Goal: Contribute content: Contribute content

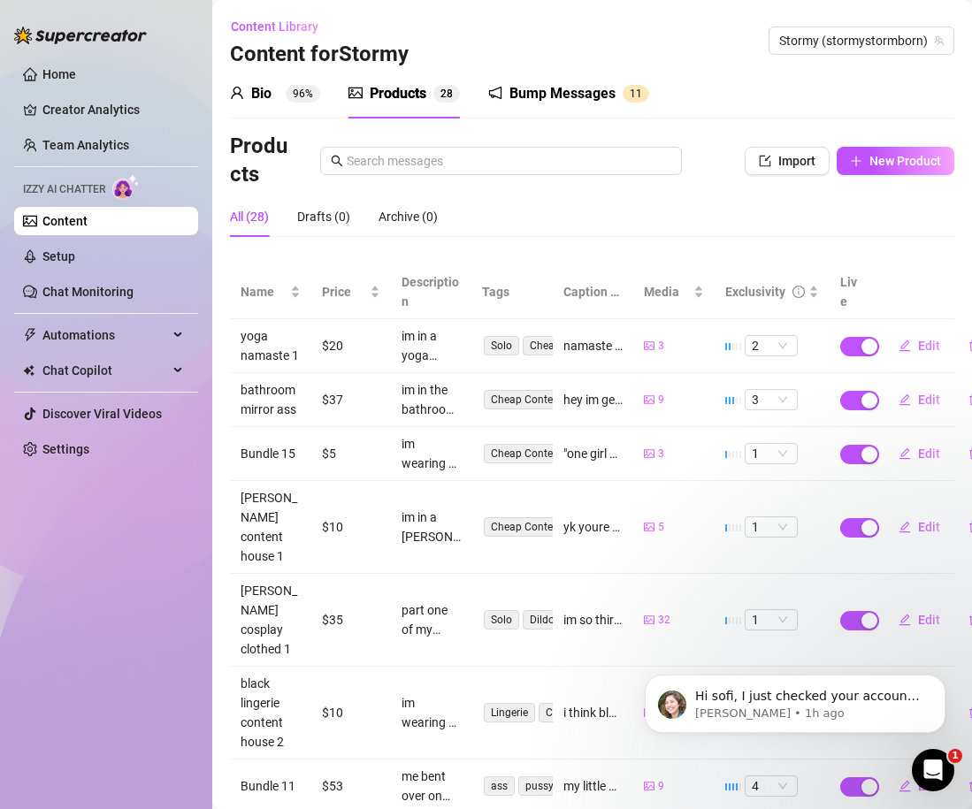
click at [758, 109] on div "Bio 96% Products 2 8 Bump Messages 1 1" at bounding box center [592, 94] width 724 height 50
click at [928, 767] on icon "Open Intercom Messenger" at bounding box center [933, 770] width 29 height 29
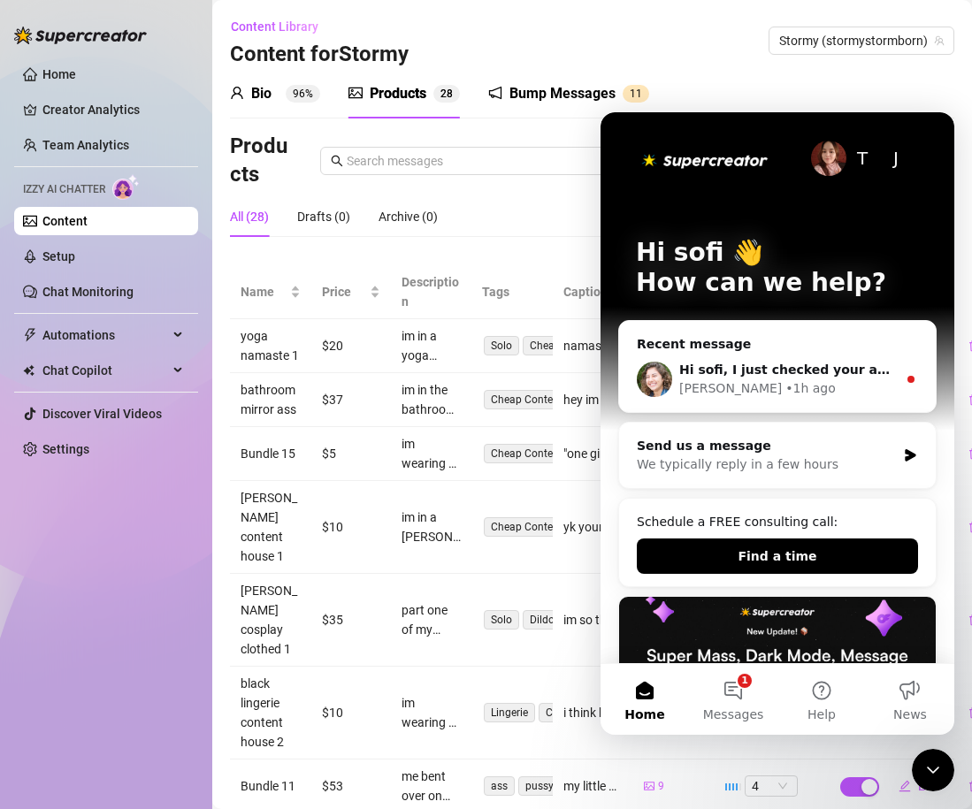
click at [849, 386] on div "Ella • 1h ago" at bounding box center [788, 388] width 218 height 19
click at [715, 348] on div "Hi sofi, I just checked your account and I can see you were able to purchase th…" at bounding box center [777, 379] width 317 height 65
click at [936, 759] on div "Close Intercom Messenger" at bounding box center [933, 770] width 42 height 42
drag, startPoint x: 938, startPoint y: 768, endPoint x: 1175, endPoint y: 1229, distance: 518.1
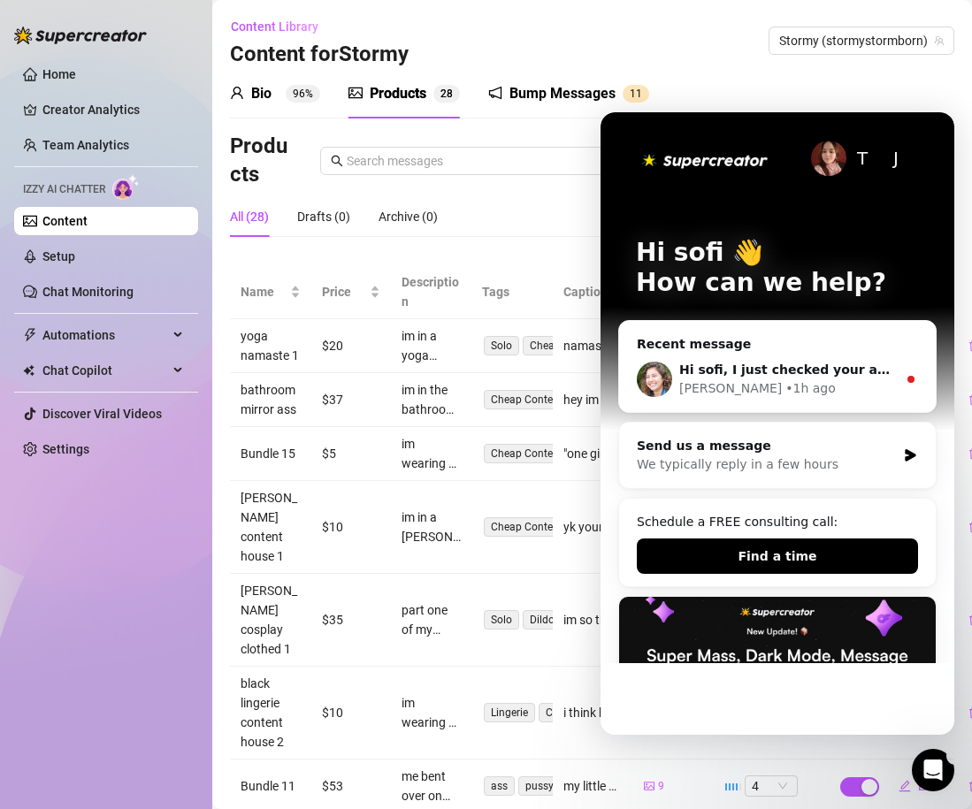
click at [938, 768] on icon "Open Intercom Messenger" at bounding box center [933, 770] width 29 height 29
click at [868, 378] on div "Hi sofi, I just checked your account and I can see you were able to purchase th…" at bounding box center [788, 370] width 218 height 19
click at [910, 369] on div "Hi sofi, I just checked your account and I can see you were able to purchase th…" at bounding box center [777, 379] width 317 height 65
click at [933, 763] on icon "Close Intercom Messenger" at bounding box center [932, 770] width 21 height 21
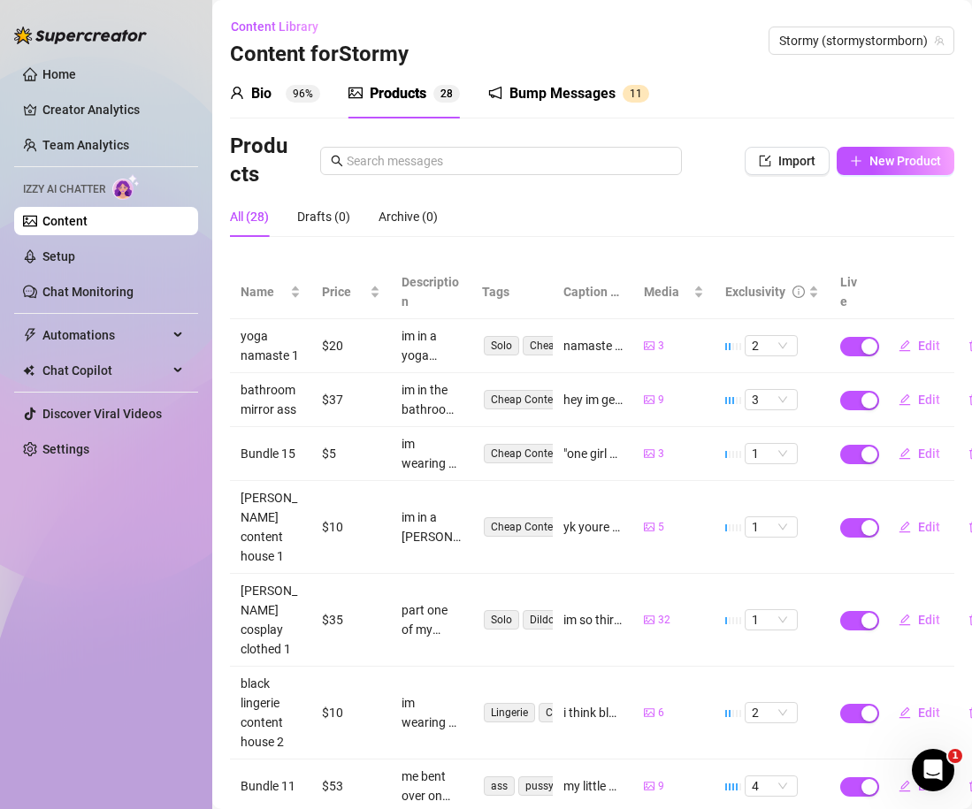
click at [720, 222] on div "All (28) Drafts (0) Archive (0)" at bounding box center [592, 216] width 724 height 41
click at [424, 99] on div "Products" at bounding box center [398, 93] width 57 height 21
click at [891, 169] on button "New Product" at bounding box center [895, 161] width 118 height 28
click at [884, 160] on div "Add New Bundle Import PPVs Account 33831579 Name Name is for your internal orga…" at bounding box center [486, 404] width 972 height 809
click at [867, 160] on button "New Product" at bounding box center [895, 161] width 118 height 28
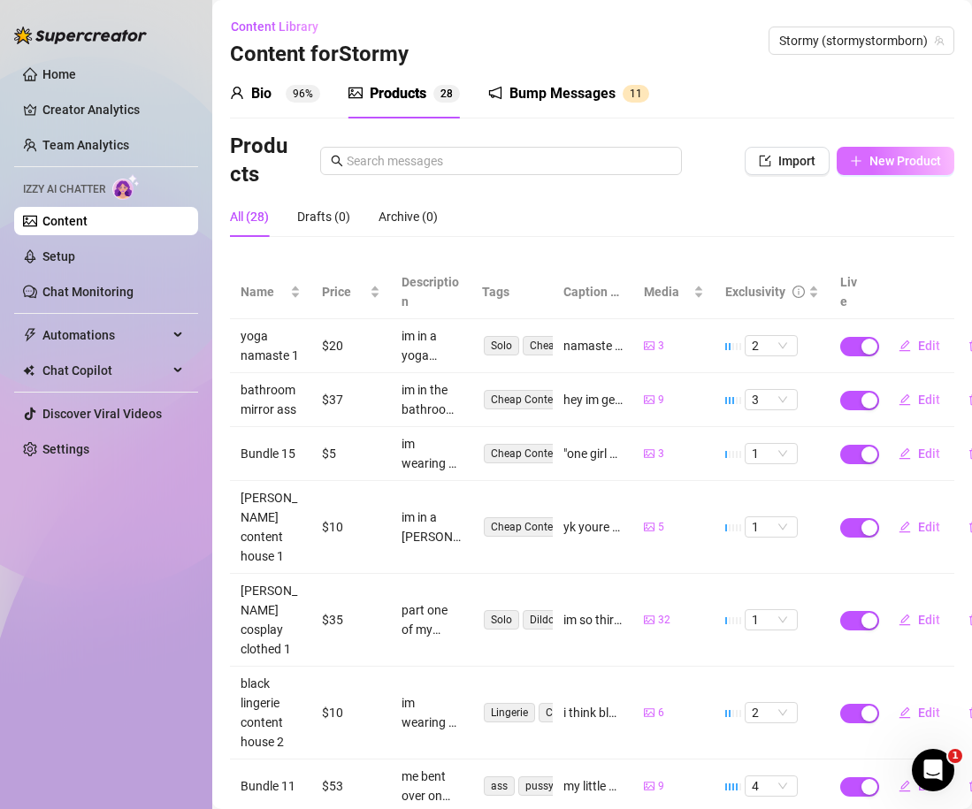
type textarea "Type your message here..."
drag, startPoint x: 73, startPoint y: 252, endPoint x: 105, endPoint y: 248, distance: 32.0
click at [73, 253] on div "Add New Bundle Import PPVs Account 33831579 Name Name is for your internal orga…" at bounding box center [486, 404] width 972 height 809
click at [75, 250] on link "Setup" at bounding box center [58, 256] width 33 height 14
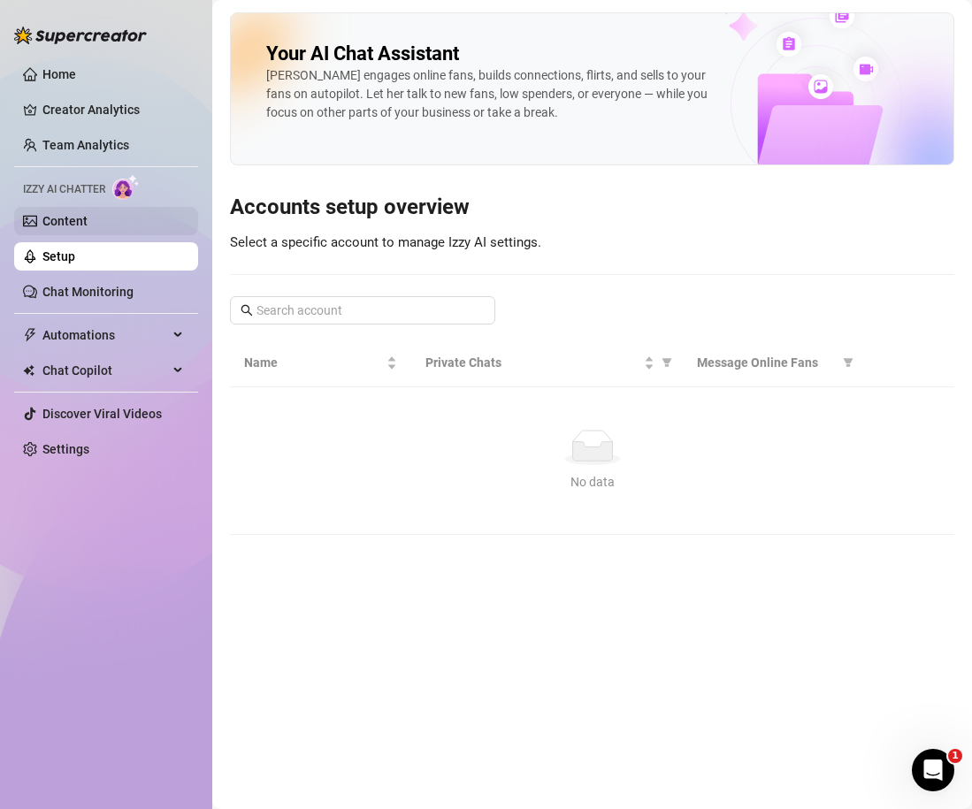
click at [88, 225] on link "Content" at bounding box center [64, 221] width 45 height 14
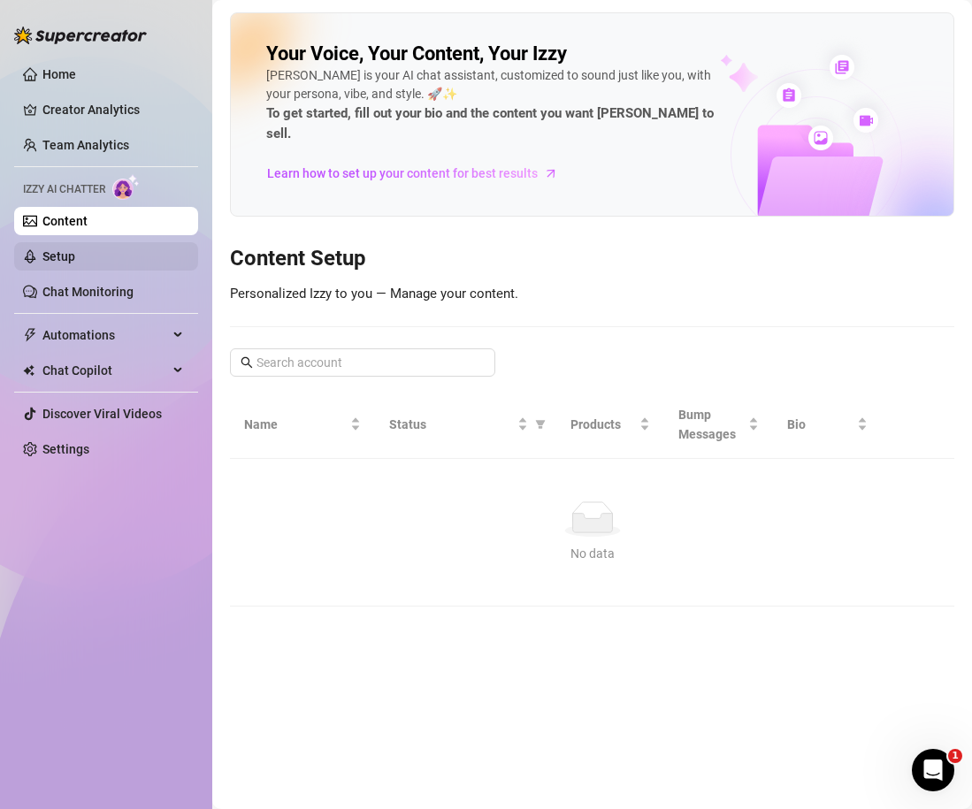
click at [75, 264] on link "Setup" at bounding box center [58, 256] width 33 height 14
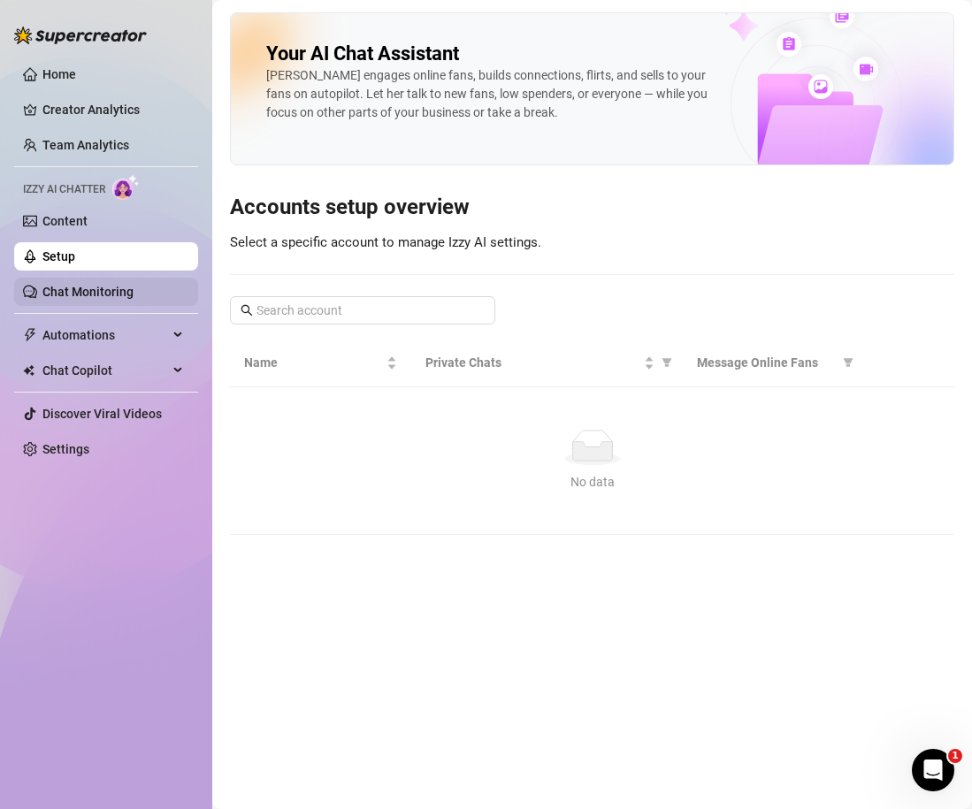
click at [103, 299] on link "Chat Monitoring" at bounding box center [87, 292] width 91 height 14
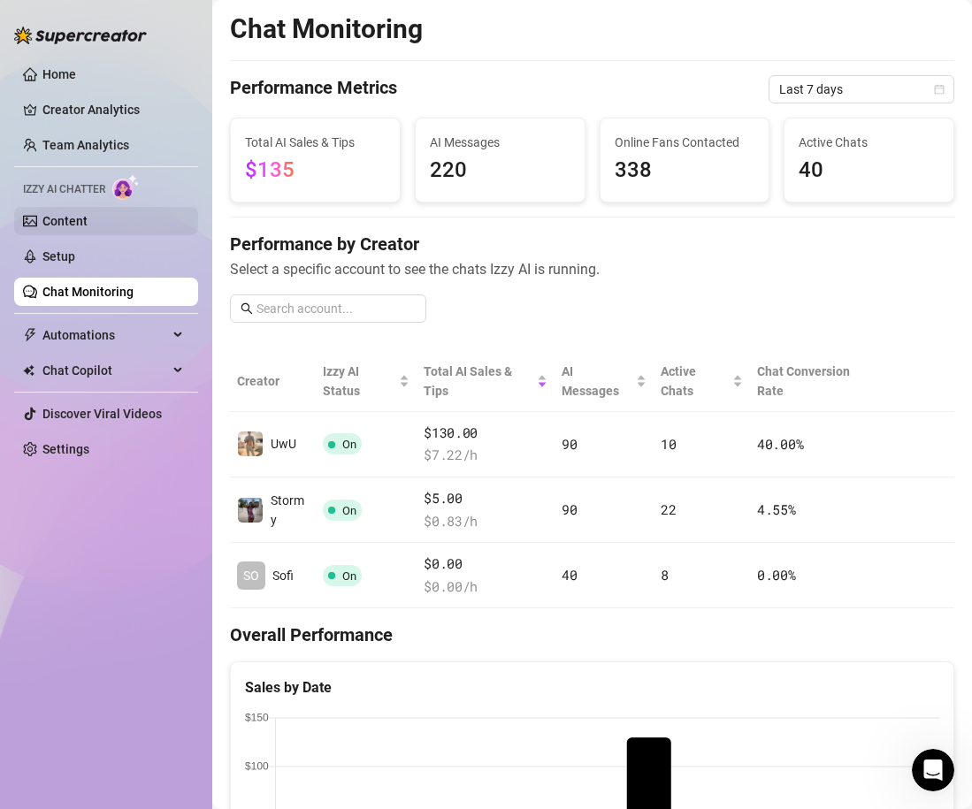
click at [88, 223] on link "Content" at bounding box center [64, 221] width 45 height 14
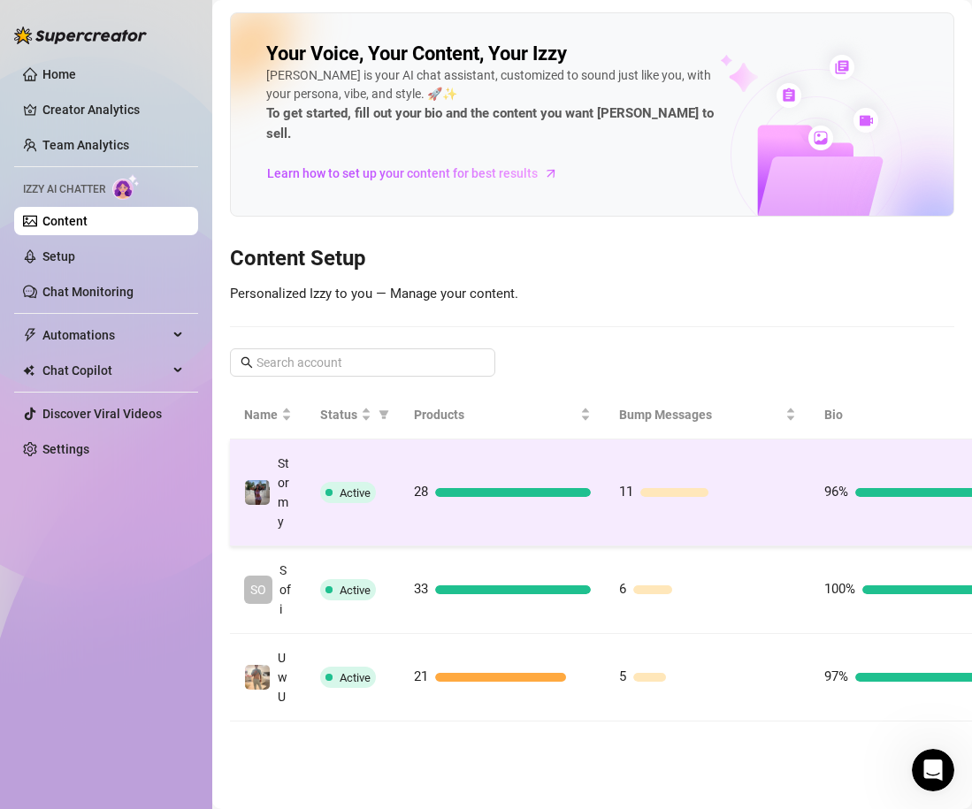
click at [718, 482] on div "11" at bounding box center [707, 492] width 177 height 21
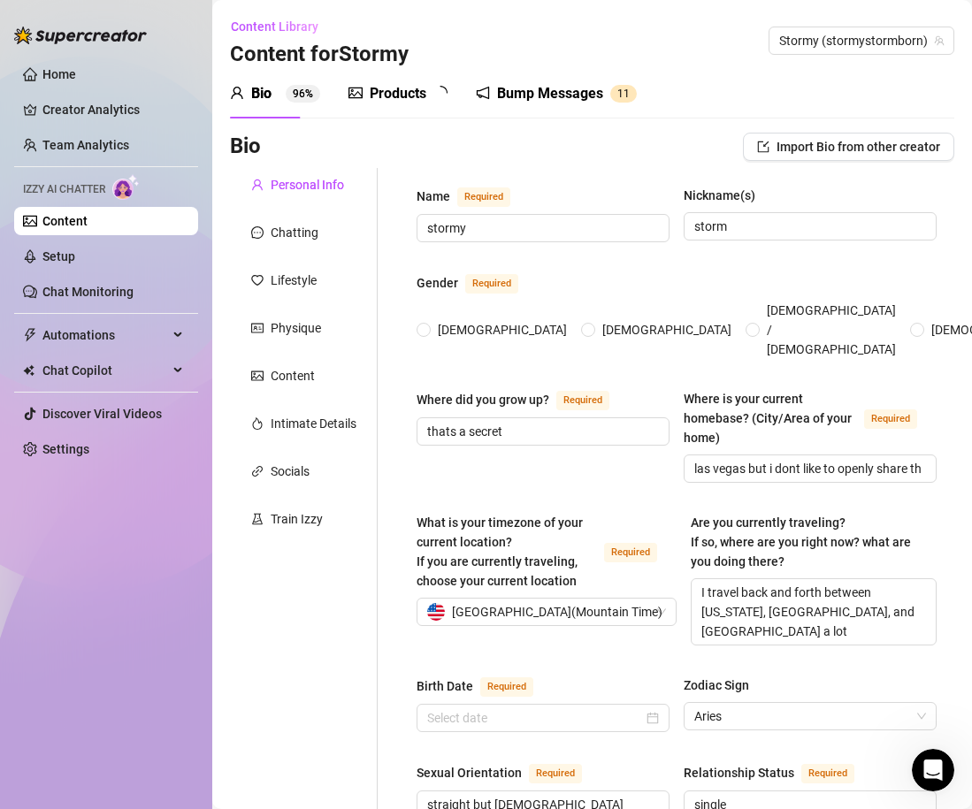
radio input "true"
type input "[DATE]"
click at [542, 100] on div "Bump Messages" at bounding box center [562, 93] width 106 height 21
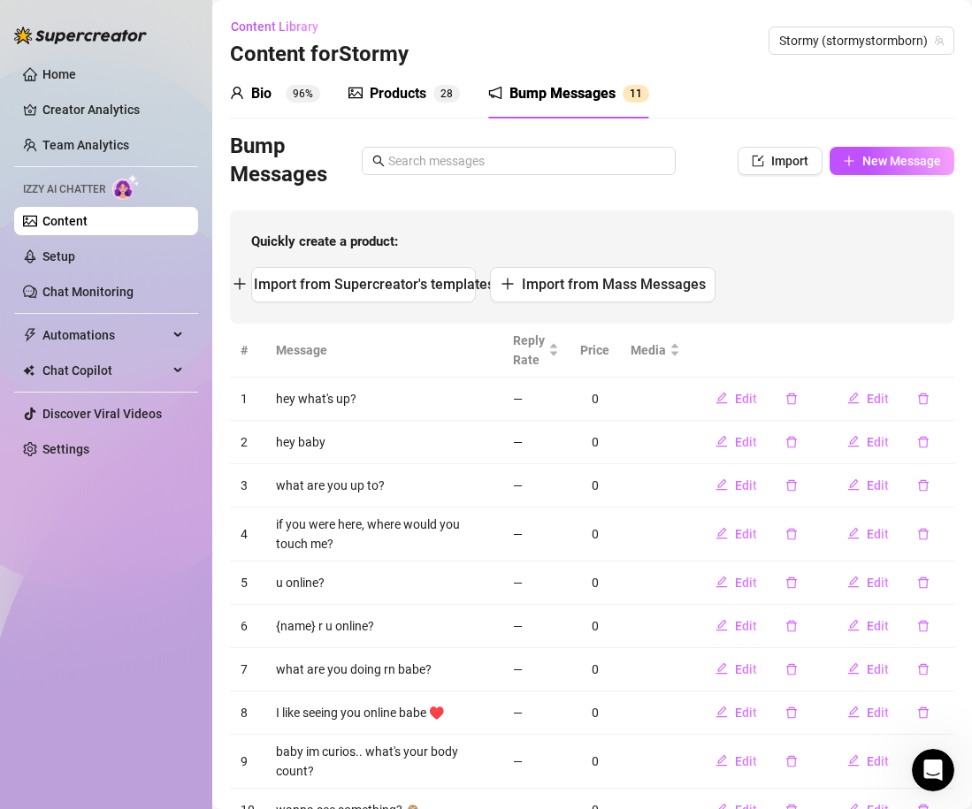
click at [431, 84] on div "Products 2 8" at bounding box center [403, 93] width 111 height 21
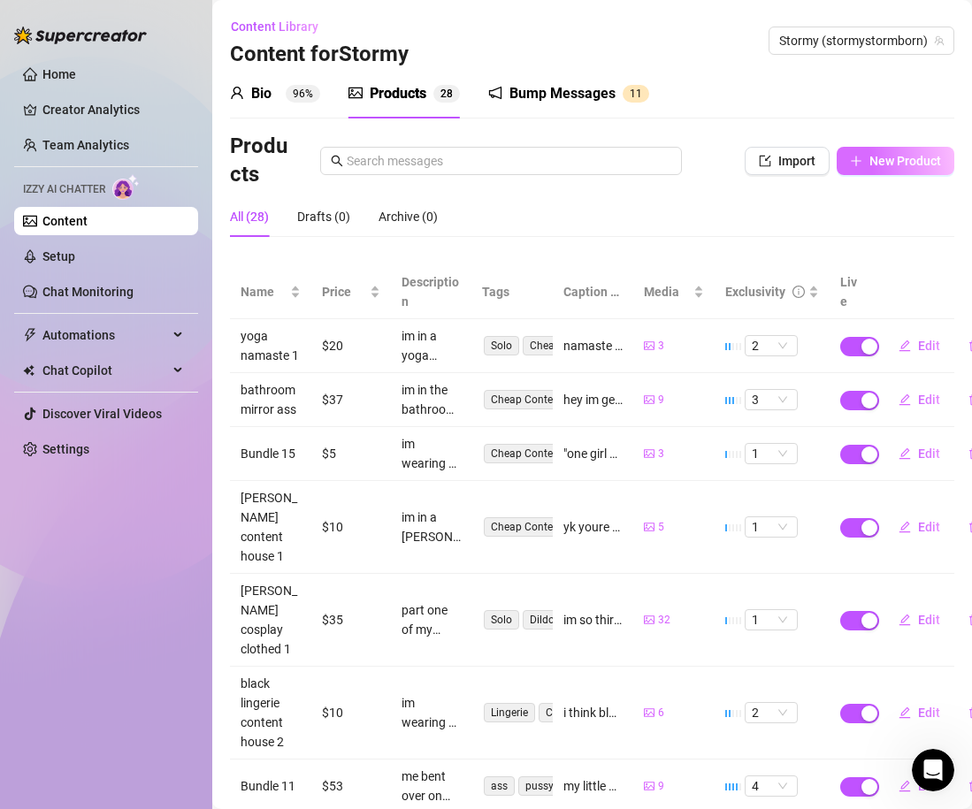
click at [891, 167] on span "New Product" at bounding box center [905, 161] width 72 height 14
type textarea "Type your message here..."
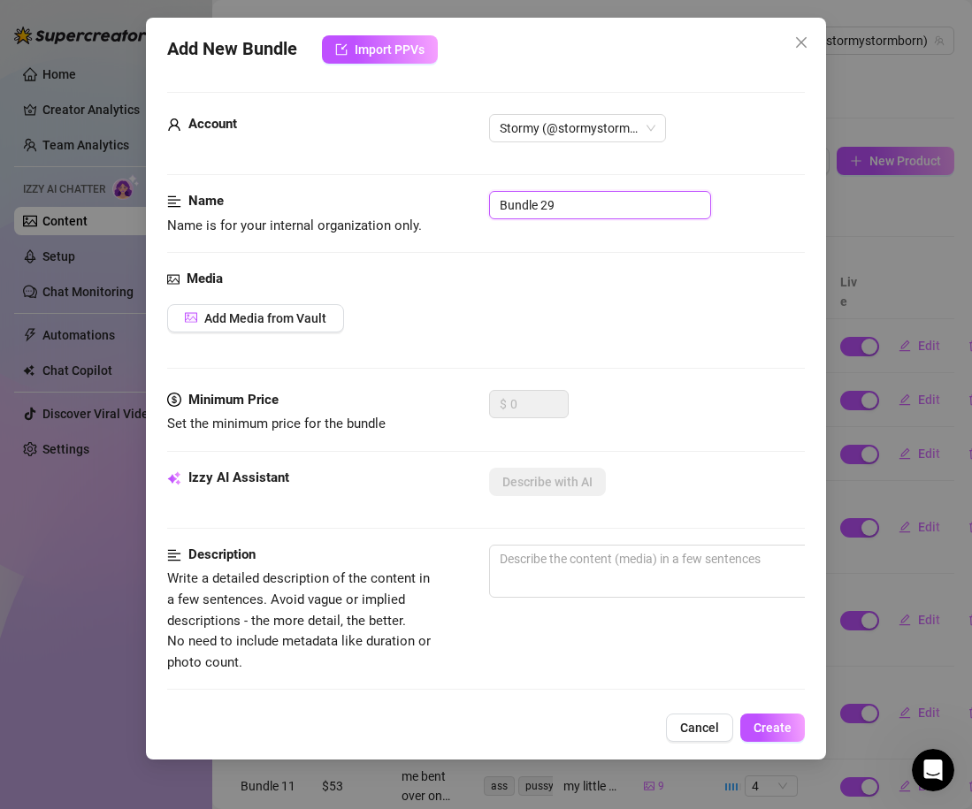
click at [575, 213] on input "Bundle 29" at bounding box center [600, 205] width 222 height 28
type input "sexting set pink gamer girl"
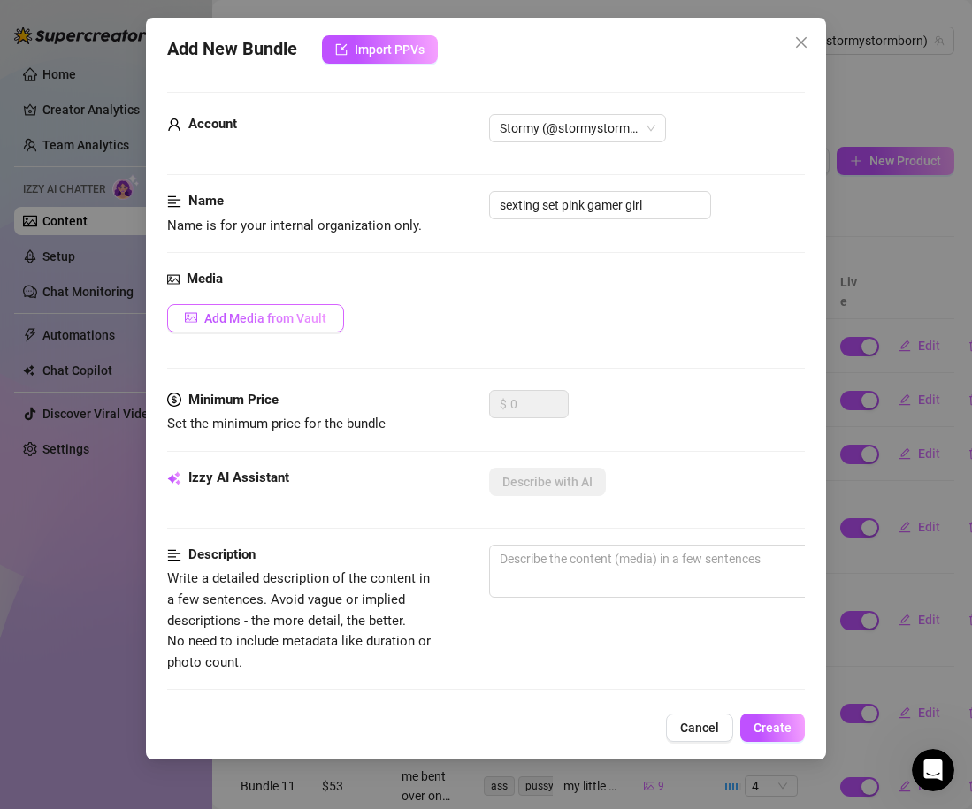
click at [233, 331] on button "Add Media from Vault" at bounding box center [255, 318] width 177 height 28
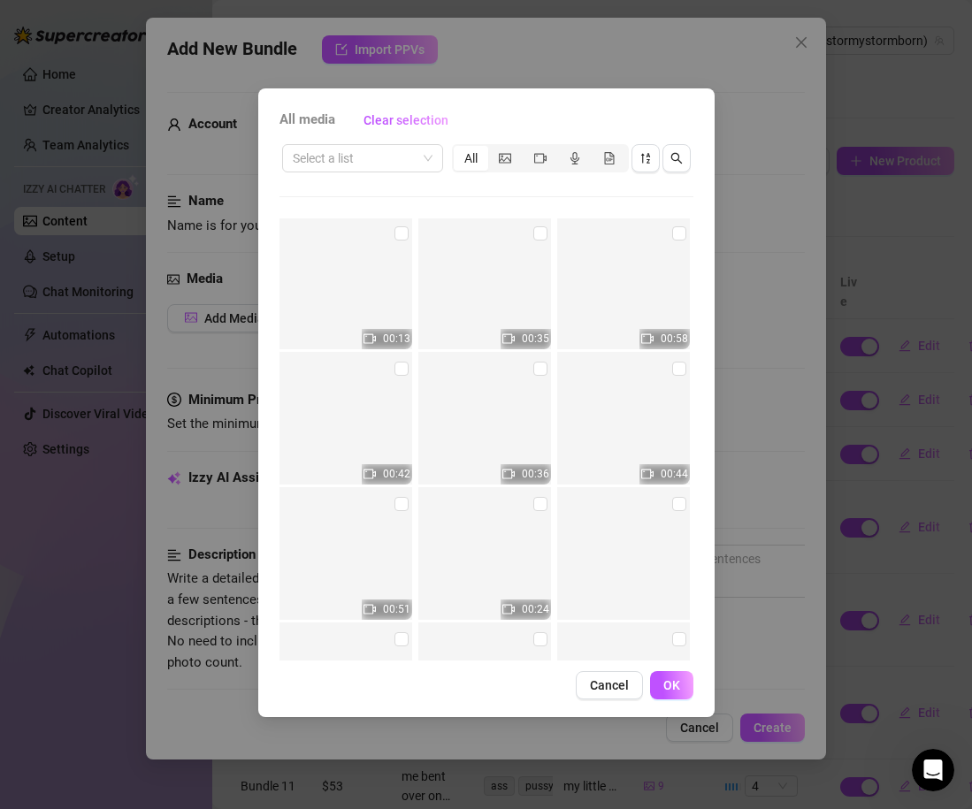
scroll to position [4854, 0]
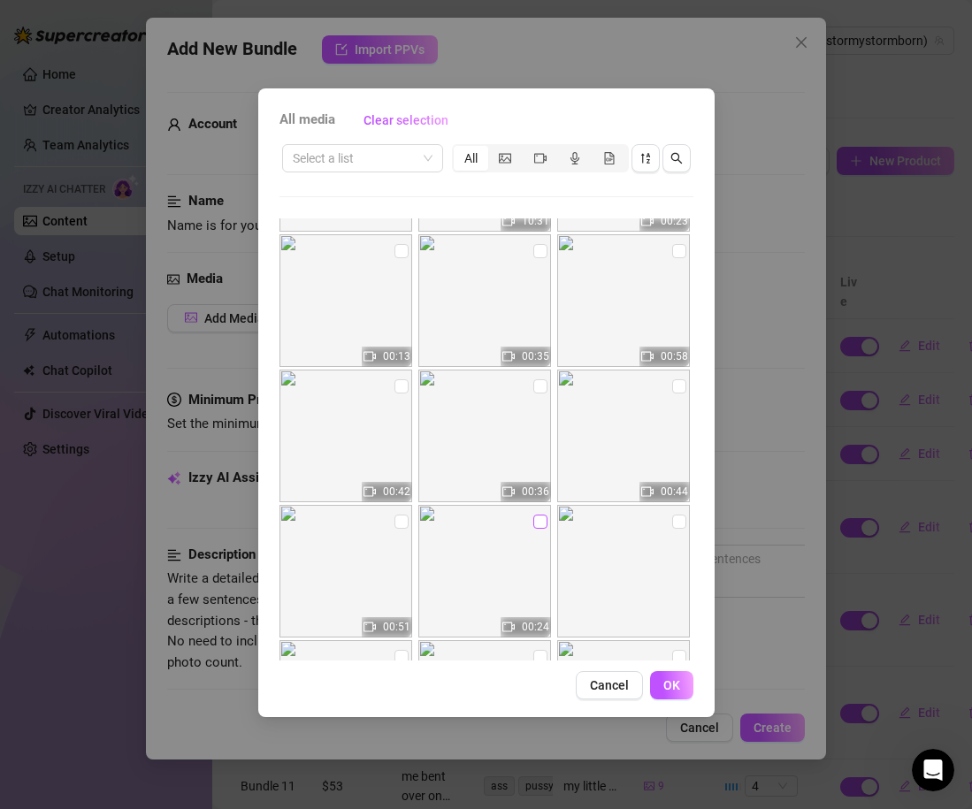
click at [542, 522] on input "checkbox" at bounding box center [540, 522] width 14 height 14
checkbox input "true"
click at [395, 521] on input "checkbox" at bounding box center [401, 522] width 14 height 14
checkbox input "true"
click at [674, 387] on input "checkbox" at bounding box center [679, 386] width 14 height 14
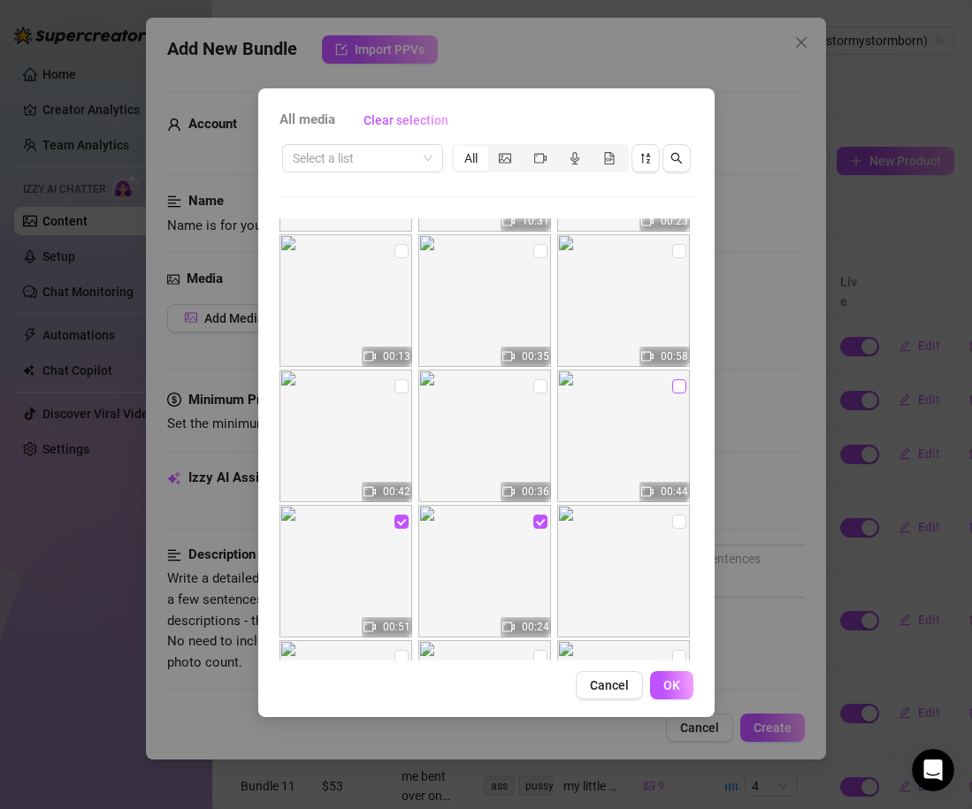
checkbox input "true"
click at [544, 384] on input "checkbox" at bounding box center [540, 386] width 14 height 14
checkbox input "true"
click at [401, 392] on input "checkbox" at bounding box center [401, 386] width 14 height 14
checkbox input "true"
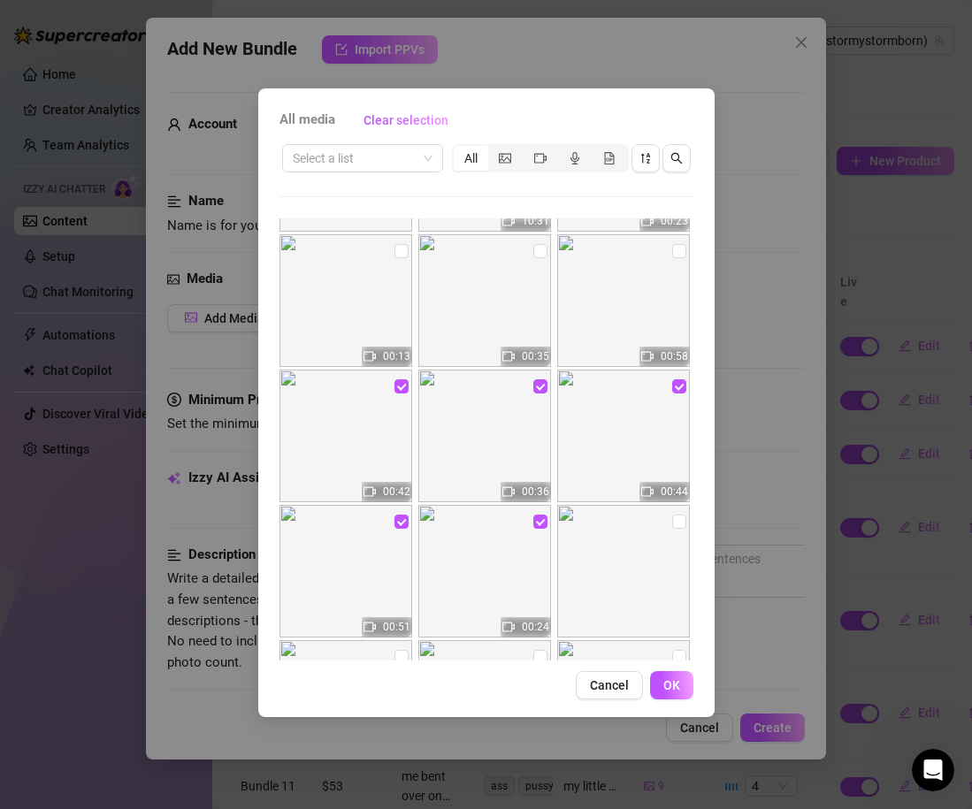
scroll to position [4803, 0]
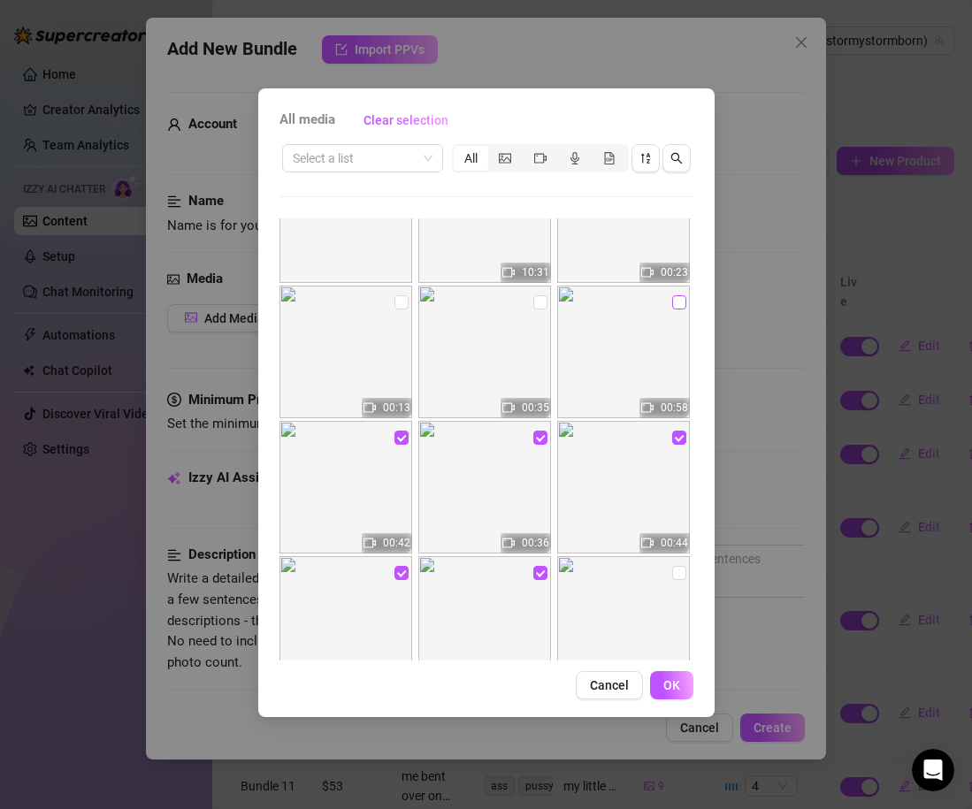
click at [676, 300] on input "checkbox" at bounding box center [679, 302] width 14 height 14
checkbox input "true"
click at [539, 302] on input "checkbox" at bounding box center [540, 302] width 14 height 14
checkbox input "true"
click at [401, 302] on input "checkbox" at bounding box center [401, 302] width 14 height 14
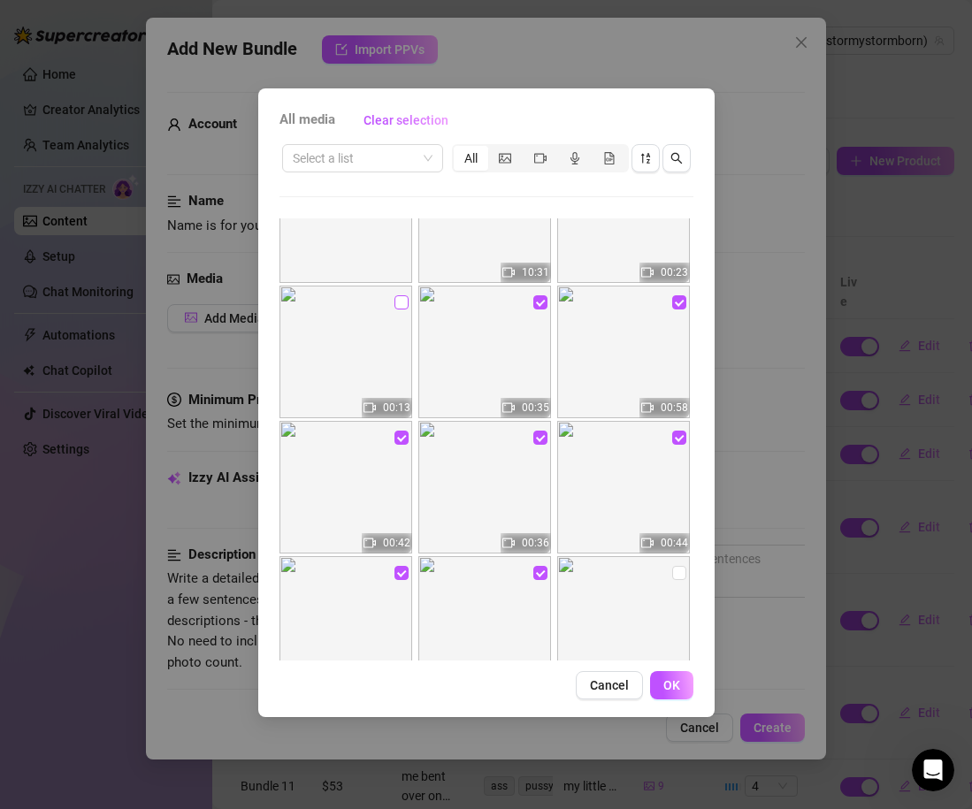
checkbox input "true"
click at [668, 677] on button "OK" at bounding box center [671, 685] width 43 height 28
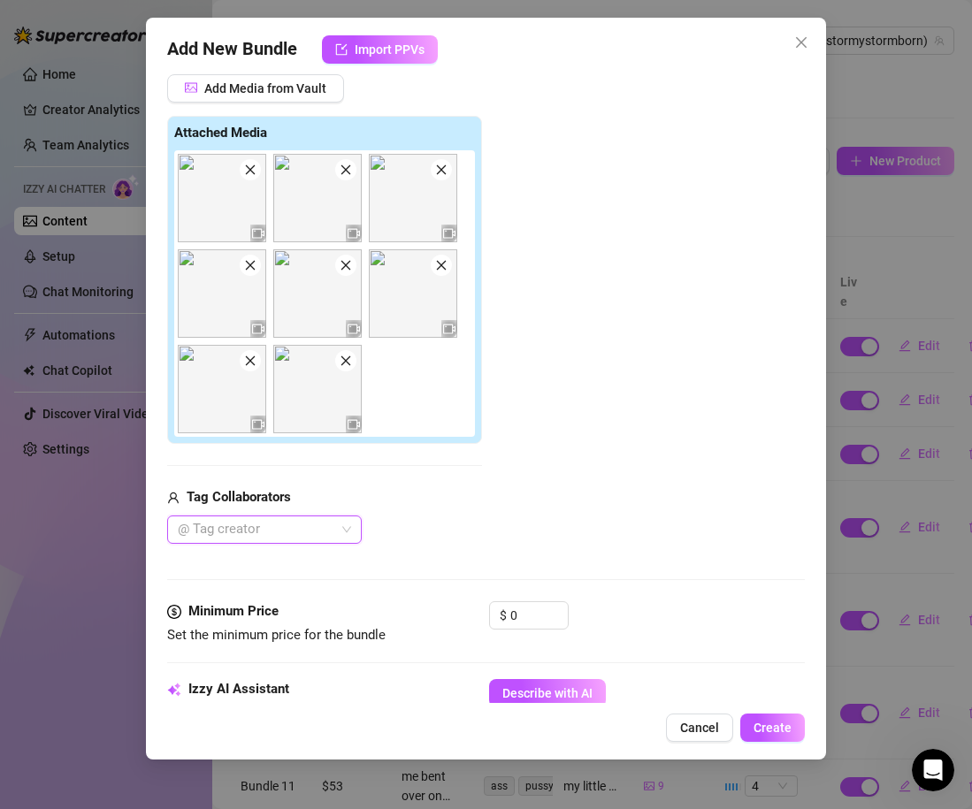
scroll to position [281, 0]
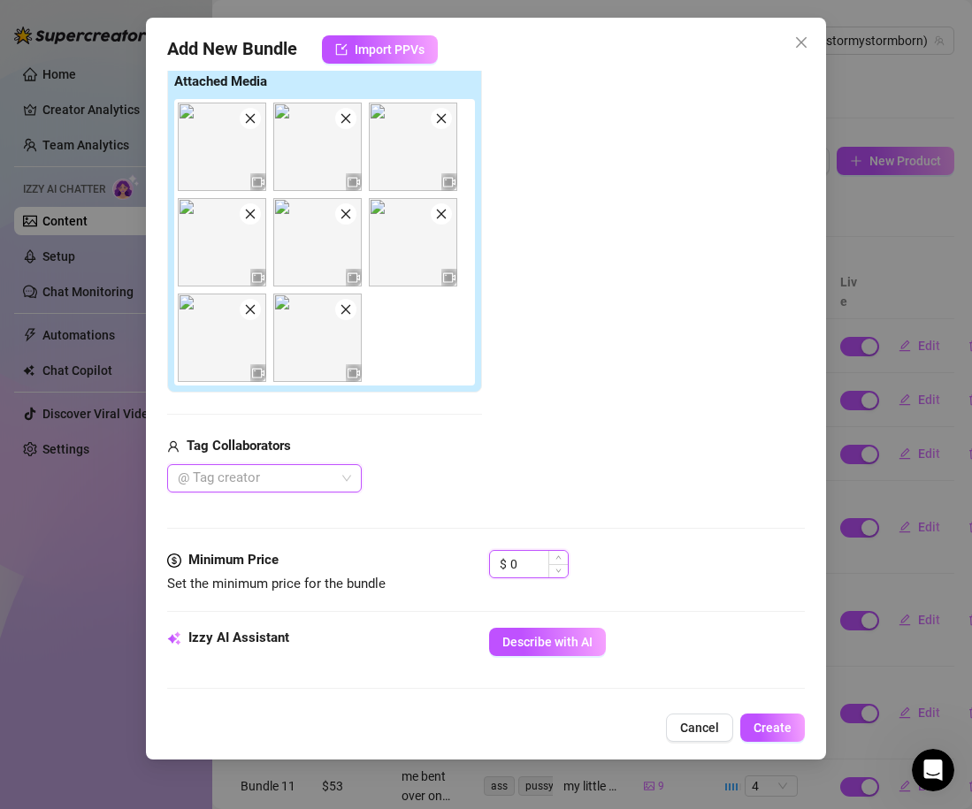
click at [537, 562] on input "0" at bounding box center [538, 564] width 57 height 27
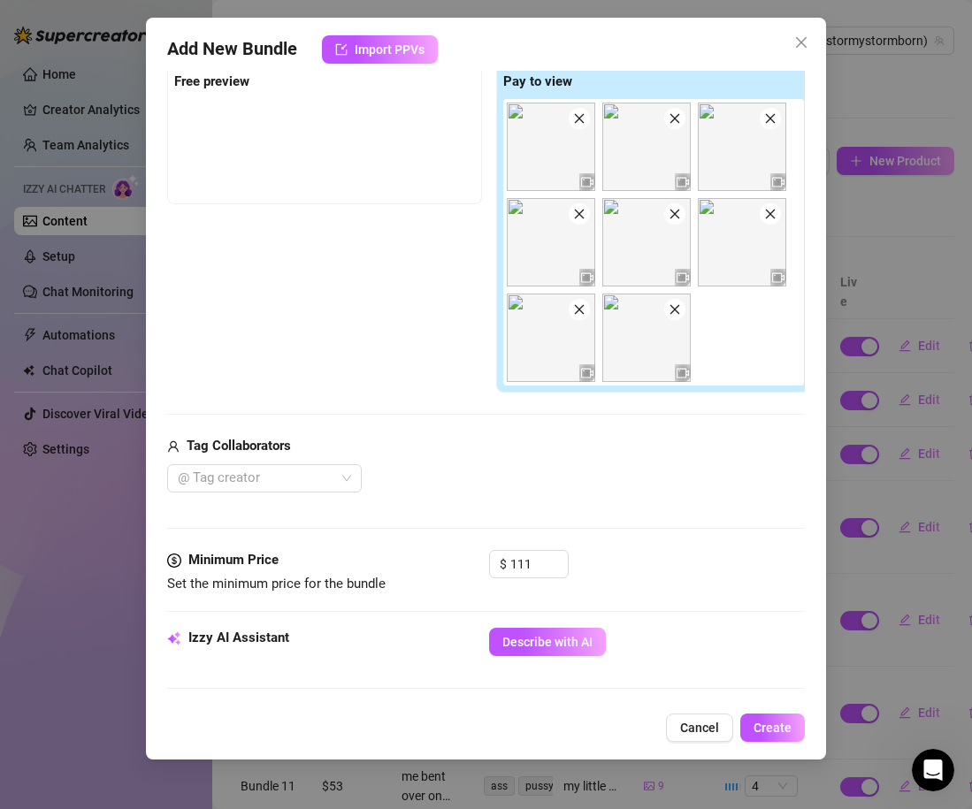
click at [633, 500] on div "Media Add Media from Vault Free preview Pay to view Tag Collaborators @ Tag cre…" at bounding box center [486, 269] width 638 height 562
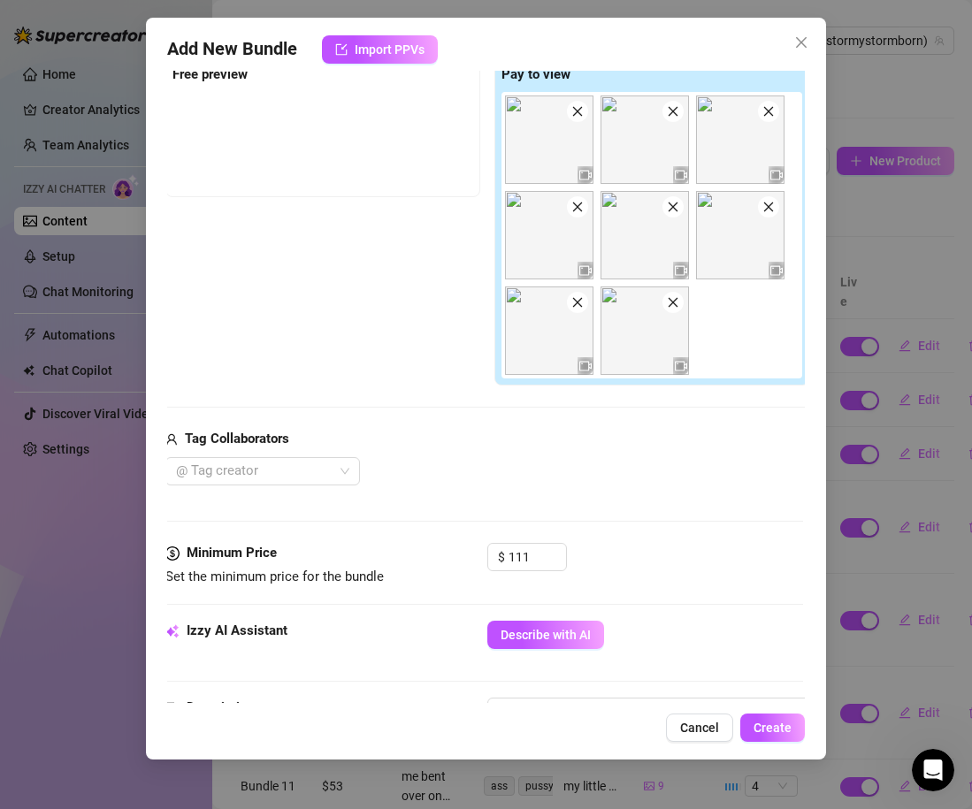
scroll to position [299, 2]
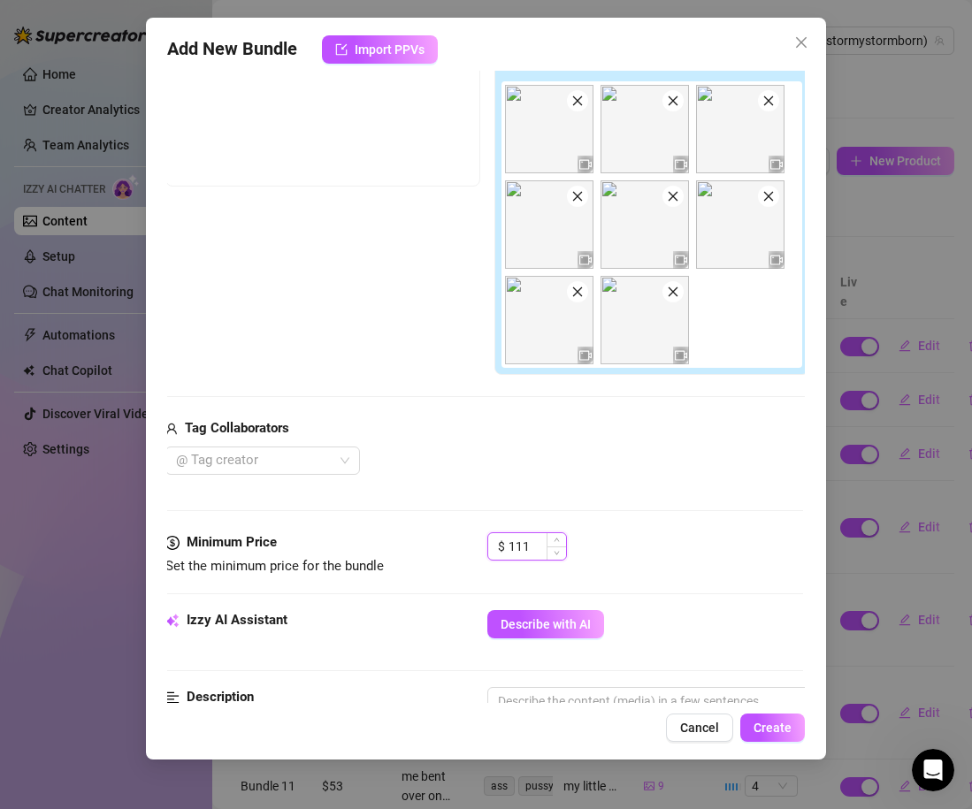
click at [533, 545] on input "111" at bounding box center [536, 546] width 57 height 27
type input "77"
click at [661, 492] on div "Media Add Media from Vault Free preview Pay to view Tag Collaborators @ Tag cre…" at bounding box center [484, 251] width 638 height 562
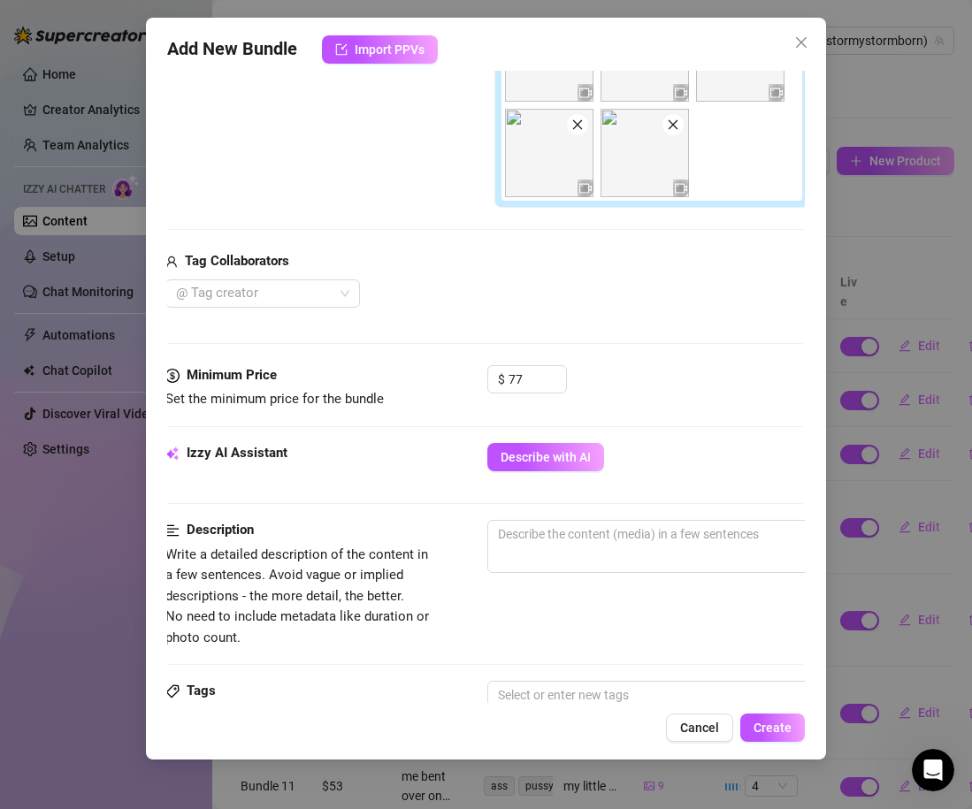
scroll to position [475, 2]
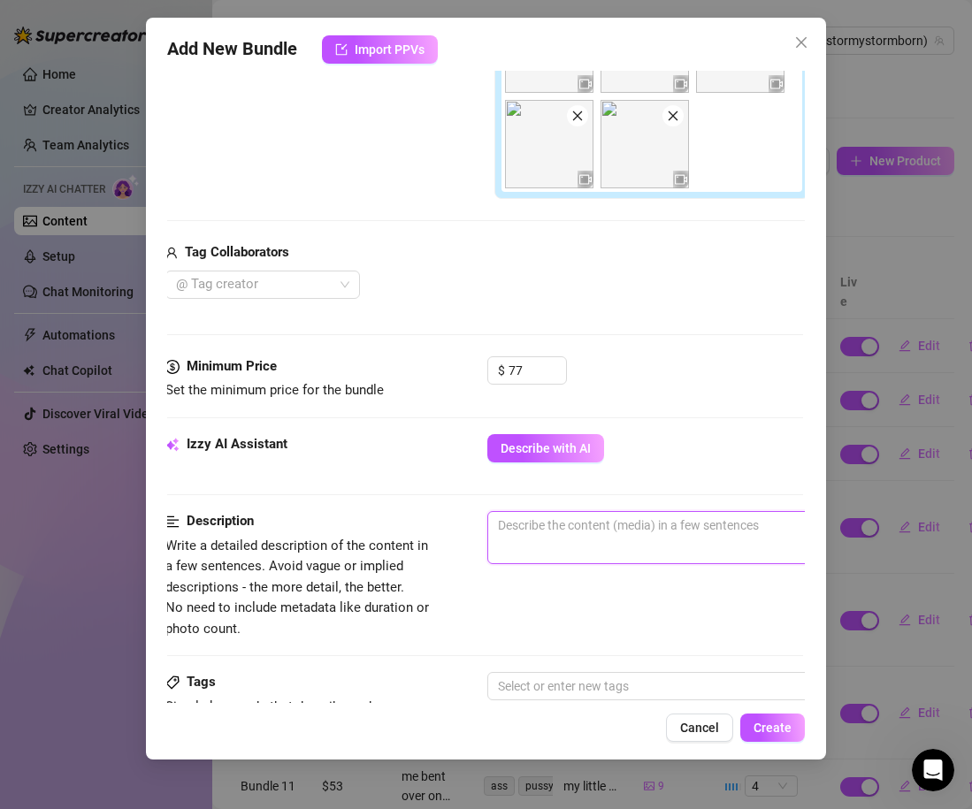
click at [636, 520] on textarea at bounding box center [796, 525] width 617 height 27
type textarea "f"
type textarea "fu"
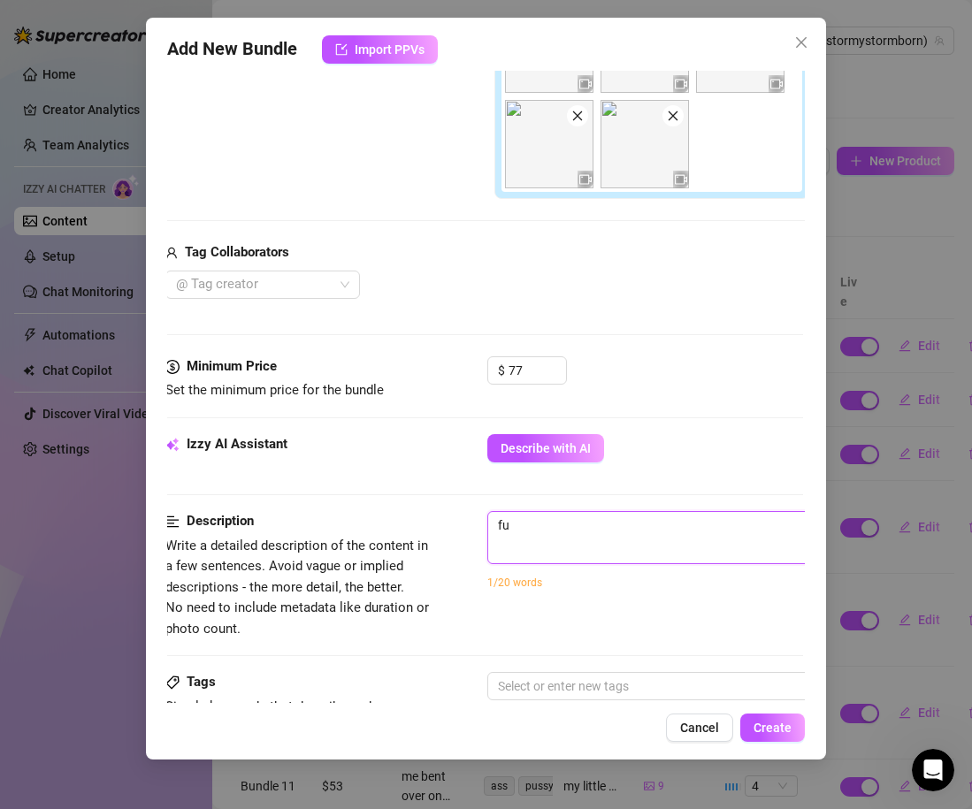
type textarea "ful"
type textarea "full"
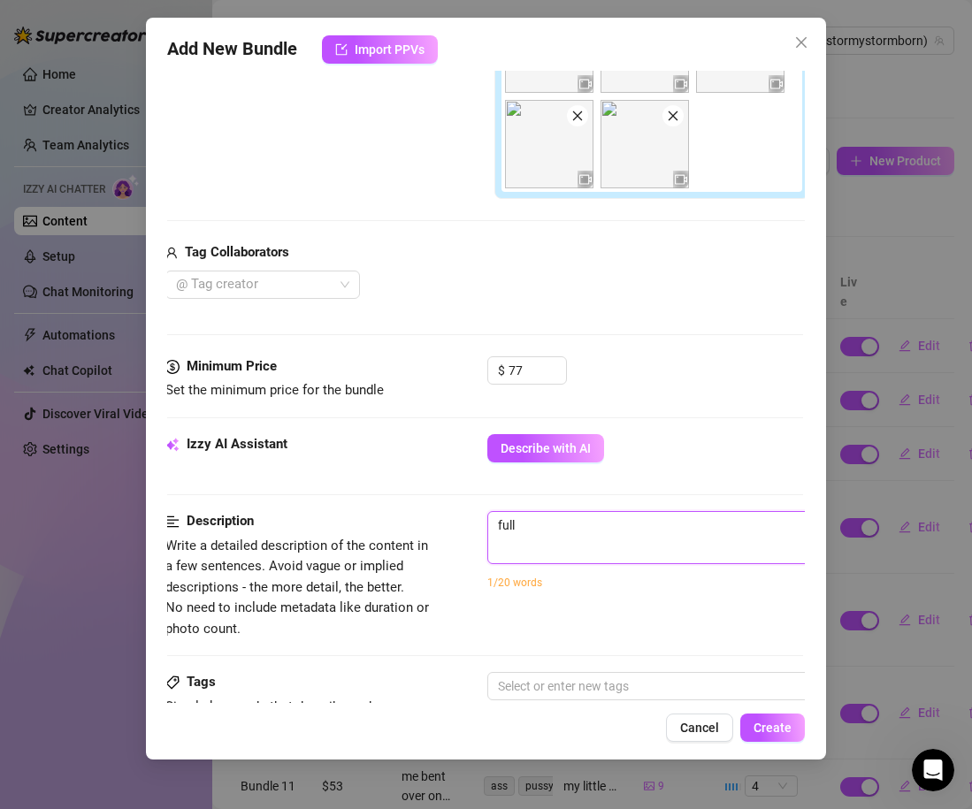
type textarea "full"
type textarea "full s"
type textarea "full se"
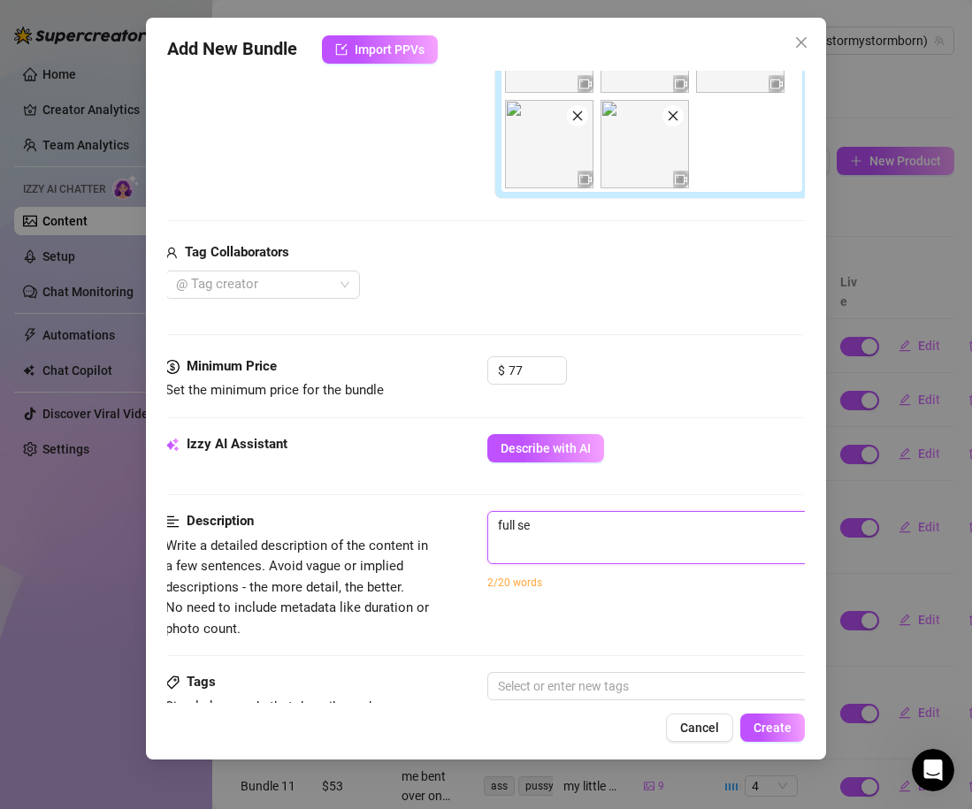
type textarea "full sex"
type textarea "full sext"
type textarea "full sexti"
type textarea "full sextin"
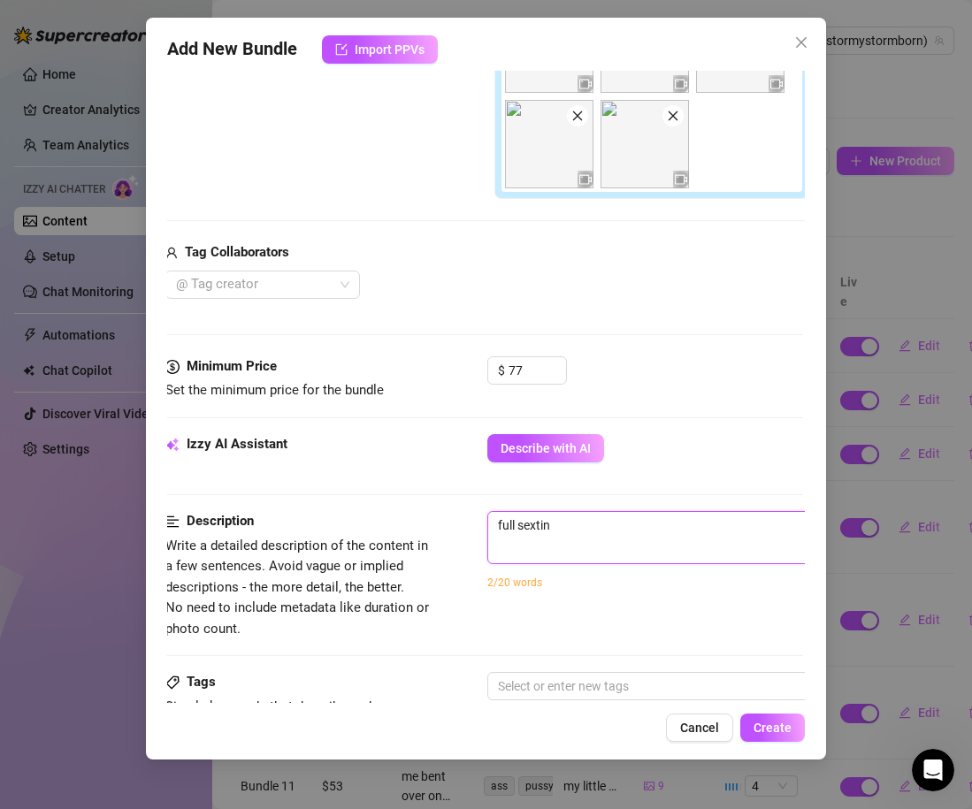
type textarea "full sextin"
type textarea "full sextin g"
type textarea "full sextin"
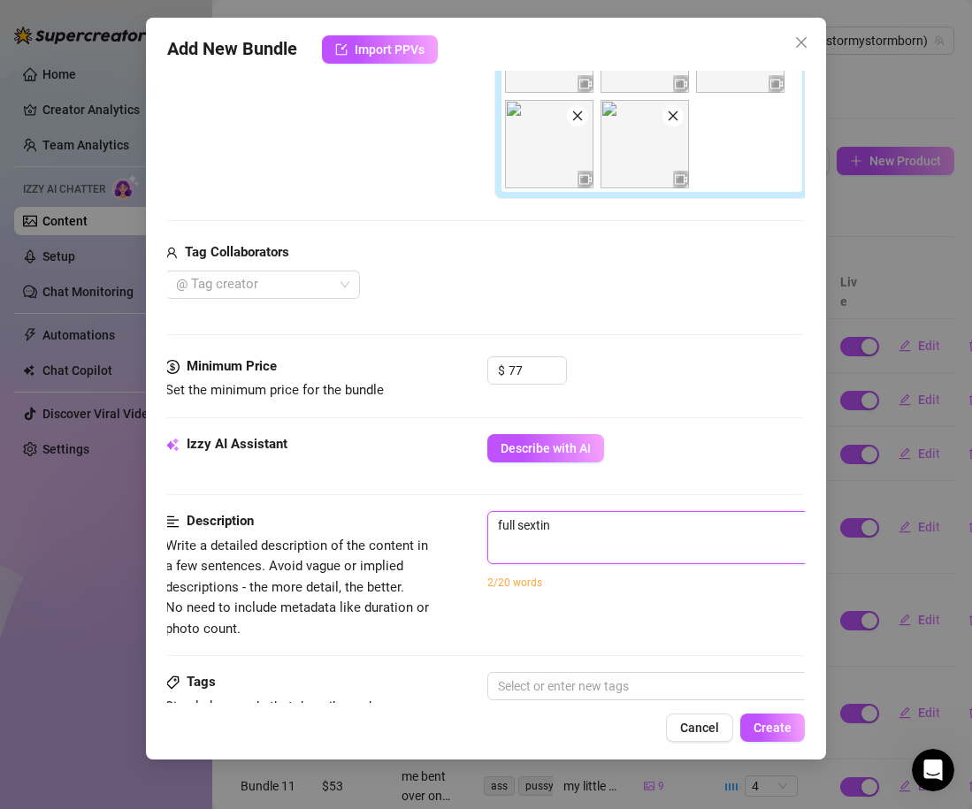
type textarea "full sextin"
type textarea "full sexting"
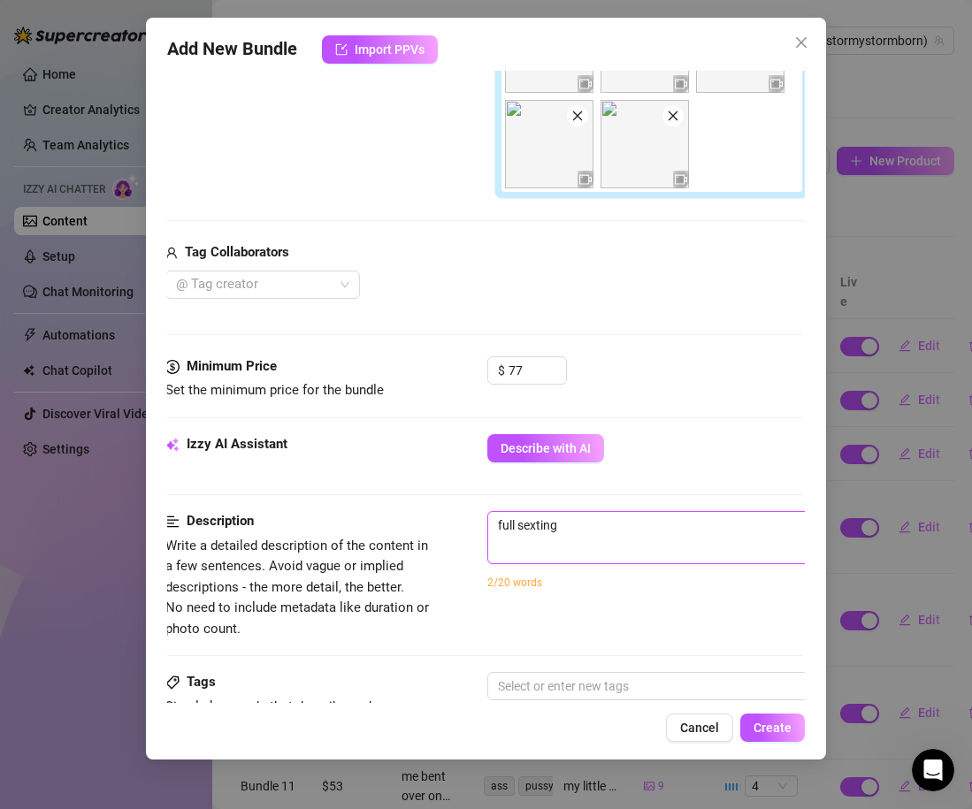
type textarea "full sexting"
type textarea "full sexting s"
type textarea "full sexting se"
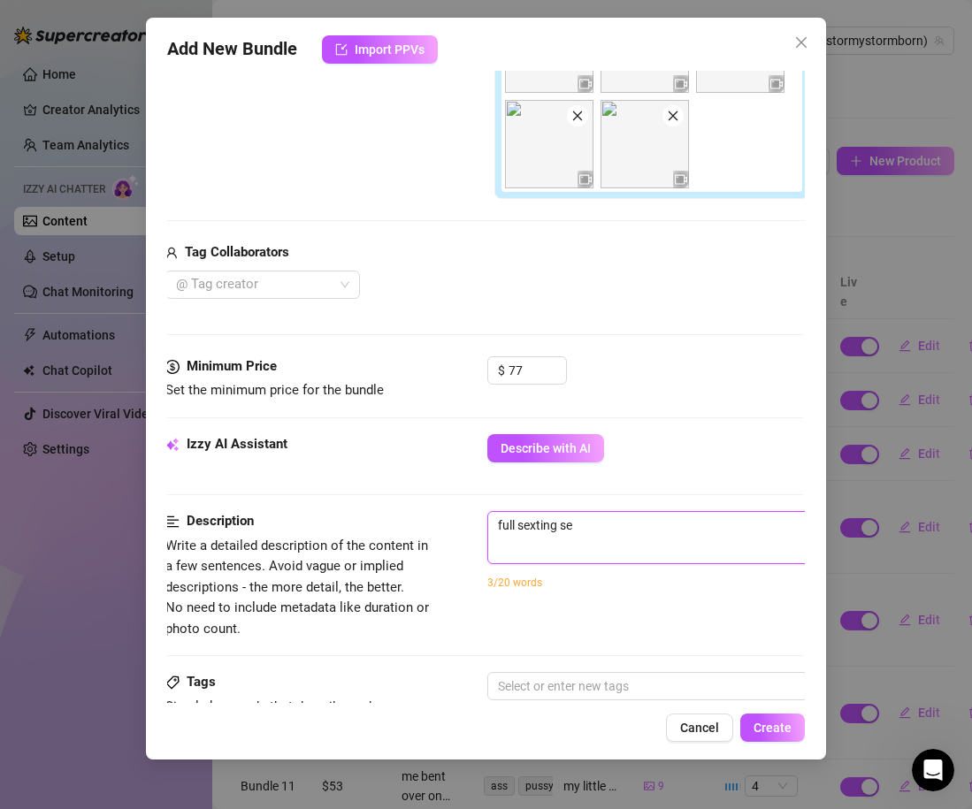
type textarea "full sexting set"
type textarea "full sexting set f"
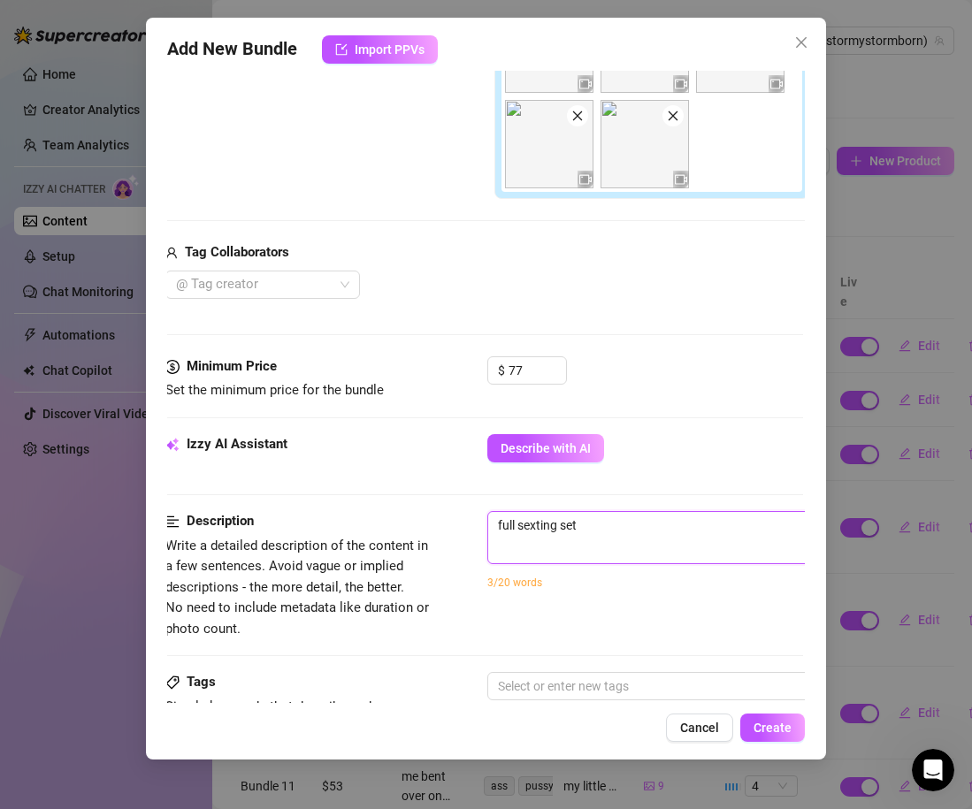
type textarea "full sexting set f"
type textarea "full sexting set fr"
type textarea "full sexting set fro"
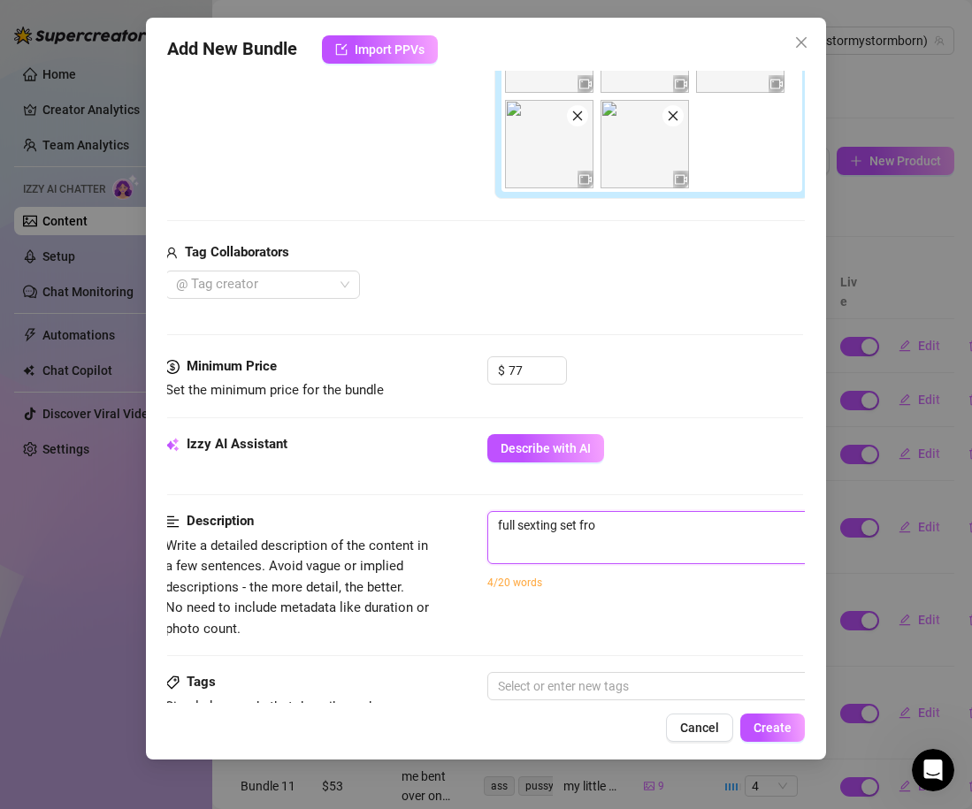
type textarea "full sexting set from"
type textarea "full sexting set from s"
type textarea "full sexting set from st"
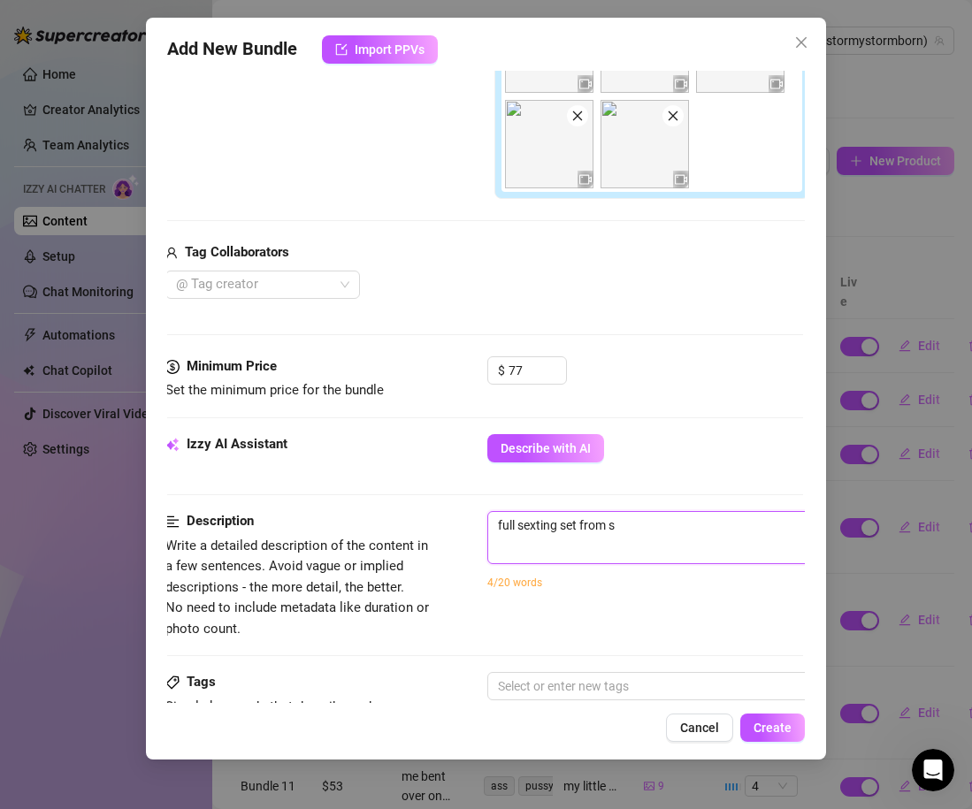
type textarea "full sexting set from st"
type textarea "full sexting set from sta"
type textarea "full sexting set from stae"
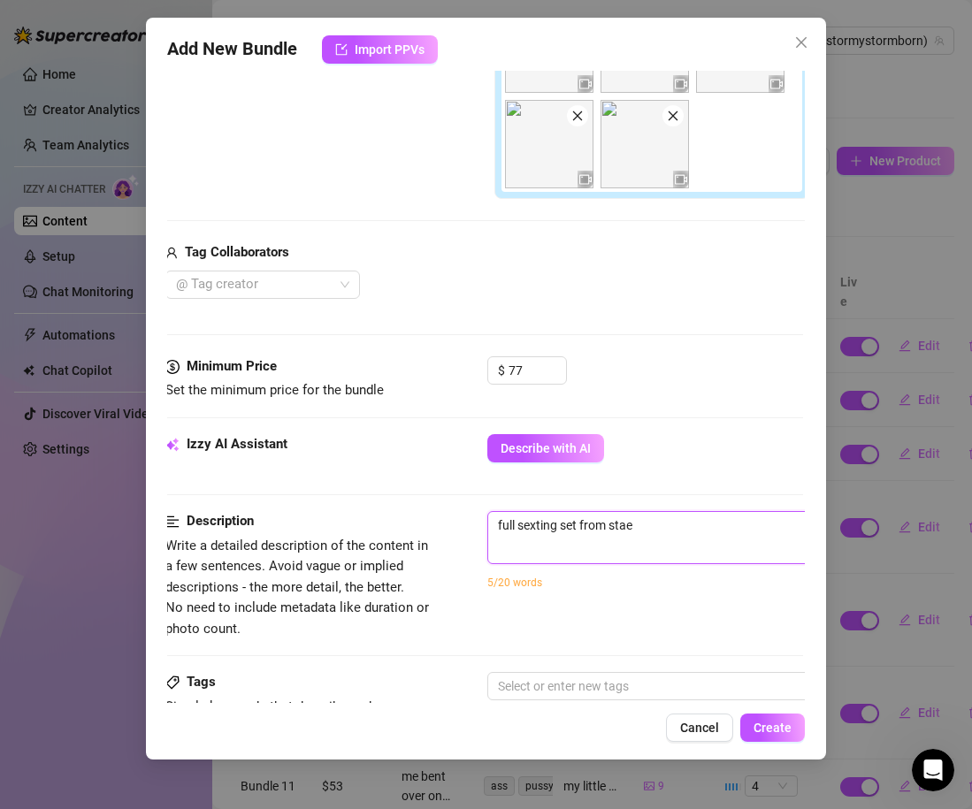
type textarea "full sexting set from staet"
type textarea "full sexting set from stae"
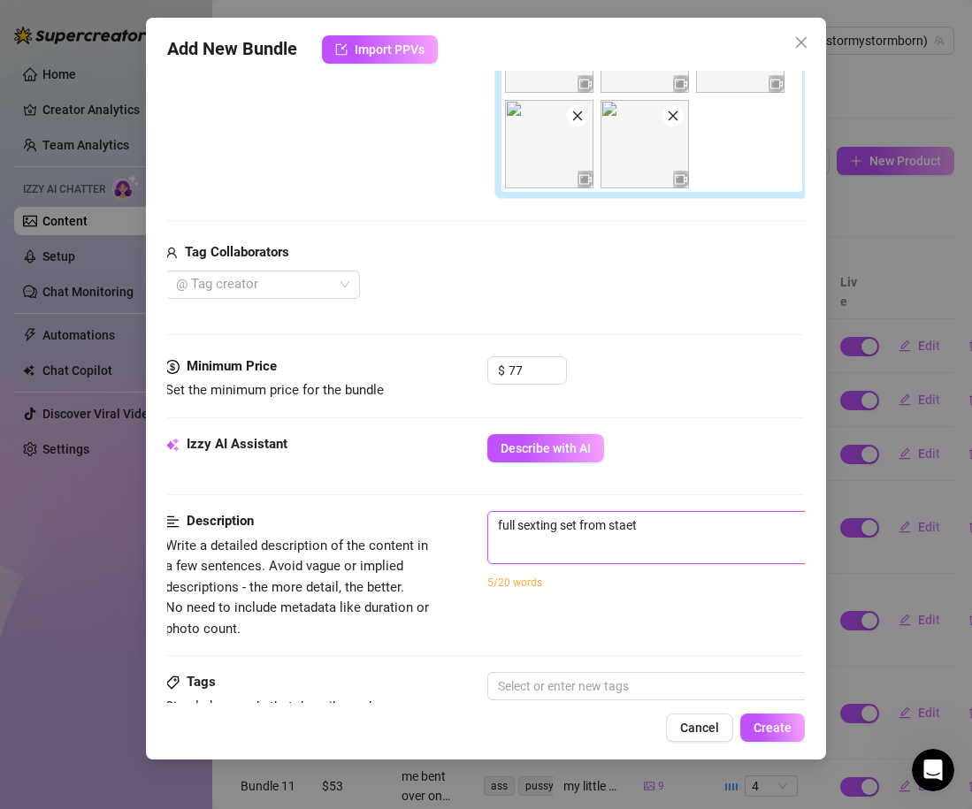
type textarea "full sexting set from stae"
type textarea "full sexting set from sta"
type textarea "full sexting set from star"
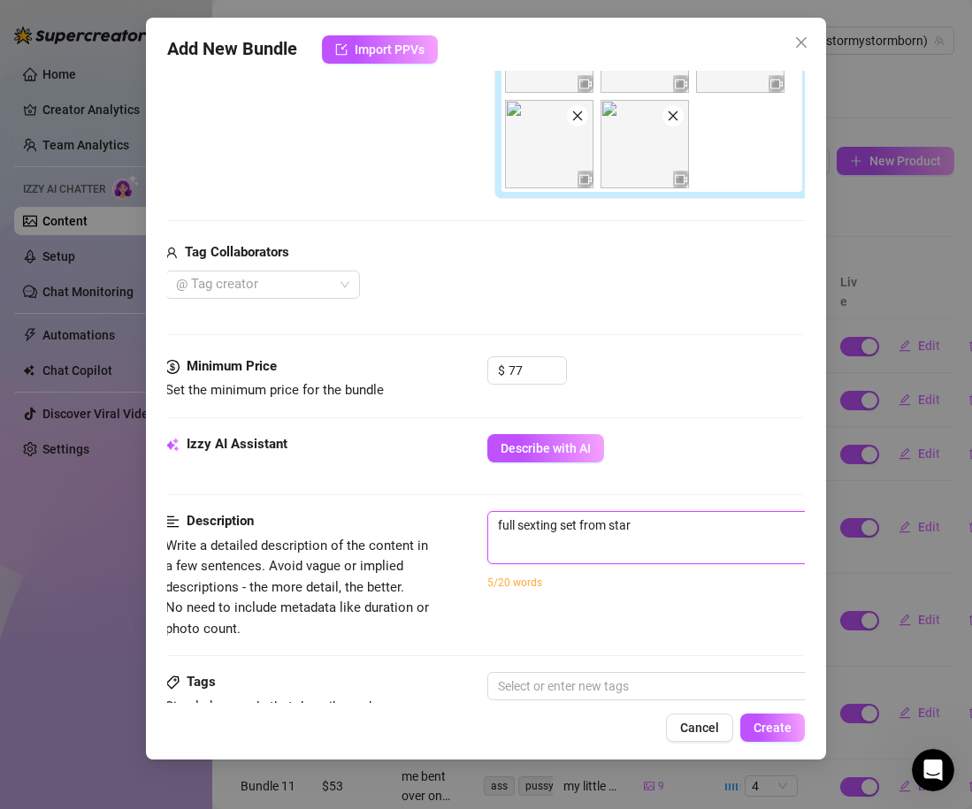
type textarea "full sexting set from start"
type textarea "full sexting set from start t"
type textarea "full sexting set from start to"
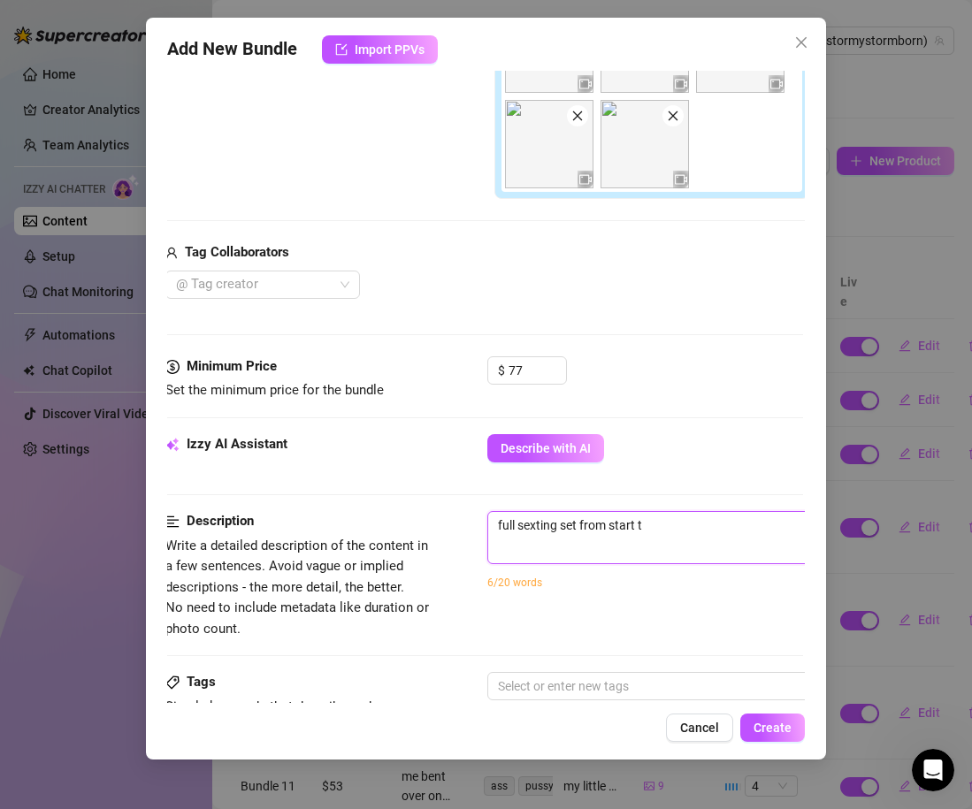
type textarea "full sexting set from start to"
type textarea "full sexting set from start to f"
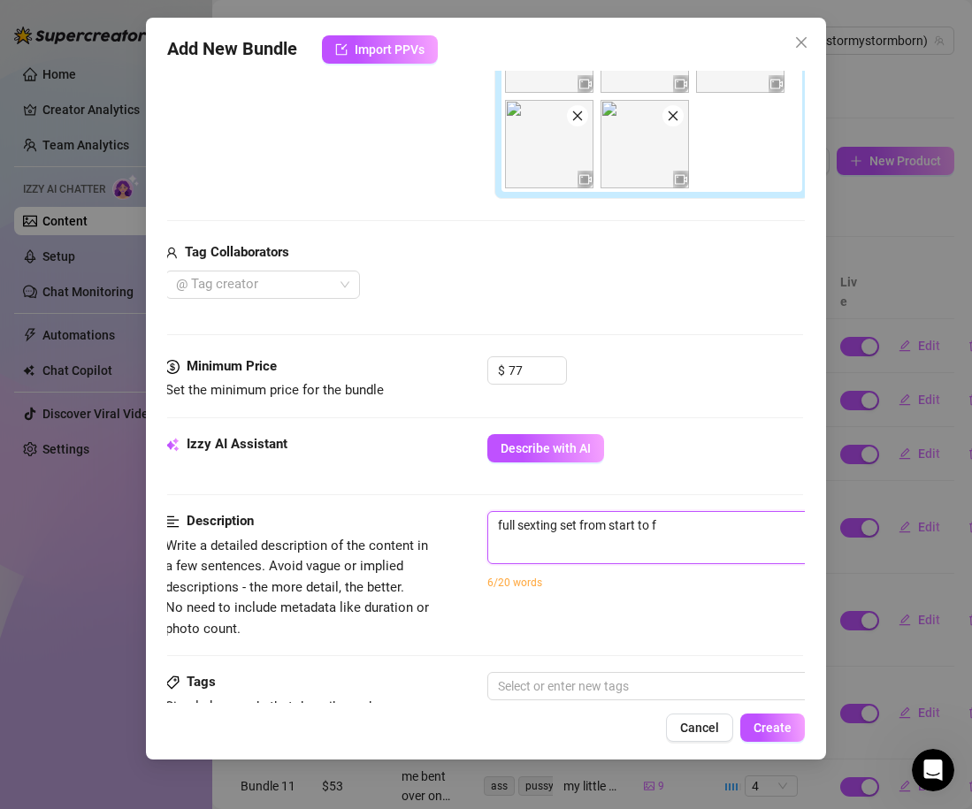
type textarea "full sexting set from start to fi"
type textarea "full sexting set from start to fin"
type textarea "full sexting set from start to fini"
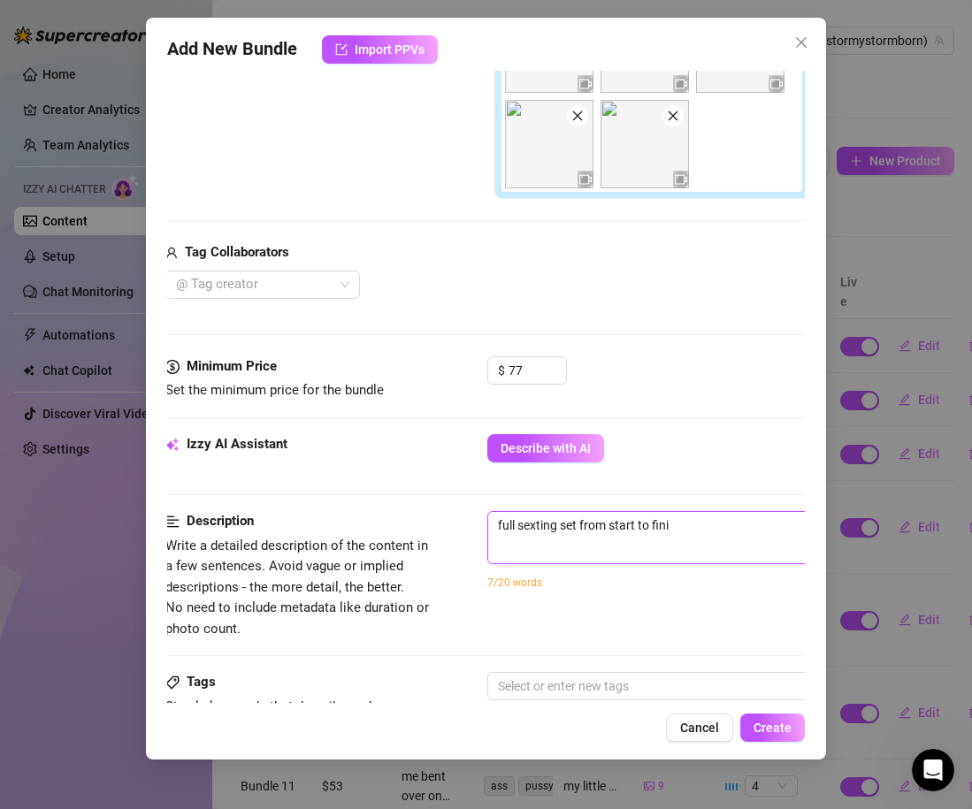
type textarea "full sexting set from start to finis"
type textarea "full sexting set from start to finish"
type textarea "full sexting set from start to finish."
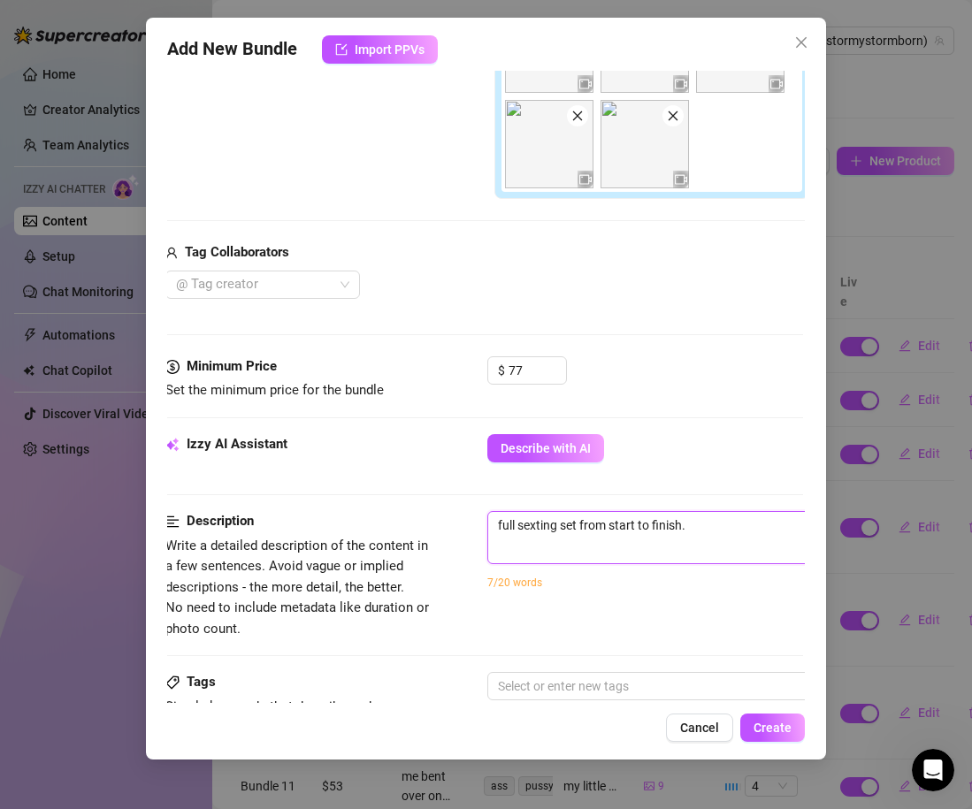
type textarea "full sexting set from start to finish. i"
type textarea "full sexting set from start to finish. i s"
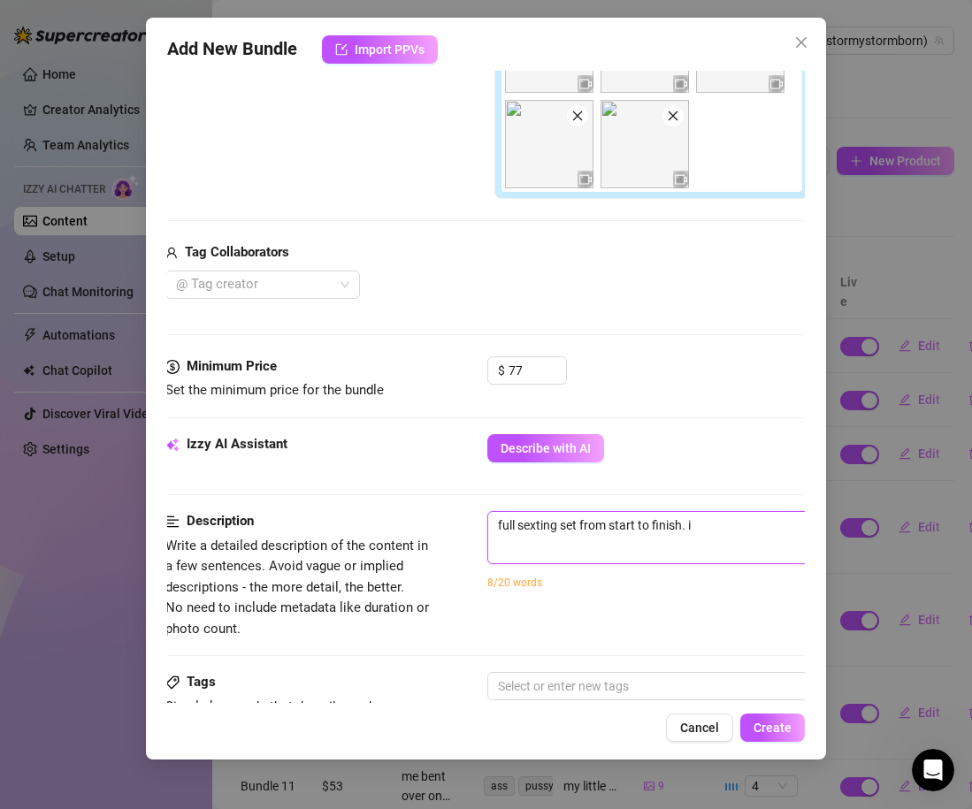
type textarea "full sexting set from start to finish. i s"
type textarea "full sexting set from start to finish. i st"
type textarea "full sexting set from start to finish. i sta"
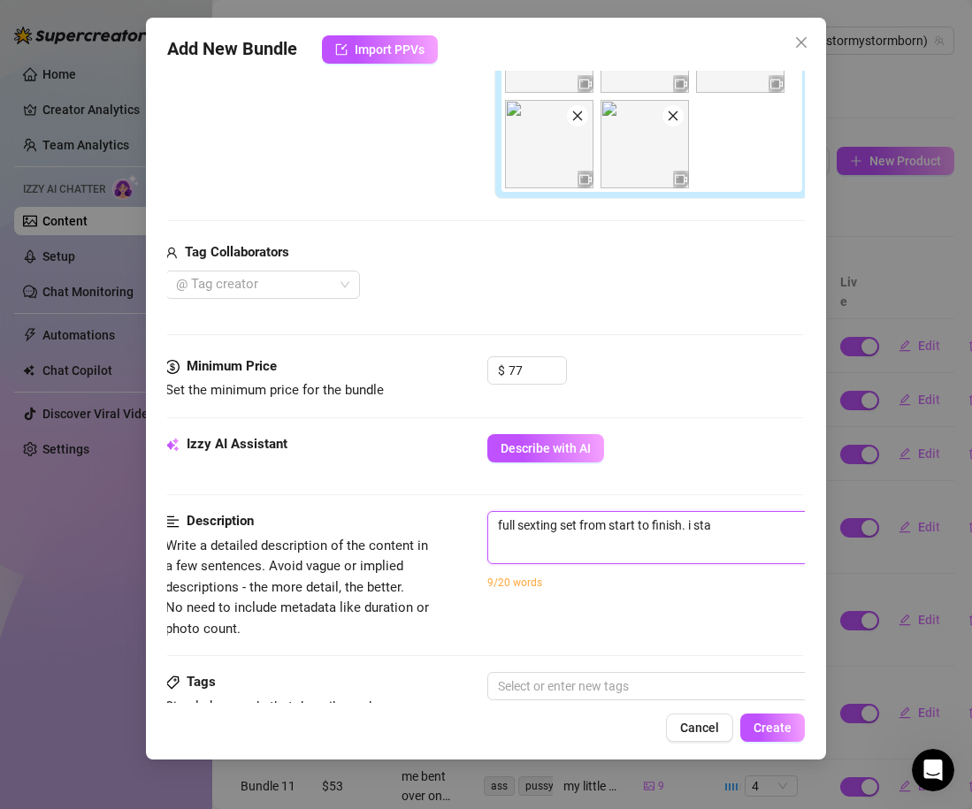
type textarea "full sexting set from start to finish. i star"
type textarea "full sexting set from start to finish. i start"
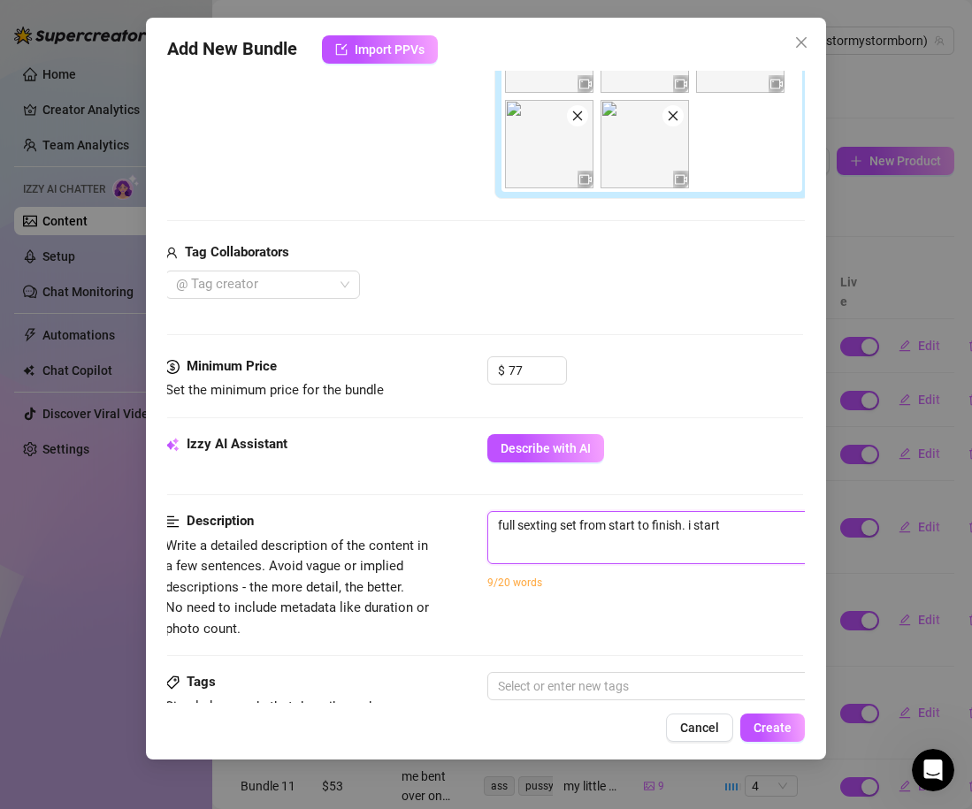
type textarea "full sexting set from start to finish. i start"
type textarea "full sexting set from start to finish. i start b"
type textarea "full sexting set from start to finish. i start bu"
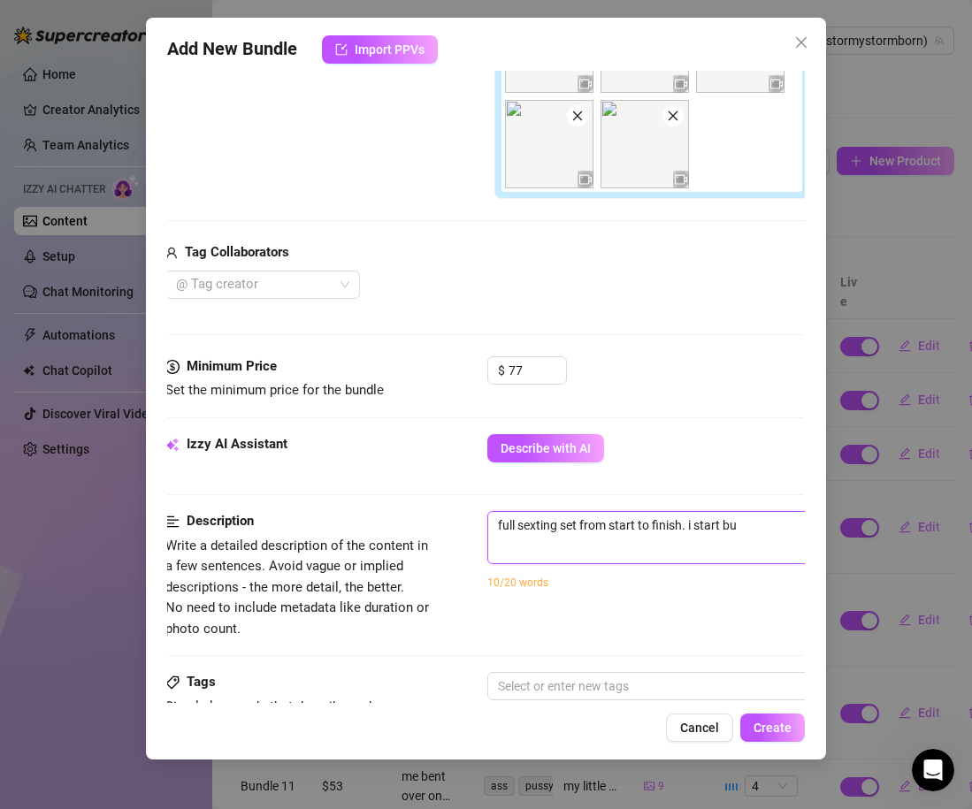
type textarea "full sexting set from start to finish. i start b"
type textarea "full sexting set from start to finish. i start by"
type textarea "full sexting set from start to finish. i start by p"
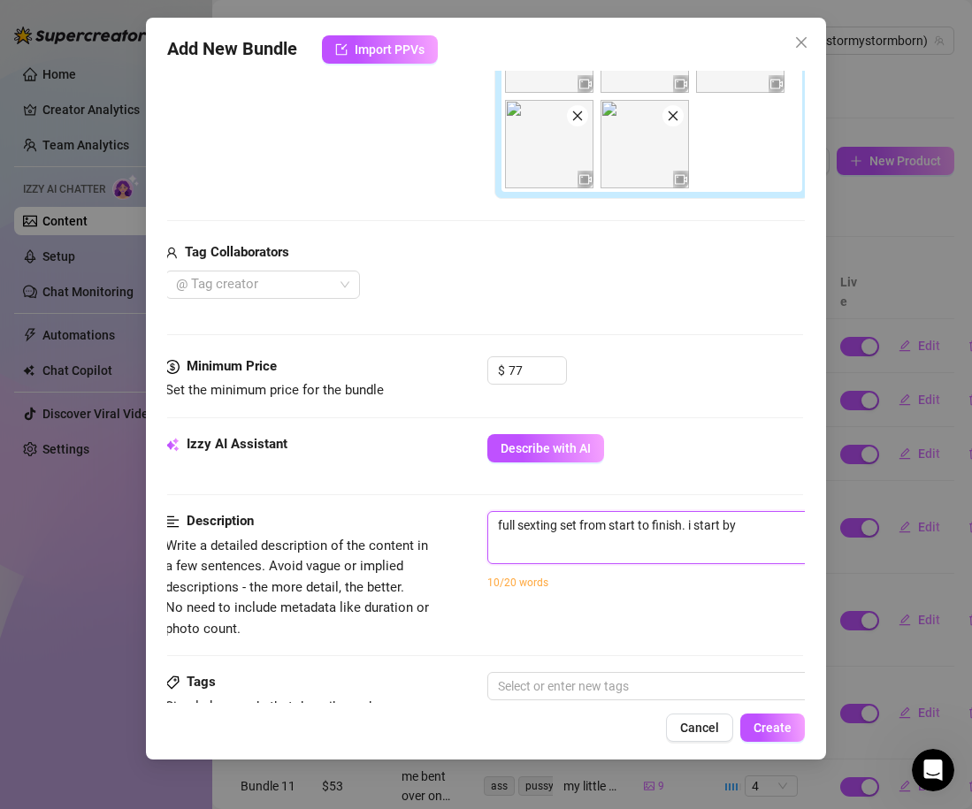
type textarea "full sexting set from start to finish. i start by p"
type textarea "full sexting set from start to finish. i start by pu"
type textarea "full sexting set from start to finish. i start by put"
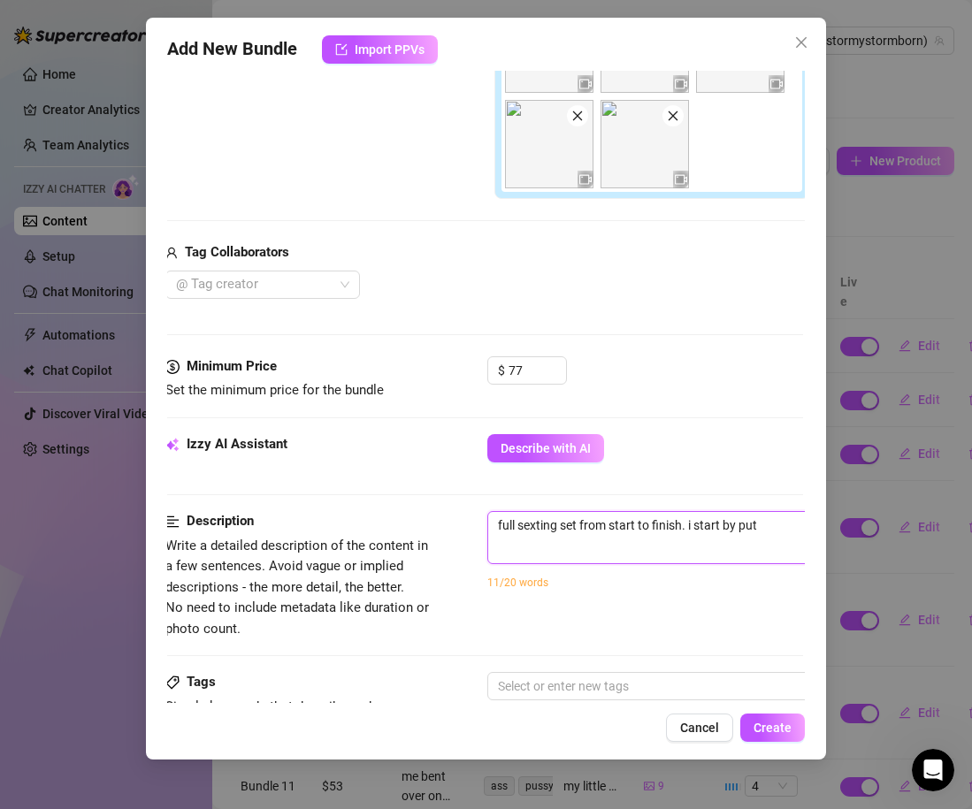
type textarea "full sexting set from start to finish. i start by putt"
type textarea "full sexting set from start to finish. i start by putti"
type textarea "full sexting set from start to finish. i start by puttin"
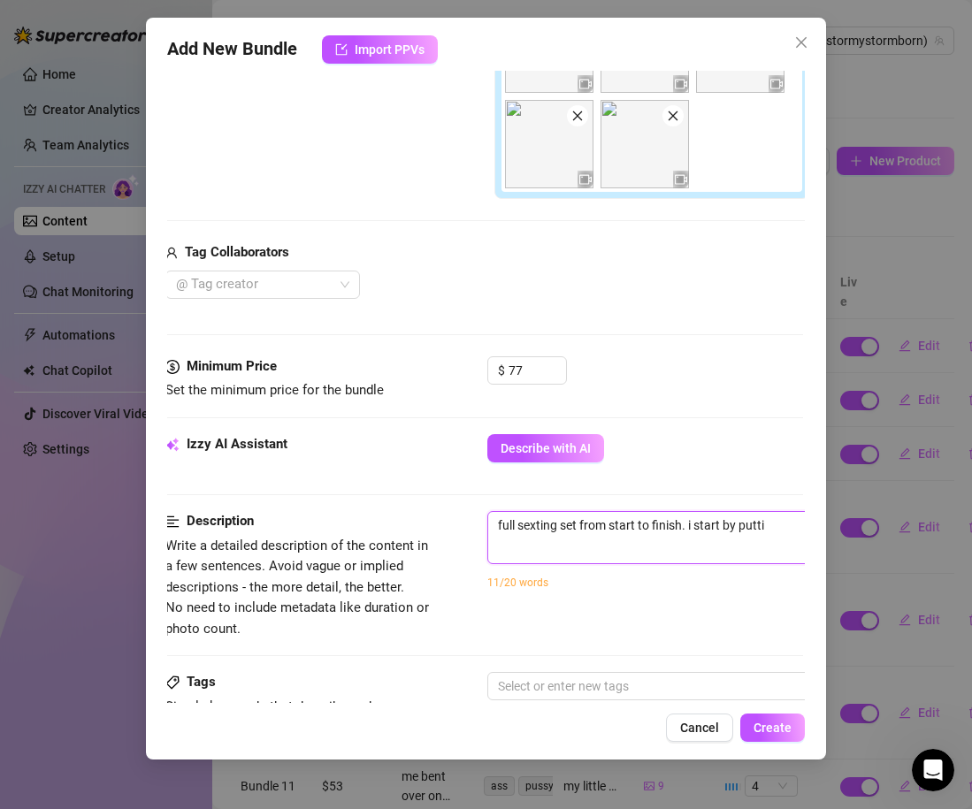
type textarea "full sexting set from start to finish. i start by puttin"
type textarea "full sexting set from start to finish. i start by putting"
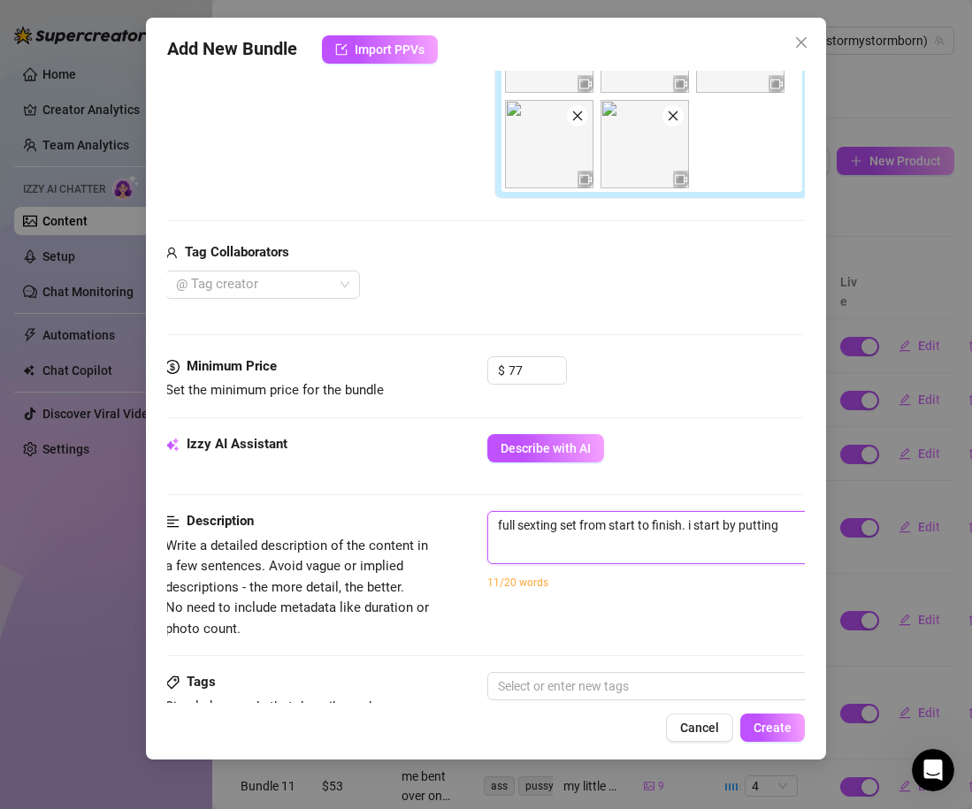
type textarea "full sexting set from start to finish. i start by putting d"
type textarea "full sexting set from start to finish. i start by putting do"
type textarea "full sexting set from start to finish. i start by putting dow"
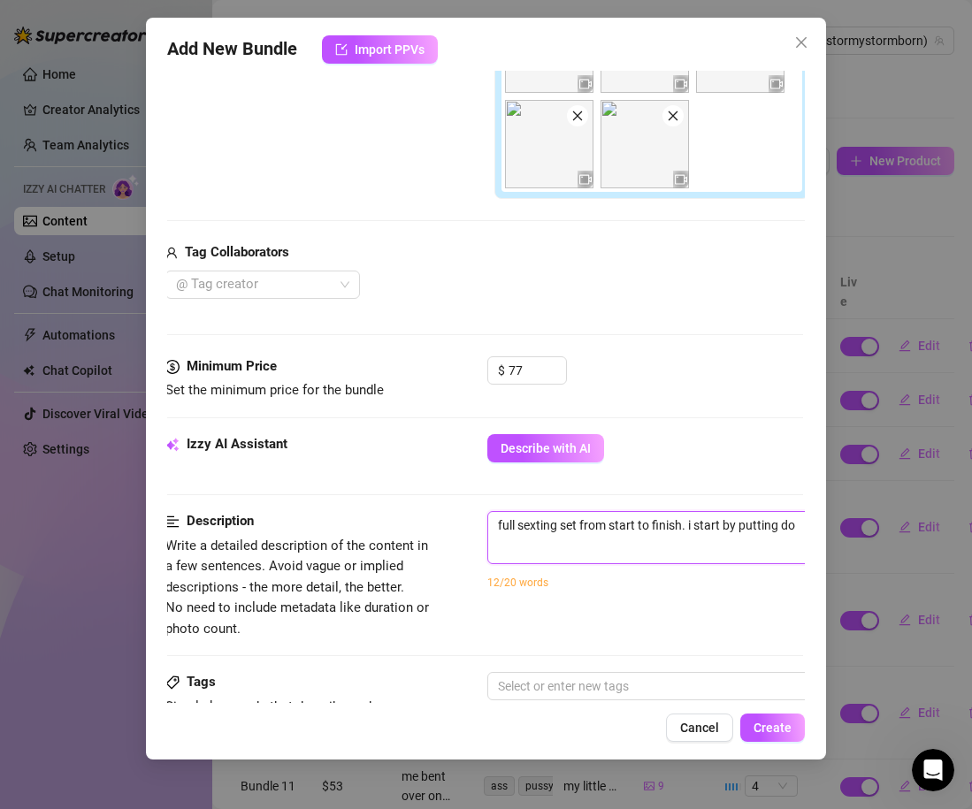
type textarea "full sexting set from start to finish. i start by putting dow"
type textarea "full sexting set from start to finish. i start by putting down"
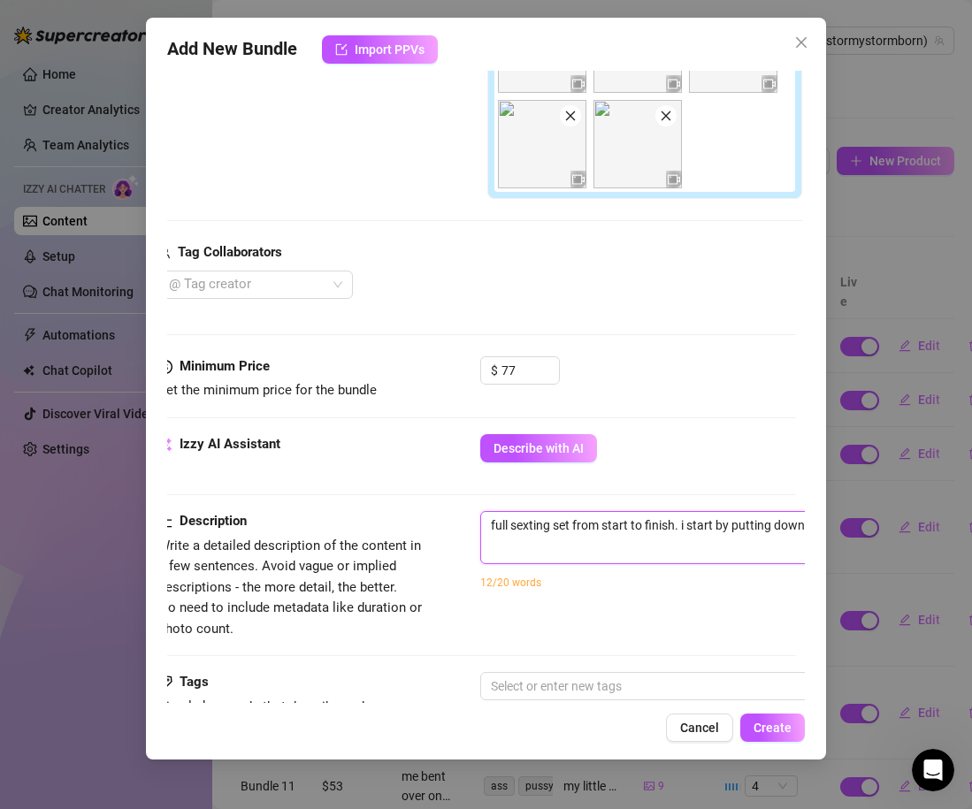
type textarea "full sexting set from start to finish. i start by putting down"
type textarea "full sexting set from start to finish. i start by putting down m"
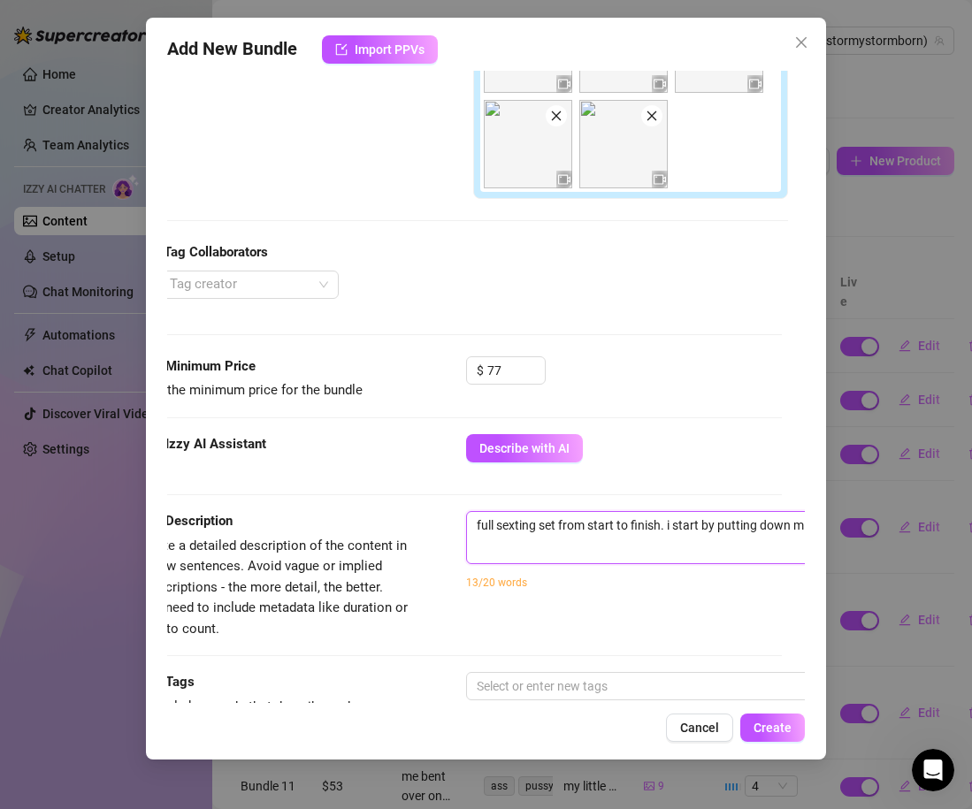
type textarea "full sexting set from start to finish. i start by putting down my"
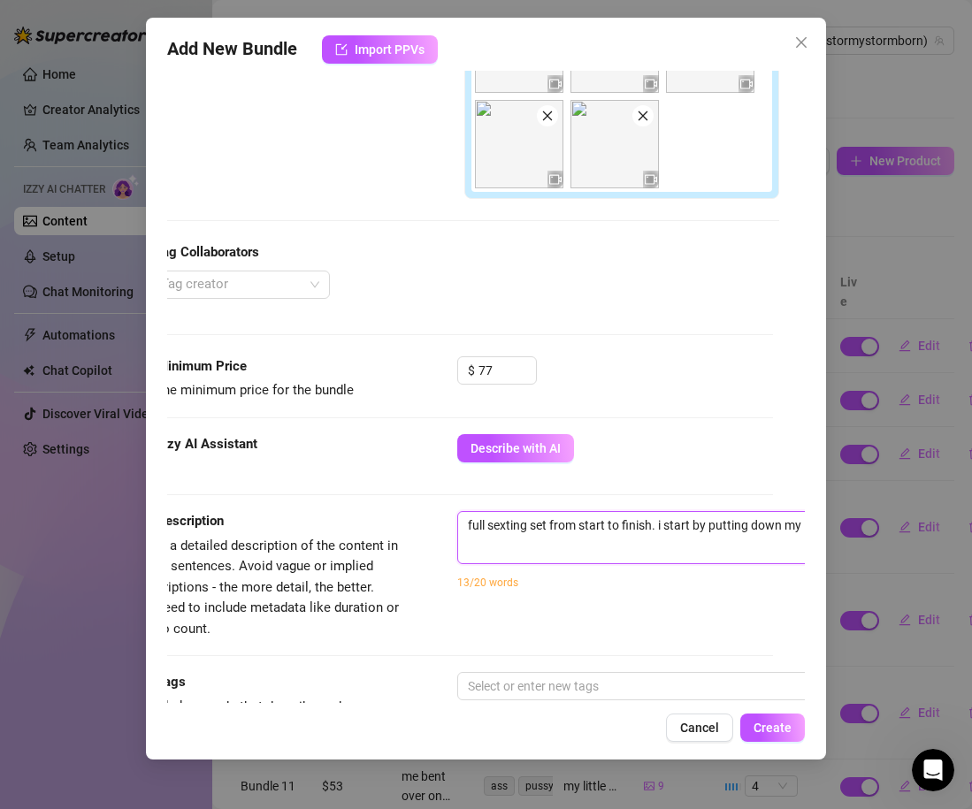
type textarea "full sexting set from start to finish. i start by putting down my g"
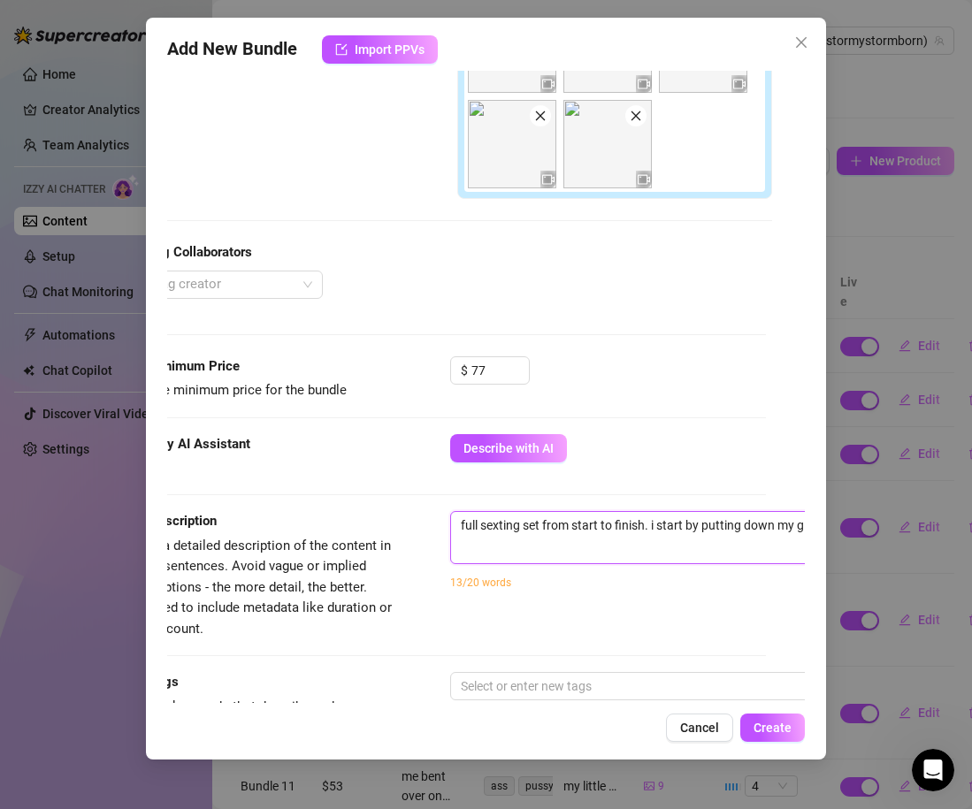
type textarea "full sexting set from start to finish. i start by putting down my ga"
type textarea "full sexting set from start to finish. i start by putting down my gam"
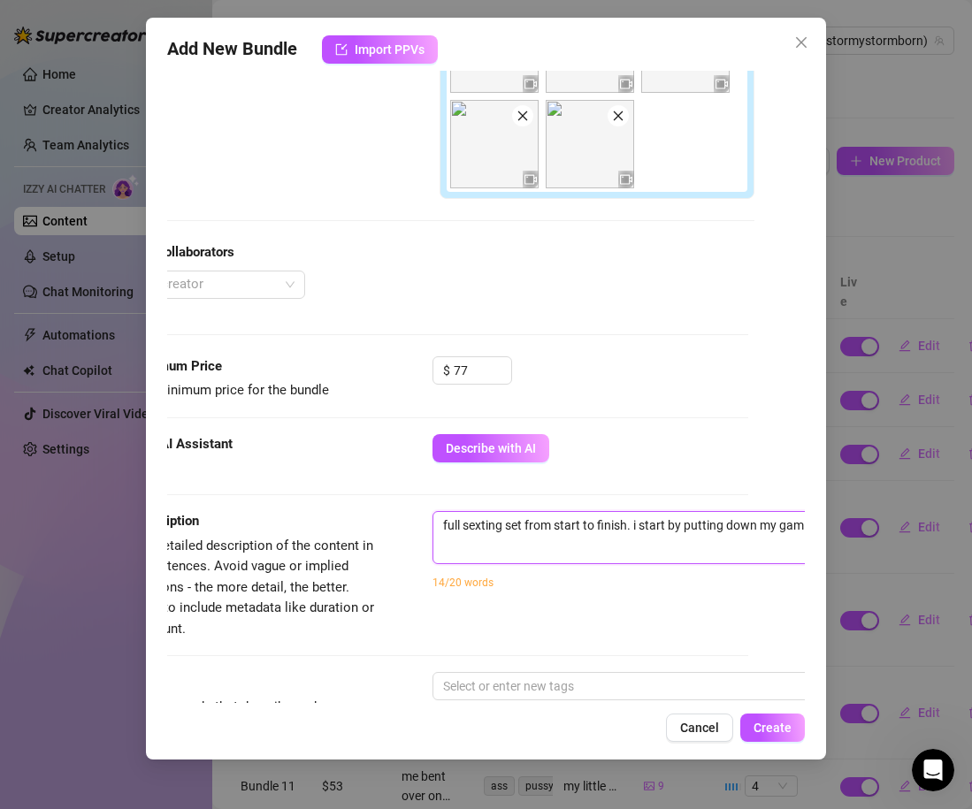
type textarea "full sexting set from start to finish. i start by putting down my gami"
type textarea "full sexting set from start to finish. i start by putting down my gamin"
type textarea "full sexting set from start to finish. i start by putting down my gaming"
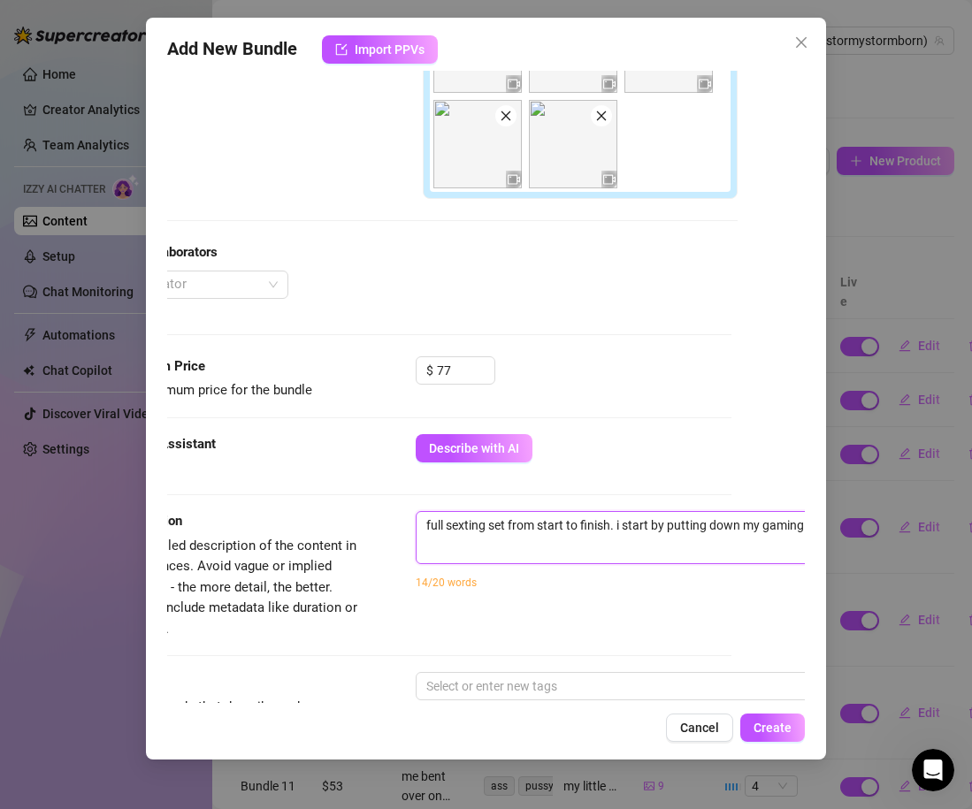
type textarea "full sexting set from start to finish. i start by putting down my gaming"
type textarea "full sexting set from start to finish. i start by putting down my gaming h"
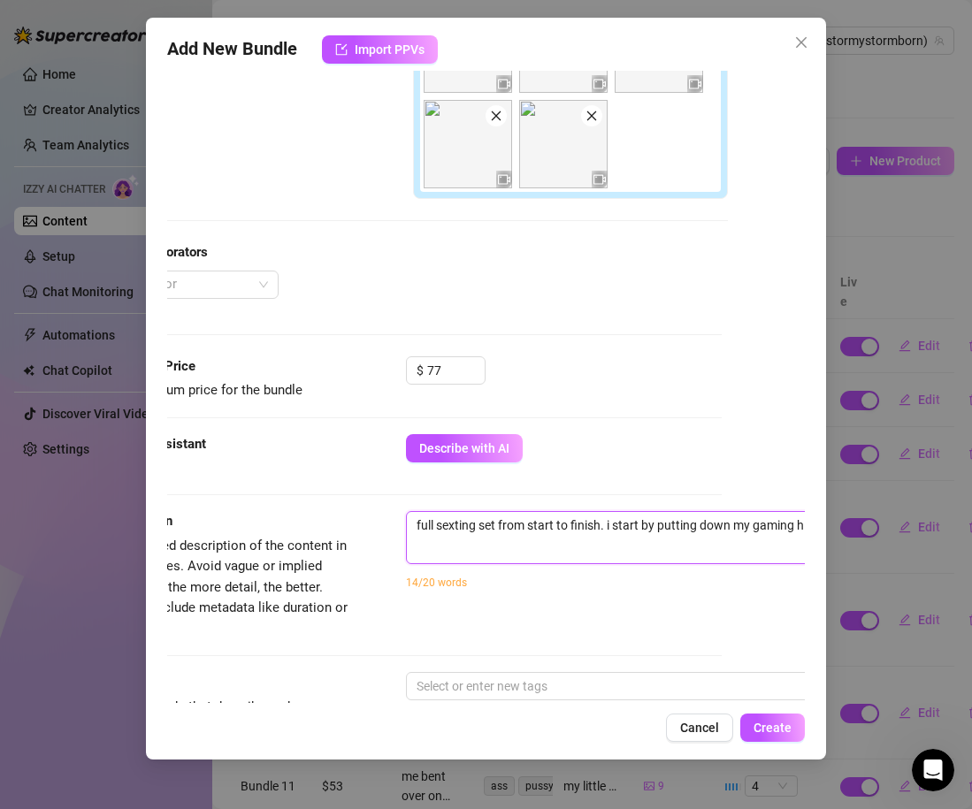
type textarea "full sexting set from start to finish. i start by putting down my gaming he"
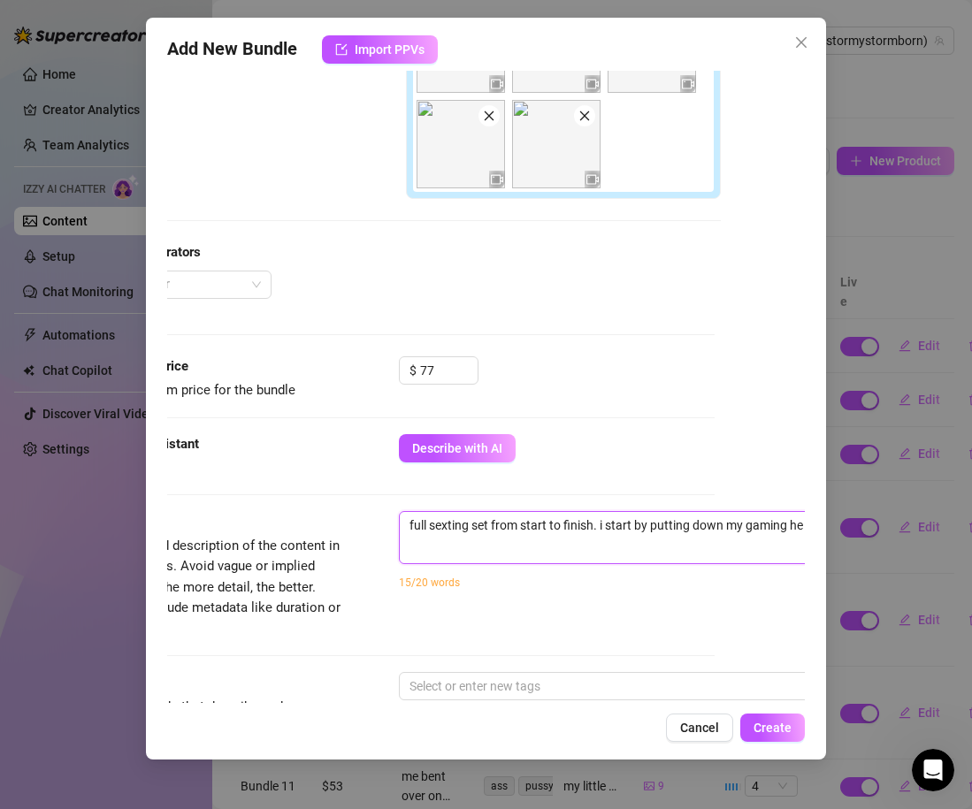
type textarea "full sexting set from start to finish. i start by putting down my gaming hea"
type textarea "full sexting set from start to finish. i start by putting down my gaming head"
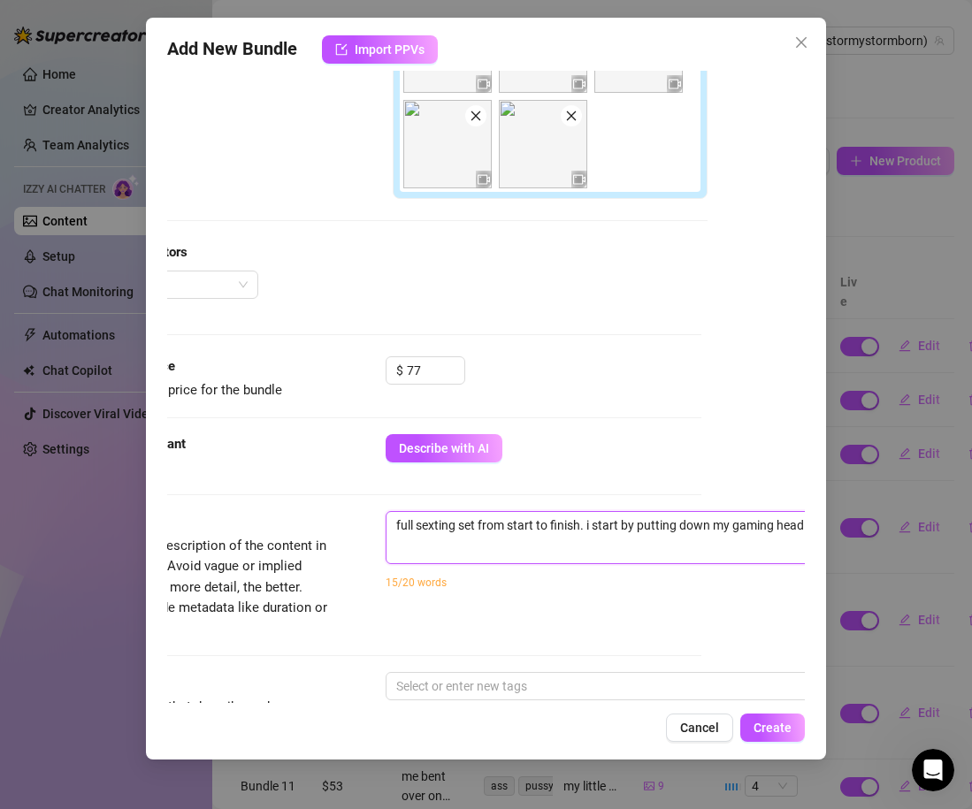
type textarea "full sexting set from start to finish. i start by putting down my gaming heads"
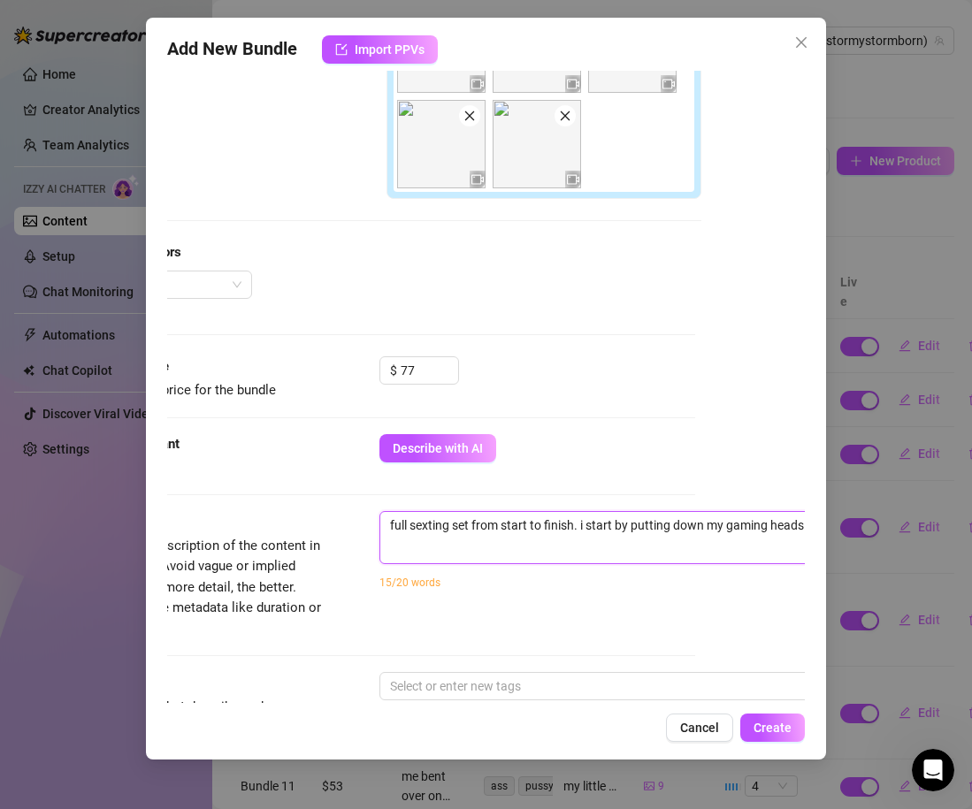
type textarea "full sexting set from start to finish. i start by putting down my gaming headse"
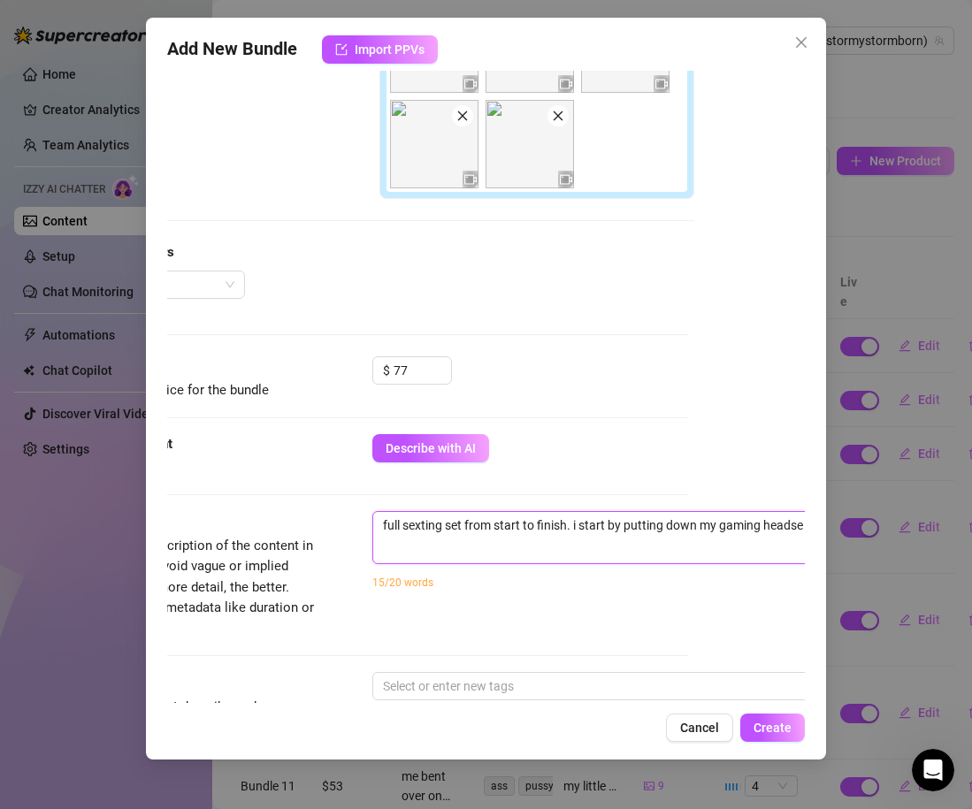
type textarea "full sexting set from start to finish. i start by putting down my gaming headset"
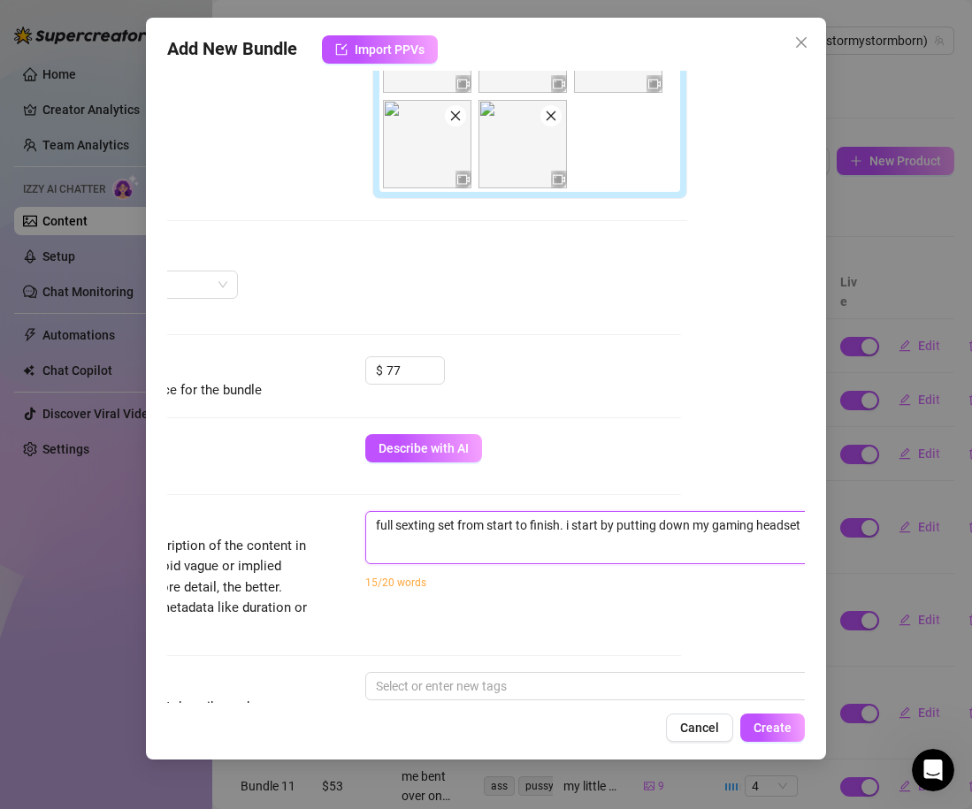
type textarea "full sexting set from start to finish. i start by putting down my gaming headse…"
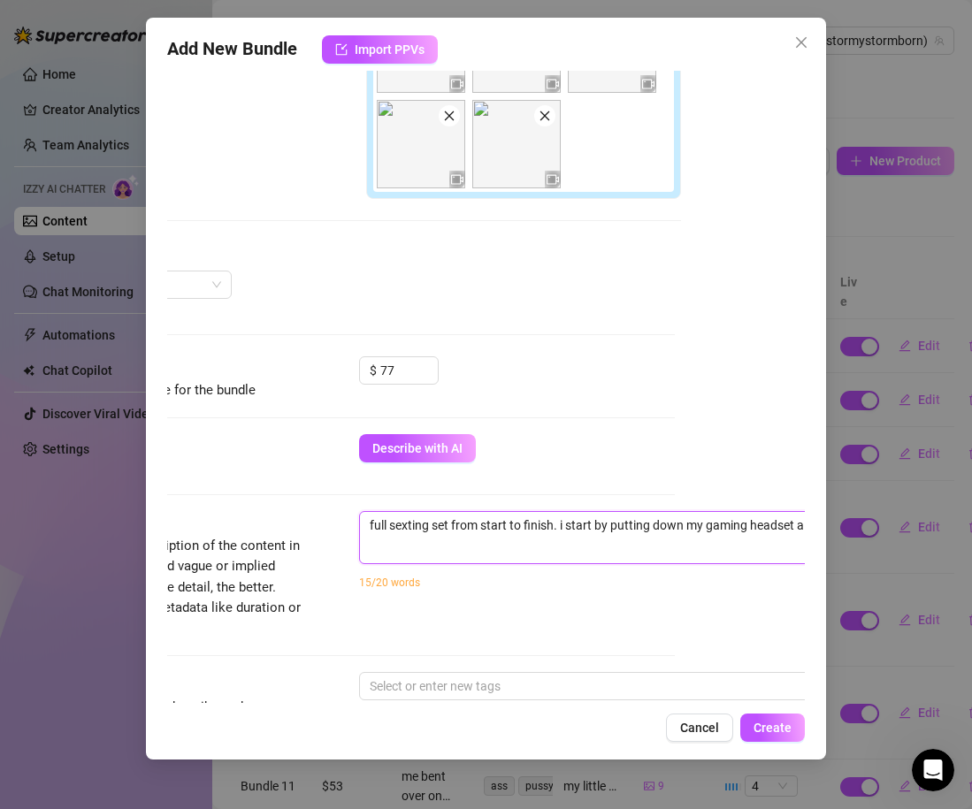
type textarea "full sexting set from start to finish. i start by putting down my gaming headse…"
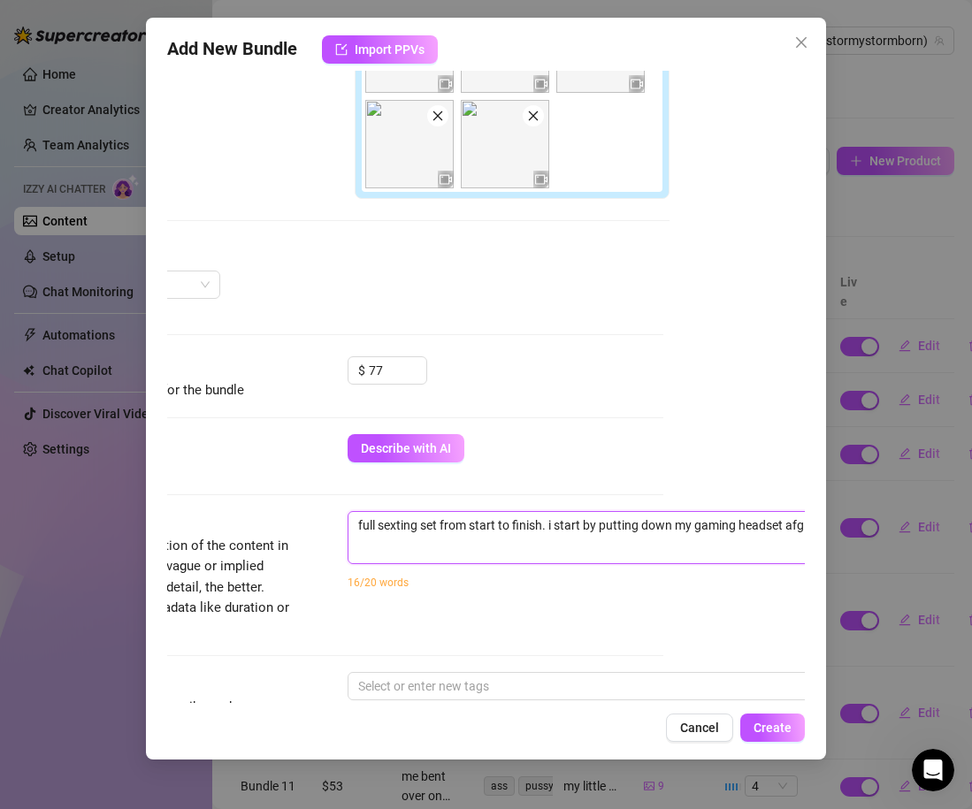
type textarea "full sexting set from start to finish. i start by putting down my gaming headse…"
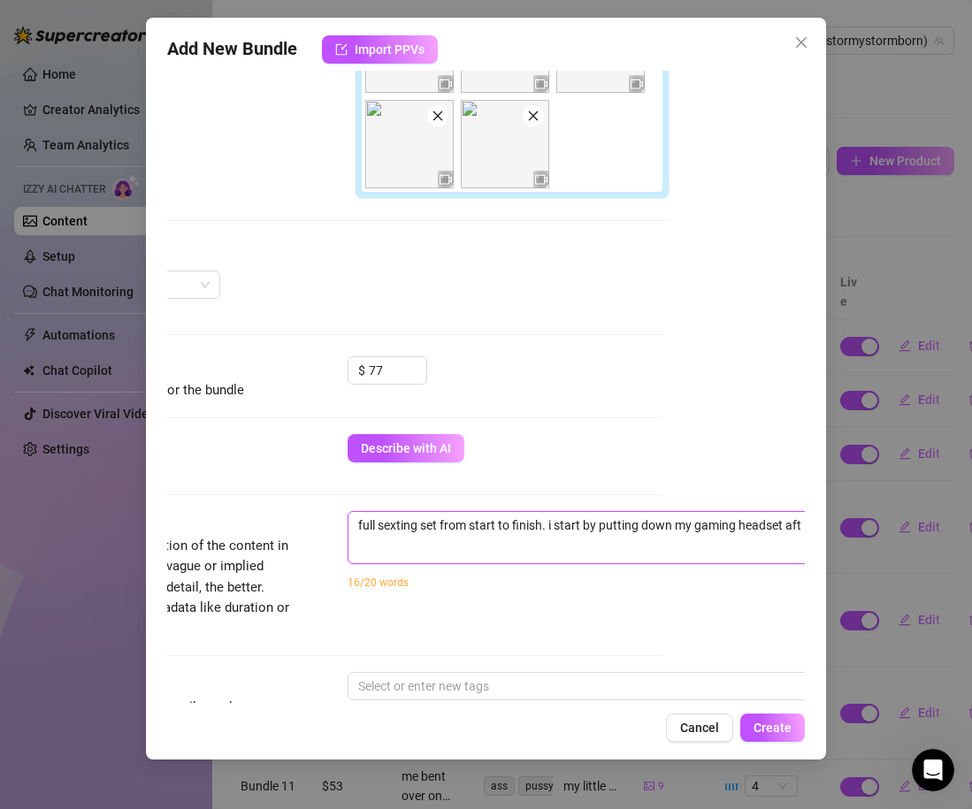
type textarea "full sexting set from start to finish. i start by putting down my gaming headse…"
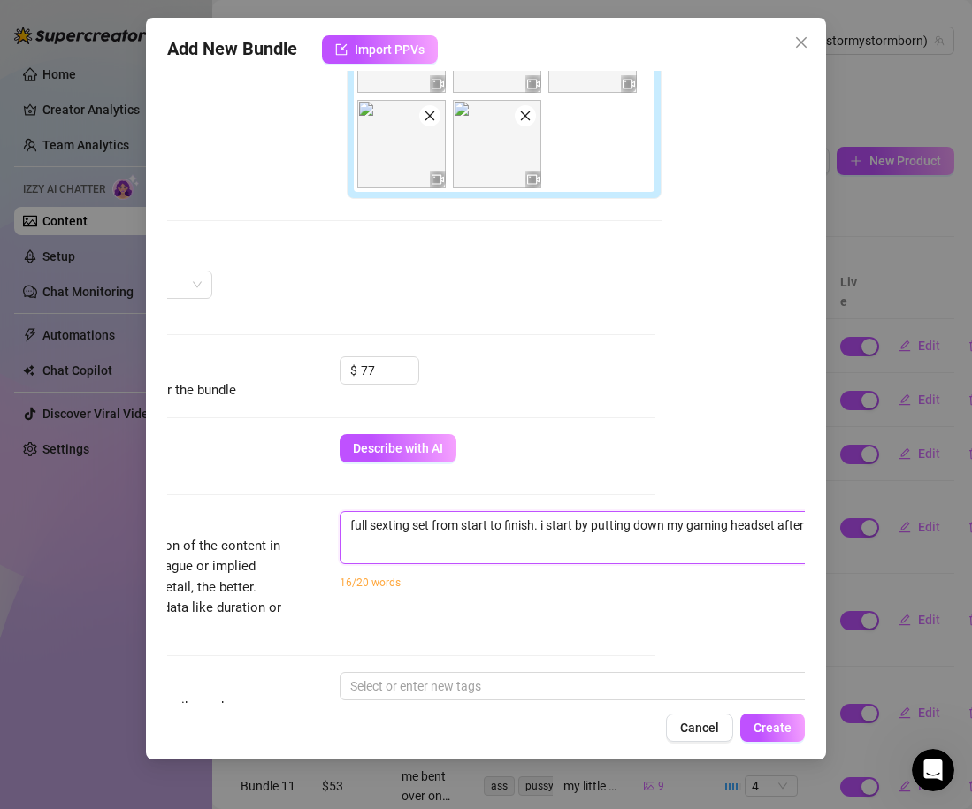
type textarea "full sexting set from start to finish. i start by putting down my gaming headse…"
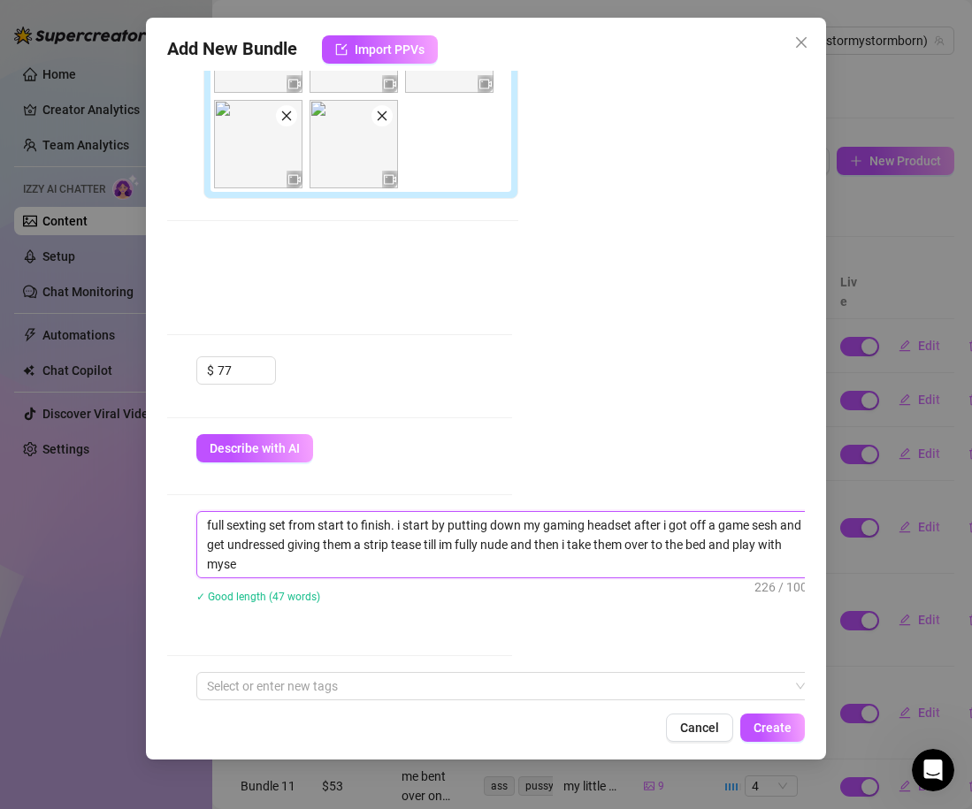
scroll to position [0, 0]
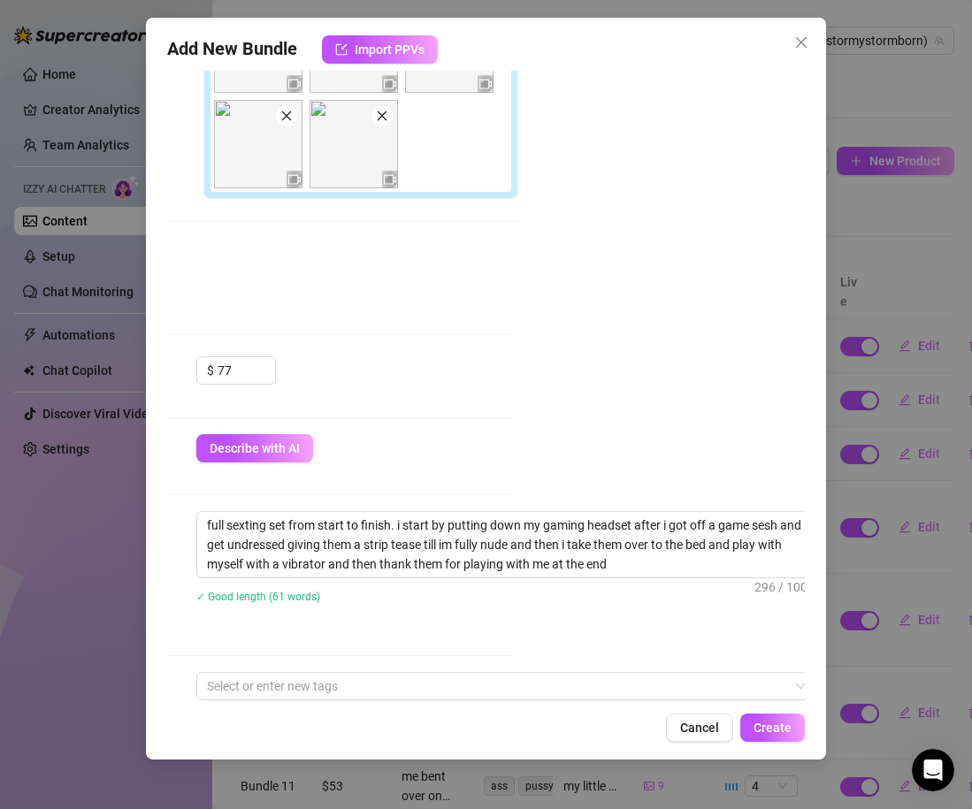
click at [457, 416] on div "Minimum Price Set the minimum price for the bundle $ 77" at bounding box center [193, 395] width 638 height 78
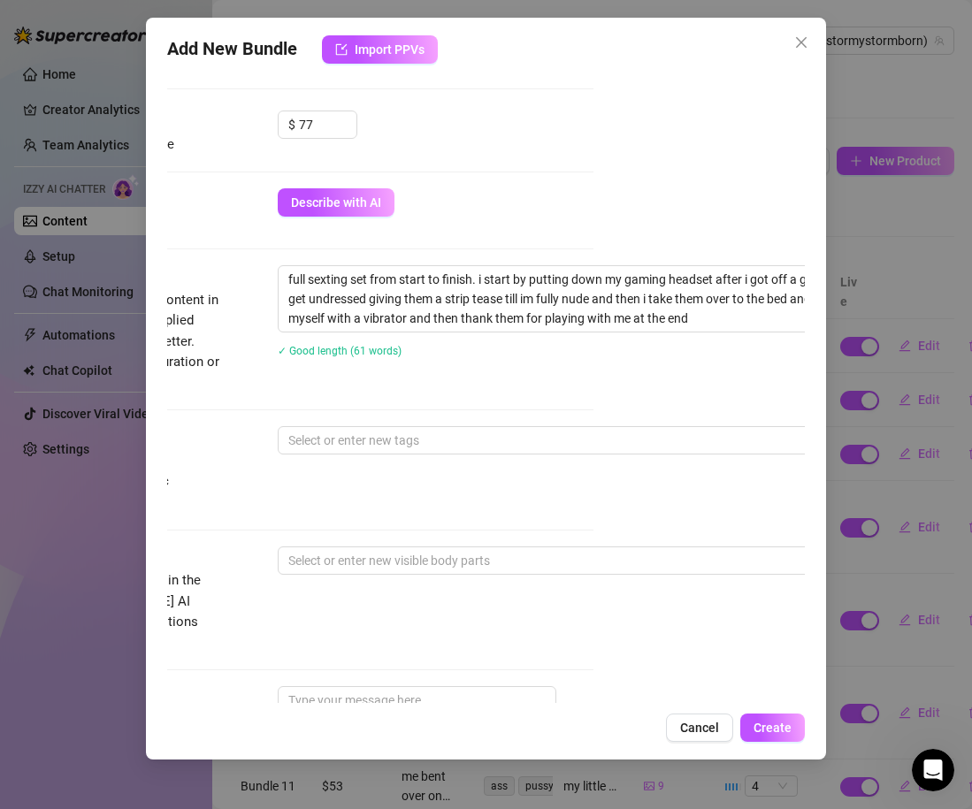
scroll to position [731, 208]
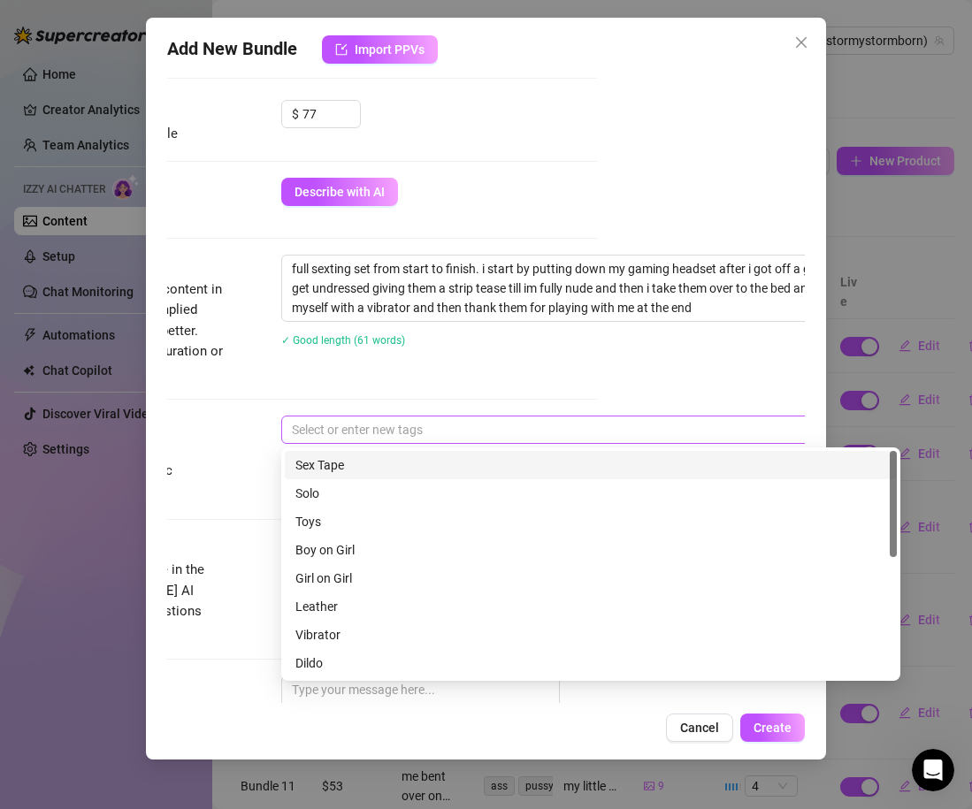
click at [445, 416] on div "Select or enter new tags" at bounding box center [590, 430] width 619 height 28
click at [334, 470] on div "Sex Tape" at bounding box center [590, 464] width 591 height 19
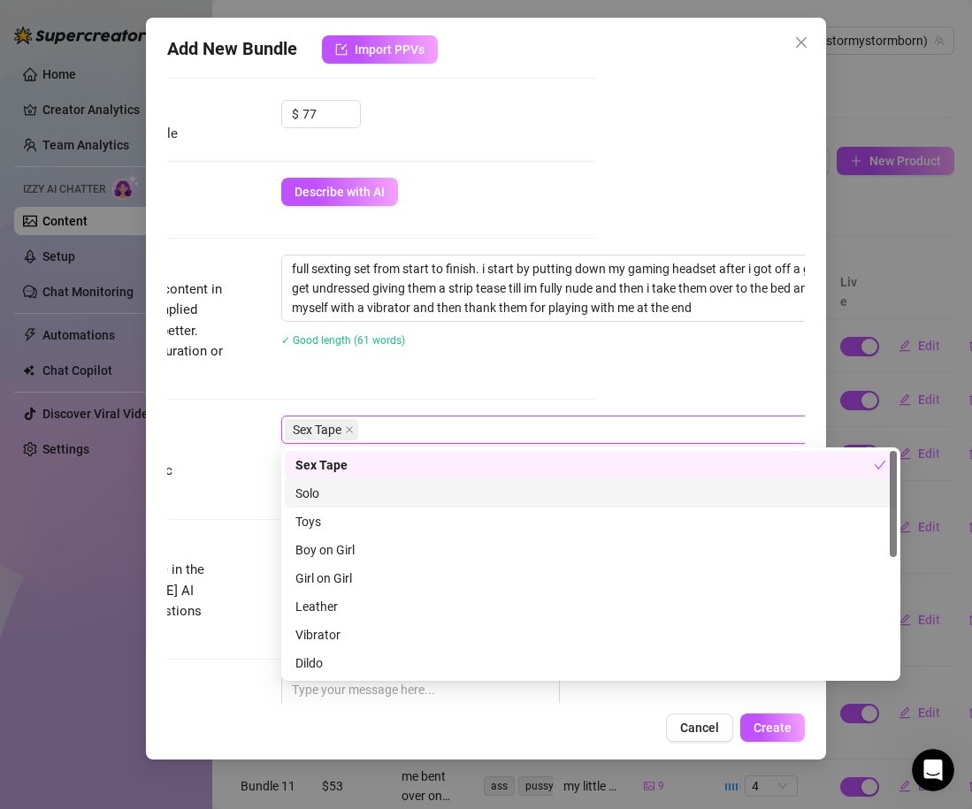
click at [335, 495] on div "Solo" at bounding box center [590, 493] width 591 height 19
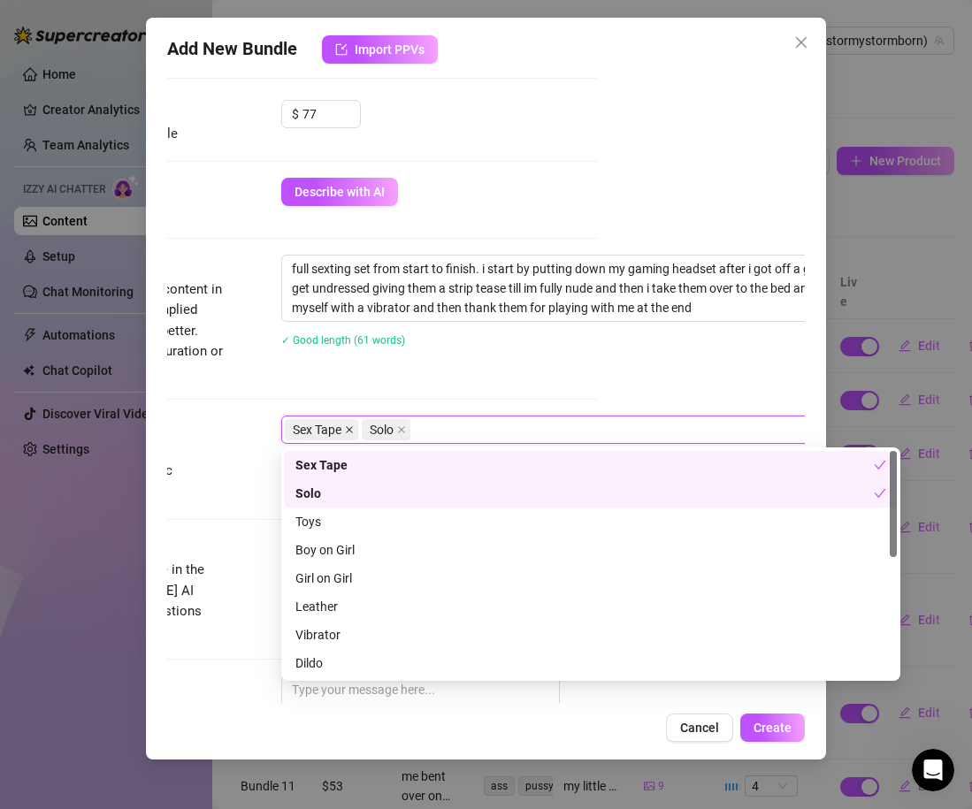
click at [350, 428] on icon "close" at bounding box center [349, 429] width 9 height 9
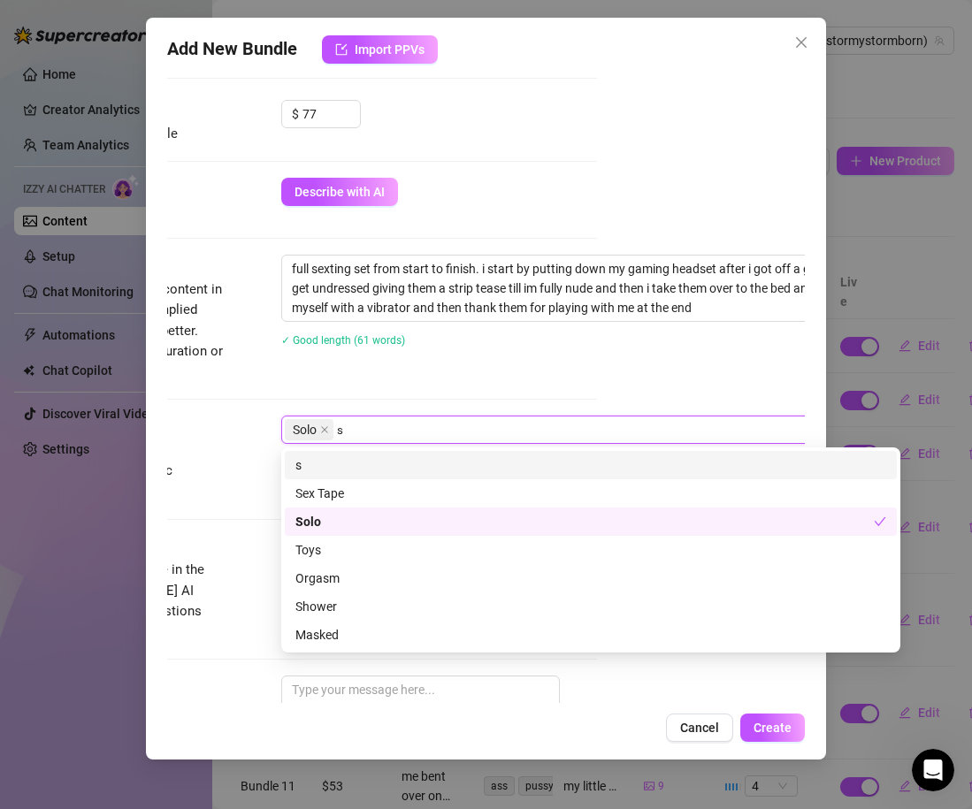
scroll to position [0, 0]
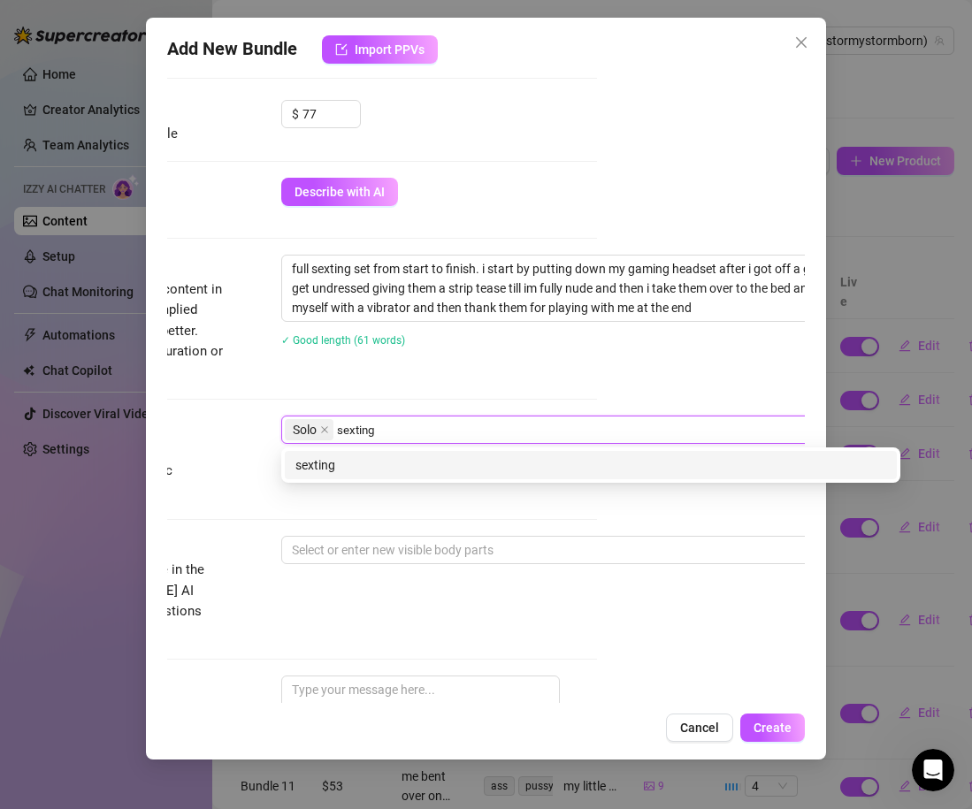
click at [335, 460] on div "sexting" at bounding box center [590, 464] width 591 height 19
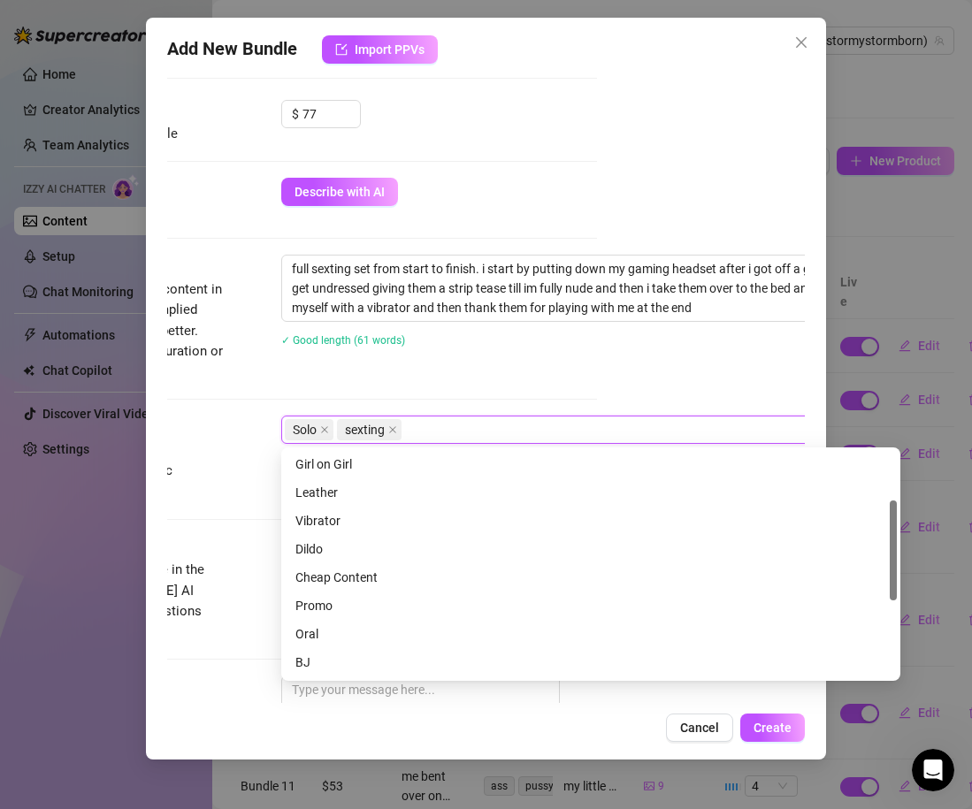
scroll to position [111, 0]
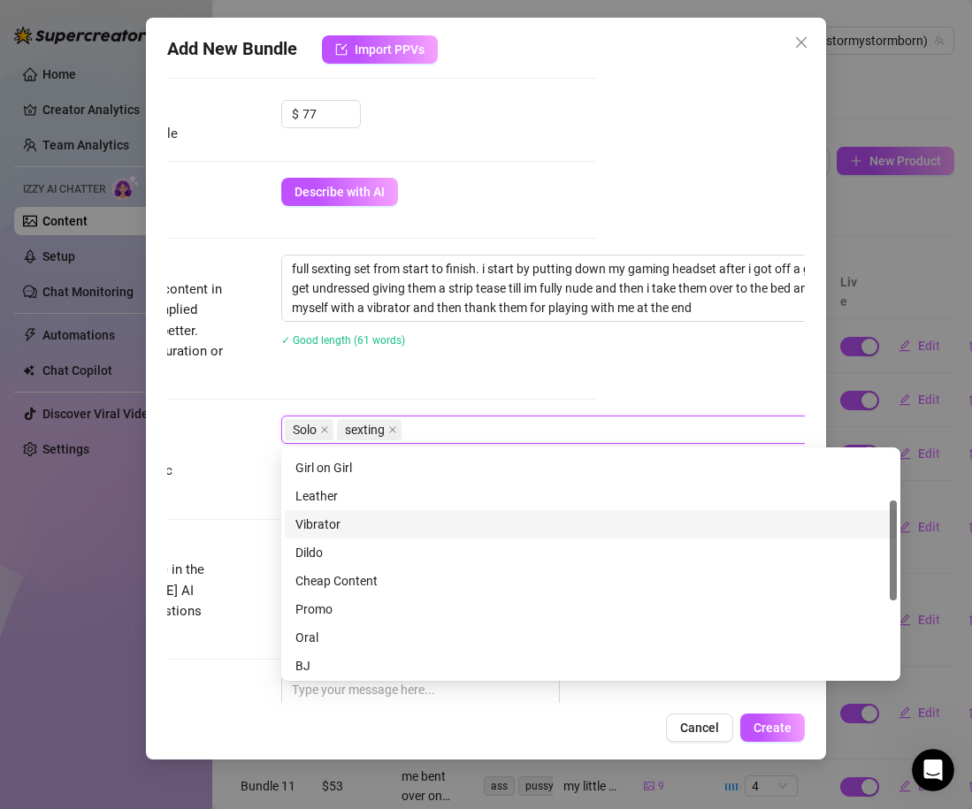
click at [345, 531] on div "Vibrator" at bounding box center [590, 524] width 591 height 19
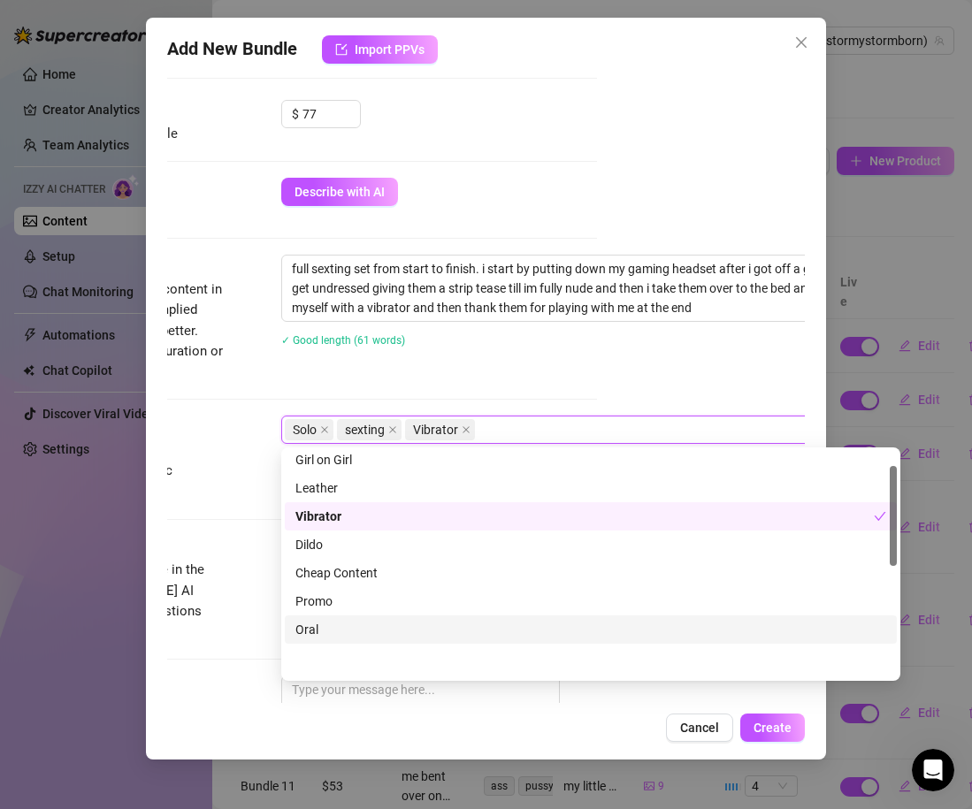
scroll to position [0, 0]
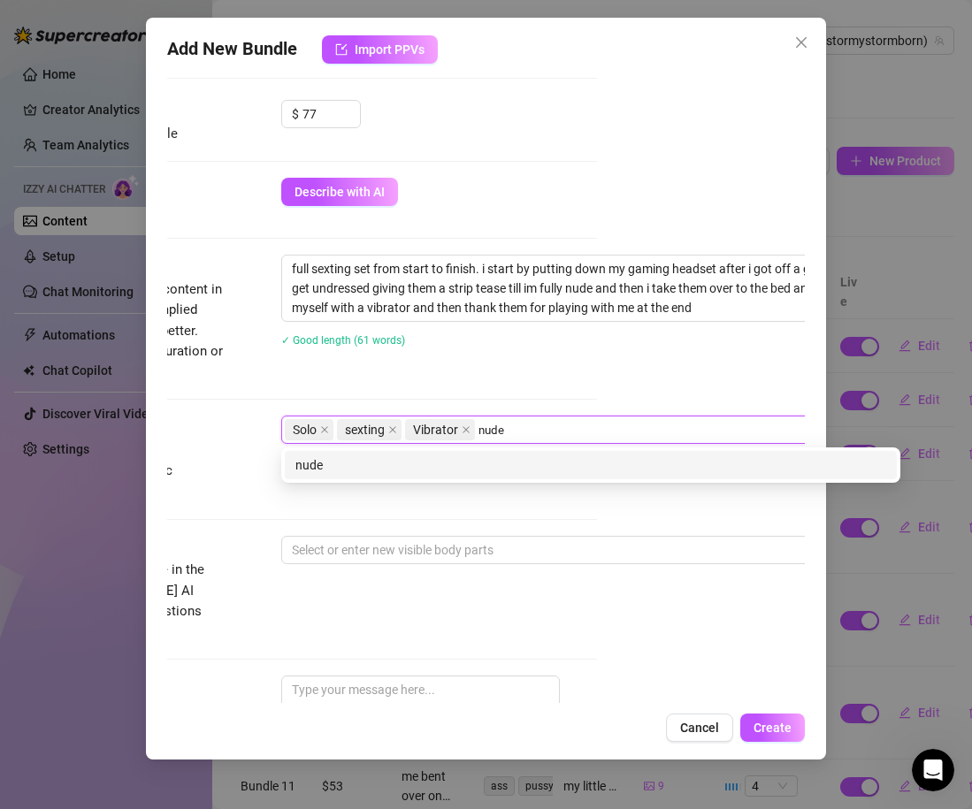
click at [326, 463] on div "nude" at bounding box center [590, 464] width 591 height 19
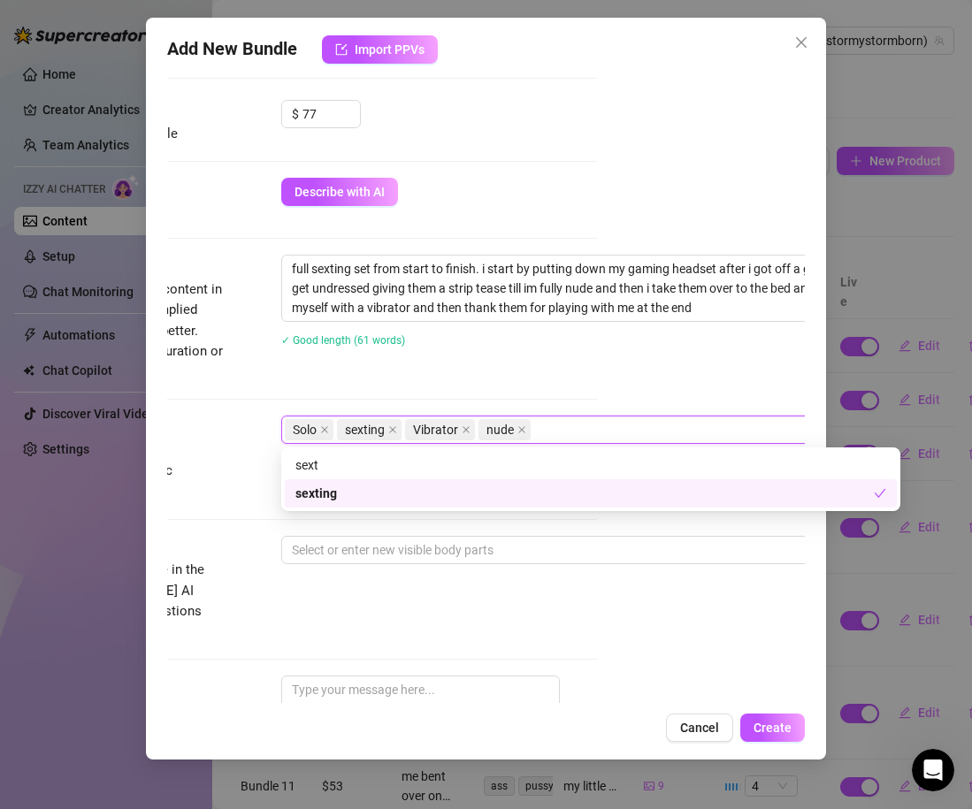
click at [239, 434] on div "Tags Simple keywords that describe and summarize the content, like specific fet…" at bounding box center [278, 459] width 638 height 87
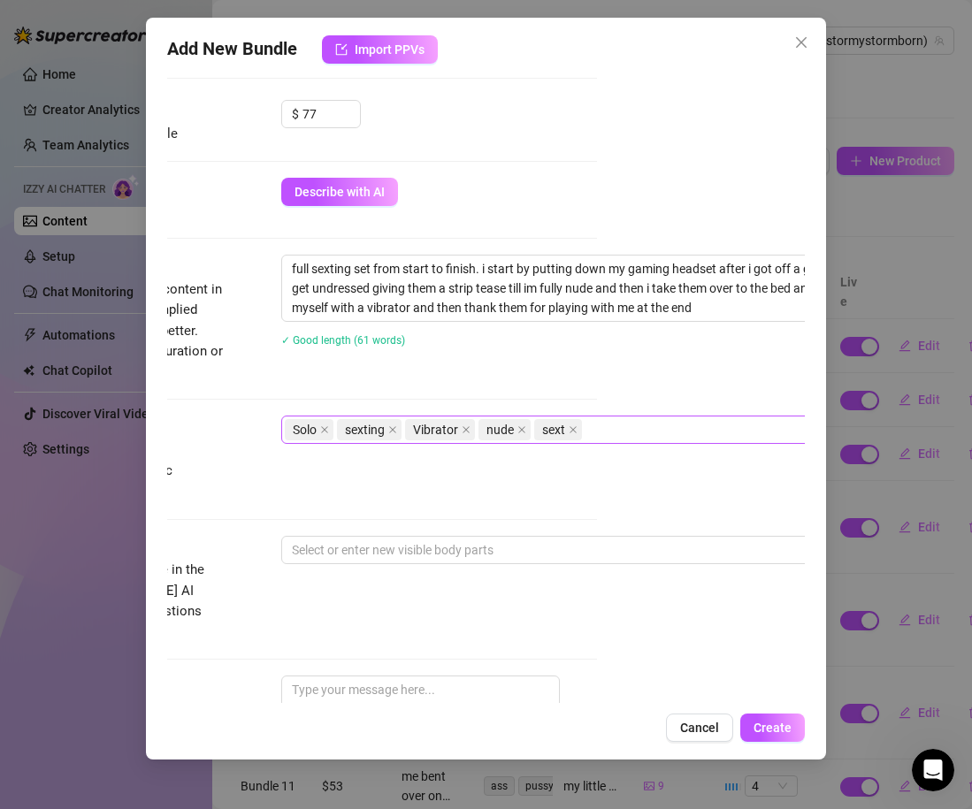
click at [657, 424] on div "Solo sexting Vibrator nude sext" at bounding box center [581, 429] width 593 height 25
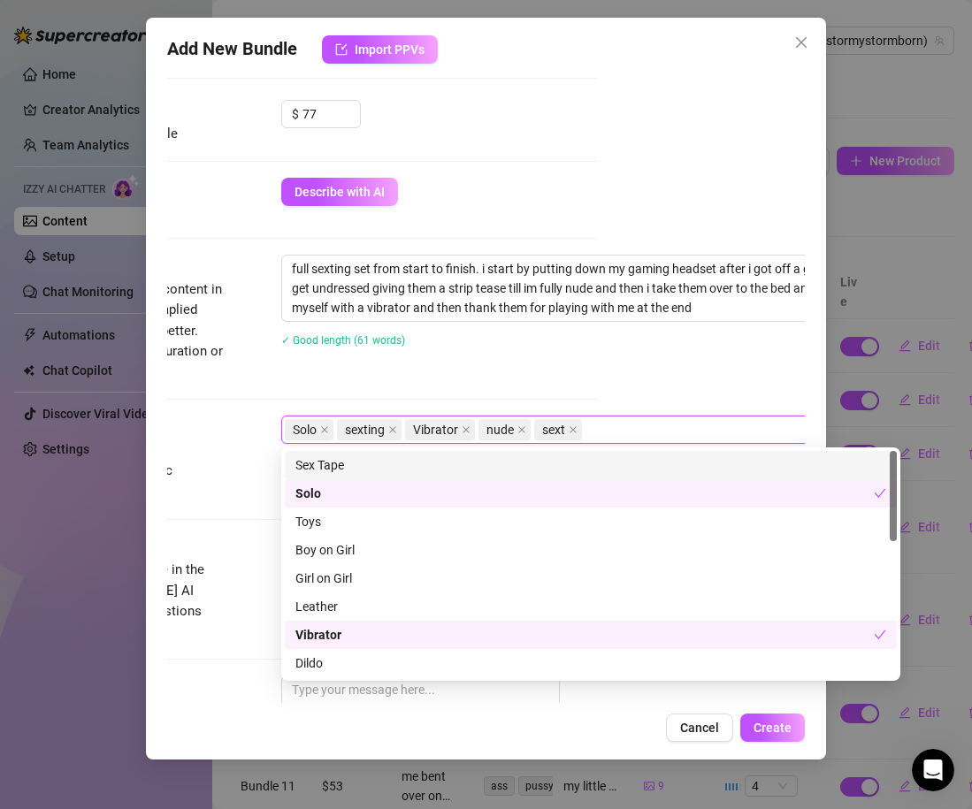
click at [325, 370] on div "Description Write a detailed description of the content in a few sentences. Avo…" at bounding box center [278, 319] width 638 height 128
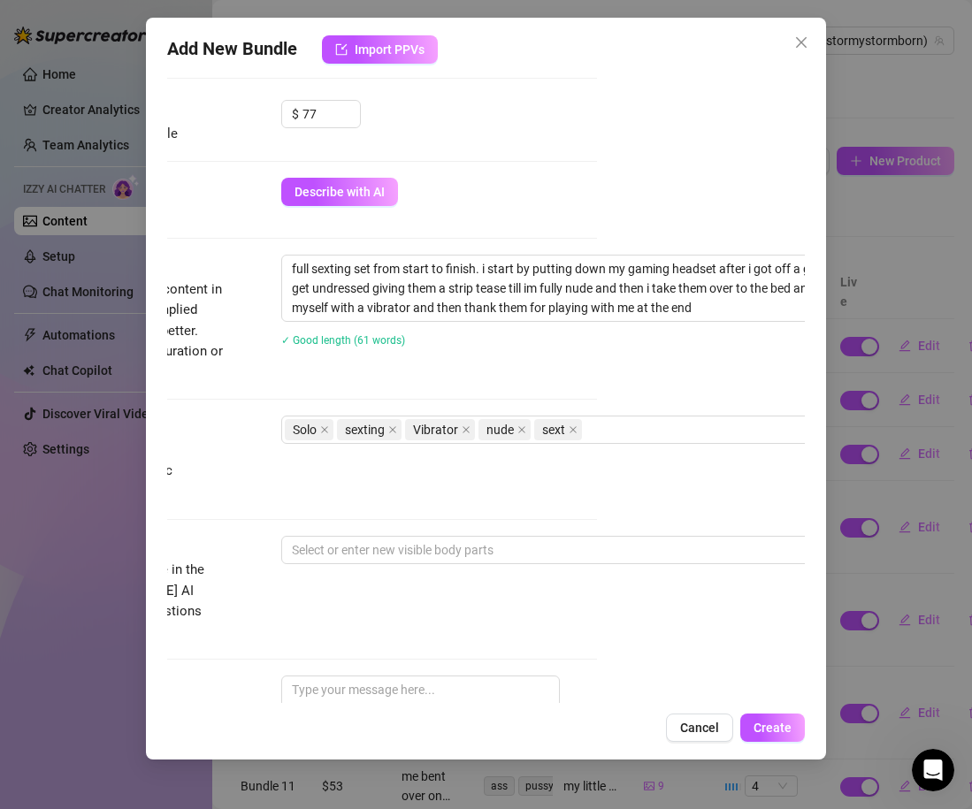
click at [321, 396] on div "Description Write a detailed description of the content in a few sentences. Avo…" at bounding box center [278, 335] width 638 height 161
click at [661, 429] on div "Solo sexting Vibrator nude sext" at bounding box center [581, 429] width 593 height 25
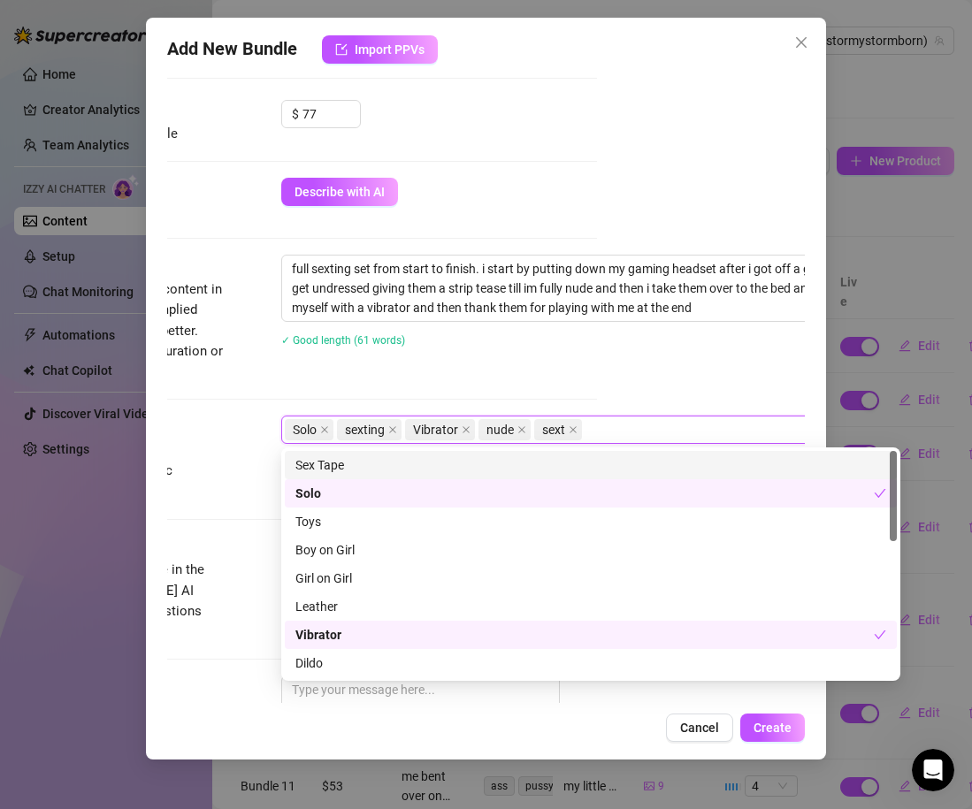
click at [543, 351] on div "✓ Good length (61 words)" at bounding box center [590, 339] width 619 height 28
click at [635, 430] on div "Solo sexting Vibrator nude sext" at bounding box center [581, 429] width 593 height 25
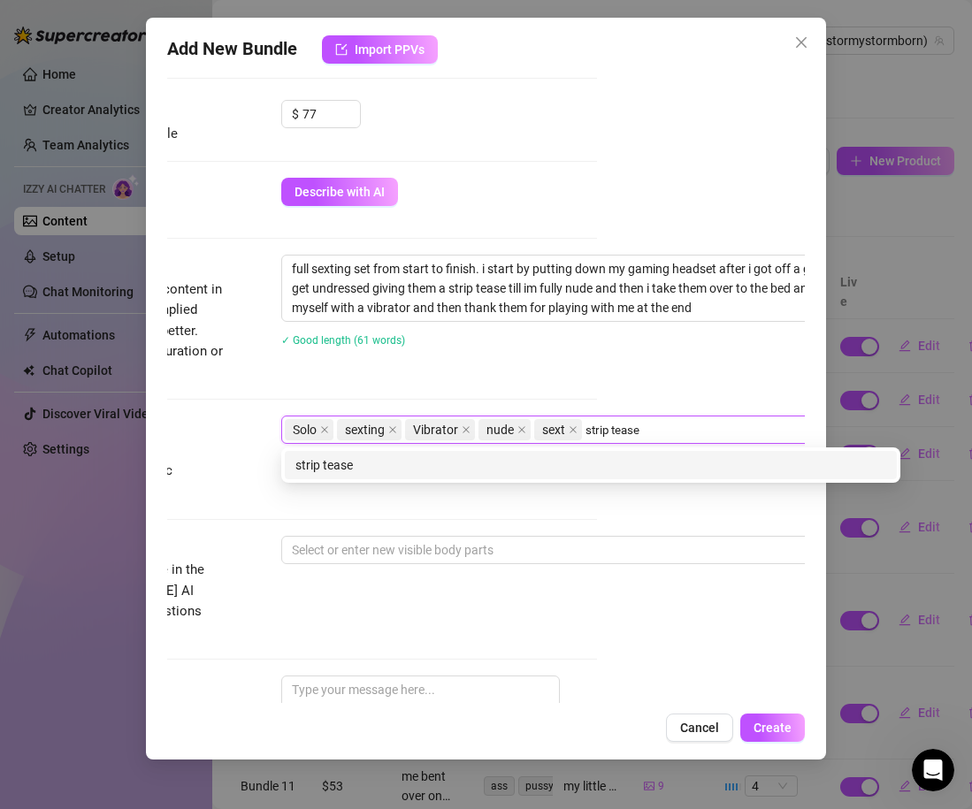
click at [561, 469] on div "strip tease" at bounding box center [590, 464] width 591 height 19
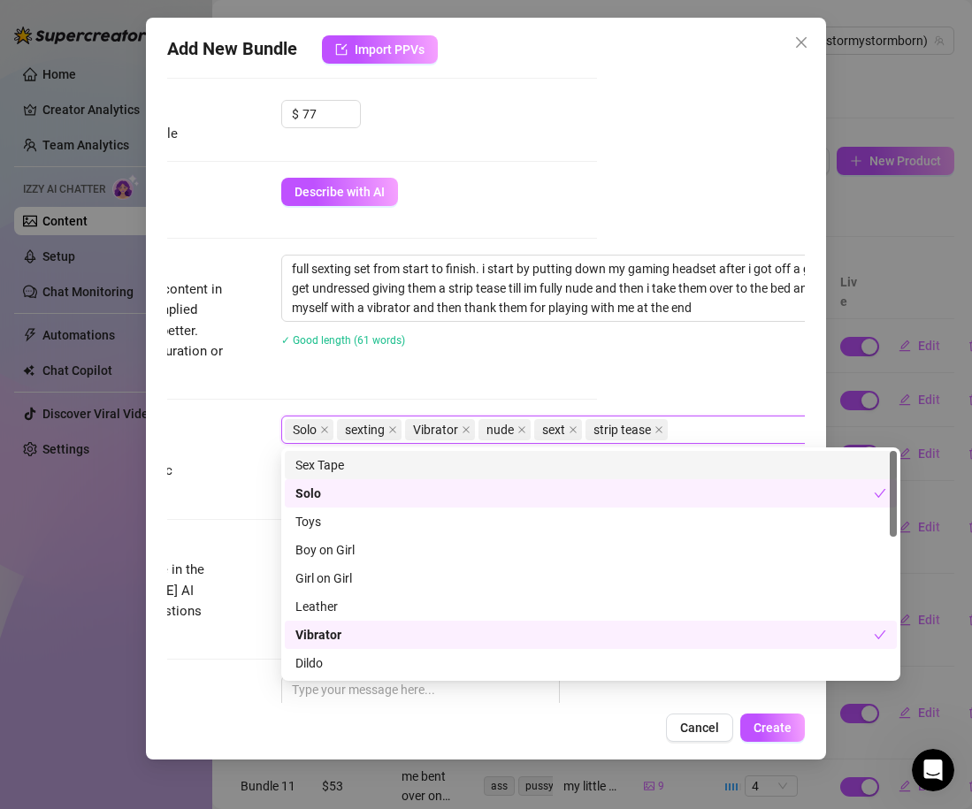
click at [363, 383] on div "Description Write a detailed description of the content in a few sentences. Avo…" at bounding box center [278, 335] width 638 height 161
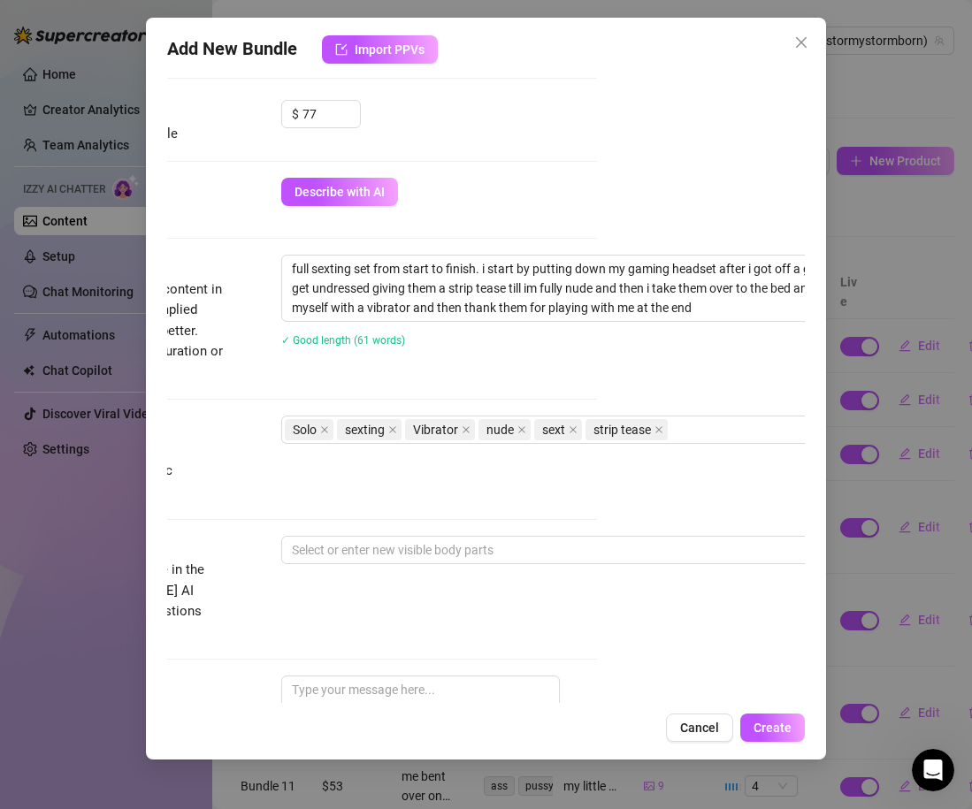
click at [337, 564] on div "Visible Body Parts Select the body parts clearly visible in the content. This h…" at bounding box center [278, 590] width 638 height 108
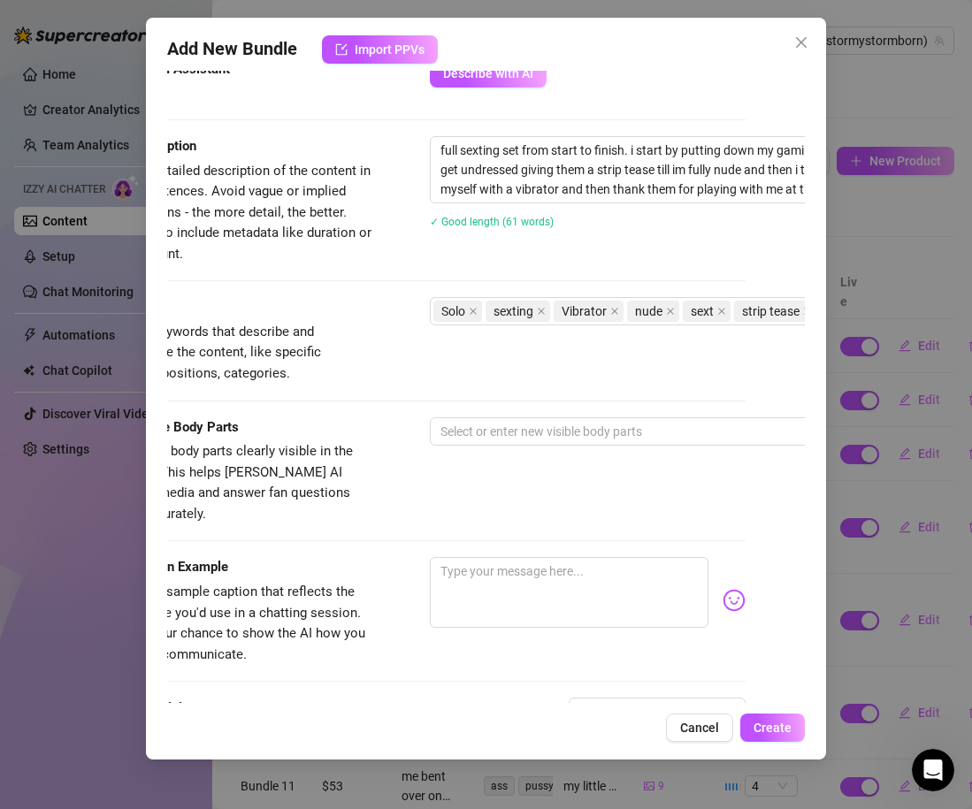
scroll to position [851, 0]
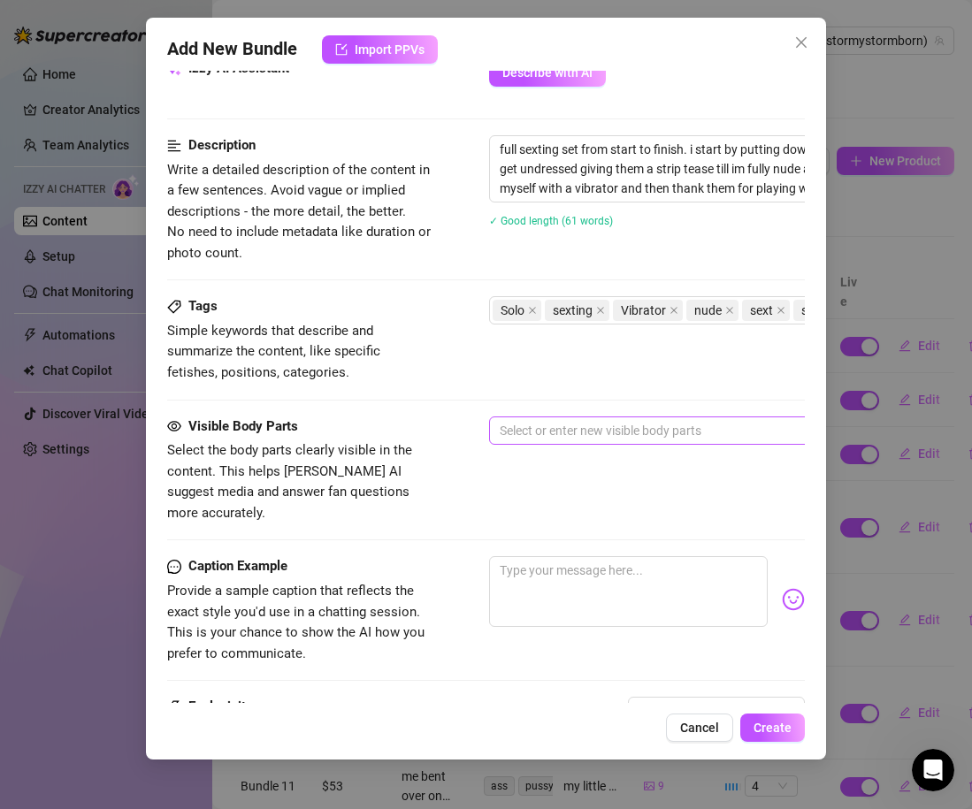
click at [578, 432] on div at bounding box center [789, 430] width 593 height 25
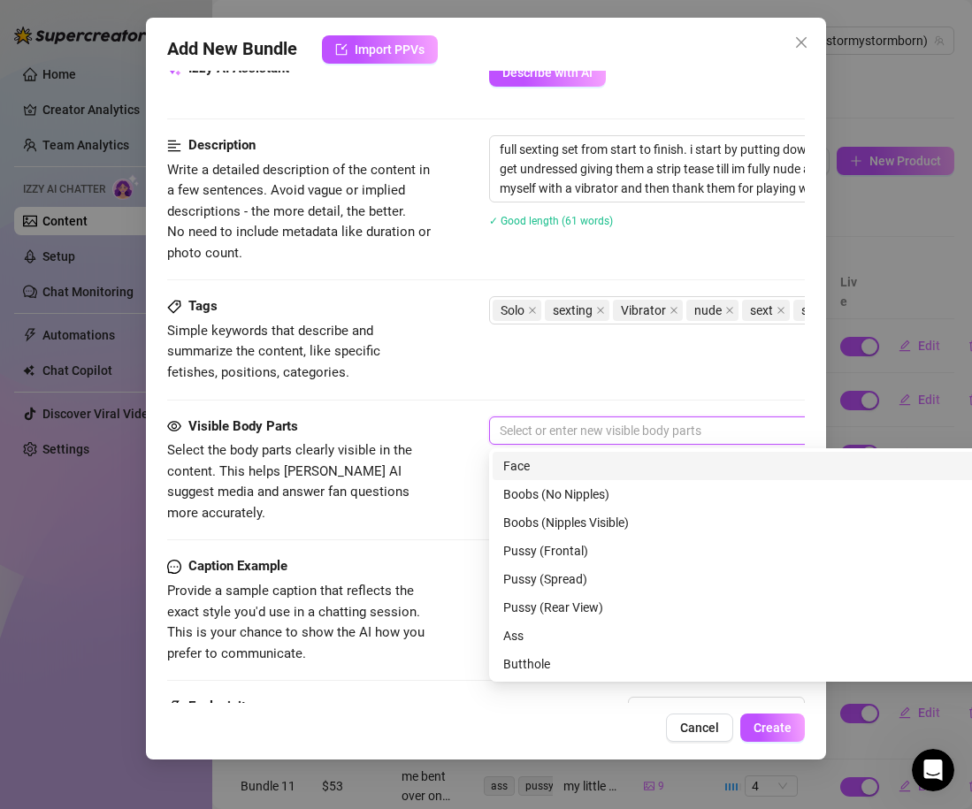
click at [561, 466] on div "Face" at bounding box center [798, 465] width 591 height 19
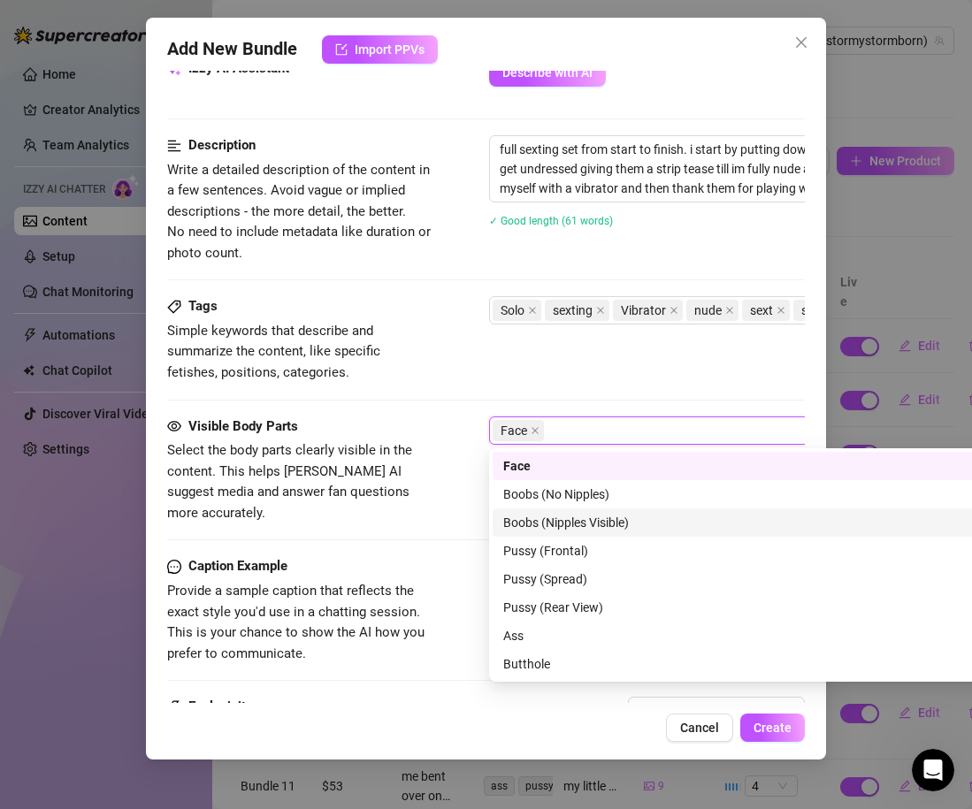
click at [560, 535] on div "Boobs (Nipples Visible)" at bounding box center [799, 522] width 612 height 28
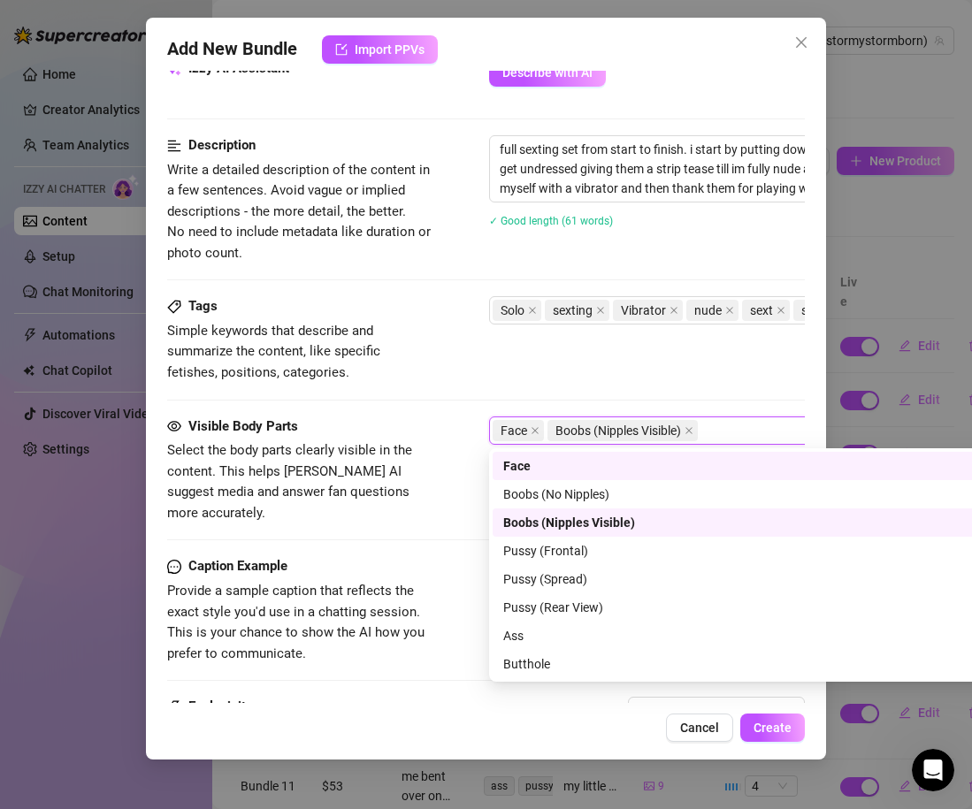
click at [546, 534] on div "Boobs (Nipples Visible)" at bounding box center [799, 522] width 612 height 28
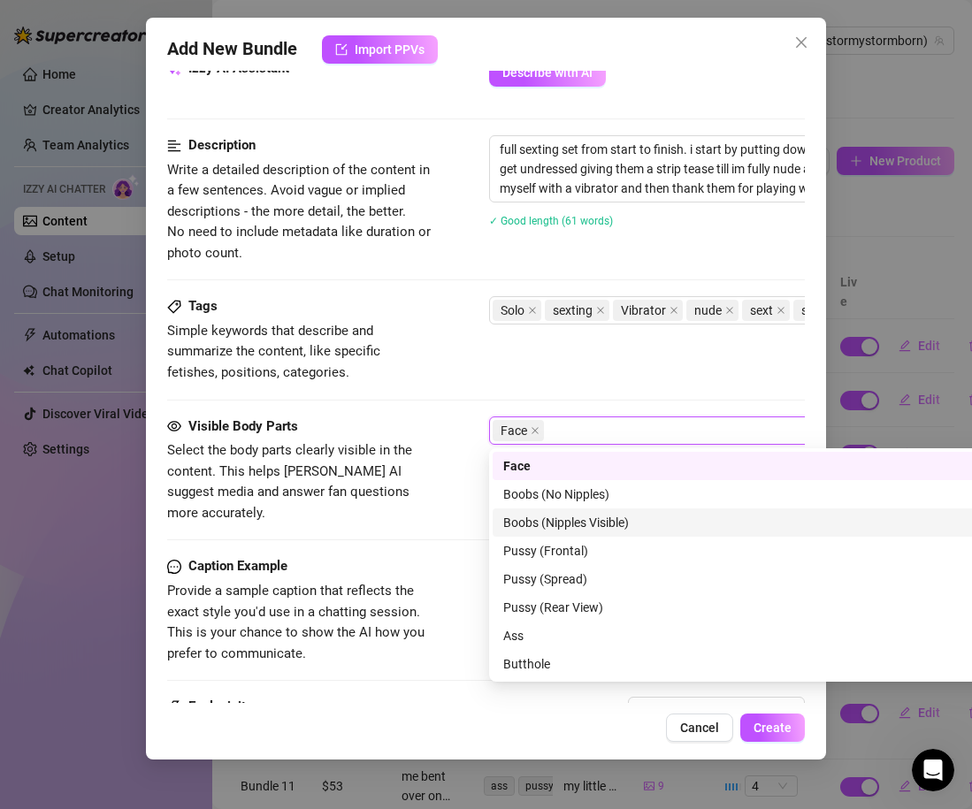
click at [541, 526] on div "Boobs (Nipples Visible)" at bounding box center [798, 522] width 591 height 19
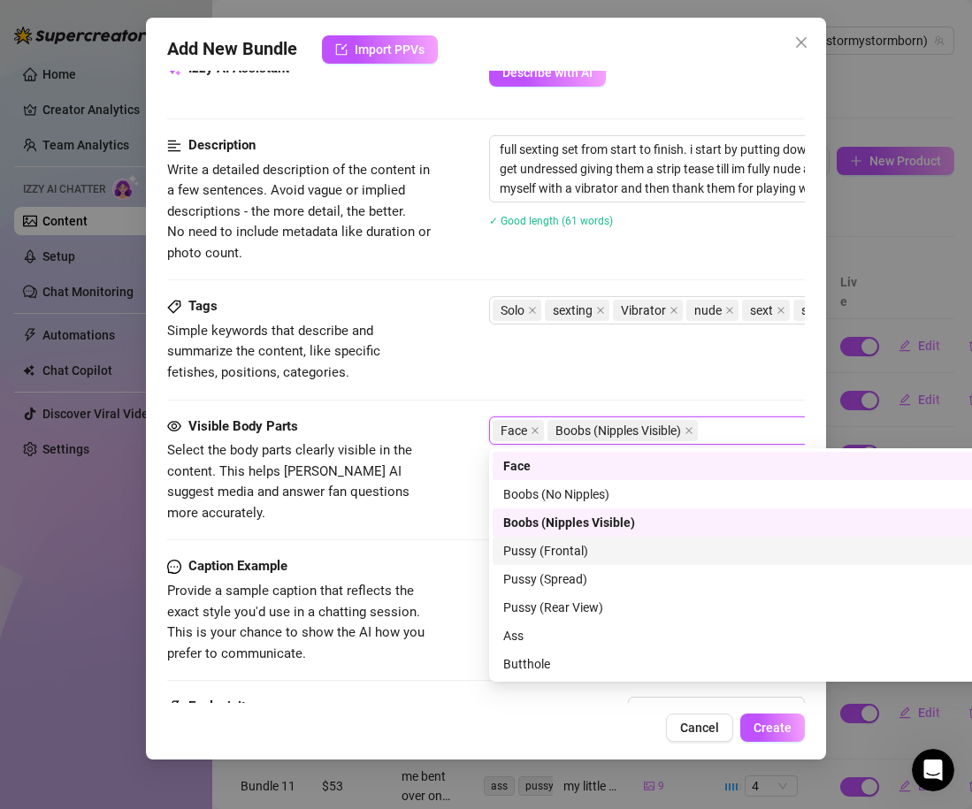
click at [541, 548] on div "Pussy (Frontal)" at bounding box center [798, 550] width 591 height 19
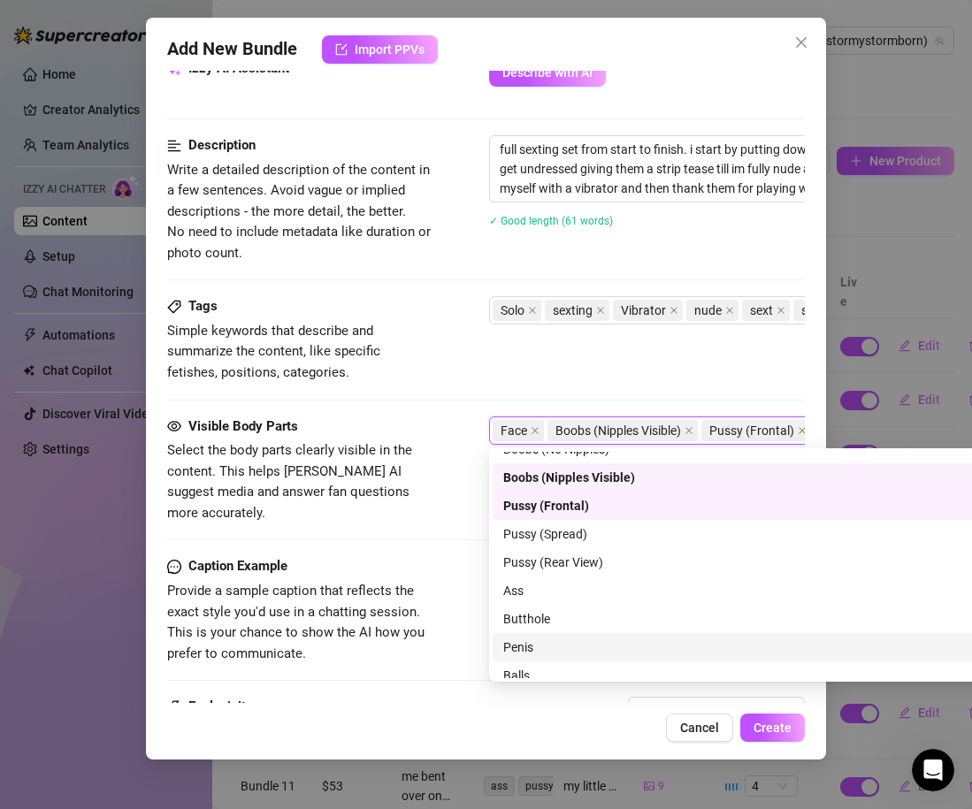
scroll to position [113, 0]
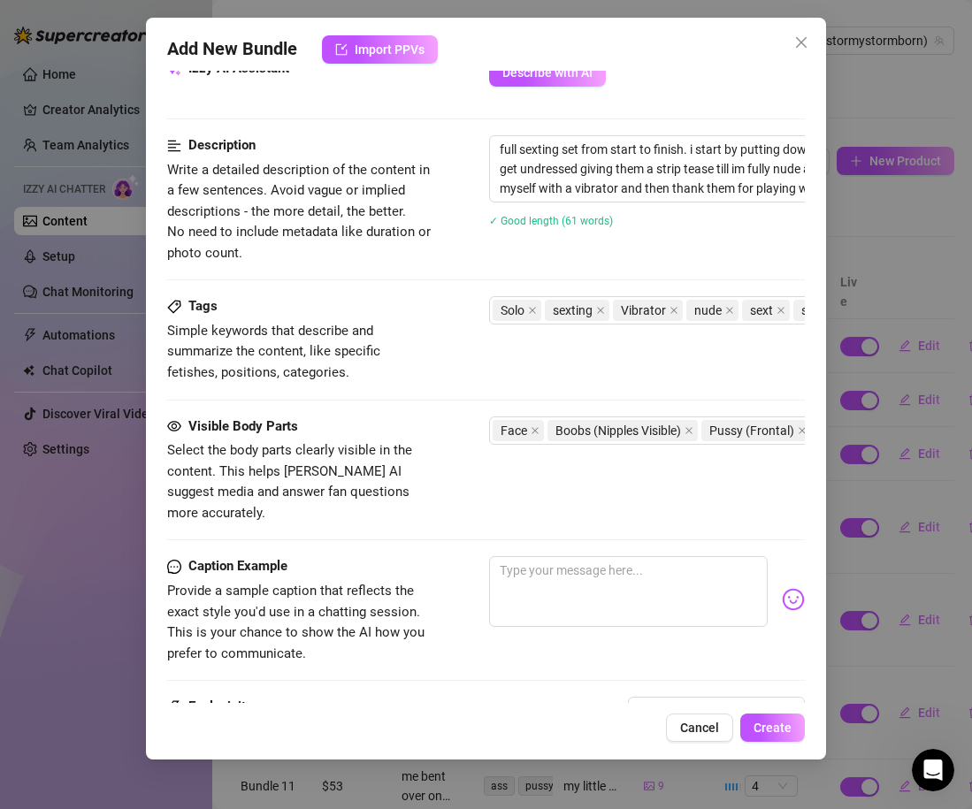
click at [430, 485] on span "Select the body parts clearly visible in the content. This helps [PERSON_NAME] …" at bounding box center [299, 481] width 265 height 83
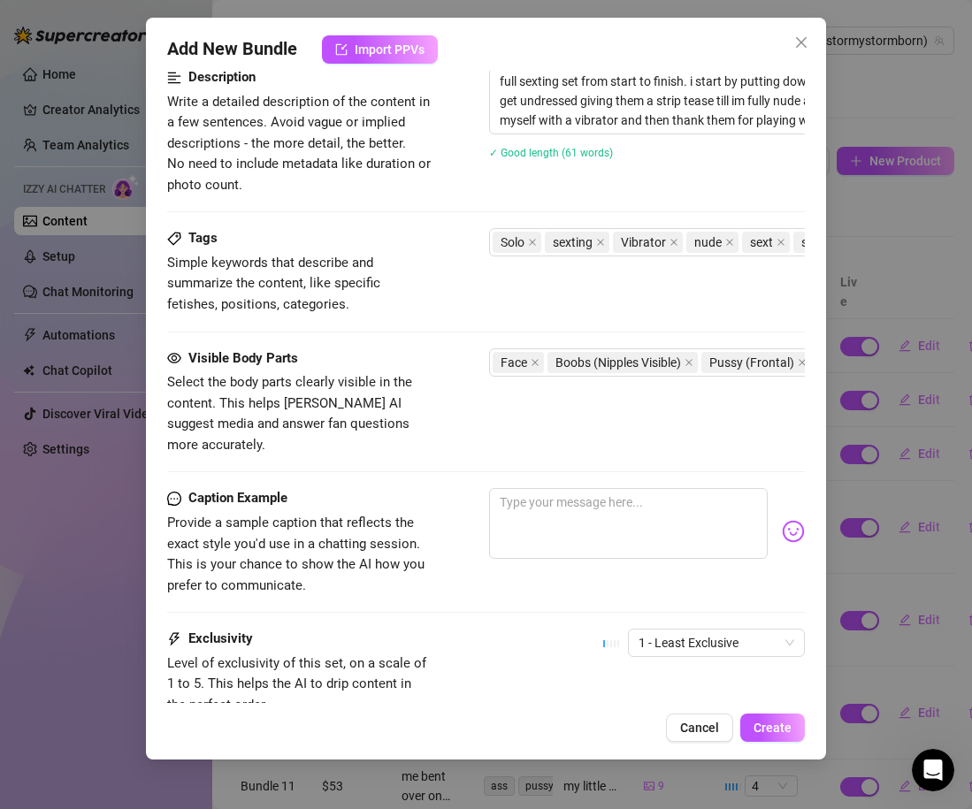
scroll to position [926, 0]
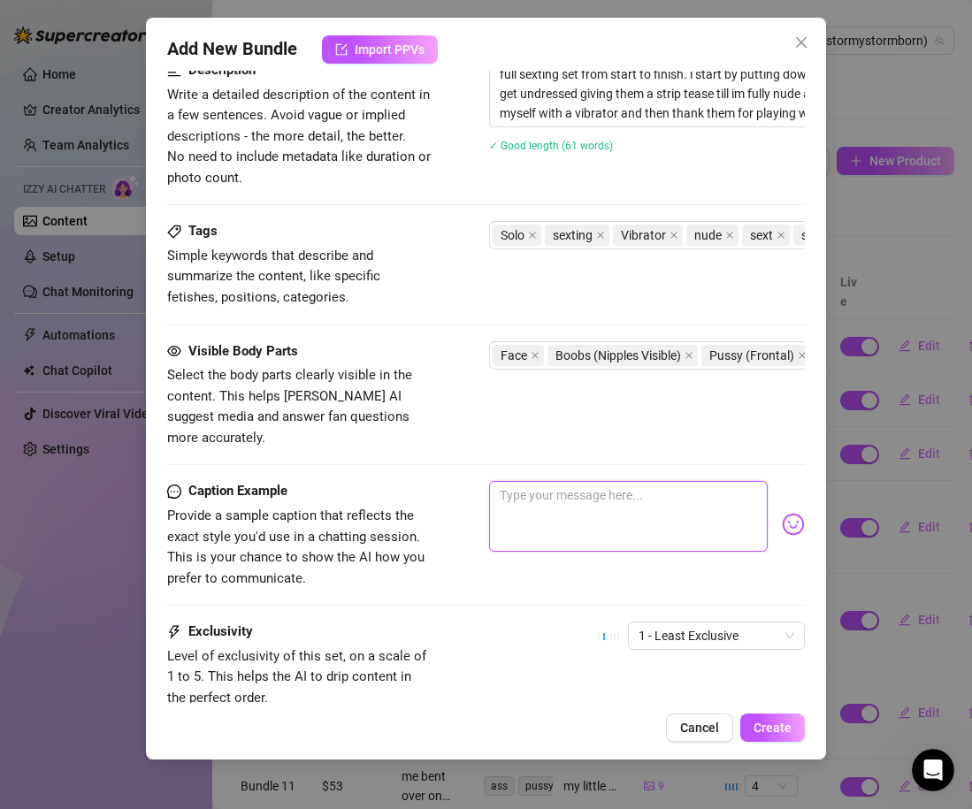
click at [650, 481] on textarea at bounding box center [628, 516] width 279 height 71
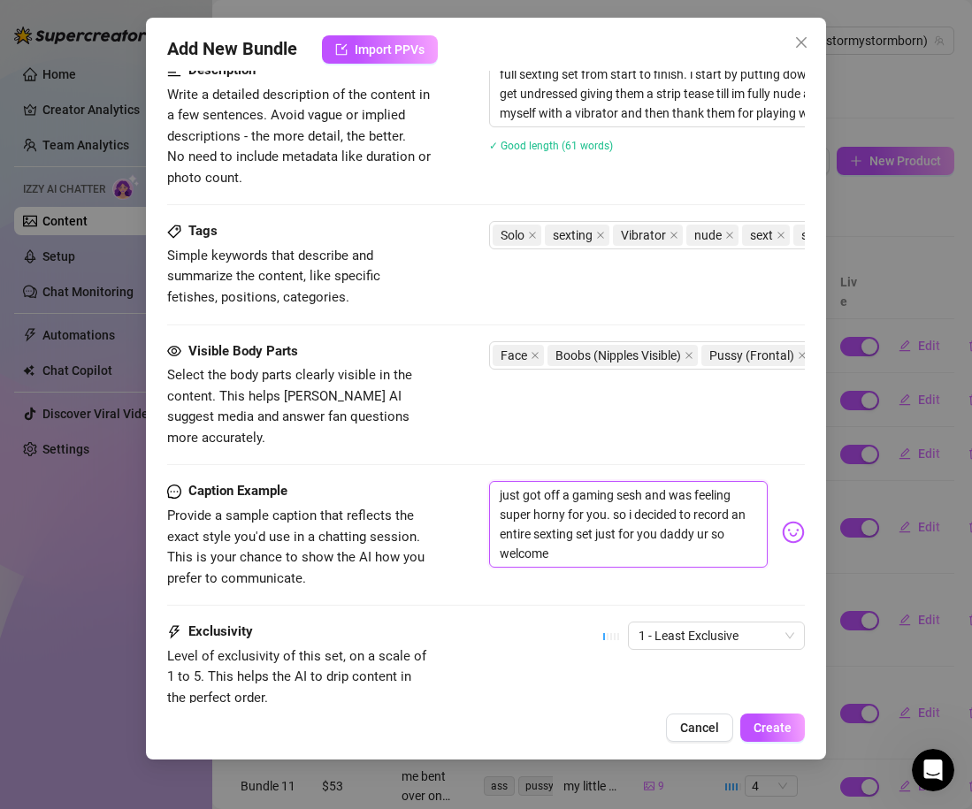
scroll to position [0, 0]
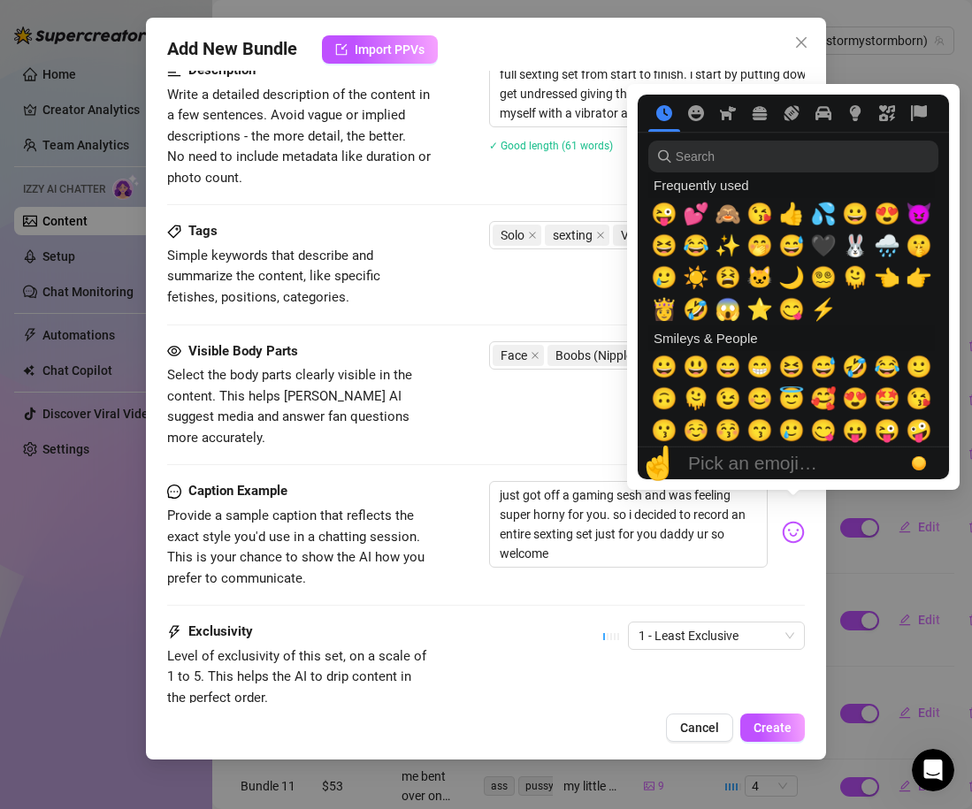
click at [802, 521] on img at bounding box center [793, 532] width 23 height 23
click at [693, 218] on span "💕" at bounding box center [696, 214] width 27 height 25
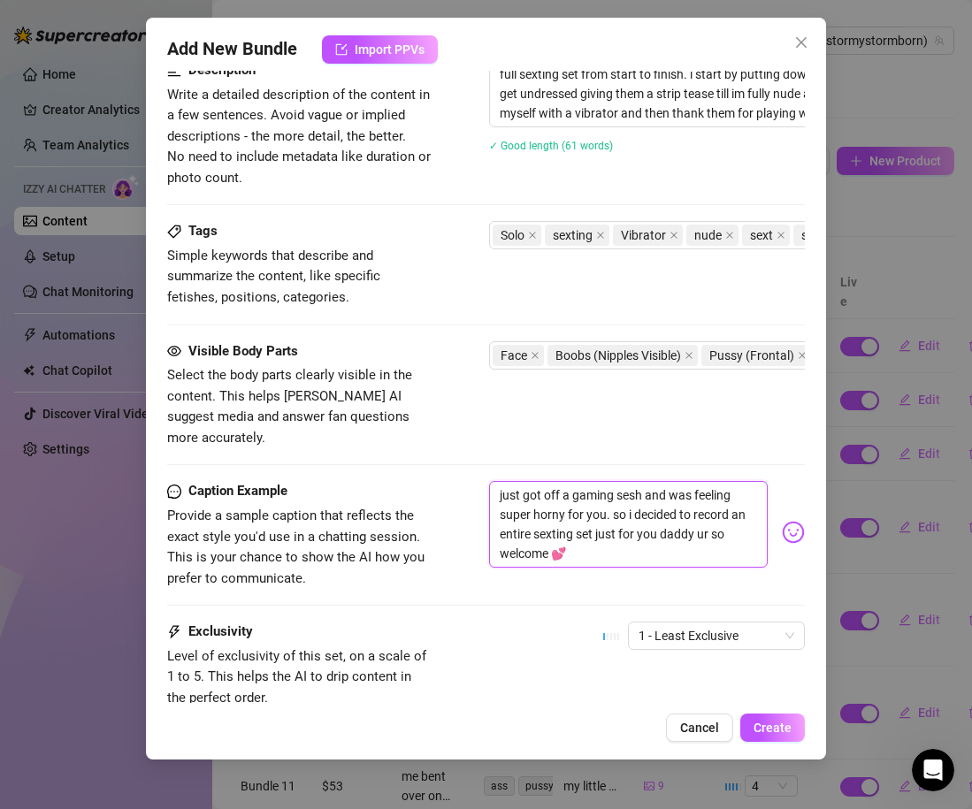
click at [610, 525] on textarea "just got off a gaming sesh and was feeling super horny for you. so i decided to…" at bounding box center [628, 524] width 279 height 87
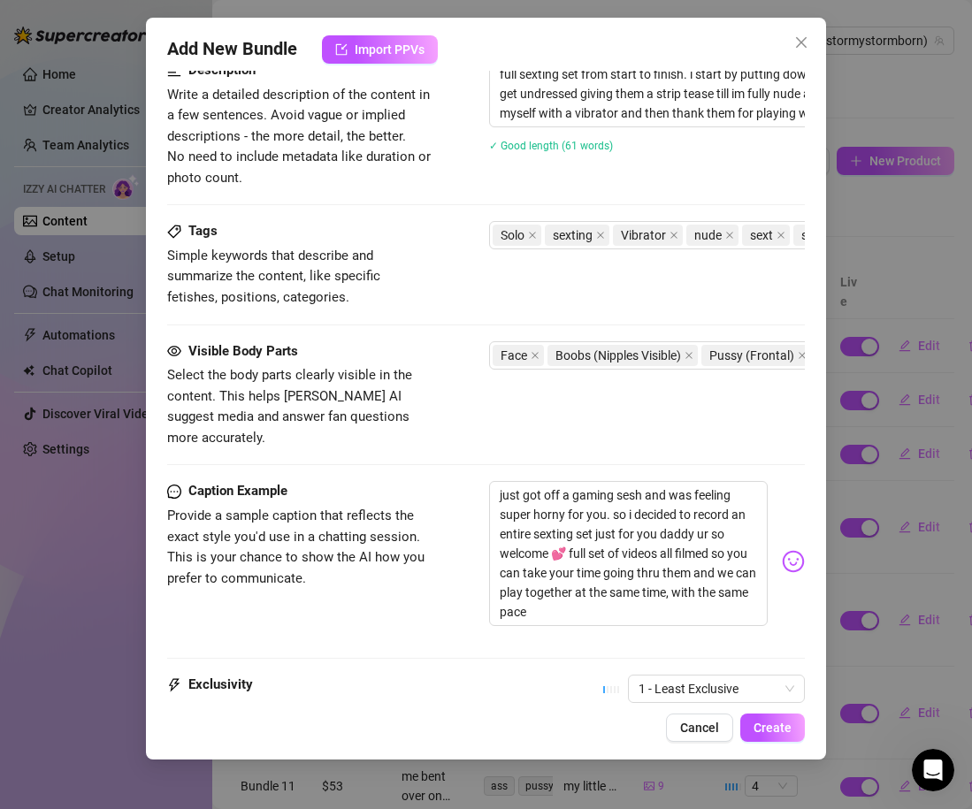
click at [795, 557] on div "just got off a gaming sesh and was feeling super horny for you. so i decided to…" at bounding box center [647, 561] width 316 height 161
click at [795, 550] on img at bounding box center [793, 561] width 23 height 23
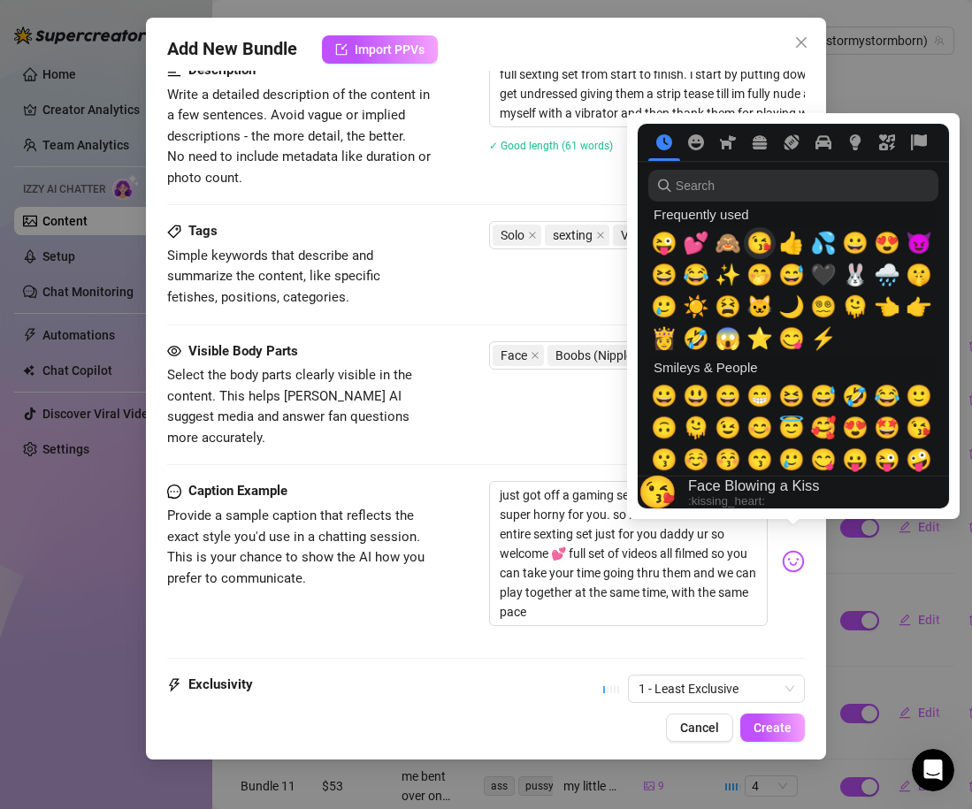
click at [760, 235] on span "😘" at bounding box center [759, 243] width 27 height 25
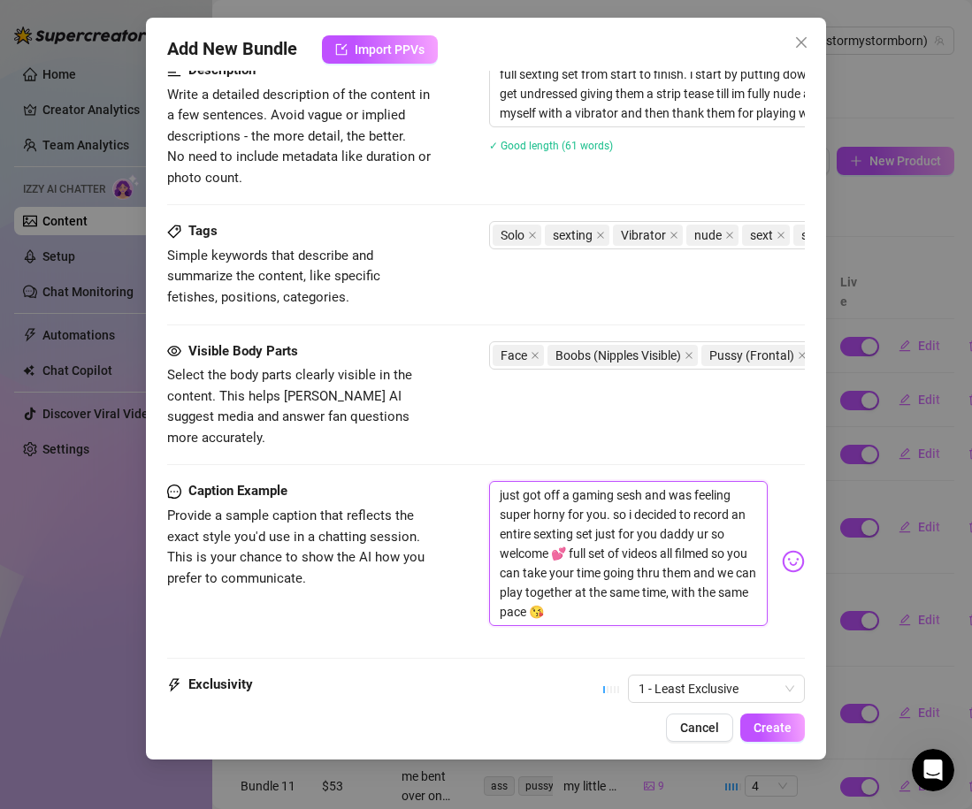
click at [531, 586] on textarea "just got off a gaming sesh and was feeling super horny for you. so i decided to…" at bounding box center [628, 553] width 279 height 145
click at [382, 557] on span "Provide a sample caption that reflects the exact style you'd use in a chatting …" at bounding box center [299, 547] width 265 height 83
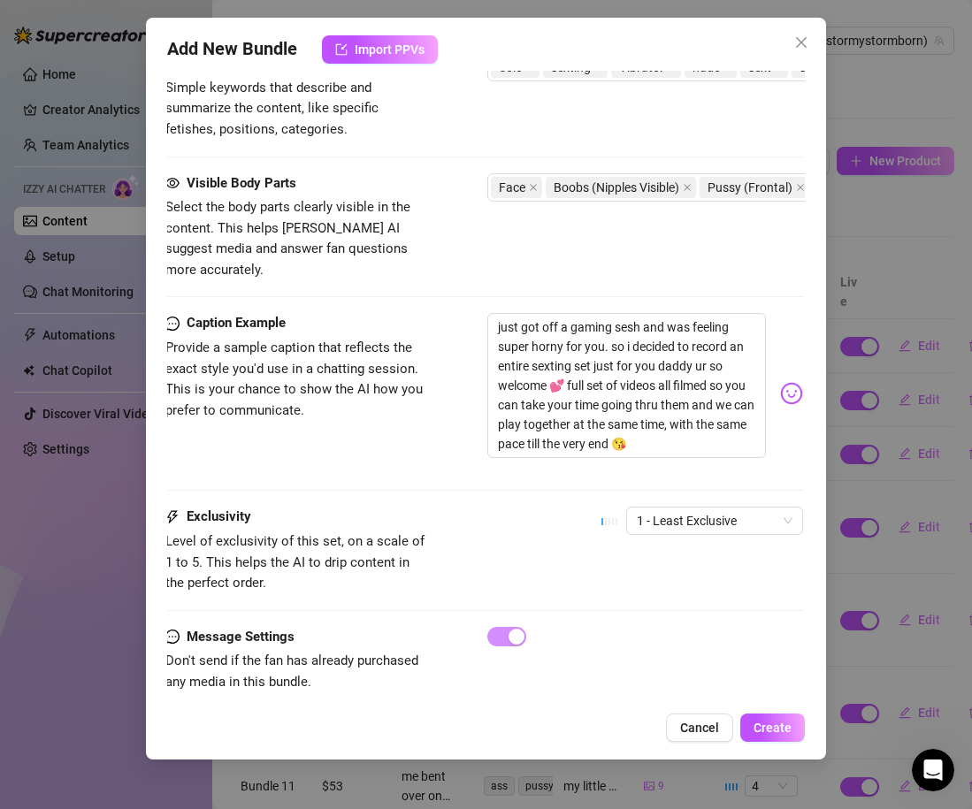
scroll to position [1096, 2]
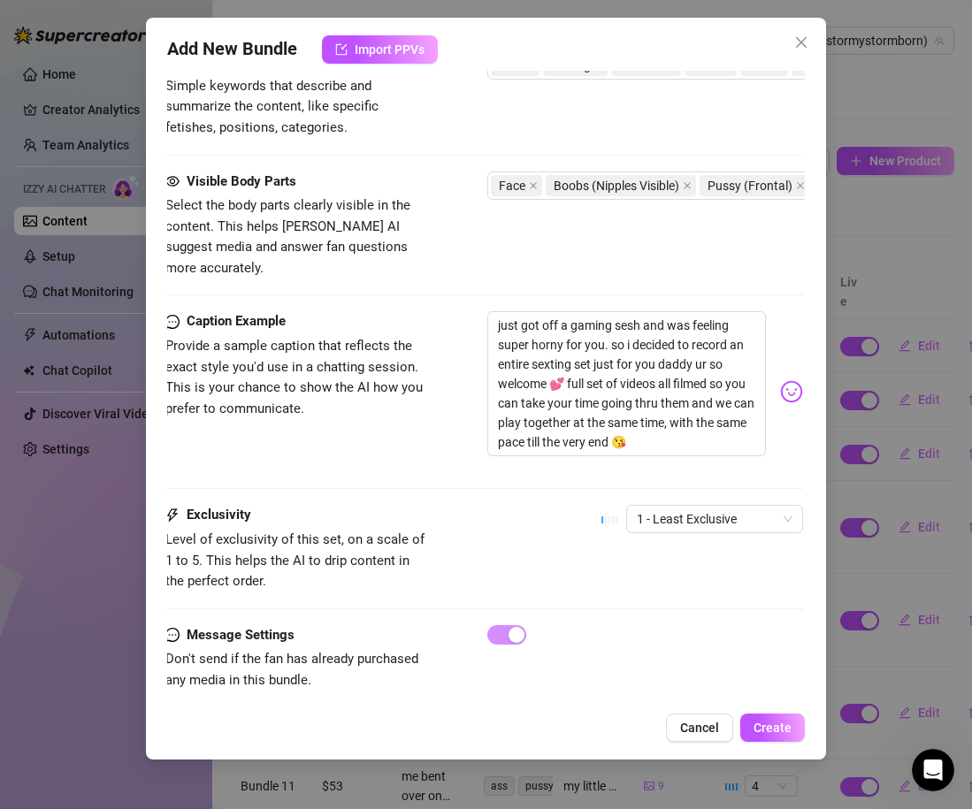
click at [654, 480] on div "Caption Example Provide a sample caption that reflects the exact style you'd us…" at bounding box center [484, 408] width 638 height 194
click at [654, 506] on span "1 - Least Exclusive" at bounding box center [715, 519] width 156 height 27
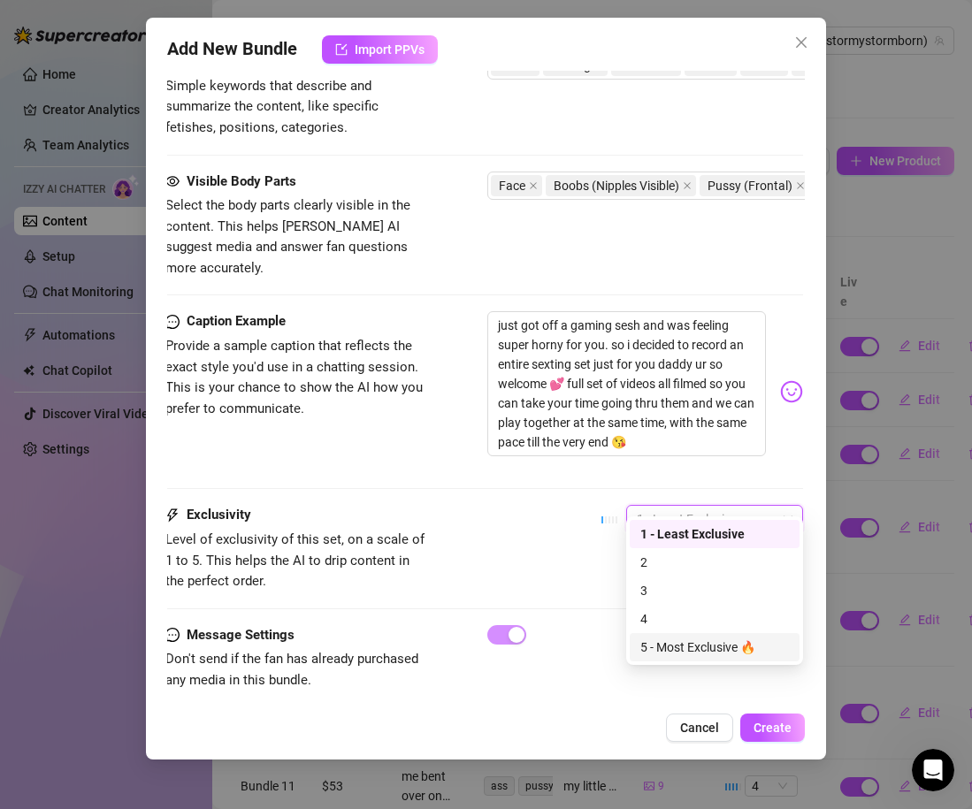
click at [662, 638] on div "5 - Most Exclusive 🔥" at bounding box center [714, 647] width 149 height 19
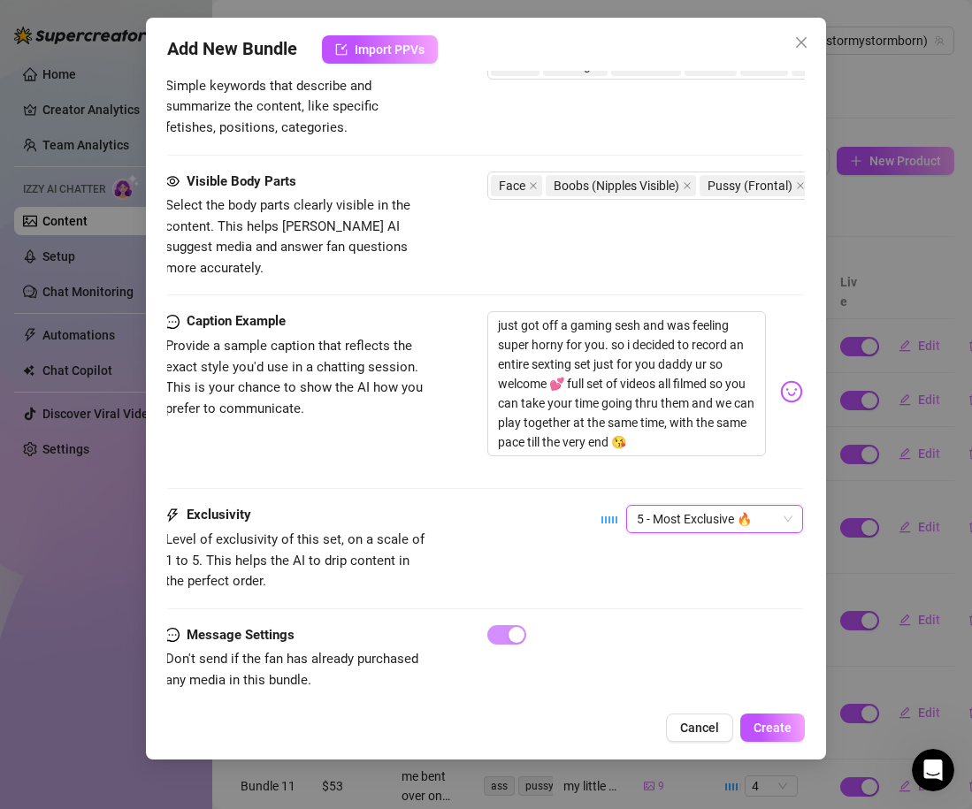
click at [569, 548] on div "Exclusivity Level of exclusivity of this set, on a scale of 1 to 5. This helps …" at bounding box center [484, 548] width 638 height 87
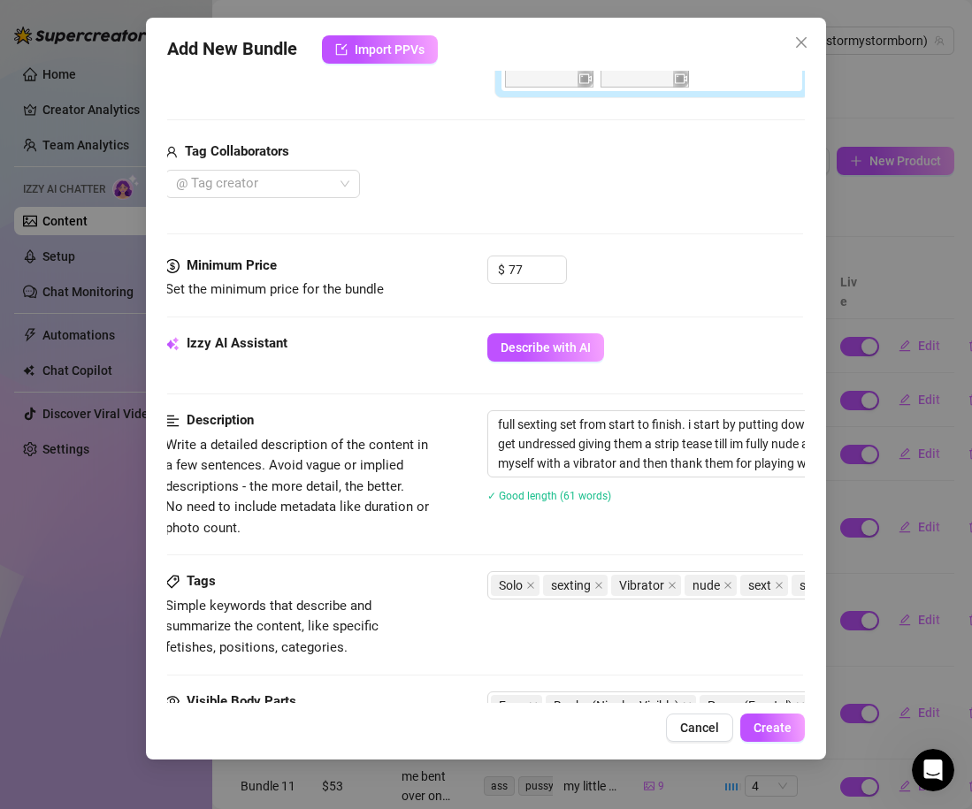
scroll to position [378, 2]
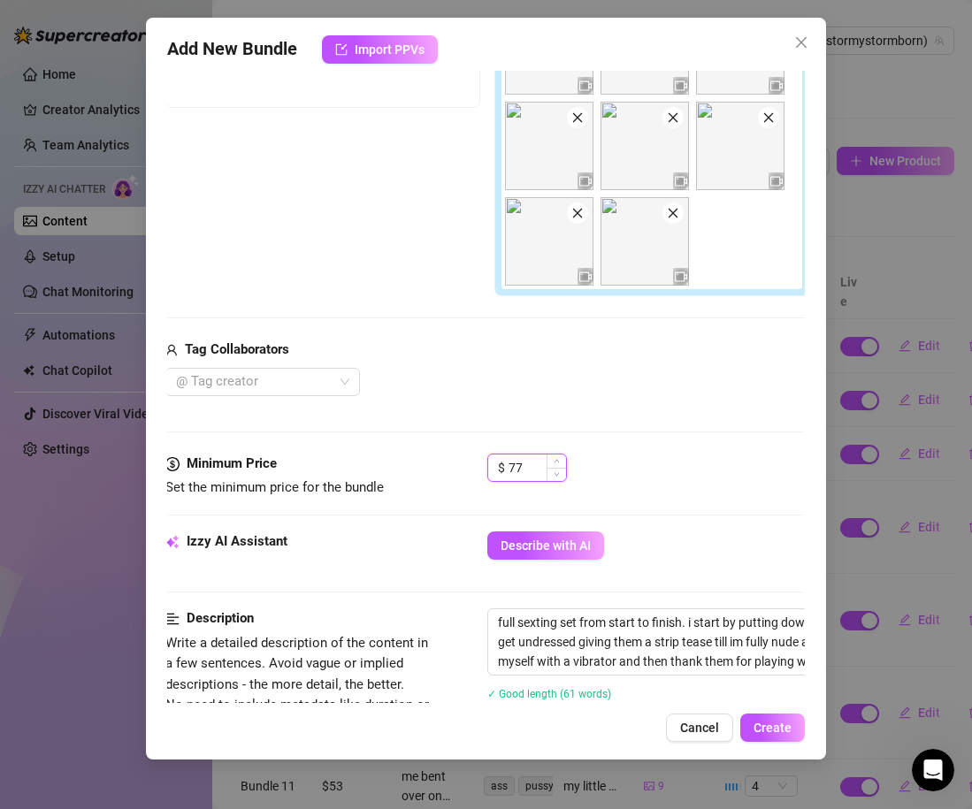
click at [531, 477] on input "77" at bounding box center [536, 468] width 57 height 27
click at [621, 473] on div "$ 111" at bounding box center [645, 476] width 316 height 44
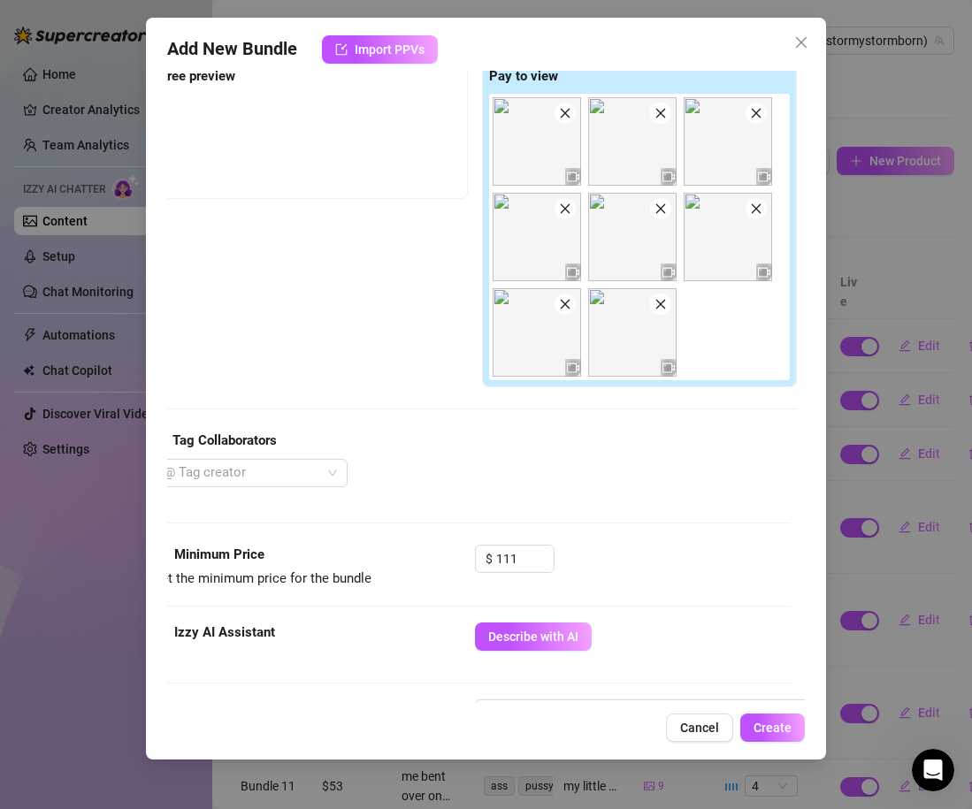
scroll to position [286, 17]
click at [485, 561] on div "$ 111" at bounding box center [512, 559] width 80 height 28
click at [508, 561] on input "111" at bounding box center [521, 559] width 57 height 27
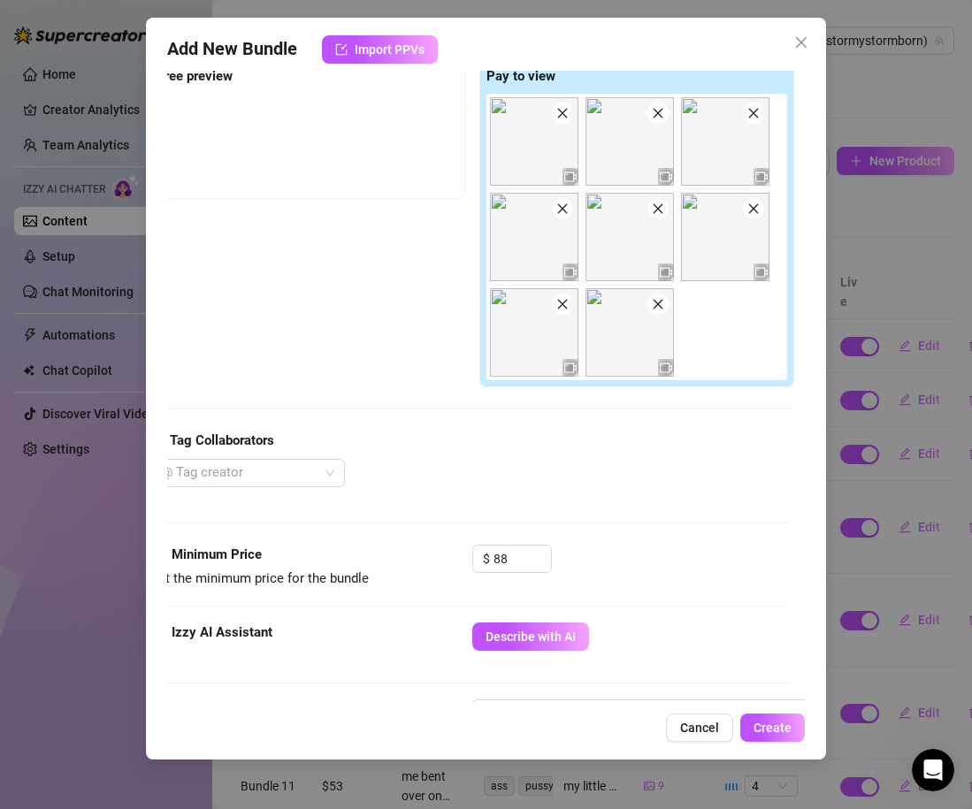
click at [616, 526] on div "Media Add Media from Vault Free preview Pay to view Tag Collaborators @ Tag cre…" at bounding box center [469, 263] width 638 height 562
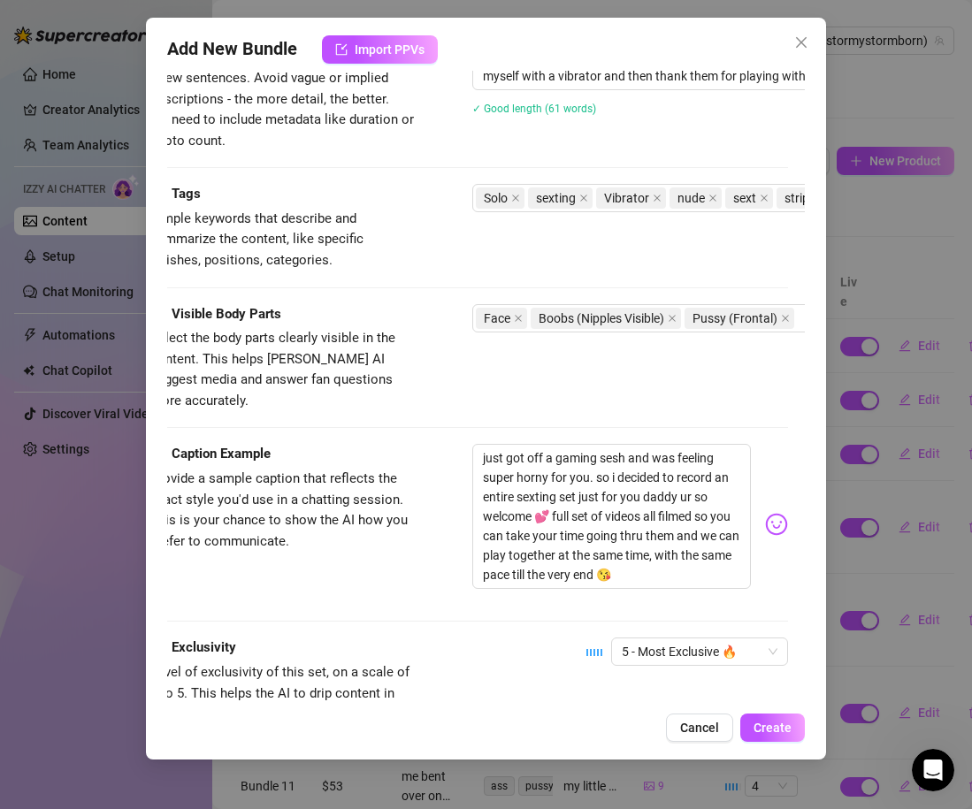
scroll to position [1096, 17]
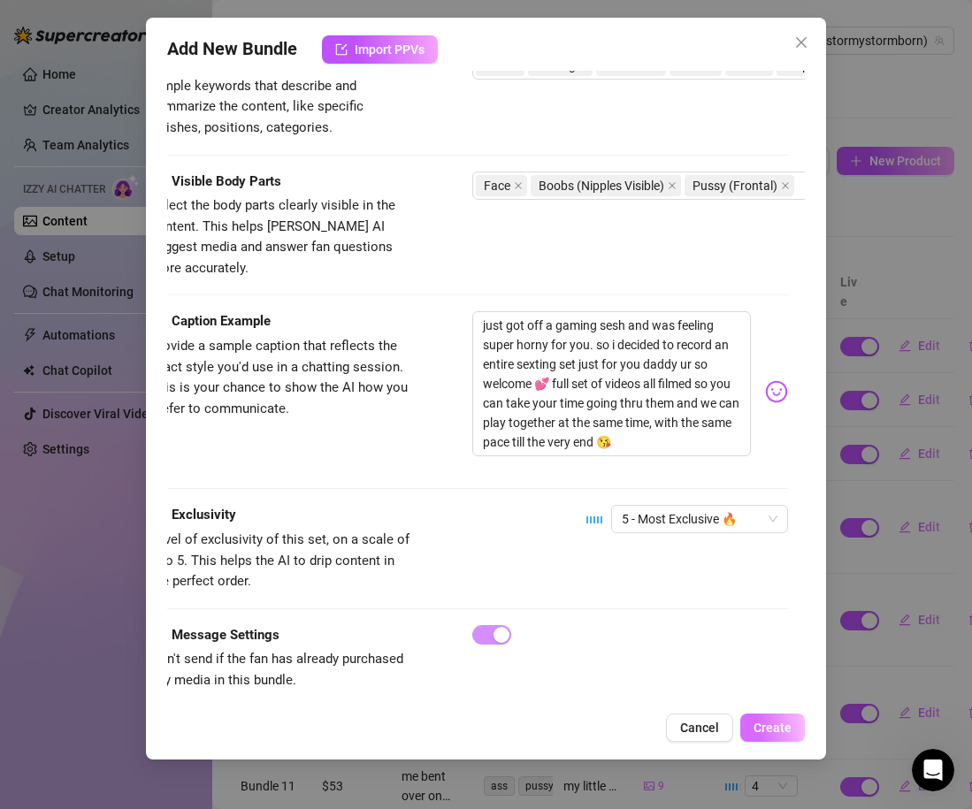
click at [761, 726] on span "Create" at bounding box center [772, 728] width 38 height 14
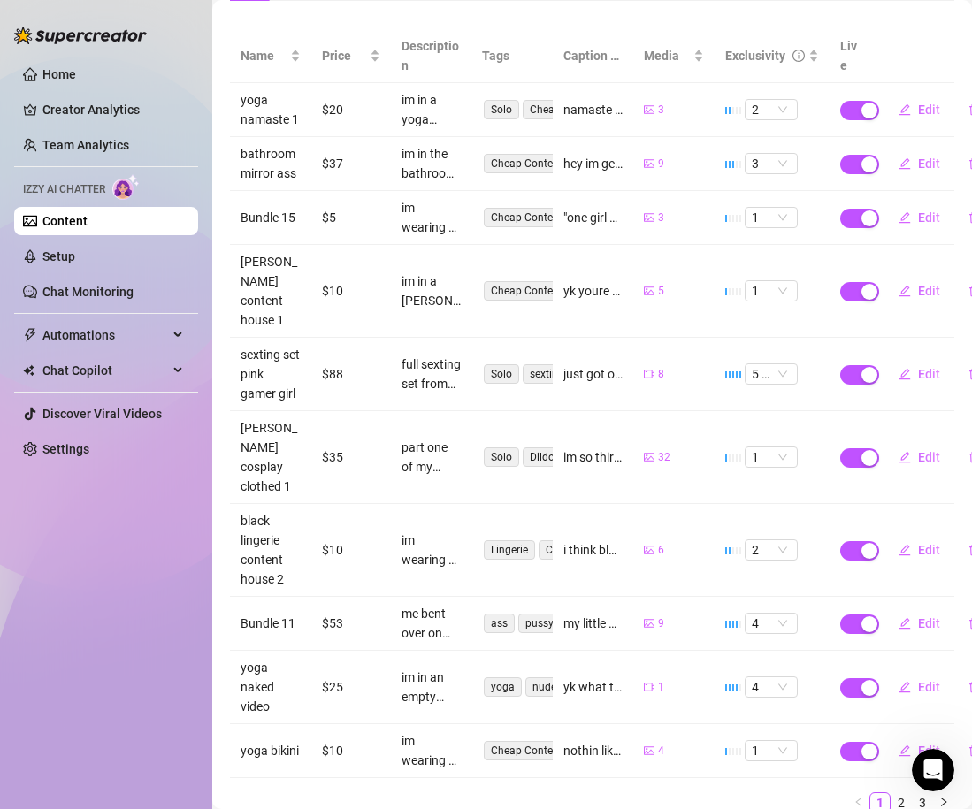
scroll to position [288, 0]
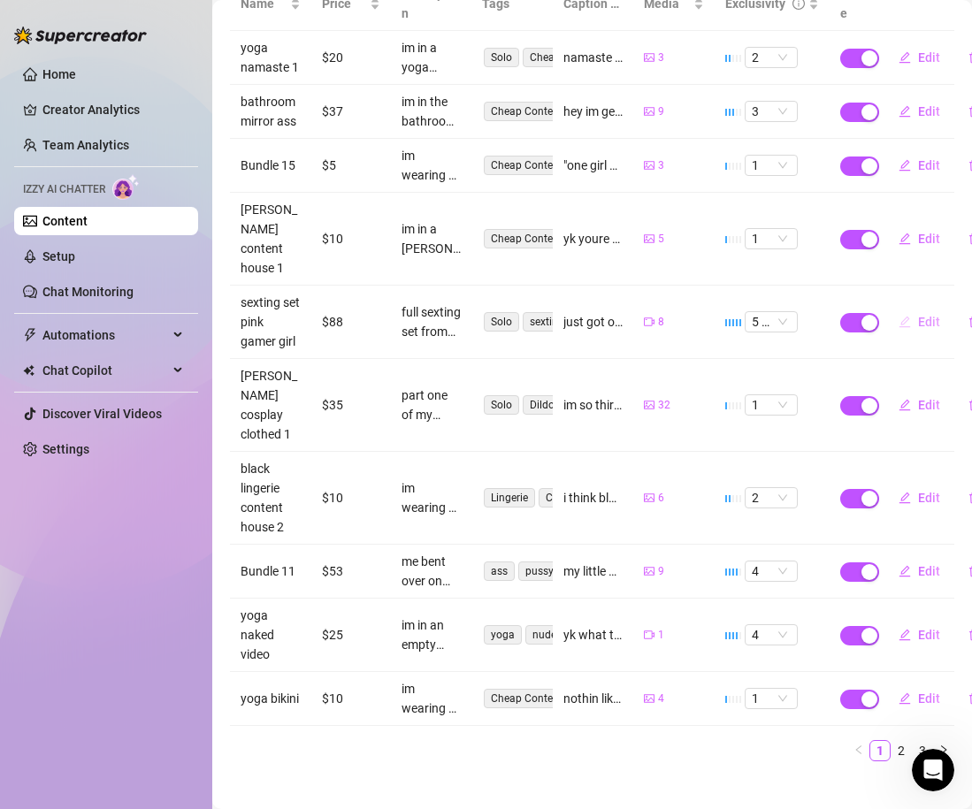
click at [928, 318] on span "Edit" at bounding box center [929, 322] width 22 height 14
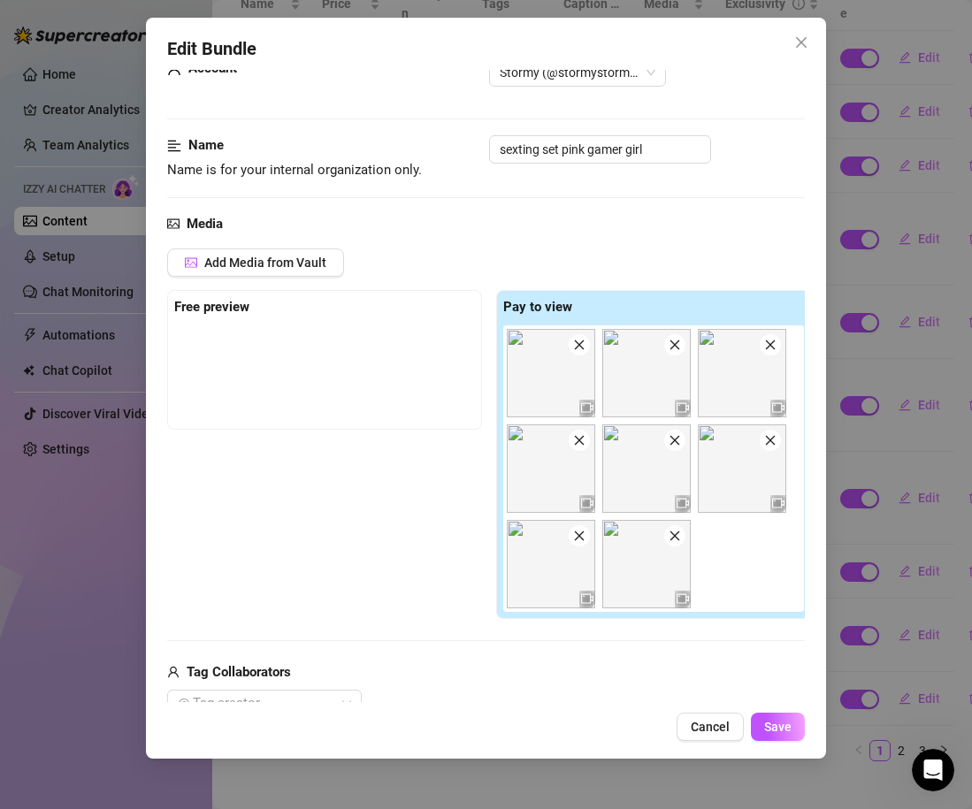
scroll to position [0, 0]
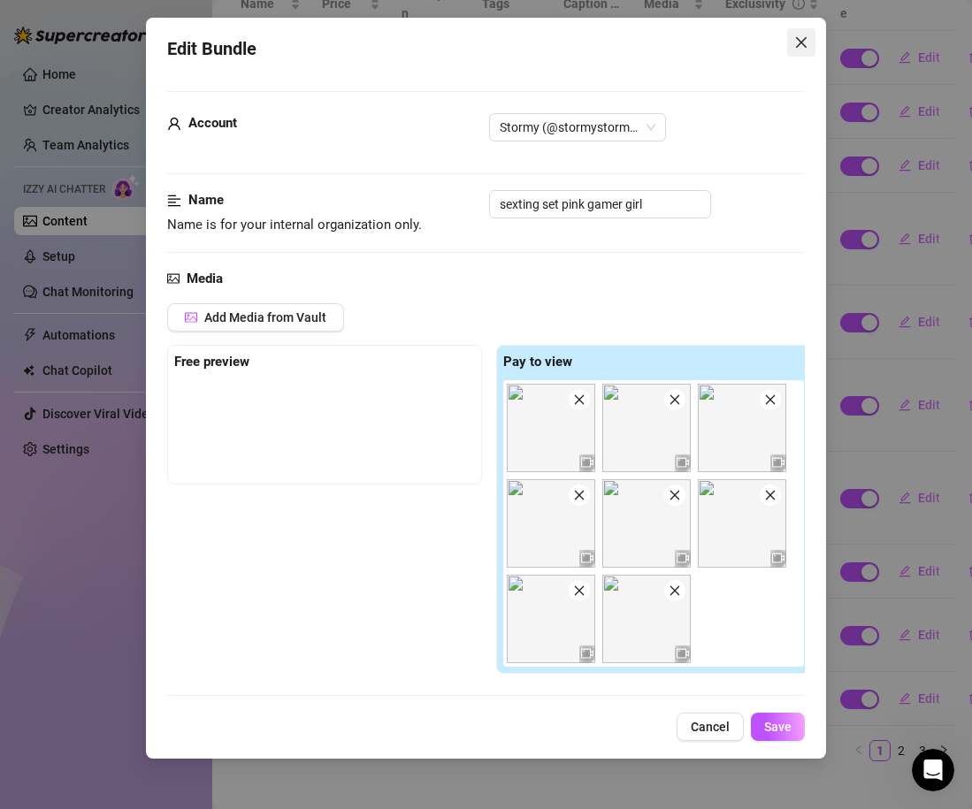
click at [804, 55] on button "Close" at bounding box center [801, 42] width 28 height 28
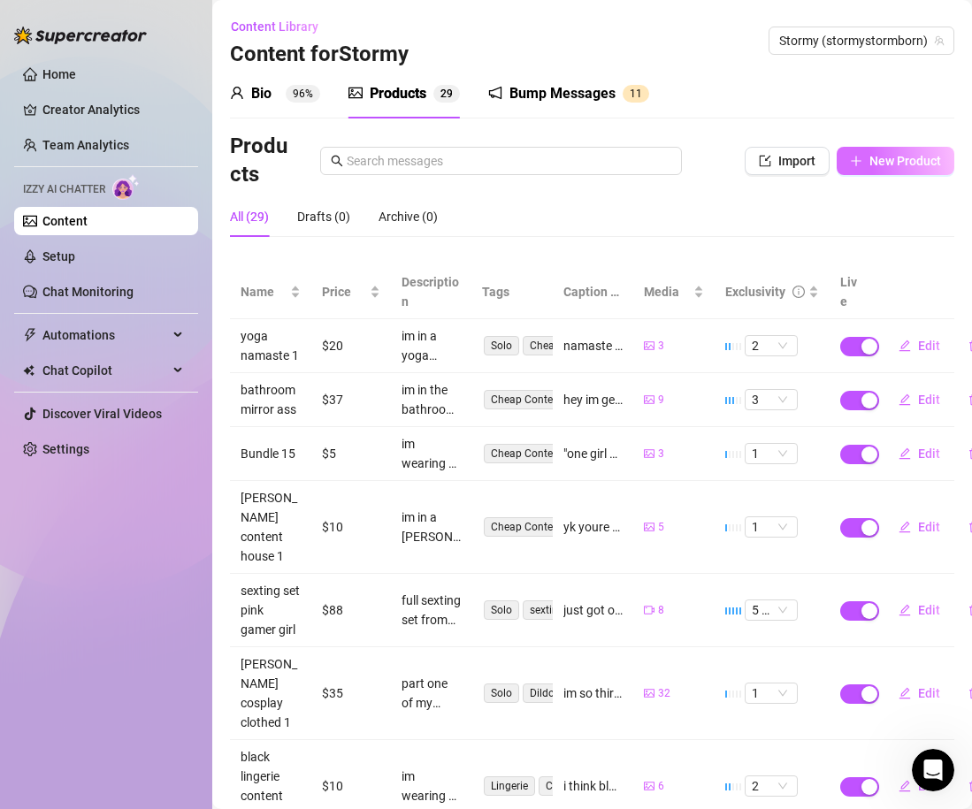
click at [882, 163] on span "New Product" at bounding box center [905, 161] width 72 height 14
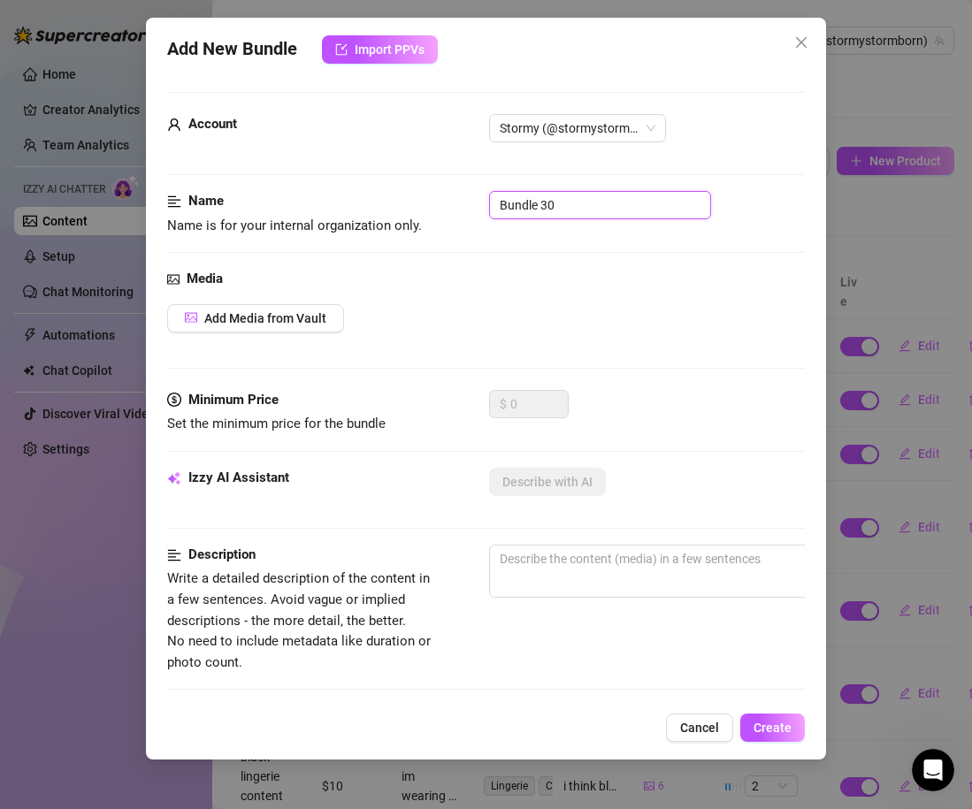
click at [617, 195] on input "Bundle 30" at bounding box center [600, 205] width 222 height 28
click at [263, 313] on span "Add Media from Vault" at bounding box center [265, 318] width 122 height 14
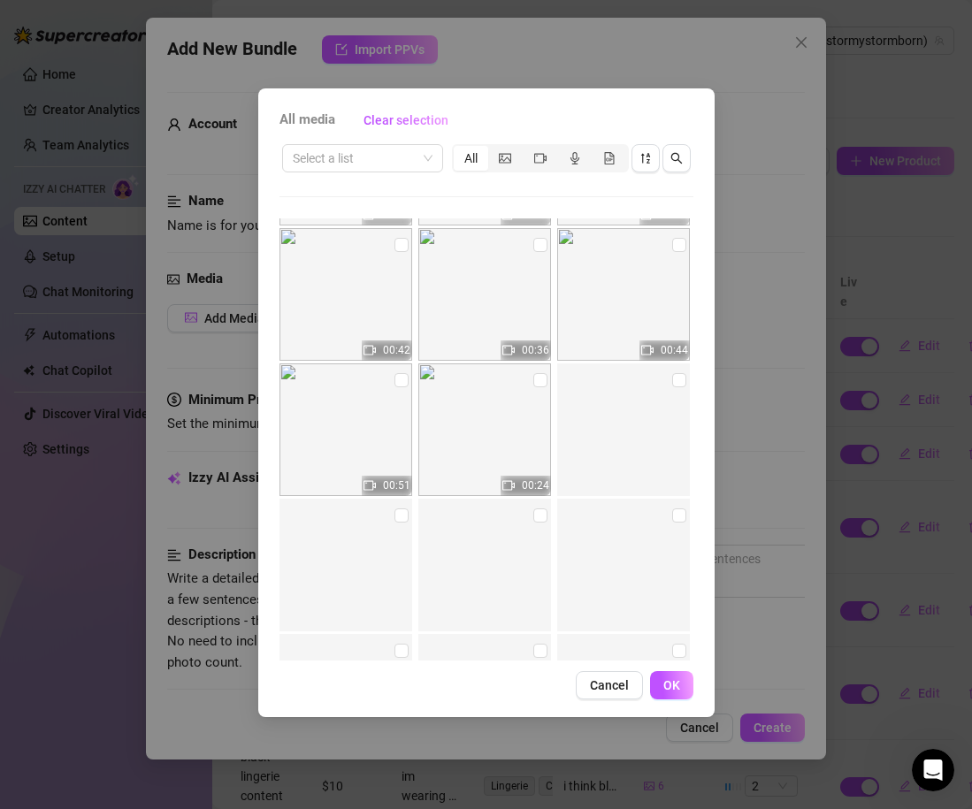
scroll to position [5012, 0]
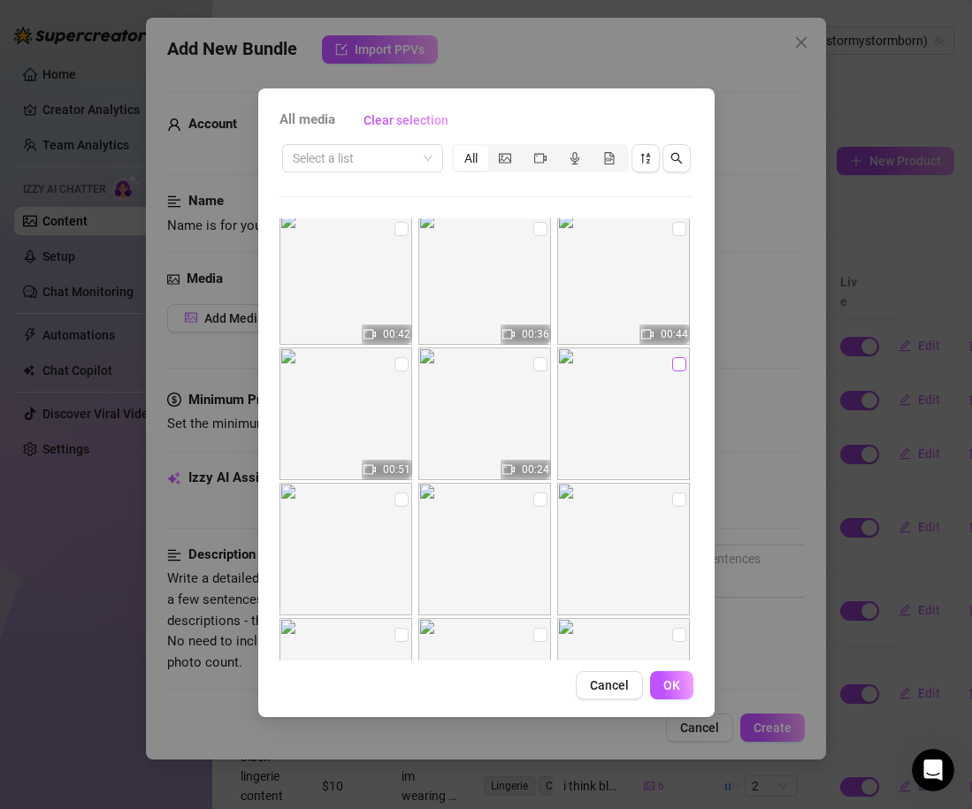
click at [676, 370] on input "checkbox" at bounding box center [679, 364] width 14 height 14
click at [400, 505] on input "checkbox" at bounding box center [401, 500] width 14 height 14
click at [535, 506] on input "checkbox" at bounding box center [540, 500] width 14 height 14
click at [679, 498] on input "checkbox" at bounding box center [679, 500] width 14 height 14
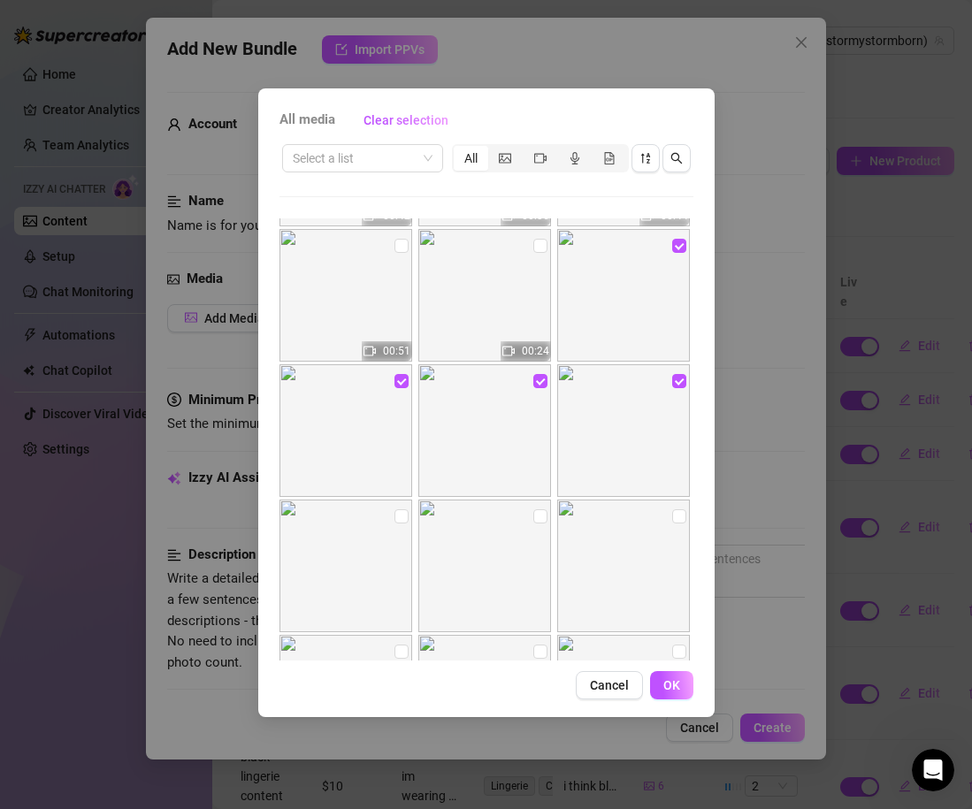
scroll to position [5126, 0]
click at [403, 520] on input "checkbox" at bounding box center [401, 521] width 14 height 14
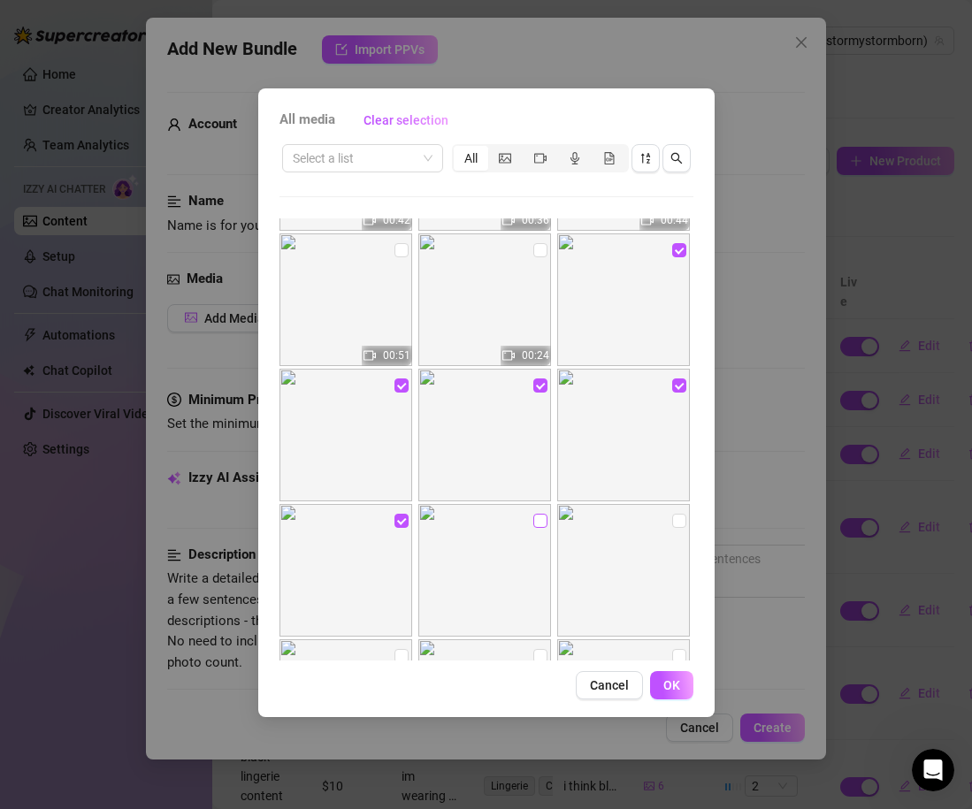
click at [539, 522] on input "checkbox" at bounding box center [540, 521] width 14 height 14
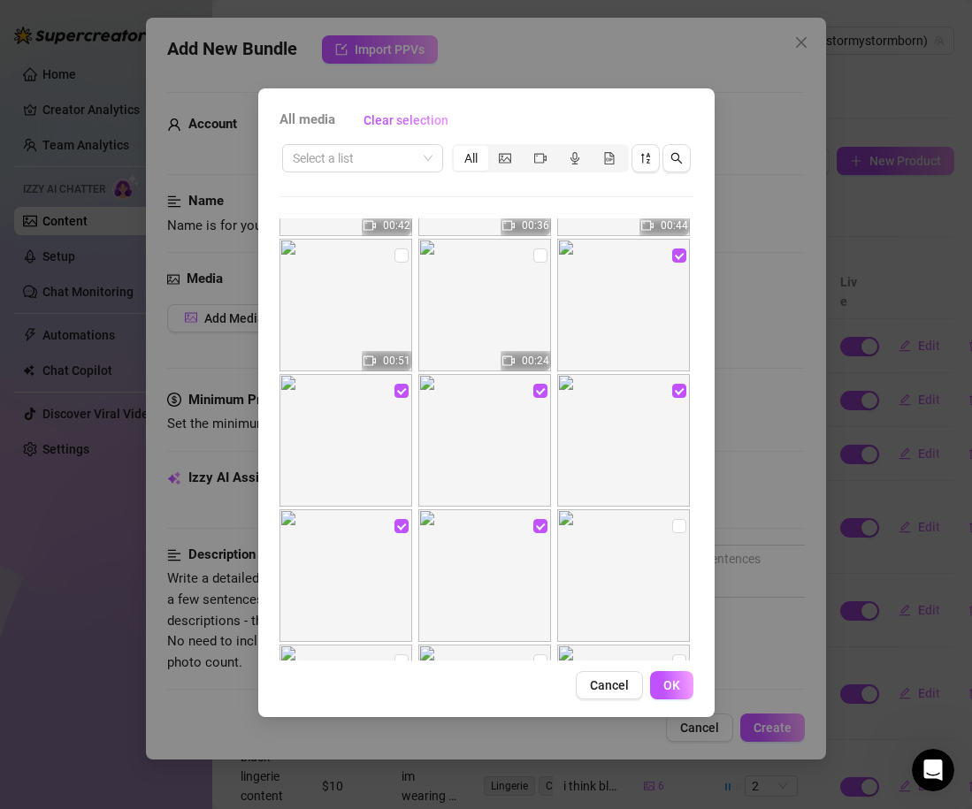
scroll to position [5119, 0]
click at [679, 684] on button "OK" at bounding box center [671, 685] width 43 height 28
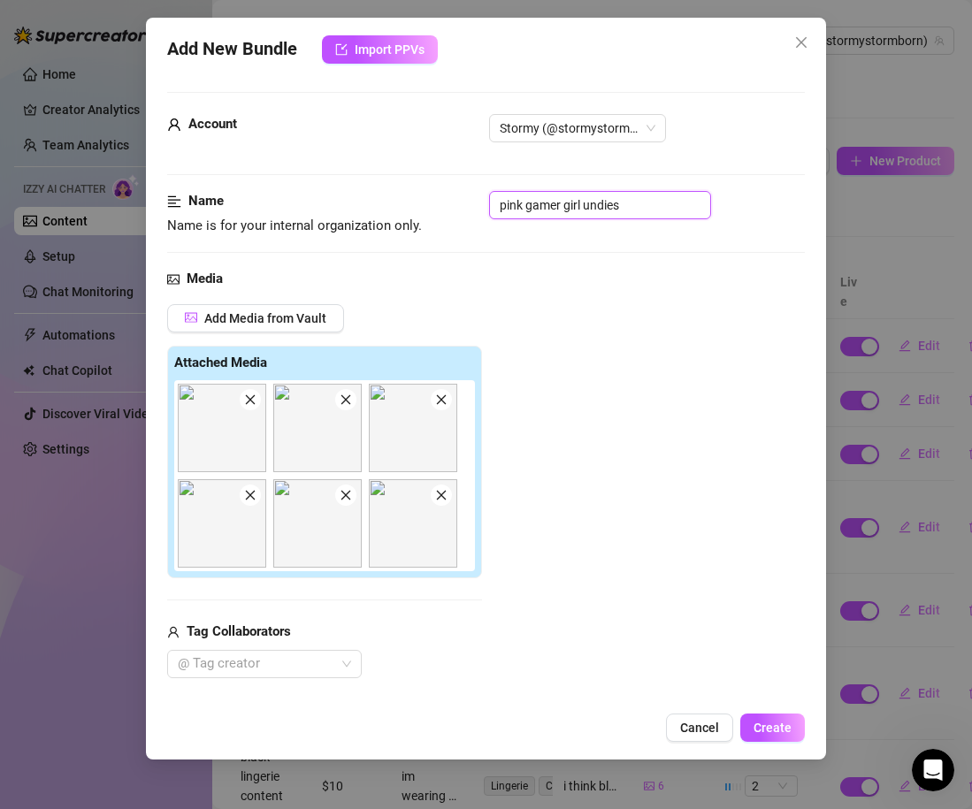
click at [629, 201] on input "pink gamer girl undies" at bounding box center [600, 205] width 222 height 28
click at [625, 368] on div "Add Media from Vault Attached Media Tag Collaborators @ Tag creator" at bounding box center [486, 491] width 638 height 374
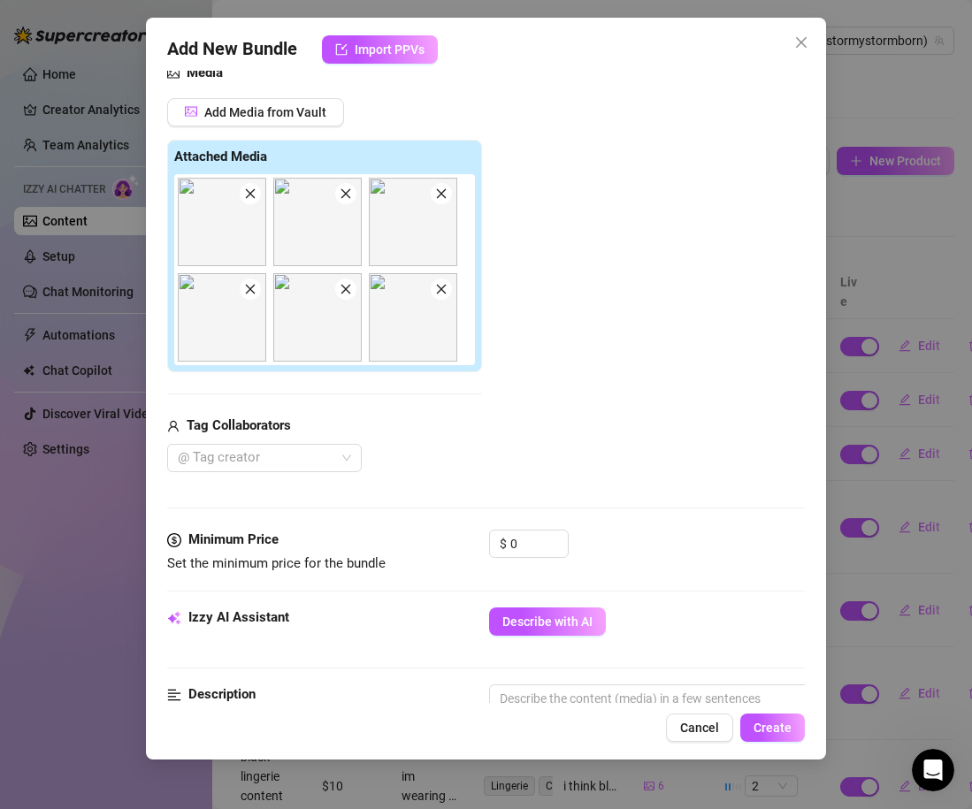
scroll to position [237, 0]
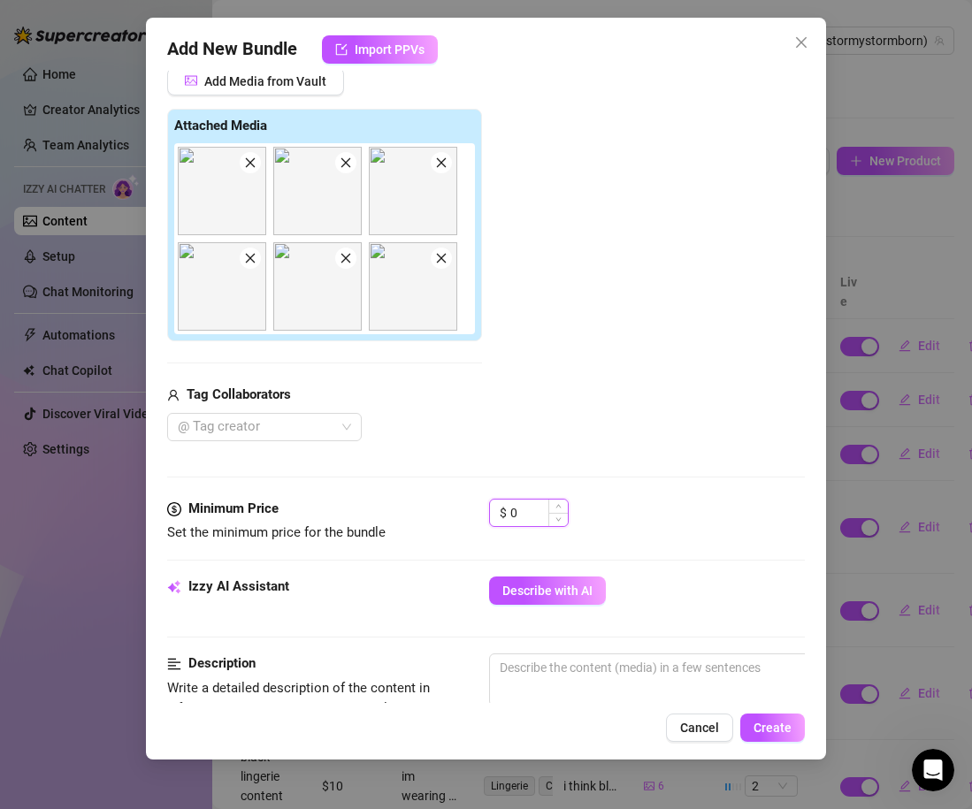
click at [516, 518] on input "0" at bounding box center [538, 513] width 57 height 27
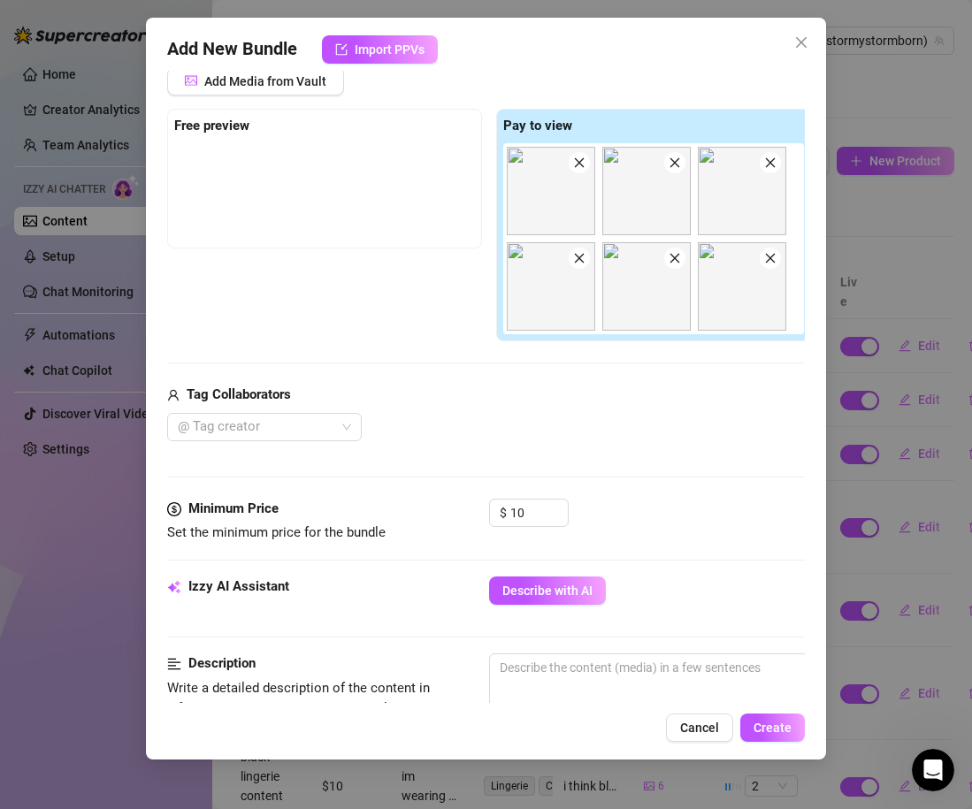
click at [606, 478] on div "Media Add Media from Vault Free preview Pay to view Tag Collaborators @ Tag cre…" at bounding box center [486, 265] width 638 height 467
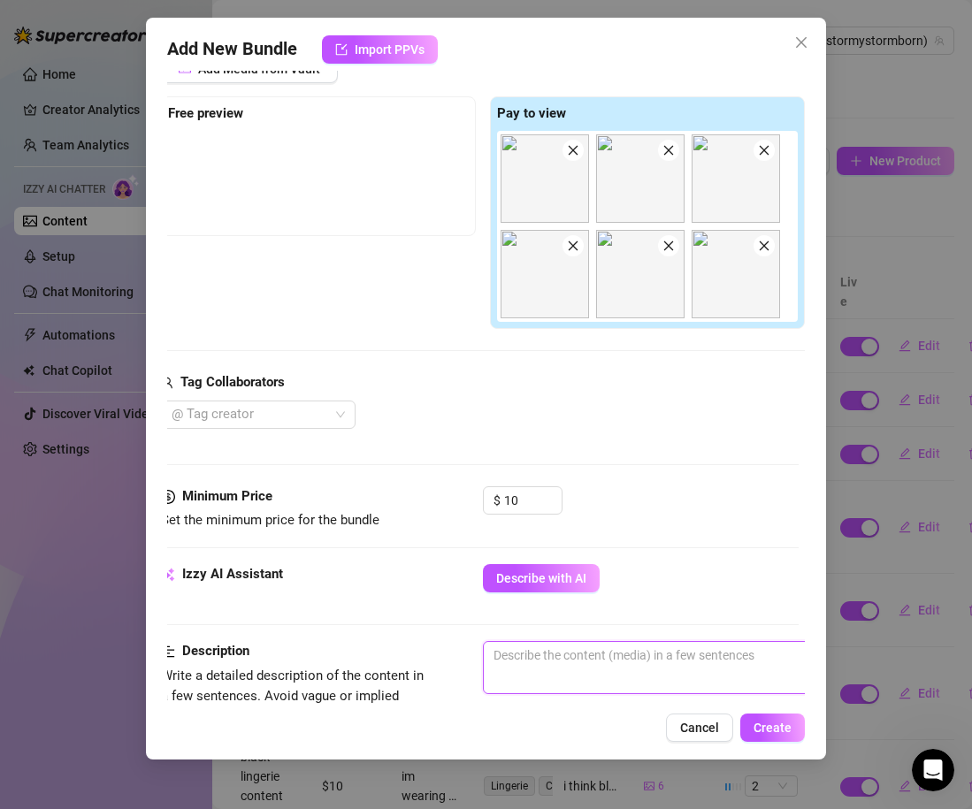
click at [559, 666] on textarea at bounding box center [792, 655] width 617 height 27
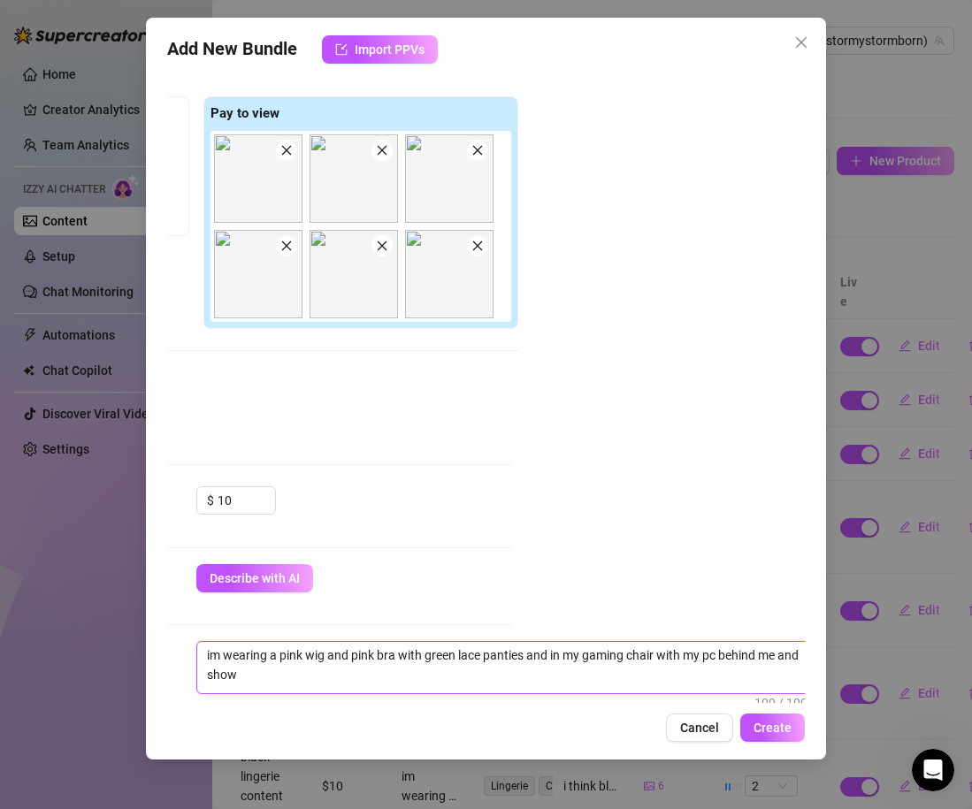
scroll to position [0, 0]
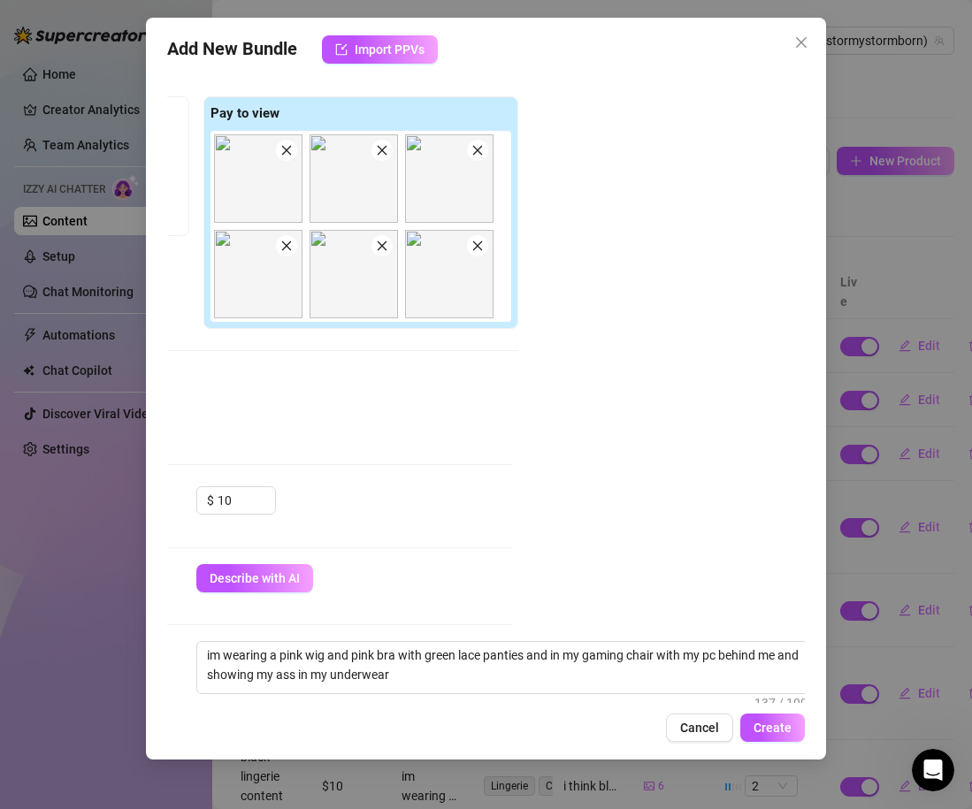
click at [602, 615] on div "Account Stormy (@stormystormborn) Name Name is for your internal organization o…" at bounding box center [486, 387] width 638 height 632
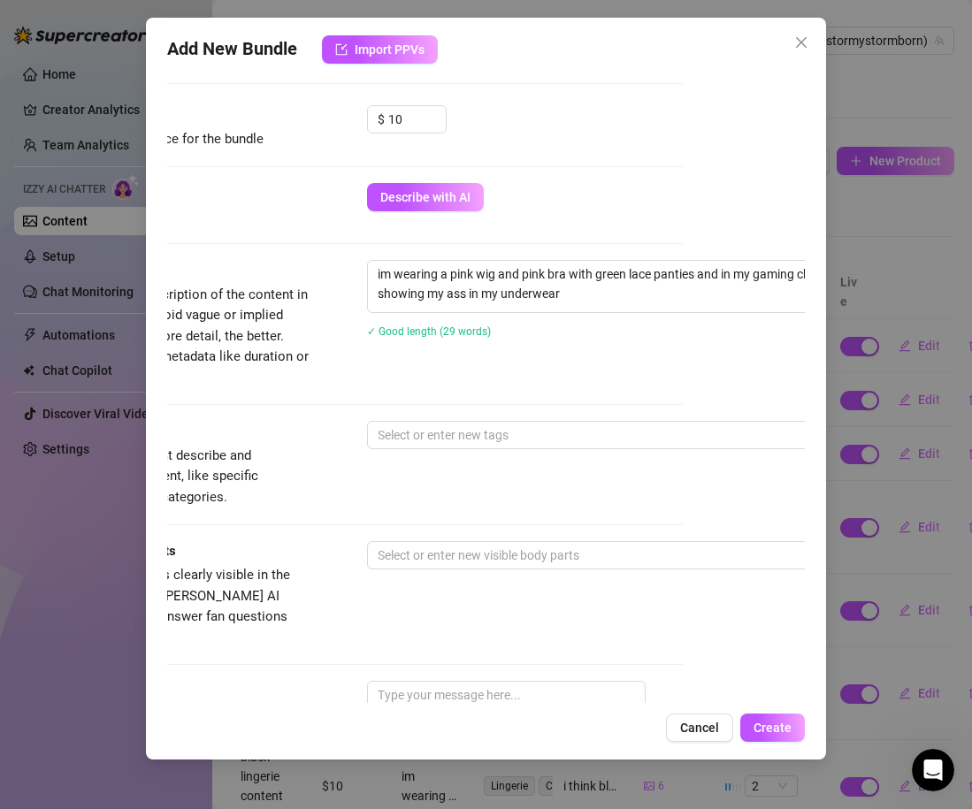
scroll to position [632, 122]
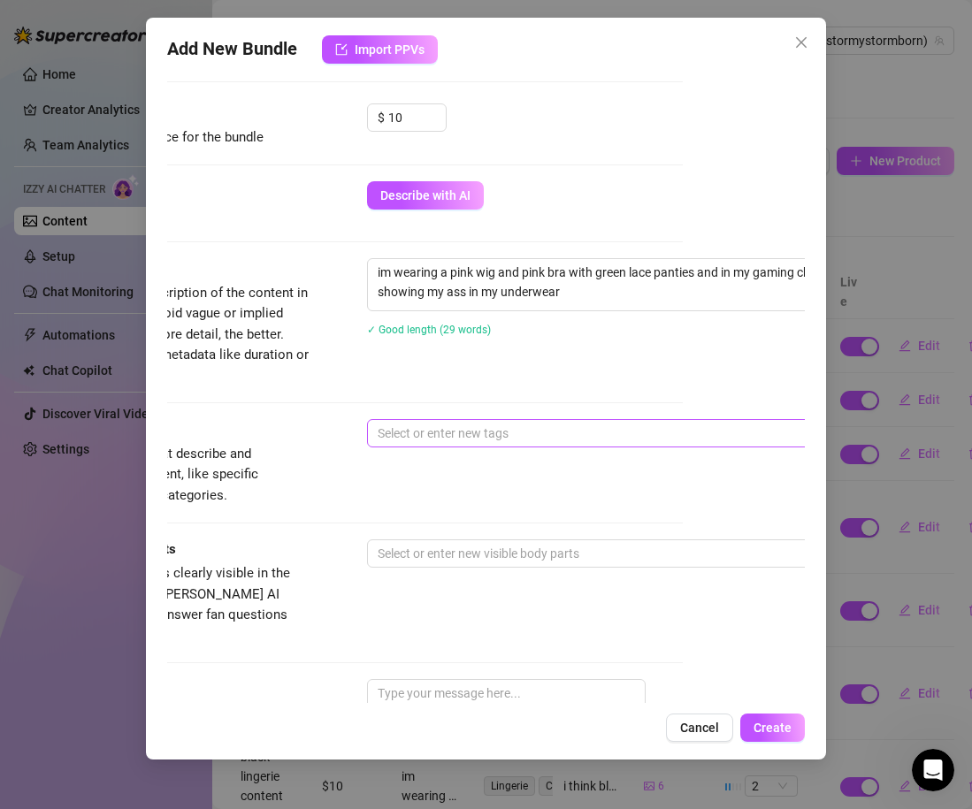
click at [496, 447] on div "Select or enter new tags" at bounding box center [676, 433] width 619 height 28
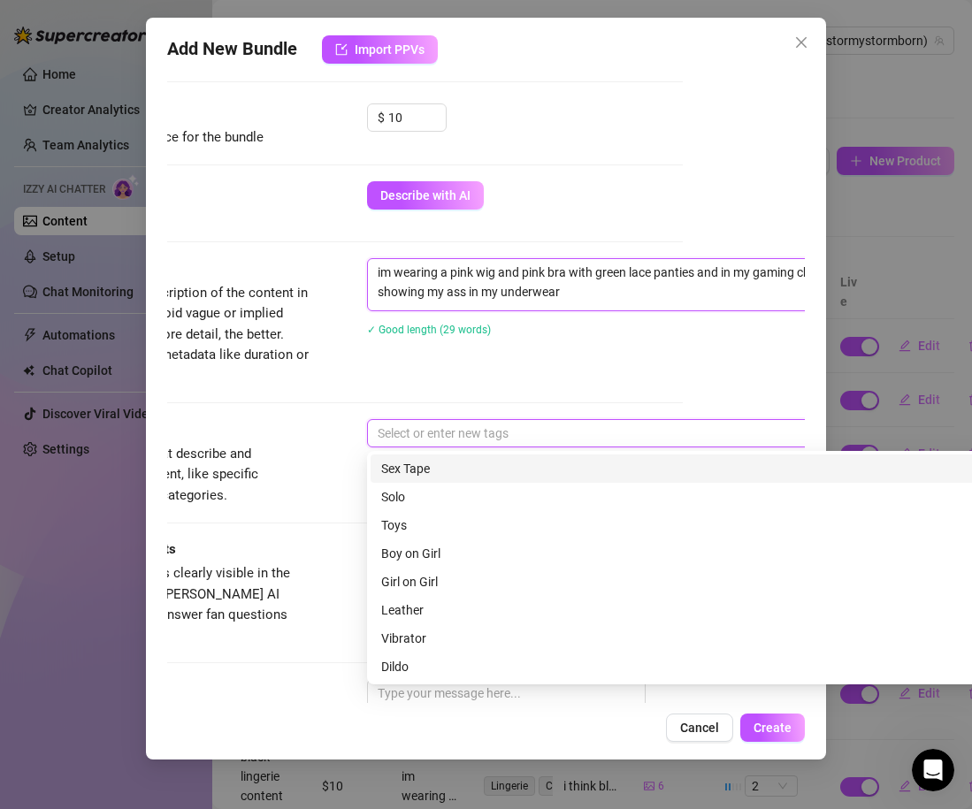
click at [520, 289] on textarea "im wearing a pink wig and pink bra with green lace panties and in my gaming cha…" at bounding box center [676, 282] width 617 height 46
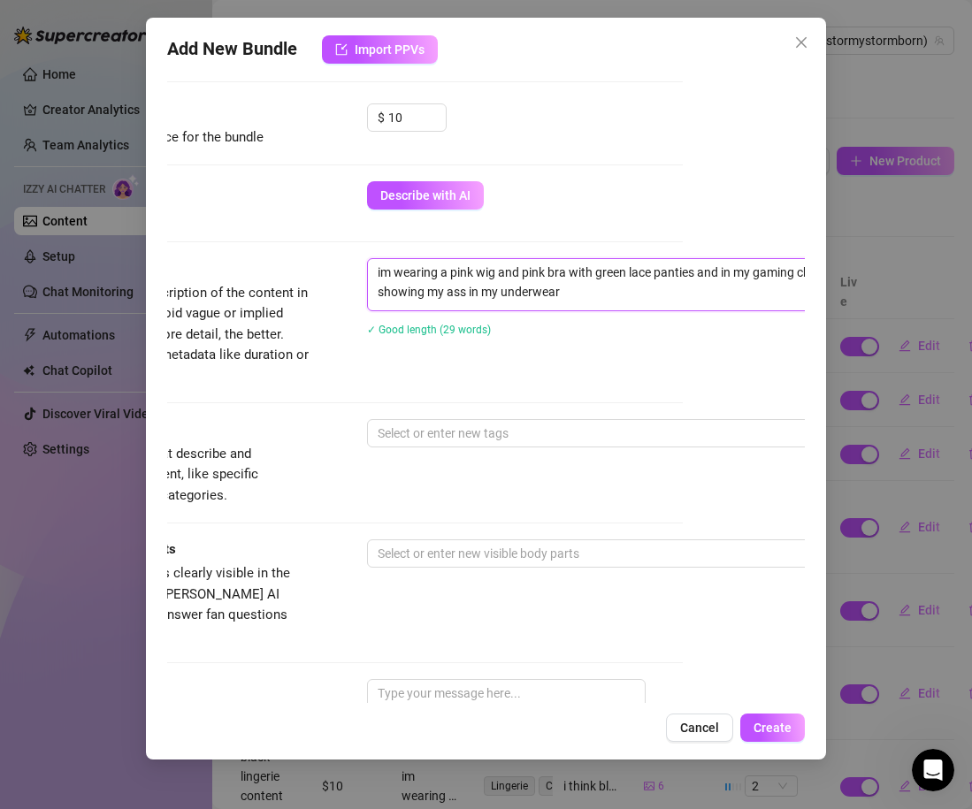
click at [520, 289] on textarea "im wearing a pink wig and pink bra with green lace panties and in my gaming cha…" at bounding box center [676, 282] width 617 height 46
drag, startPoint x: 546, startPoint y: 291, endPoint x: 368, endPoint y: 248, distance: 183.8
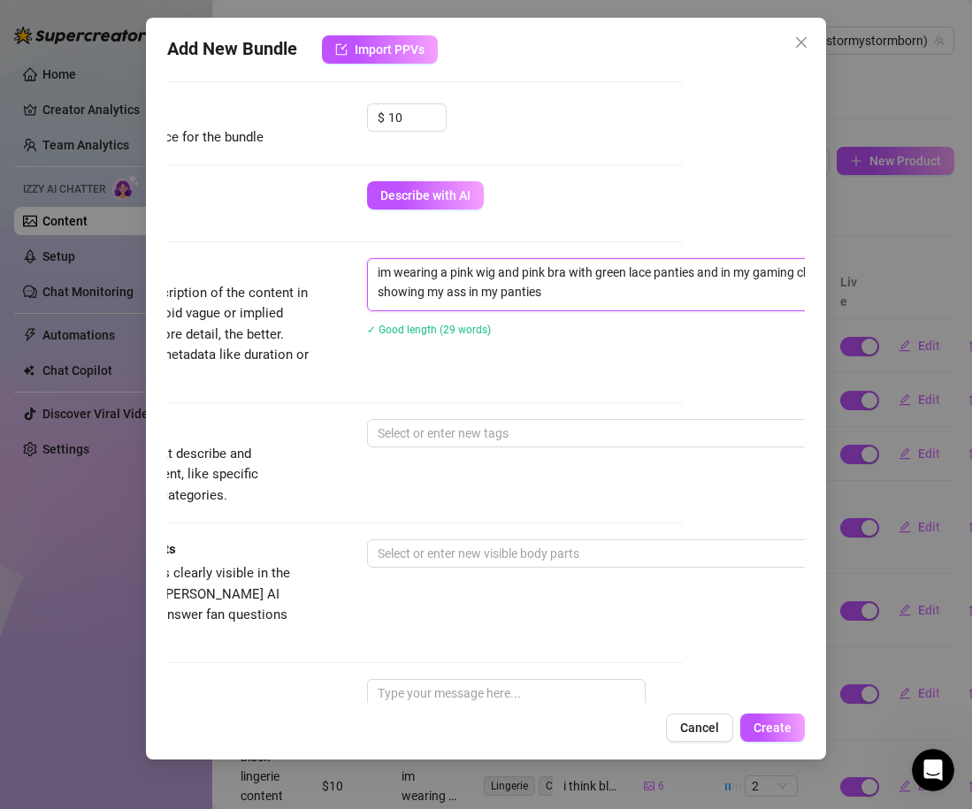
click at [368, 248] on form "Account Stormy (@stormystormborn) Name Name is for your internal organization o…" at bounding box center [364, 249] width 638 height 1578
click at [473, 370] on div "Description Write a detailed description of the content in a few sentences. Avo…" at bounding box center [364, 322] width 638 height 128
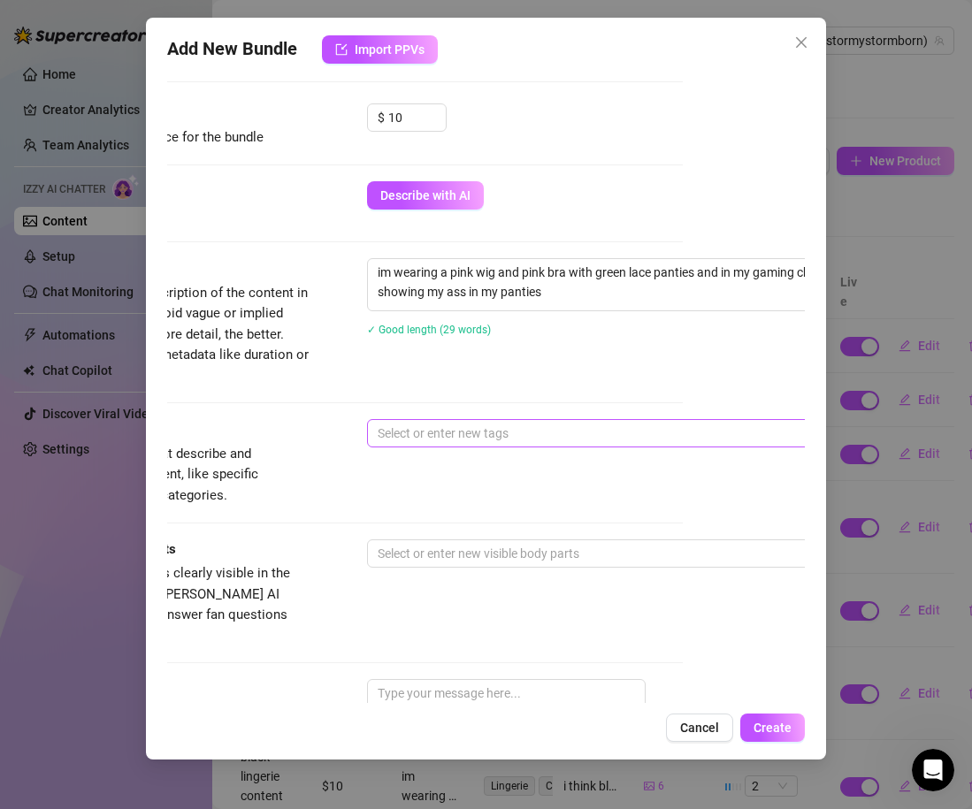
click at [411, 436] on div at bounding box center [666, 433] width 593 height 25
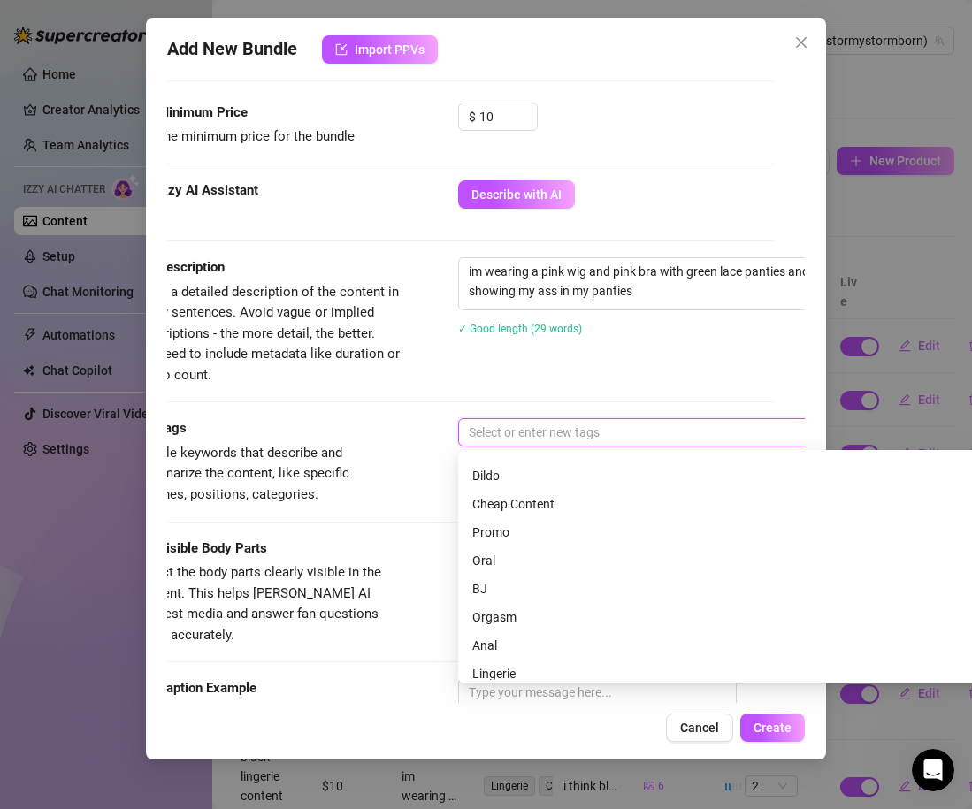
scroll to position [205, 0]
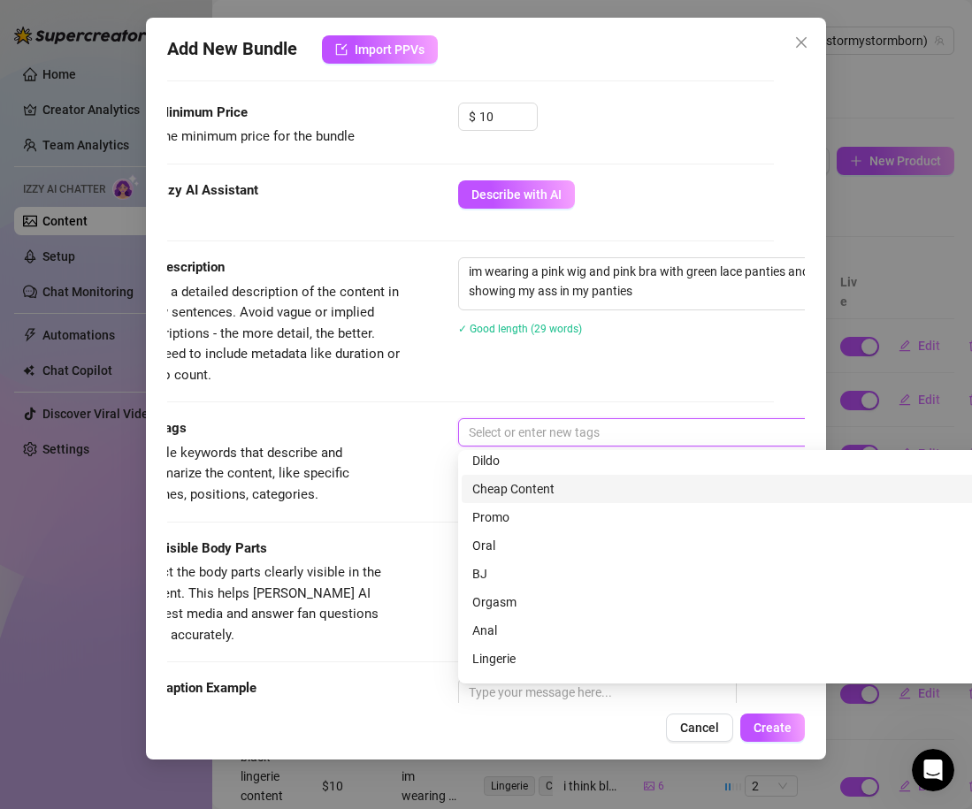
click at [504, 499] on div "Cheap Content" at bounding box center [768, 489] width 612 height 28
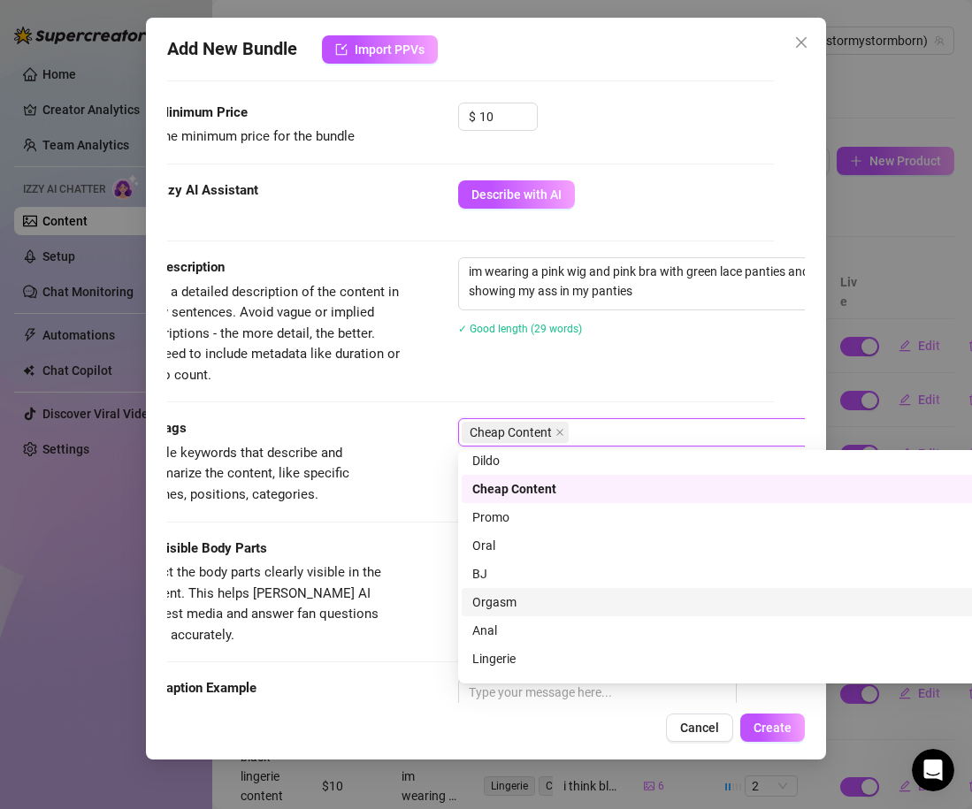
scroll to position [255, 0]
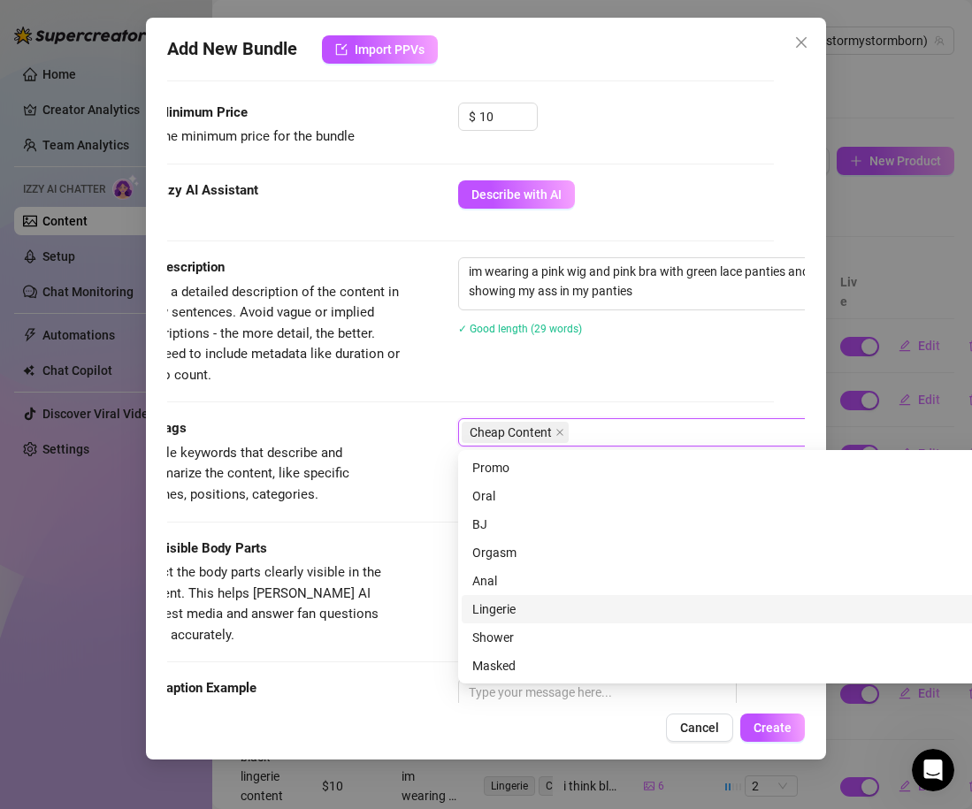
click at [521, 615] on div "Lingerie" at bounding box center [767, 609] width 591 height 19
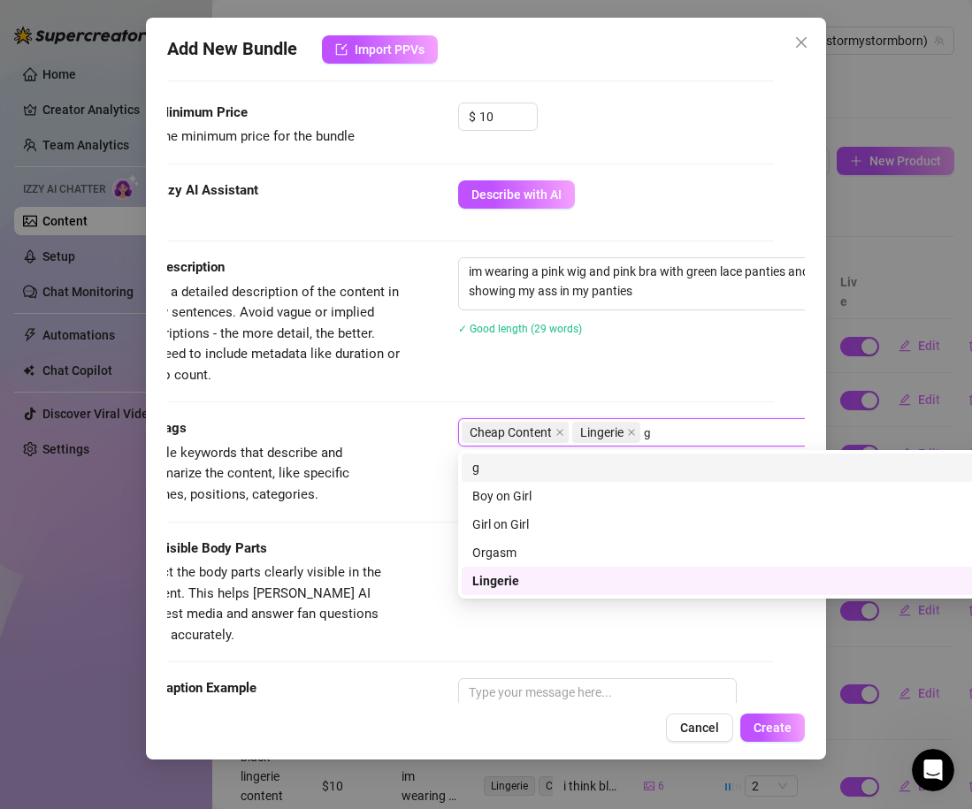
scroll to position [0, 0]
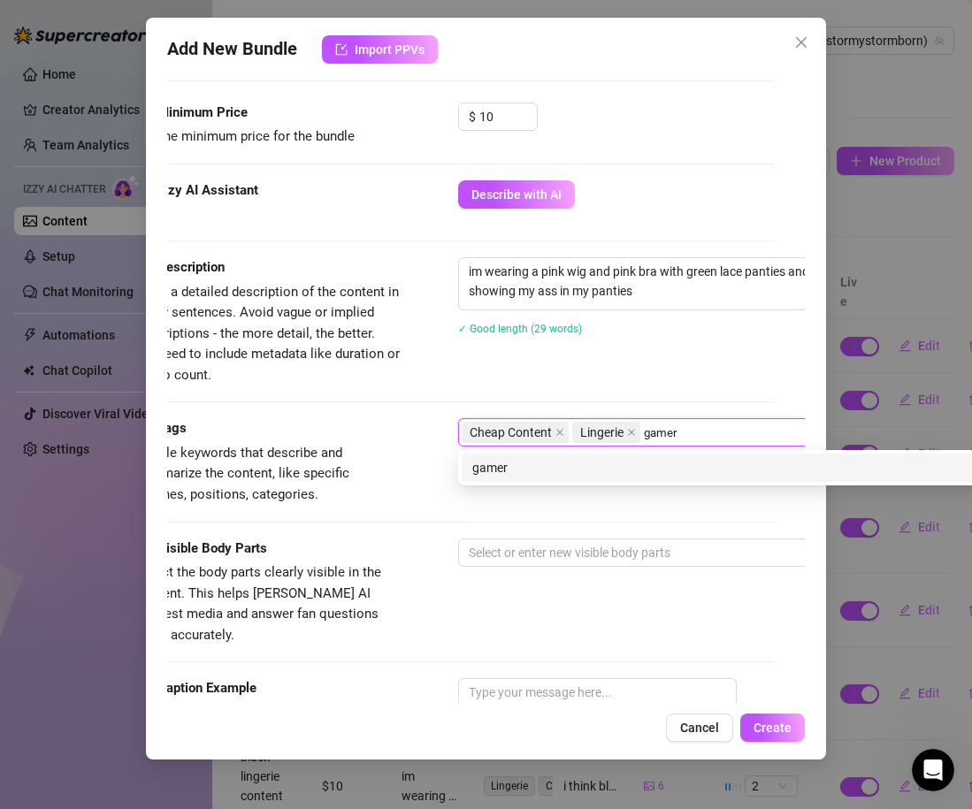
click at [588, 471] on div "gamer" at bounding box center [767, 467] width 591 height 19
click at [566, 470] on div "gaming" at bounding box center [767, 467] width 591 height 19
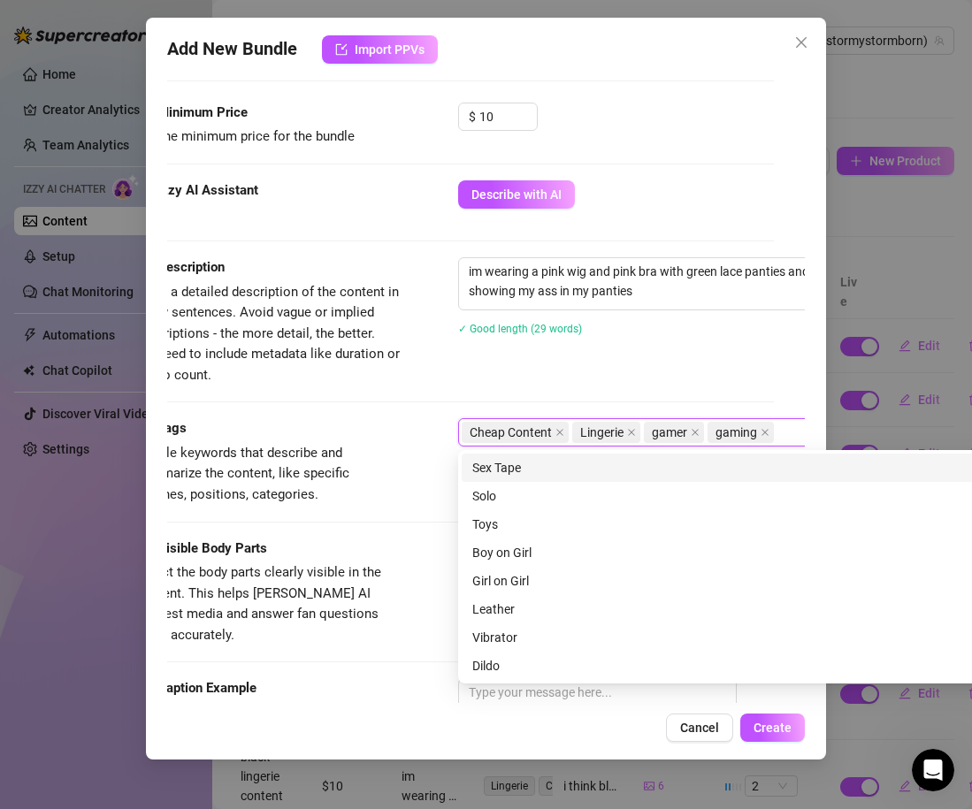
click at [394, 459] on span "Simple keywords that describe and summarize the content, like specific fetishes…" at bounding box center [268, 474] width 265 height 63
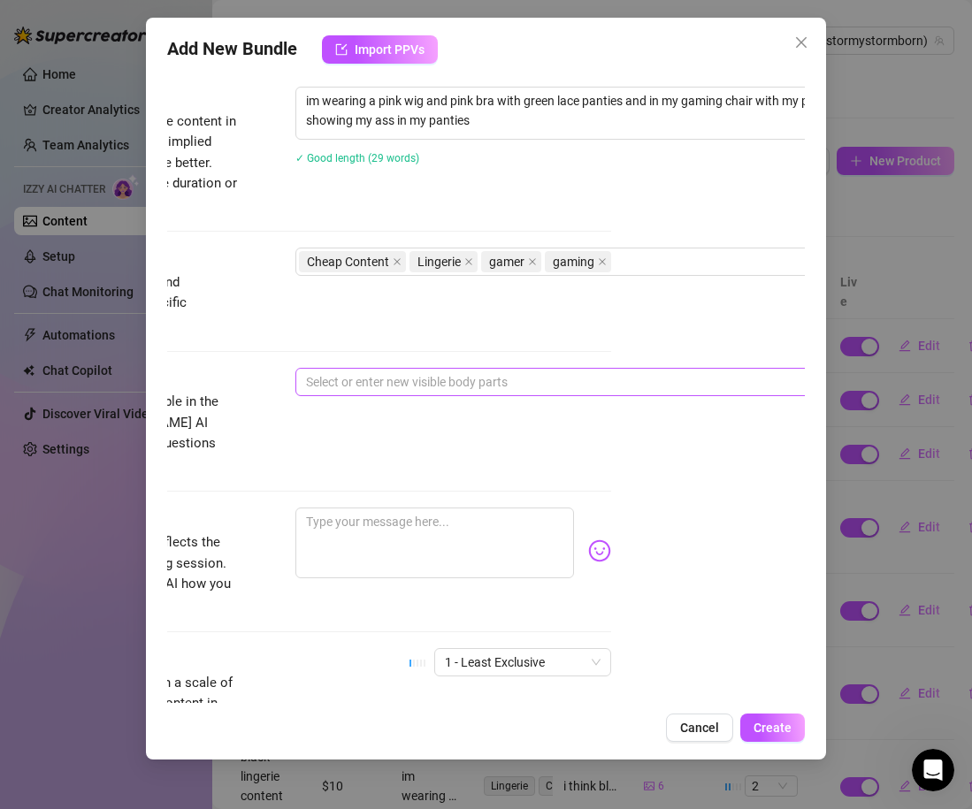
scroll to position [804, 246]
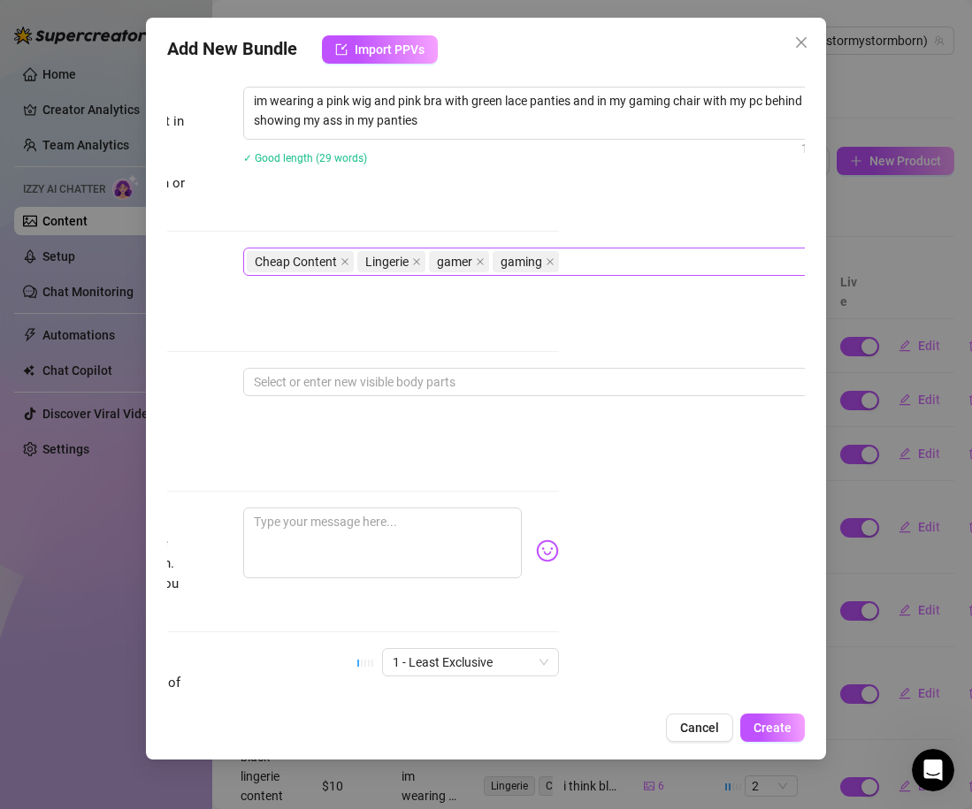
click at [578, 263] on div "Cheap Content Lingerie gamer gaming" at bounding box center [543, 261] width 593 height 25
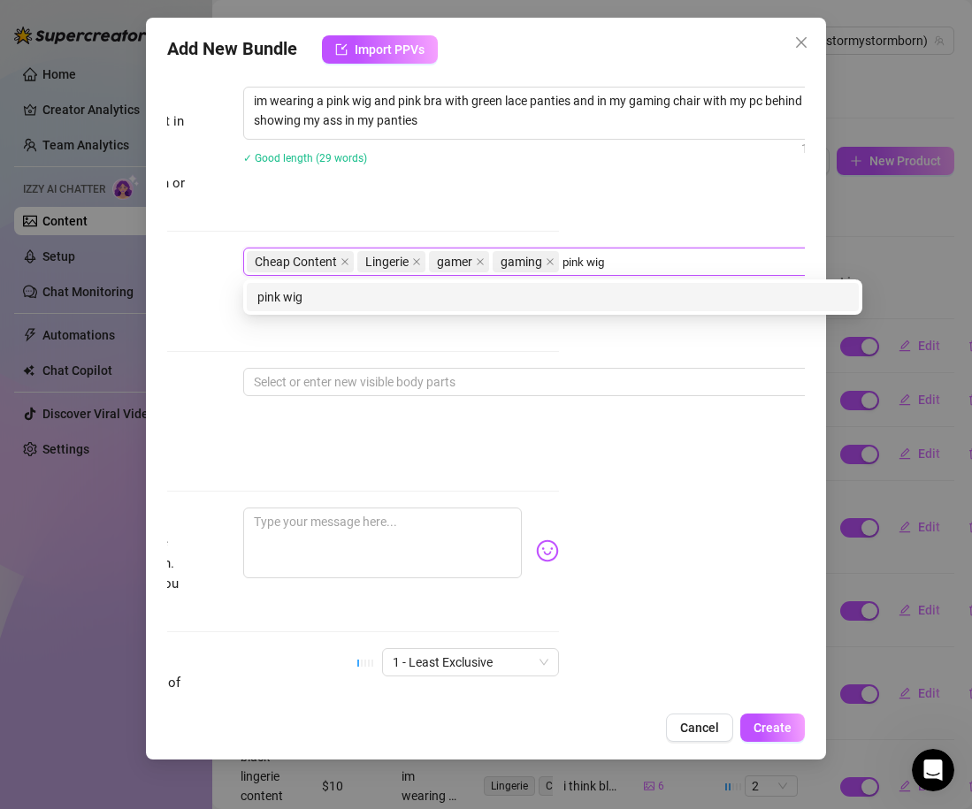
click at [346, 299] on div "pink wig" at bounding box center [552, 296] width 591 height 19
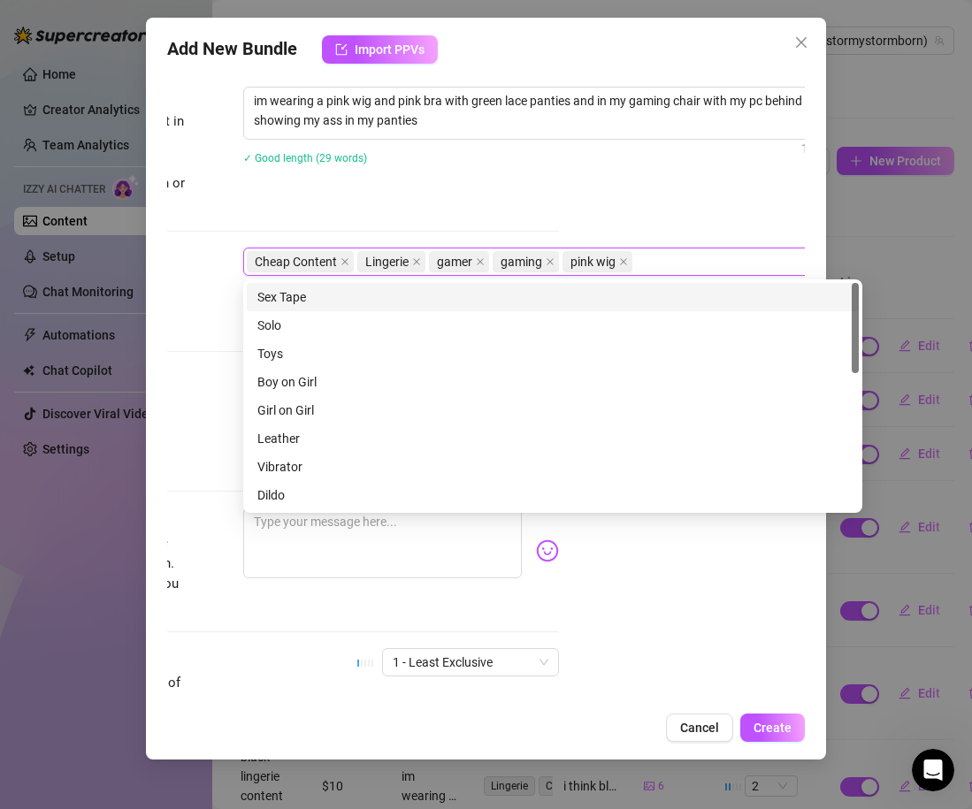
click at [203, 306] on div "Tags Simple keywords that describe and summarize the content, like specific fet…" at bounding box center [240, 291] width 638 height 87
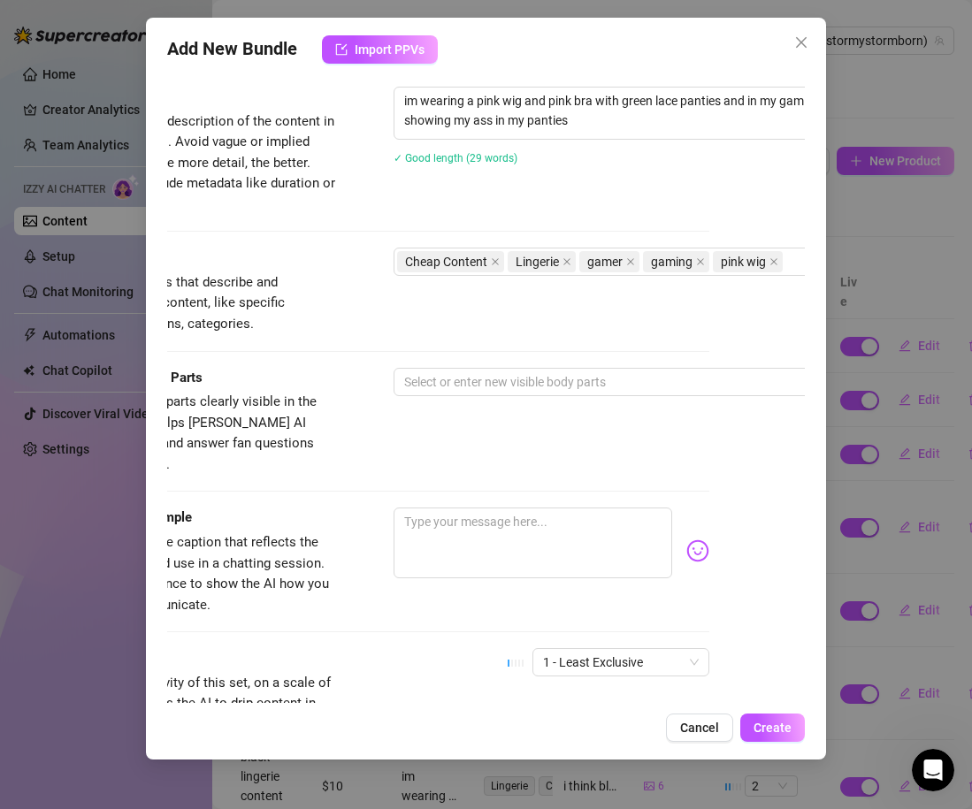
scroll to position [804, 0]
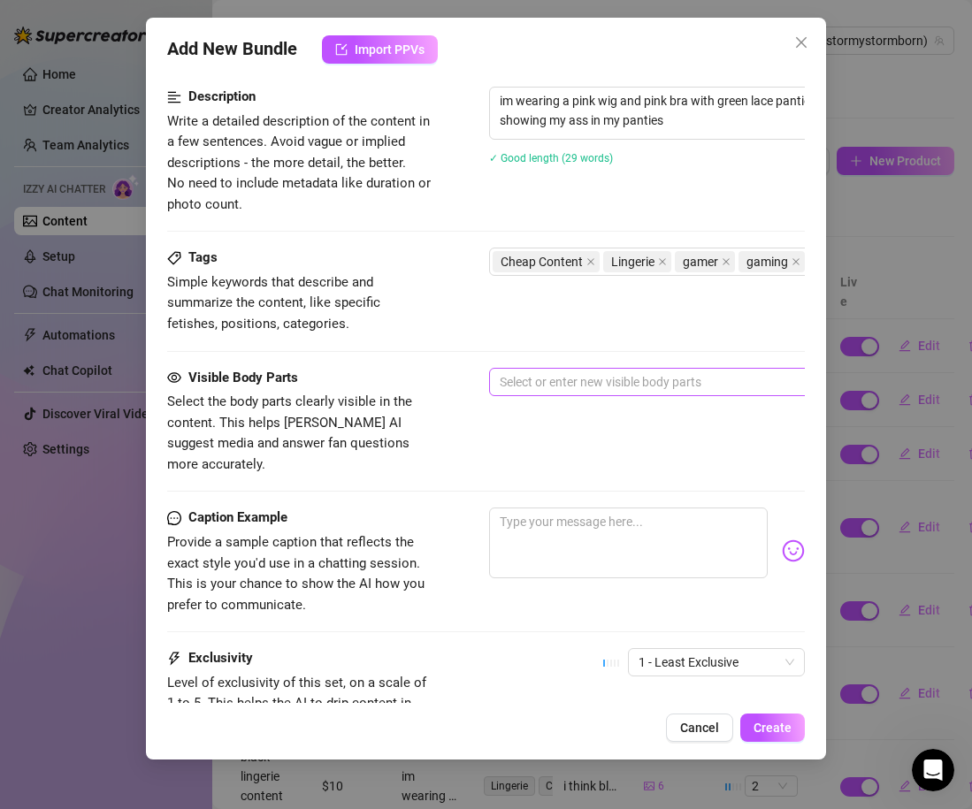
click at [523, 378] on div at bounding box center [789, 382] width 593 height 25
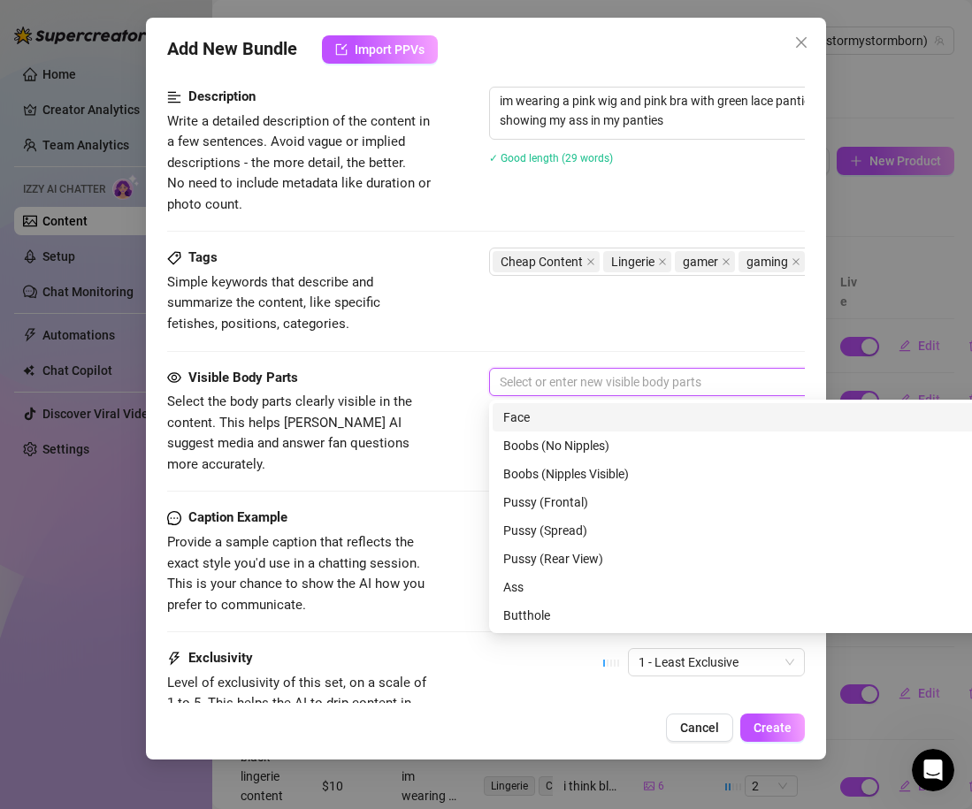
click at [523, 420] on div "Face" at bounding box center [798, 417] width 591 height 19
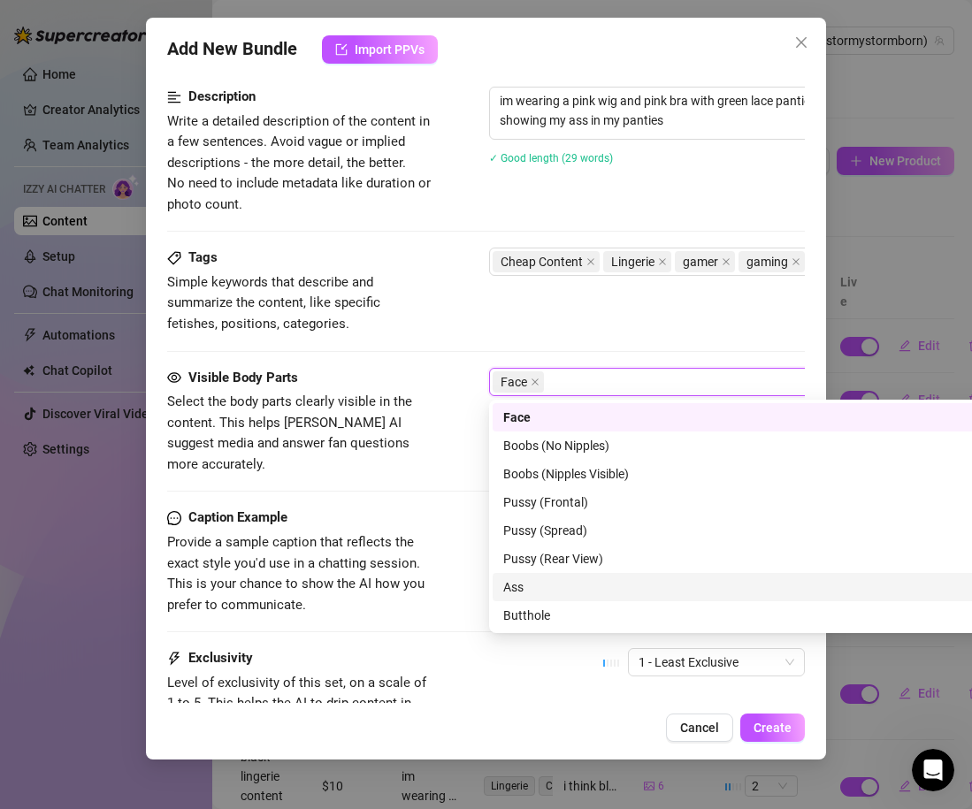
click at [557, 596] on div "Ass" at bounding box center [798, 586] width 591 height 19
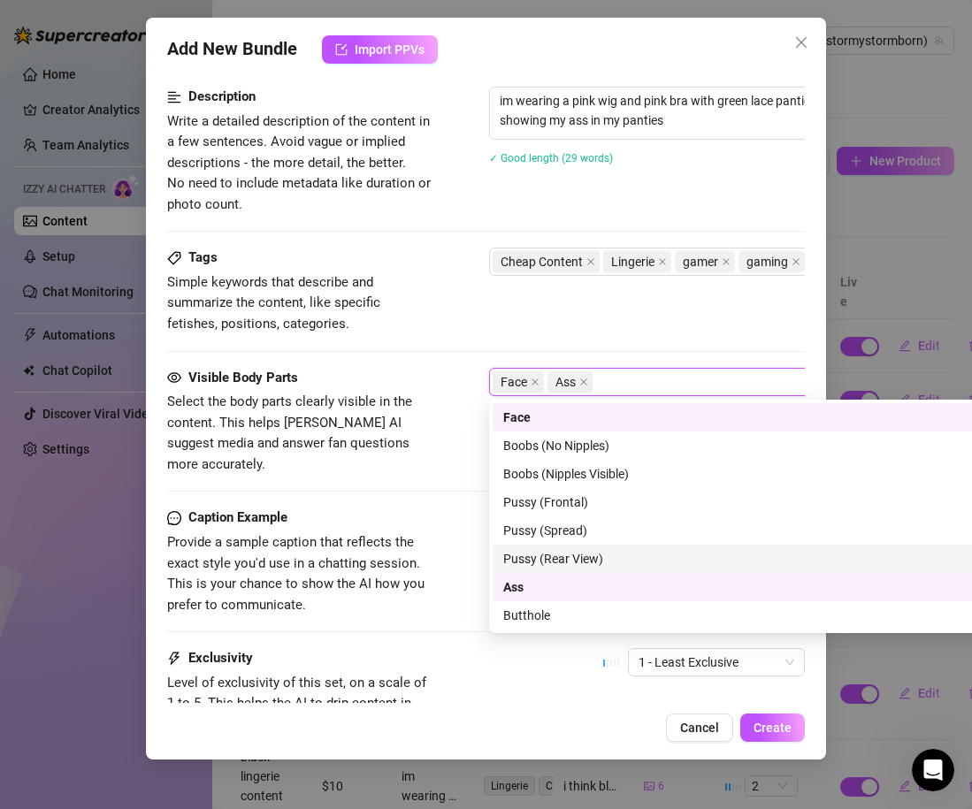
click at [451, 401] on div "Visible Body Parts Select the body parts clearly visible in the content. This h…" at bounding box center [486, 422] width 638 height 108
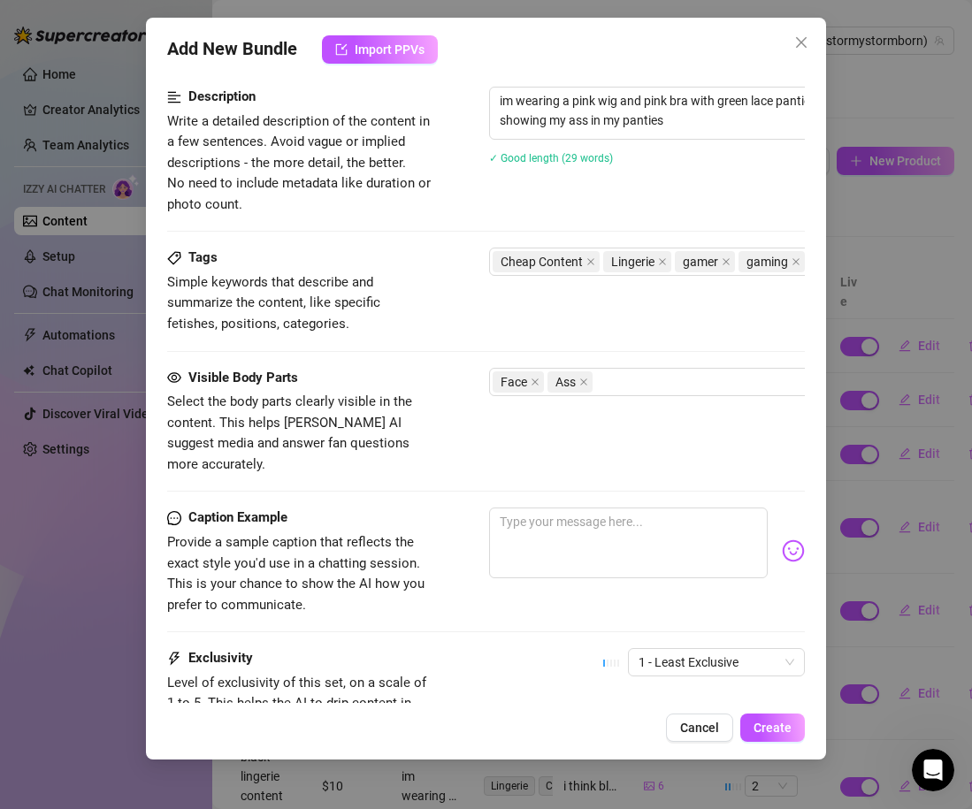
click at [468, 508] on div "Caption Example Provide a sample caption that reflects the exact style you'd us…" at bounding box center [486, 562] width 638 height 108
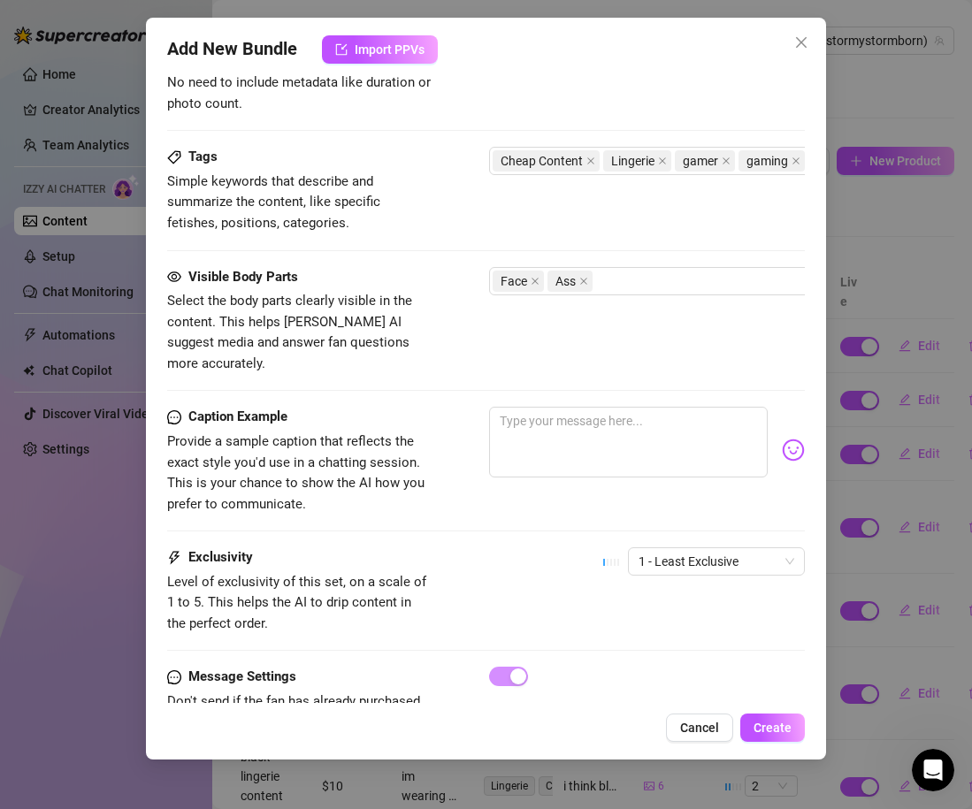
scroll to position [905, 1]
click at [545, 423] on textarea at bounding box center [627, 441] width 279 height 71
click at [789, 438] on img at bounding box center [792, 449] width 23 height 23
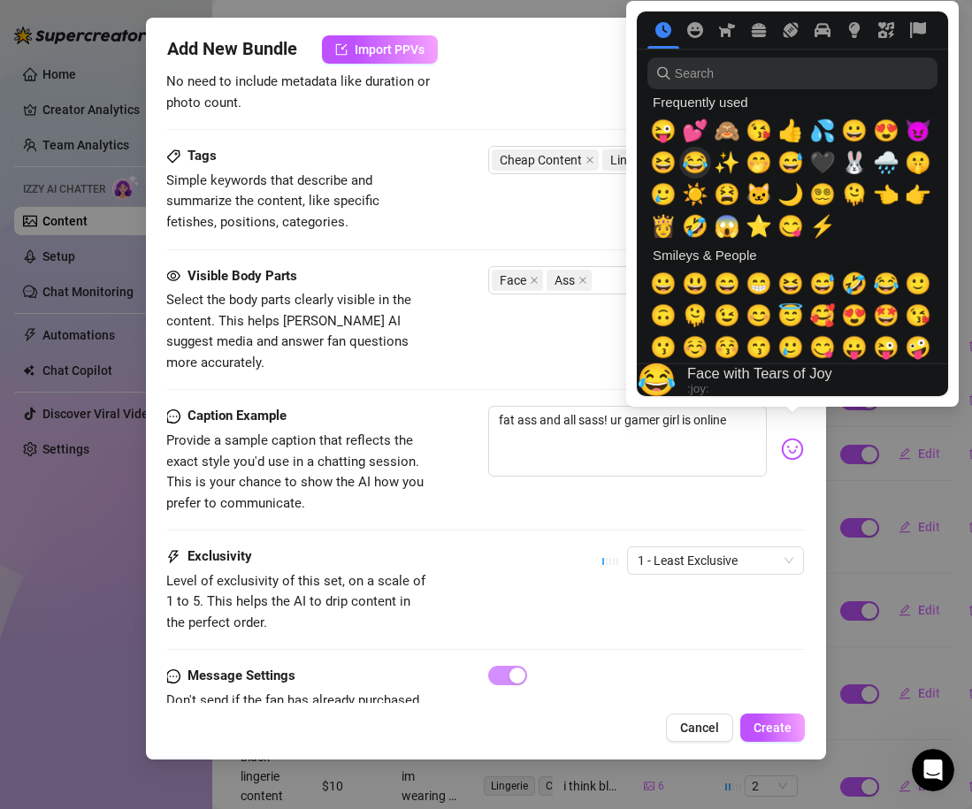
click at [691, 134] on span "💕" at bounding box center [695, 130] width 27 height 25
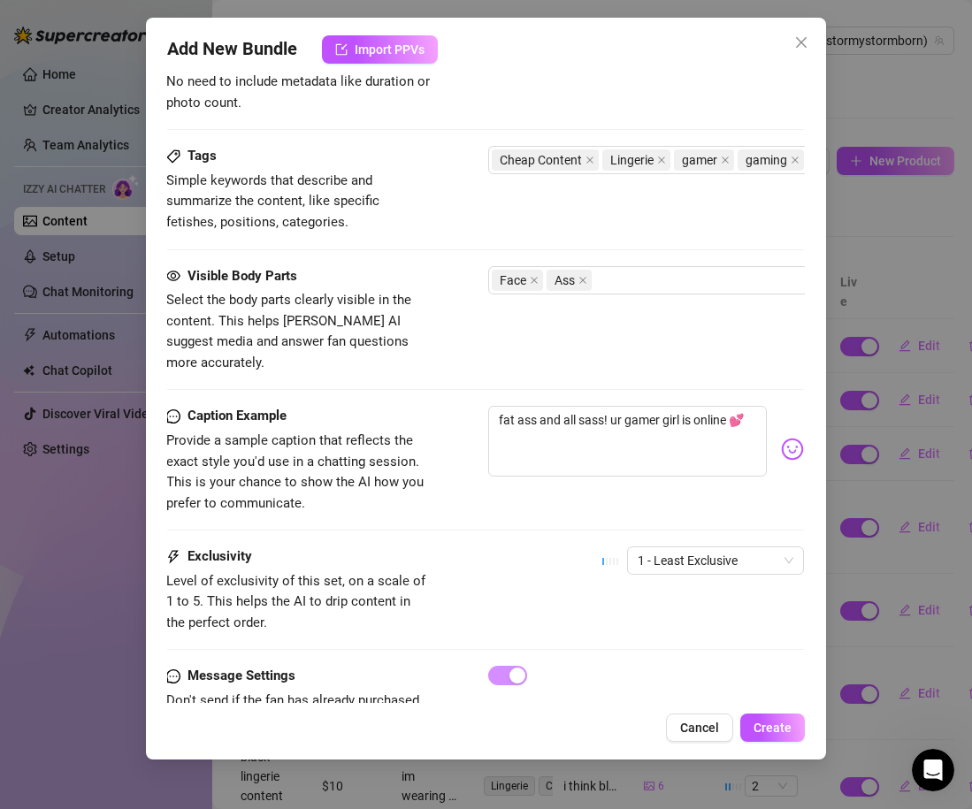
click at [656, 466] on div "fat ass and all sass! ur gamer girl is online 💕" at bounding box center [646, 449] width 316 height 87
click at [732, 406] on textarea "fat ass and all sass! ur gamer girl is online 💕" at bounding box center [627, 441] width 279 height 71
click at [603, 481] on div "Caption Example Provide a sample caption that reflects the exact style you'd us…" at bounding box center [485, 460] width 638 height 108
click at [614, 430] on textarea "fat ass and all sass! ur gamer girl is online and ready to play 💕" at bounding box center [627, 441] width 279 height 71
click at [799, 438] on img at bounding box center [792, 449] width 23 height 23
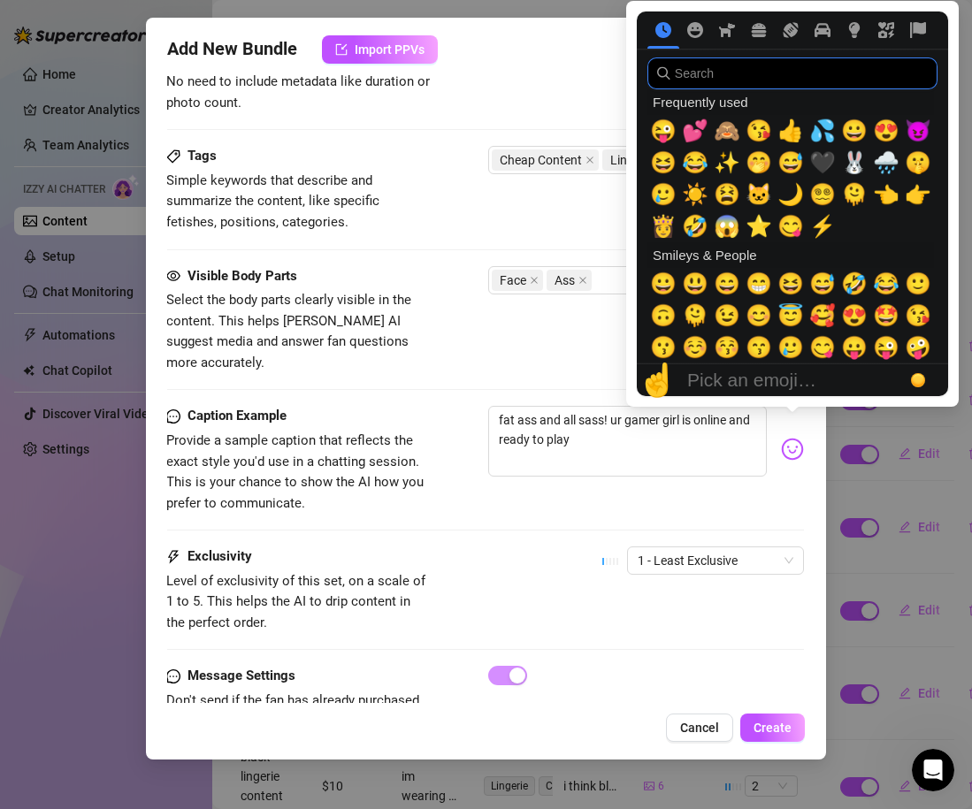
click at [771, 80] on input "search" at bounding box center [792, 73] width 290 height 32
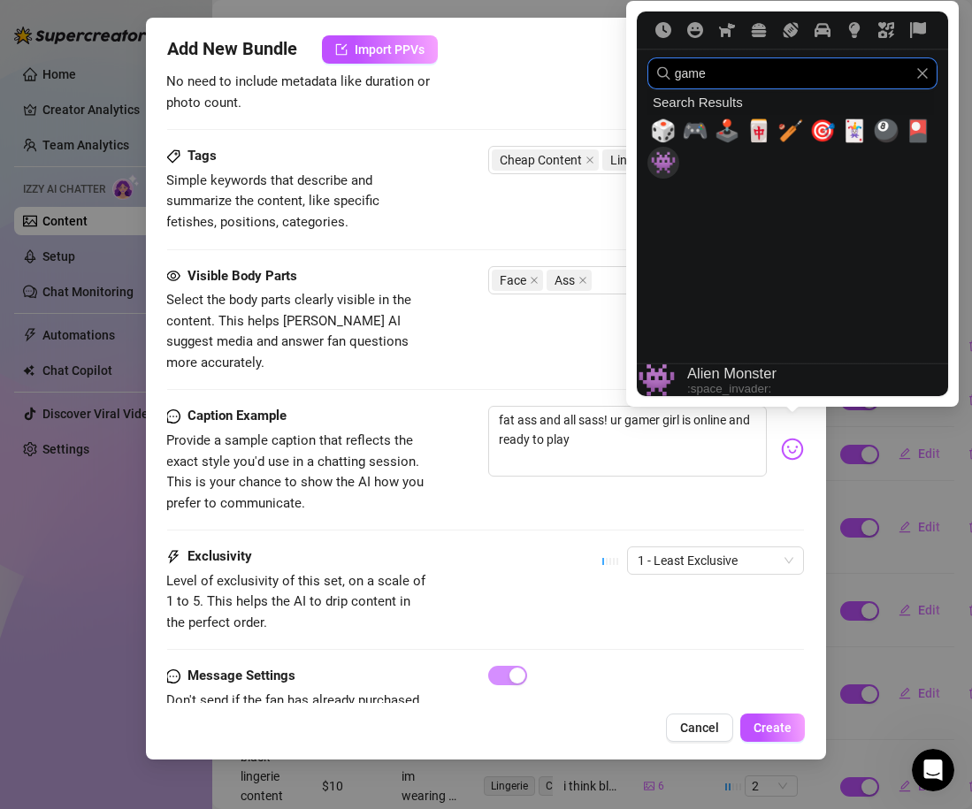
click at [665, 157] on span "👾" at bounding box center [663, 162] width 27 height 25
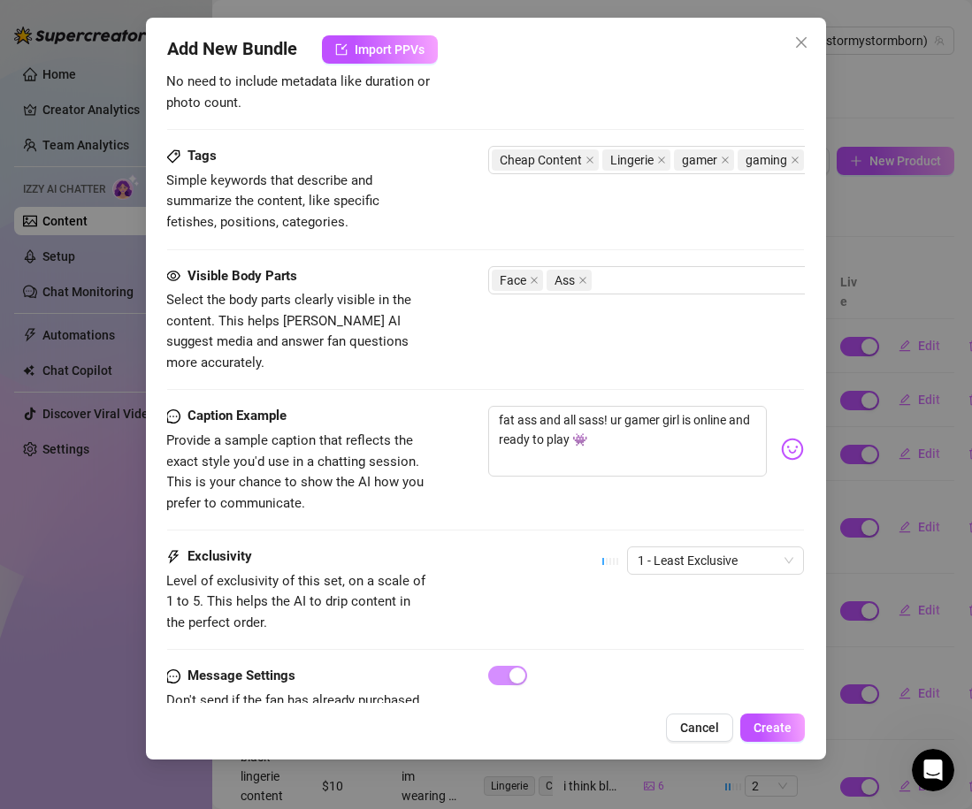
click at [510, 512] on div "Caption Example Provide a sample caption that reflects the exact style you'd us…" at bounding box center [485, 476] width 638 height 141
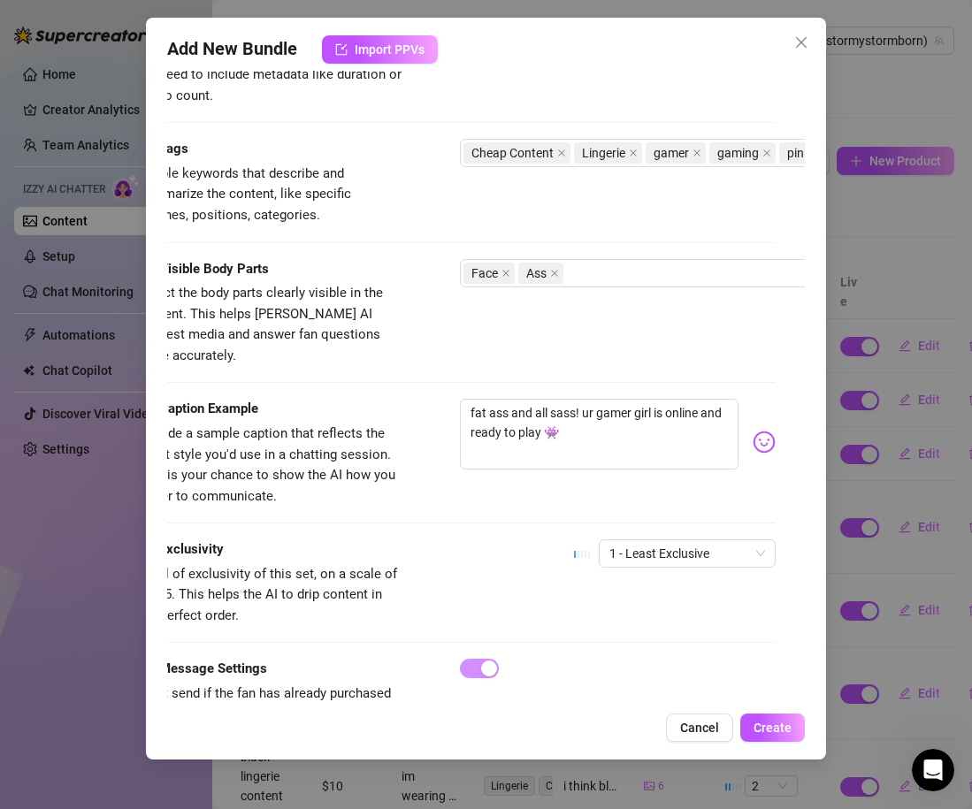
scroll to position [947, 29]
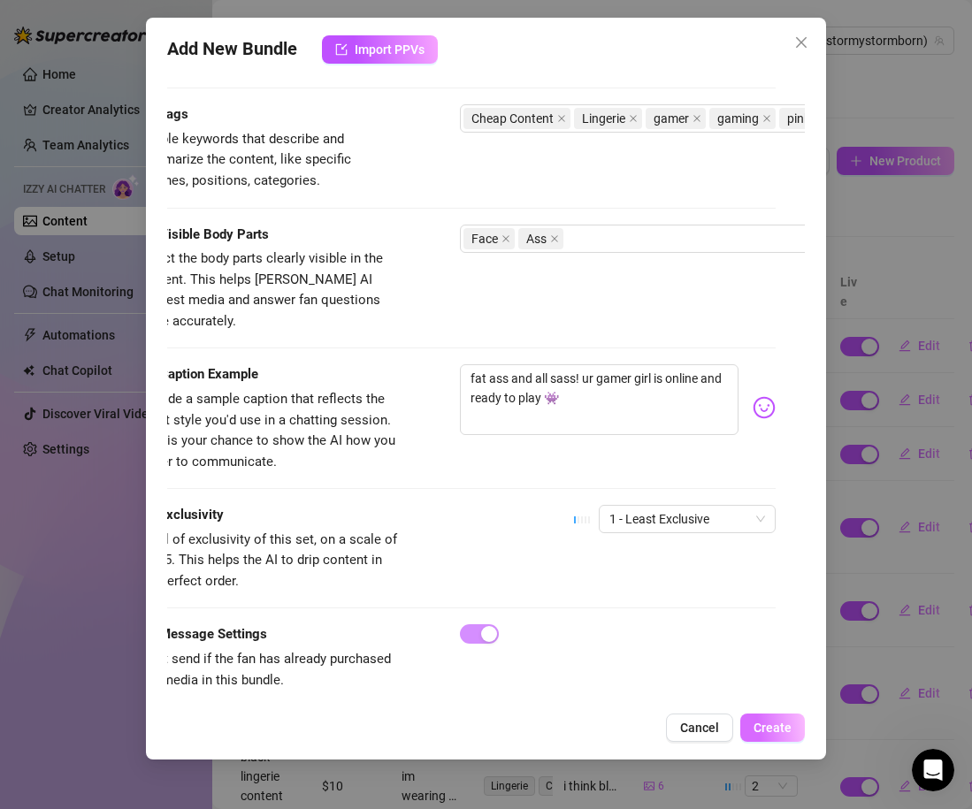
click at [775, 731] on span "Create" at bounding box center [772, 728] width 38 height 14
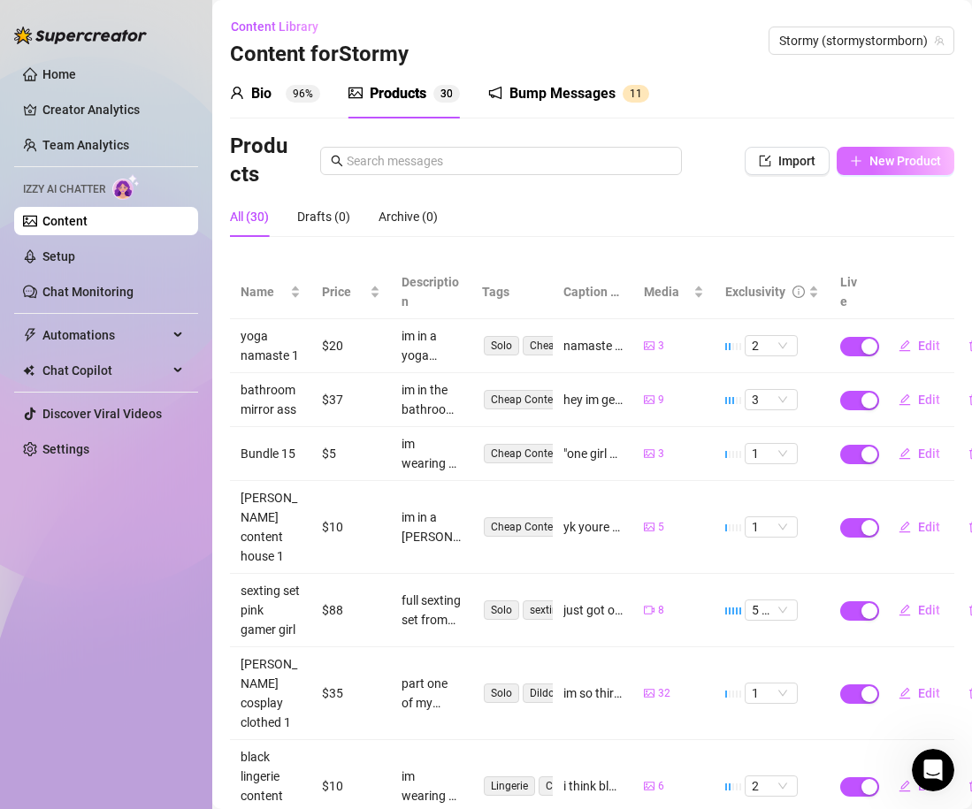
click at [864, 157] on button "New Product" at bounding box center [895, 161] width 118 height 28
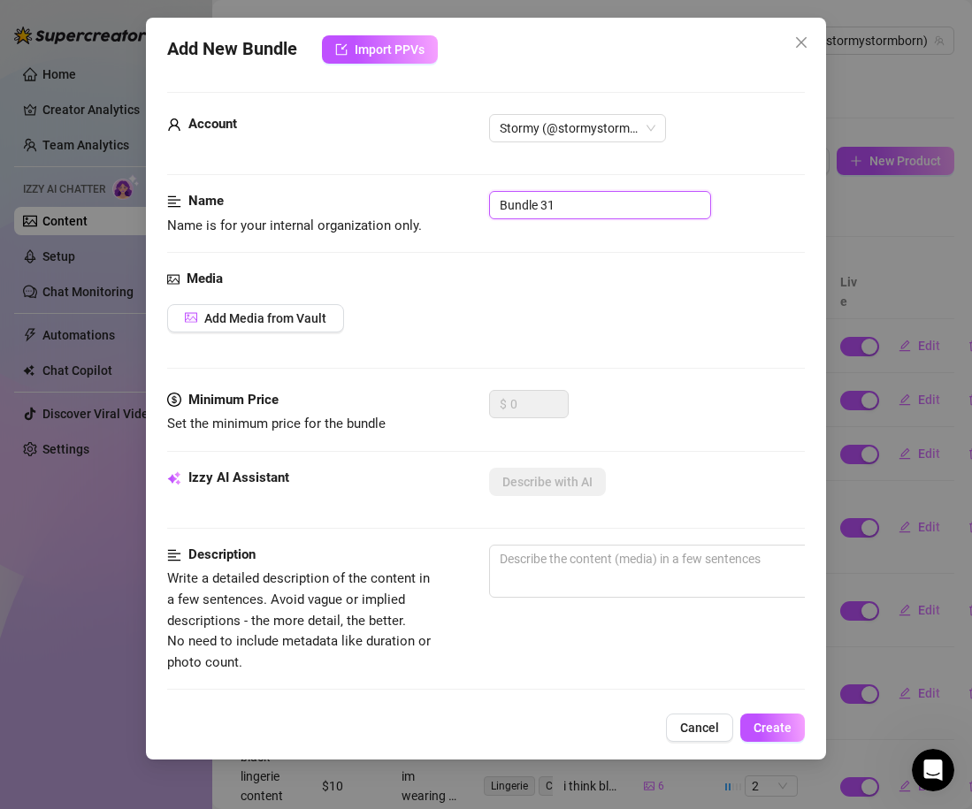
click at [550, 205] on input "Bundle 31" at bounding box center [600, 205] width 222 height 28
click at [798, 45] on icon "close" at bounding box center [801, 42] width 11 height 11
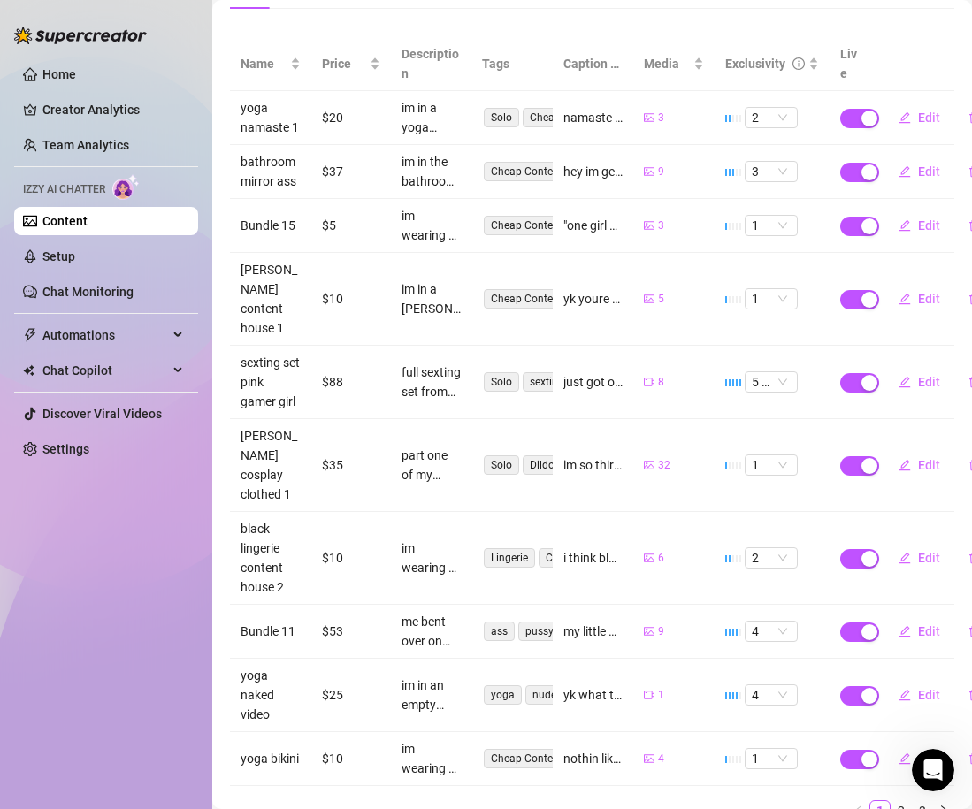
scroll to position [234, 0]
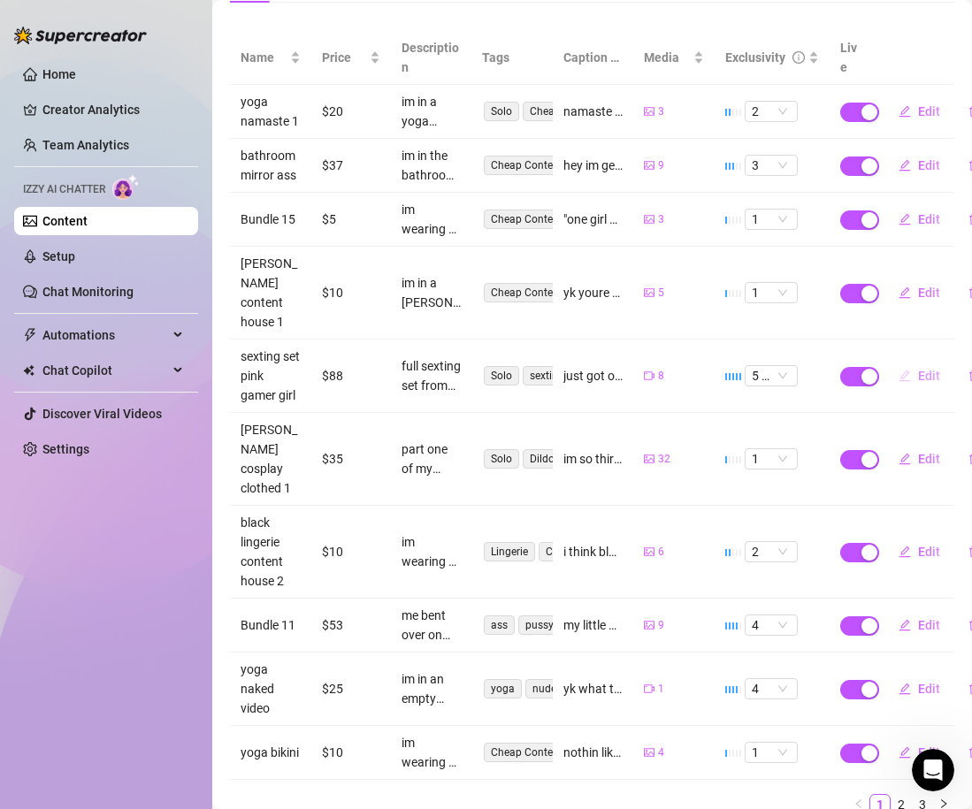
click at [922, 367] on button "Edit" at bounding box center [919, 376] width 70 height 28
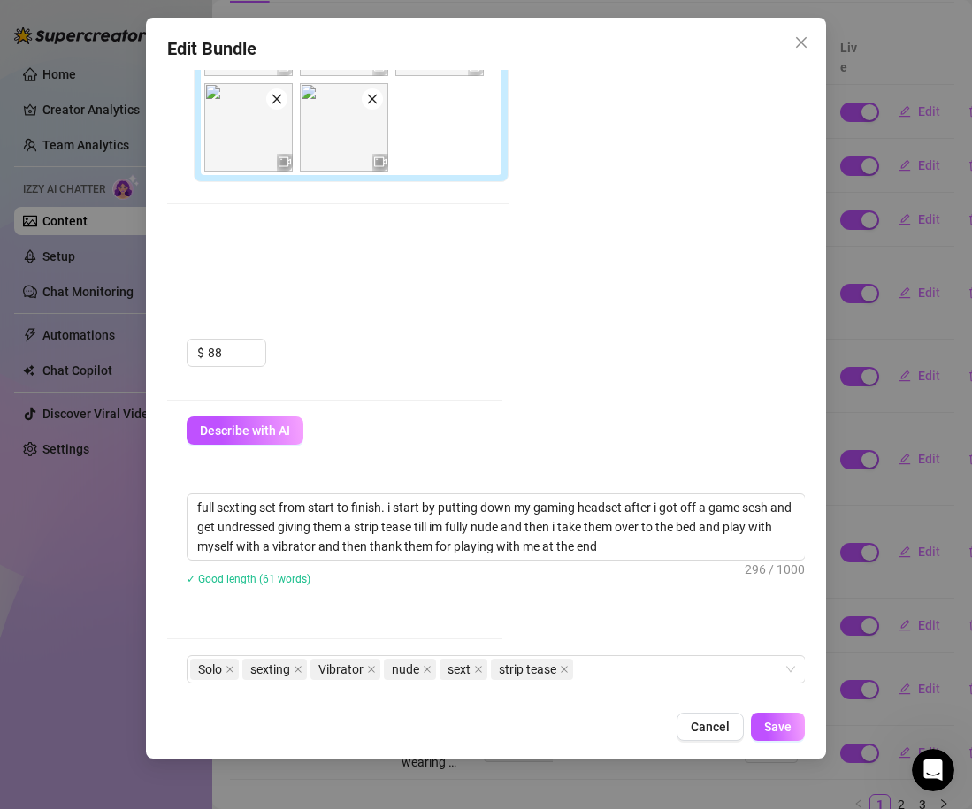
scroll to position [500, 301]
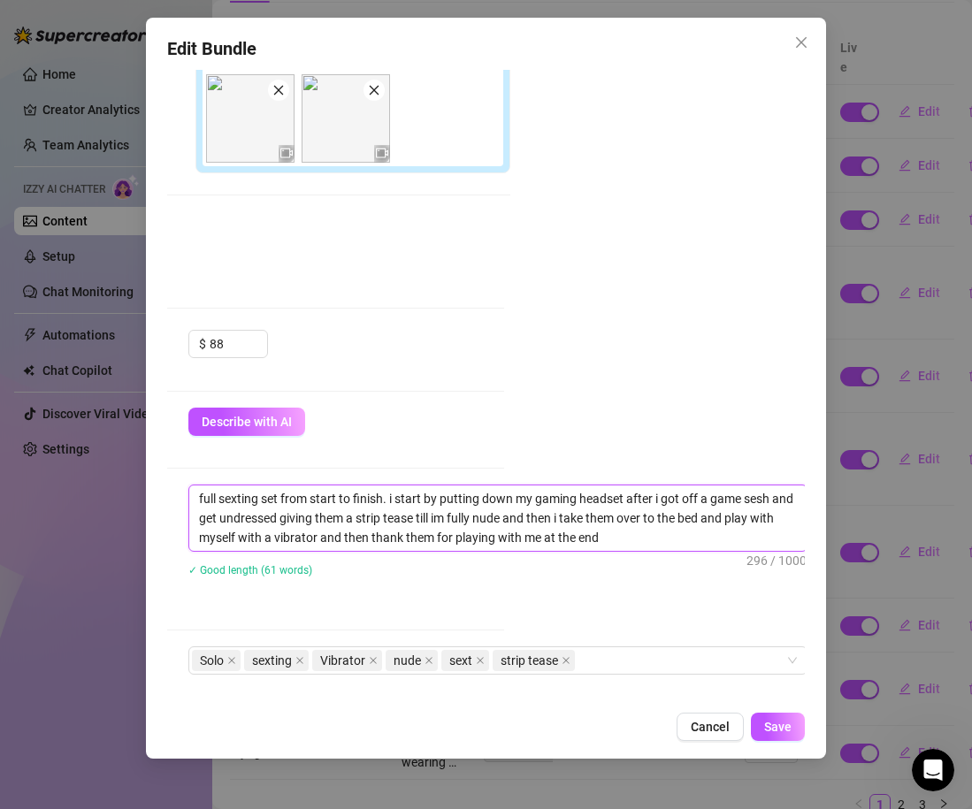
click at [617, 494] on textarea "full sexting set from start to finish. i start by putting down my gaming headse…" at bounding box center [497, 517] width 617 height 65
click at [611, 539] on textarea "full sexting set from start to finish. i start by putting down my gaming headse…" at bounding box center [497, 517] width 617 height 65
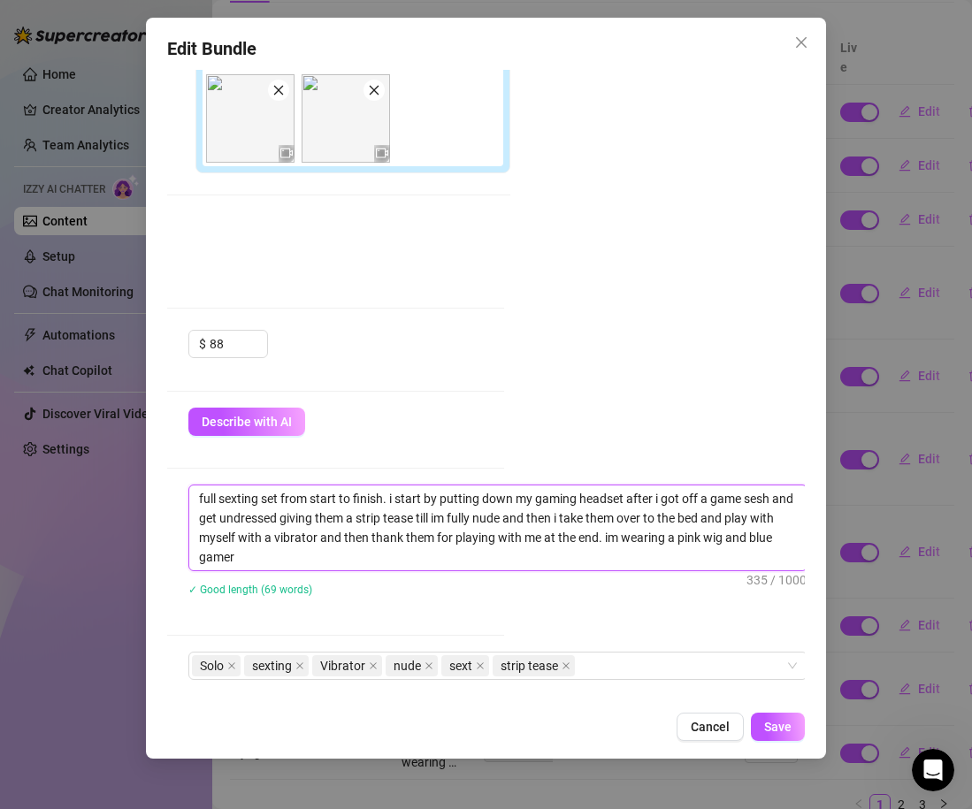
scroll to position [0, 0]
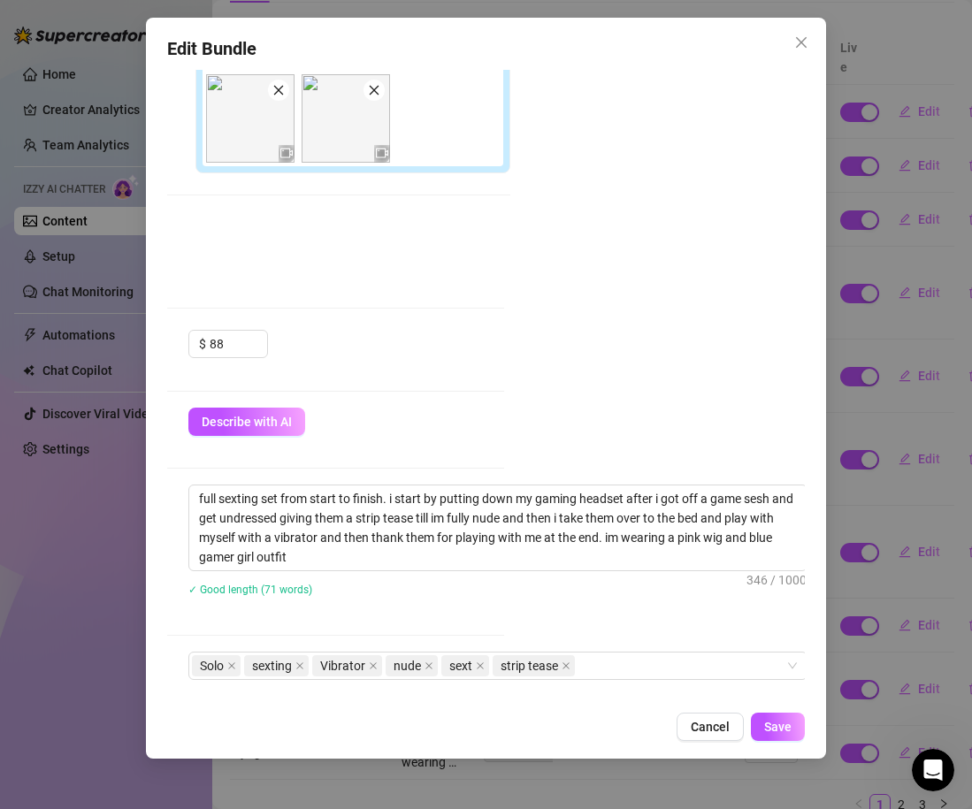
click at [644, 335] on div "Account Stormy (@stormystormborn) Name Name is for your internal organization o…" at bounding box center [486, 386] width 638 height 632
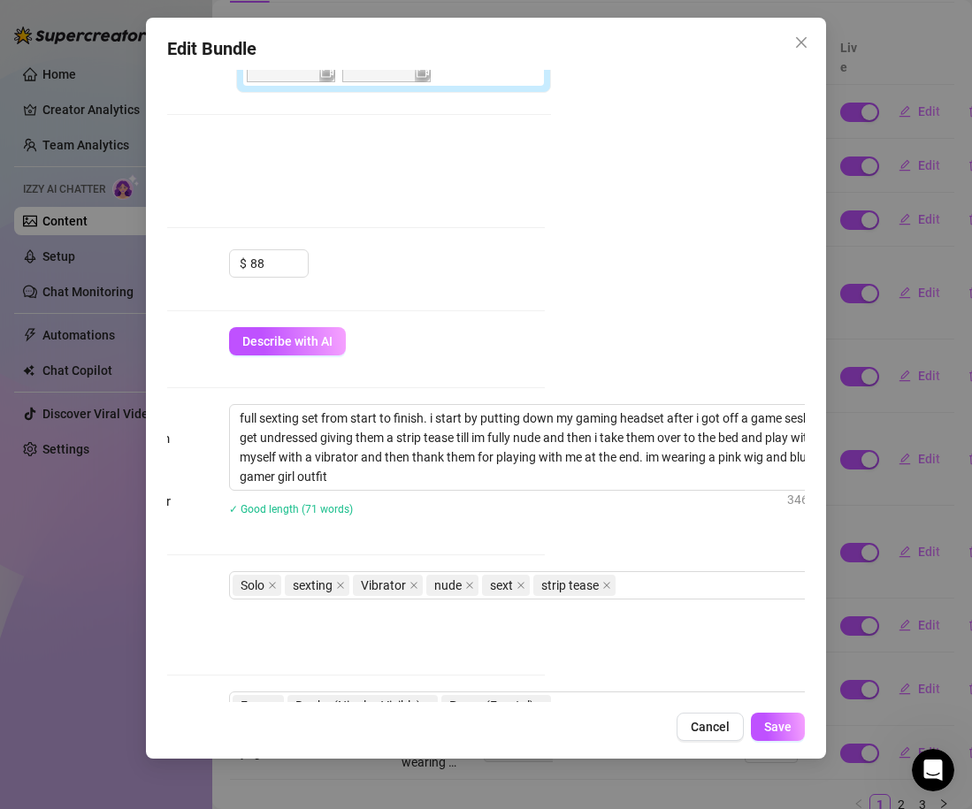
scroll to position [581, 246]
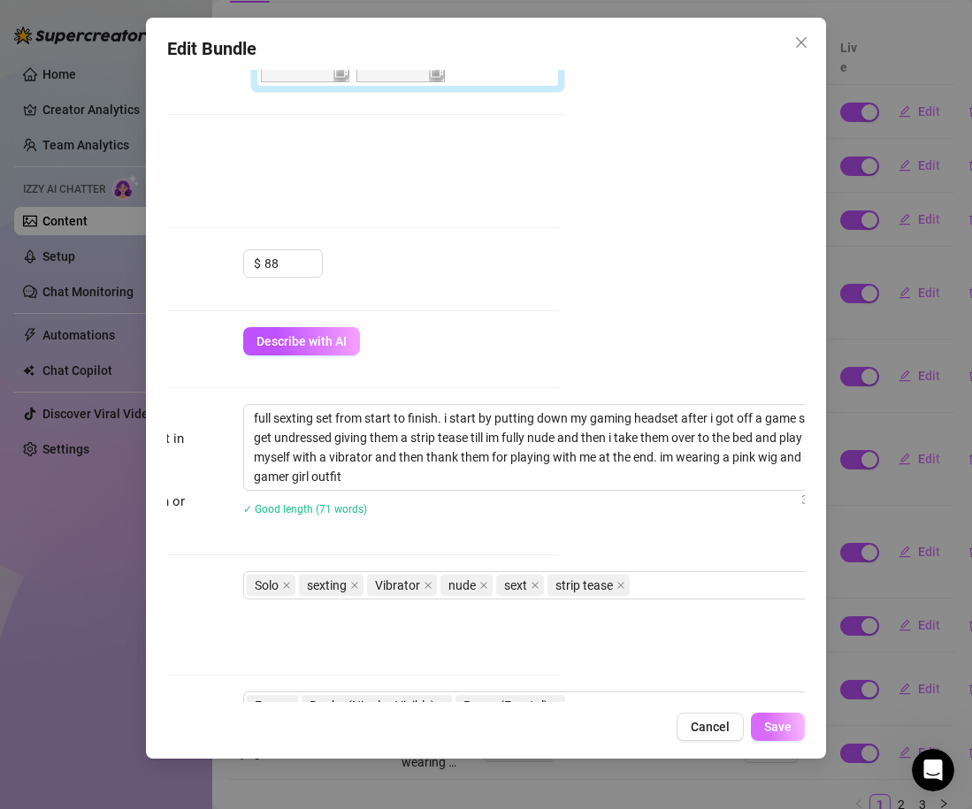
click at [782, 732] on span "Save" at bounding box center [777, 727] width 27 height 14
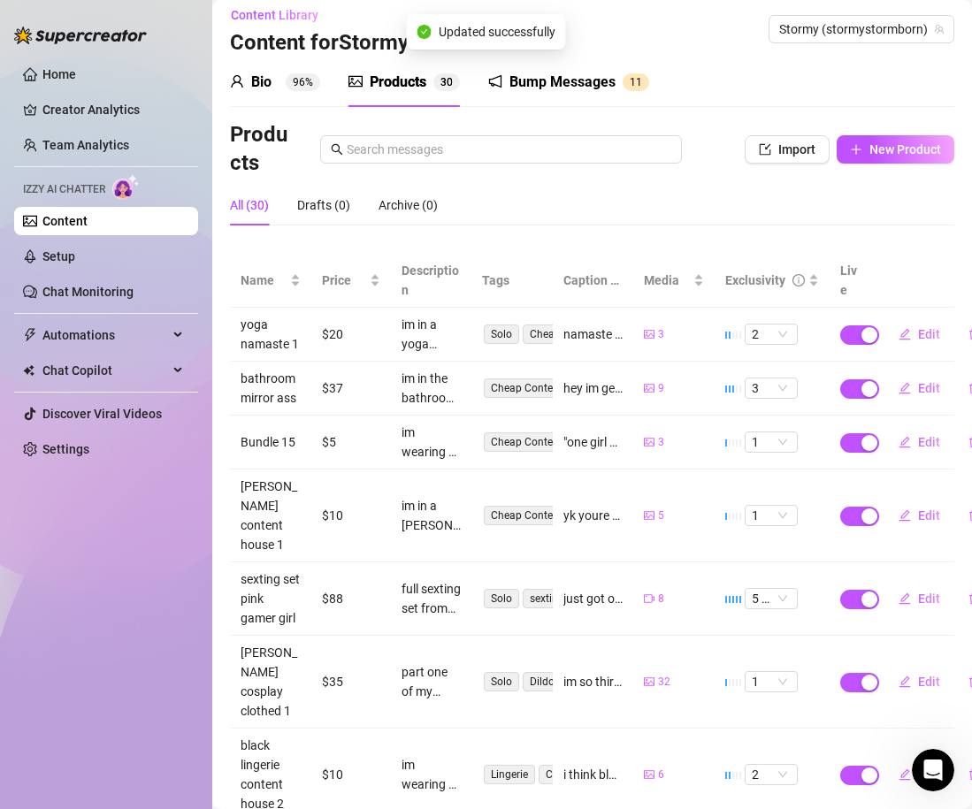
scroll to position [0, 0]
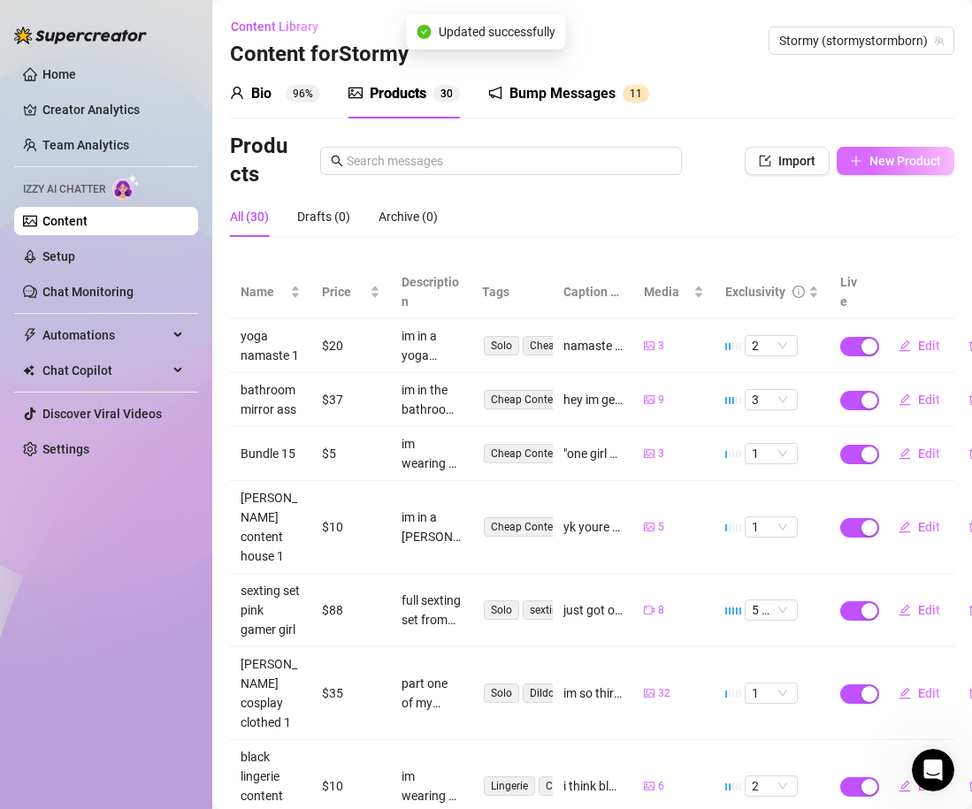
click at [886, 169] on button "New Product" at bounding box center [895, 161] width 118 height 28
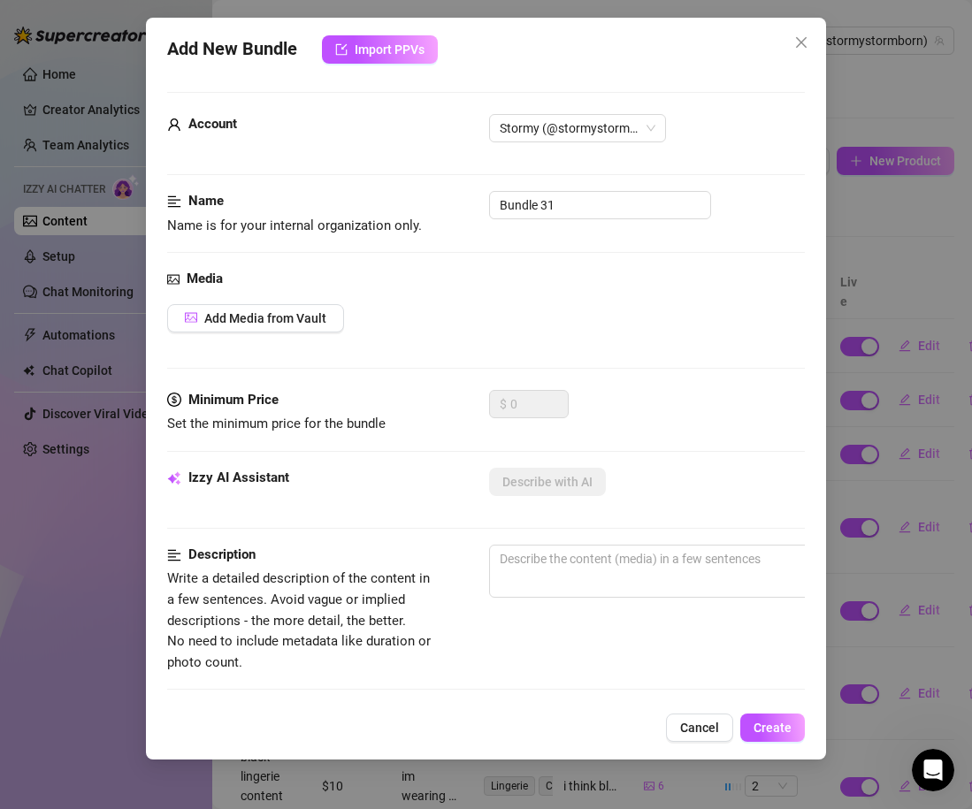
click at [517, 225] on div "Name Name is for your internal organization only. Bundle 31" at bounding box center [486, 213] width 638 height 45
click at [517, 215] on input "Bundle 31" at bounding box center [600, 205] width 222 height 28
click at [409, 293] on div "Media Add Media from Vault" at bounding box center [486, 329] width 638 height 121
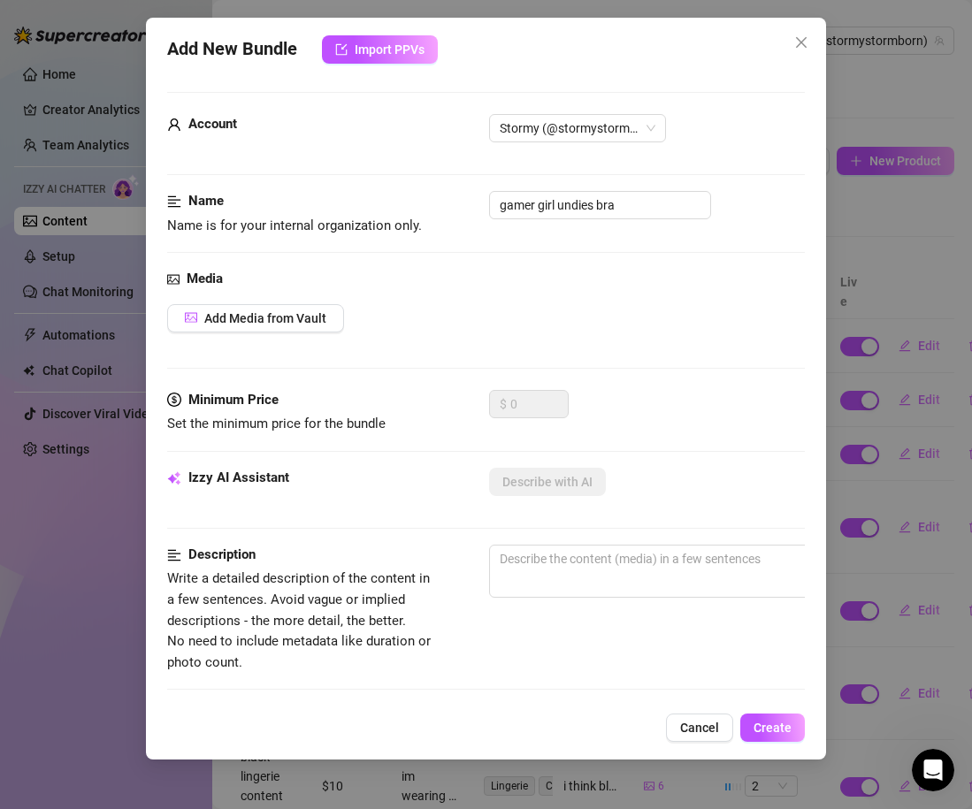
click at [268, 332] on div "Media Add Media from Vault" at bounding box center [486, 329] width 638 height 121
click at [596, 212] on input "gamer girl undies bra" at bounding box center [600, 205] width 222 height 28
click at [621, 241] on div "Name Name is for your internal organization only. gamer girl undies 1" at bounding box center [486, 230] width 638 height 78
click at [217, 314] on span "Add Media from Vault" at bounding box center [265, 318] width 122 height 14
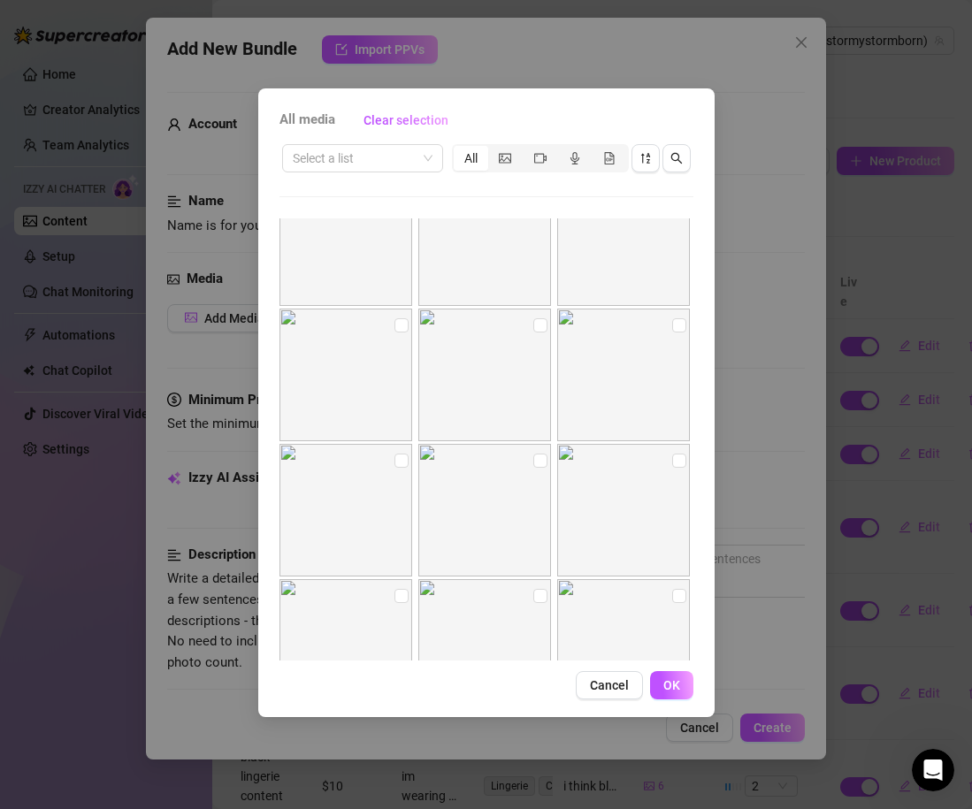
scroll to position [5346, 0]
click at [676, 304] on input "checkbox" at bounding box center [679, 301] width 14 height 14
click at [398, 444] on label at bounding box center [401, 435] width 14 height 19
click at [398, 443] on input "checkbox" at bounding box center [401, 436] width 14 height 14
click at [539, 439] on input "checkbox" at bounding box center [540, 436] width 14 height 14
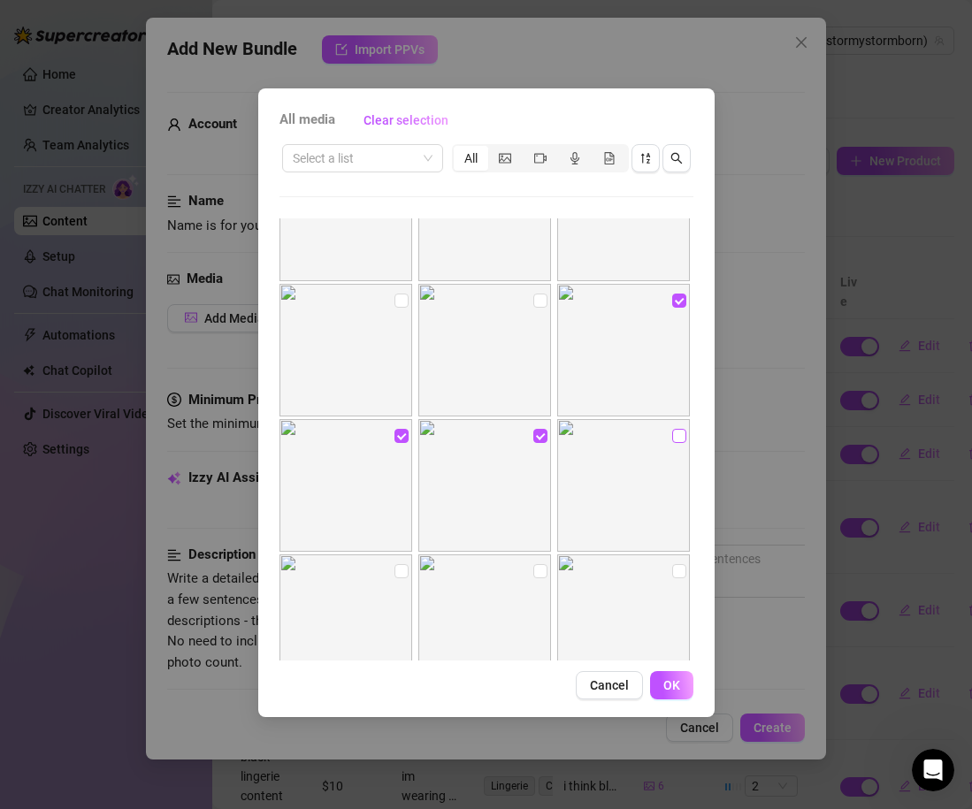
click at [676, 436] on input "checkbox" at bounding box center [679, 436] width 14 height 14
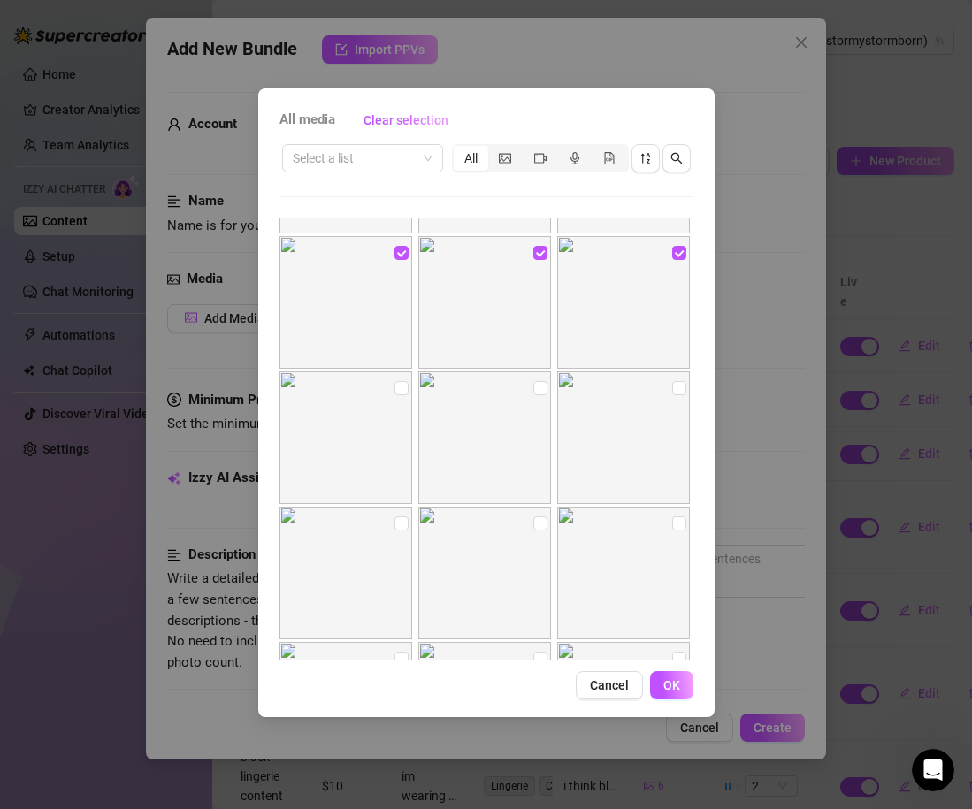
scroll to position [5519, 0]
click at [396, 401] on input "checkbox" at bounding box center [401, 398] width 14 height 14
click at [550, 401] on div at bounding box center [486, 447] width 136 height 133
click at [546, 401] on input "checkbox" at bounding box center [540, 398] width 14 height 14
click at [678, 399] on input "checkbox" at bounding box center [679, 398] width 14 height 14
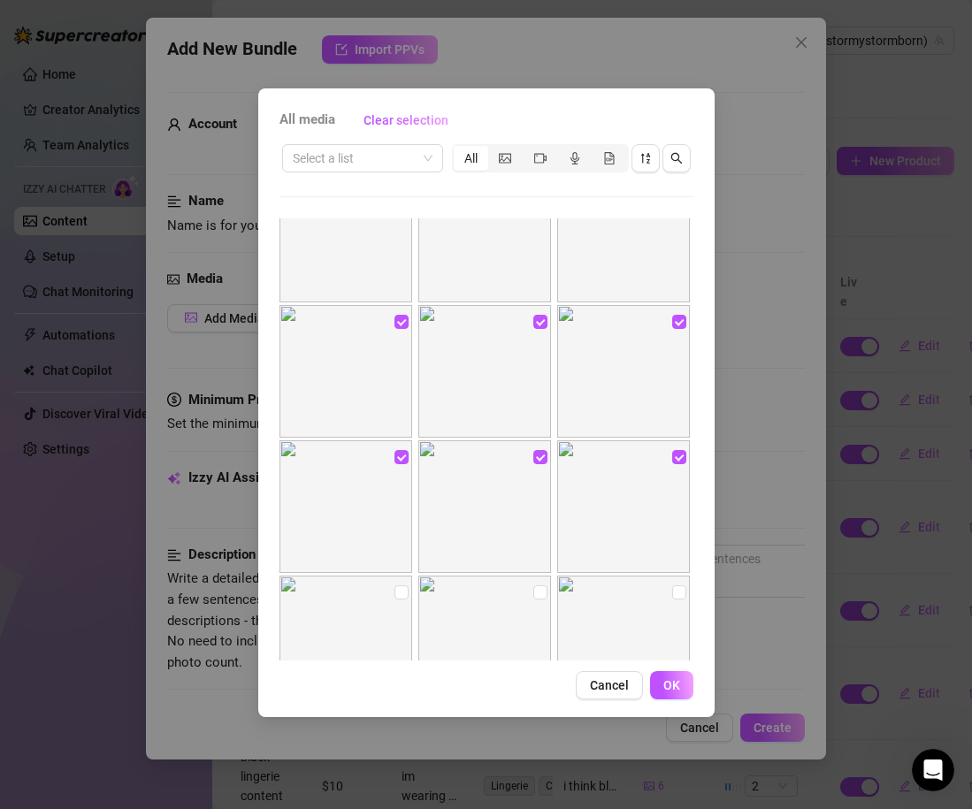
scroll to position [5450, 0]
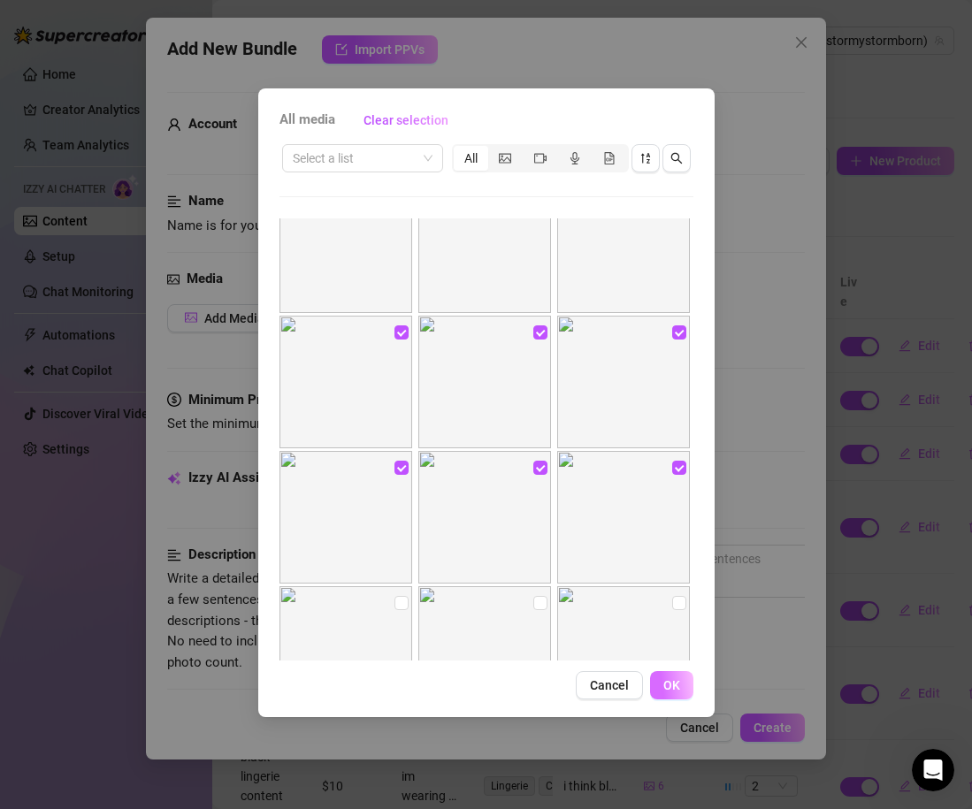
click at [674, 690] on span "OK" at bounding box center [671, 685] width 17 height 14
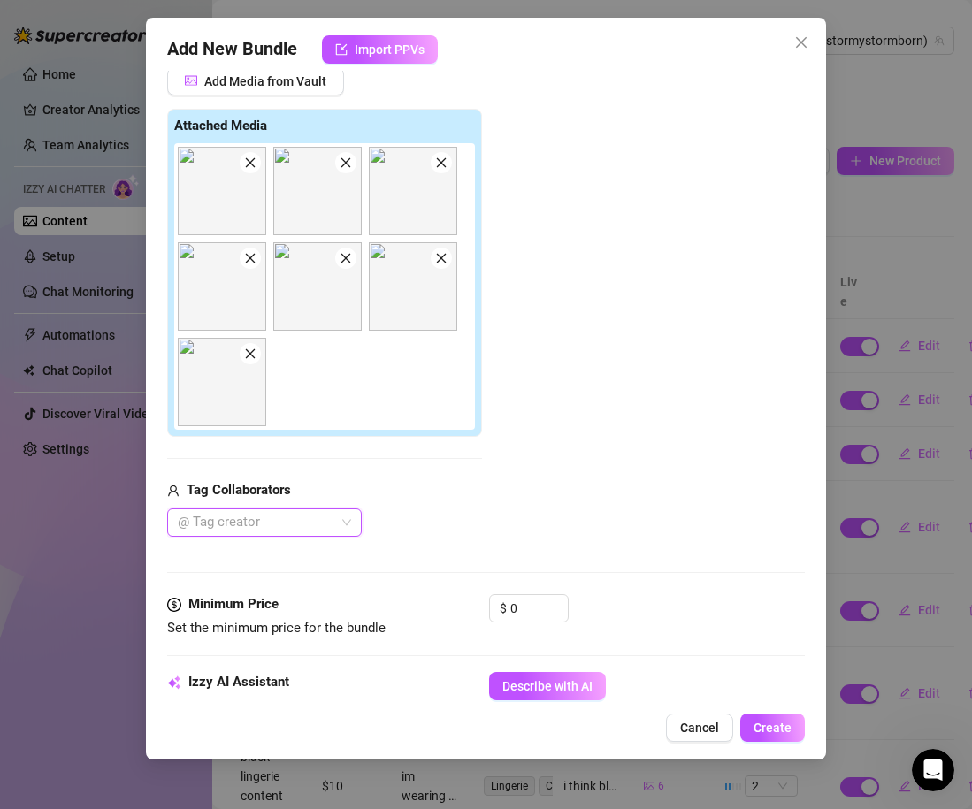
scroll to position [253, 0]
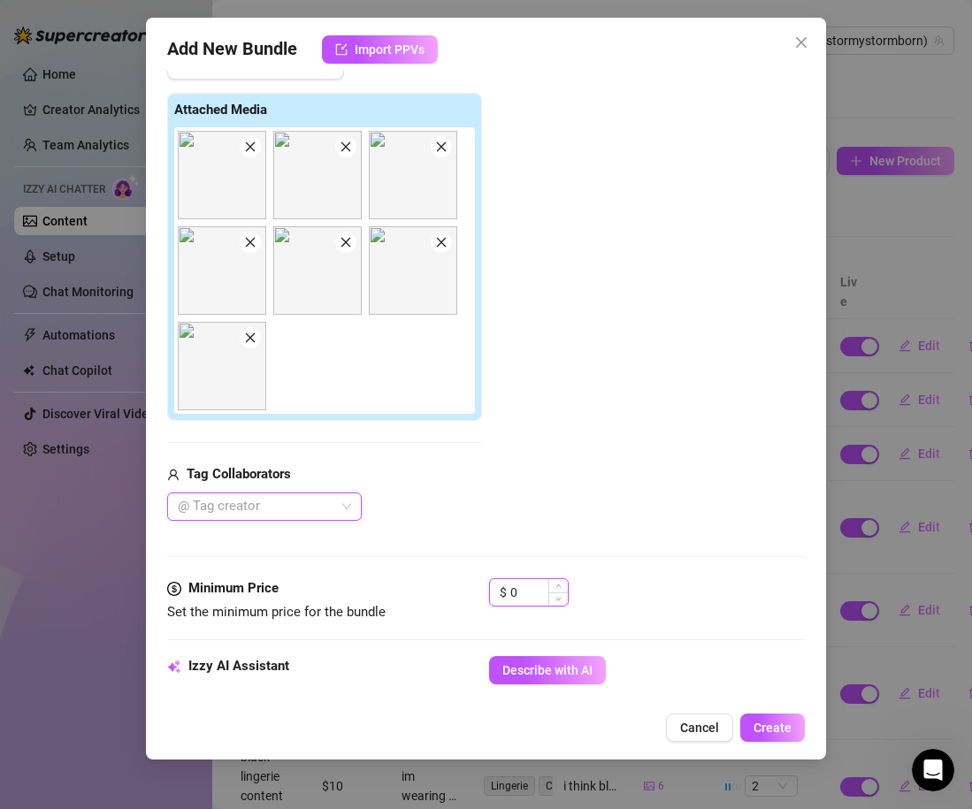
click at [519, 592] on input "0" at bounding box center [538, 592] width 57 height 27
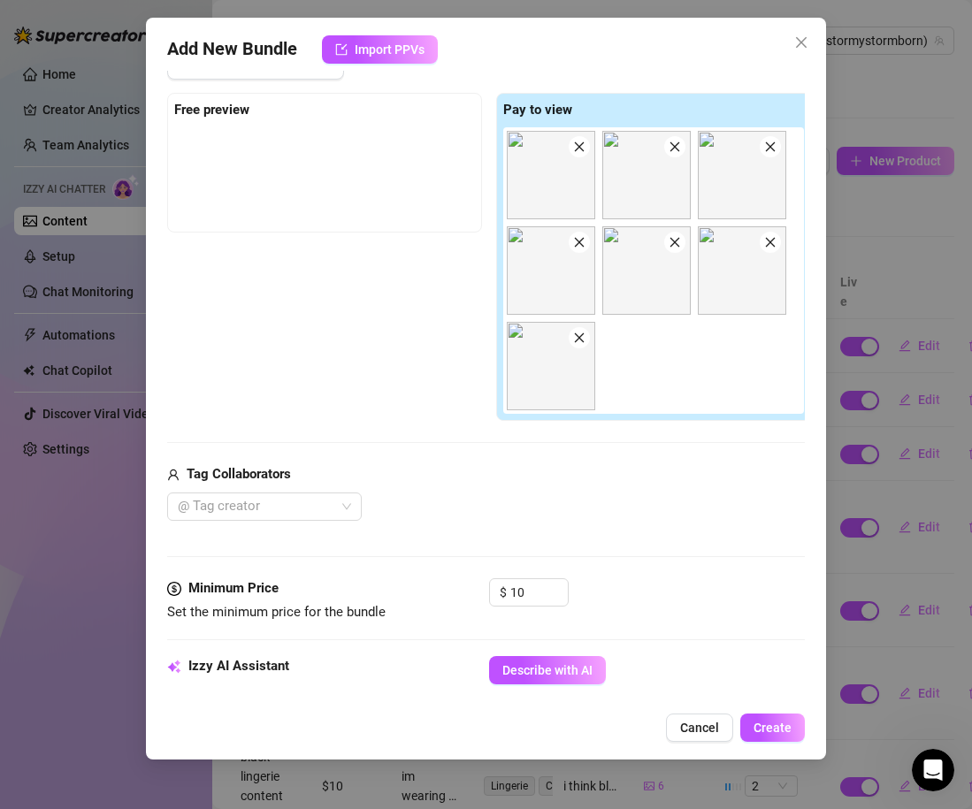
click at [647, 569] on div "Media Add Media from Vault Free preview Pay to view Tag Collaborators @ Tag cre…" at bounding box center [486, 297] width 638 height 562
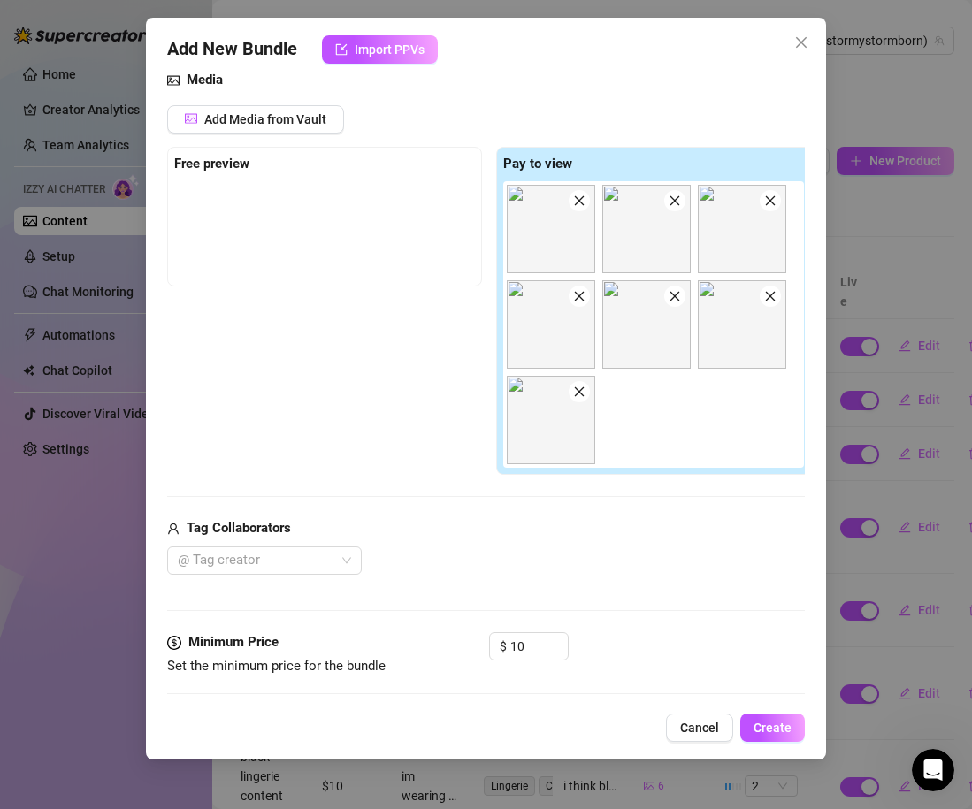
scroll to position [176, 0]
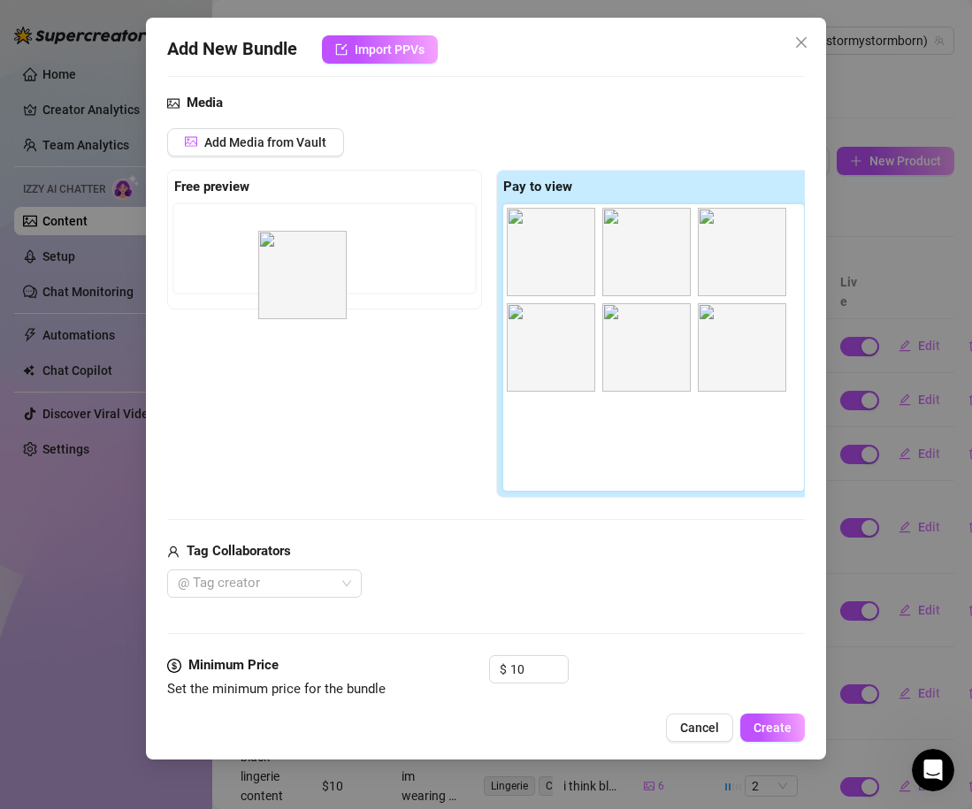
drag, startPoint x: 646, startPoint y: 275, endPoint x: 297, endPoint y: 296, distance: 349.9
click at [297, 296] on div "Free preview Pay to view" at bounding box center [489, 334] width 644 height 329
drag, startPoint x: 645, startPoint y: 263, endPoint x: 342, endPoint y: 246, distance: 303.8
click at [342, 246] on div "Free preview Pay to view" at bounding box center [489, 334] width 644 height 329
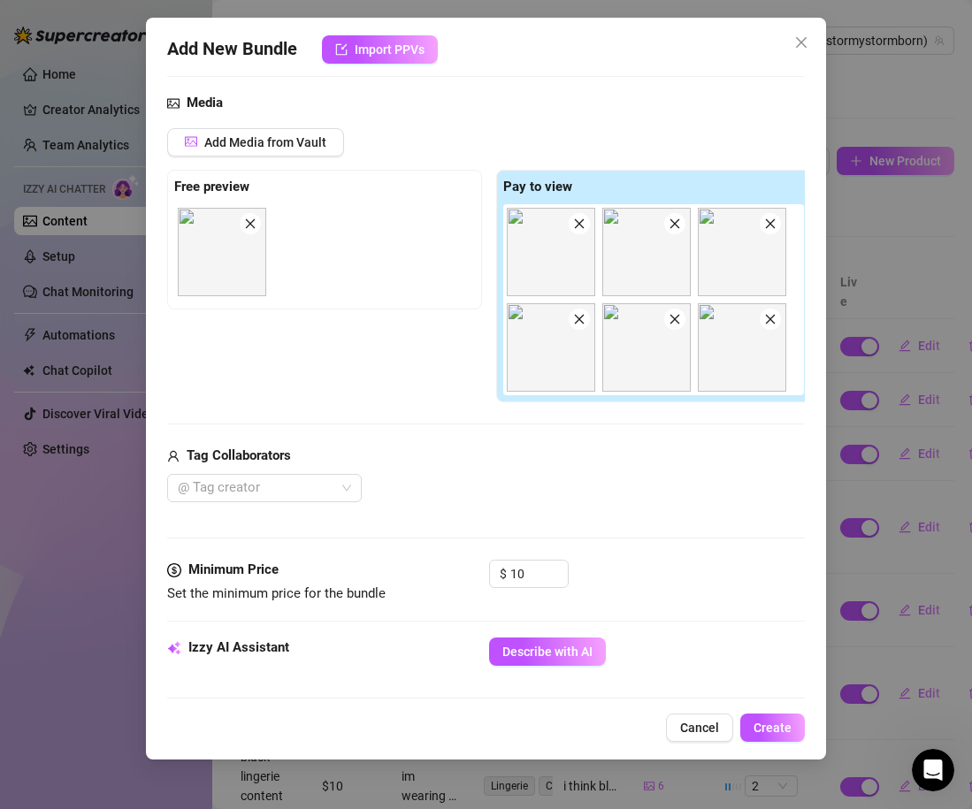
click at [409, 425] on div "Add Media from Vault Free preview Pay to view Tag Collaborators @ Tag creator" at bounding box center [489, 315] width 644 height 374
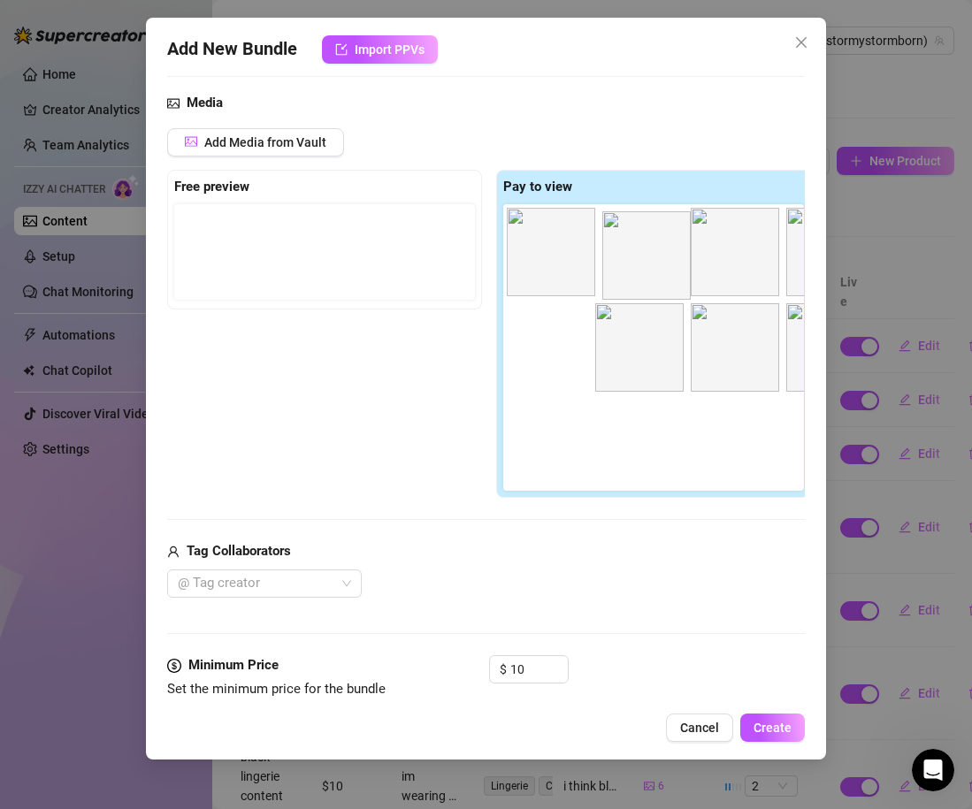
drag, startPoint x: 215, startPoint y: 264, endPoint x: 645, endPoint y: 266, distance: 429.7
click at [645, 267] on div "Free preview Pay to view" at bounding box center [489, 334] width 644 height 329
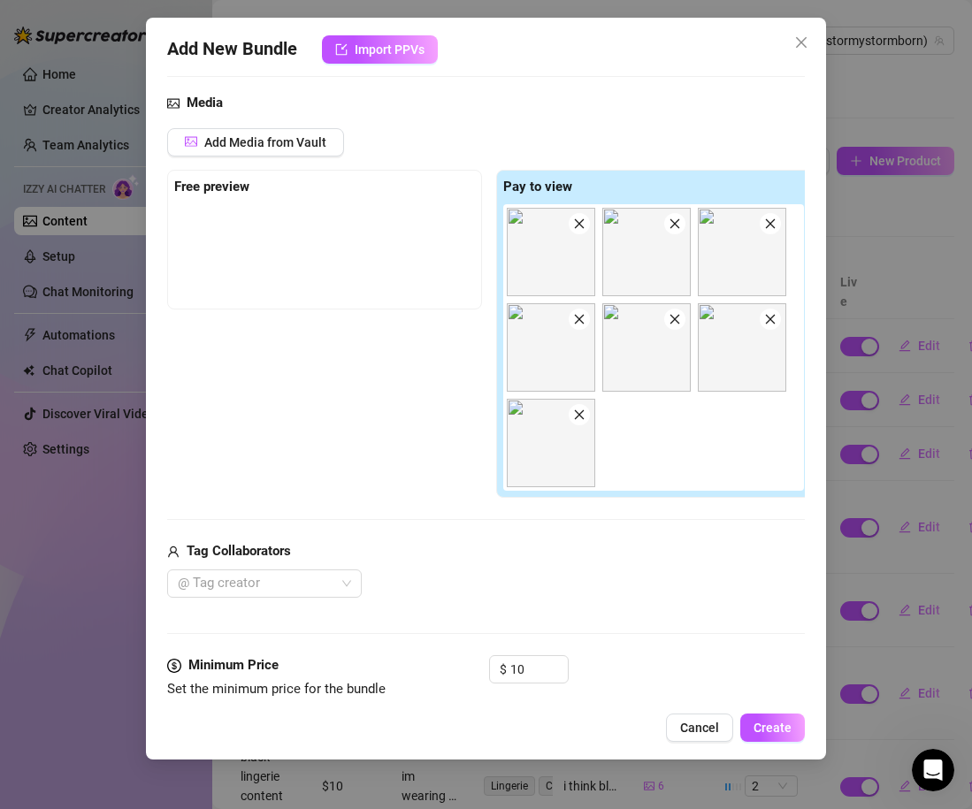
click at [454, 484] on div "Free preview Pay to view" at bounding box center [489, 334] width 644 height 329
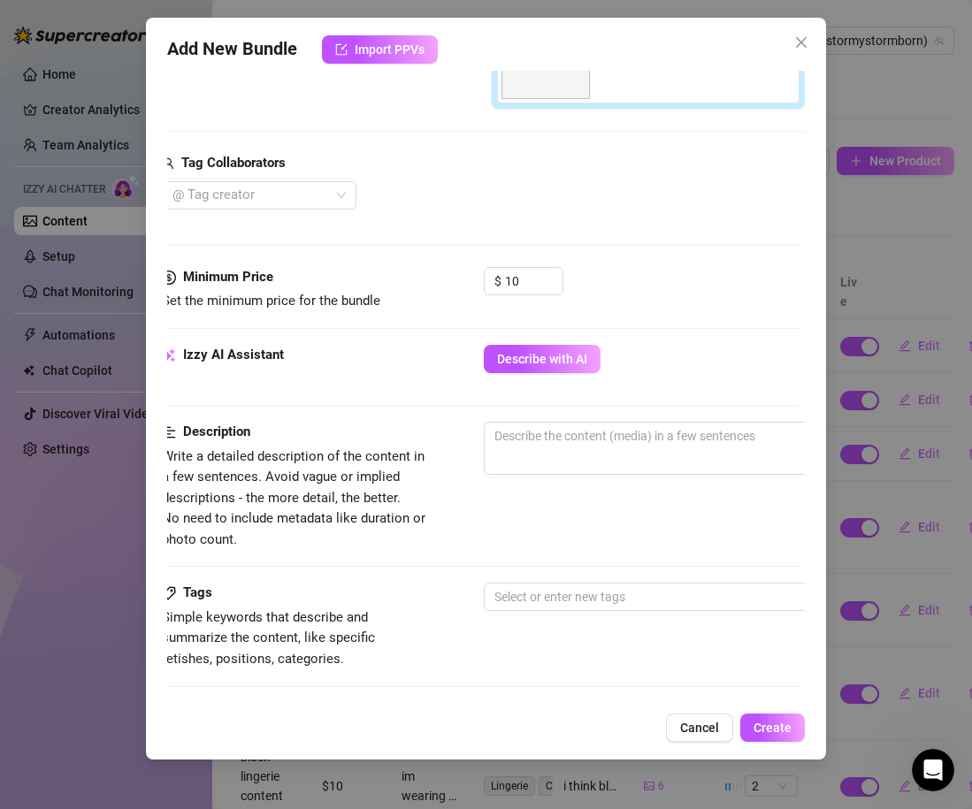
scroll to position [584, 5]
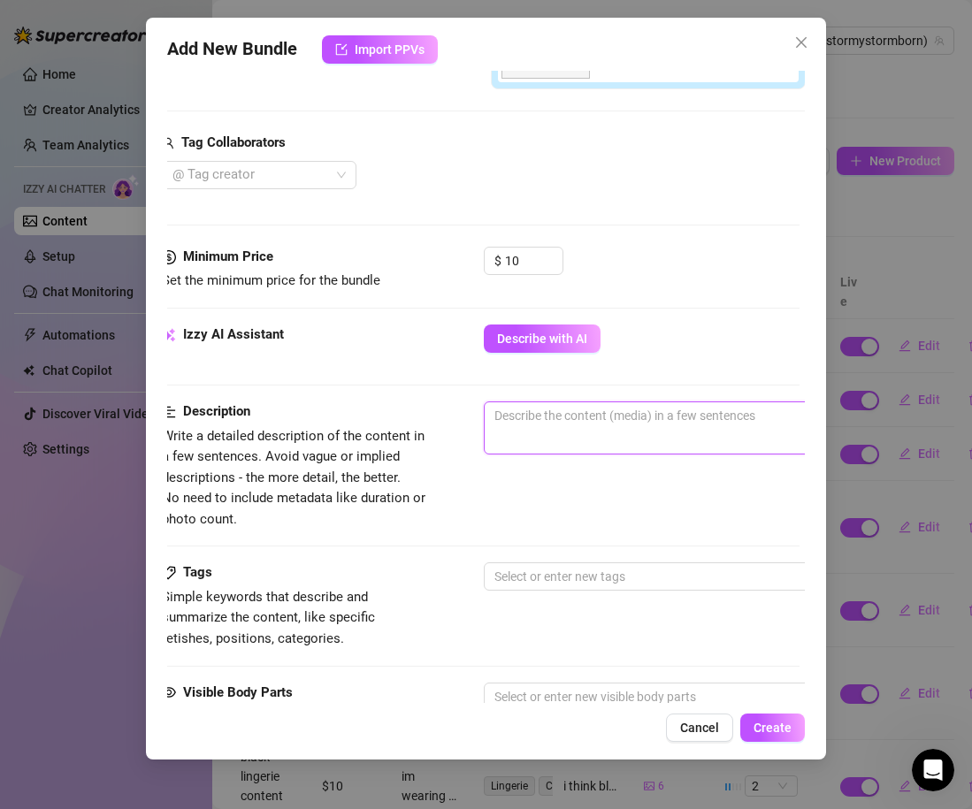
click at [530, 420] on textarea at bounding box center [793, 415] width 617 height 27
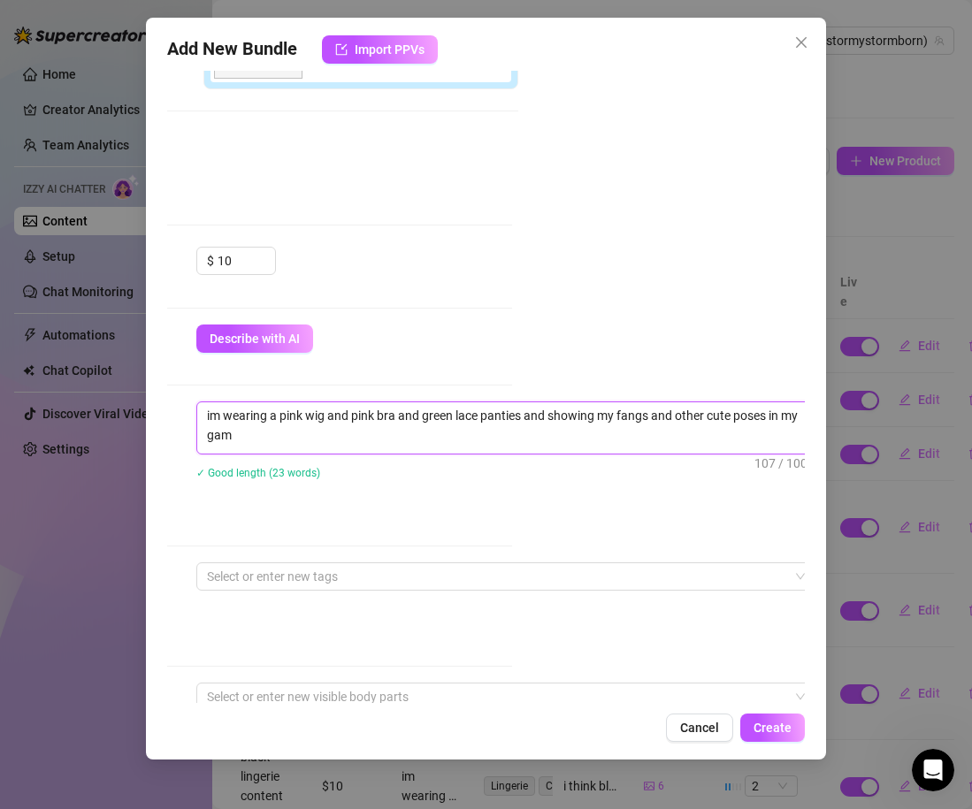
scroll to position [0, 0]
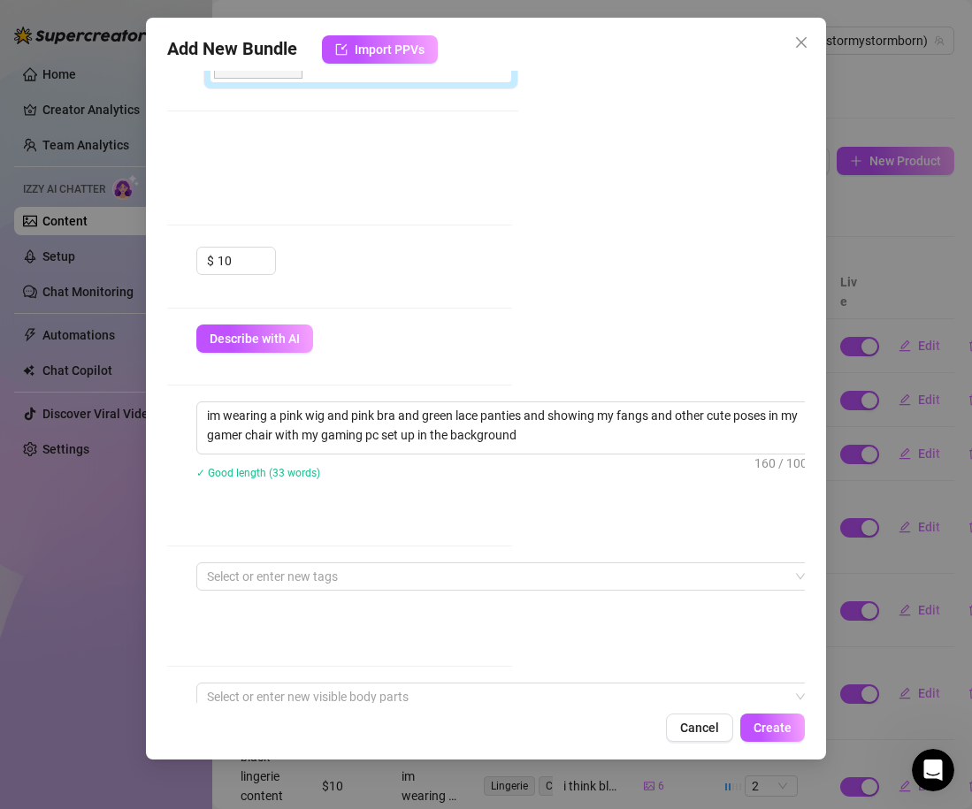
click at [607, 279] on div "Account Stormy (@stormystormborn) Name Name is for your internal organization o…" at bounding box center [486, 387] width 638 height 632
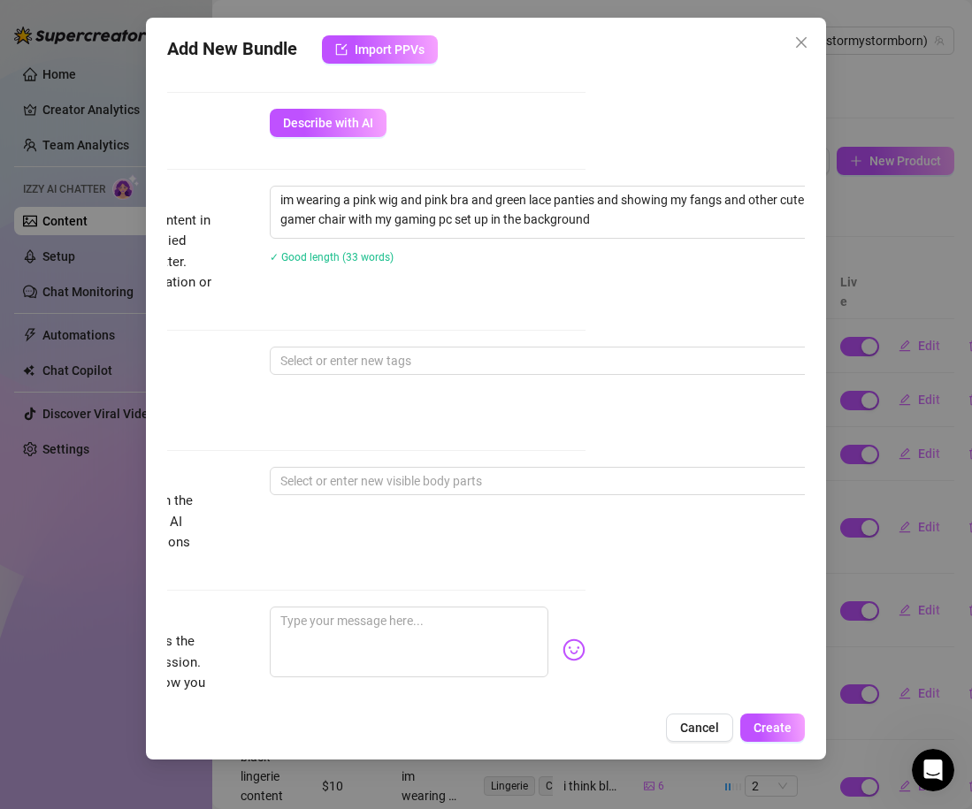
scroll to position [800, 180]
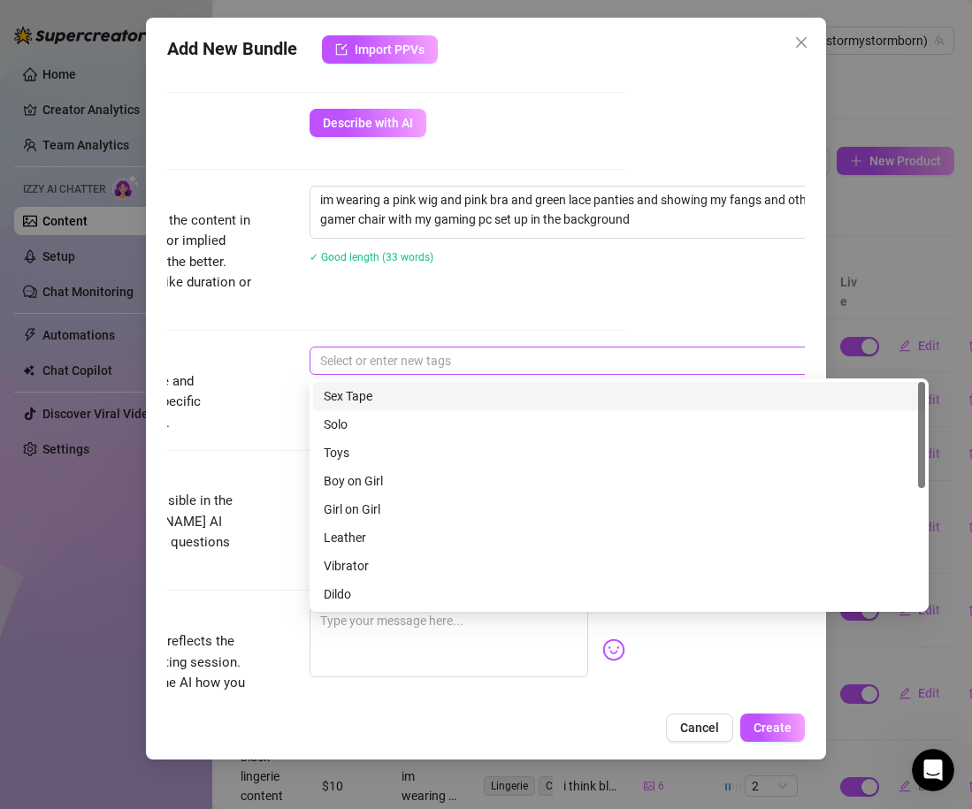
click at [485, 370] on div at bounding box center [609, 360] width 593 height 25
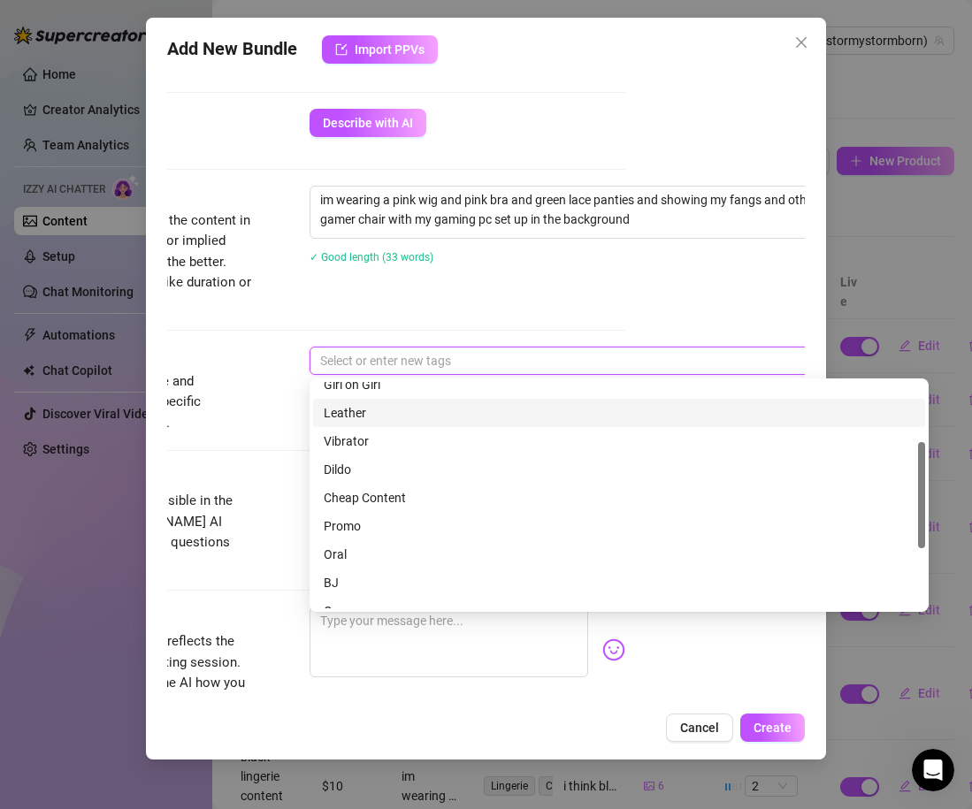
scroll to position [140, 0]
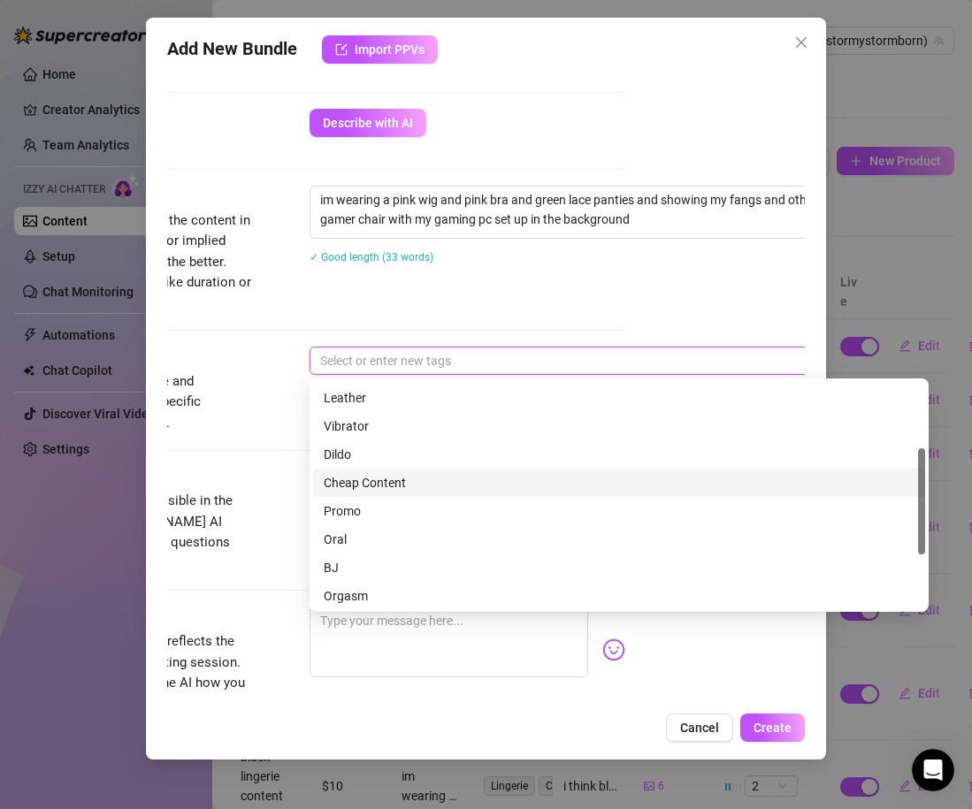
click at [390, 484] on div "Cheap Content" at bounding box center [619, 482] width 591 height 19
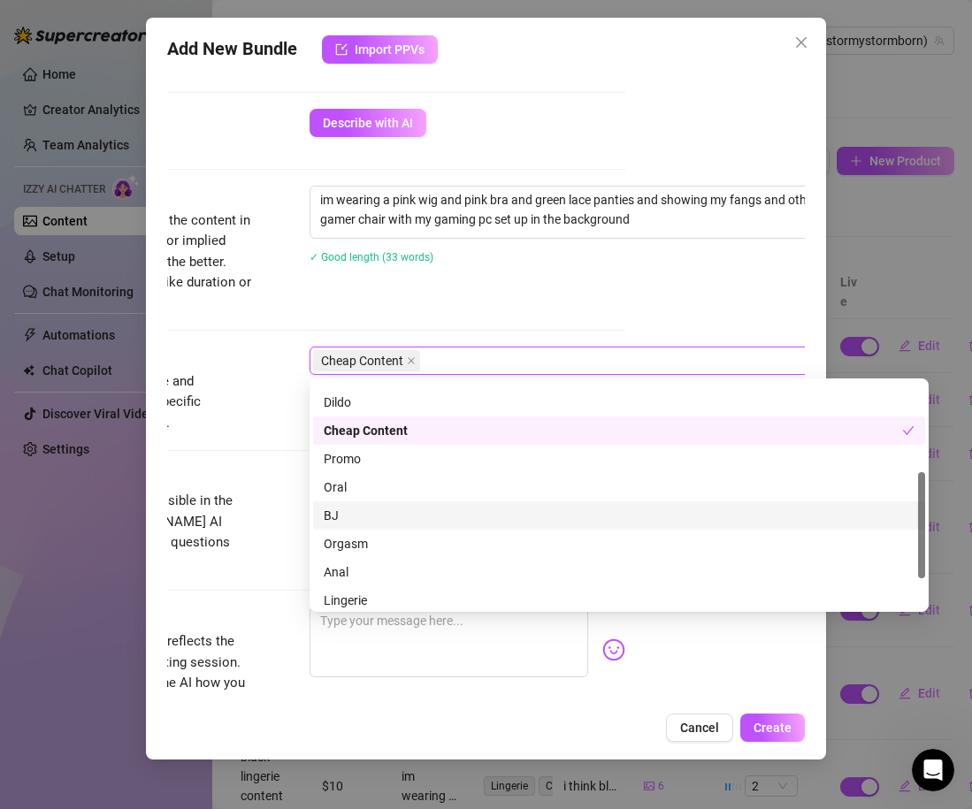
scroll to position [255, 0]
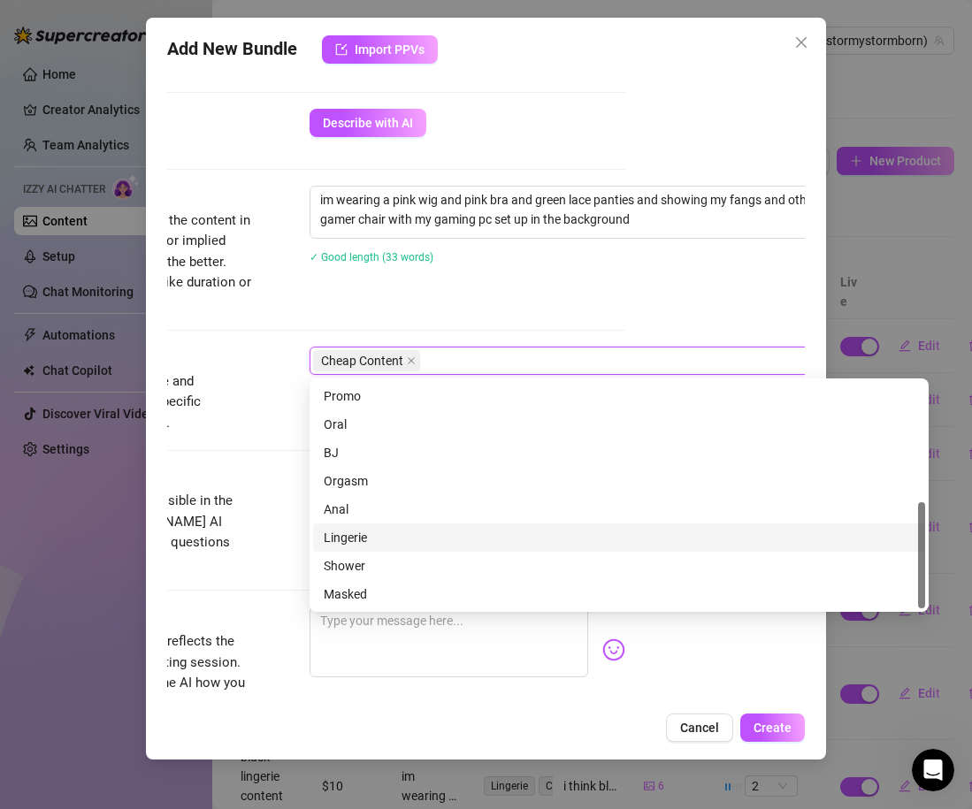
click at [379, 542] on div "Lingerie" at bounding box center [619, 537] width 591 height 19
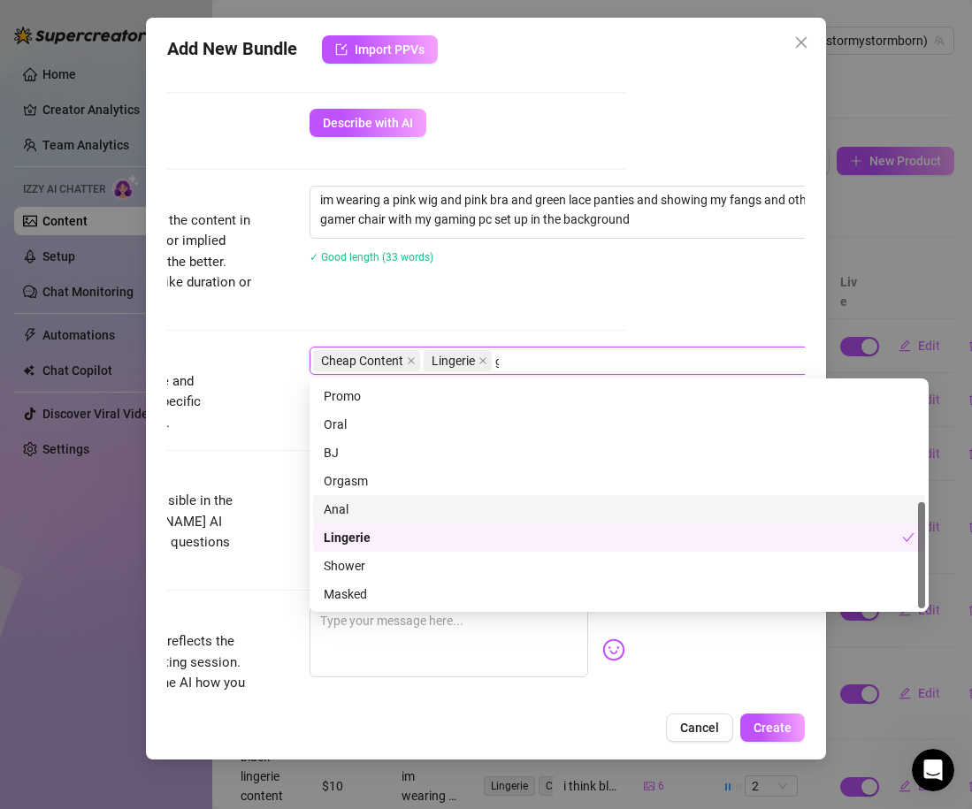
scroll to position [0, 0]
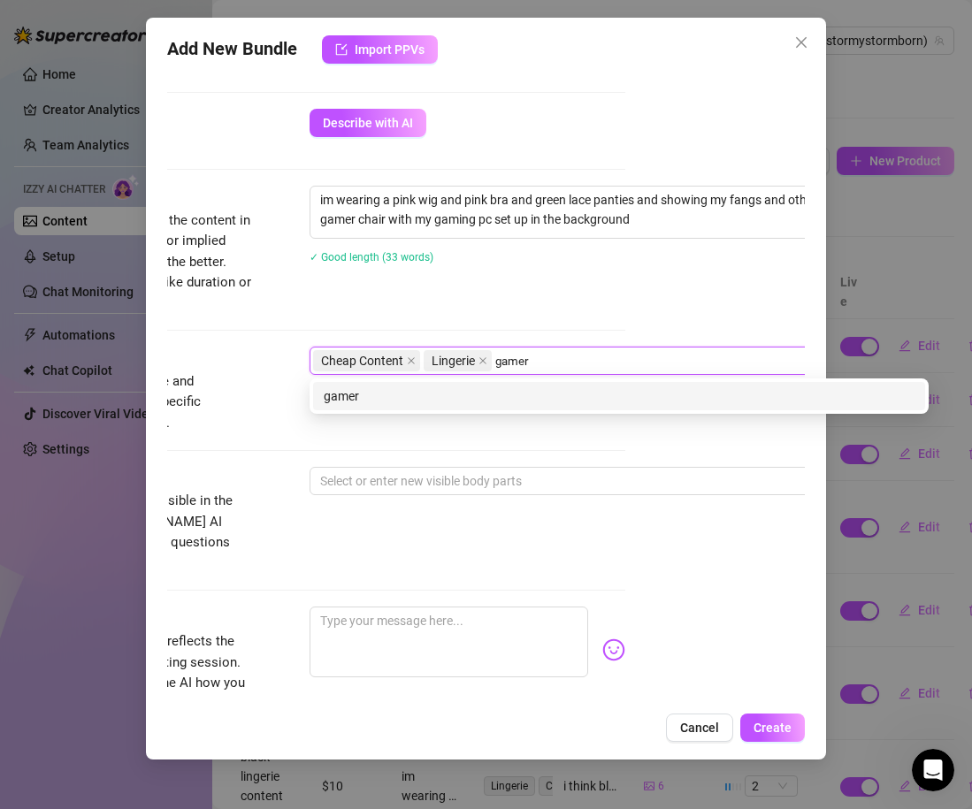
click at [338, 401] on div "gamer" at bounding box center [619, 395] width 591 height 19
click at [359, 398] on div "gaming" at bounding box center [619, 395] width 591 height 19
click at [317, 393] on div "pink wig" at bounding box center [619, 396] width 612 height 28
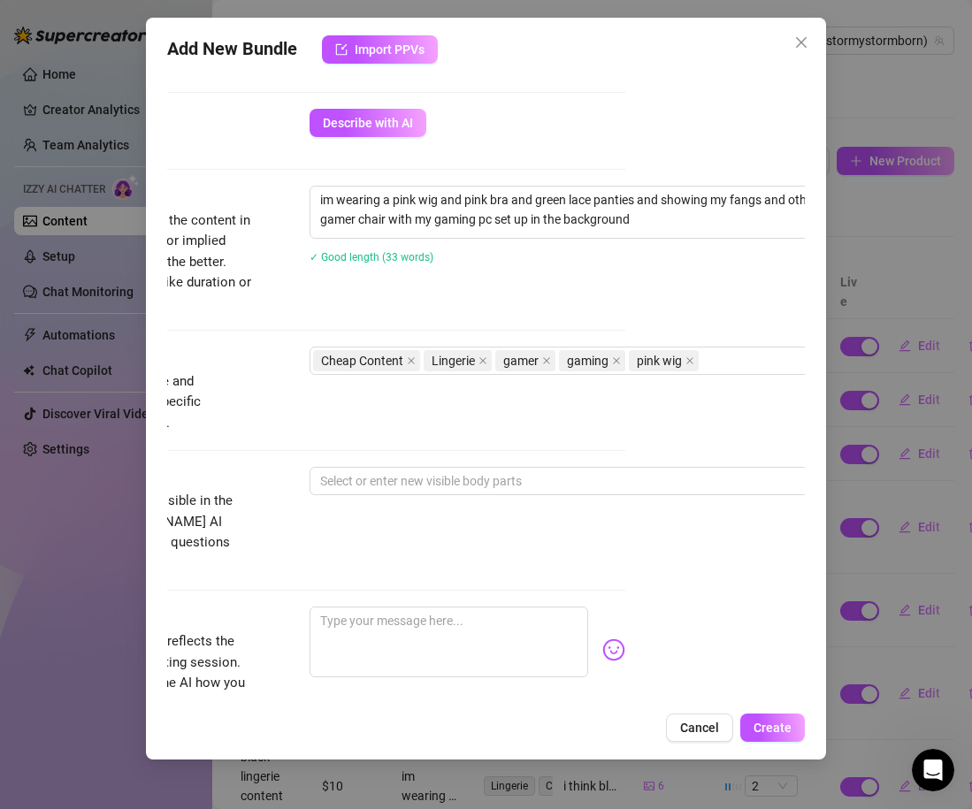
click at [259, 369] on div "Tags Simple keywords that describe and summarize the content, like specific fet…" at bounding box center [307, 390] width 638 height 87
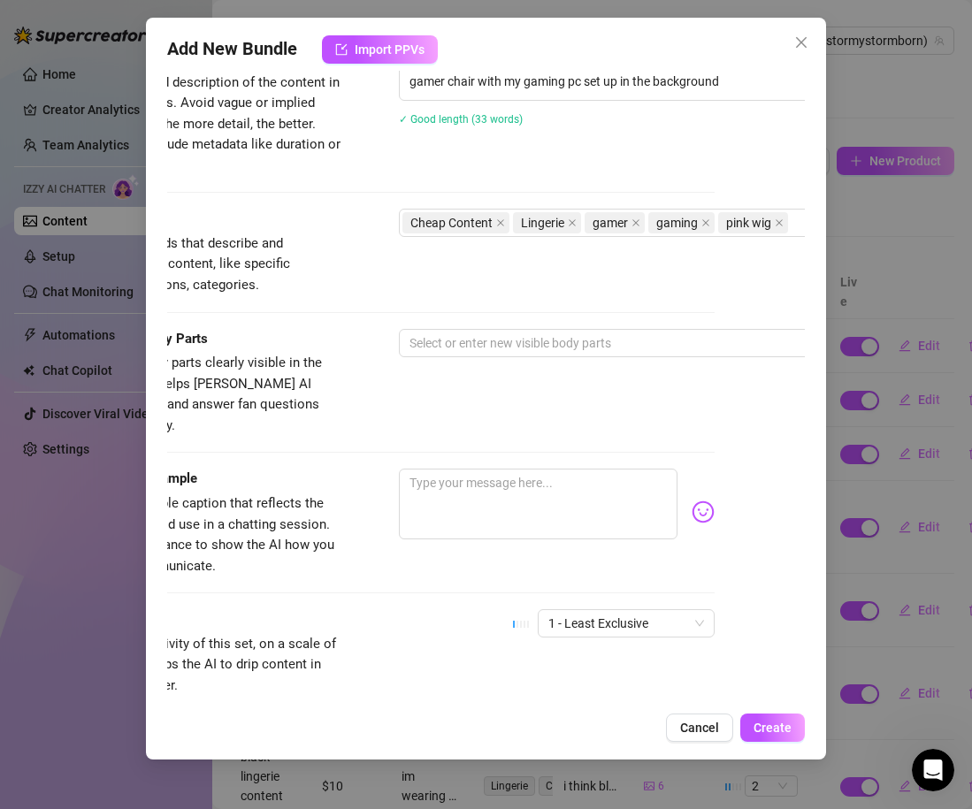
scroll to position [938, 83]
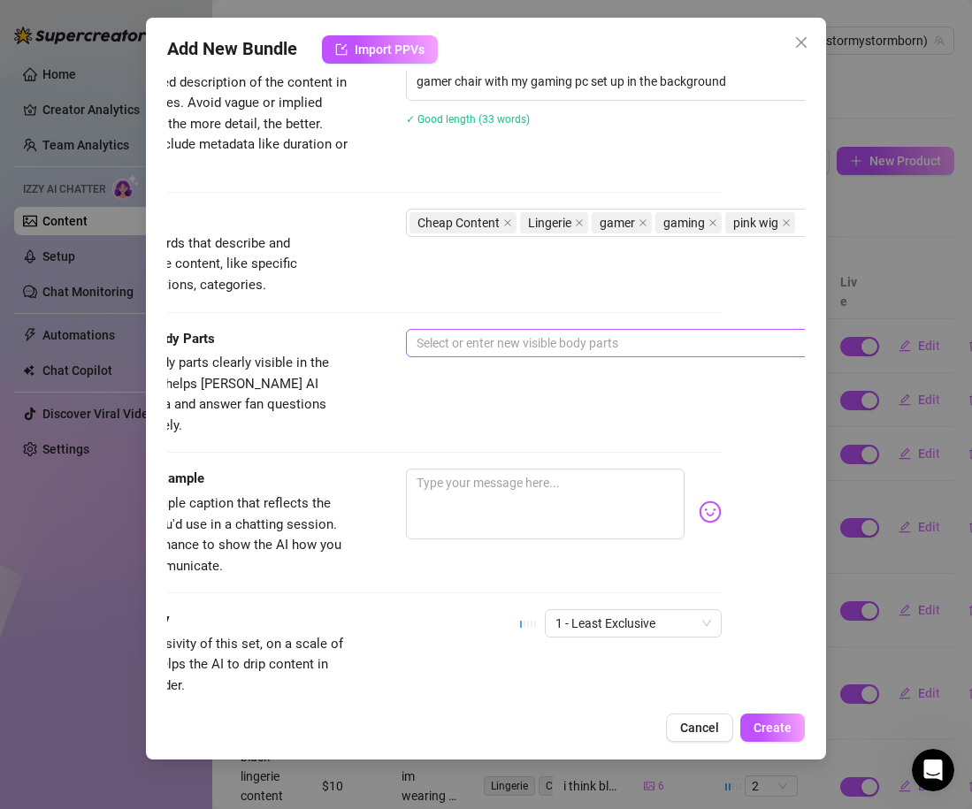
click at [459, 329] on div "Select or enter new visible body parts" at bounding box center [715, 343] width 619 height 28
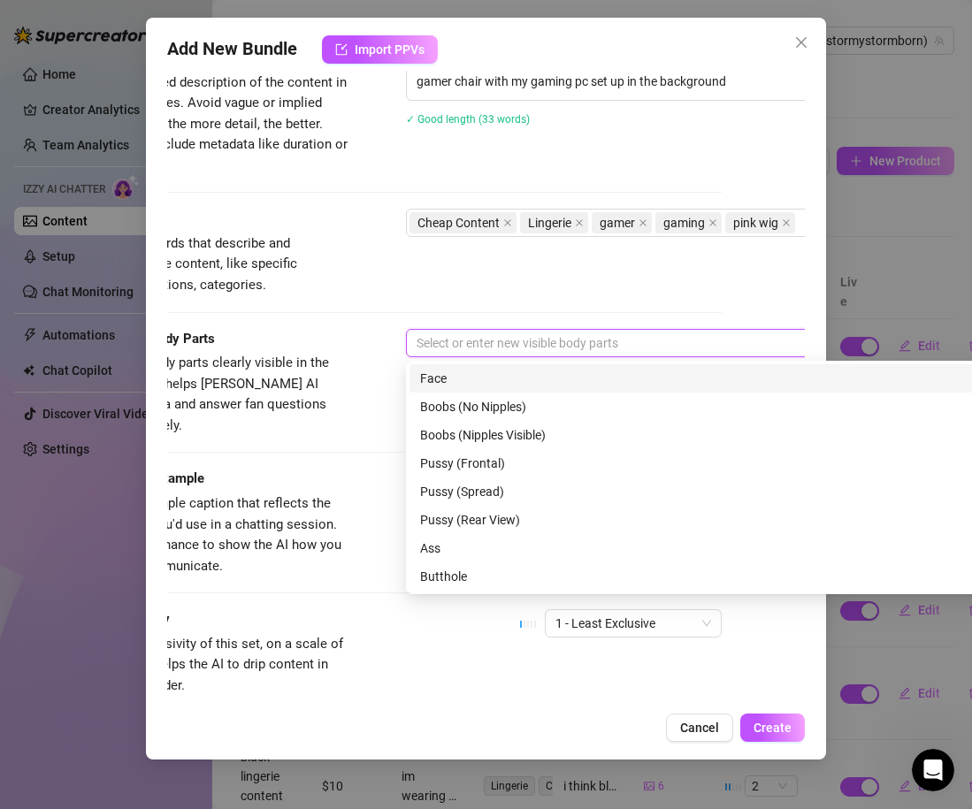
click at [464, 379] on div "Face" at bounding box center [715, 378] width 591 height 19
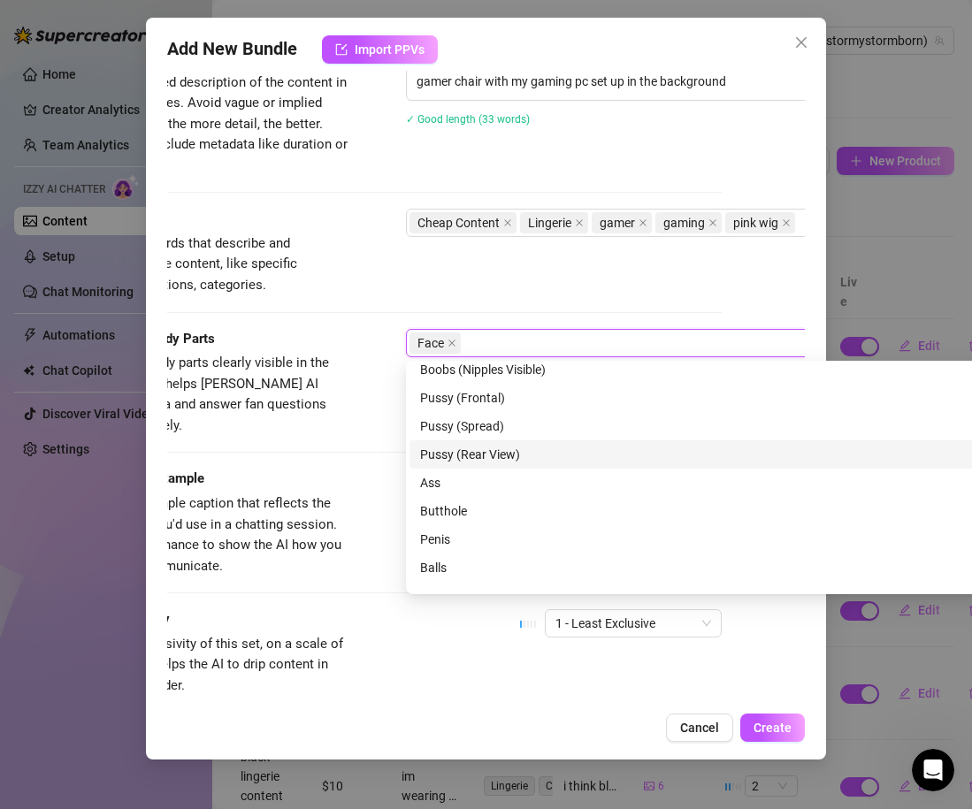
scroll to position [113, 0]
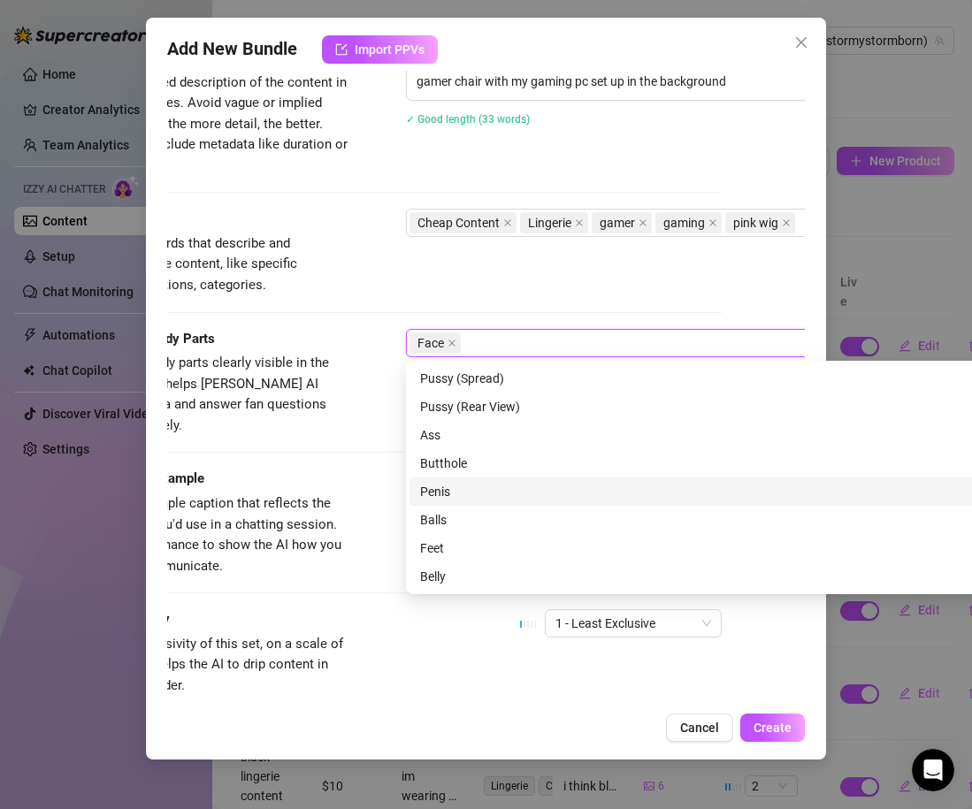
click at [375, 421] on div "Visible Body Parts Select the body parts clearly visible in the content. This h…" at bounding box center [403, 399] width 638 height 141
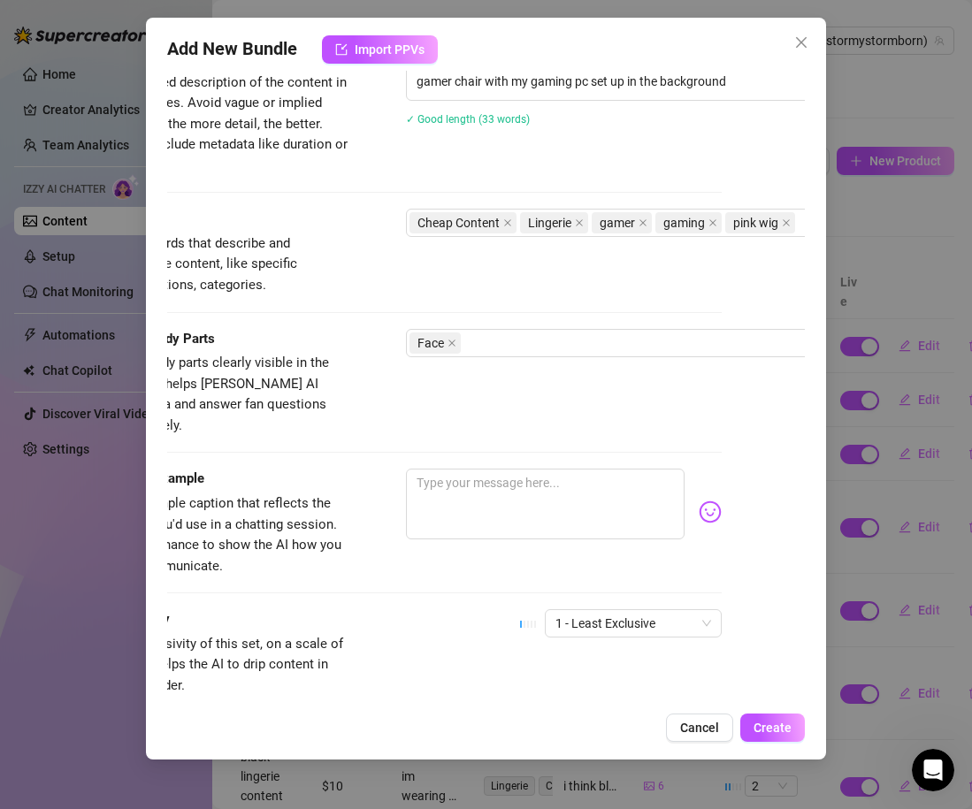
click at [391, 507] on div "Caption Example Provide a sample caption that reflects the exact style you'd us…" at bounding box center [403, 523] width 638 height 108
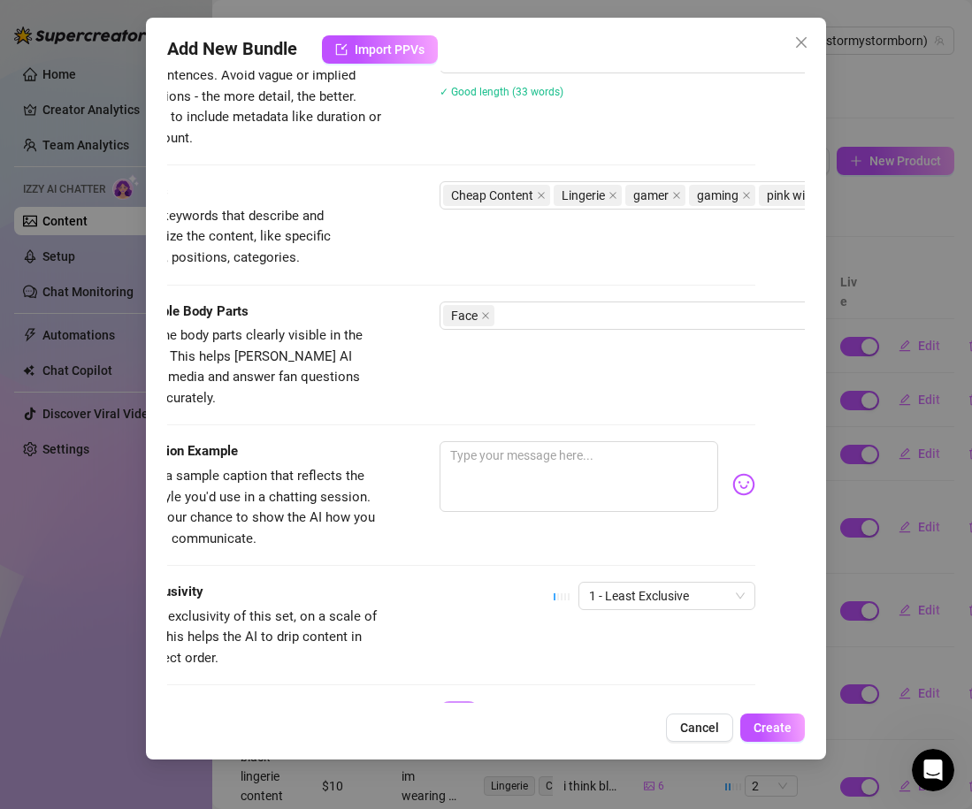
scroll to position [955, 50]
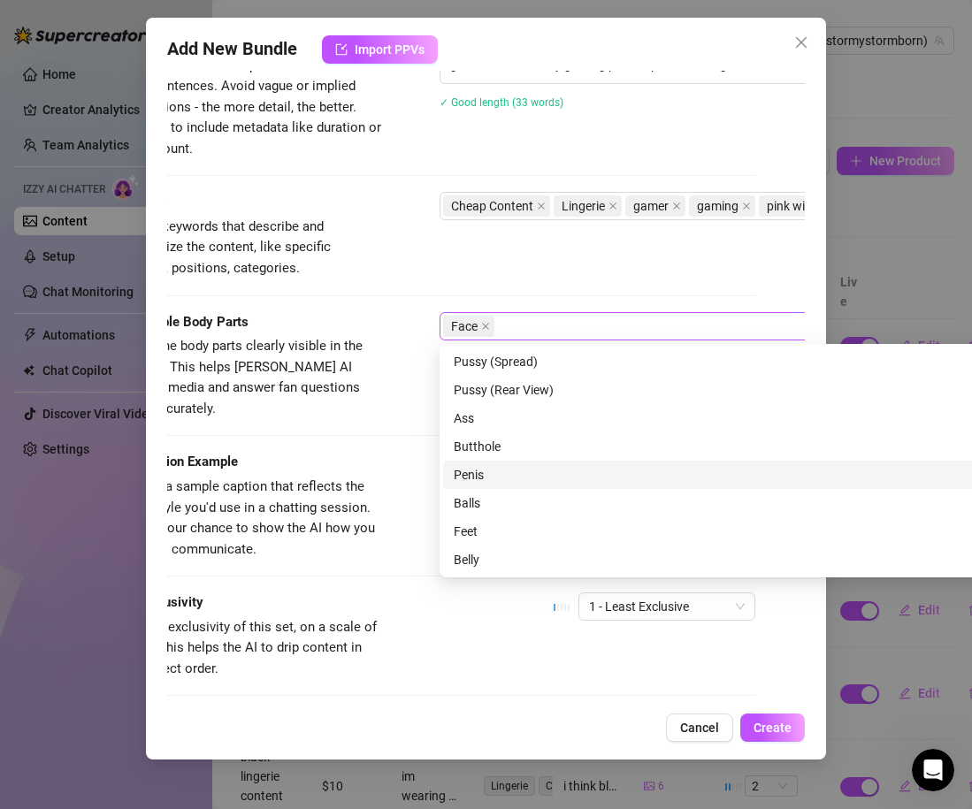
click at [553, 325] on div "Face" at bounding box center [739, 326] width 593 height 25
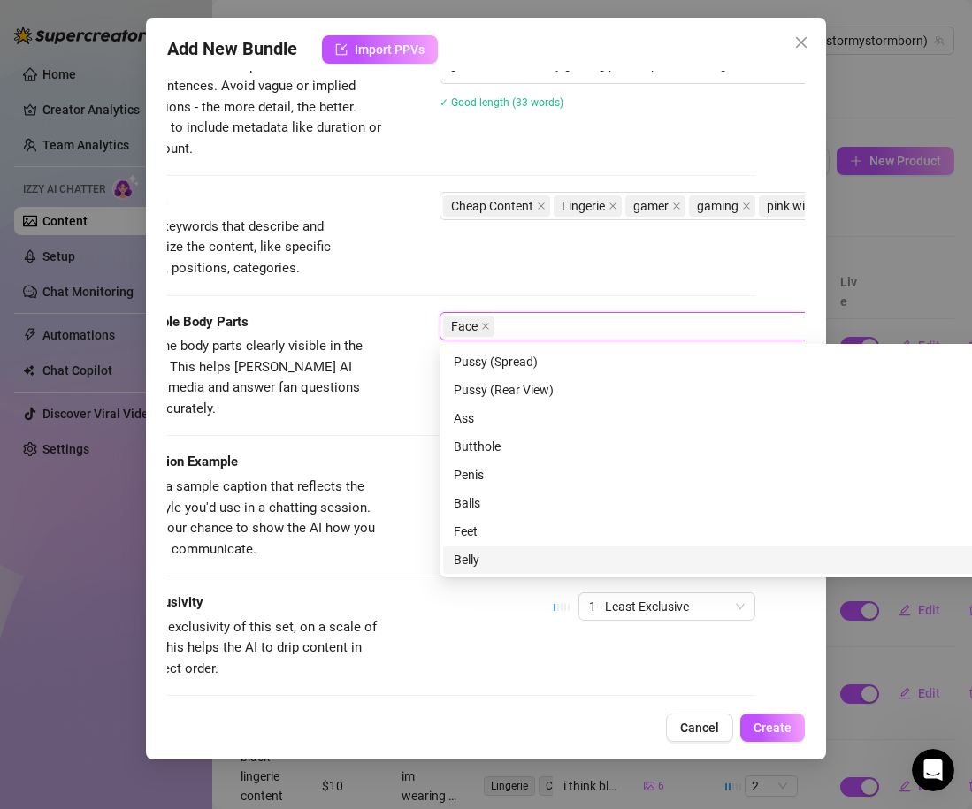
click at [484, 562] on div "Belly" at bounding box center [749, 559] width 591 height 19
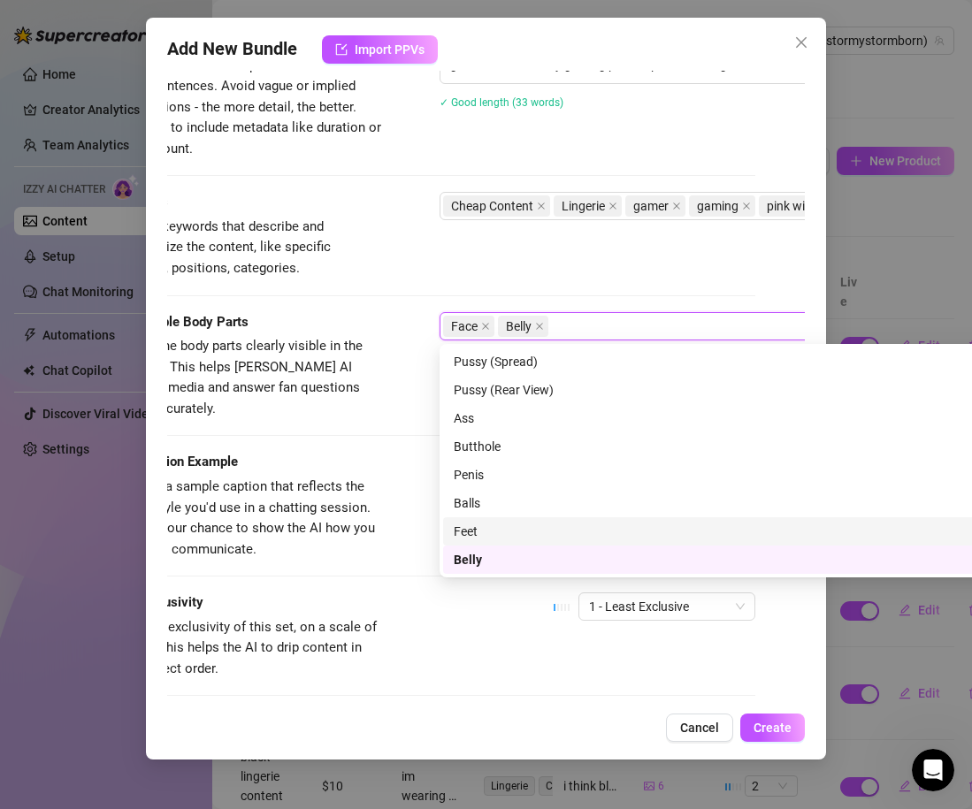
click at [389, 377] on div "Visible Body Parts Select the body parts clearly visible in the content. This h…" at bounding box center [437, 366] width 638 height 108
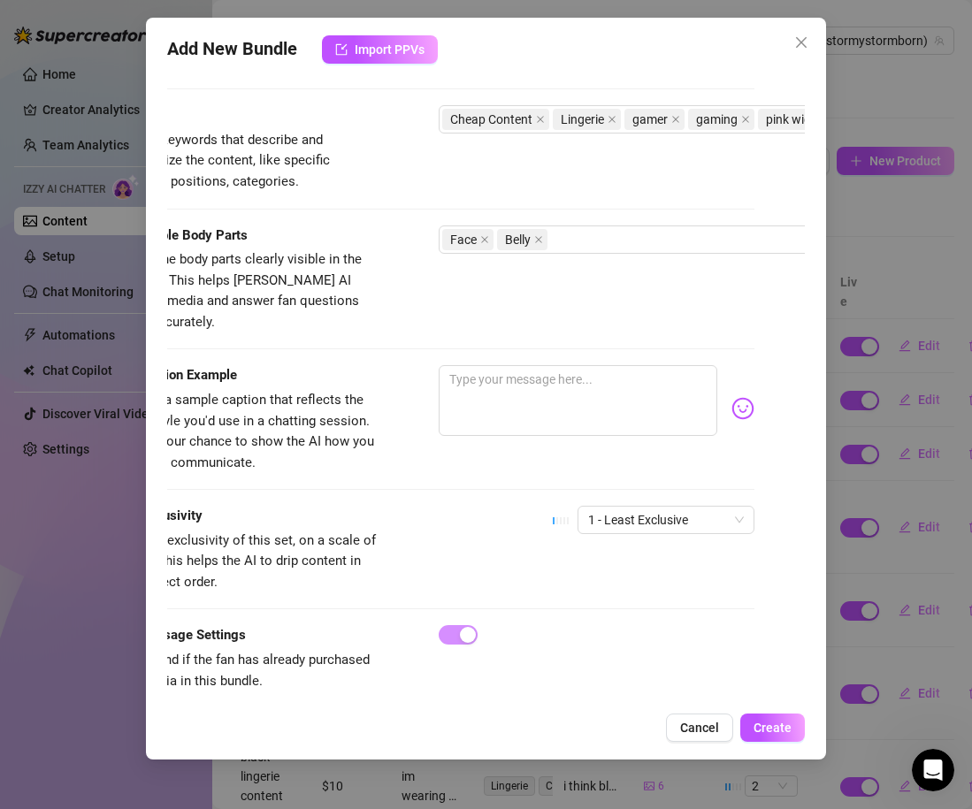
scroll to position [1042, 0]
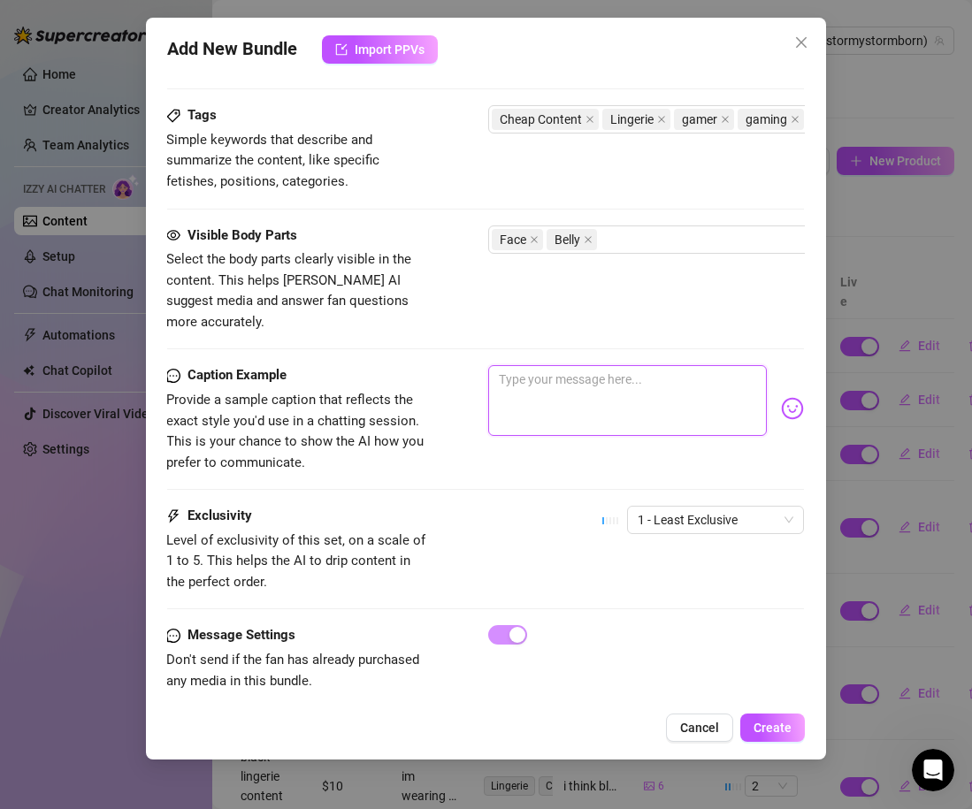
click at [521, 386] on textarea at bounding box center [627, 400] width 279 height 71
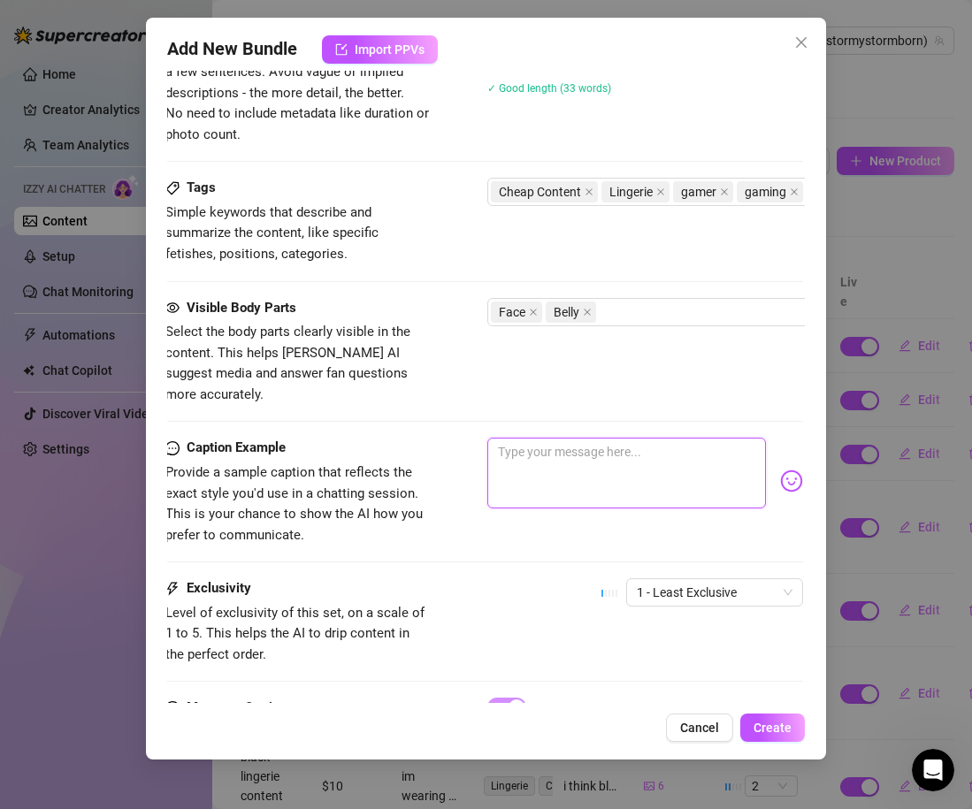
scroll to position [990, 2]
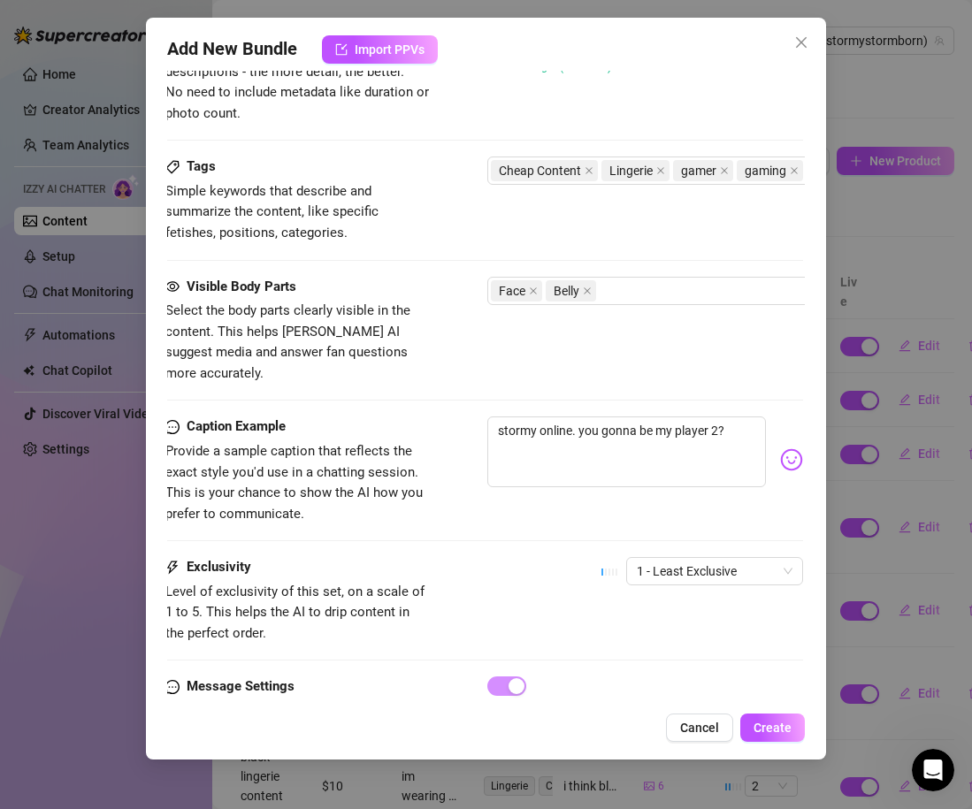
click at [806, 440] on div "Add New Bundle Import PPVs Account Stormy (@stormystormborn) Name Name is for y…" at bounding box center [486, 389] width 680 height 742
click at [787, 448] on img at bounding box center [791, 459] width 23 height 23
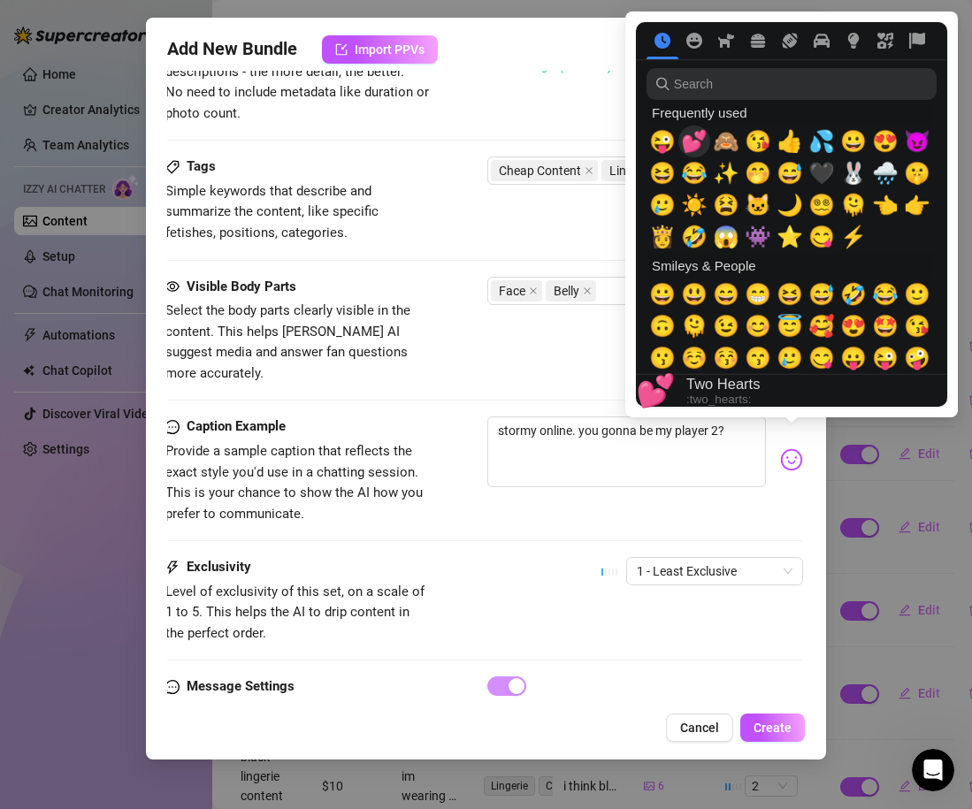
click at [688, 146] on span "💕" at bounding box center [694, 141] width 27 height 25
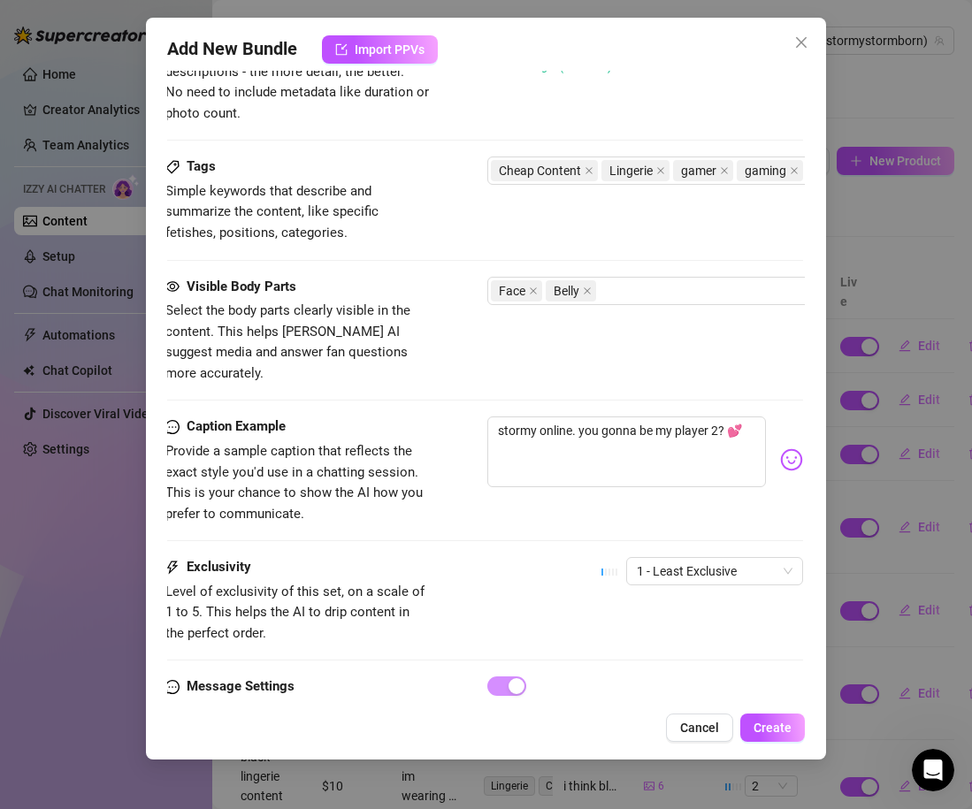
click at [415, 584] on span "Level of exclusivity of this set, on a scale of 1 to 5. This helps the AI to dr…" at bounding box center [294, 612] width 259 height 57
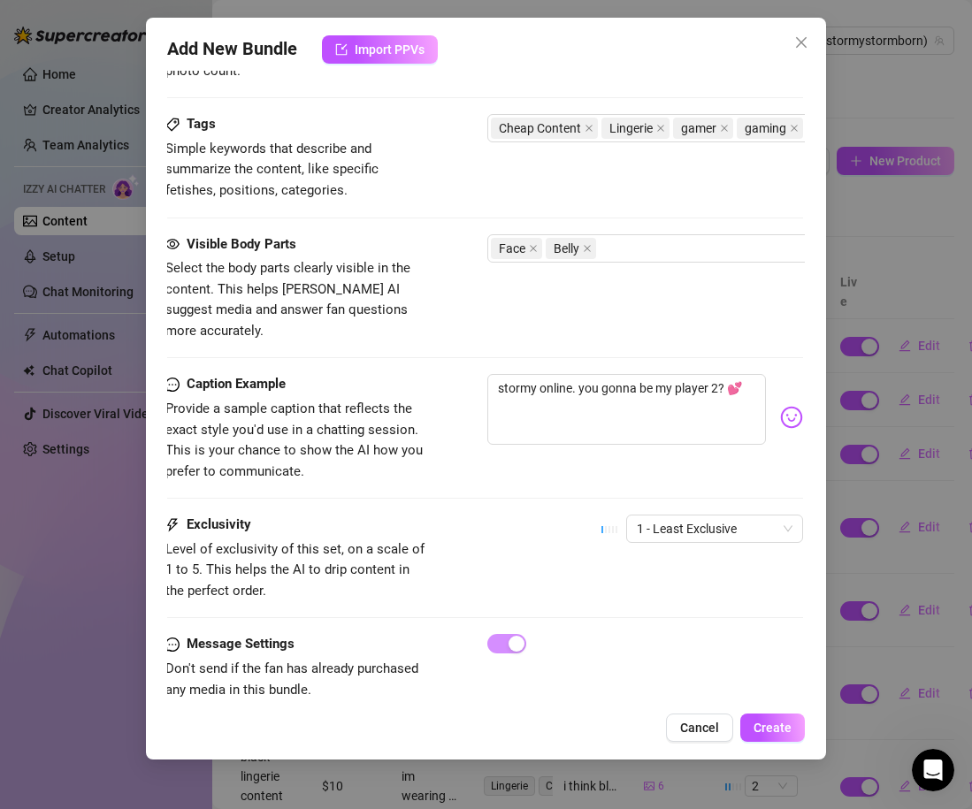
scroll to position [1043, 2]
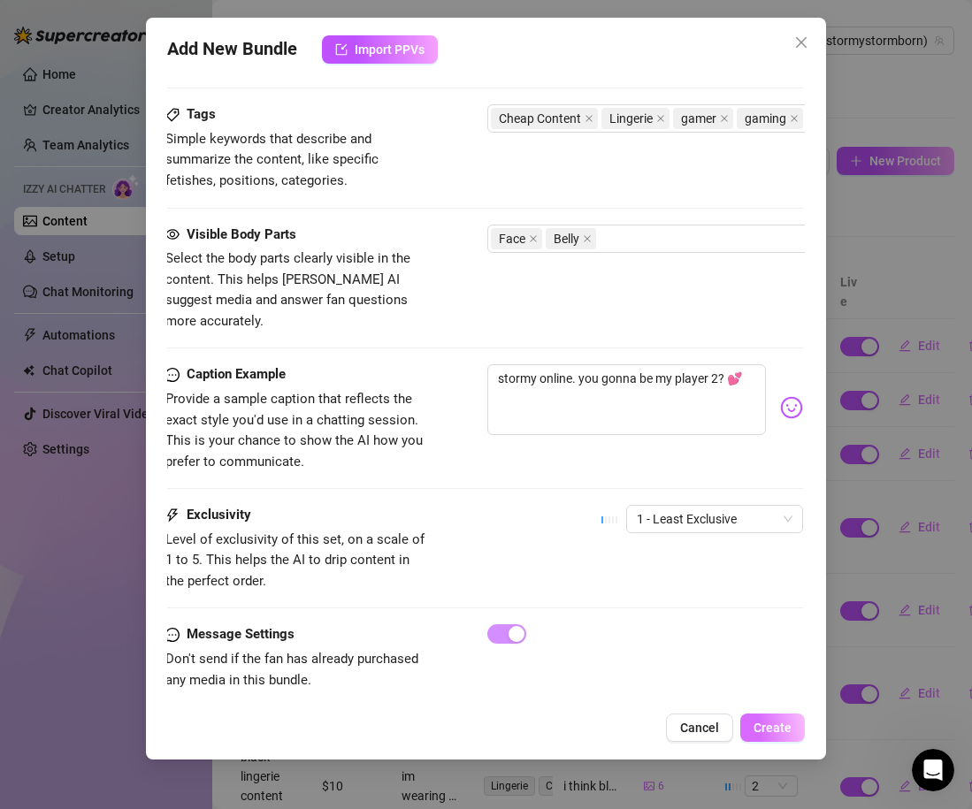
click at [769, 723] on span "Create" at bounding box center [772, 728] width 38 height 14
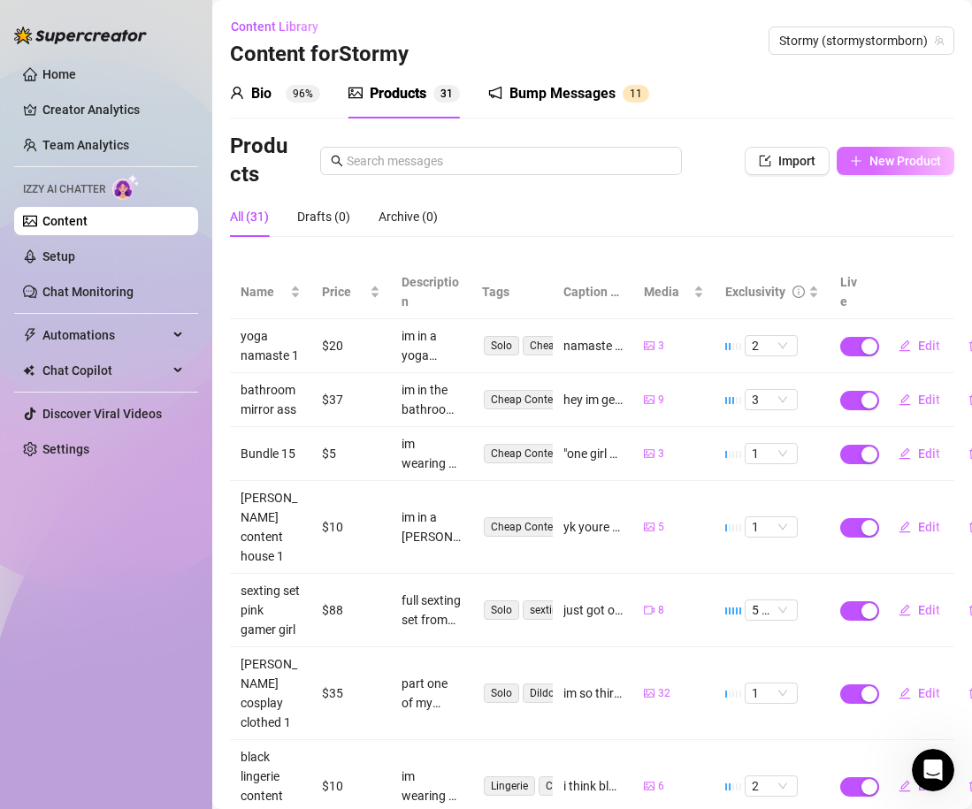
click at [867, 160] on button "New Product" at bounding box center [895, 161] width 118 height 28
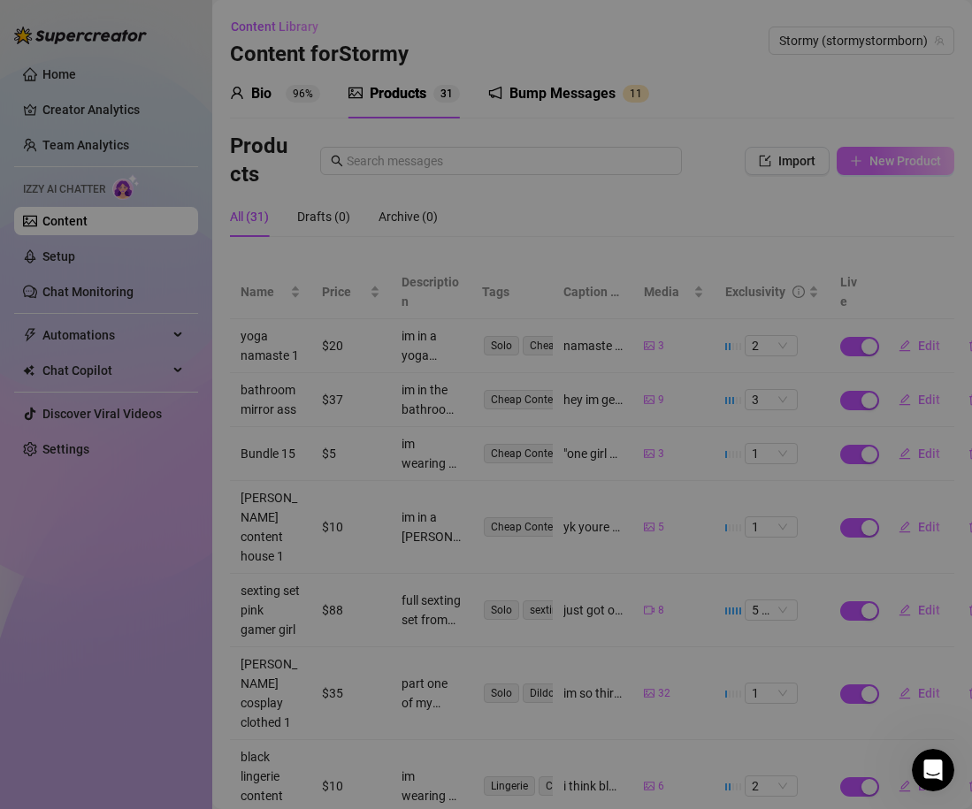
click at [867, 160] on div "Add New Bundle Import PPVs Account 33831579 Name Name is for your internal orga…" at bounding box center [486, 404] width 972 height 809
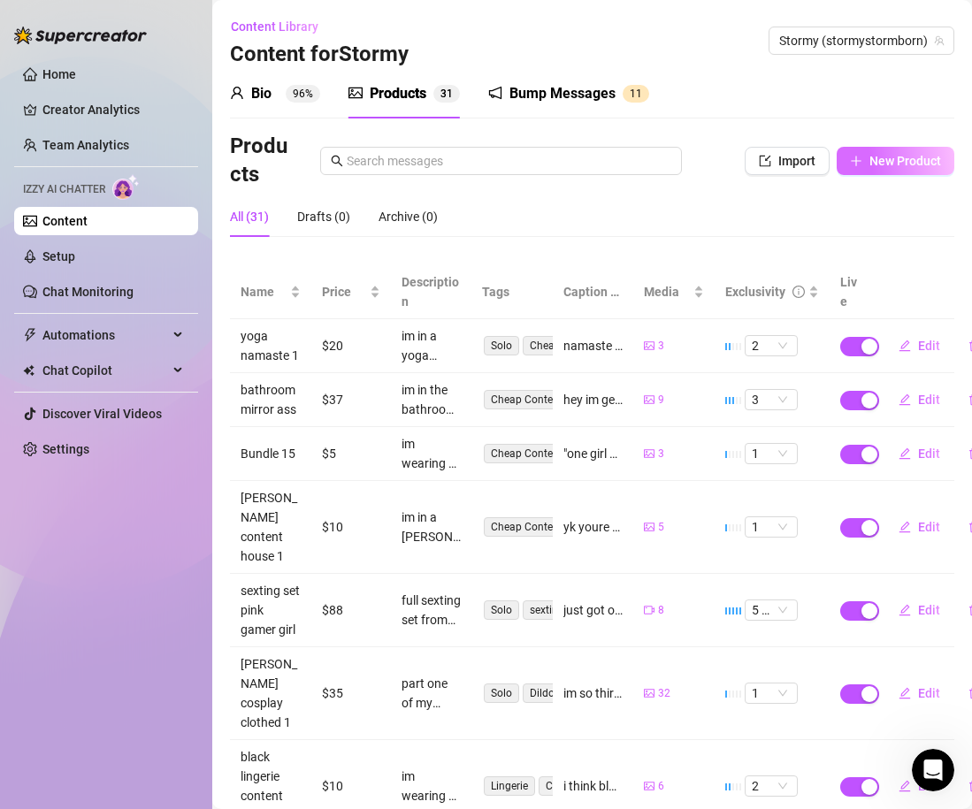
click at [858, 163] on icon "plus" at bounding box center [856, 161] width 12 height 12
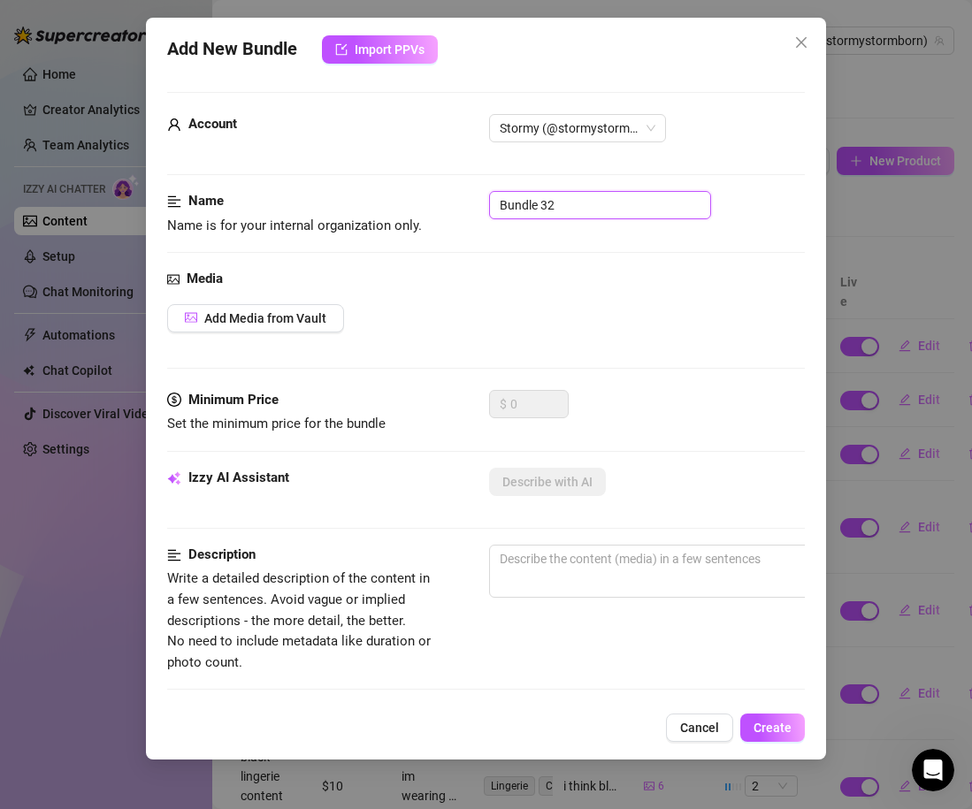
click at [555, 205] on input "Bundle 32" at bounding box center [600, 205] width 222 height 28
click at [389, 307] on div "Add Media from Vault" at bounding box center [486, 318] width 638 height 28
click at [345, 314] on div "Add Media from Vault" at bounding box center [486, 318] width 638 height 28
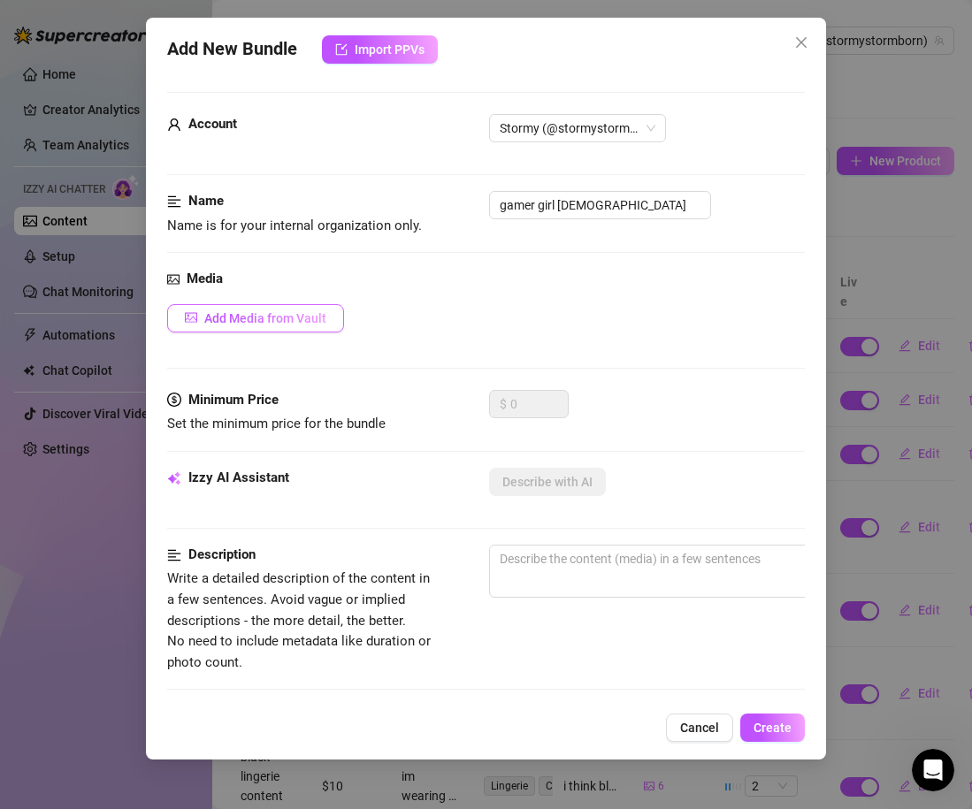
click at [303, 314] on span "Add Media from Vault" at bounding box center [265, 318] width 122 height 14
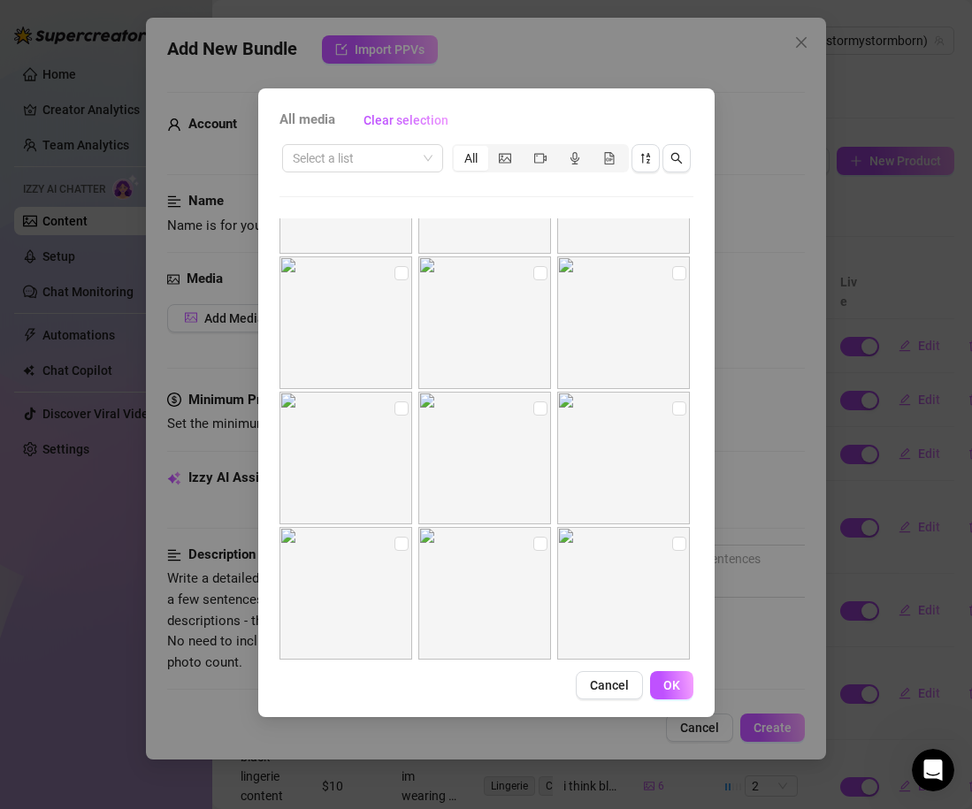
scroll to position [5642, 0]
click at [404, 409] on input "checkbox" at bounding box center [401, 410] width 14 height 14
click at [534, 414] on input "checkbox" at bounding box center [540, 410] width 14 height 14
click at [677, 415] on input "checkbox" at bounding box center [679, 410] width 14 height 14
click at [408, 545] on input "checkbox" at bounding box center [401, 546] width 14 height 14
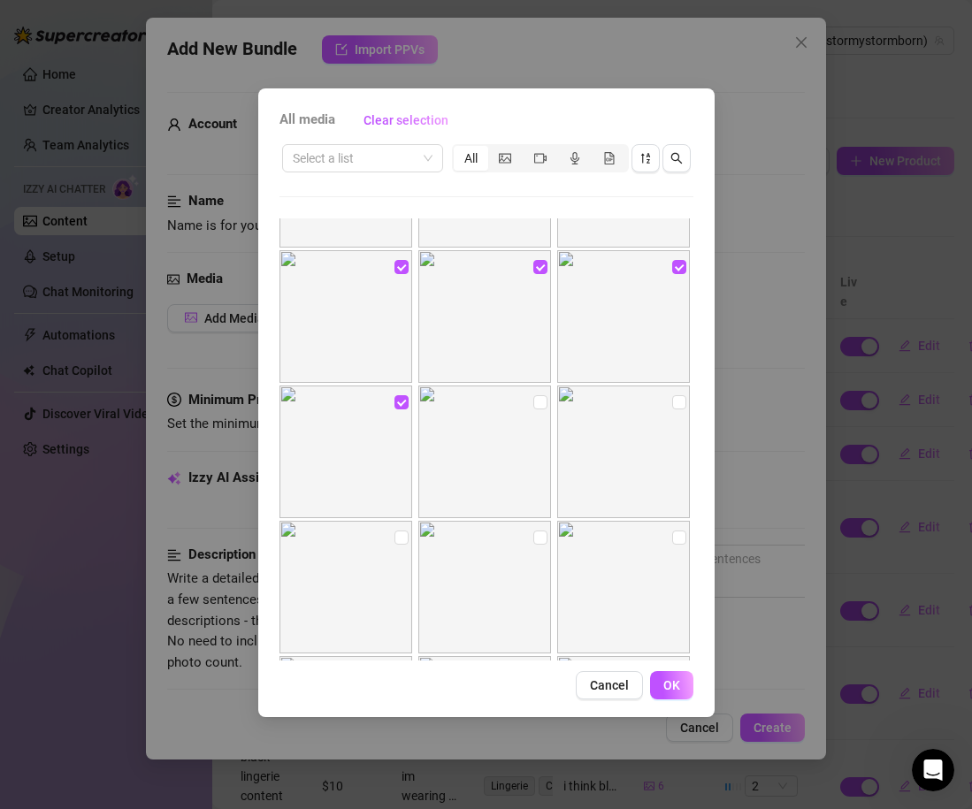
scroll to position [5812, 0]
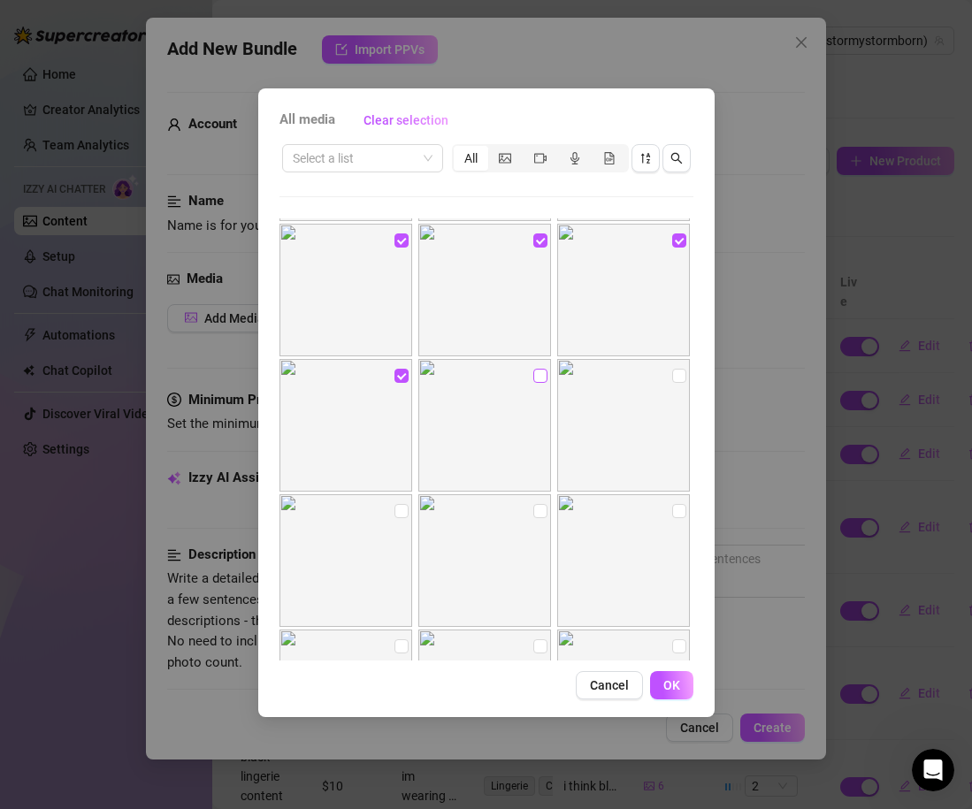
click at [541, 375] on input "checkbox" at bounding box center [540, 376] width 14 height 14
click at [681, 378] on input "checkbox" at bounding box center [679, 376] width 14 height 14
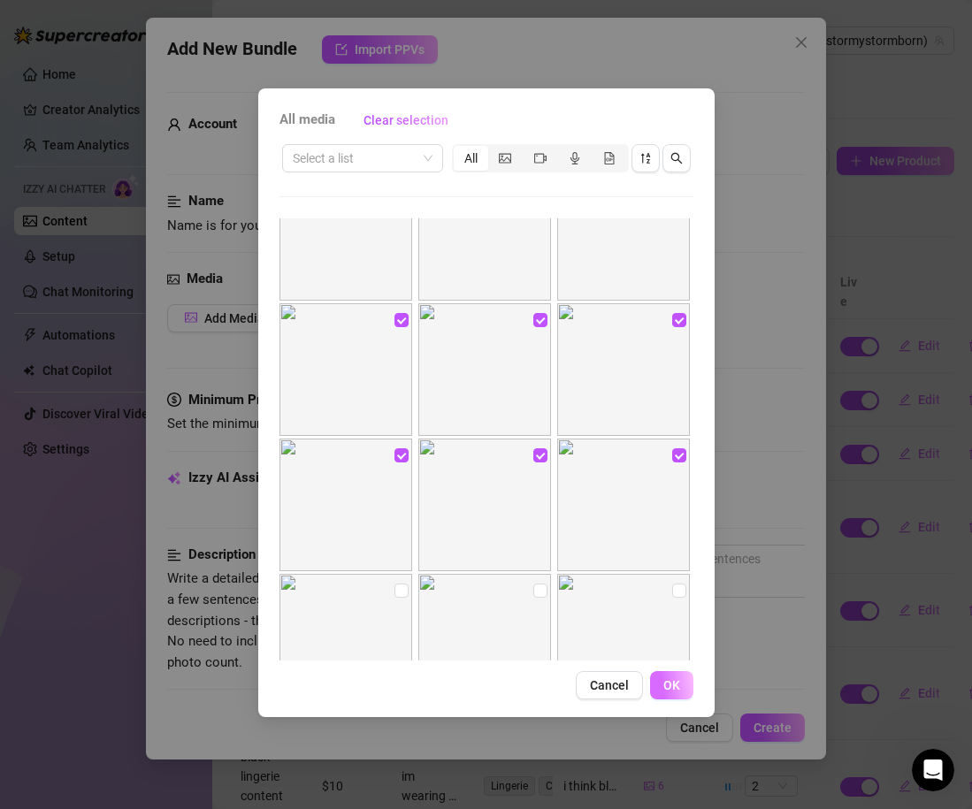
click at [670, 691] on span "OK" at bounding box center [671, 685] width 17 height 14
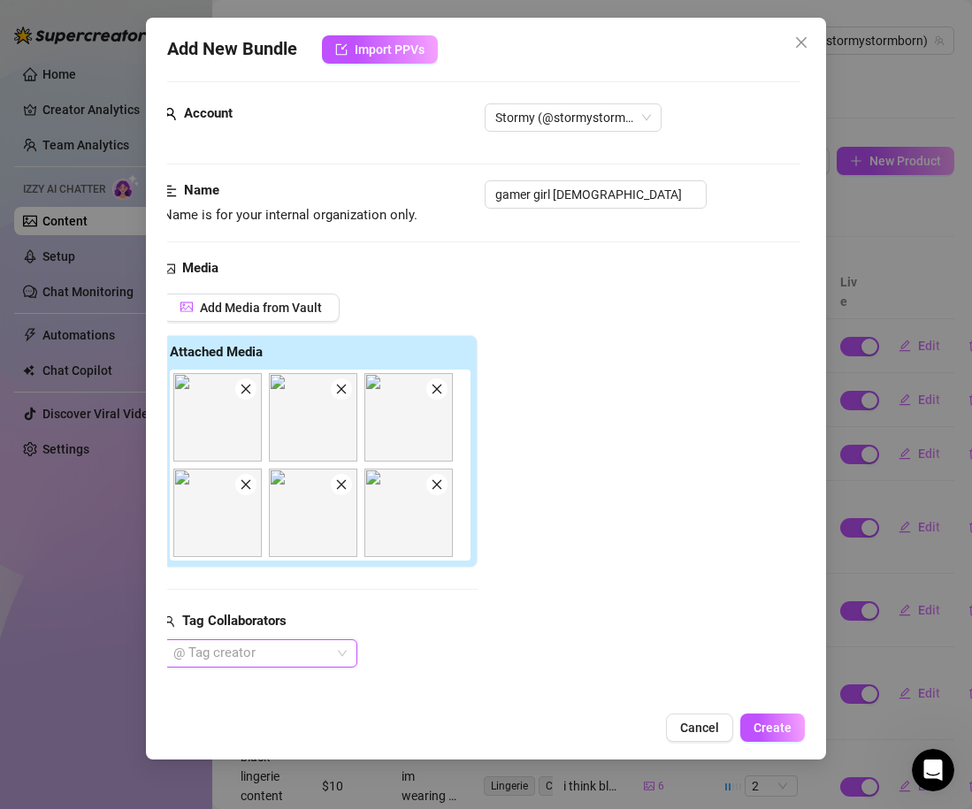
scroll to position [16, 4]
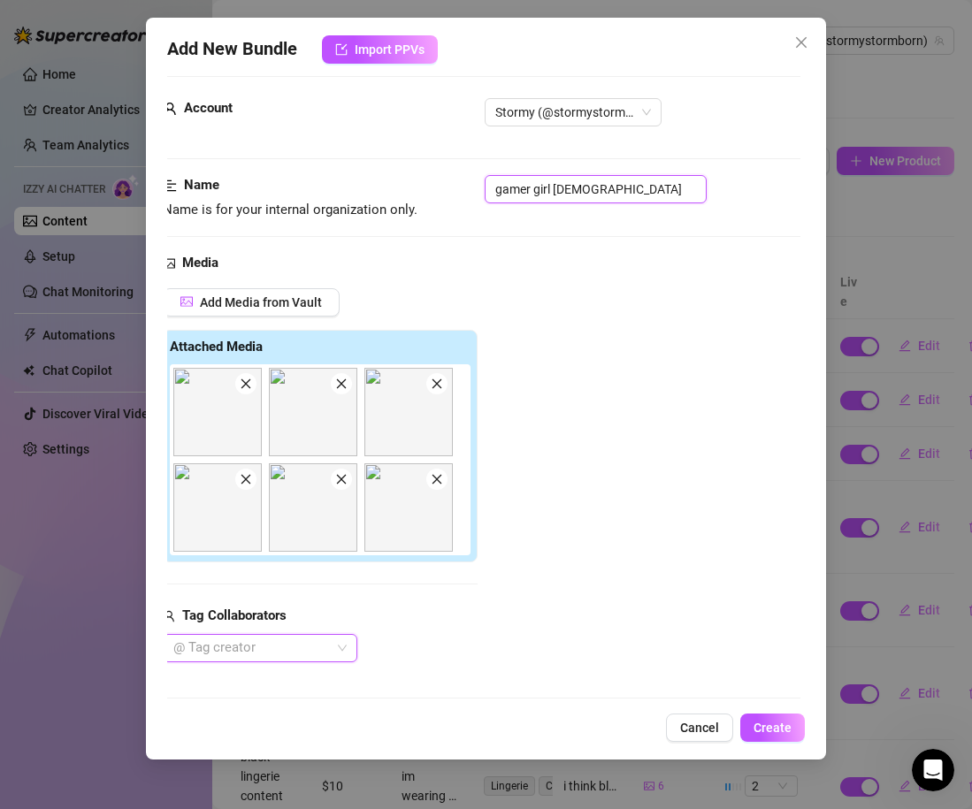
click at [548, 200] on input "gamer girl [DEMOGRAPHIC_DATA]" at bounding box center [596, 189] width 222 height 28
click at [551, 199] on input "gamer girl [DEMOGRAPHIC_DATA]" at bounding box center [596, 189] width 222 height 28
click at [551, 187] on input "gamer girl [DEMOGRAPHIC_DATA]" at bounding box center [596, 189] width 222 height 28
click at [593, 367] on div "Add Media from Vault Attached Media Tag Collaborators @ Tag creator" at bounding box center [482, 475] width 638 height 374
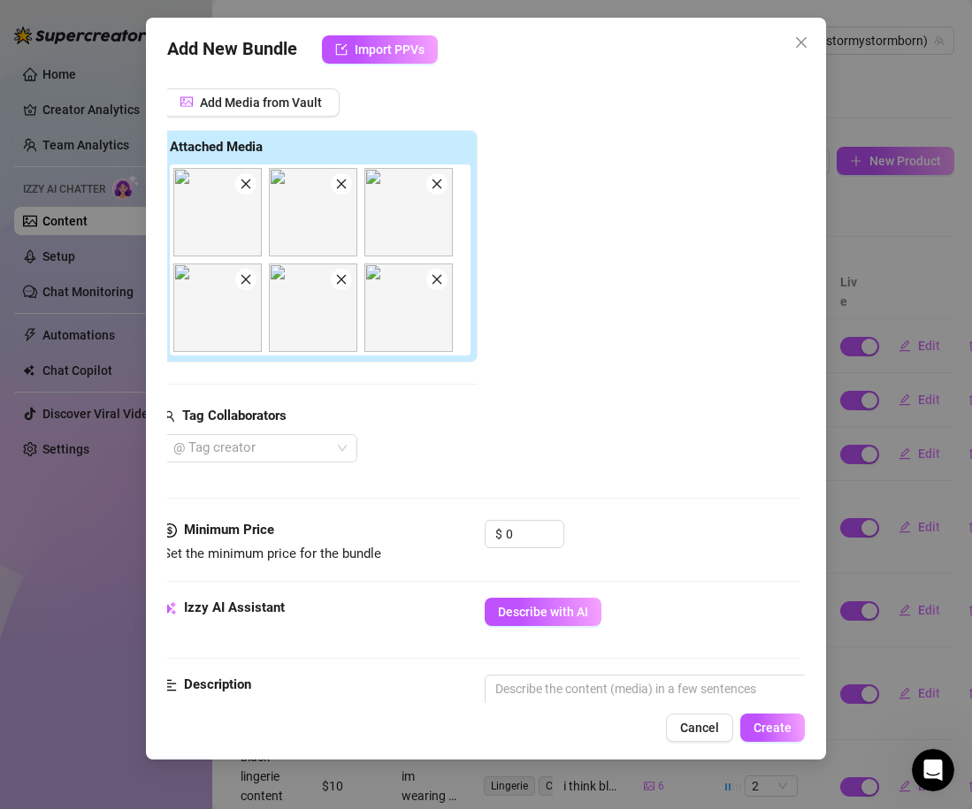
scroll to position [276, 4]
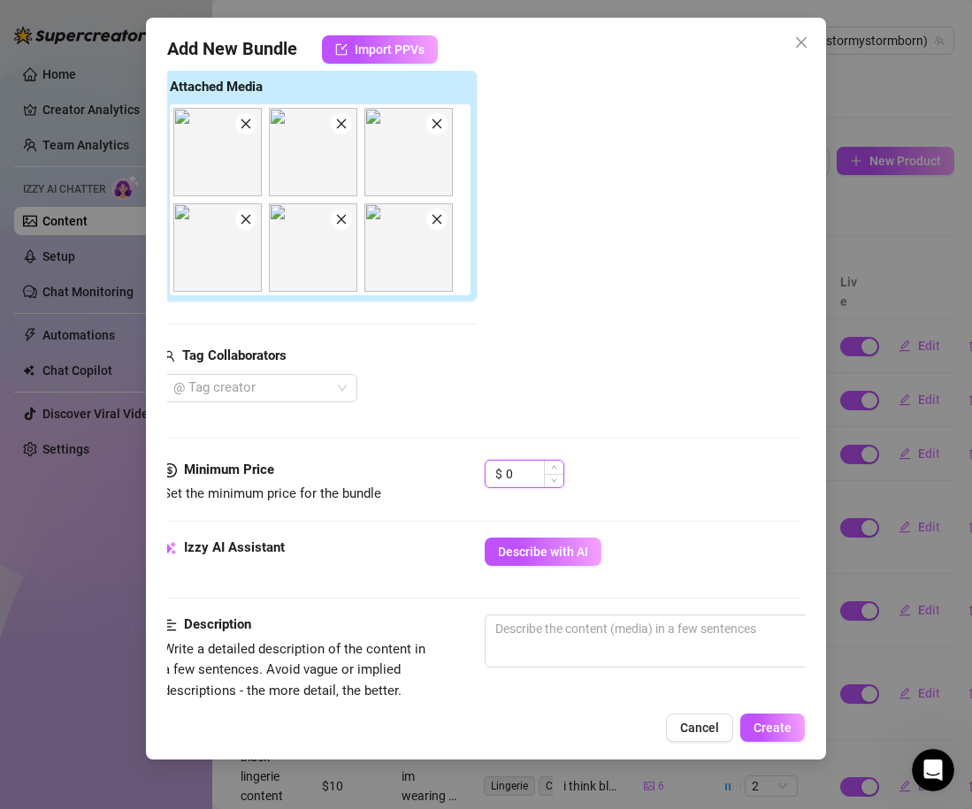
click at [520, 471] on input "0" at bounding box center [534, 474] width 57 height 27
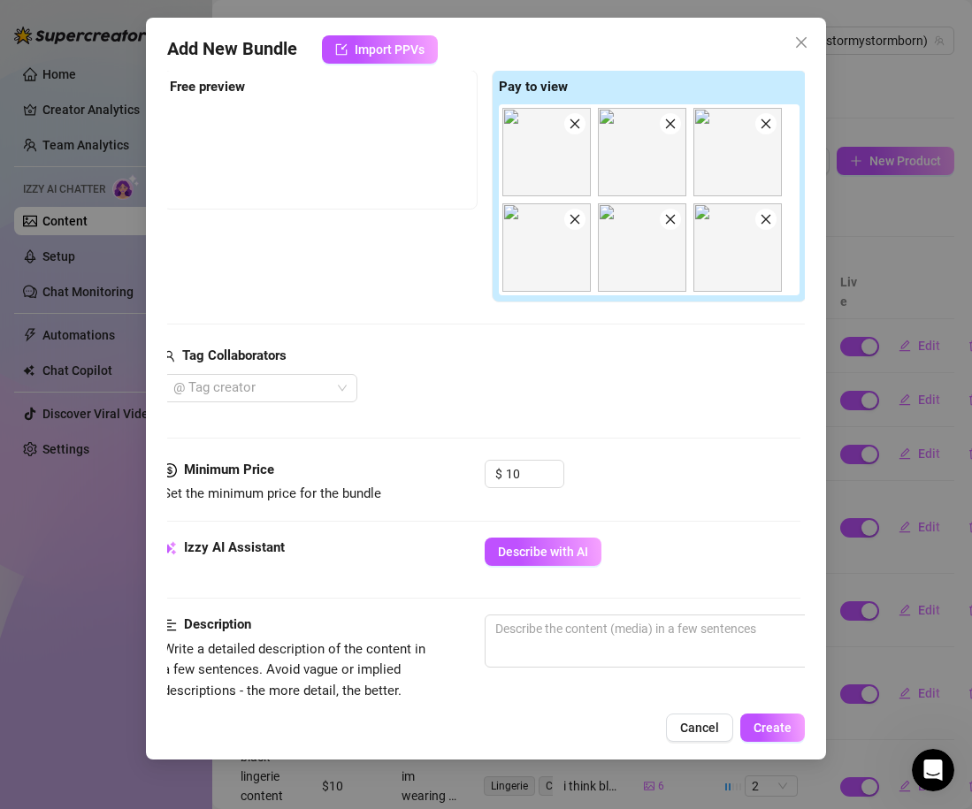
click at [596, 397] on div "@ Tag creator" at bounding box center [485, 388] width 644 height 28
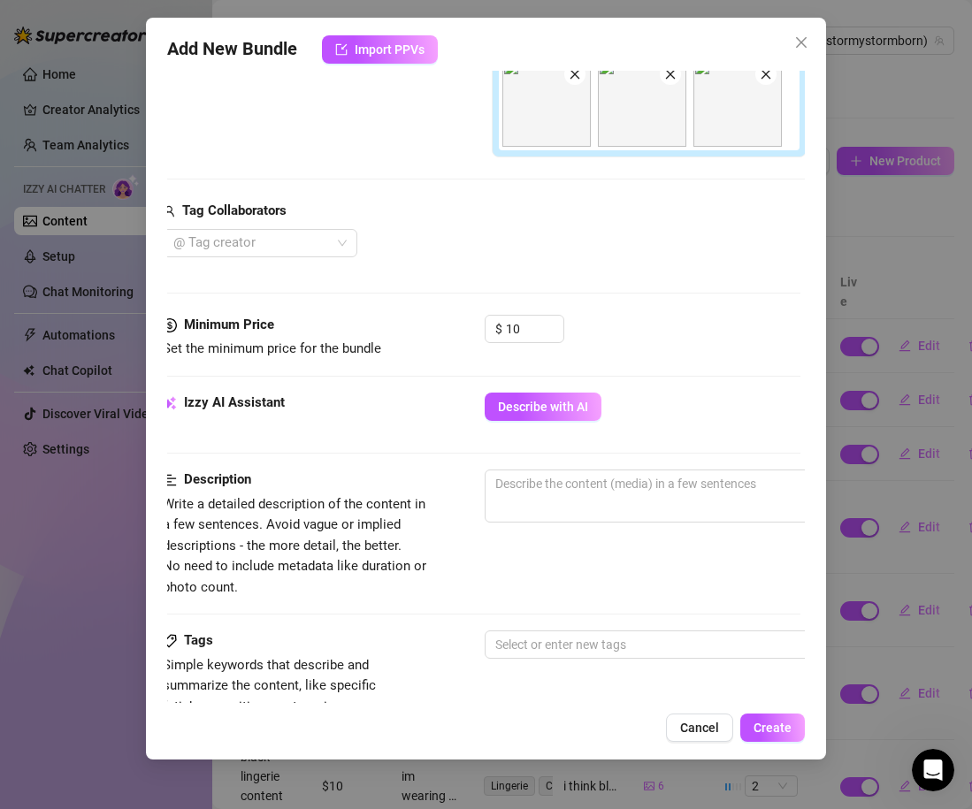
scroll to position [432, 4]
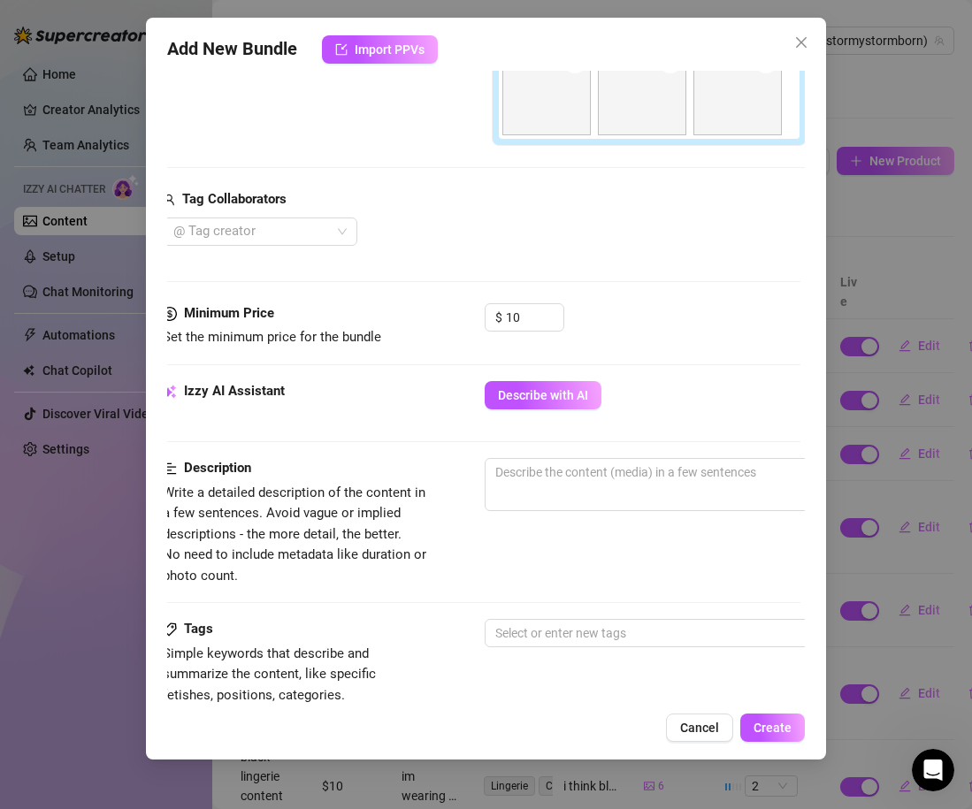
click at [564, 515] on div at bounding box center [794, 529] width 619 height 28
click at [554, 481] on textarea at bounding box center [793, 472] width 617 height 27
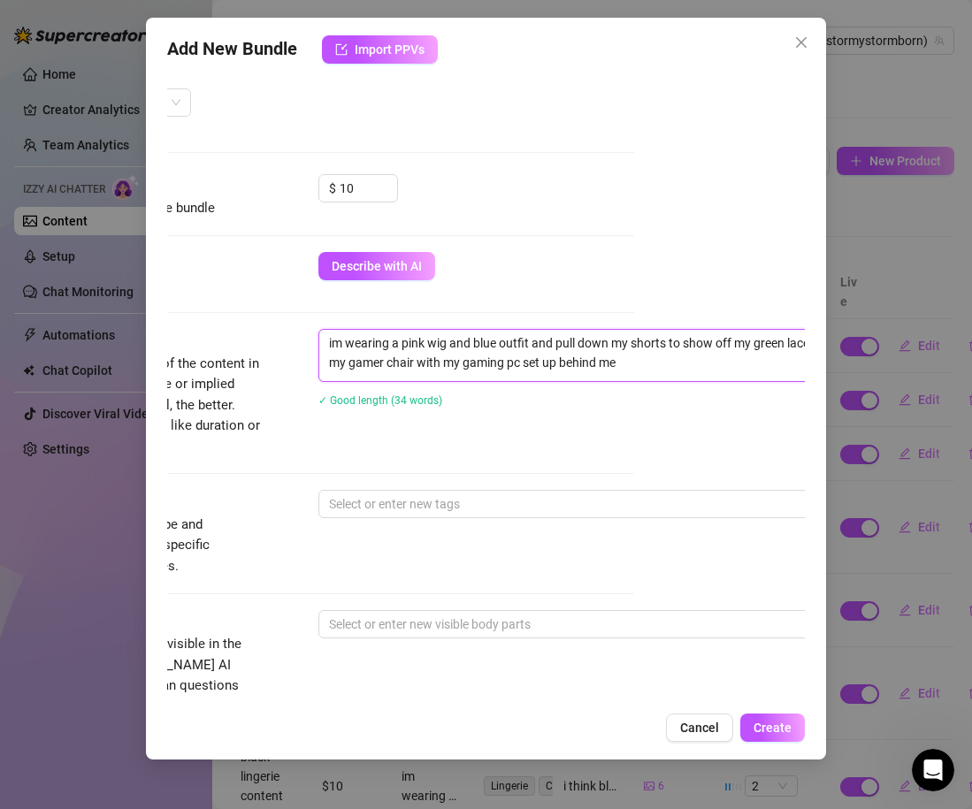
scroll to position [561, 173]
drag, startPoint x: 634, startPoint y: 363, endPoint x: 325, endPoint y: 322, distance: 311.4
click at [325, 322] on form "Account Stormy (@stormystormborn) Name Name is for your internal organization o…" at bounding box center [313, 319] width 638 height 1578
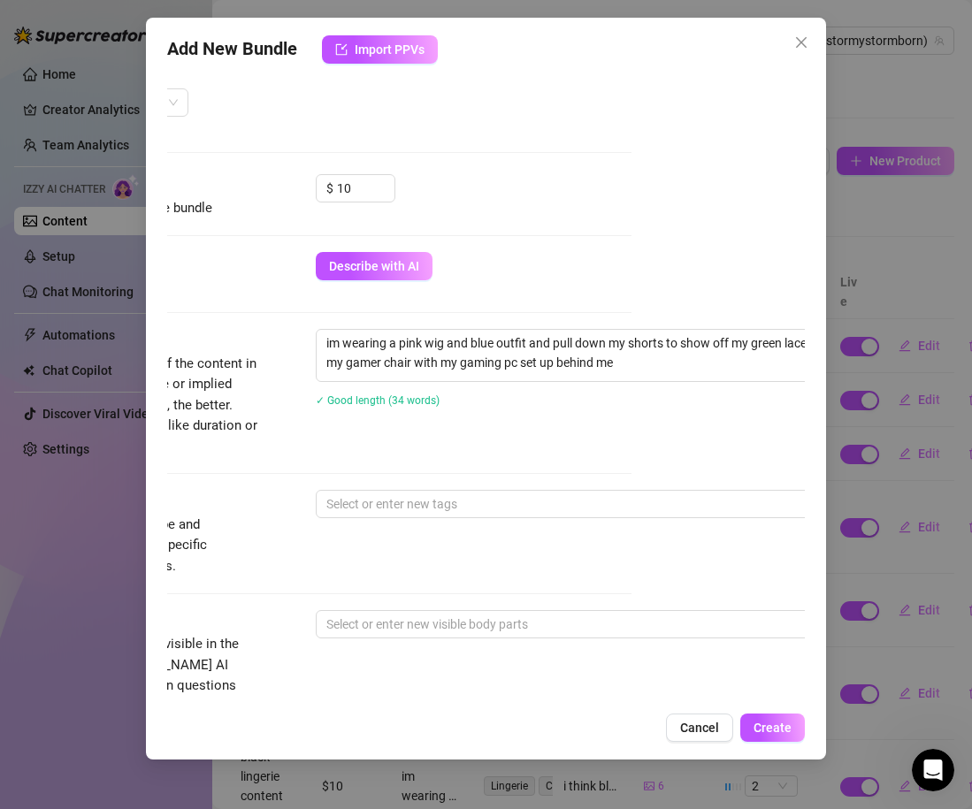
click at [471, 477] on div "Description Write a detailed description of the content in a few sentences. Avo…" at bounding box center [313, 409] width 638 height 161
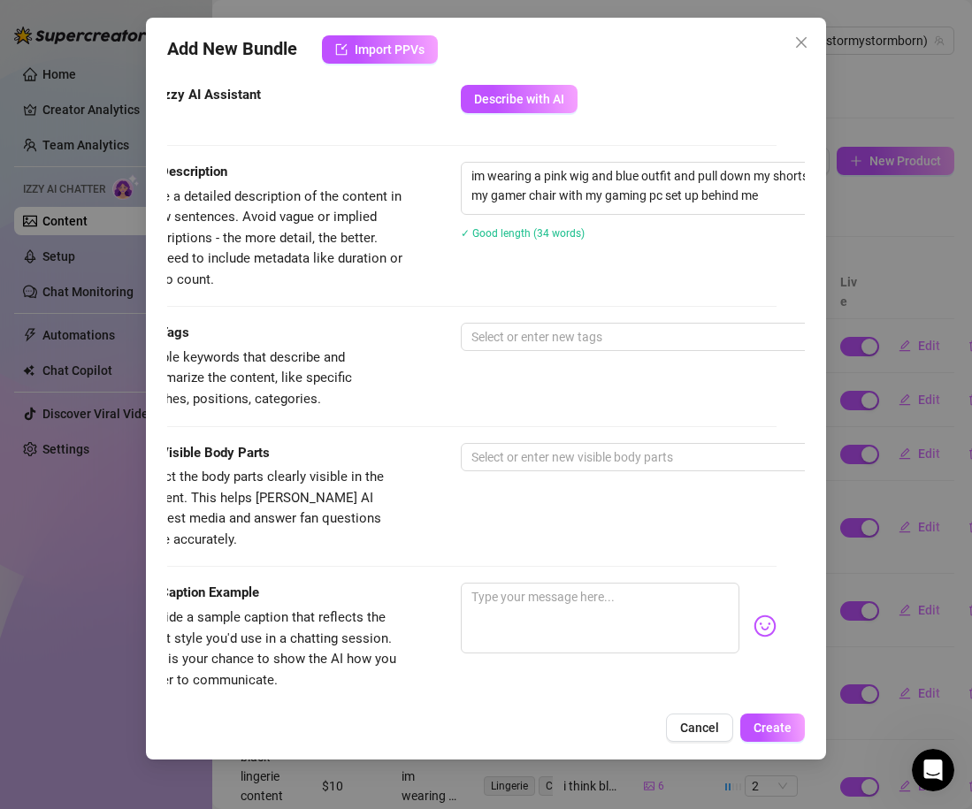
scroll to position [729, 16]
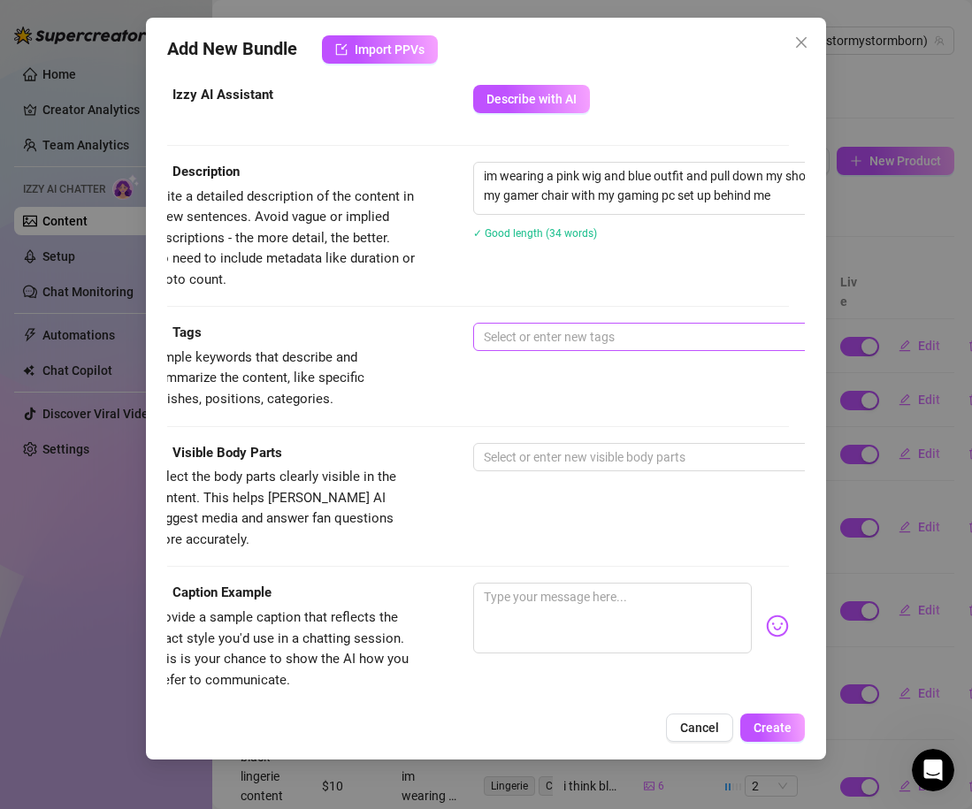
click at [555, 349] on div "Select or enter new tags" at bounding box center [782, 337] width 619 height 28
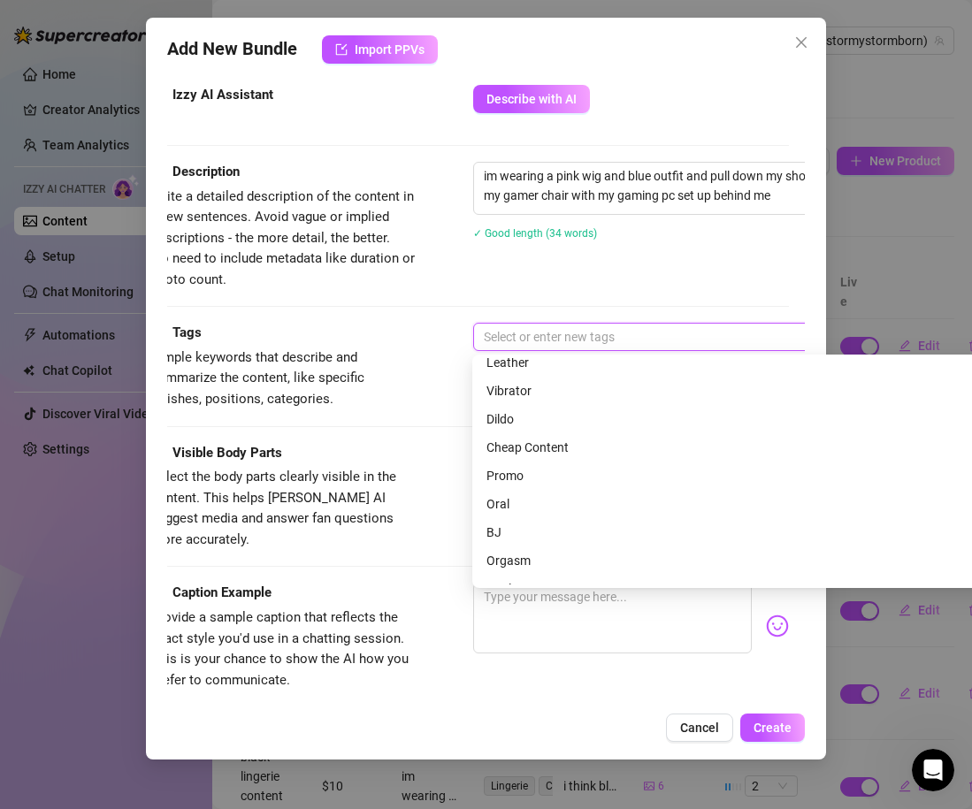
scroll to position [157, 0]
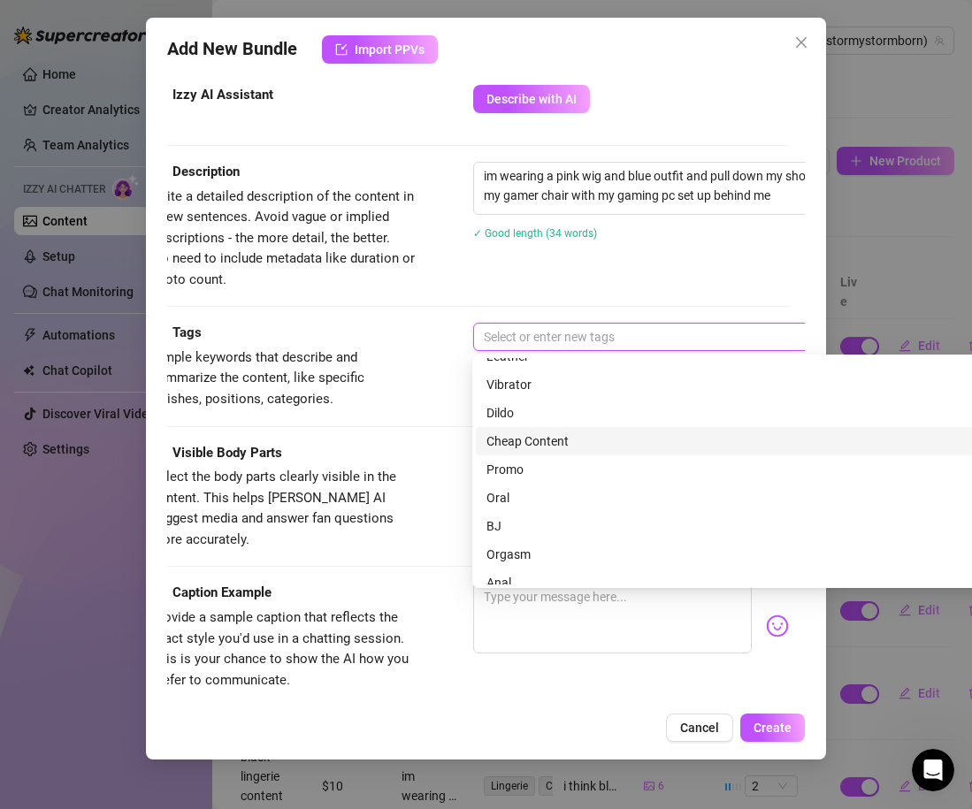
click at [523, 437] on div "Cheap Content" at bounding box center [781, 441] width 591 height 19
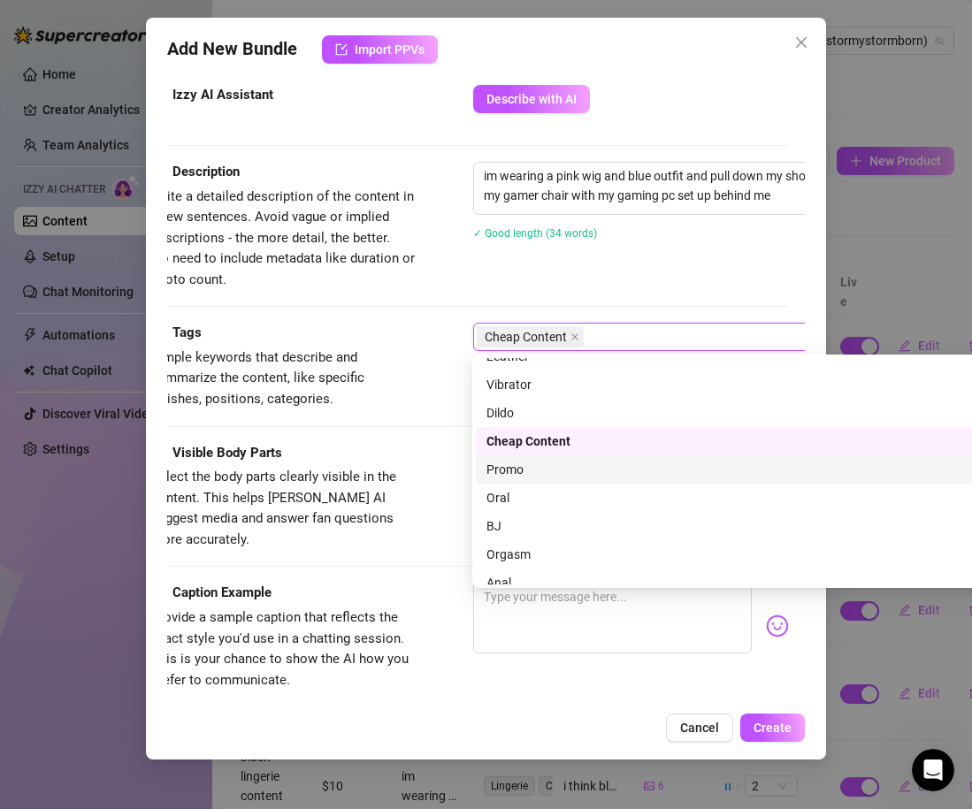
scroll to position [255, 0]
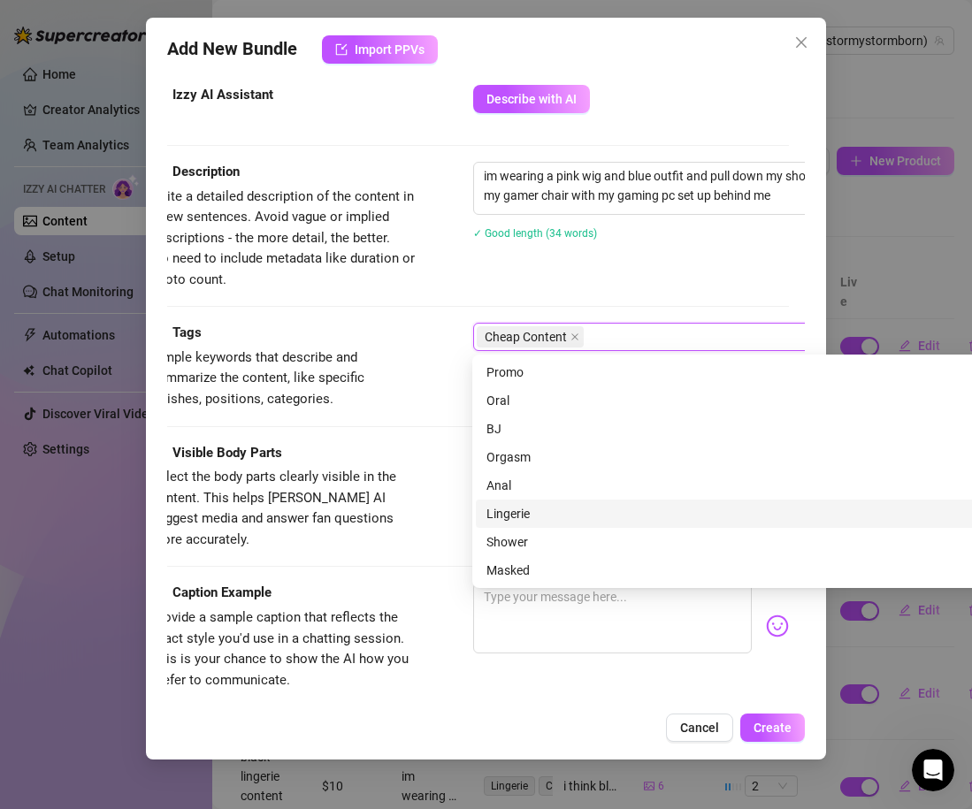
click at [533, 511] on div "Lingerie" at bounding box center [781, 513] width 591 height 19
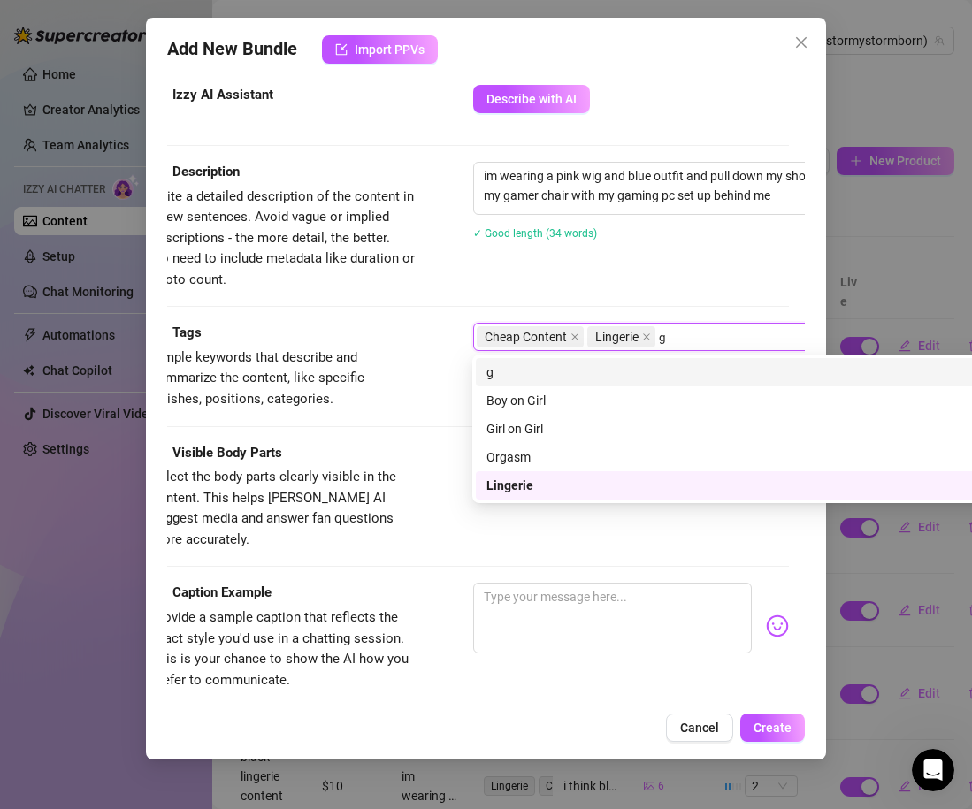
scroll to position [0, 0]
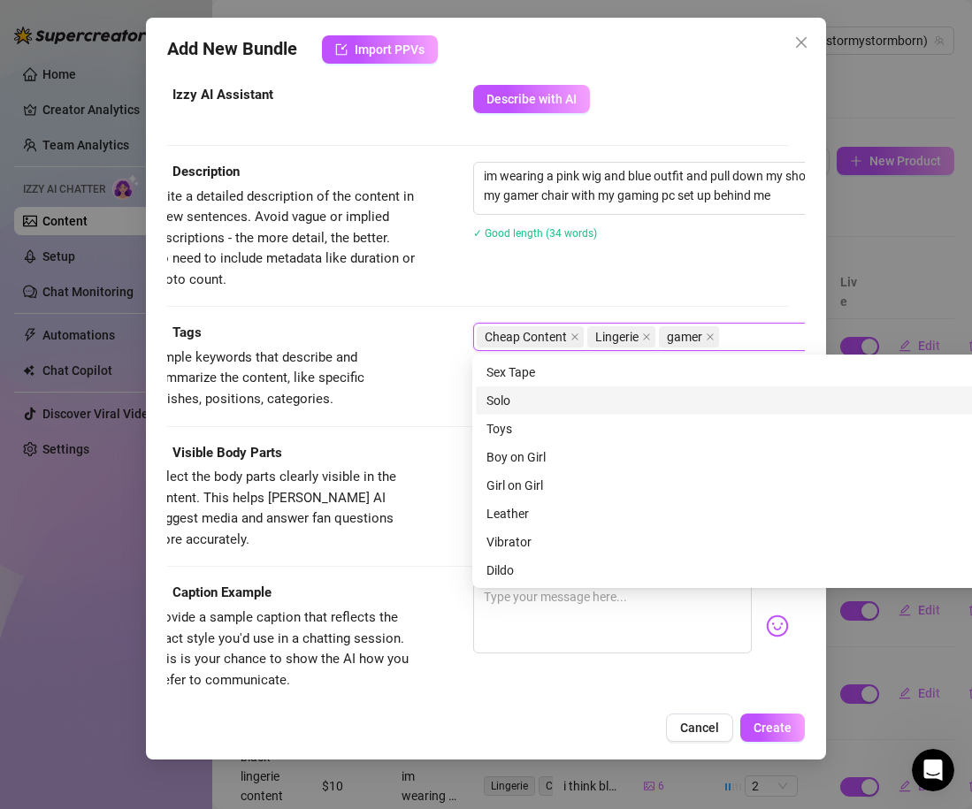
click at [495, 387] on div "Sex Tape Solo Toys Sex Tape Solo Toys Boy on Girl Girl on Girl Leather Vibrator…" at bounding box center [781, 471] width 619 height 233
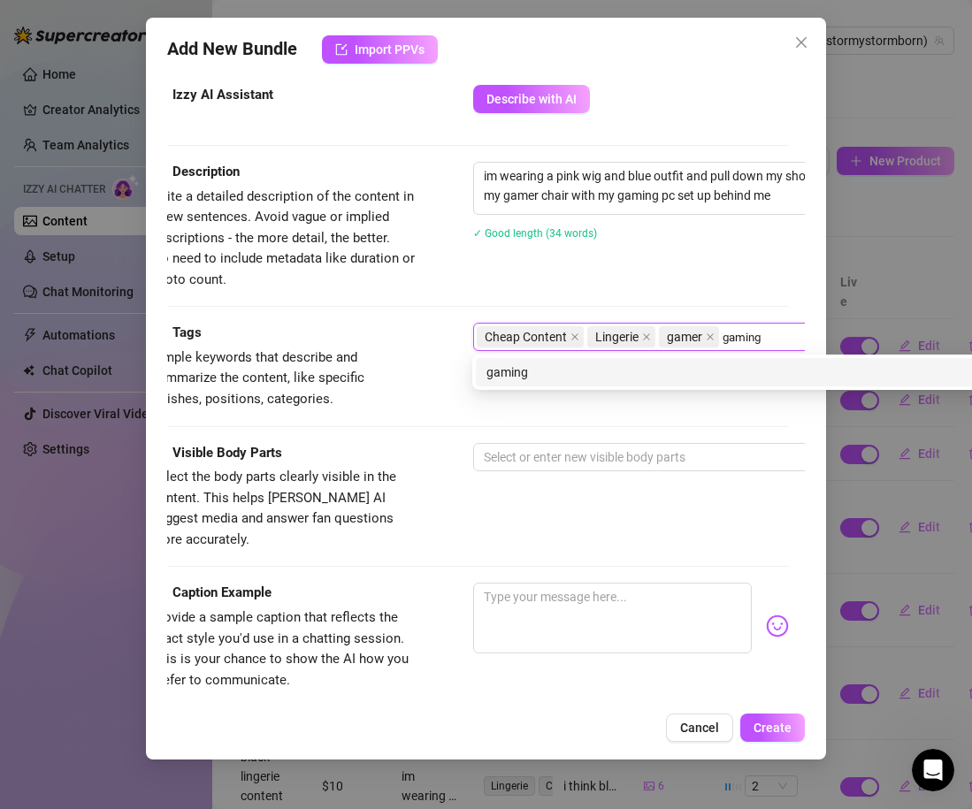
click at [514, 379] on div "gaming" at bounding box center [781, 372] width 591 height 19
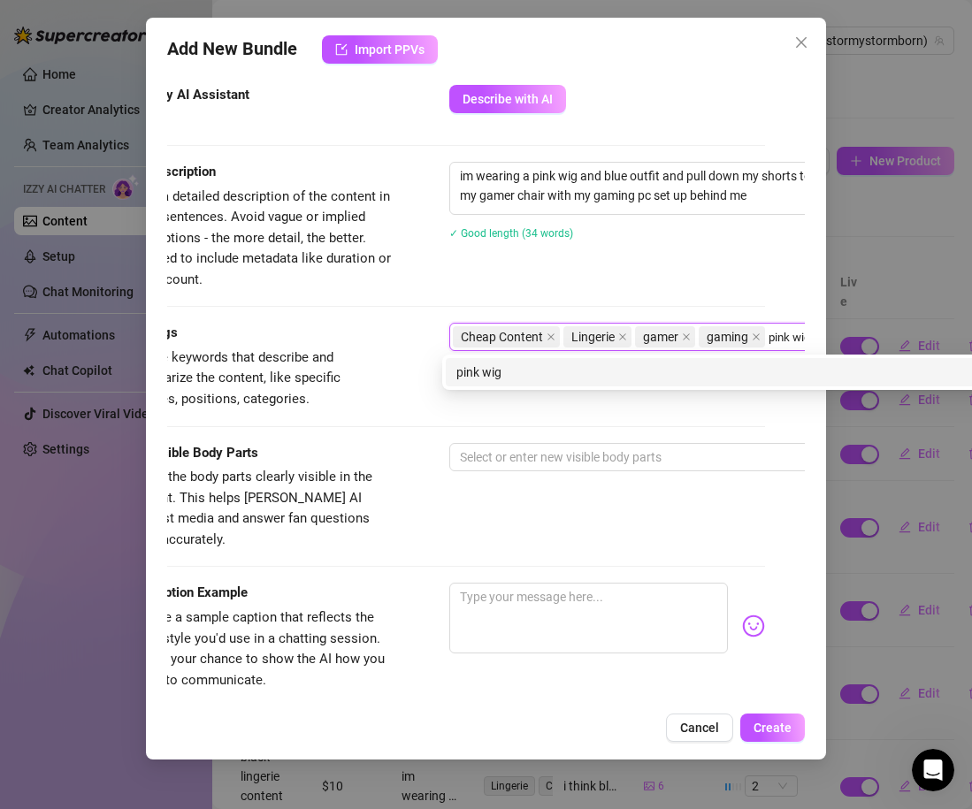
scroll to position [729, 47]
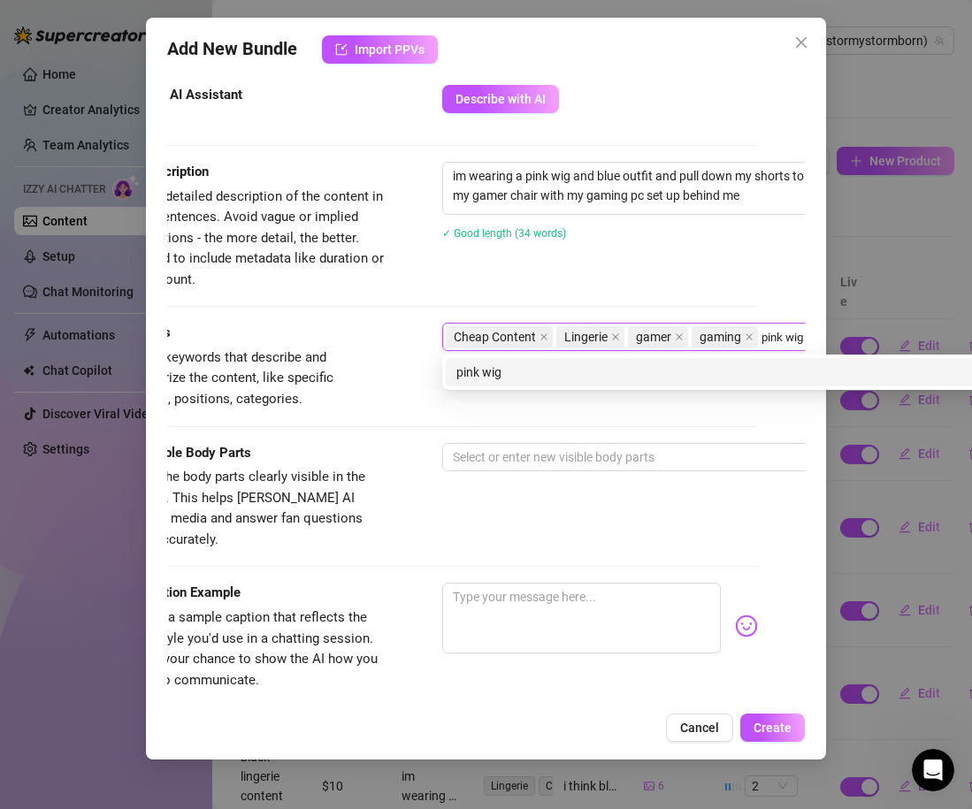
click at [554, 376] on div "pink wig" at bounding box center [751, 372] width 591 height 19
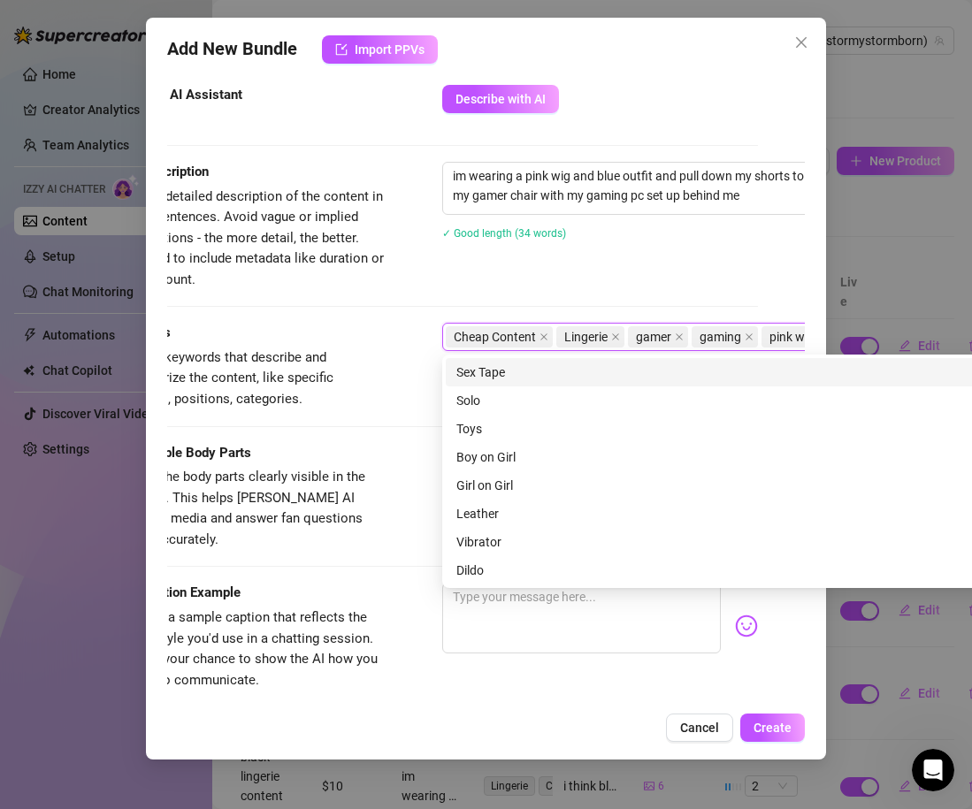
click at [395, 356] on div "Tags Simple keywords that describe and summarize the content, like specific fet…" at bounding box center [439, 366] width 638 height 87
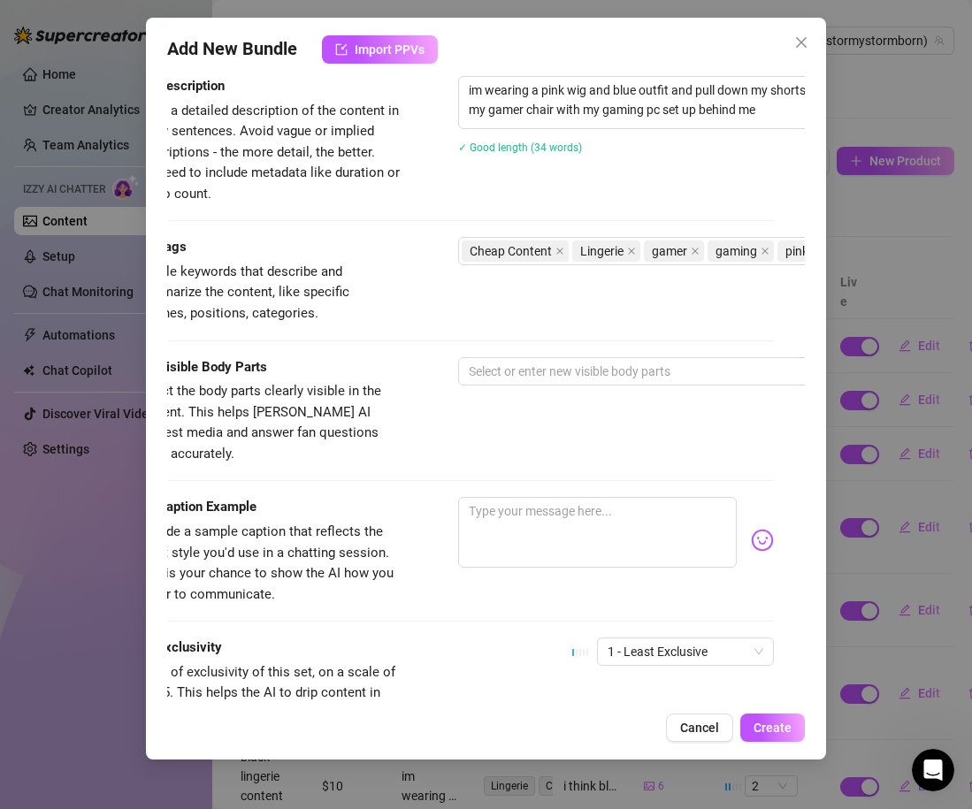
scroll to position [814, 20]
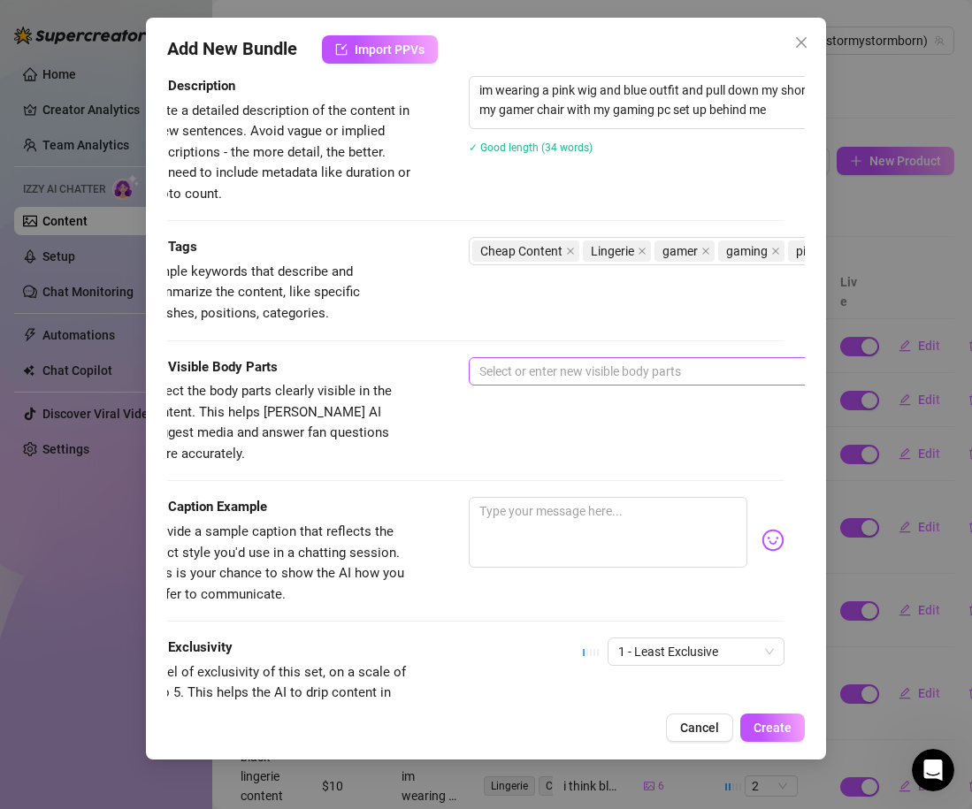
click at [516, 365] on div at bounding box center [768, 371] width 593 height 25
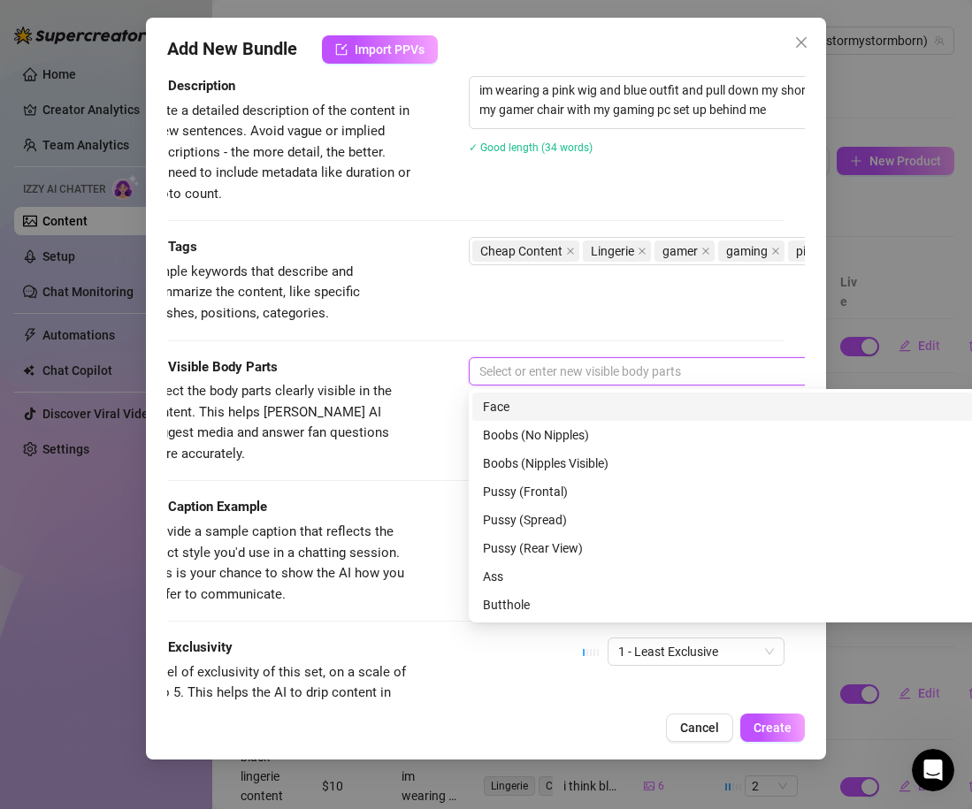
click at [516, 397] on div "Face" at bounding box center [778, 406] width 591 height 19
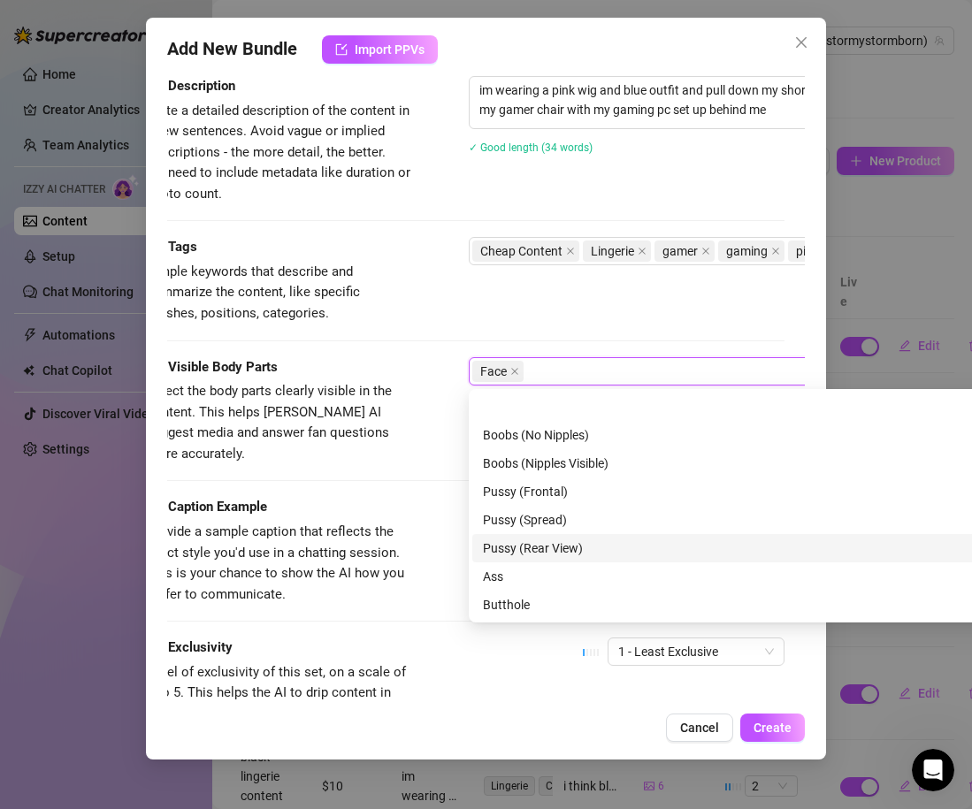
scroll to position [113, 0]
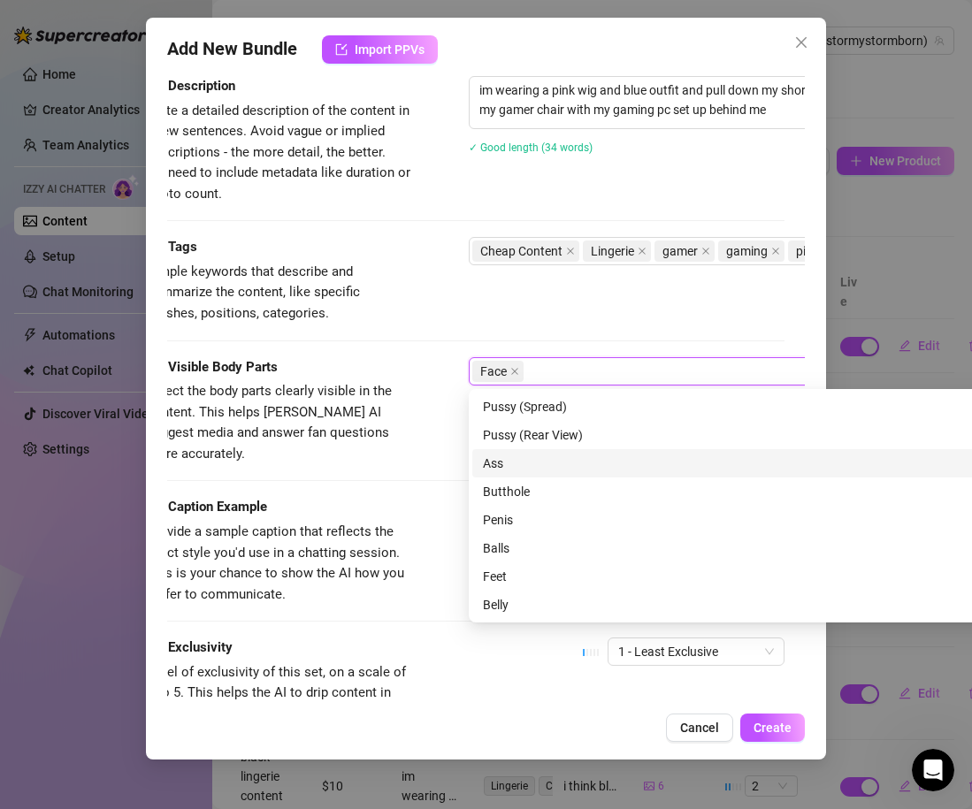
click at [493, 465] on div "Ass" at bounding box center [778, 463] width 591 height 19
click at [432, 424] on div "Visible Body Parts Select the body parts clearly visible in the content. This h…" at bounding box center [466, 411] width 638 height 108
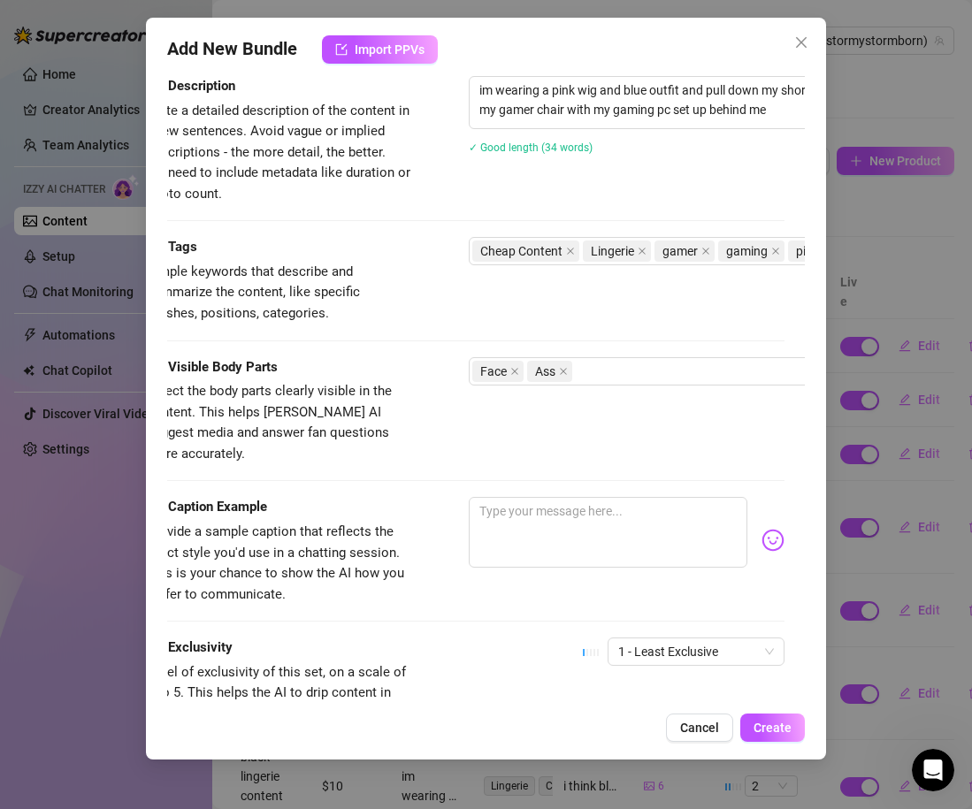
click at [437, 509] on div "Caption Example Provide a sample caption that reflects the exact style you'd us…" at bounding box center [466, 551] width 638 height 108
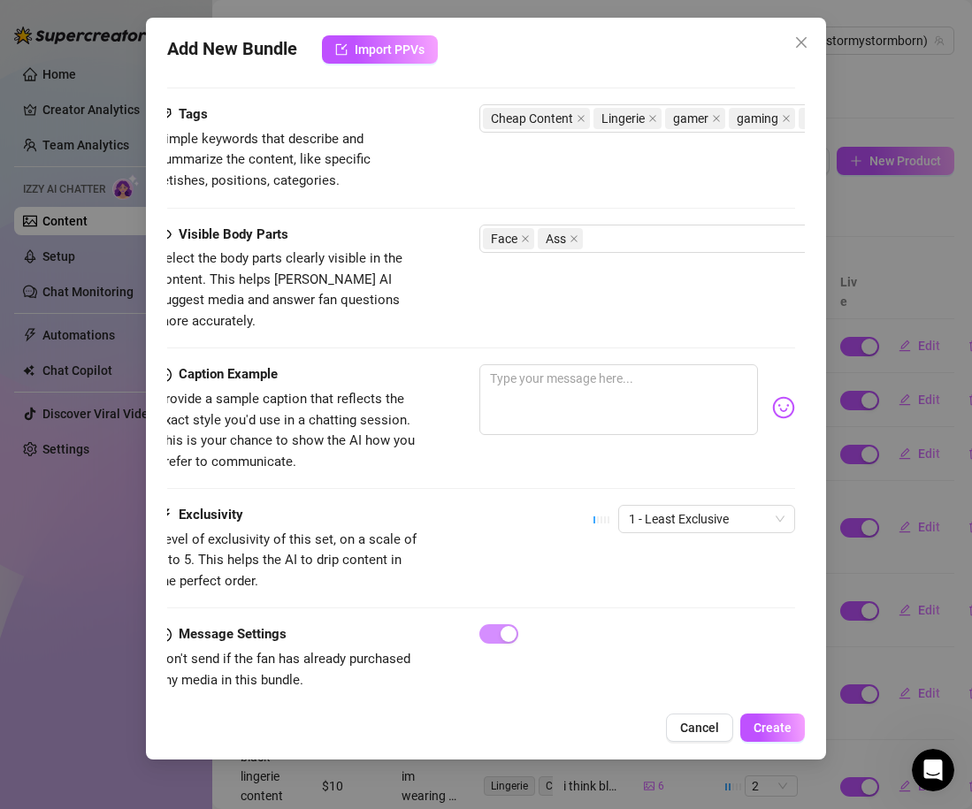
scroll to position [947, 0]
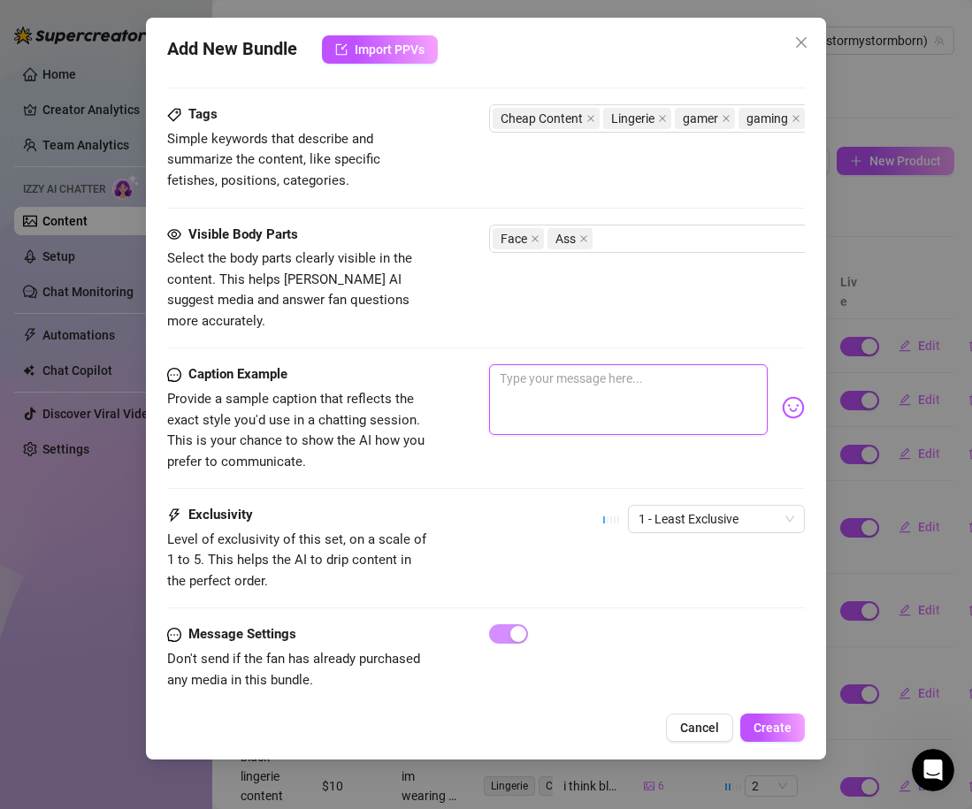
click at [547, 403] on textarea at bounding box center [628, 399] width 279 height 71
click at [785, 373] on div "shawty got ass" at bounding box center [647, 407] width 316 height 87
click at [790, 396] on img at bounding box center [793, 407] width 23 height 23
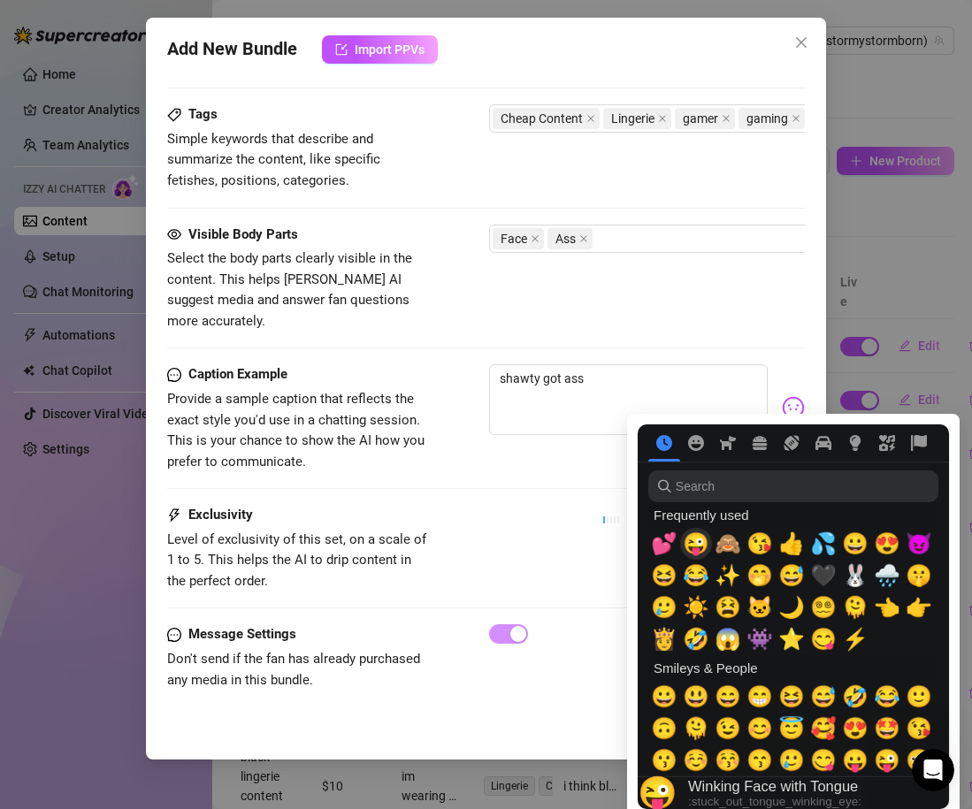
click at [702, 545] on span "😜" at bounding box center [696, 543] width 27 height 25
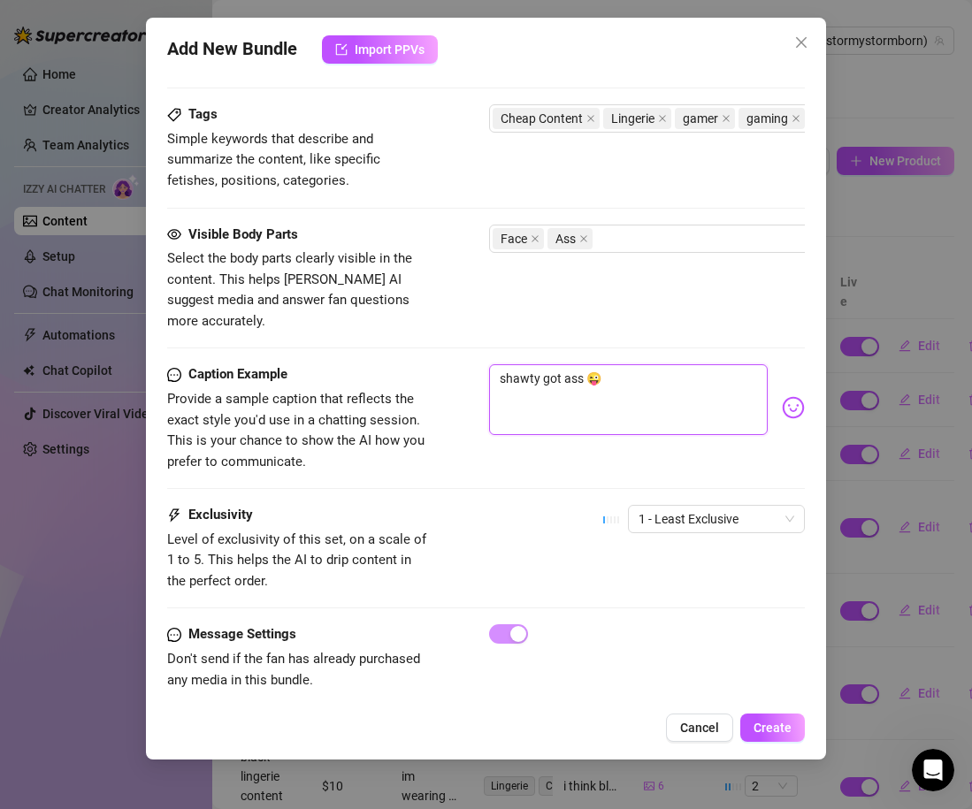
click at [584, 364] on textarea "shawty got ass 😜" at bounding box center [628, 399] width 279 height 71
click at [552, 505] on div "Exclusivity Level of exclusivity of this set, on a scale of 1 to 5. This helps …" at bounding box center [486, 548] width 638 height 87
click at [770, 730] on span "Create" at bounding box center [772, 728] width 38 height 14
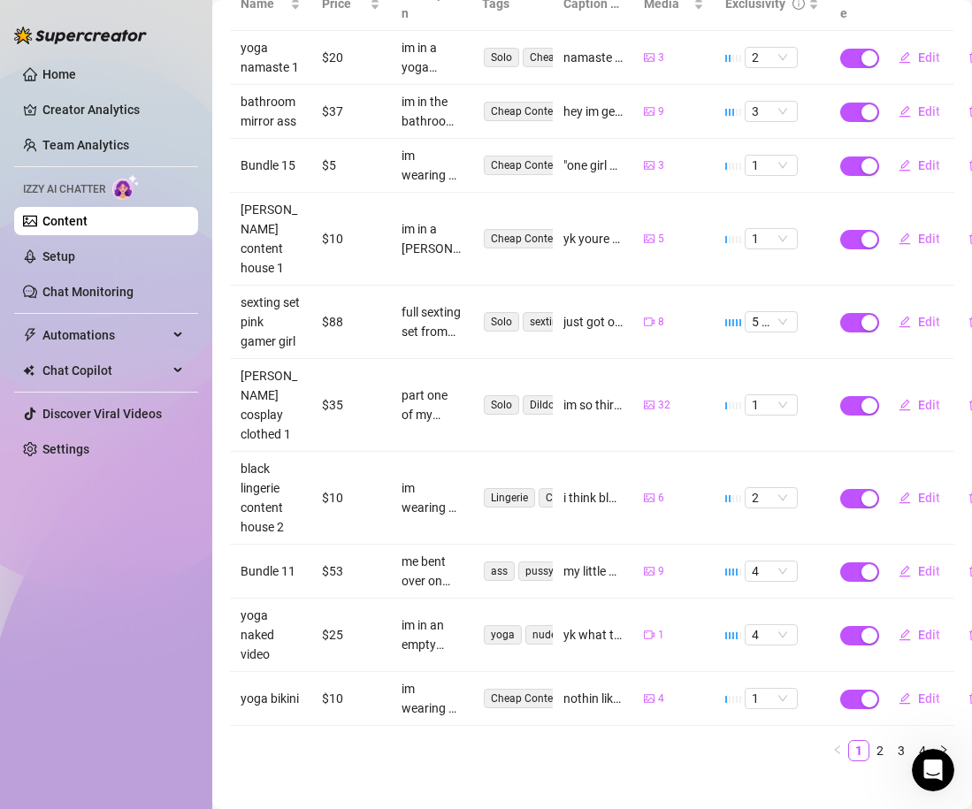
scroll to position [0, 0]
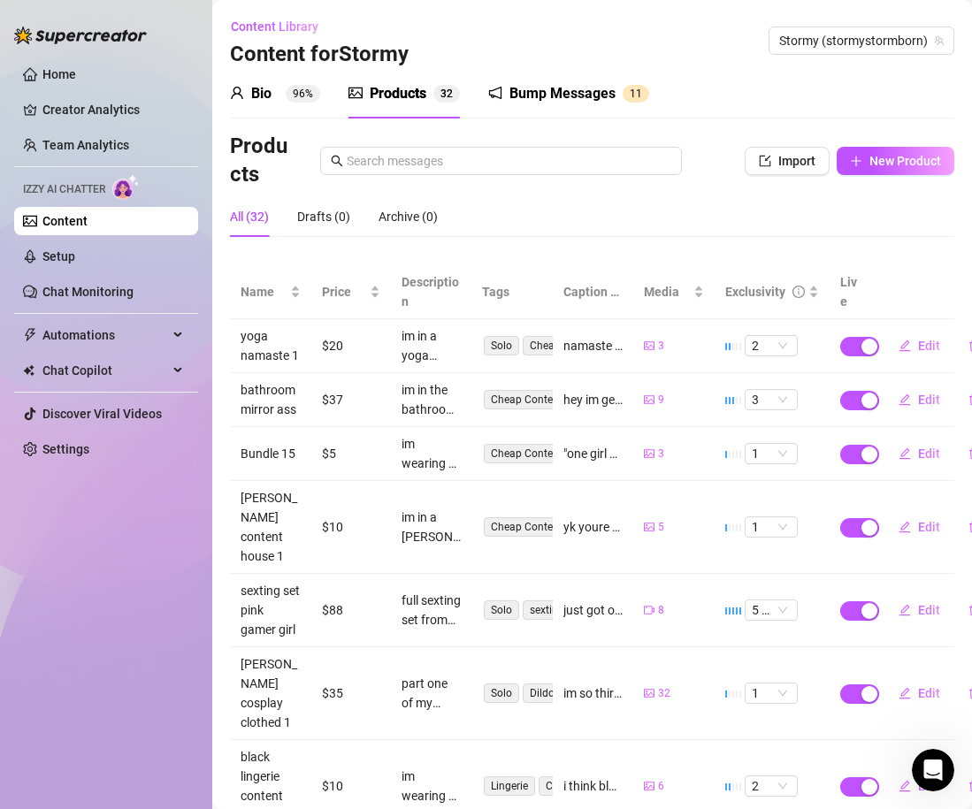
click at [705, 223] on div "All (32) Drafts (0) Archive (0)" at bounding box center [592, 216] width 724 height 41
click at [906, 154] on span "New Product" at bounding box center [905, 161] width 72 height 14
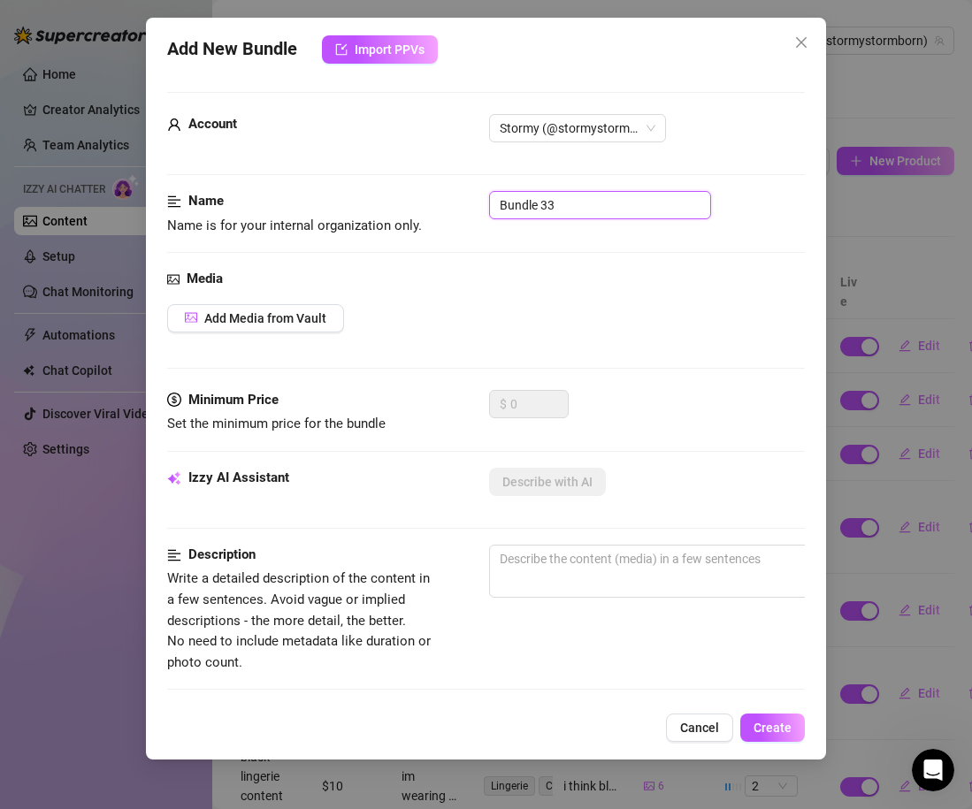
click at [501, 203] on input "Bundle 33" at bounding box center [600, 205] width 222 height 28
click at [283, 292] on div "Media Add Media from Vault" at bounding box center [486, 329] width 638 height 121
click at [285, 319] on span "Add Media from Vault" at bounding box center [265, 318] width 122 height 14
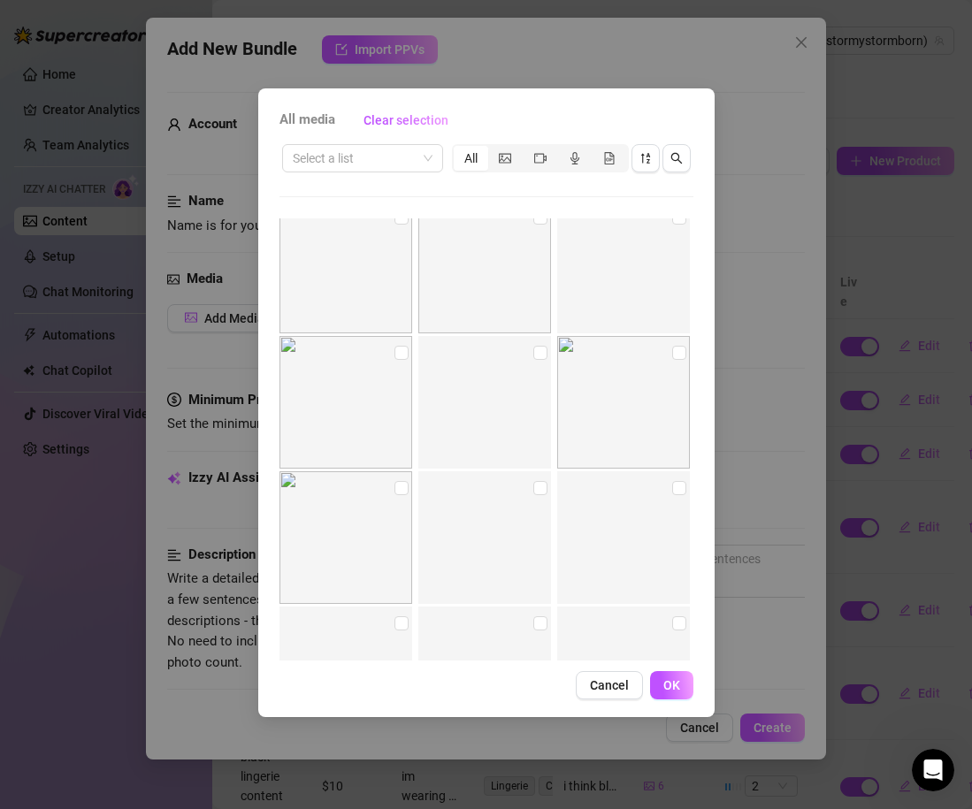
scroll to position [5973, 0]
click at [402, 345] on input "checkbox" at bounding box center [401, 350] width 14 height 14
click at [544, 348] on input "checkbox" at bounding box center [540, 350] width 14 height 14
click at [685, 353] on input "checkbox" at bounding box center [679, 350] width 14 height 14
click at [394, 485] on input "checkbox" at bounding box center [401, 485] width 14 height 14
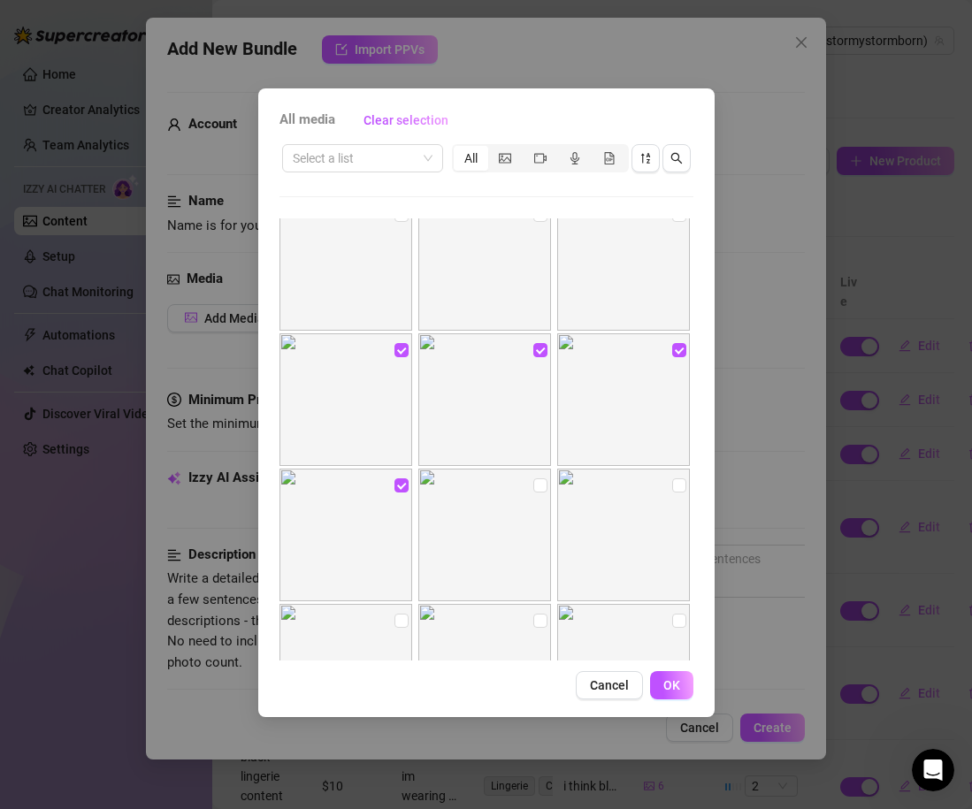
click at [531, 485] on img at bounding box center [484, 535] width 133 height 133
click at [535, 486] on input "checkbox" at bounding box center [540, 485] width 14 height 14
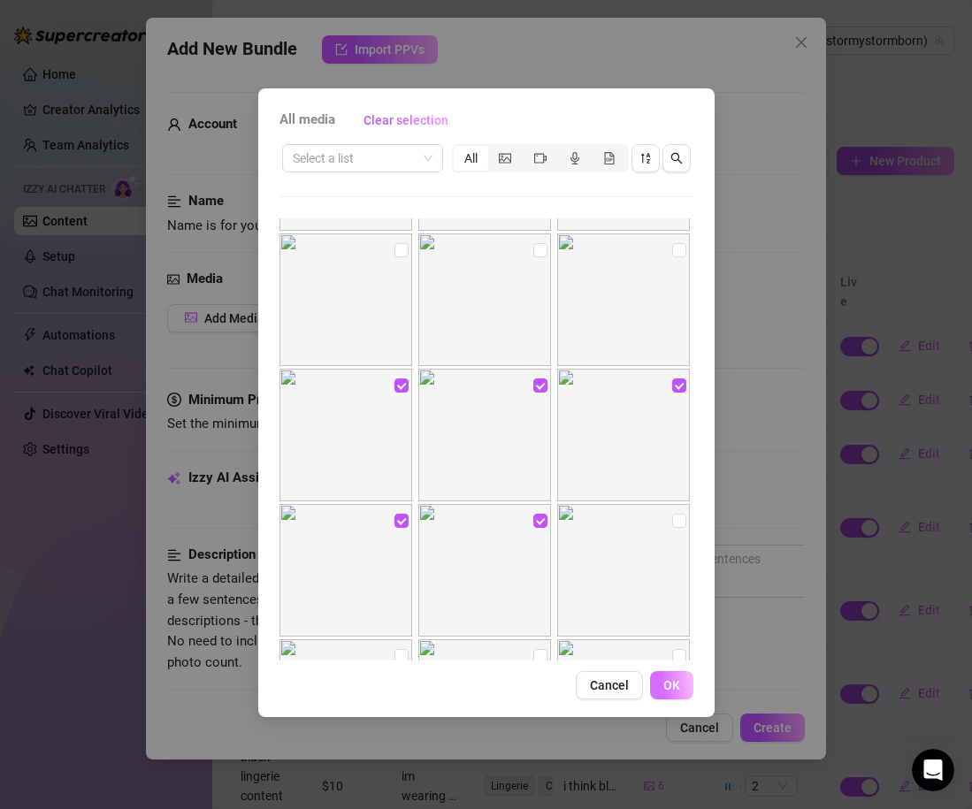
click at [675, 692] on button "OK" at bounding box center [671, 685] width 43 height 28
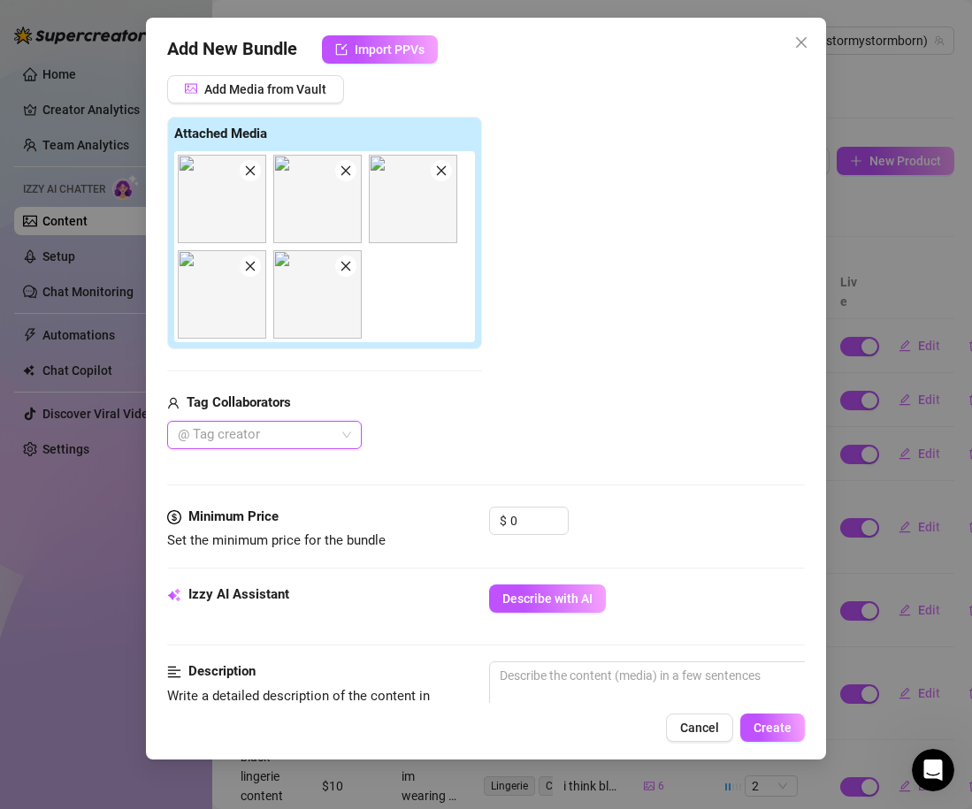
scroll to position [244, 0]
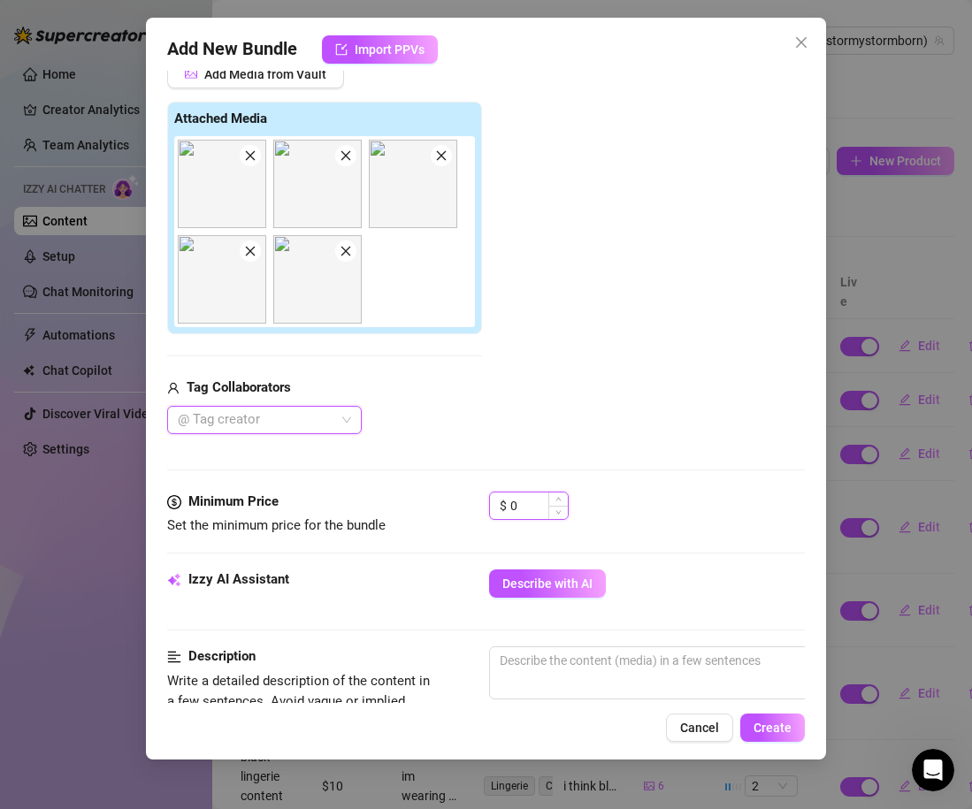
click at [521, 507] on input "0" at bounding box center [538, 506] width 57 height 27
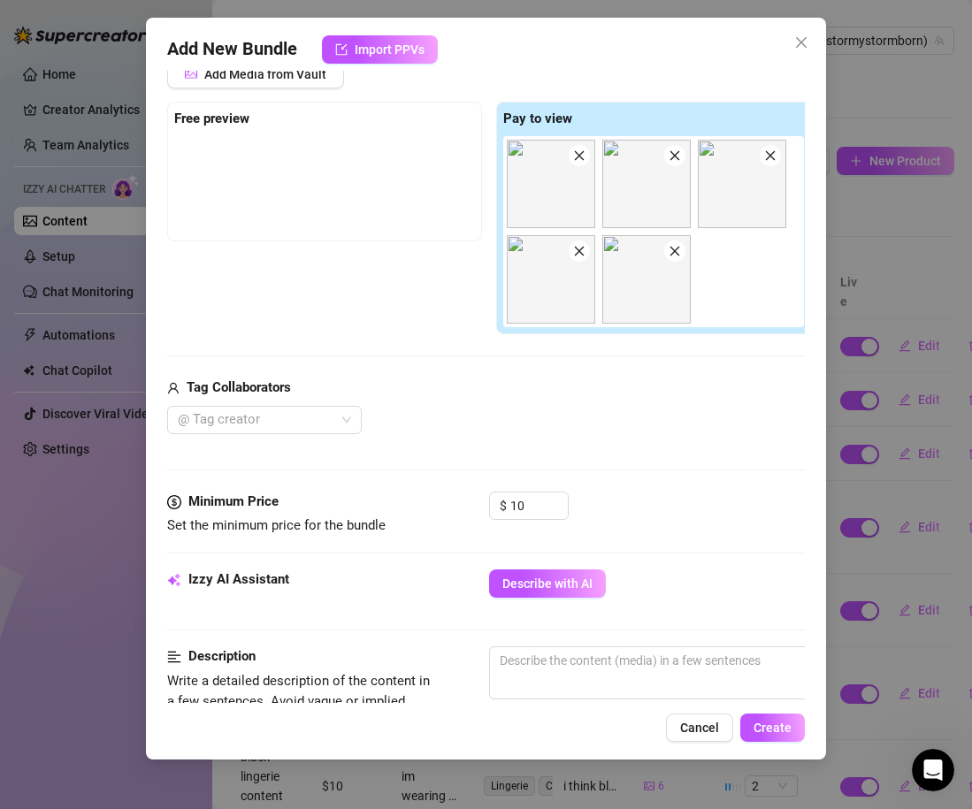
click at [581, 455] on div "Media Add Media from Vault Free preview Pay to view Tag Collaborators @ Tag cre…" at bounding box center [486, 258] width 638 height 467
click at [538, 516] on input "10" at bounding box center [538, 506] width 57 height 27
click at [714, 431] on div "@ Tag creator" at bounding box center [489, 420] width 644 height 28
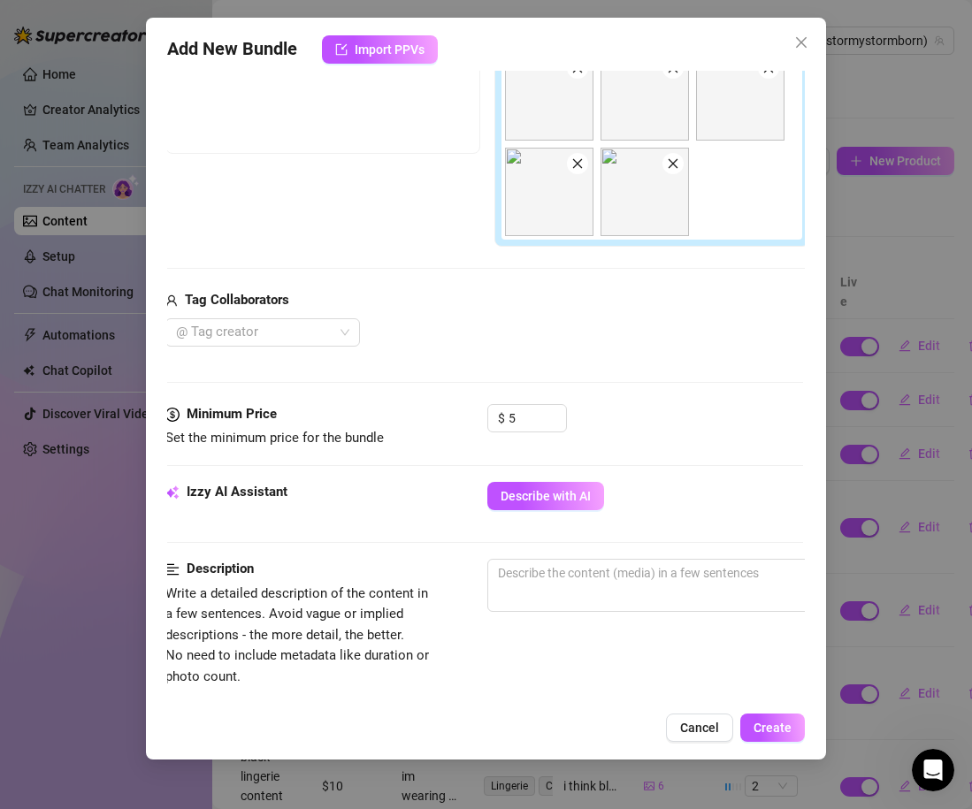
scroll to position [298, 2]
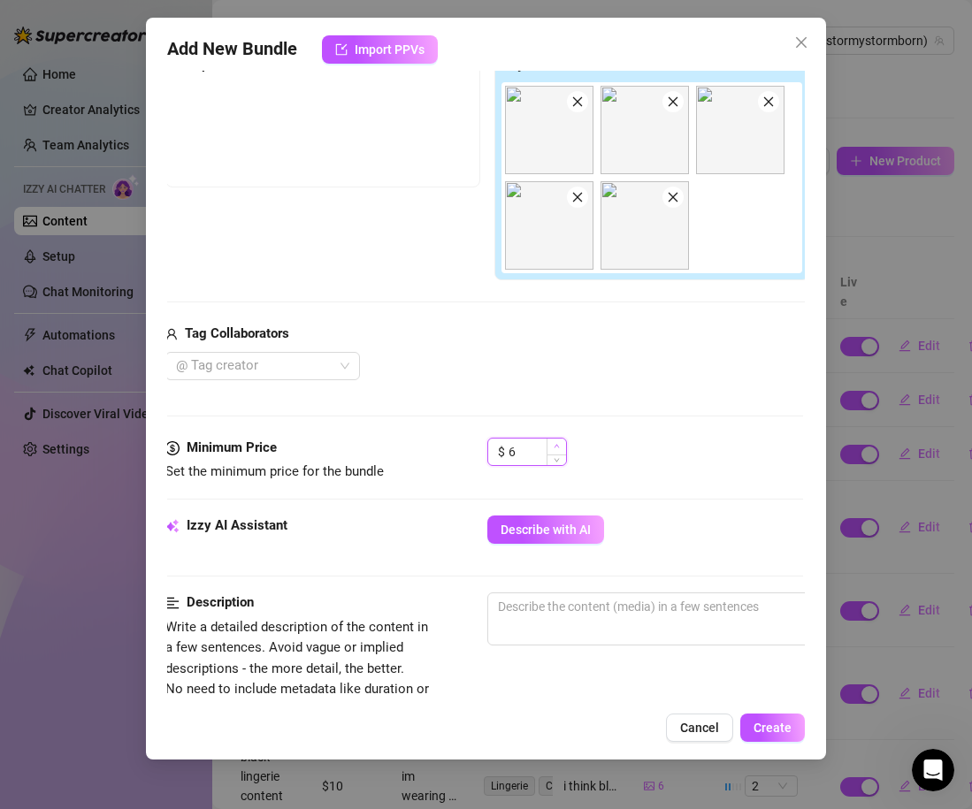
click at [560, 441] on span "Increase Value" at bounding box center [555, 447] width 19 height 16
click at [579, 447] on div "$ 6" at bounding box center [645, 460] width 316 height 44
click at [586, 615] on textarea at bounding box center [796, 606] width 617 height 27
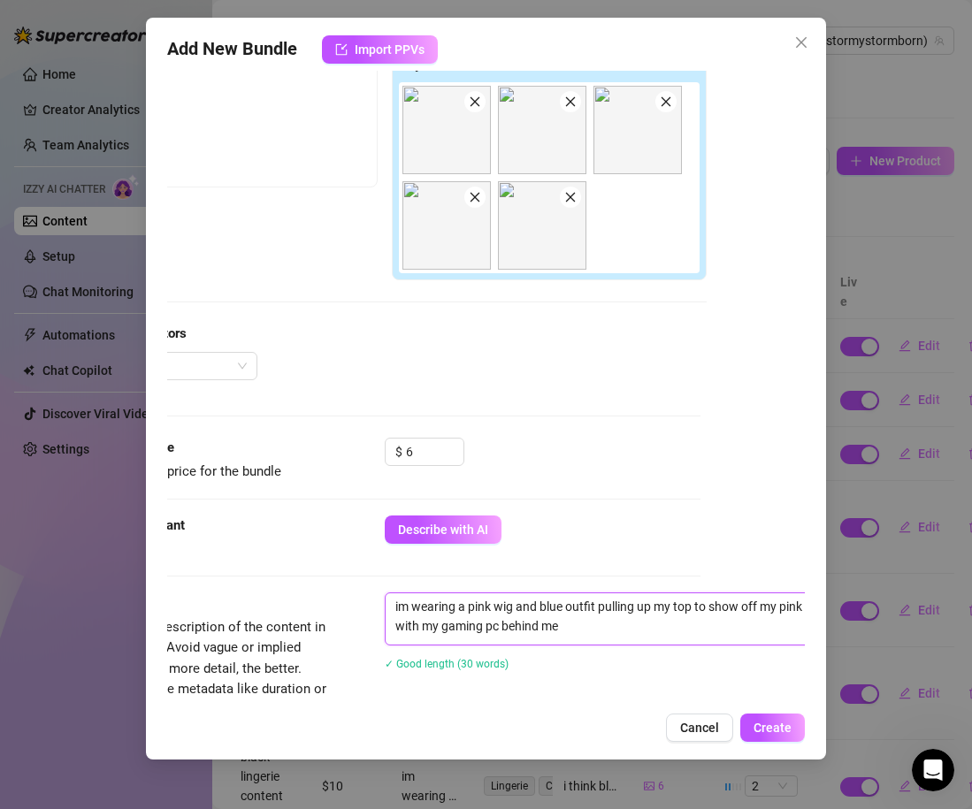
scroll to position [298, 0]
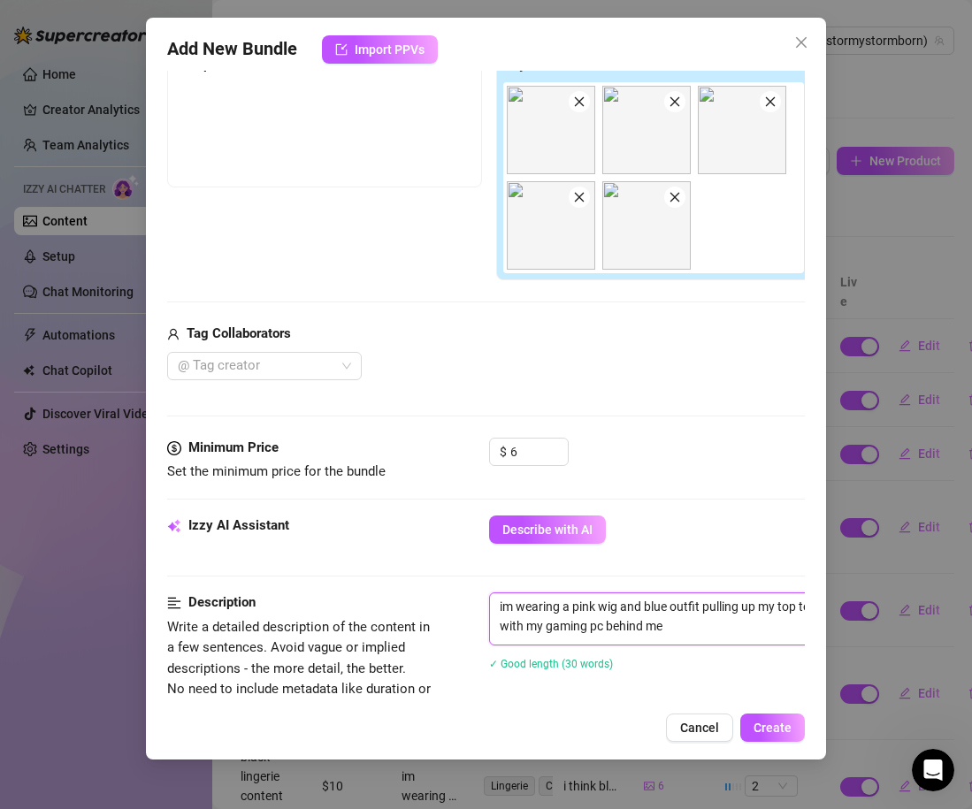
drag, startPoint x: 414, startPoint y: 623, endPoint x: 149, endPoint y: 600, distance: 265.5
click at [149, 600] on div "Add New Bundle Import PPVs Account Stormy (@stormystormborn) Name Name is for y…" at bounding box center [486, 389] width 680 height 742
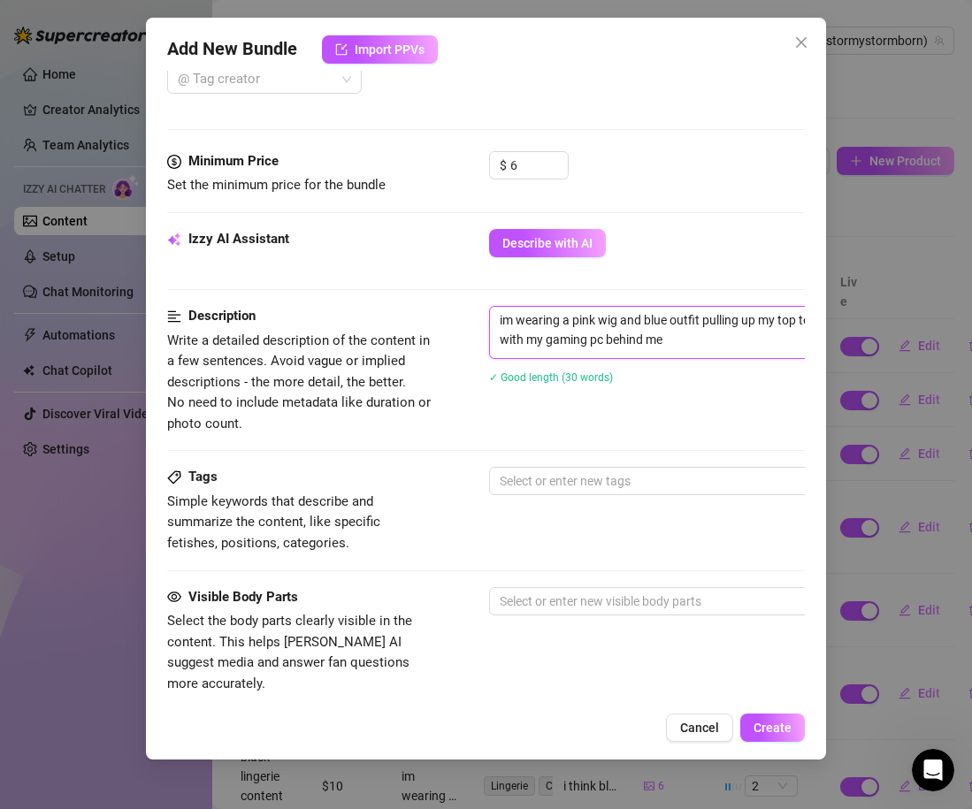
scroll to position [618, 0]
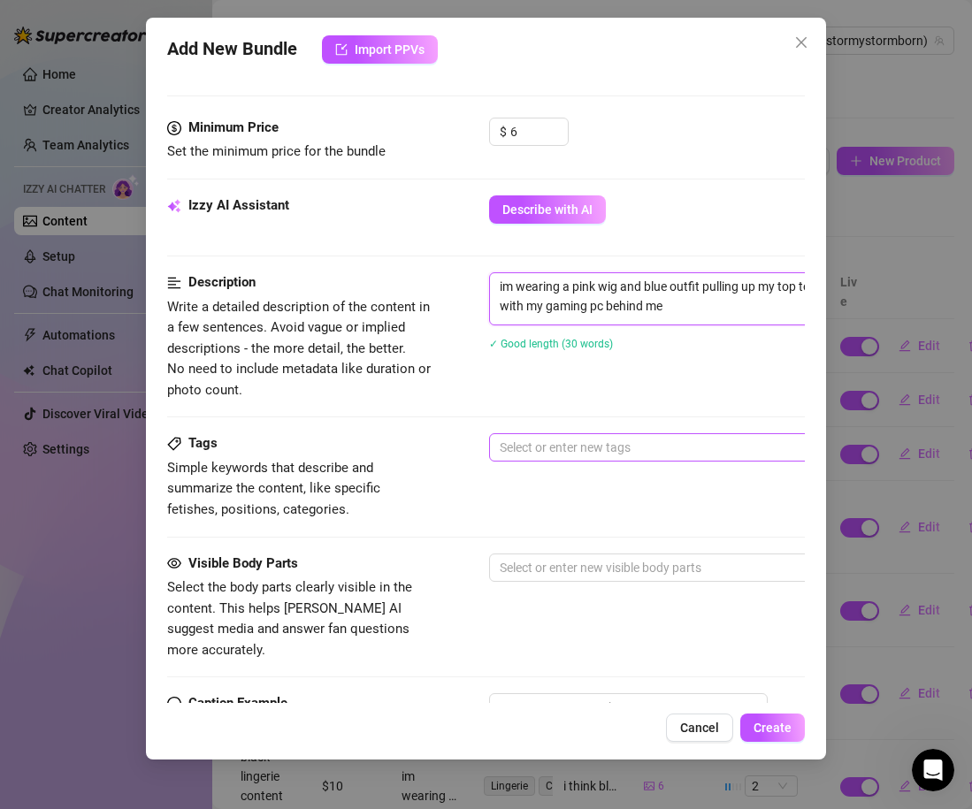
click at [526, 447] on div at bounding box center [789, 447] width 593 height 25
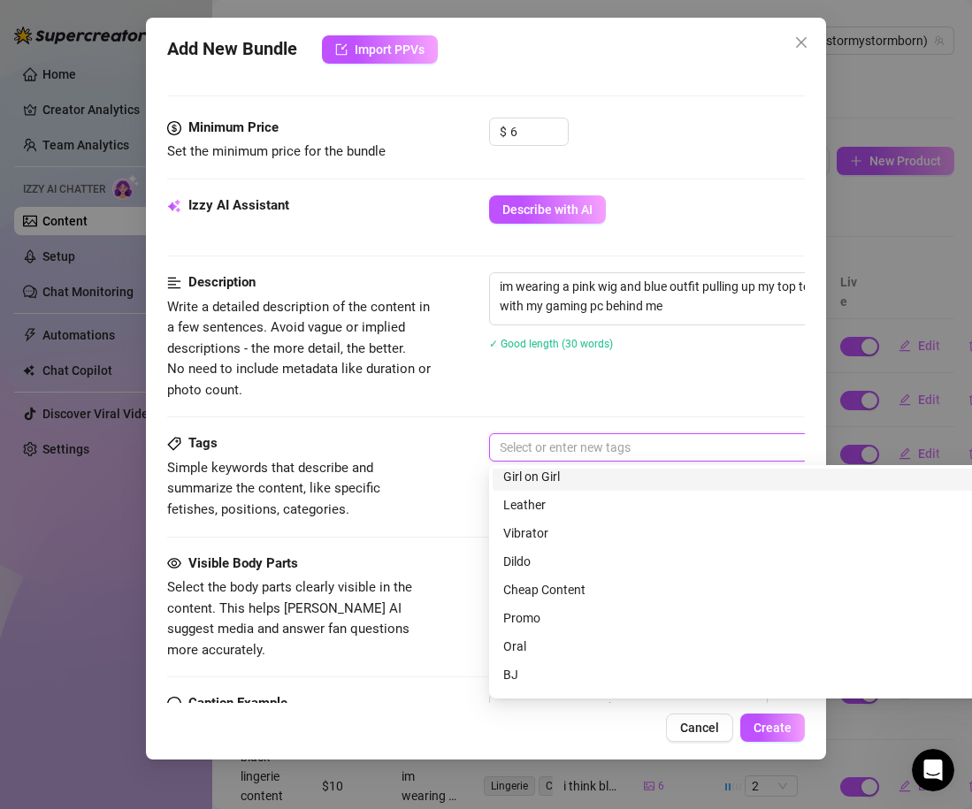
scroll to position [126, 0]
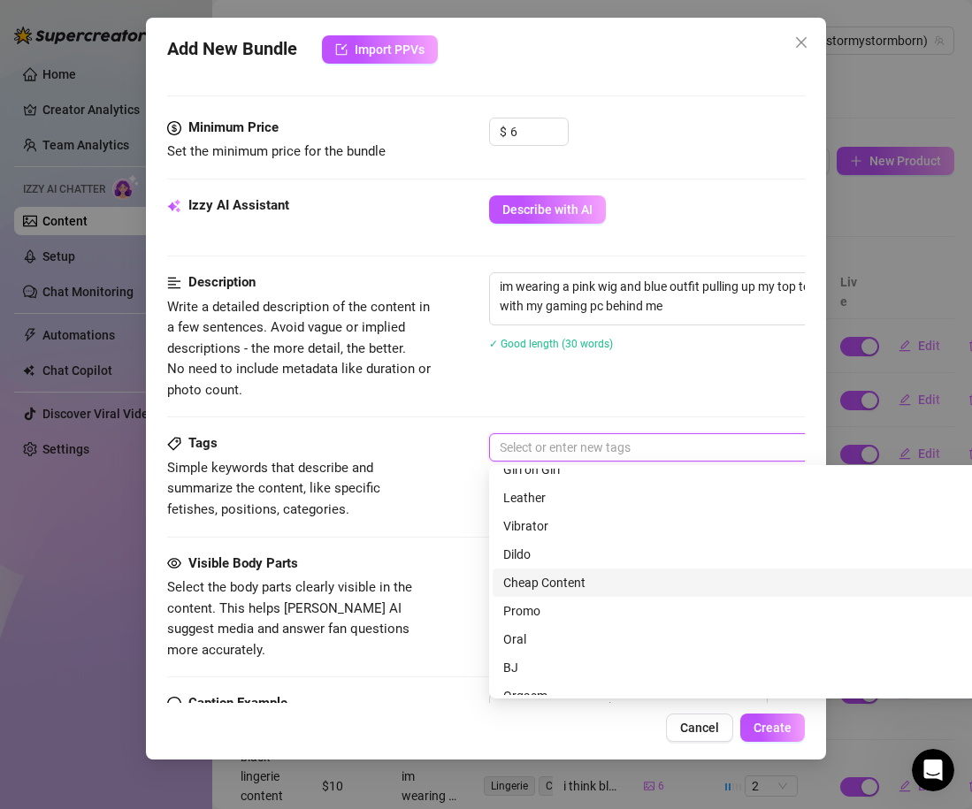
click at [555, 576] on div "Cheap Content" at bounding box center [798, 582] width 591 height 19
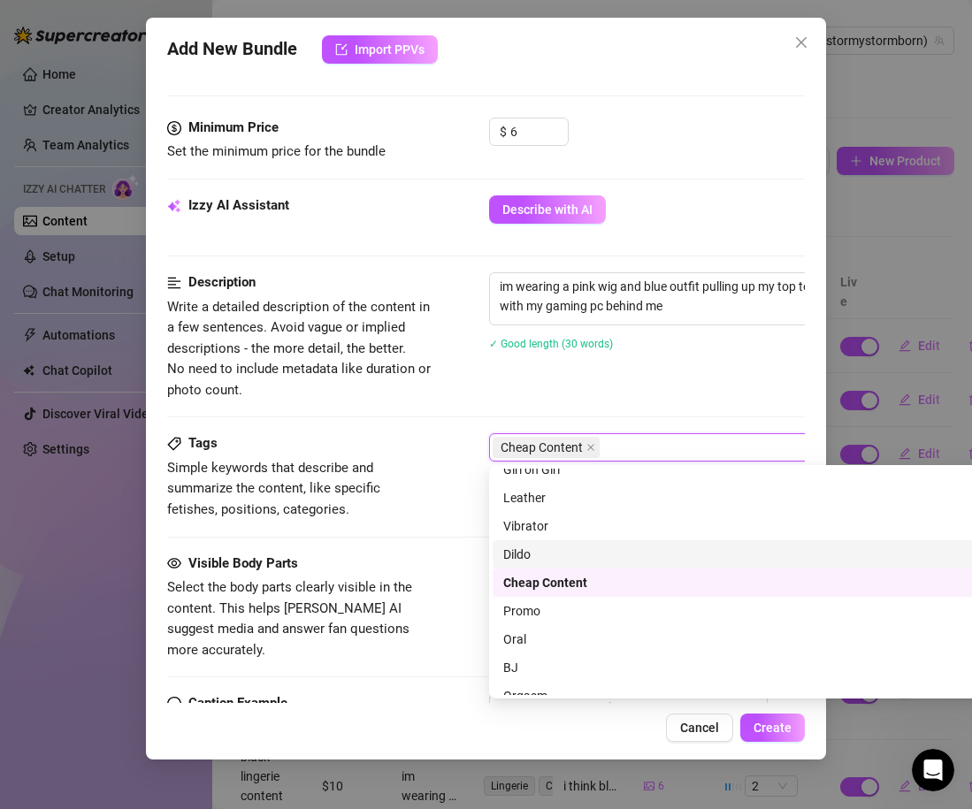
click at [439, 531] on div "Tags Simple keywords that describe and summarize the content, like specific fet…" at bounding box center [486, 492] width 638 height 119
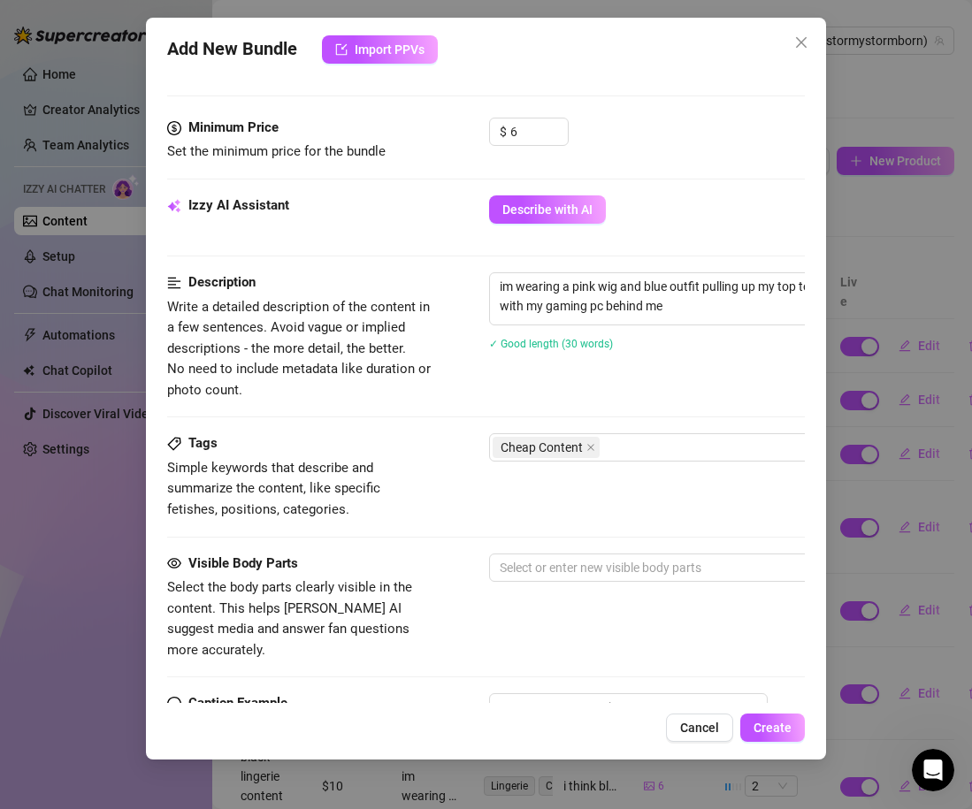
scroll to position [622, 0]
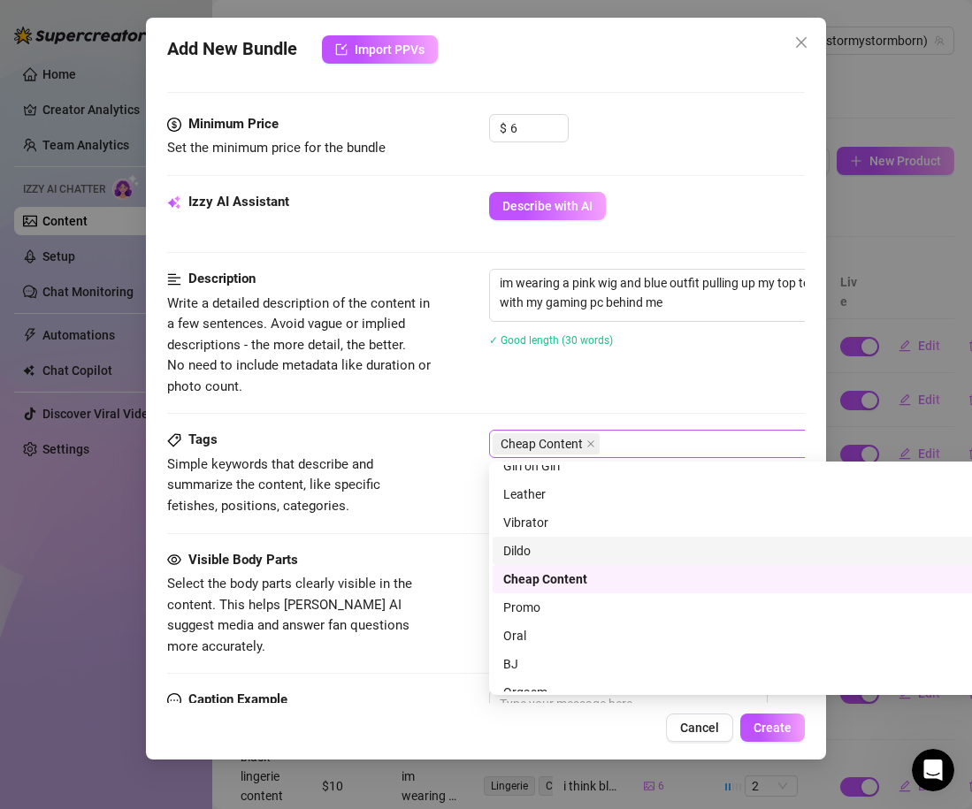
click at [616, 442] on div "Cheap Content" at bounding box center [789, 444] width 593 height 25
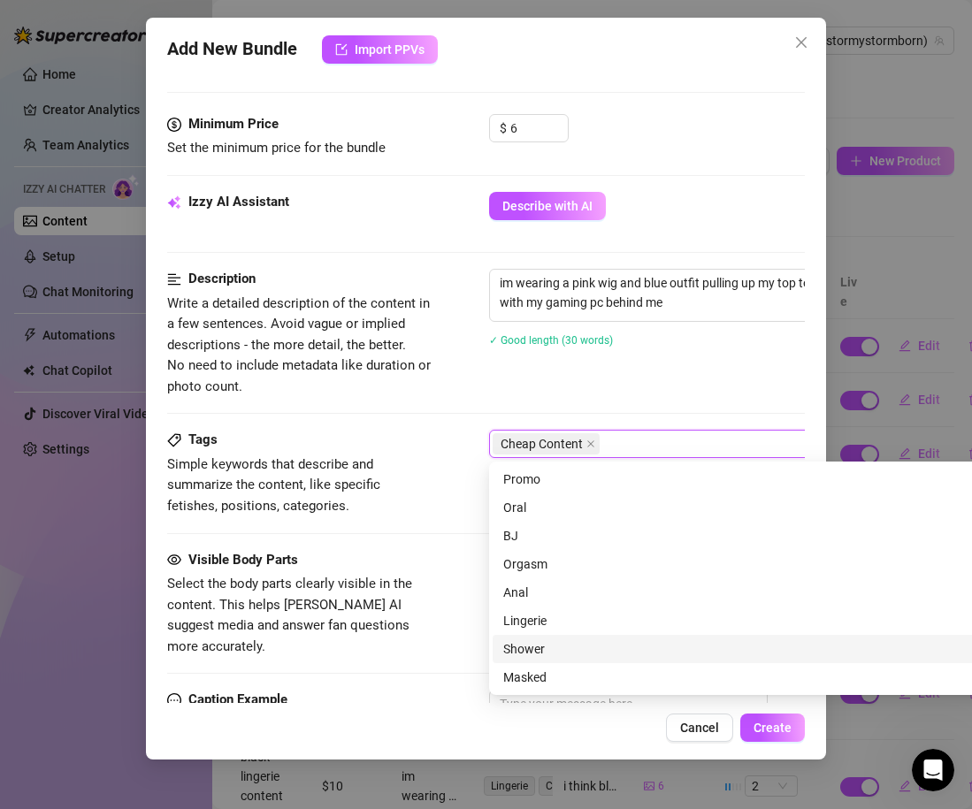
click at [546, 624] on div "Lingerie" at bounding box center [798, 620] width 591 height 19
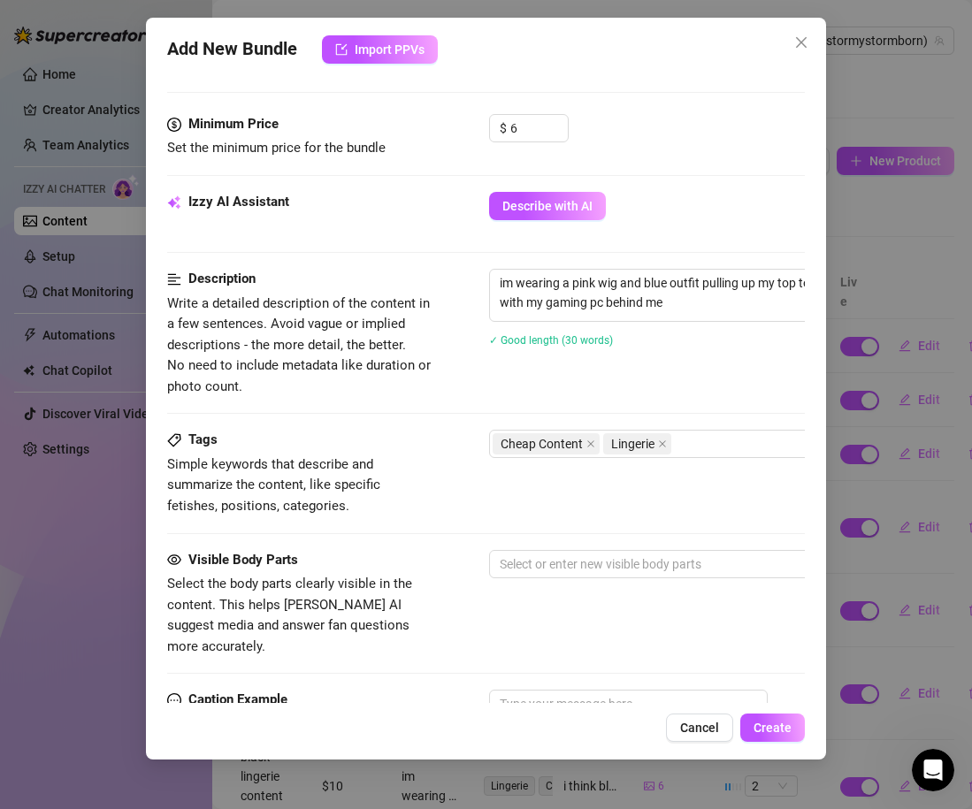
click at [397, 525] on div "Tags Simple keywords that describe and summarize the content, like specific fet…" at bounding box center [486, 489] width 638 height 119
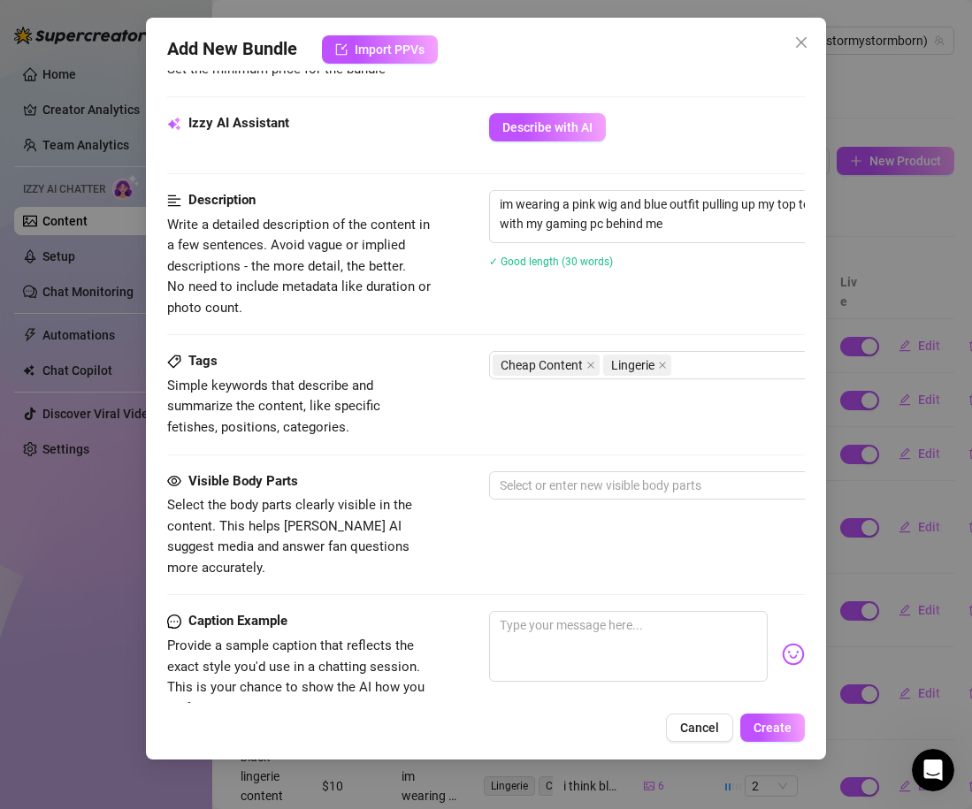
scroll to position [705, 0]
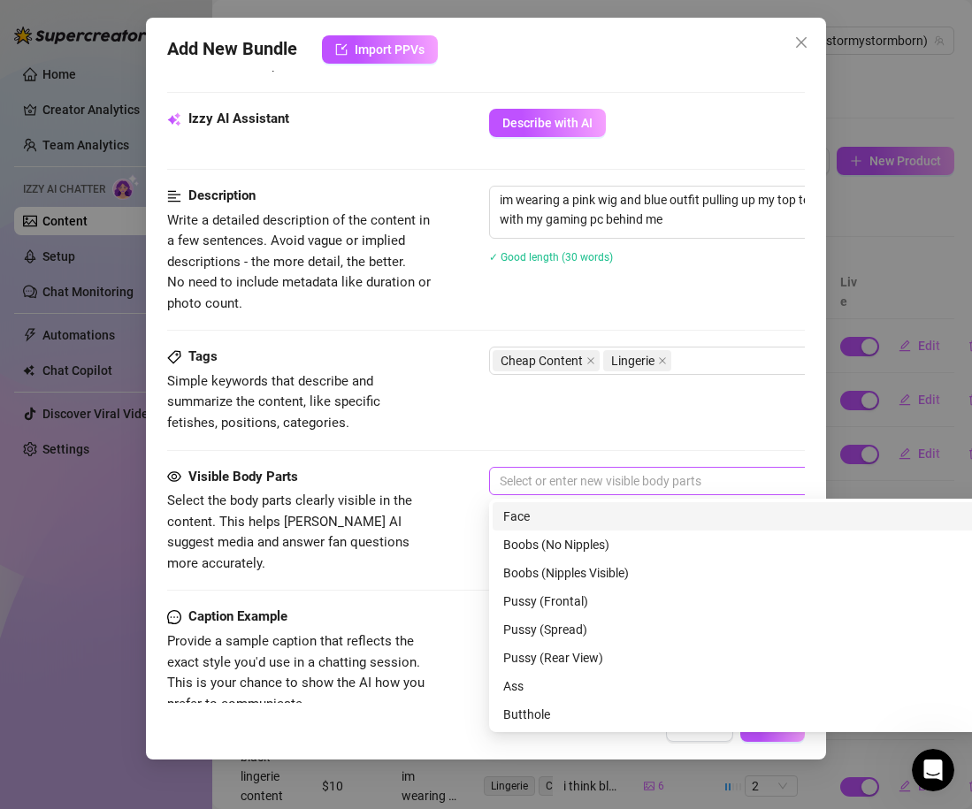
click at [531, 477] on div at bounding box center [789, 481] width 593 height 25
click at [528, 517] on div "Face" at bounding box center [798, 516] width 591 height 19
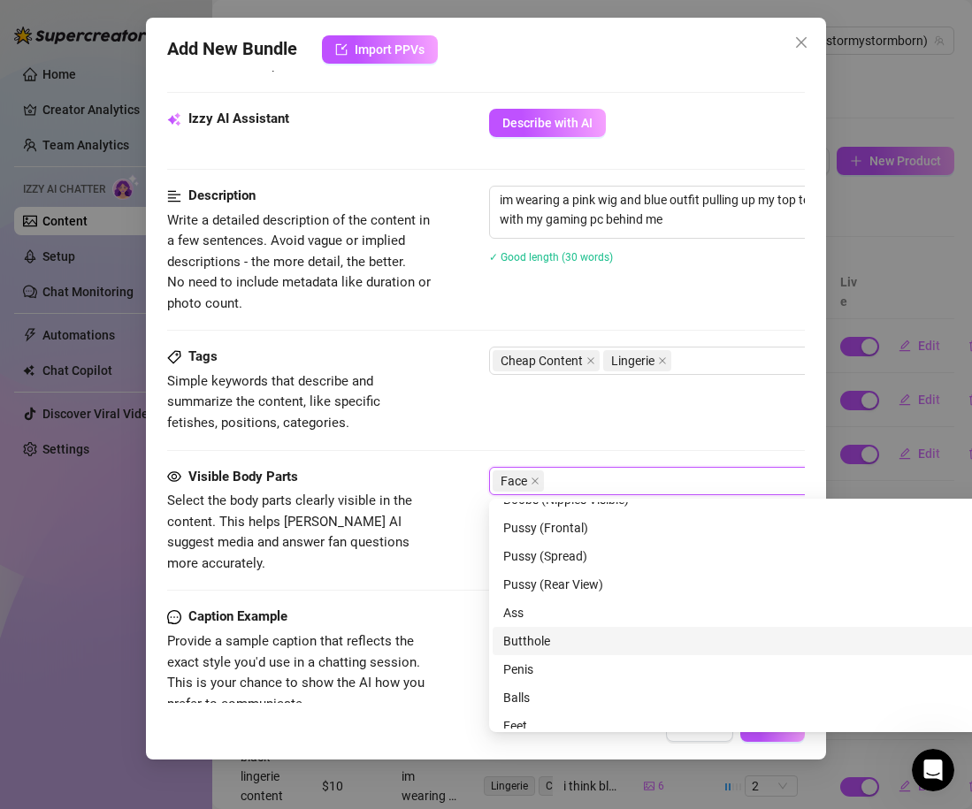
scroll to position [113, 0]
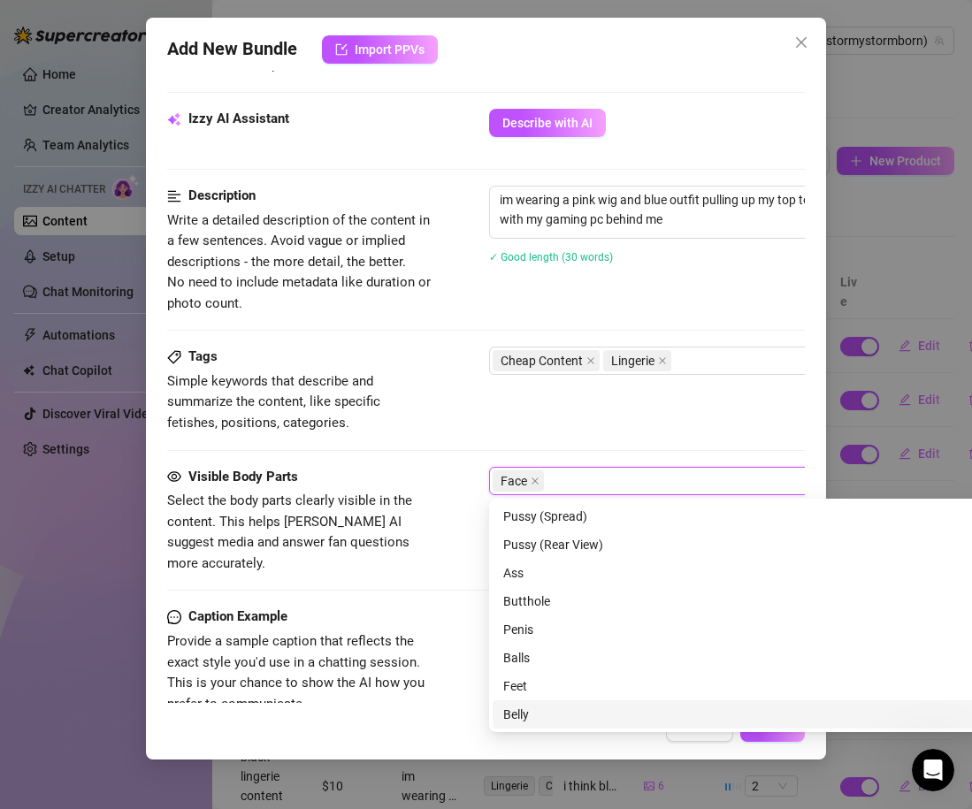
click at [541, 715] on div "Belly" at bounding box center [798, 714] width 591 height 19
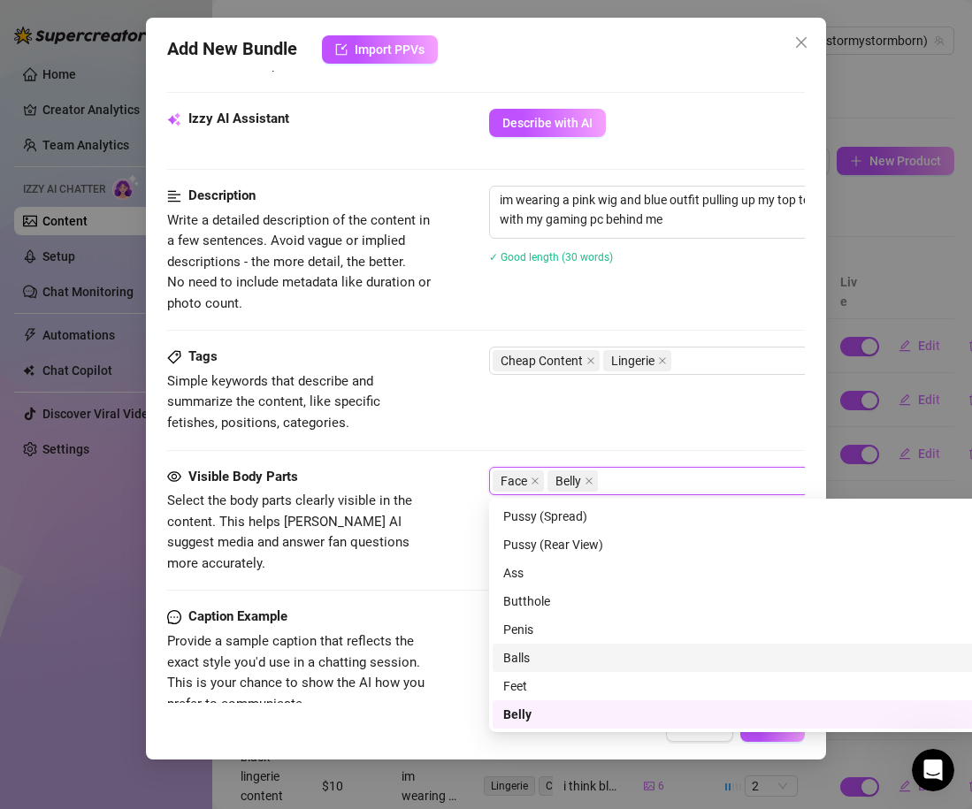
click at [446, 523] on div "Visible Body Parts Select the body parts clearly visible in the content. This h…" at bounding box center [486, 521] width 638 height 108
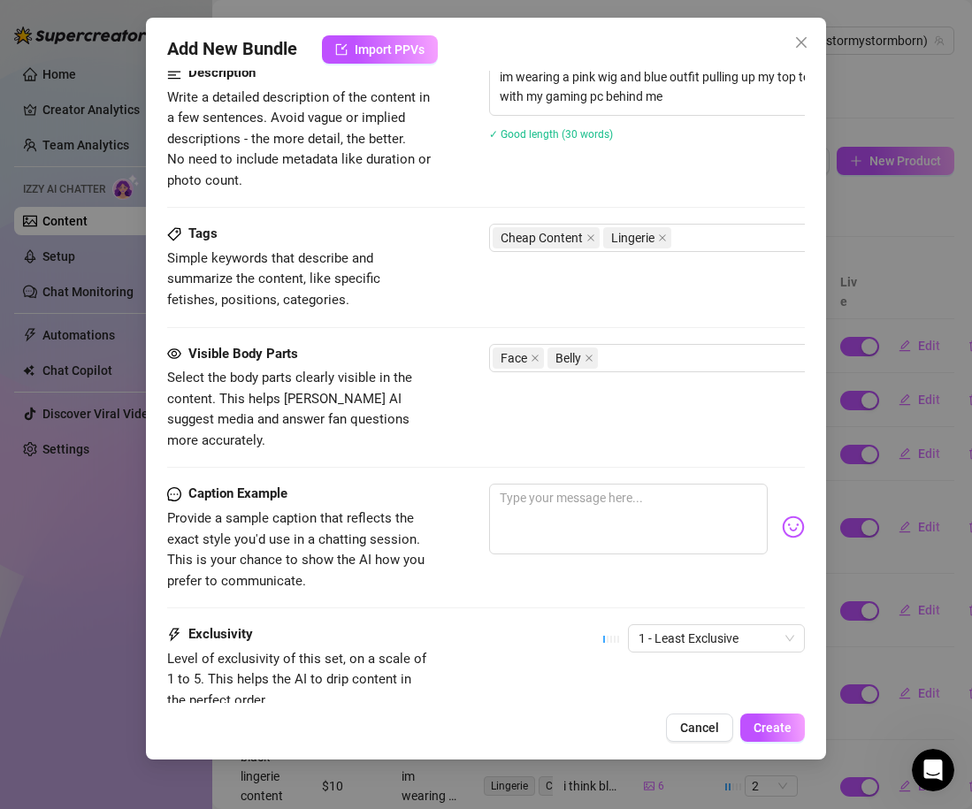
scroll to position [837, 3]
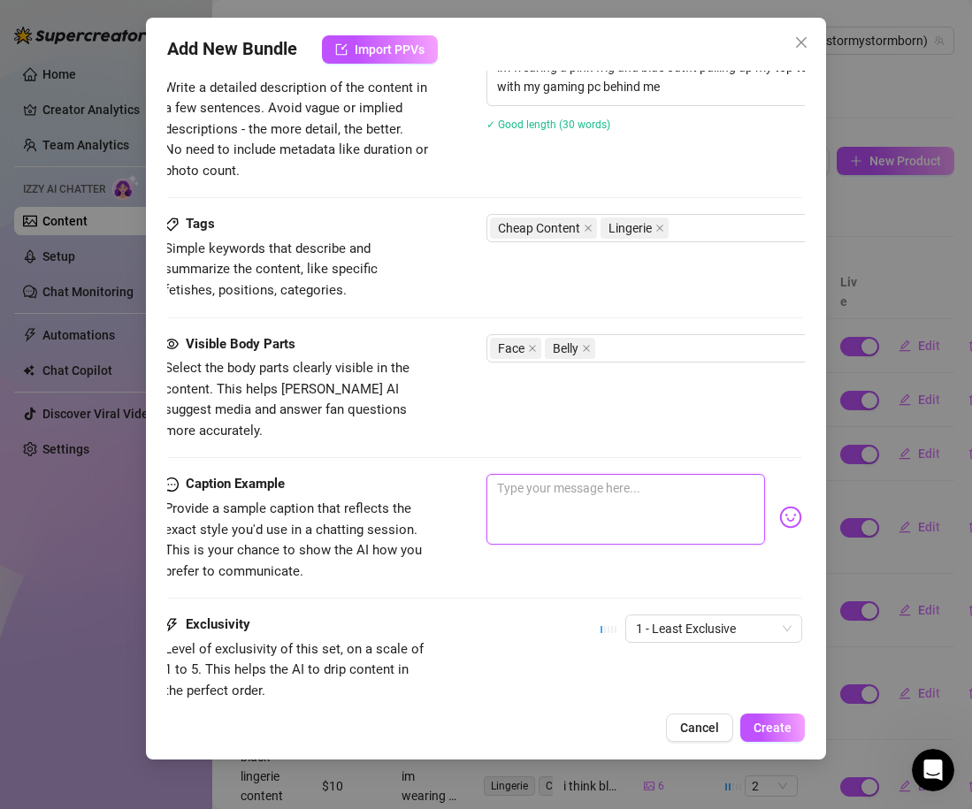
click at [495, 521] on textarea at bounding box center [625, 509] width 279 height 71
click at [790, 506] on img at bounding box center [790, 517] width 23 height 23
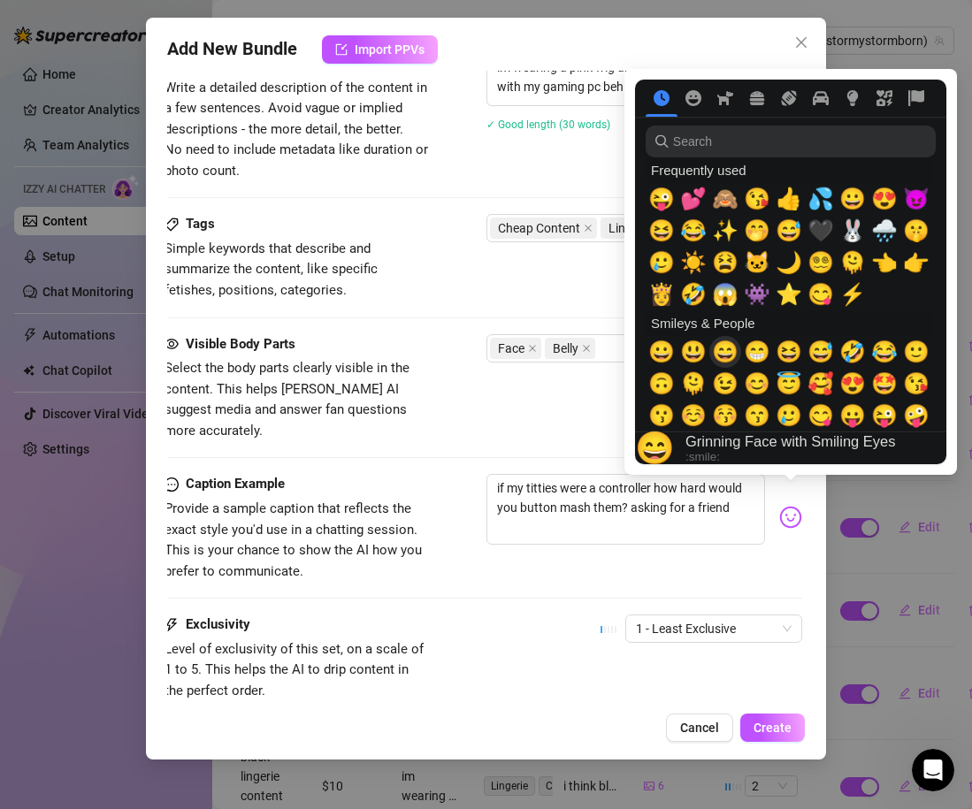
click at [723, 357] on span "😄" at bounding box center [725, 352] width 27 height 25
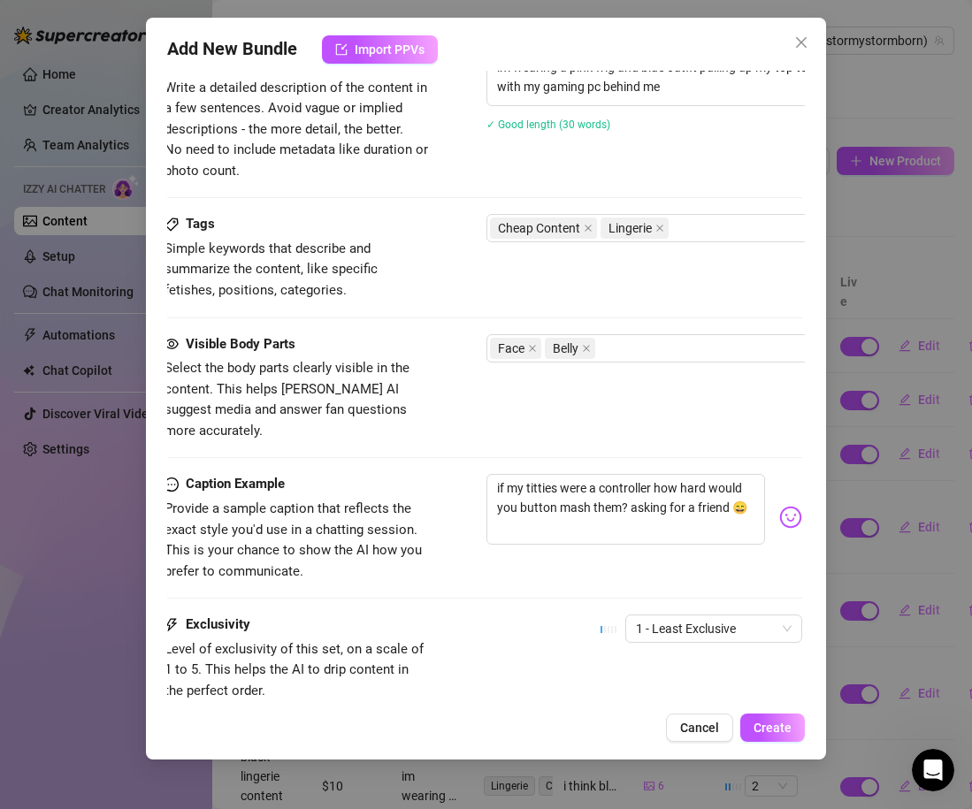
click at [580, 559] on div "Caption Example Provide a sample caption that reflects the exact style you'd us…" at bounding box center [483, 528] width 638 height 108
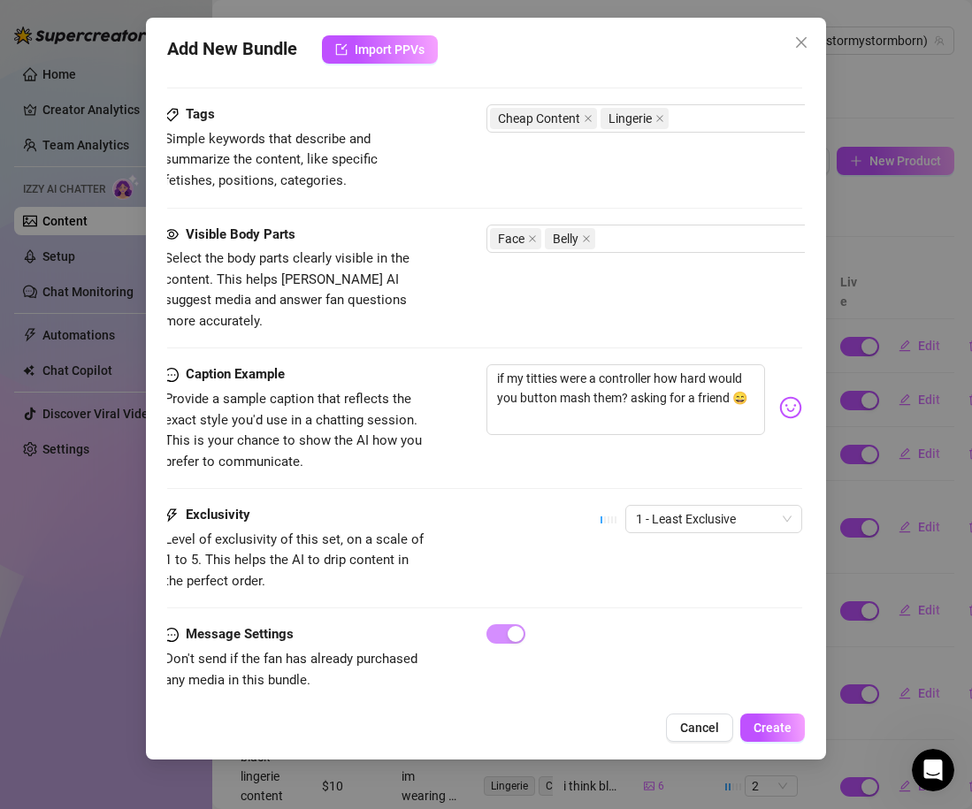
scroll to position [947, 0]
click at [712, 512] on div "1 - Least Exclusive" at bounding box center [716, 519] width 177 height 28
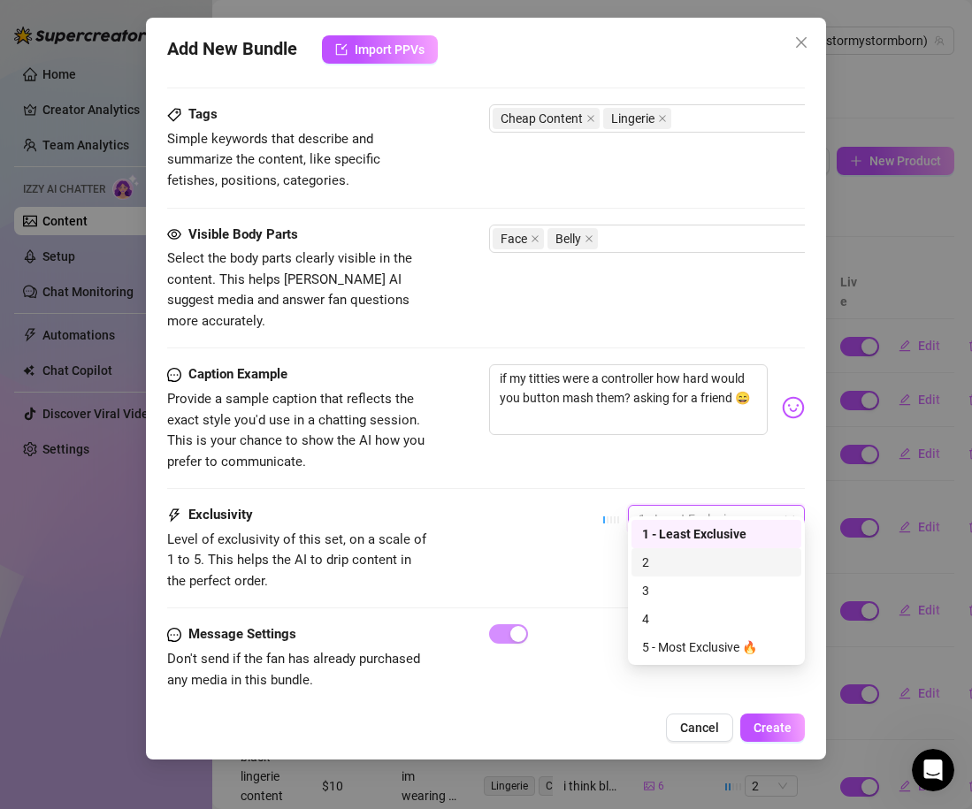
click at [586, 534] on div "Exclusivity Level of exclusivity of this set, on a scale of 1 to 5. This helps …" at bounding box center [486, 548] width 638 height 87
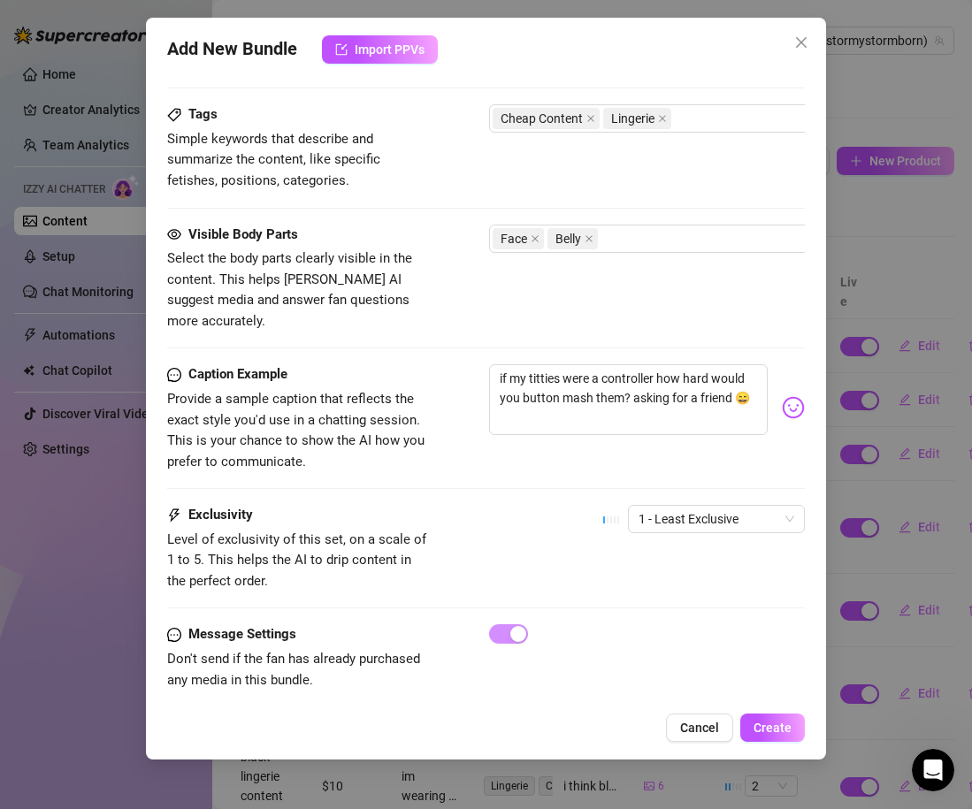
click at [586, 539] on div "Exclusivity Level of exclusivity of this set, on a scale of 1 to 5. This helps …" at bounding box center [486, 548] width 638 height 87
click at [790, 735] on button "Create" at bounding box center [772, 728] width 65 height 28
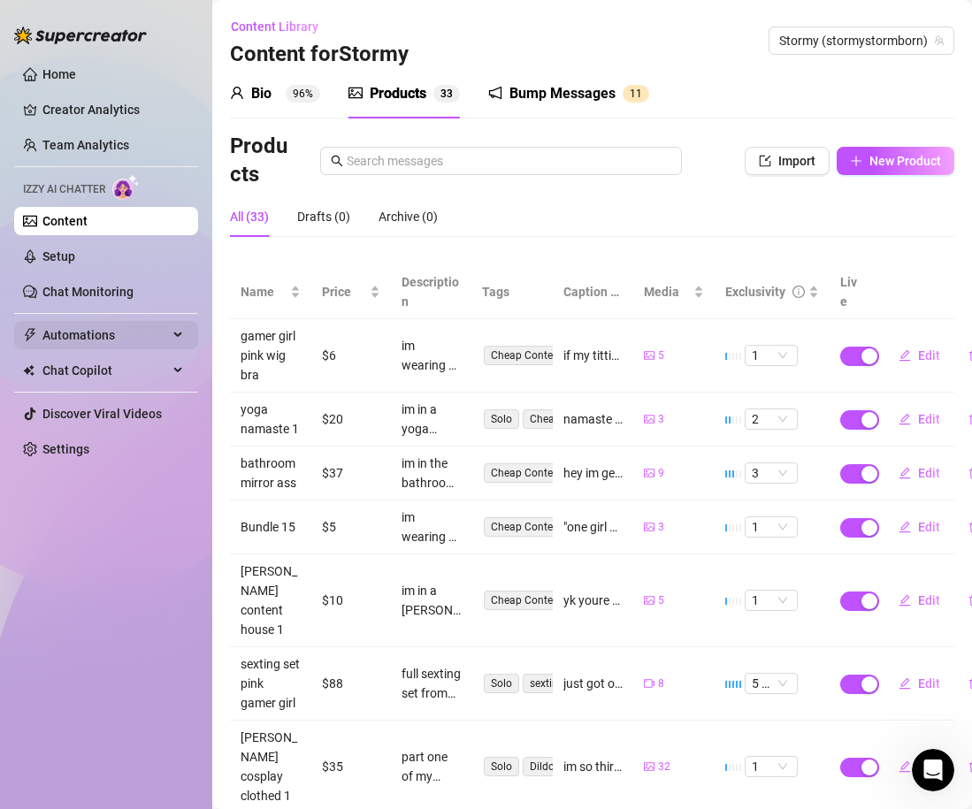
click at [130, 340] on span "Automations" at bounding box center [105, 335] width 126 height 28
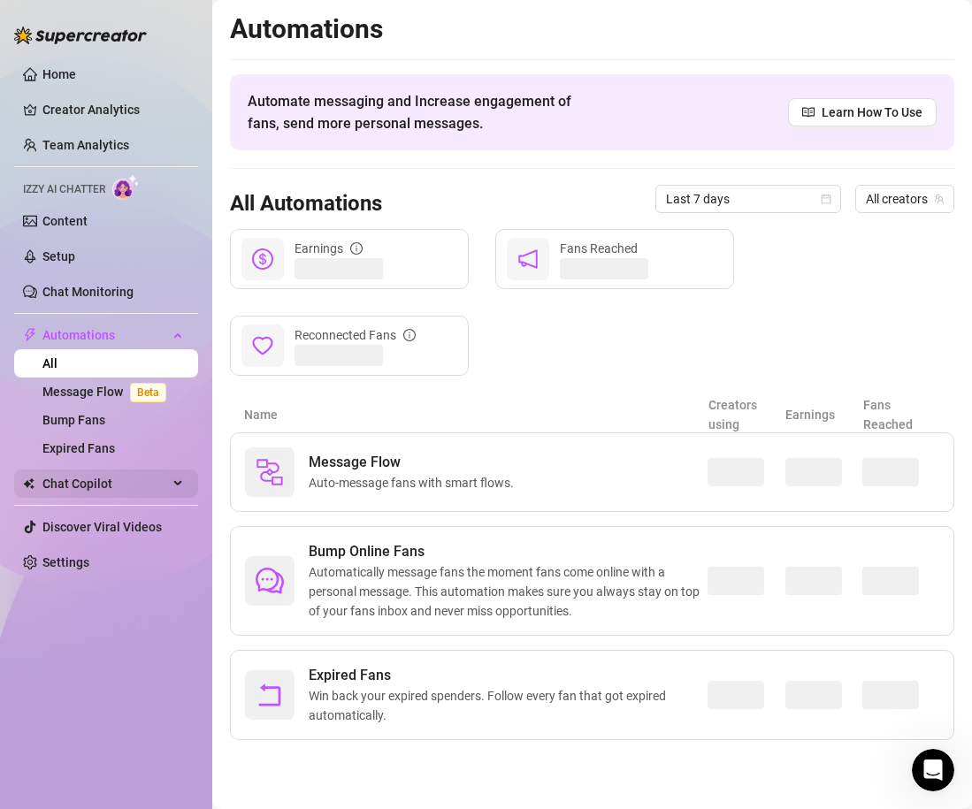
click at [96, 489] on span "Chat Copilot" at bounding box center [105, 484] width 126 height 28
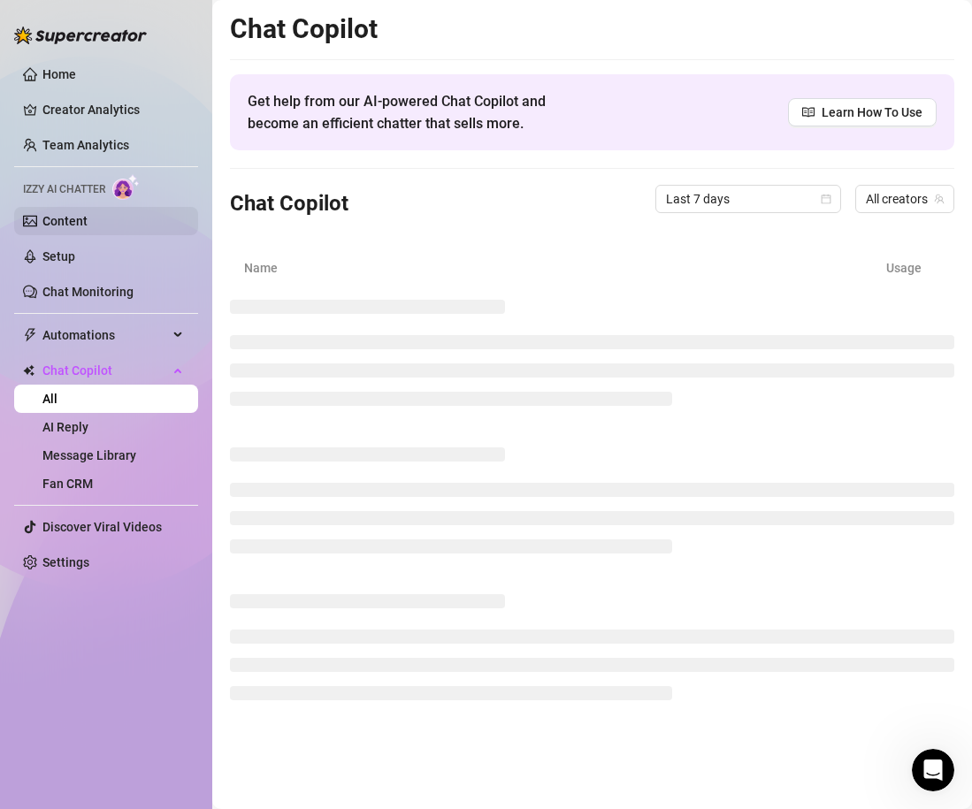
click at [82, 228] on link "Content" at bounding box center [64, 221] width 45 height 14
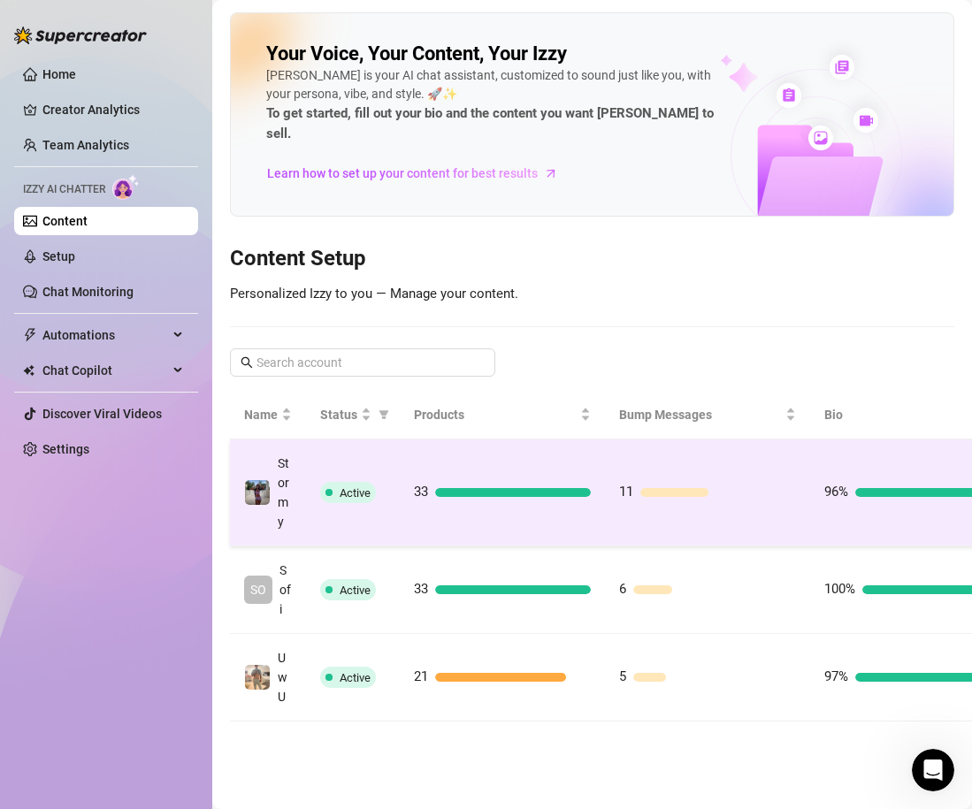
click at [759, 492] on td "11" at bounding box center [707, 492] width 205 height 107
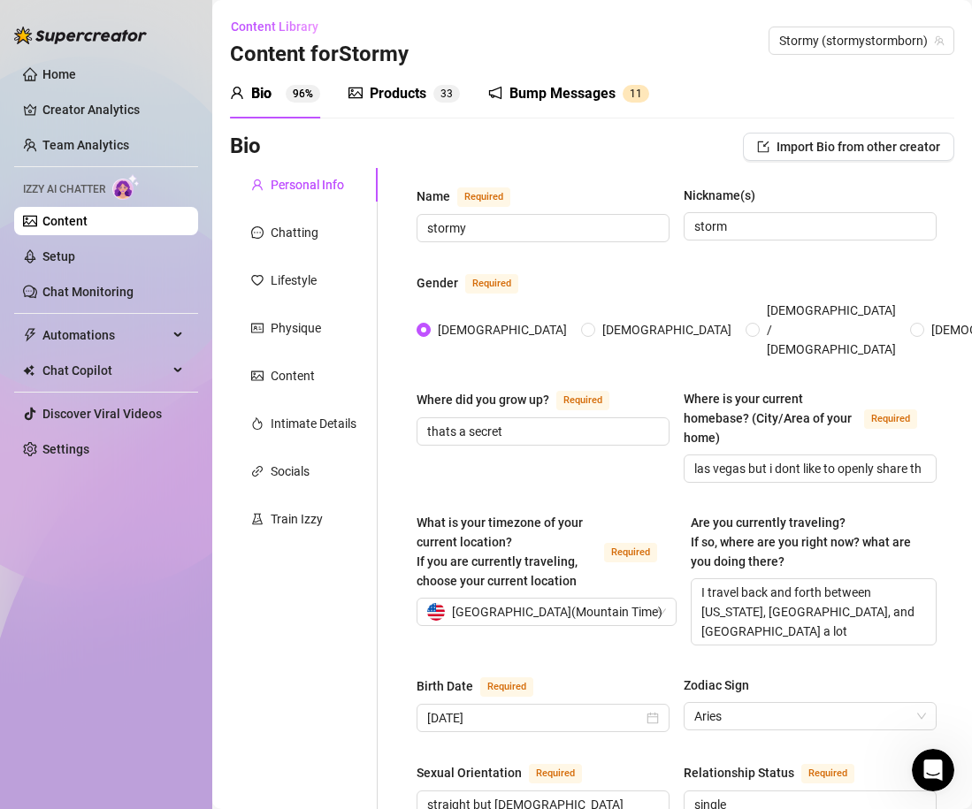
click at [416, 91] on div "Products" at bounding box center [398, 93] width 57 height 21
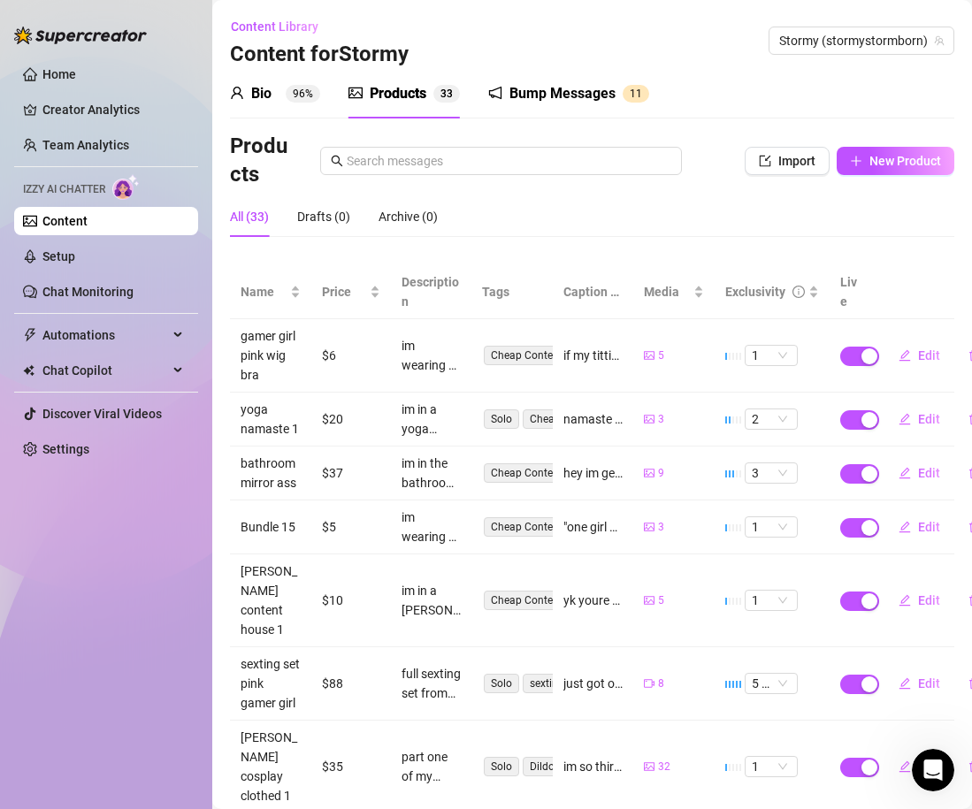
click at [57, 559] on div "Home Creator Analytics Team Analytics Izzy AI Chatter Content Setup Chat Monito…" at bounding box center [106, 396] width 184 height 793
click at [65, 228] on link "Content" at bounding box center [64, 221] width 45 height 14
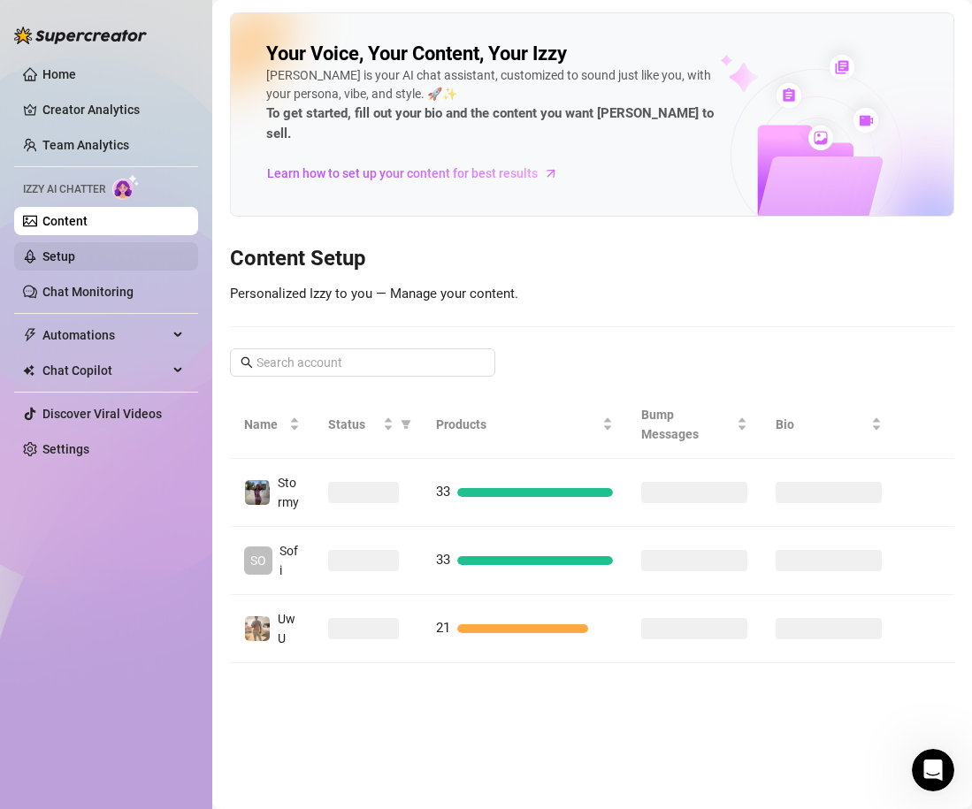
click at [73, 259] on link "Setup" at bounding box center [58, 256] width 33 height 14
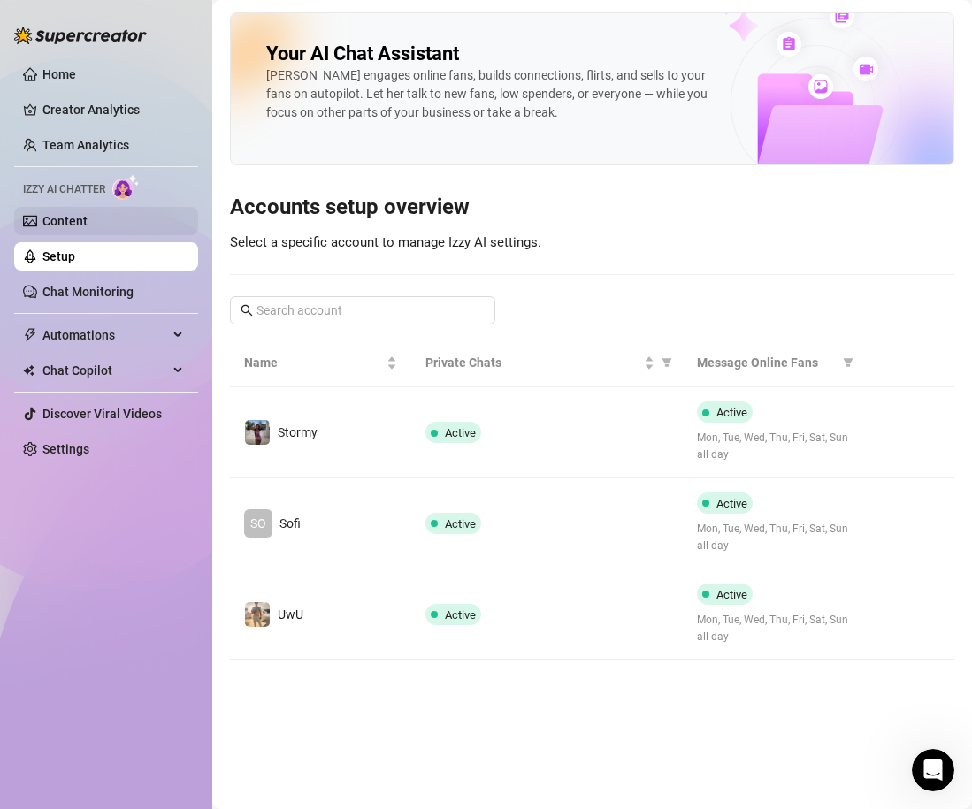
click at [88, 228] on link "Content" at bounding box center [64, 221] width 45 height 14
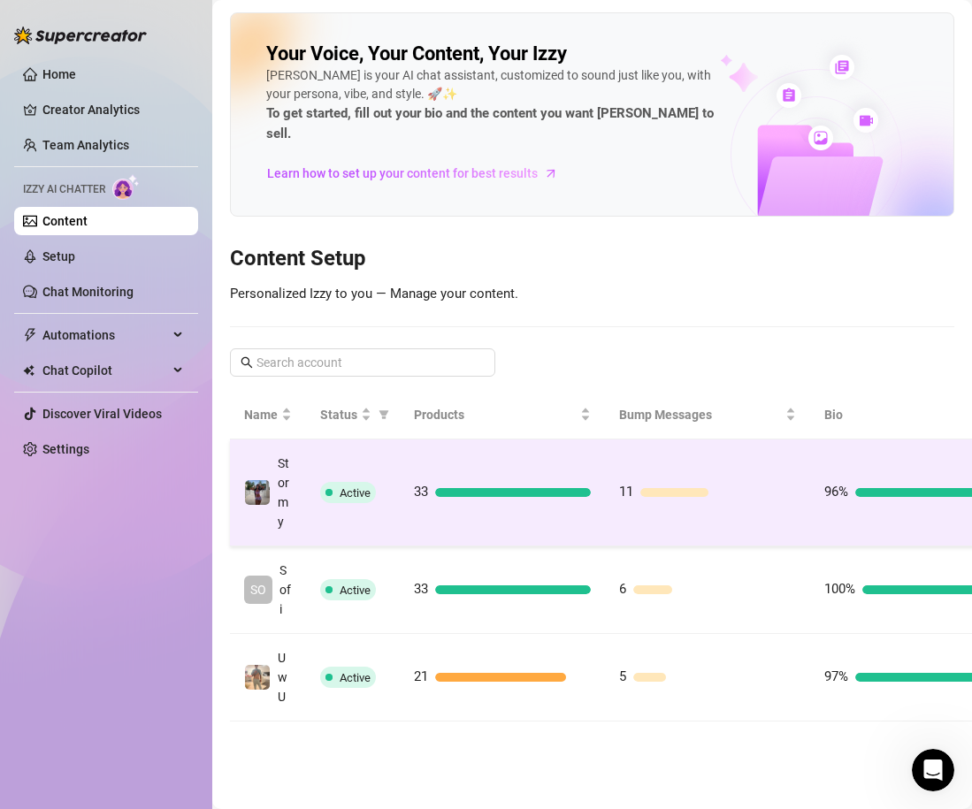
click at [775, 488] on div at bounding box center [718, 492] width 156 height 9
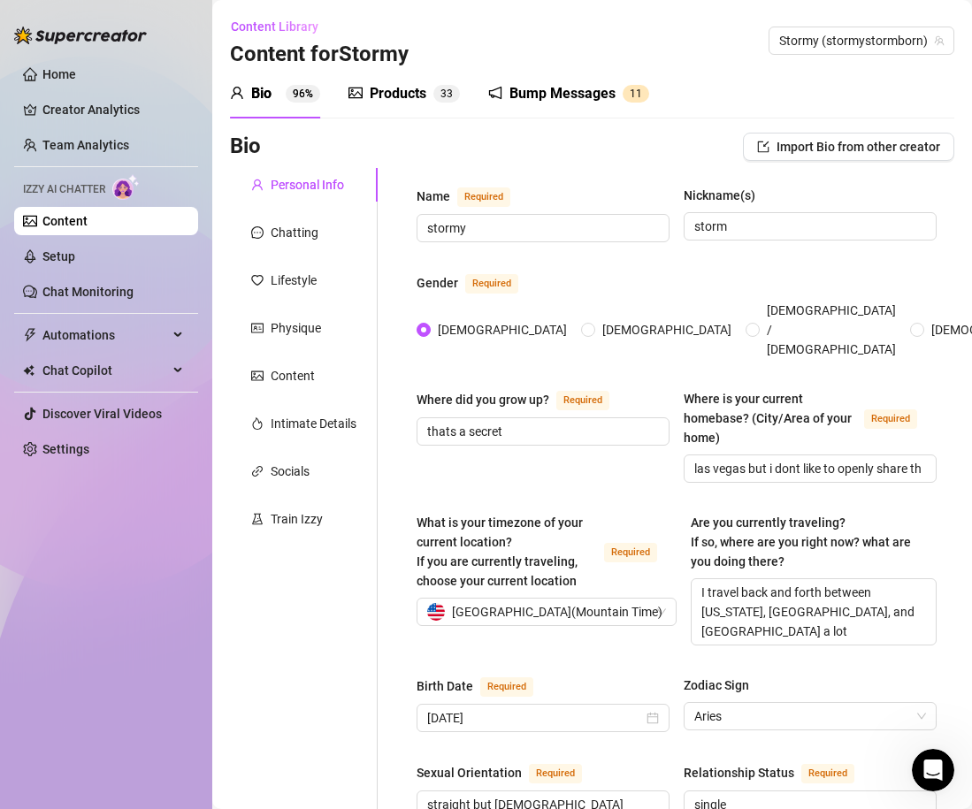
click at [420, 96] on div "Products" at bounding box center [398, 93] width 57 height 21
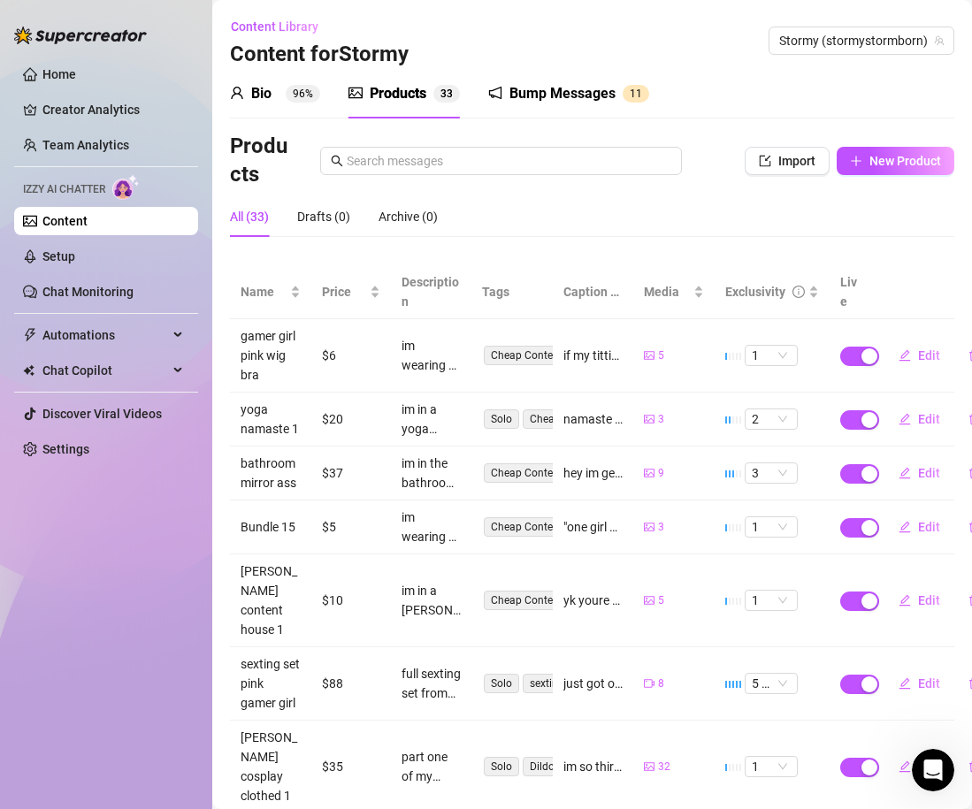
click at [913, 145] on div "Products Import New Product" at bounding box center [592, 161] width 724 height 57
click at [914, 164] on span "New Product" at bounding box center [905, 161] width 72 height 14
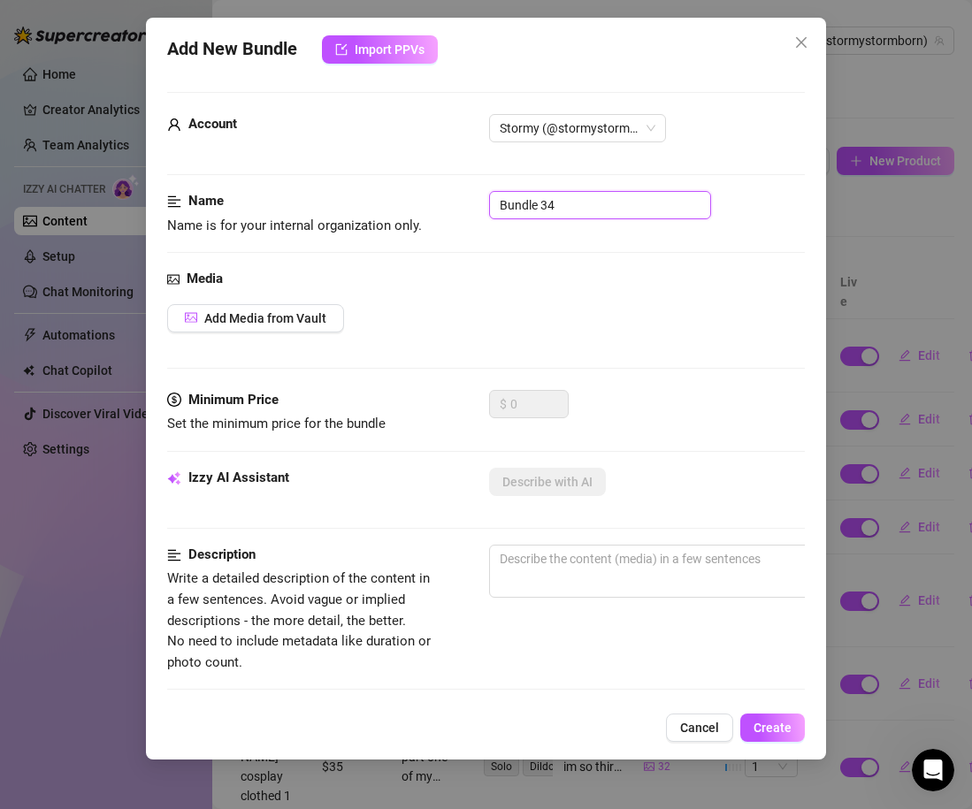
click at [516, 211] on input "Bundle 34" at bounding box center [600, 205] width 222 height 28
click at [464, 283] on div "Media" at bounding box center [486, 279] width 638 height 21
click at [247, 305] on button "Add Media from Vault" at bounding box center [255, 318] width 177 height 28
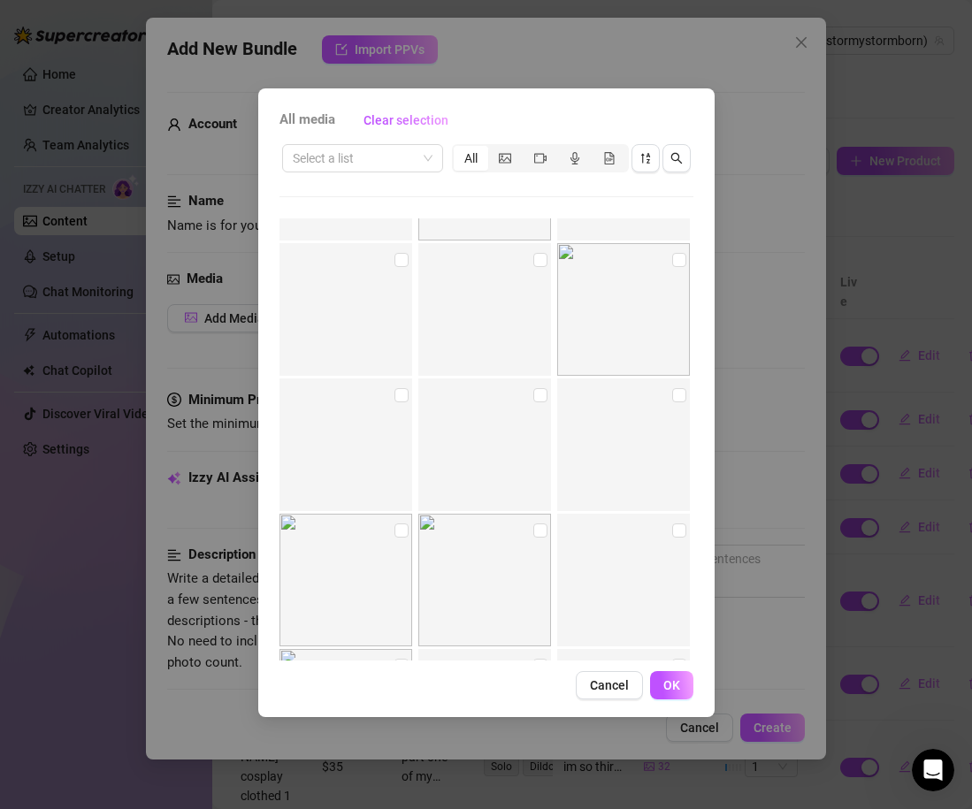
scroll to position [6202, 0]
click at [676, 256] on input "checkbox" at bounding box center [679, 256] width 14 height 14
click at [402, 396] on input "checkbox" at bounding box center [401, 392] width 14 height 14
click at [540, 395] on input "checkbox" at bounding box center [540, 392] width 14 height 14
click at [676, 396] on input "checkbox" at bounding box center [679, 392] width 14 height 14
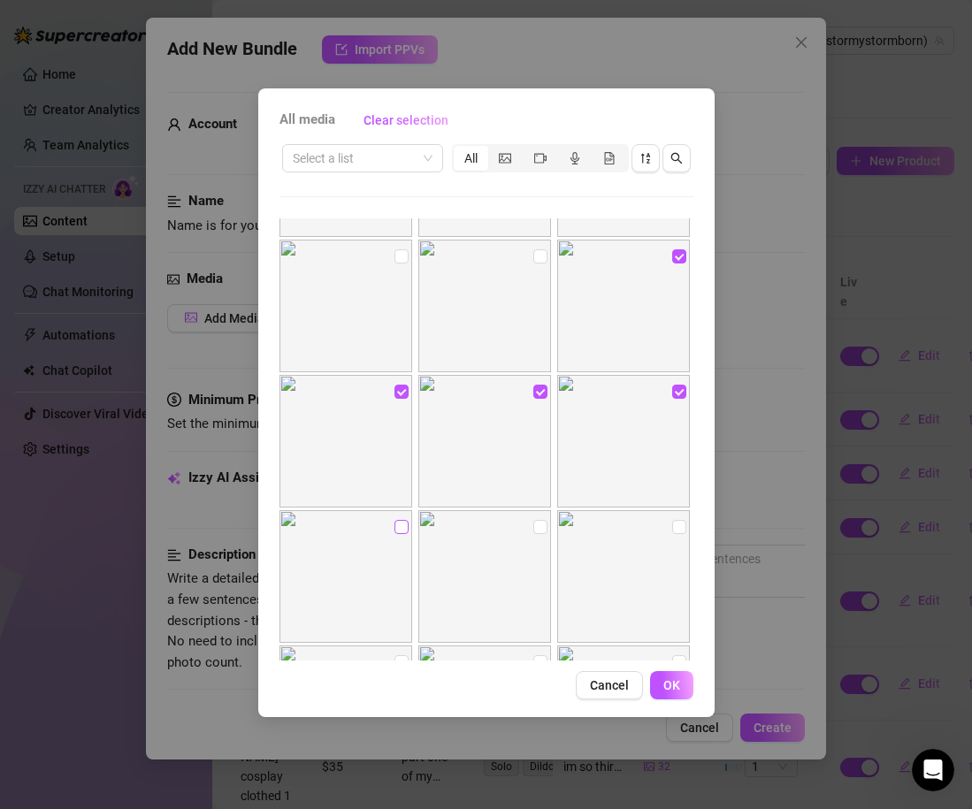
click at [403, 532] on input "checkbox" at bounding box center [401, 527] width 14 height 14
click at [541, 527] on input "checkbox" at bounding box center [540, 527] width 14 height 14
click at [677, 530] on input "checkbox" at bounding box center [679, 527] width 14 height 14
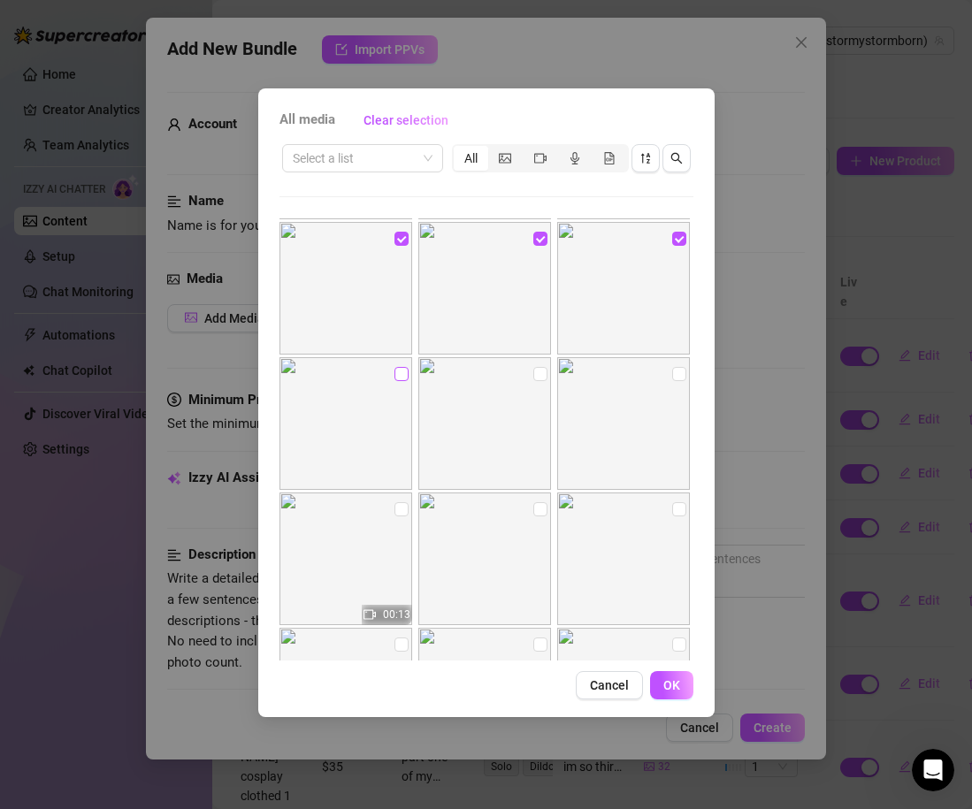
click at [399, 378] on input "checkbox" at bounding box center [401, 374] width 14 height 14
click at [540, 380] on input "checkbox" at bounding box center [540, 374] width 14 height 14
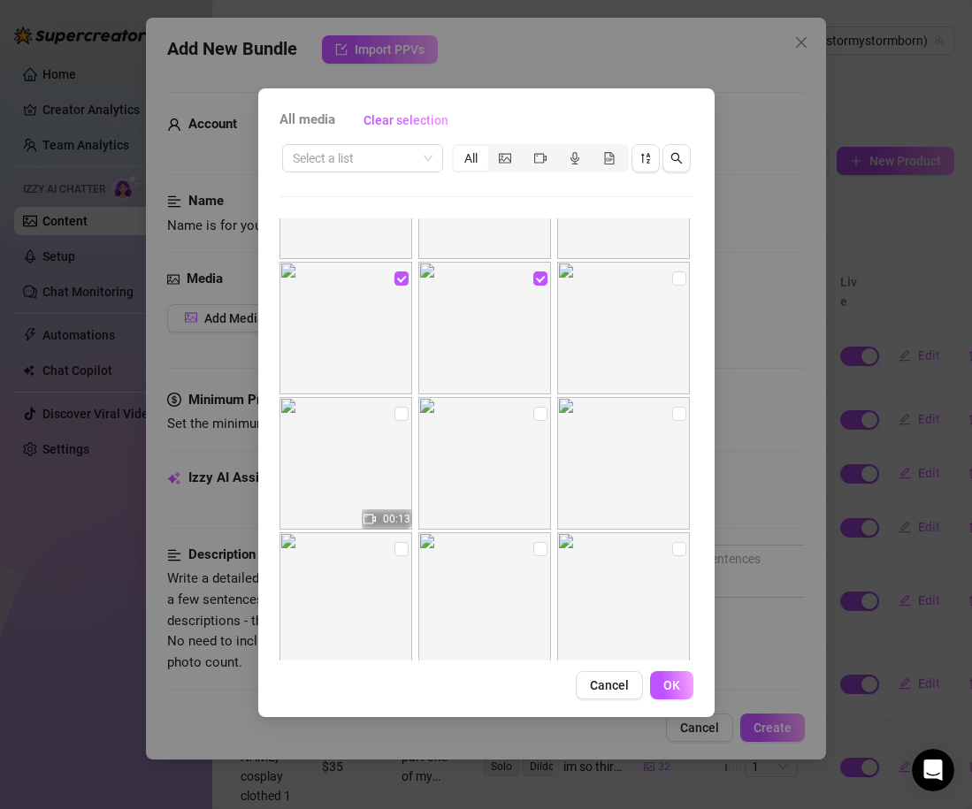
scroll to position [6573, 0]
click at [395, 426] on input "checkbox" at bounding box center [401, 427] width 14 height 14
click at [538, 432] on input "checkbox" at bounding box center [540, 427] width 14 height 14
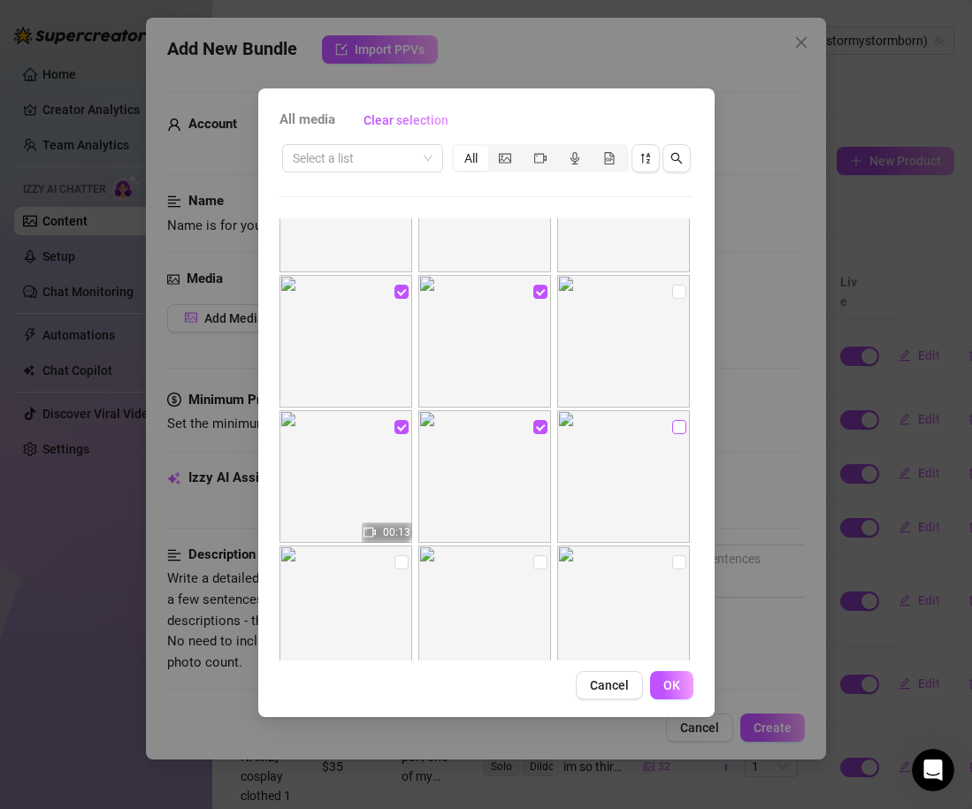
click at [682, 424] on input "checkbox" at bounding box center [679, 427] width 14 height 14
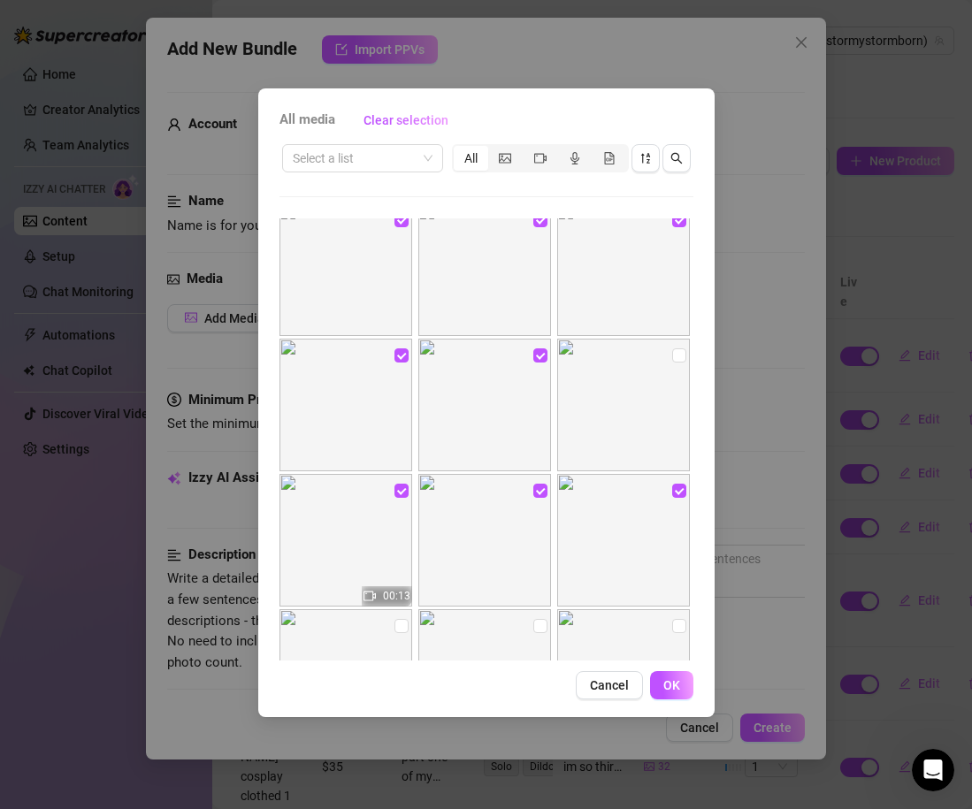
scroll to position [6500, 0]
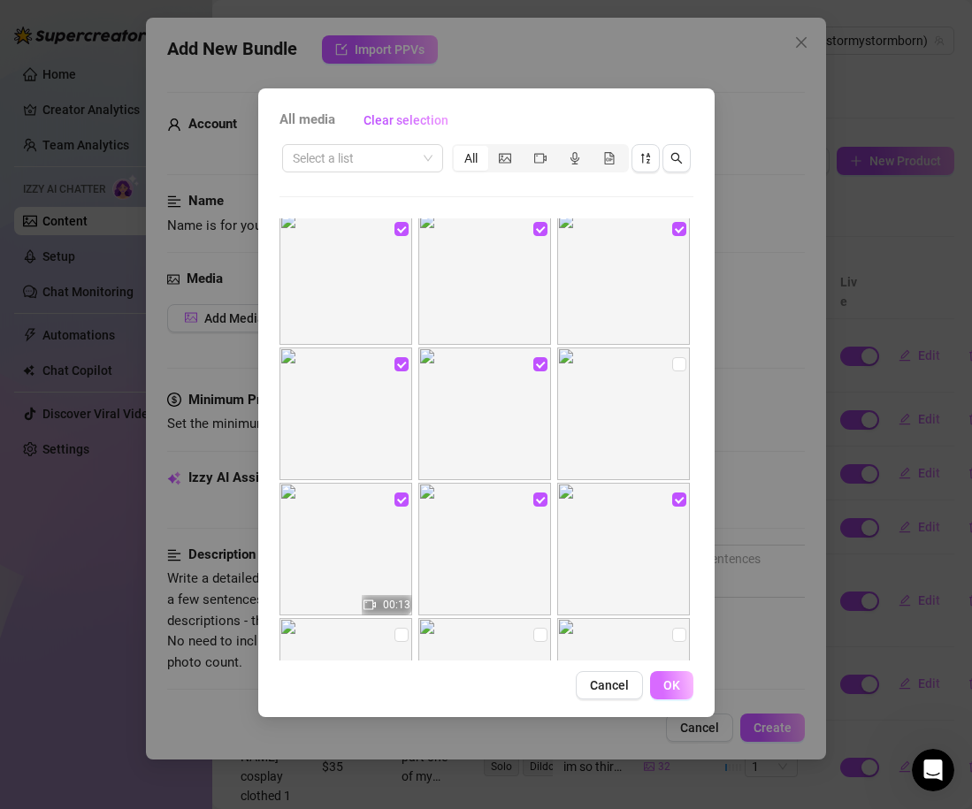
click at [667, 684] on span "OK" at bounding box center [671, 685] width 17 height 14
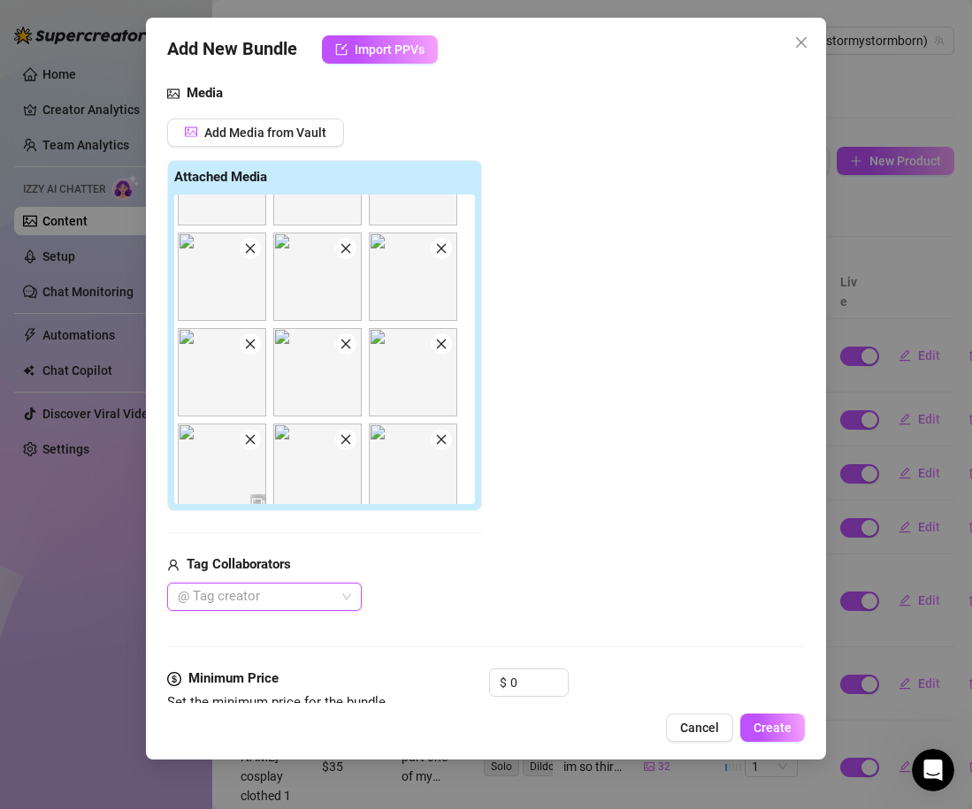
scroll to position [73, 0]
click at [524, 689] on input "0" at bounding box center [538, 682] width 57 height 27
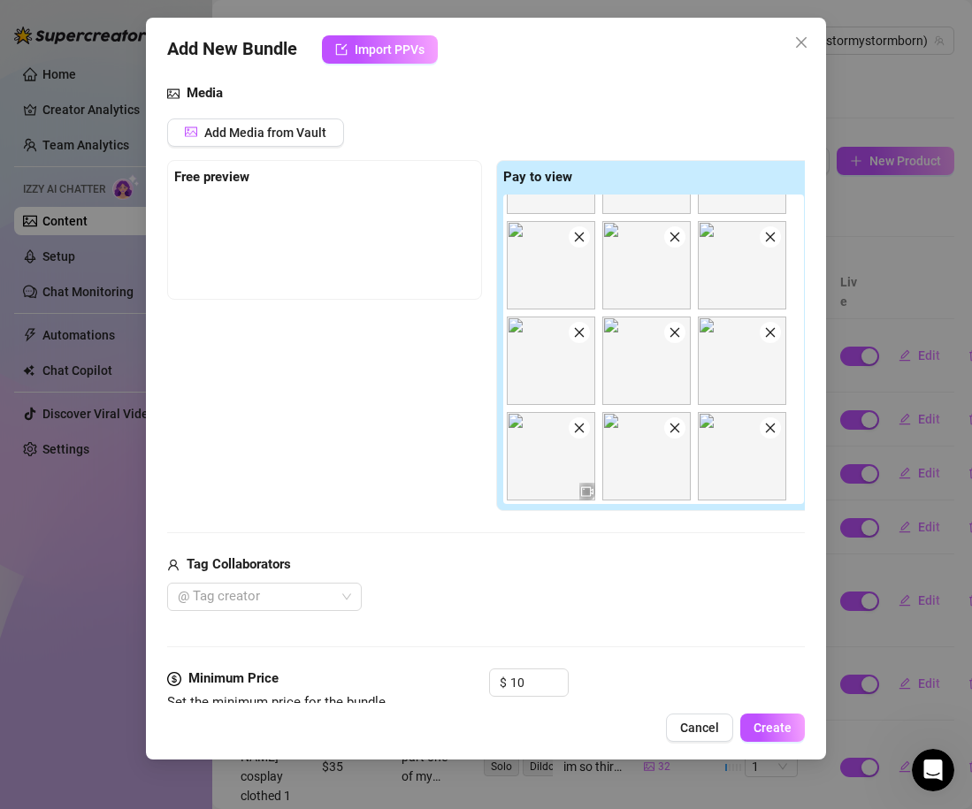
click at [590, 561] on div "Tag Collaborators" at bounding box center [489, 564] width 644 height 21
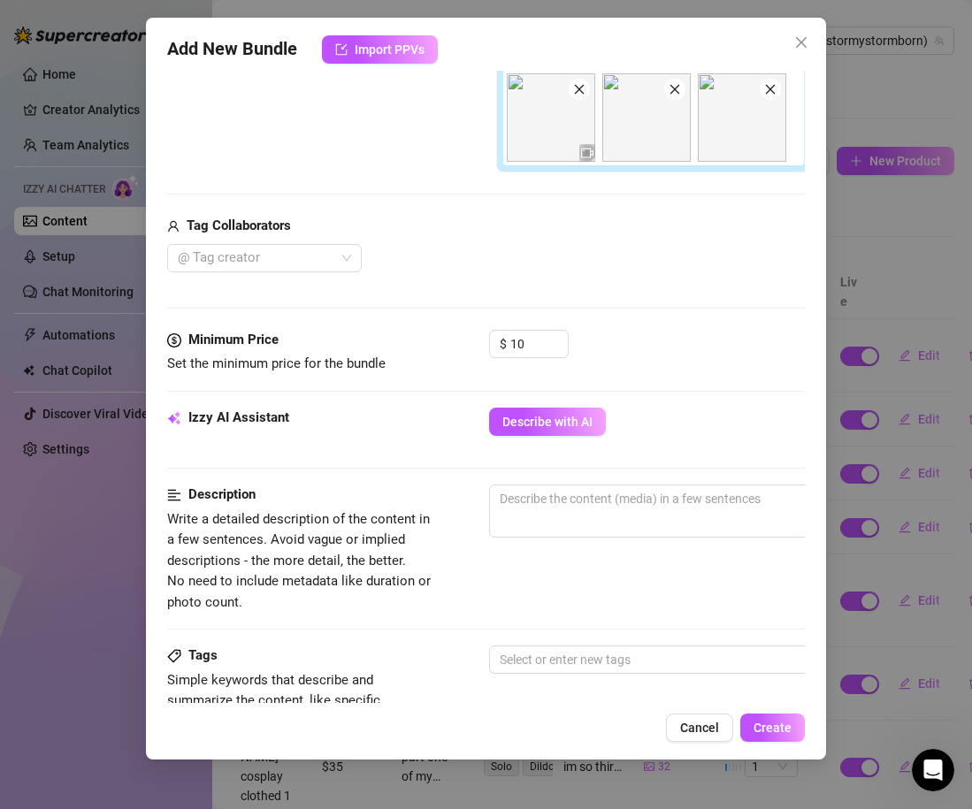
scroll to position [537, 0]
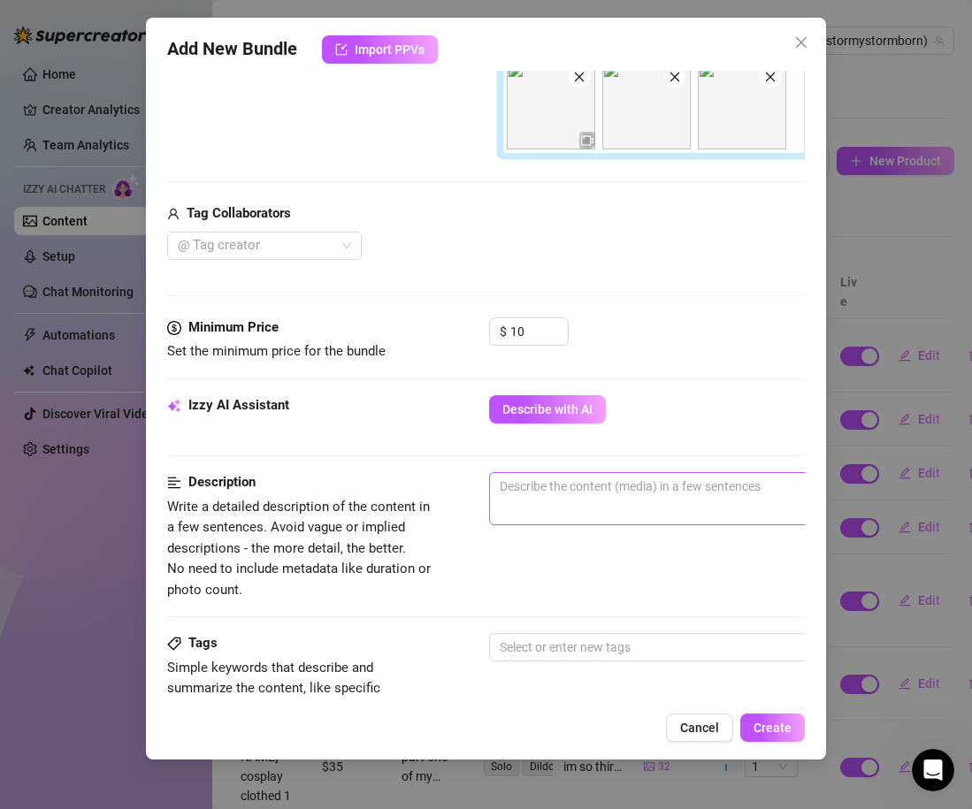
click at [563, 503] on span "0 / 1000" at bounding box center [798, 498] width 619 height 53
click at [550, 492] on textarea at bounding box center [798, 486] width 617 height 27
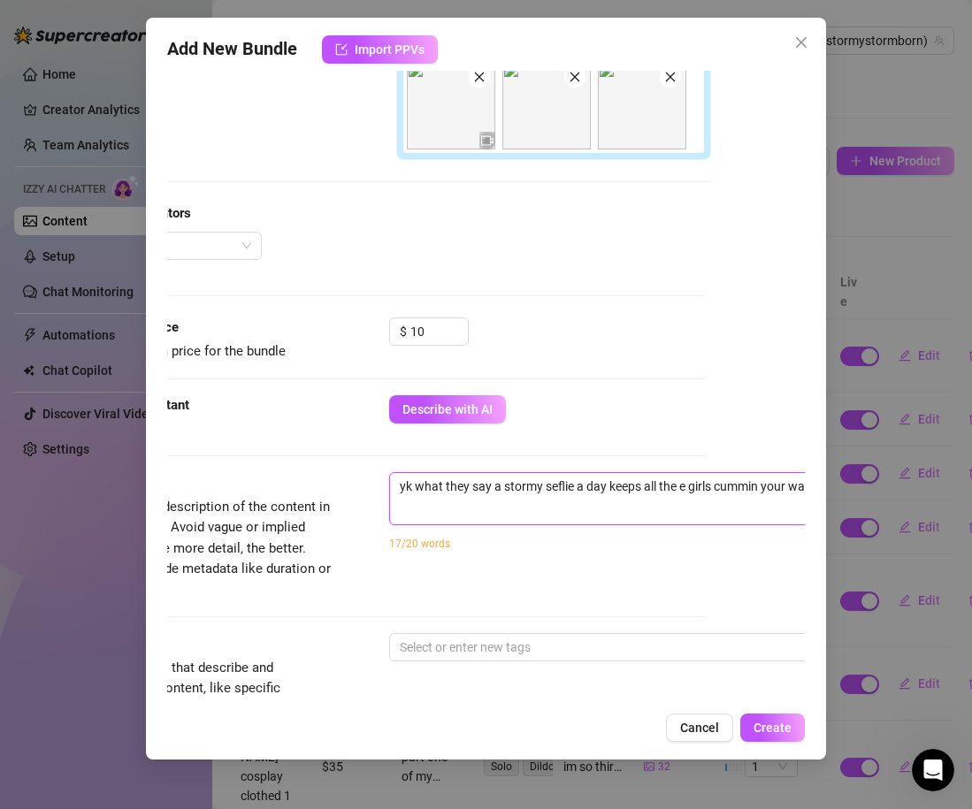
scroll to position [537, 110]
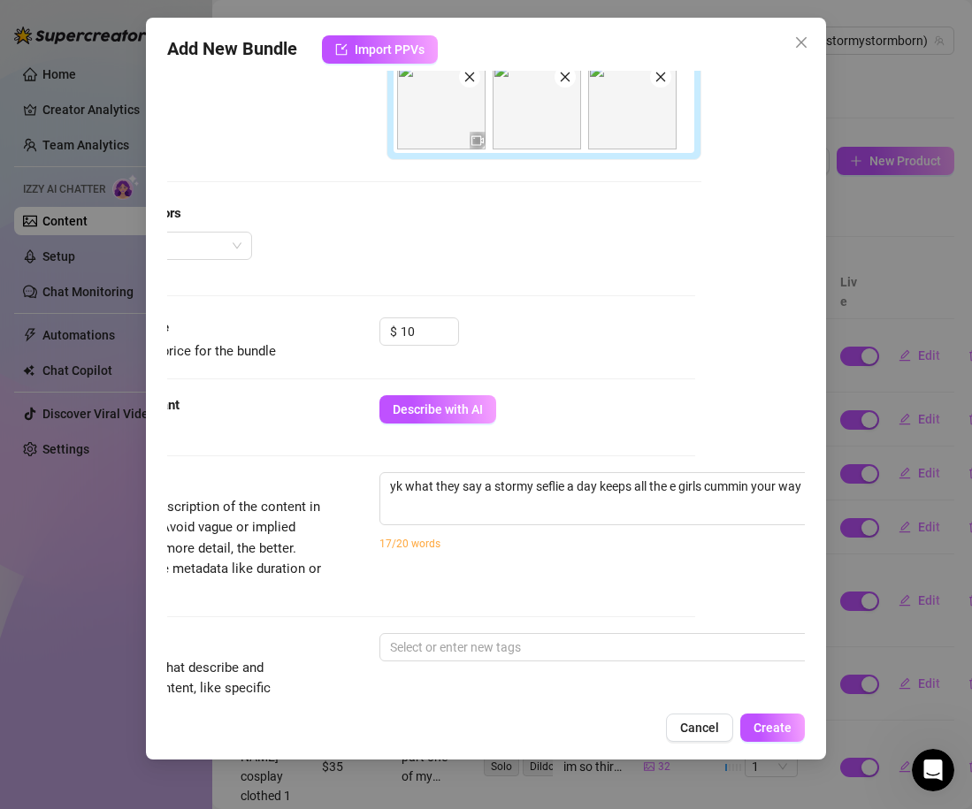
click at [407, 563] on div "yk what they say a stormy seflie a day keeps all the e girls cummin your way 76…" at bounding box center [688, 522] width 619 height 101
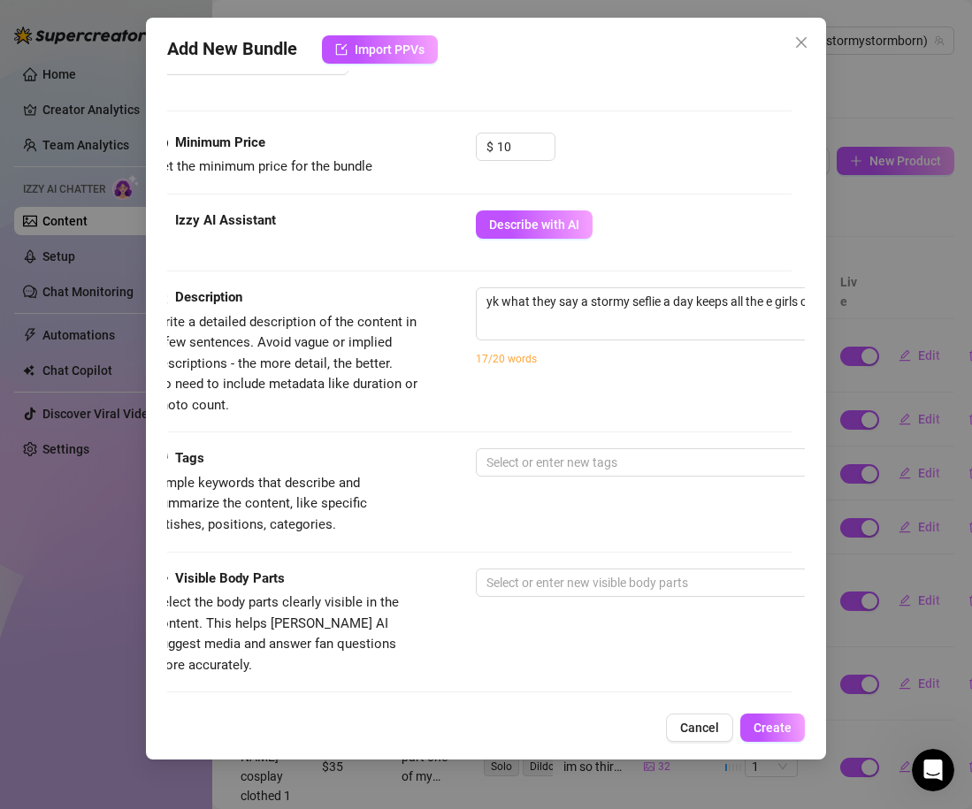
scroll to position [722, 0]
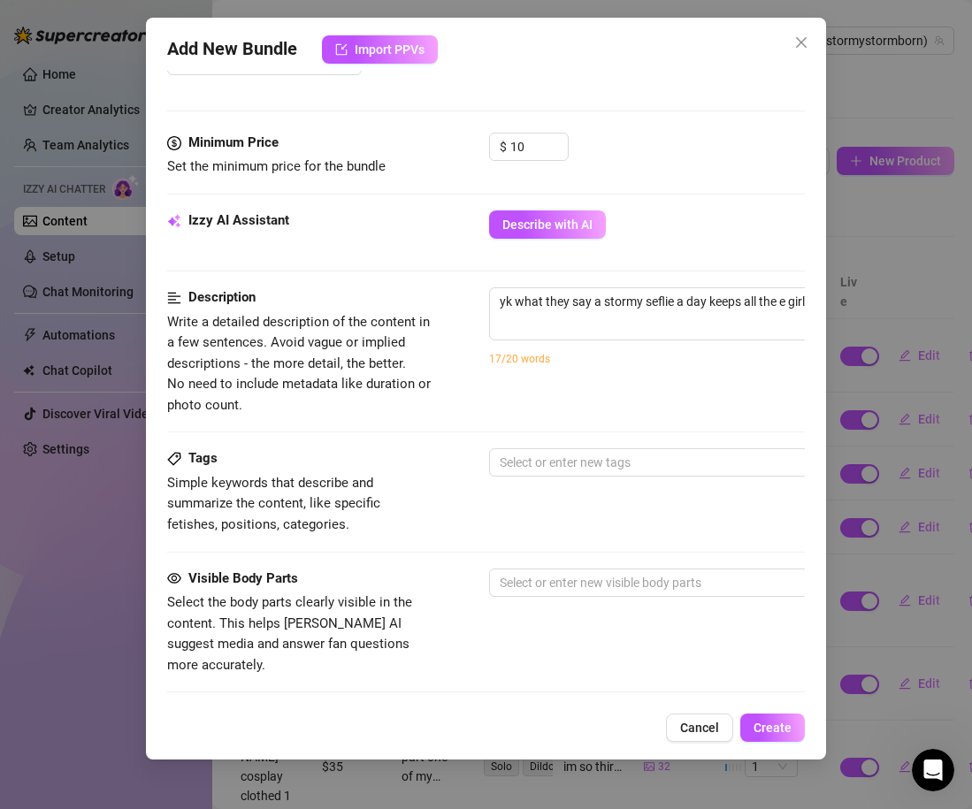
click at [576, 434] on div "Description Write a detailed description of the content in a few sentences. Avo…" at bounding box center [486, 367] width 638 height 161
click at [569, 472] on div at bounding box center [789, 462] width 593 height 25
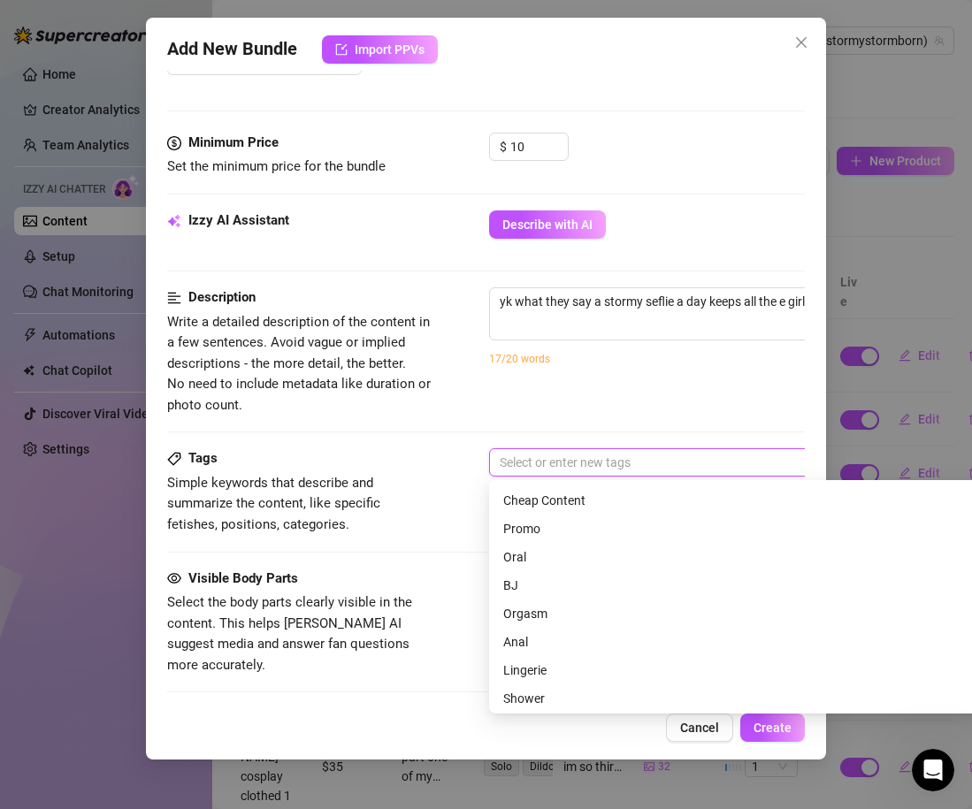
scroll to position [225, 0]
click at [568, 497] on div "Cheap Content" at bounding box center [798, 498] width 591 height 19
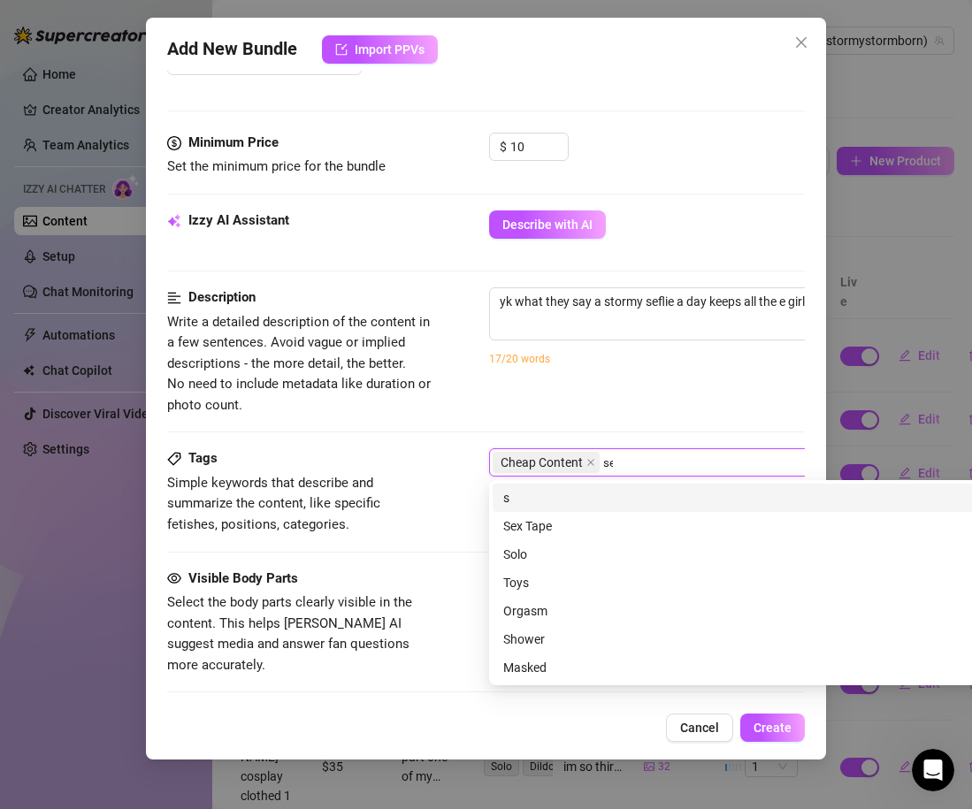
scroll to position [0, 0]
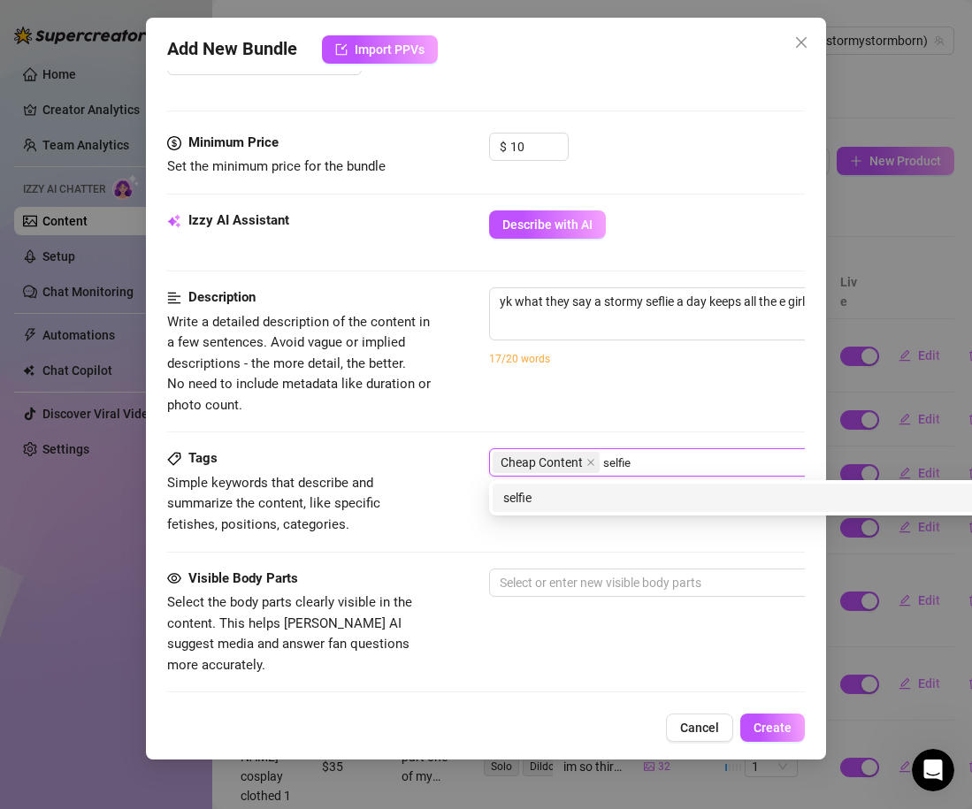
click at [545, 491] on div "selfie" at bounding box center [798, 497] width 591 height 19
click at [539, 493] on div "smile" at bounding box center [798, 497] width 591 height 19
click at [528, 502] on div "fangs" at bounding box center [798, 497] width 591 height 19
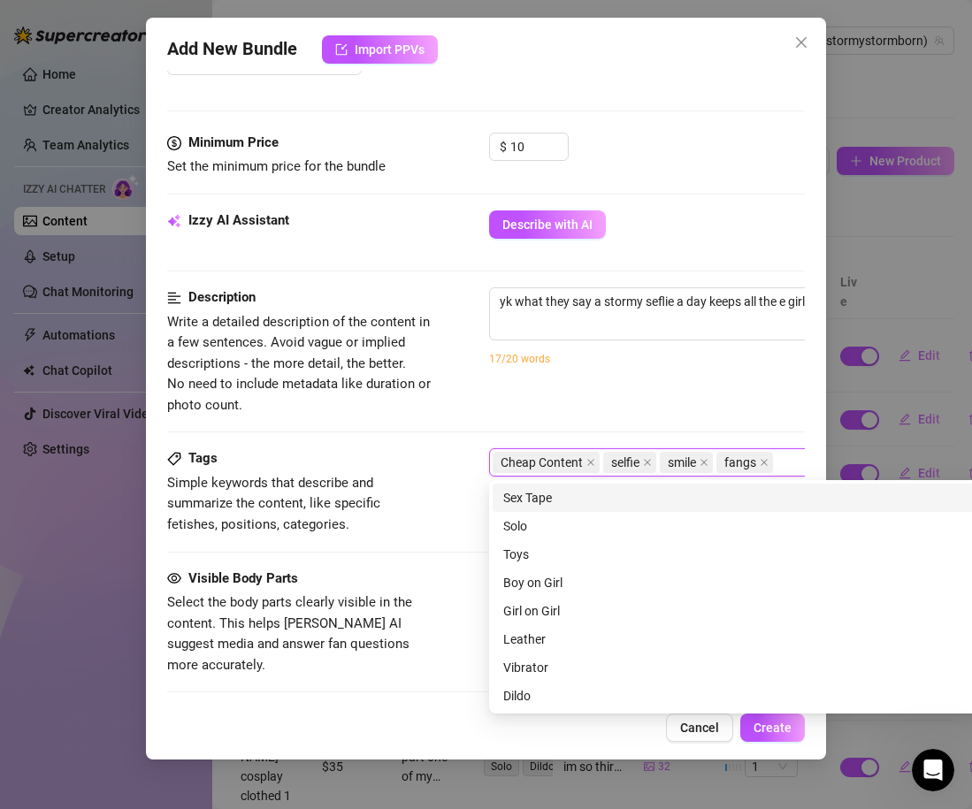
click at [420, 441] on div "Description Write a detailed description of the content in a few sentences. Avo…" at bounding box center [486, 367] width 638 height 161
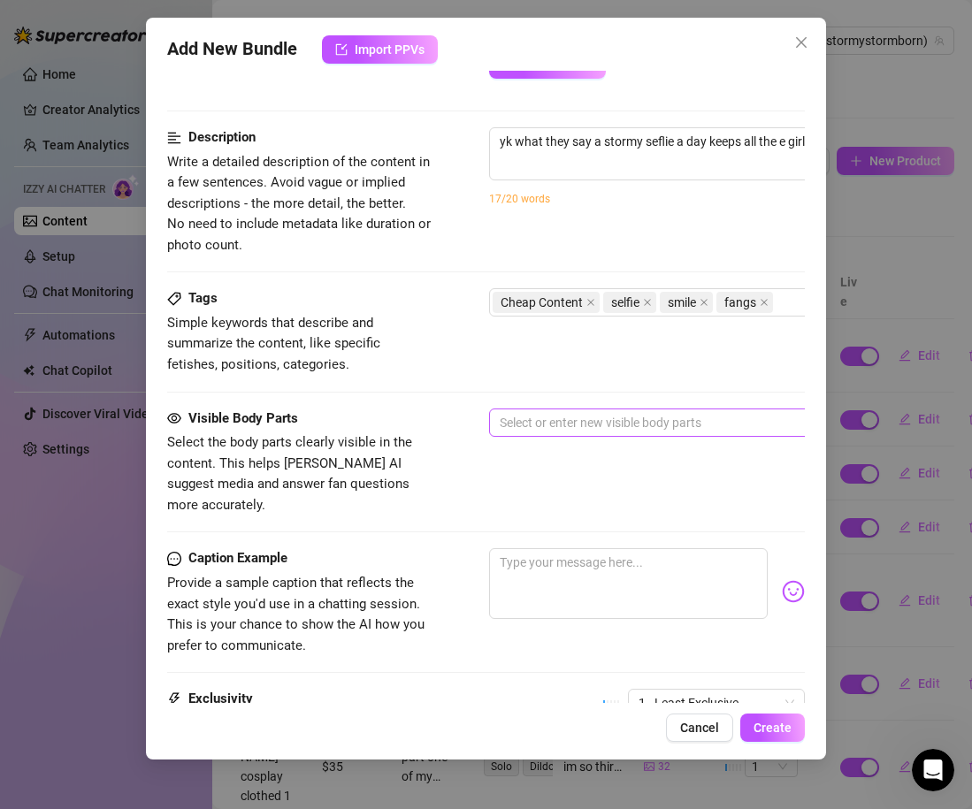
scroll to position [905, 0]
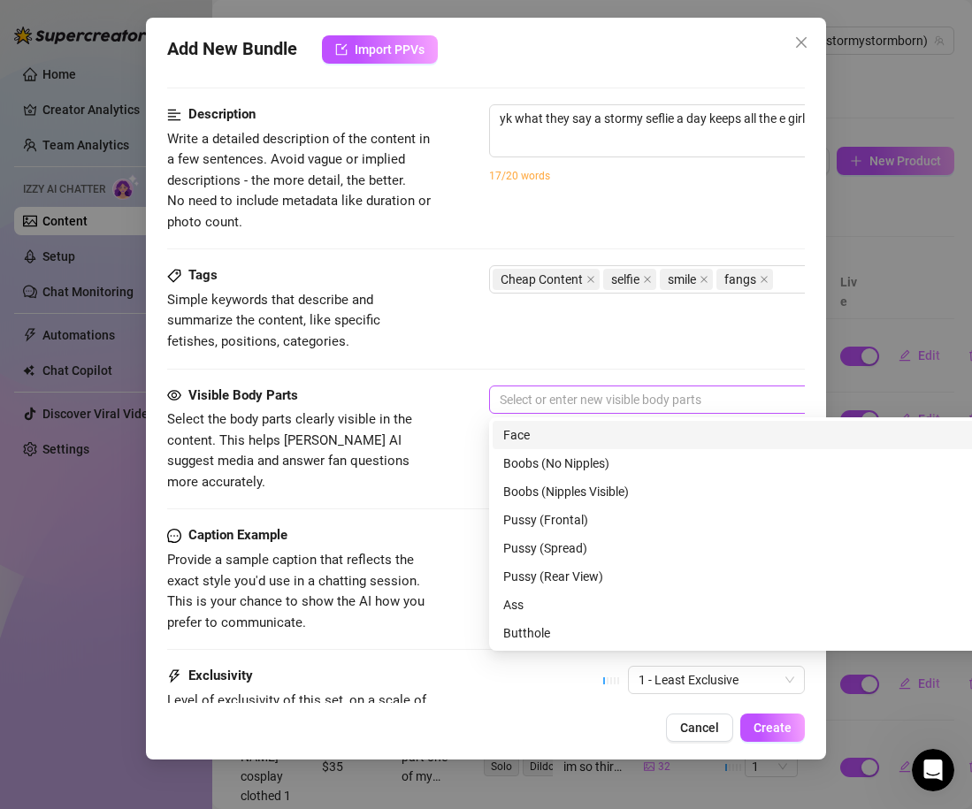
click at [508, 412] on div "Select or enter new visible body parts" at bounding box center [798, 400] width 619 height 28
click at [521, 442] on div "Face" at bounding box center [798, 434] width 591 height 19
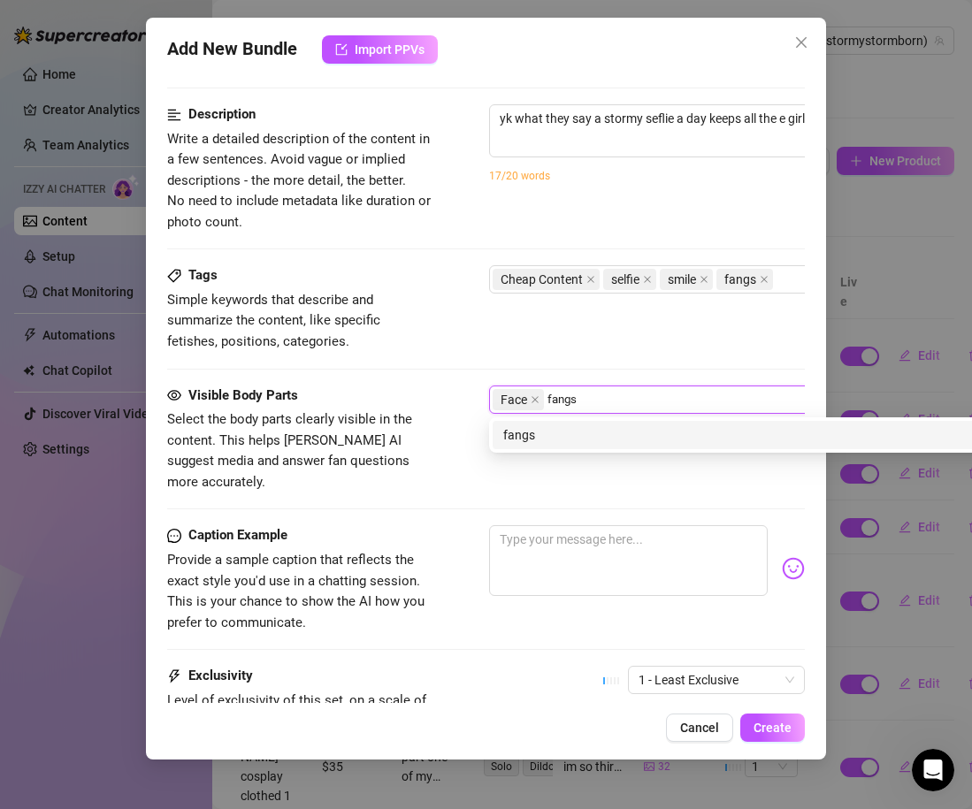
click at [556, 435] on div "fangs" at bounding box center [798, 434] width 591 height 19
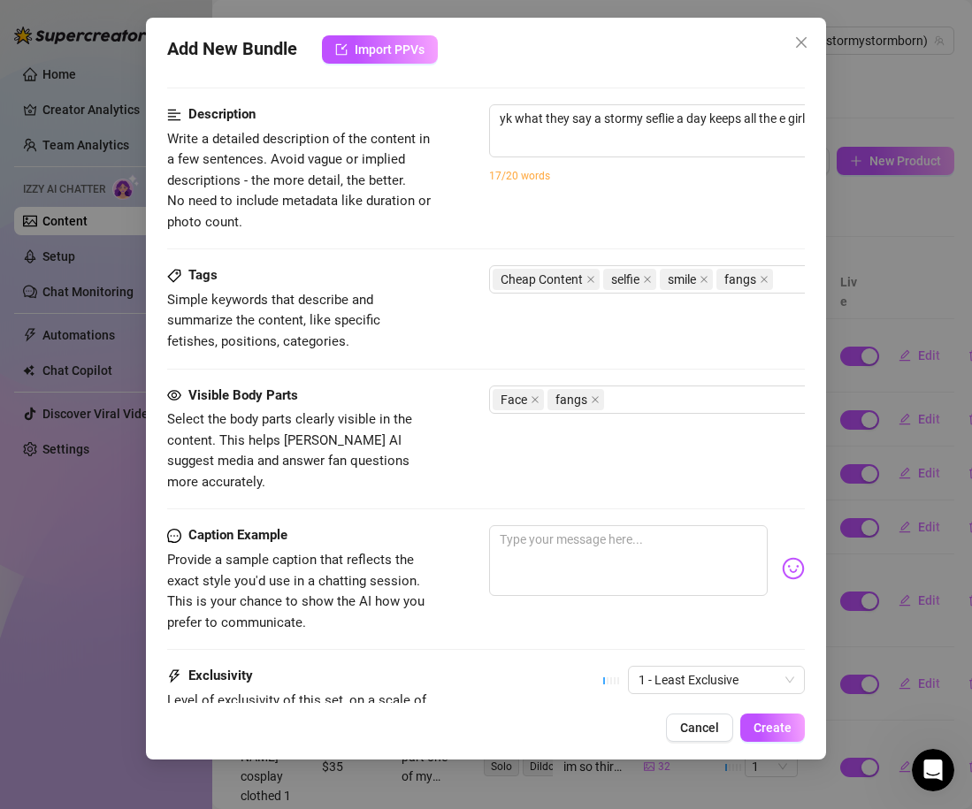
click at [493, 355] on div "Tags Simple keywords that describe and summarize the content, like specific fet…" at bounding box center [486, 324] width 638 height 119
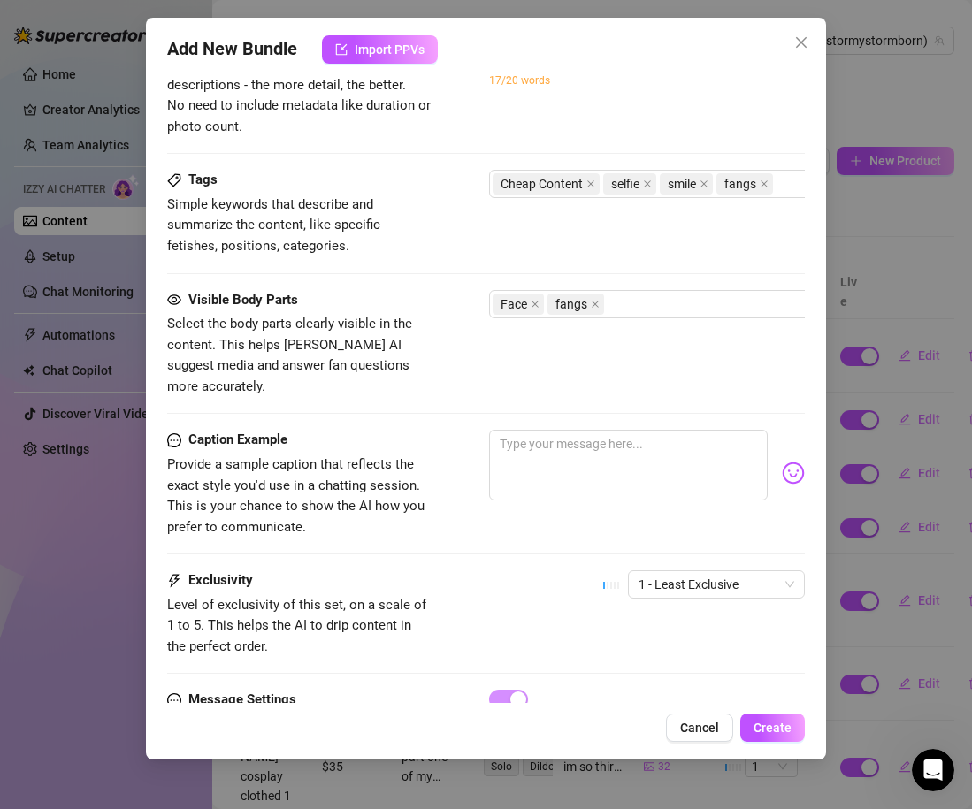
scroll to position [1066, 0]
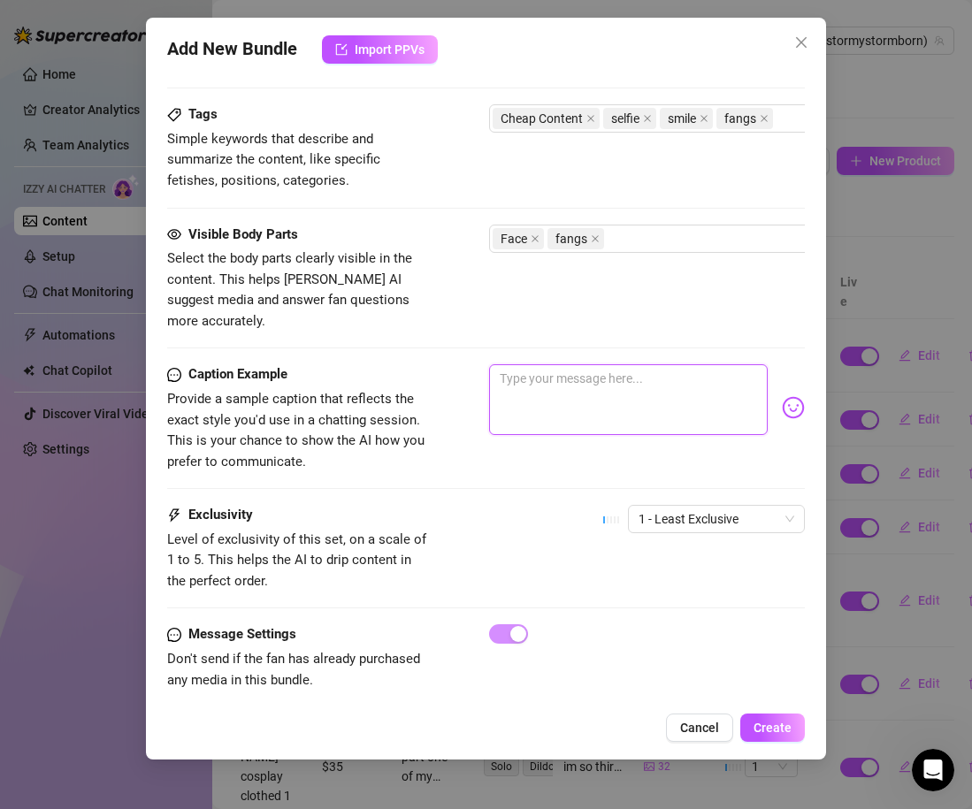
click at [509, 365] on textarea at bounding box center [628, 399] width 279 height 71
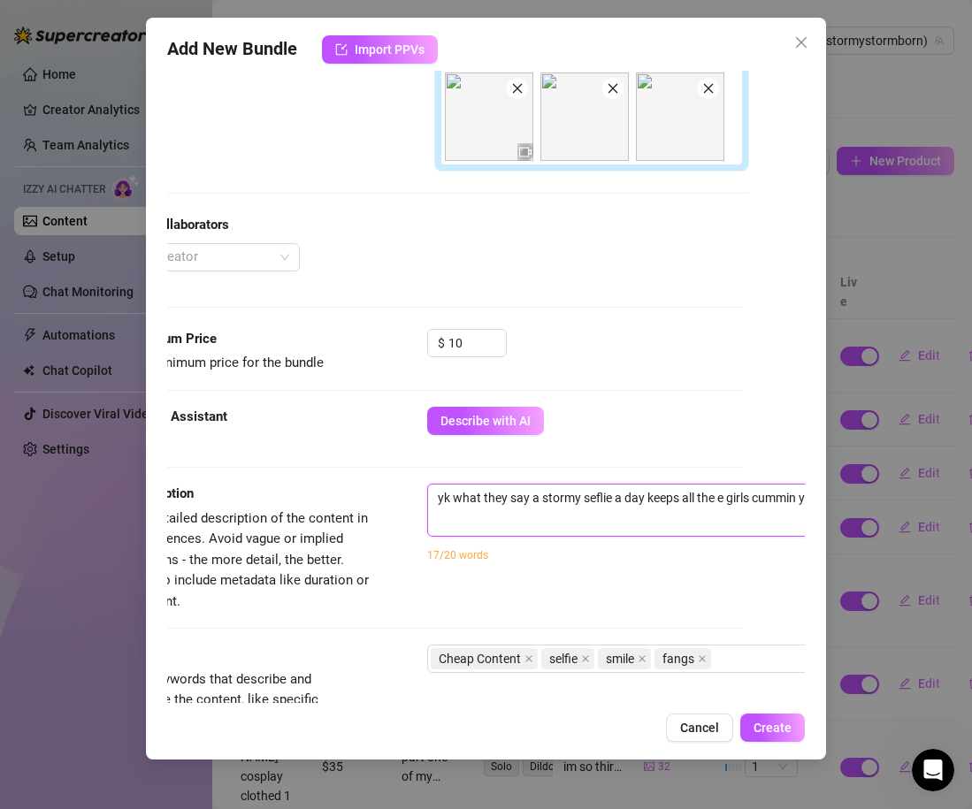
scroll to position [525, 302]
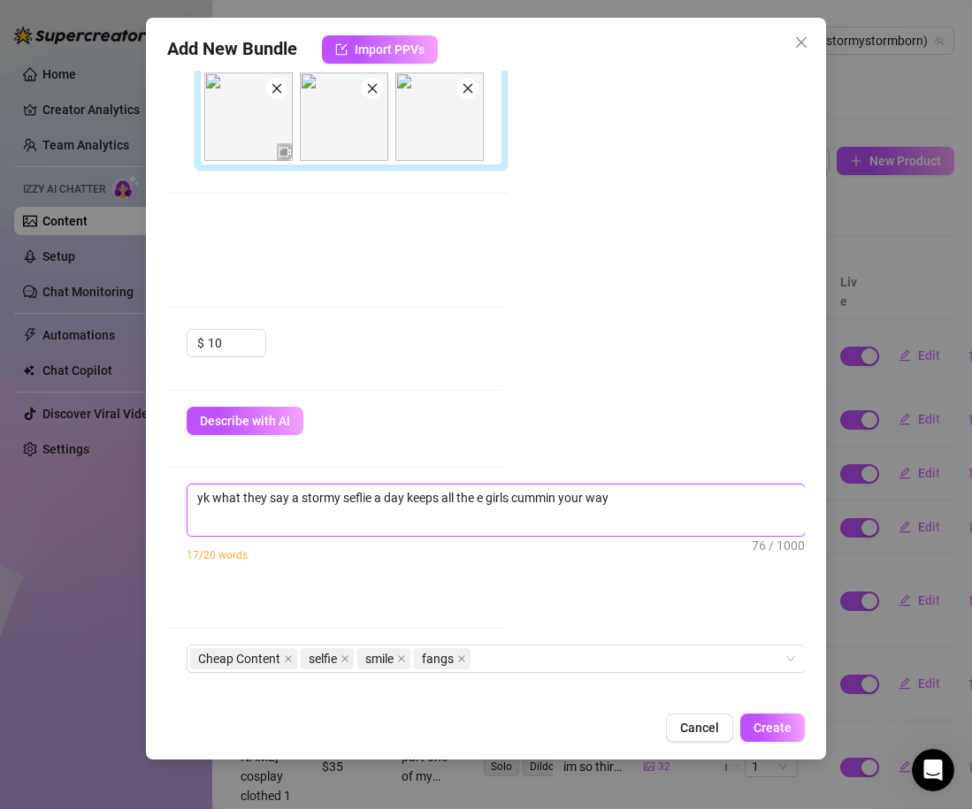
drag, startPoint x: 493, startPoint y: 498, endPoint x: 820, endPoint y: 495, distance: 327.2
click at [820, 495] on div "Add New Bundle Import PPVs Account Stormy (@stormystormborn) Name Name is for y…" at bounding box center [486, 389] width 680 height 742
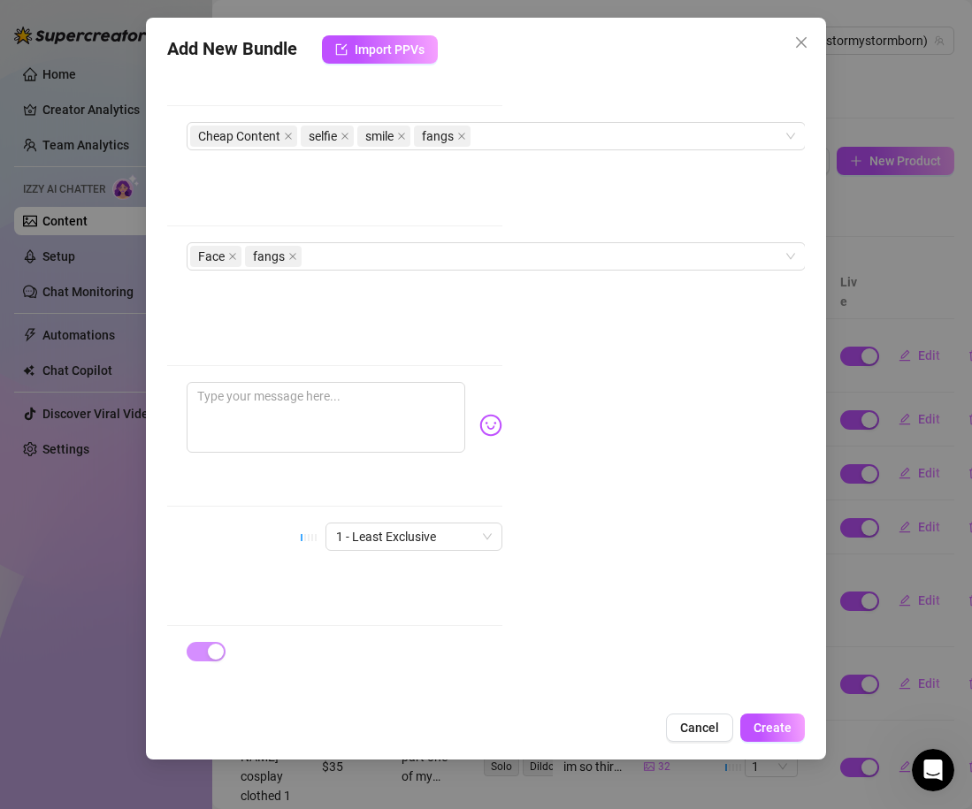
scroll to position [1066, 302]
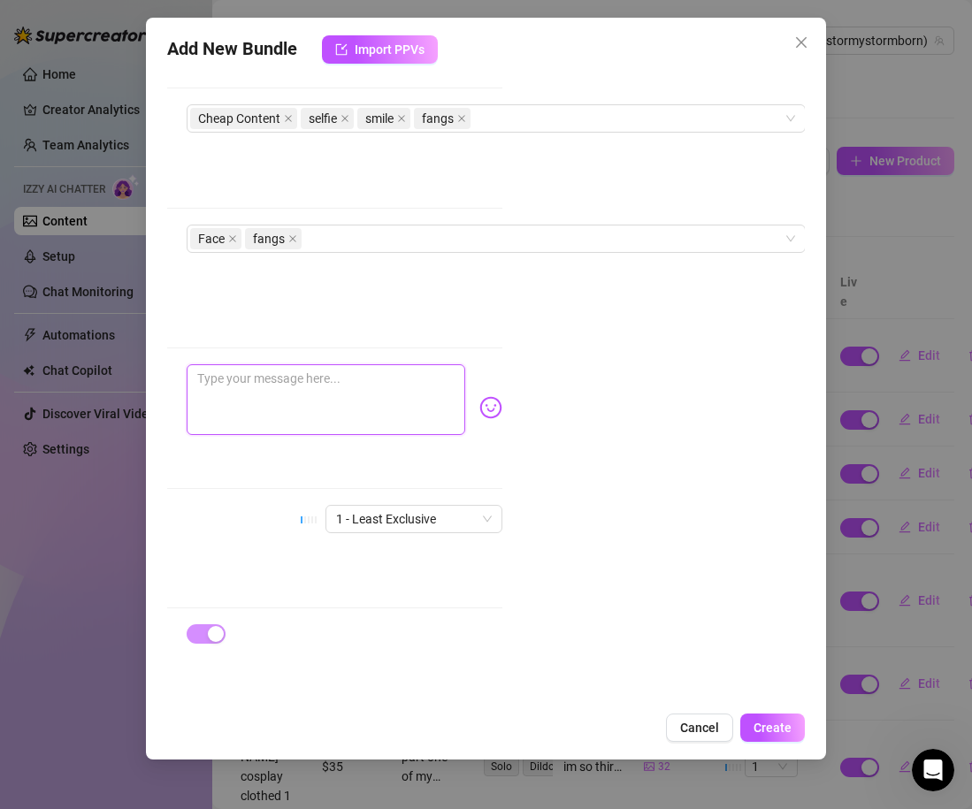
click at [340, 386] on textarea at bounding box center [326, 399] width 279 height 71
paste textarea "yk what they say a stormy seflie a day keeps all the e girls cummin your way"
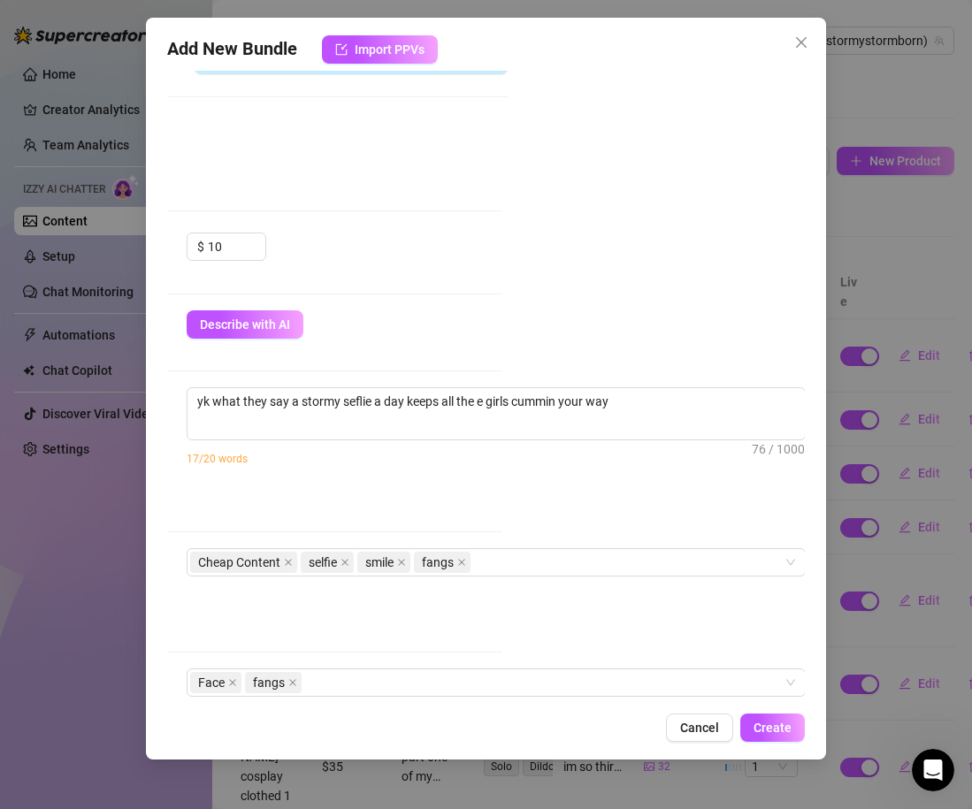
scroll to position [608, 302]
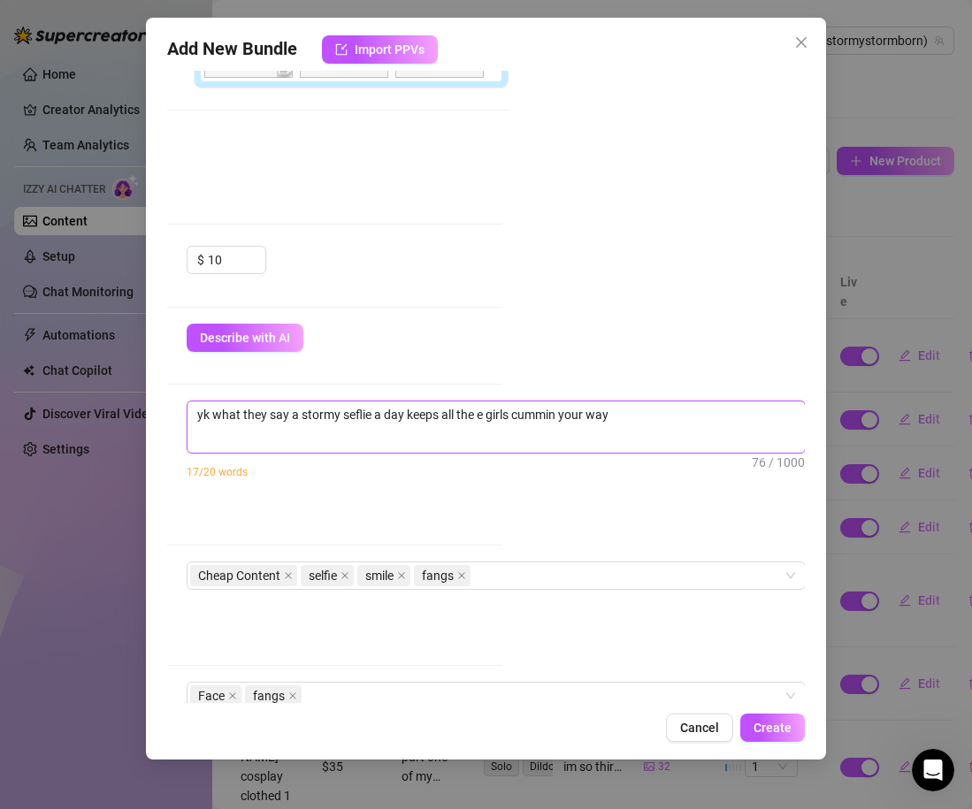
click at [626, 413] on textarea "yk what they say a stormy seflie a day keeps all the e girls cummin your way" at bounding box center [495, 414] width 617 height 27
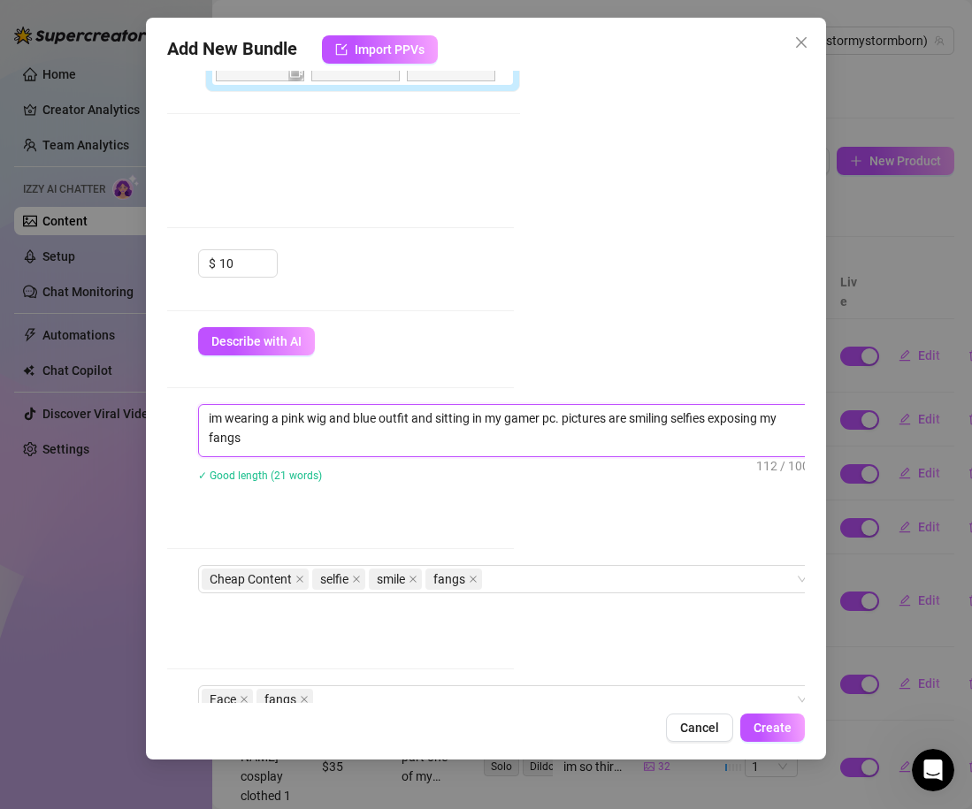
scroll to position [0, 0]
click at [604, 500] on div "im wearing a pink wig and blue outfit and sitting in my gamer pc. pictures are …" at bounding box center [507, 454] width 619 height 101
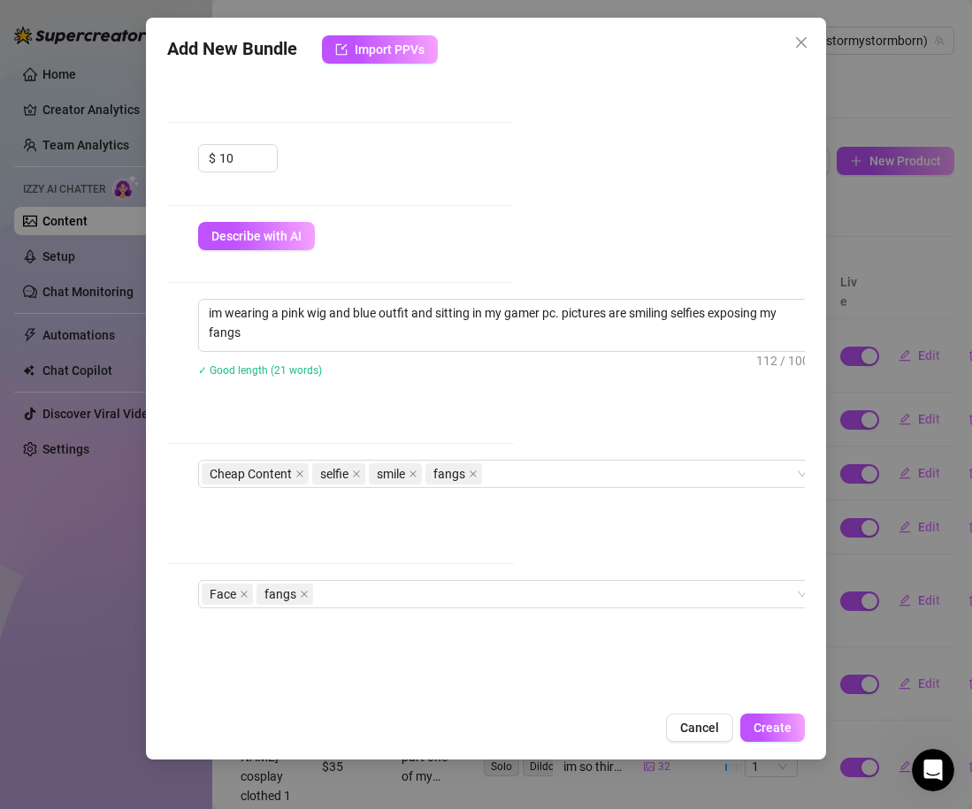
scroll to position [715, 291]
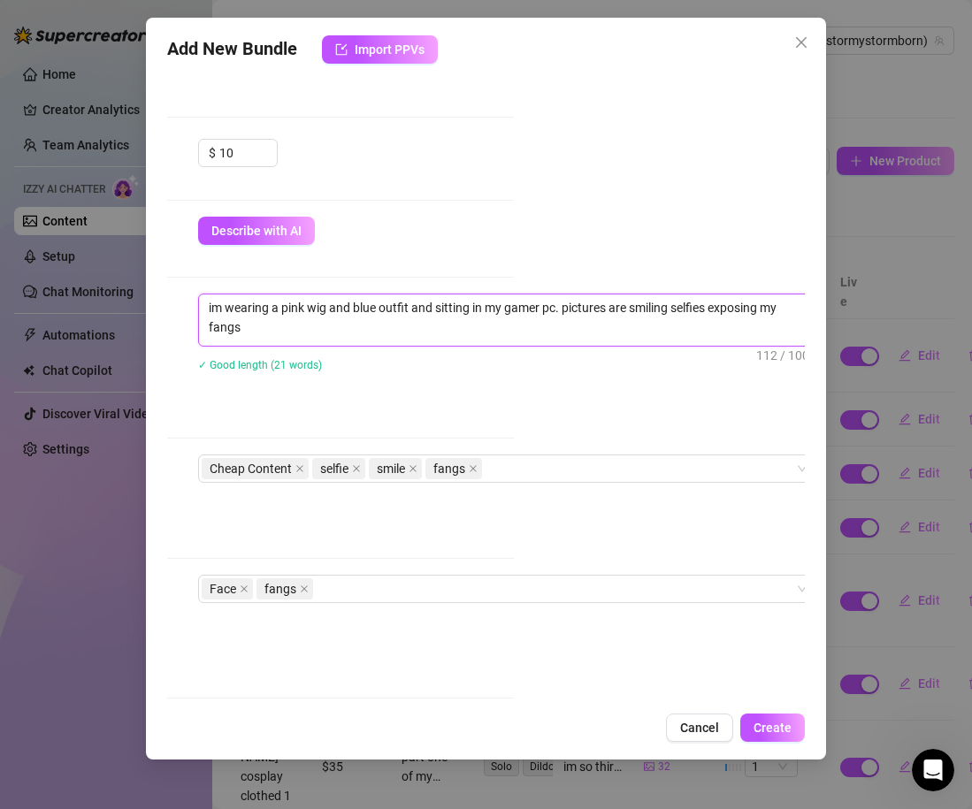
click at [557, 307] on textarea "im wearing a pink wig and blue outfit and sitting in my gamer pc. pictures are …" at bounding box center [507, 317] width 617 height 46
click at [526, 355] on div "✓ Good length (28 words)" at bounding box center [507, 364] width 619 height 19
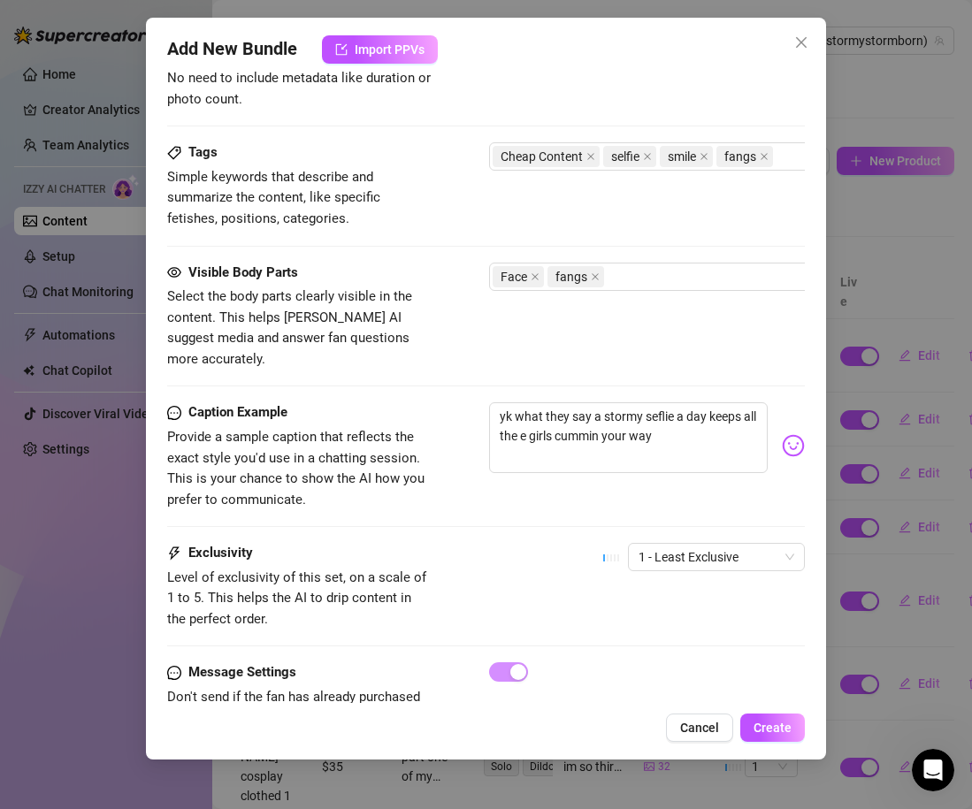
scroll to position [1066, 0]
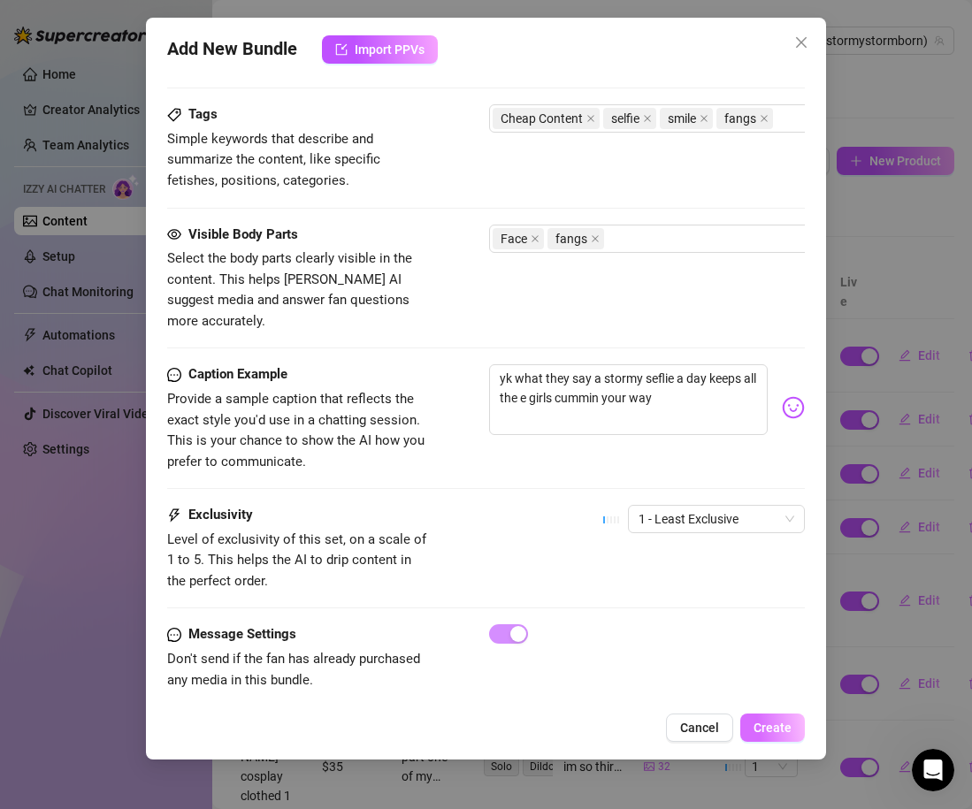
click at [782, 722] on span "Create" at bounding box center [772, 728] width 38 height 14
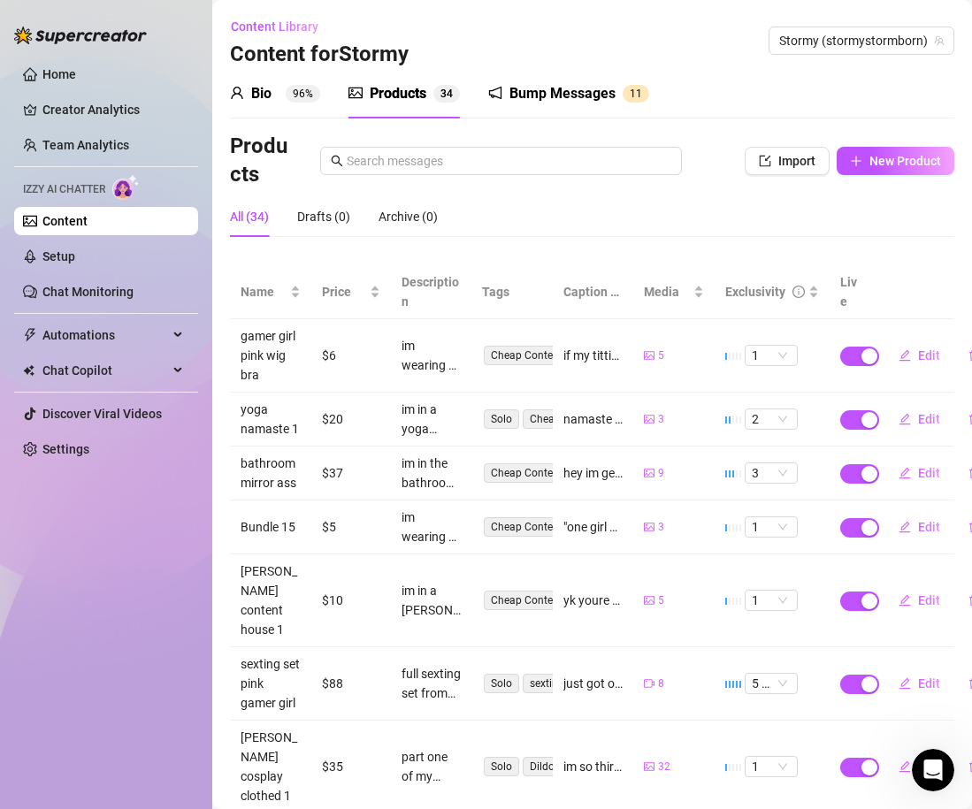
click at [882, 181] on div "Products Import New Product" at bounding box center [592, 161] width 724 height 57
click at [856, 164] on icon "plus" at bounding box center [855, 161] width 1 height 10
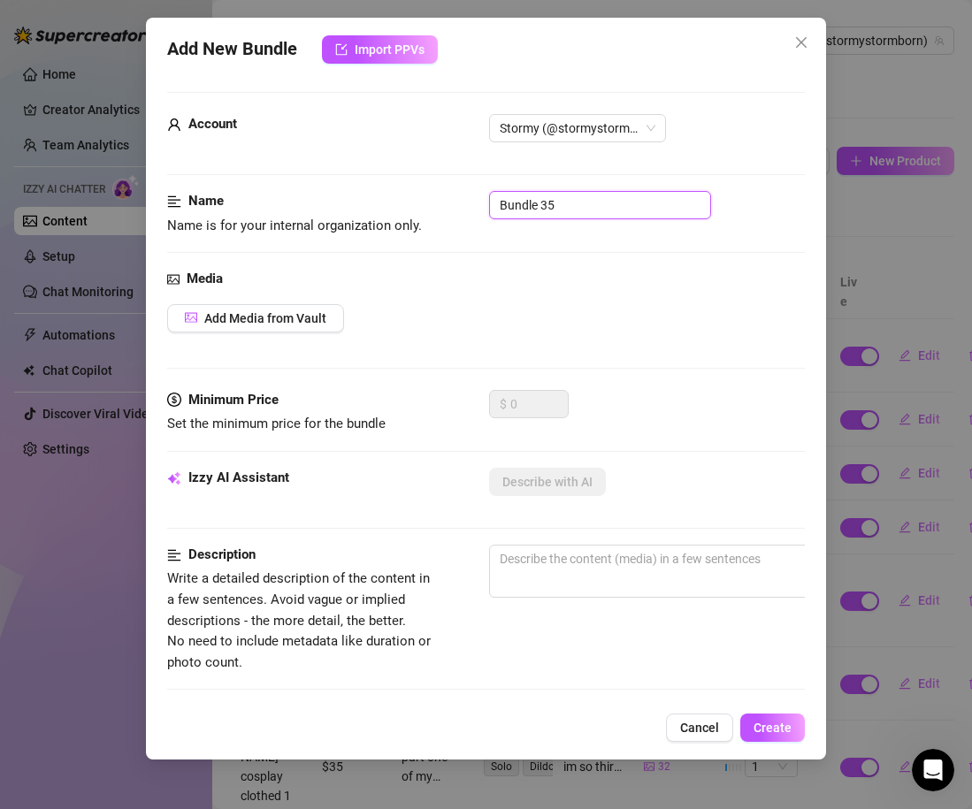
click at [558, 196] on input "Bundle 35" at bounding box center [600, 205] width 222 height 28
click at [325, 305] on button "Add Media from Vault" at bounding box center [255, 318] width 177 height 28
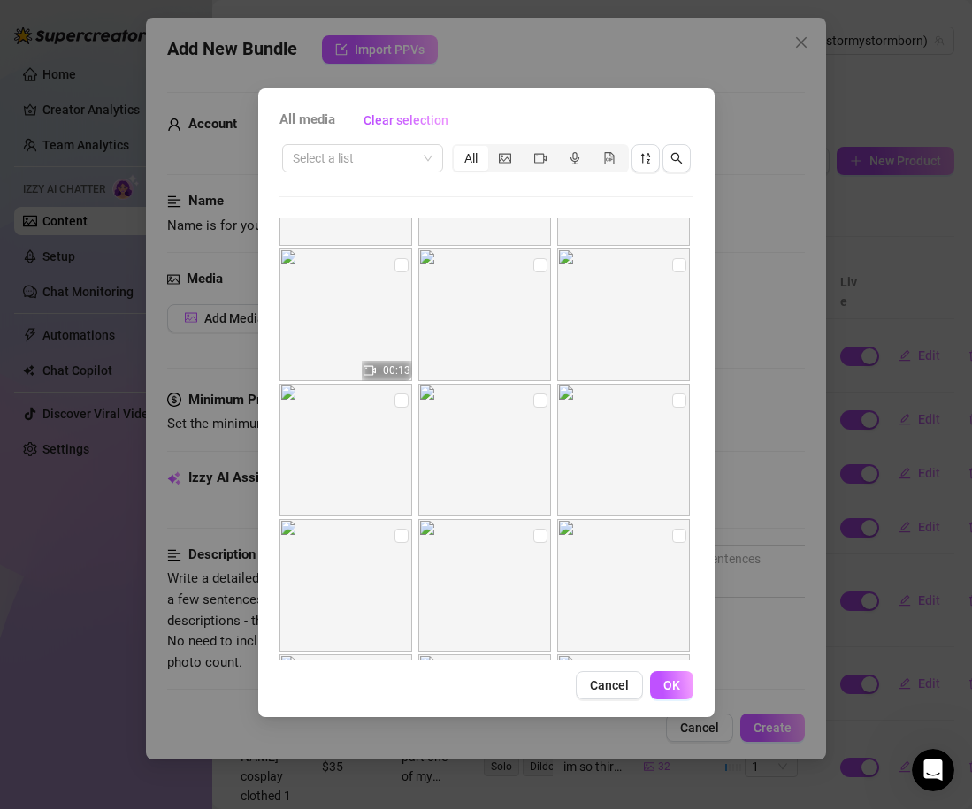
scroll to position [6695, 0]
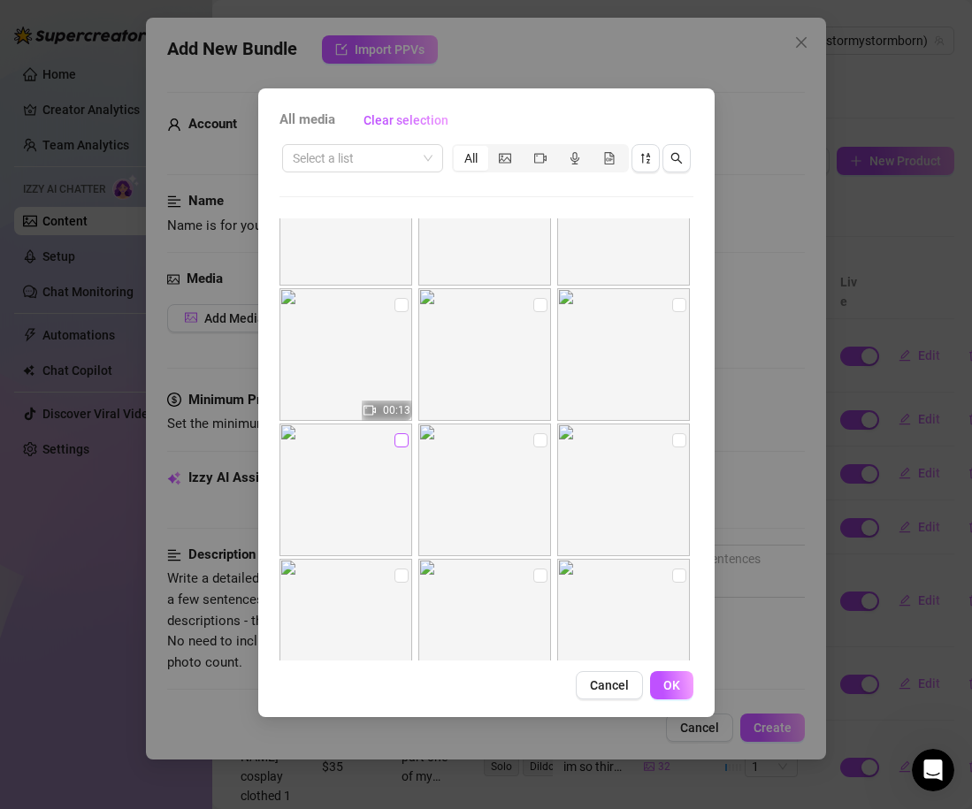
click at [396, 442] on input "checkbox" at bounding box center [401, 440] width 14 height 14
click at [543, 444] on input "checkbox" at bounding box center [540, 440] width 14 height 14
click at [673, 445] on input "checkbox" at bounding box center [679, 440] width 14 height 14
click at [668, 689] on span "OK" at bounding box center [671, 685] width 17 height 14
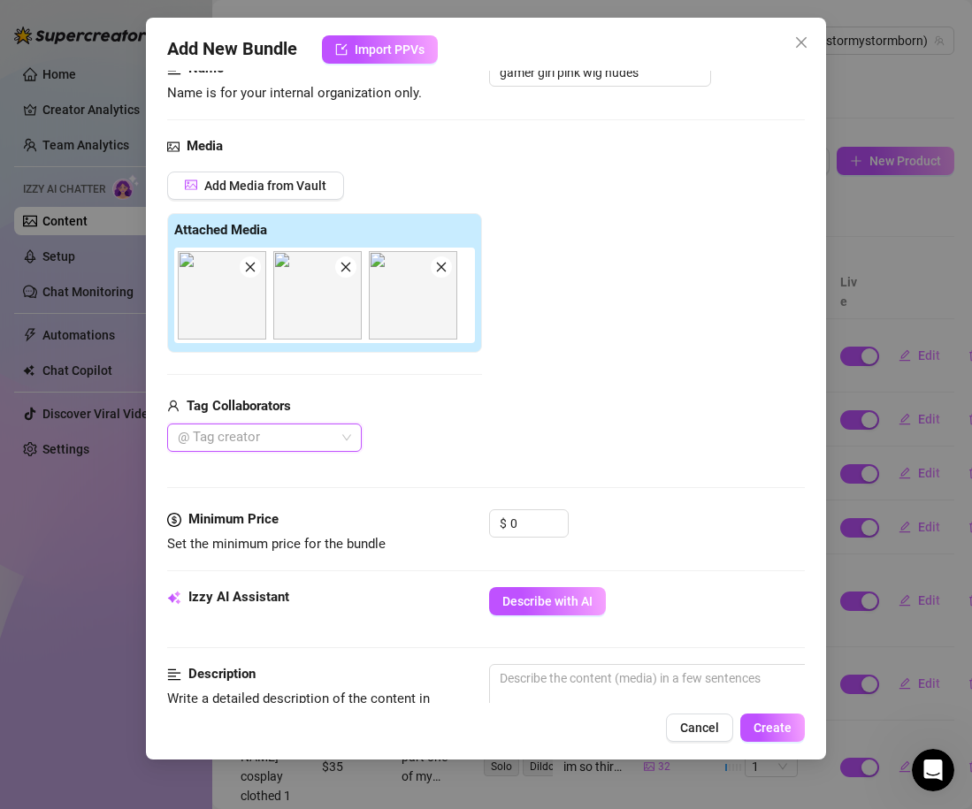
scroll to position [136, 0]
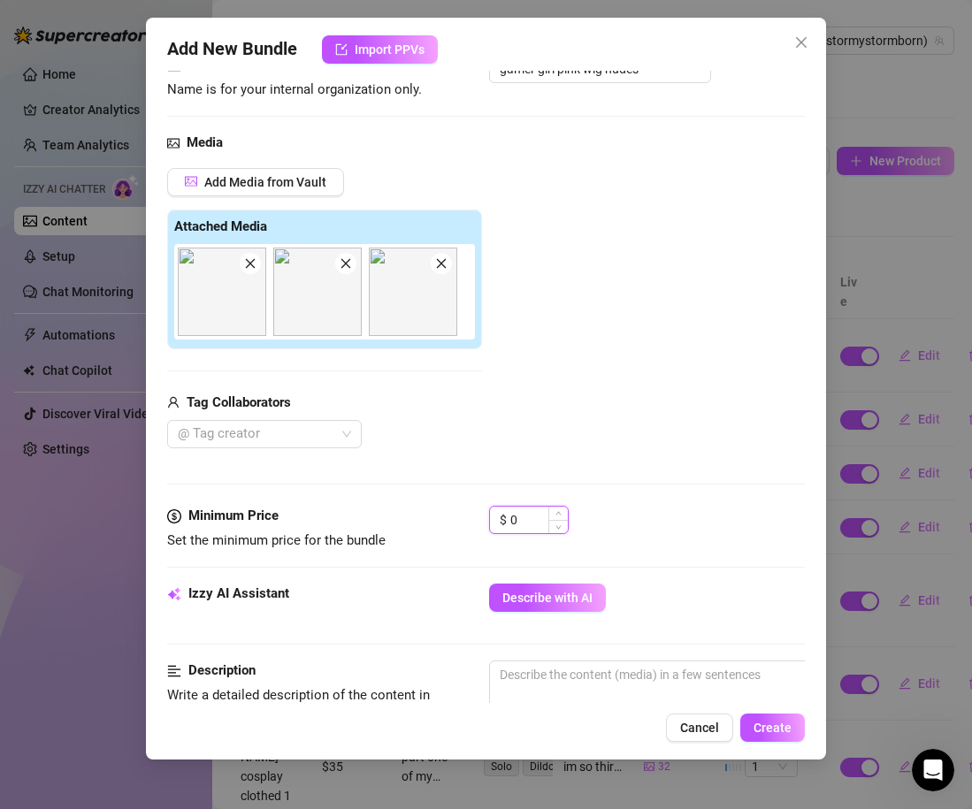
click at [520, 523] on input "0" at bounding box center [538, 520] width 57 height 27
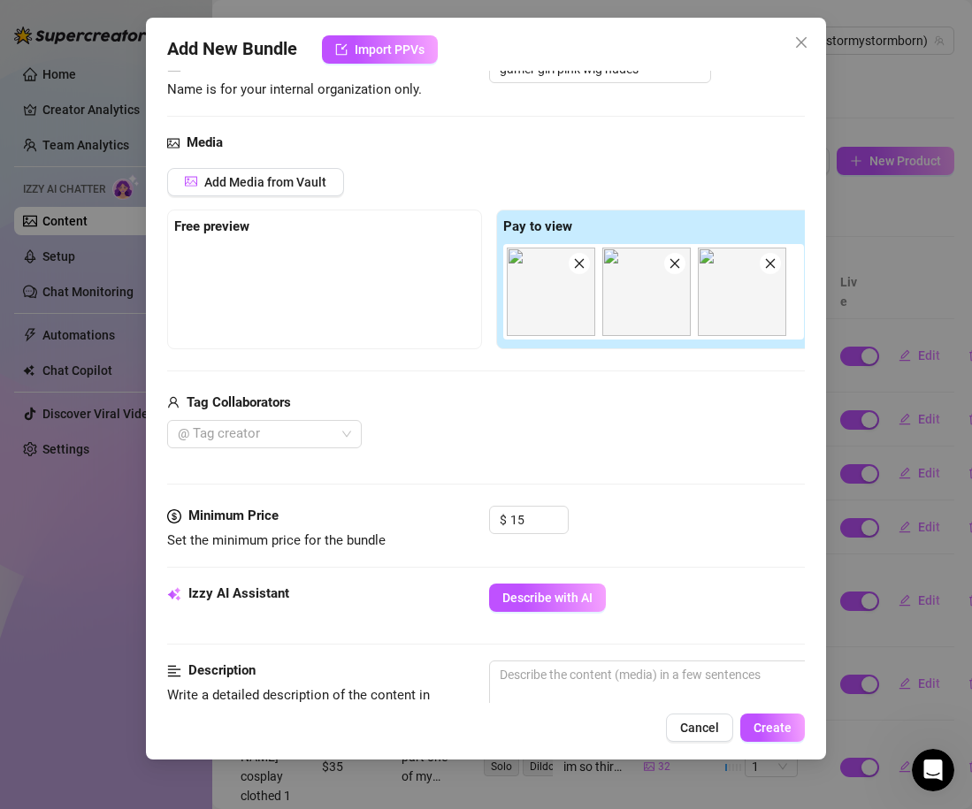
click at [628, 512] on div "$ 15" at bounding box center [647, 528] width 316 height 44
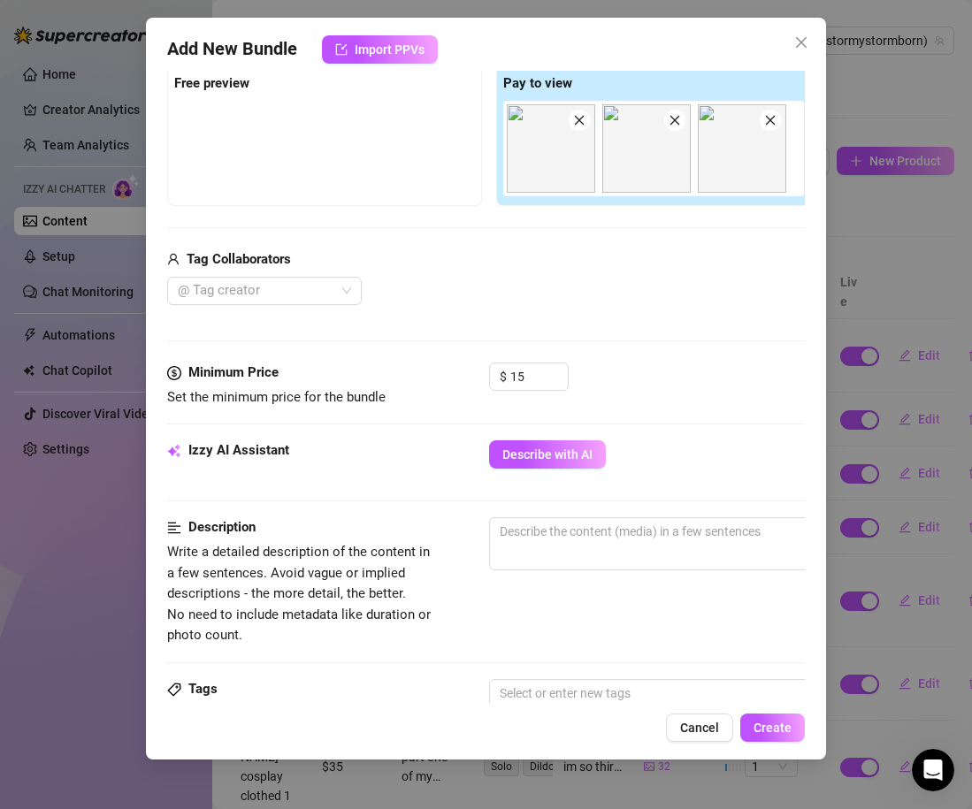
scroll to position [283, 1]
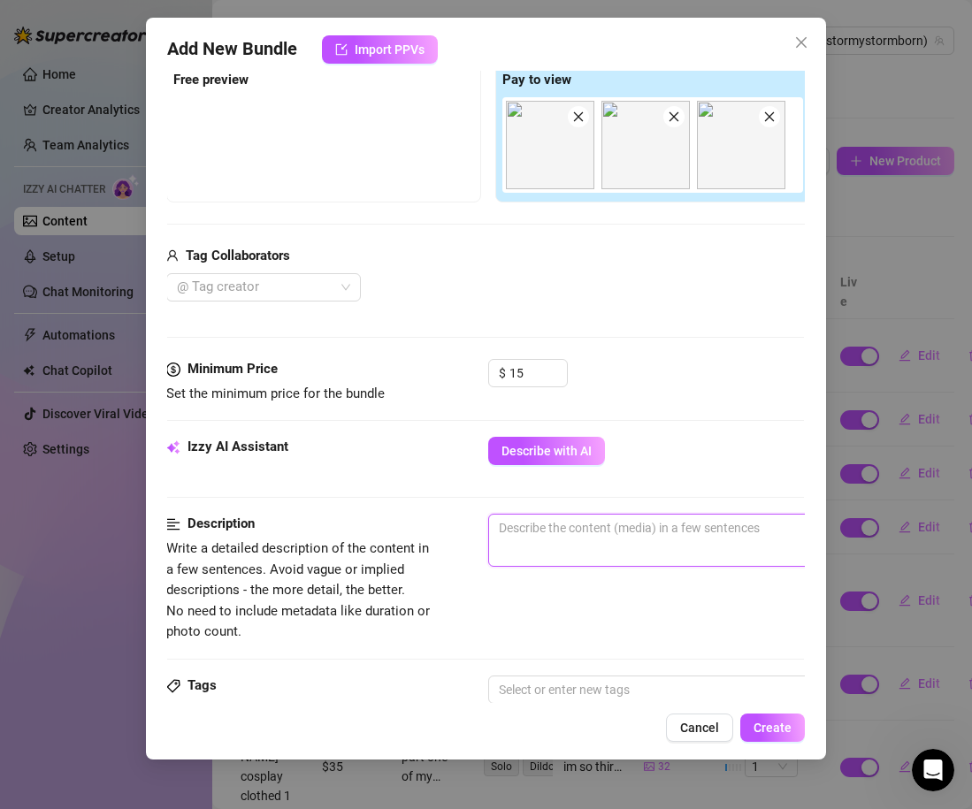
click at [597, 541] on textarea at bounding box center [797, 528] width 617 height 27
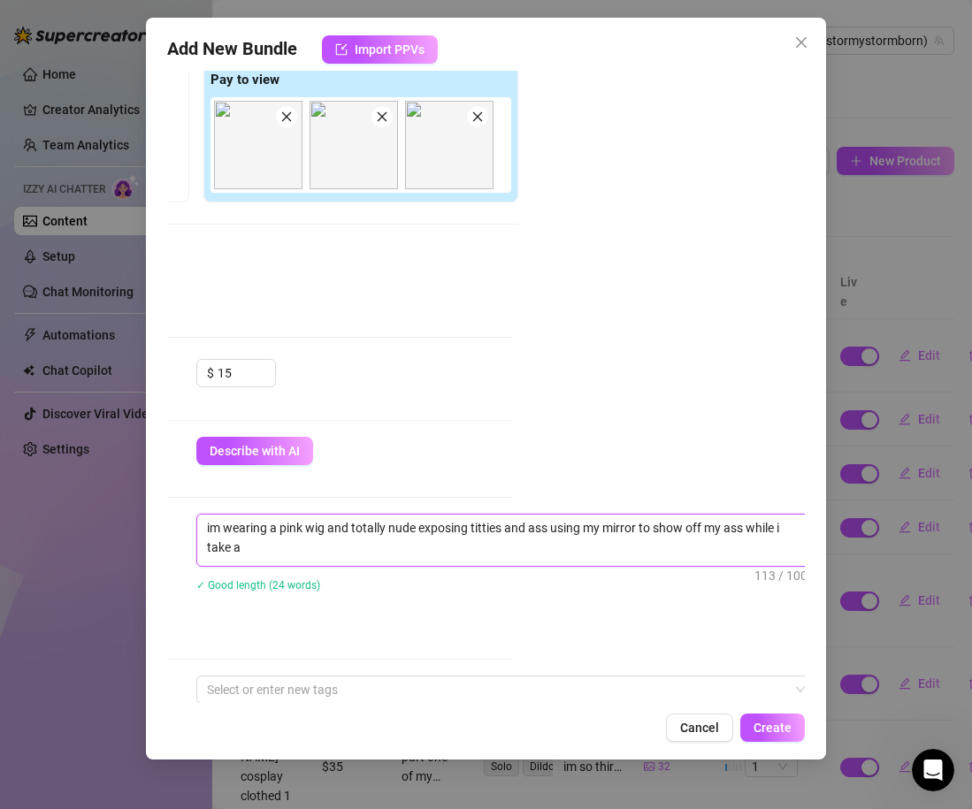
scroll to position [0, 0]
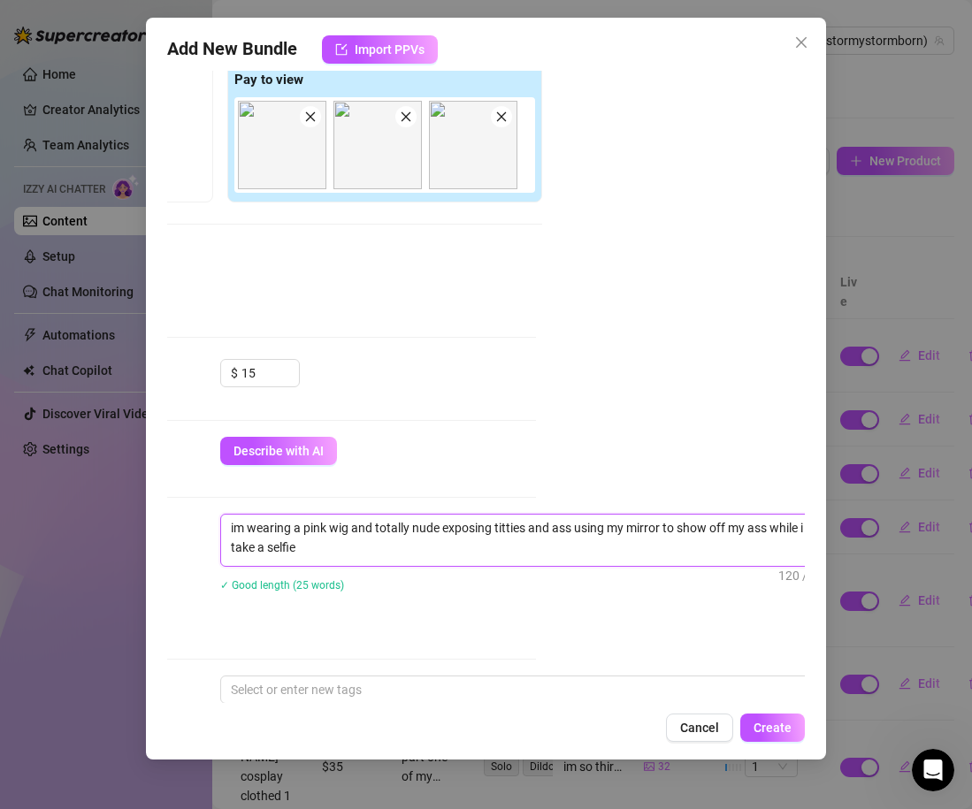
drag, startPoint x: 298, startPoint y: 547, endPoint x: 172, endPoint y: 512, distance: 130.4
click at [172, 512] on form "Account Stormy (@stormystormborn) Name Name is for your internal organization o…" at bounding box center [217, 552] width 638 height 1486
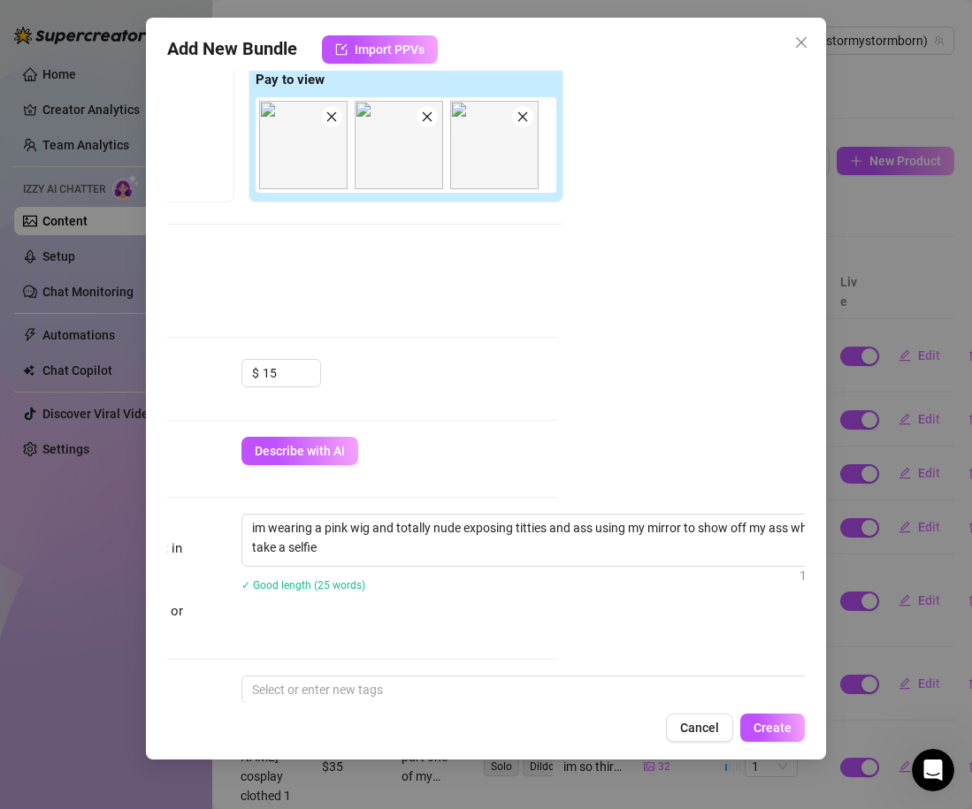
click at [372, 587] on div "✓ Good length (25 words)" at bounding box center [550, 584] width 619 height 19
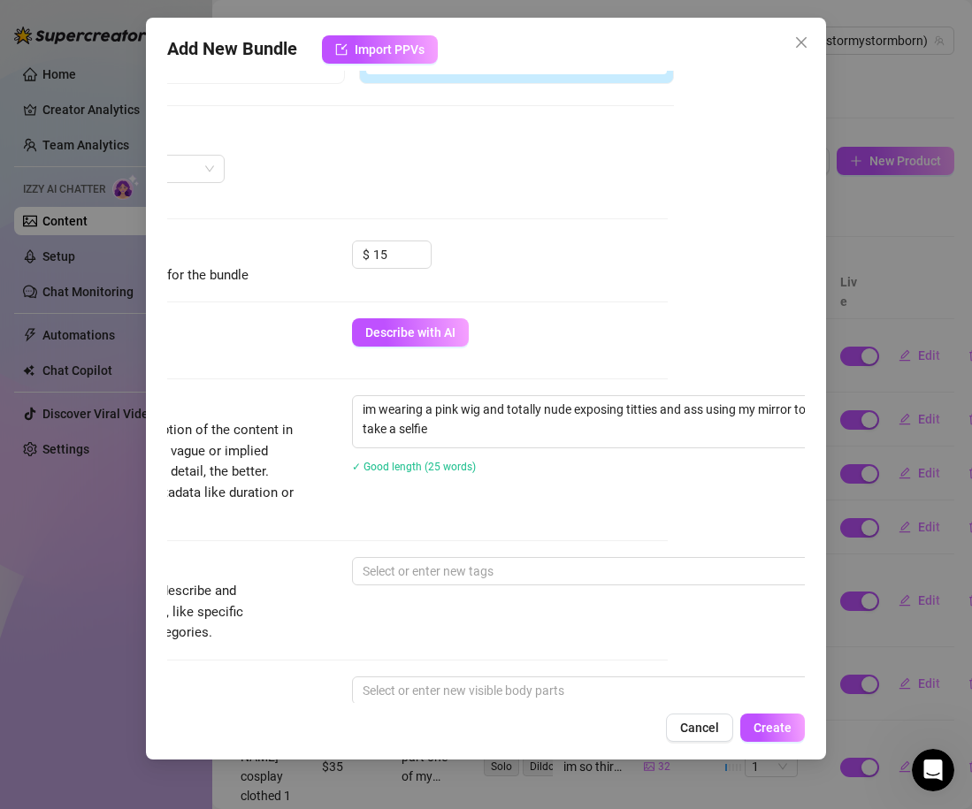
scroll to position [401, 118]
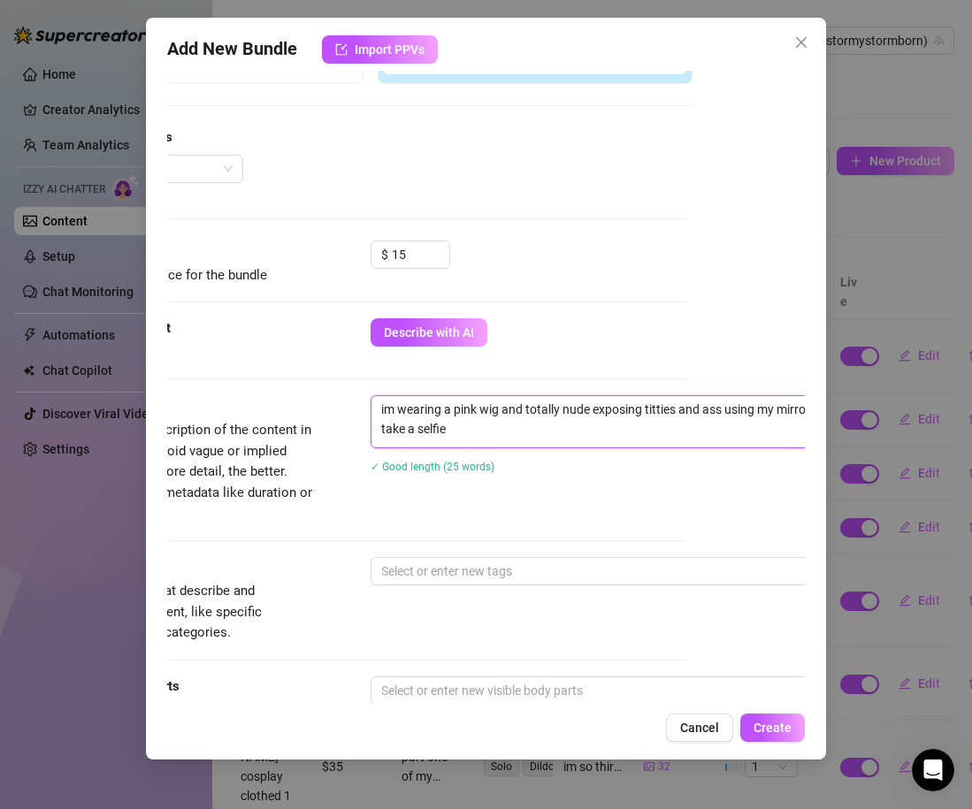
click at [487, 426] on textarea "im wearing a pink wig and totally nude exposing titties and ass using my mirror…" at bounding box center [679, 419] width 617 height 46
click at [503, 412] on textarea "im wearing a pink wig and totally nude exposing titties and ass using my mirror…" at bounding box center [679, 419] width 617 height 46
drag, startPoint x: 578, startPoint y: 432, endPoint x: 338, endPoint y: 406, distance: 241.9
click at [337, 406] on div "Description Write a detailed description of the content in a few sentences. Avo…" at bounding box center [368, 459] width 638 height 128
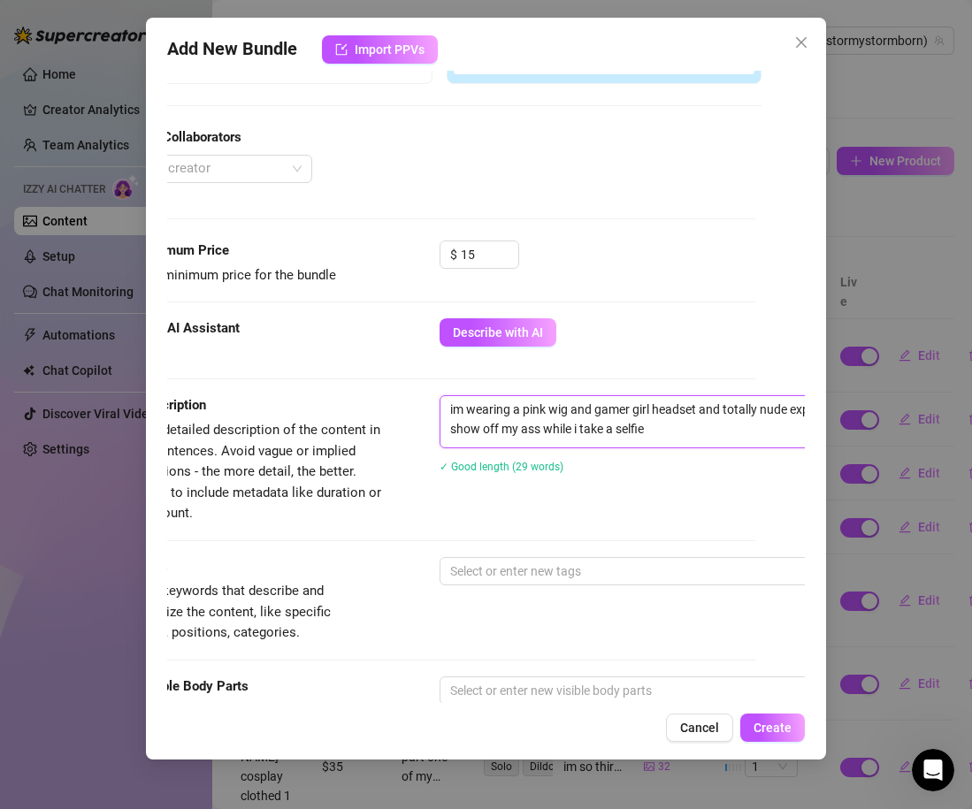
scroll to position [402, 44]
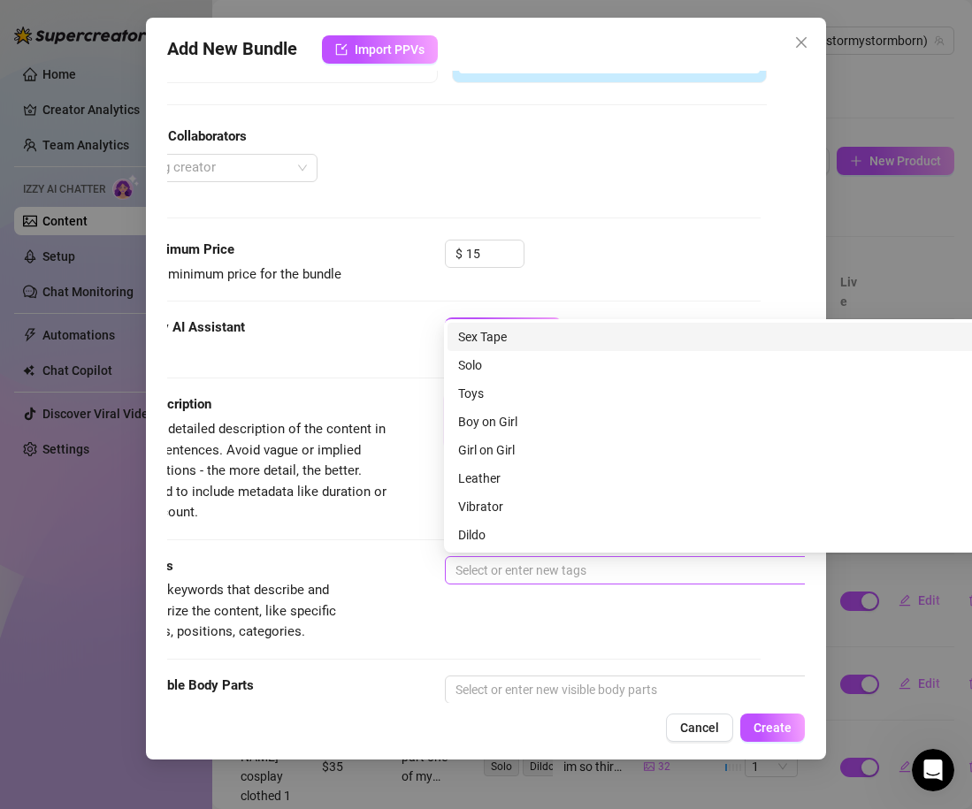
click at [478, 557] on div "Select or enter new tags" at bounding box center [754, 570] width 619 height 28
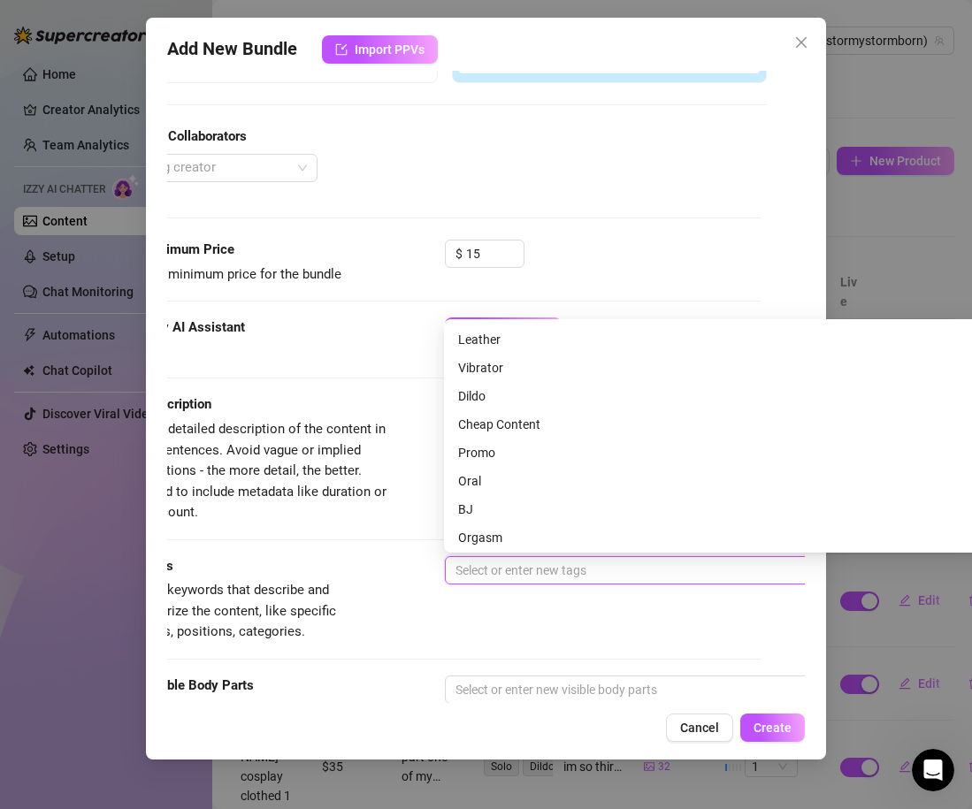
scroll to position [152, 0]
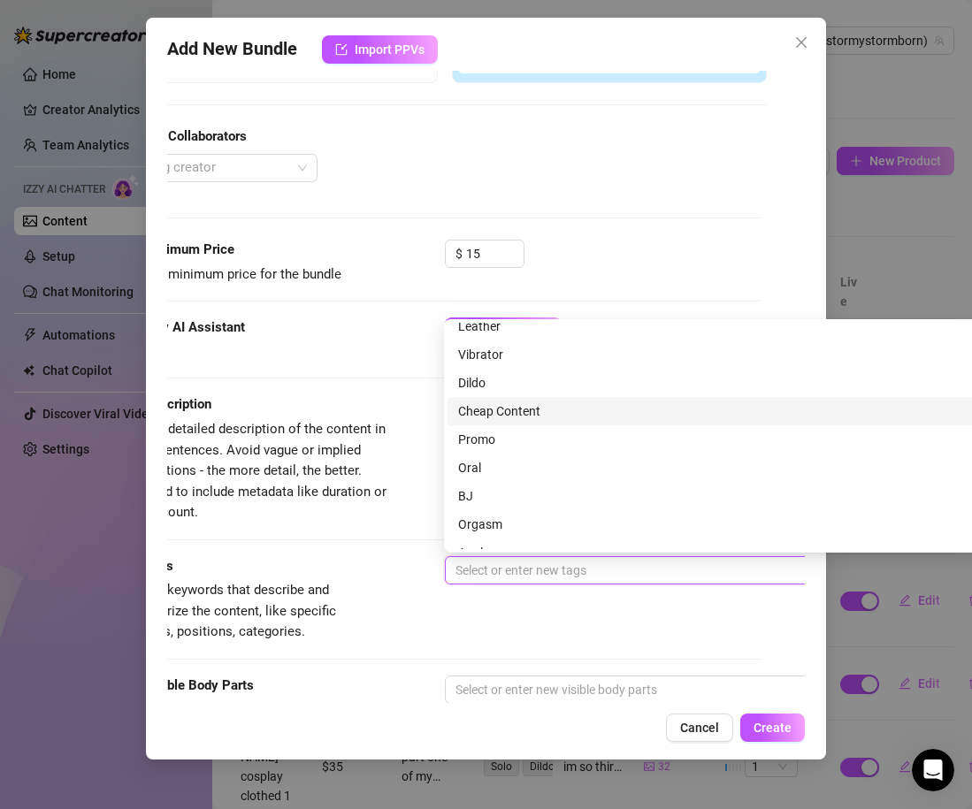
click at [498, 401] on div "Cheap Content" at bounding box center [753, 411] width 612 height 28
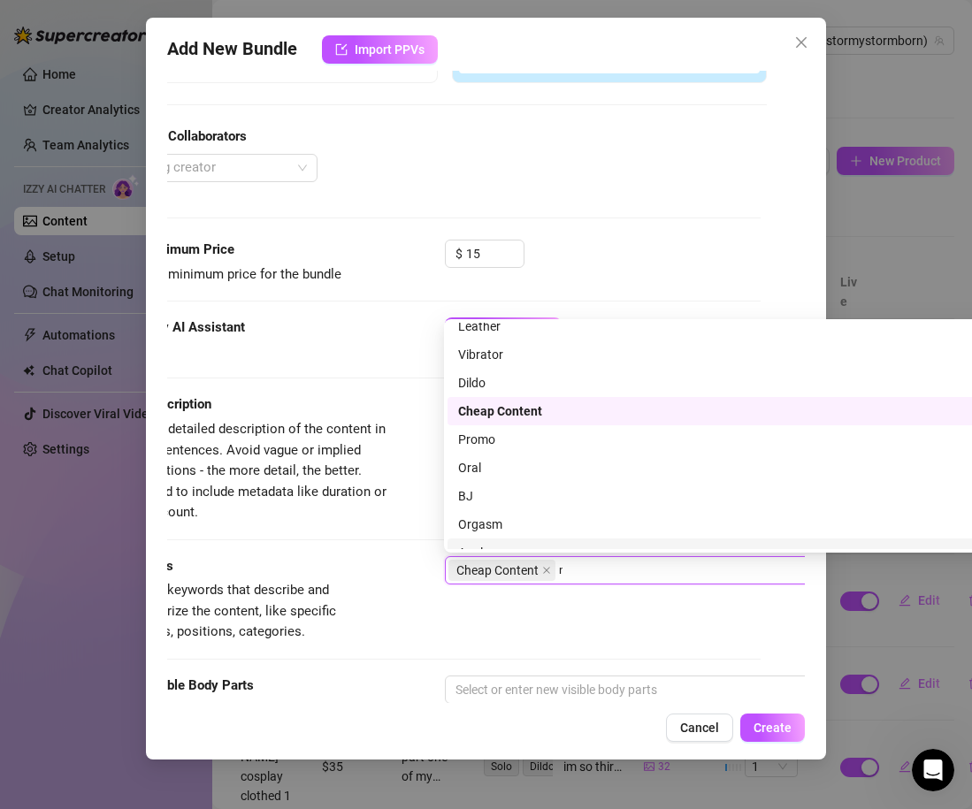
scroll to position [0, 0]
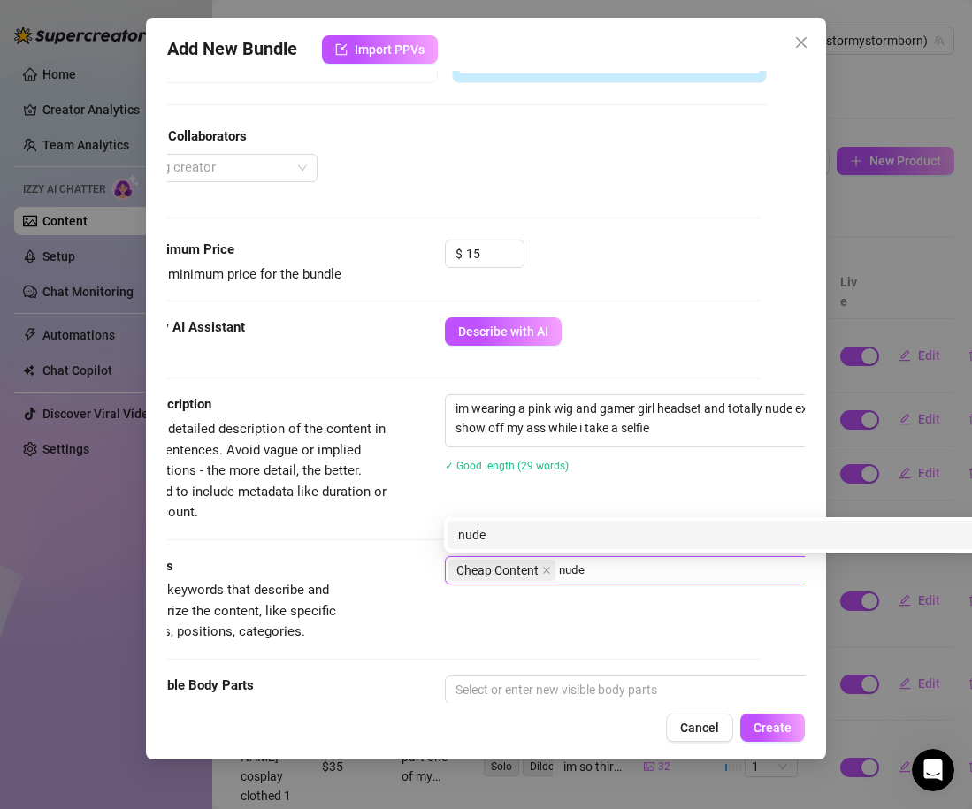
click at [543, 532] on div "nude" at bounding box center [753, 534] width 591 height 19
click at [502, 525] on div "nudes" at bounding box center [753, 534] width 591 height 19
click at [517, 533] on div "gamer" at bounding box center [753, 534] width 591 height 19
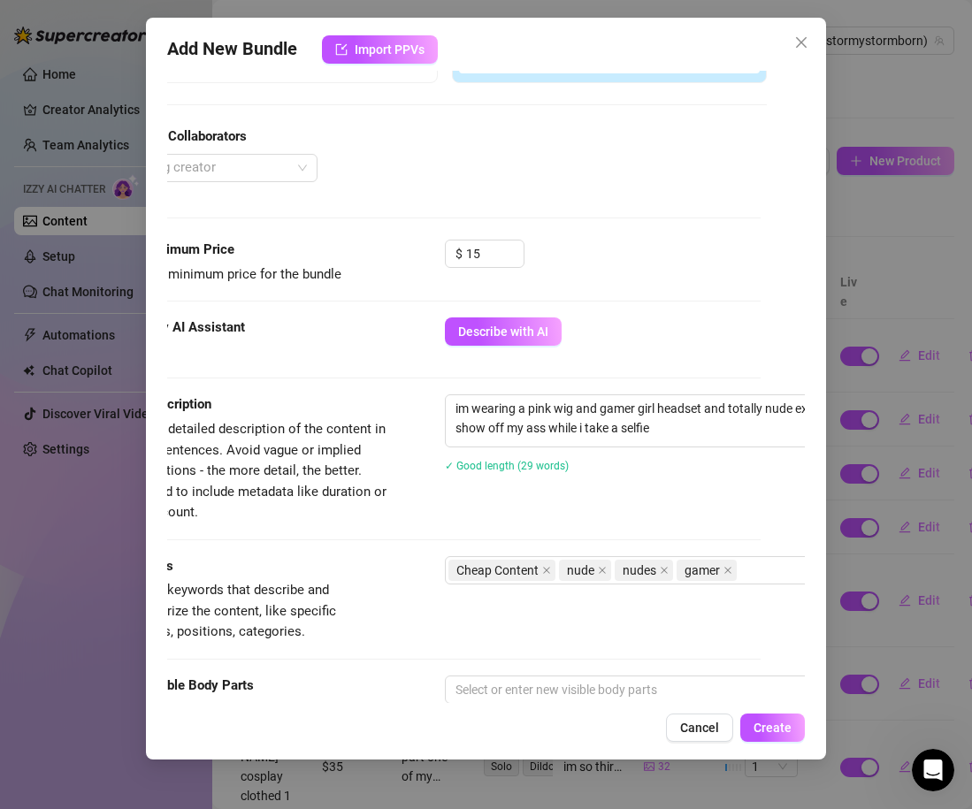
click at [556, 642] on div "Tags Simple keywords that describe and summarize the content, like specific fet…" at bounding box center [442, 599] width 638 height 87
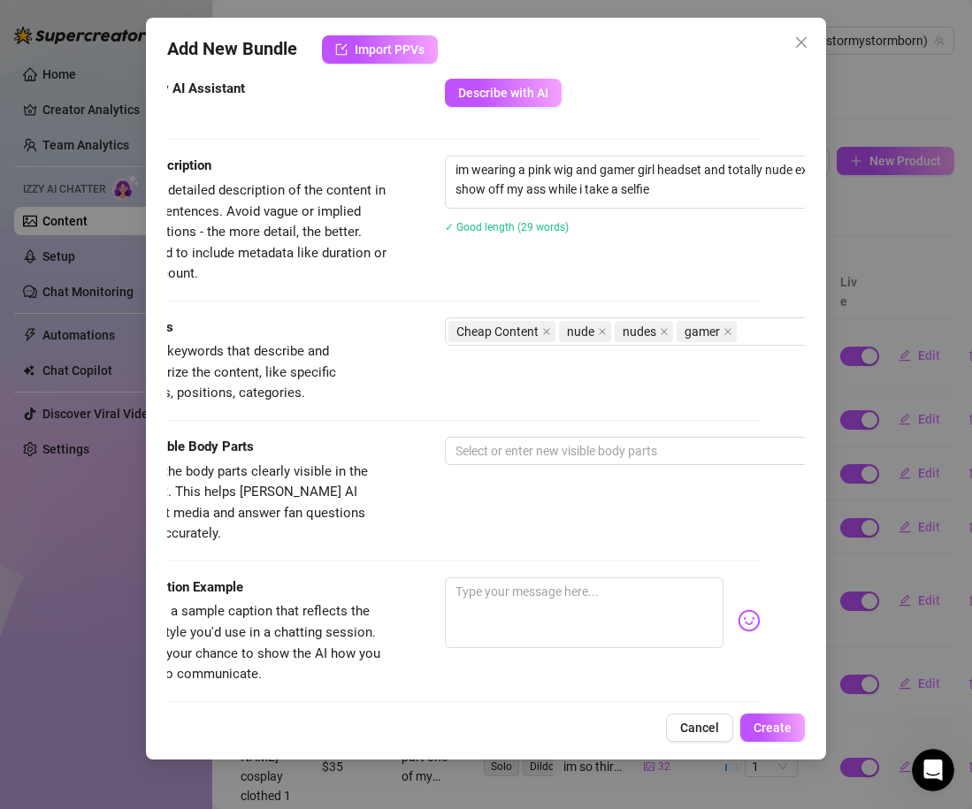
scroll to position [651, 44]
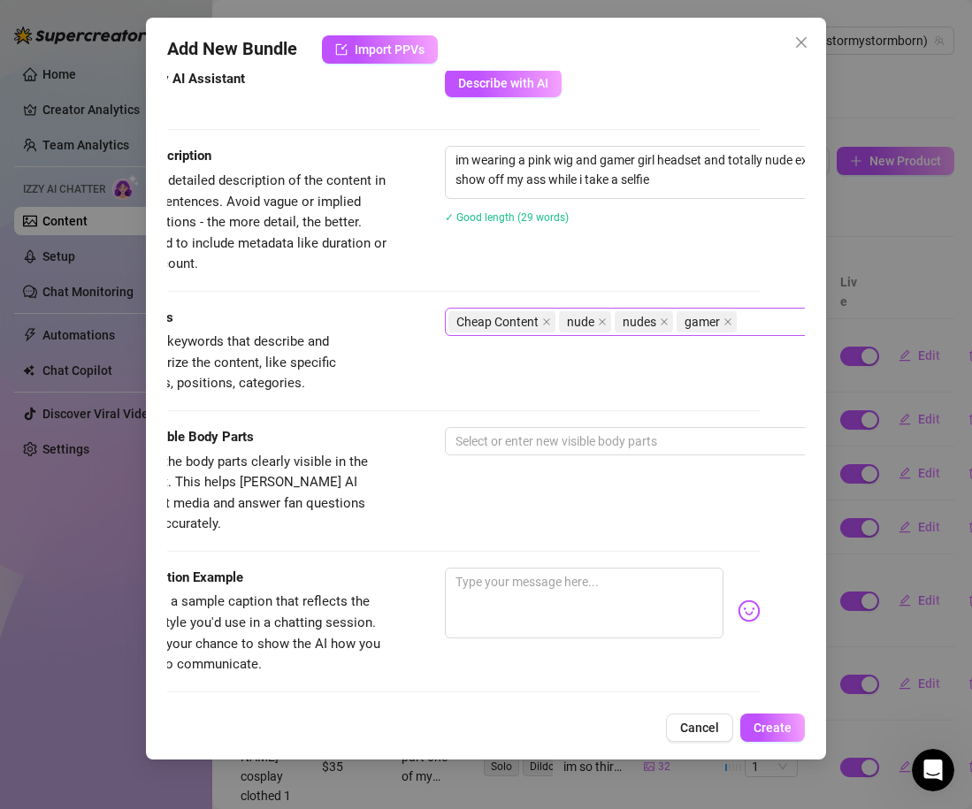
click at [759, 317] on div "Cheap Content nude nudes gamer" at bounding box center [744, 321] width 593 height 25
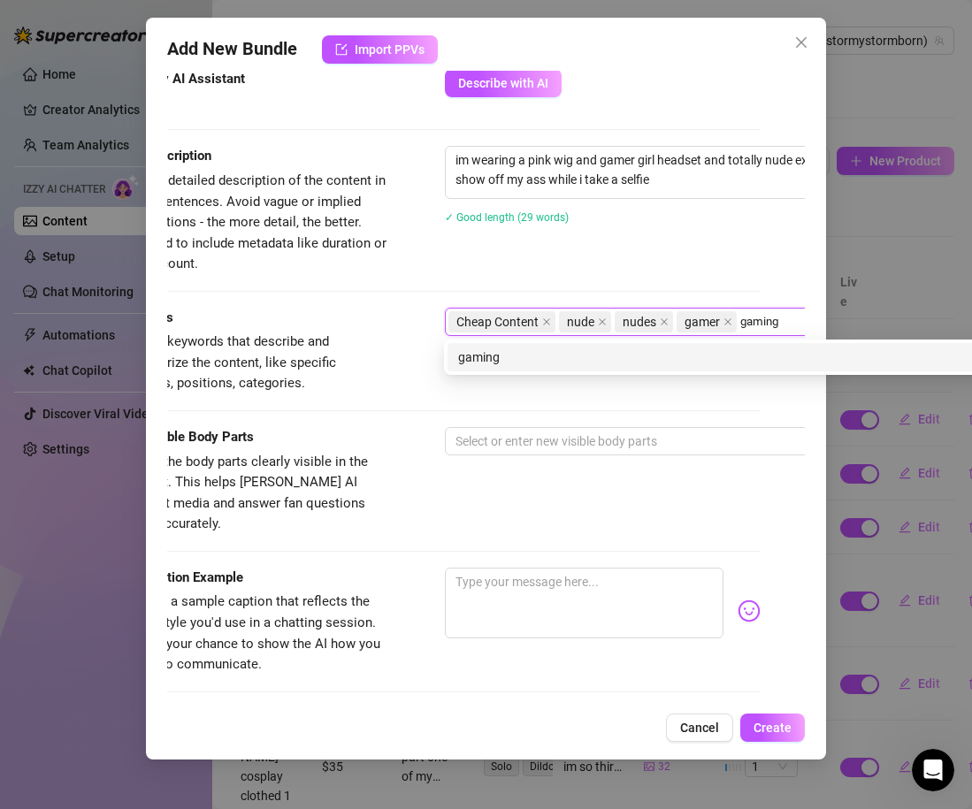
click at [668, 355] on div "gaming" at bounding box center [753, 357] width 591 height 19
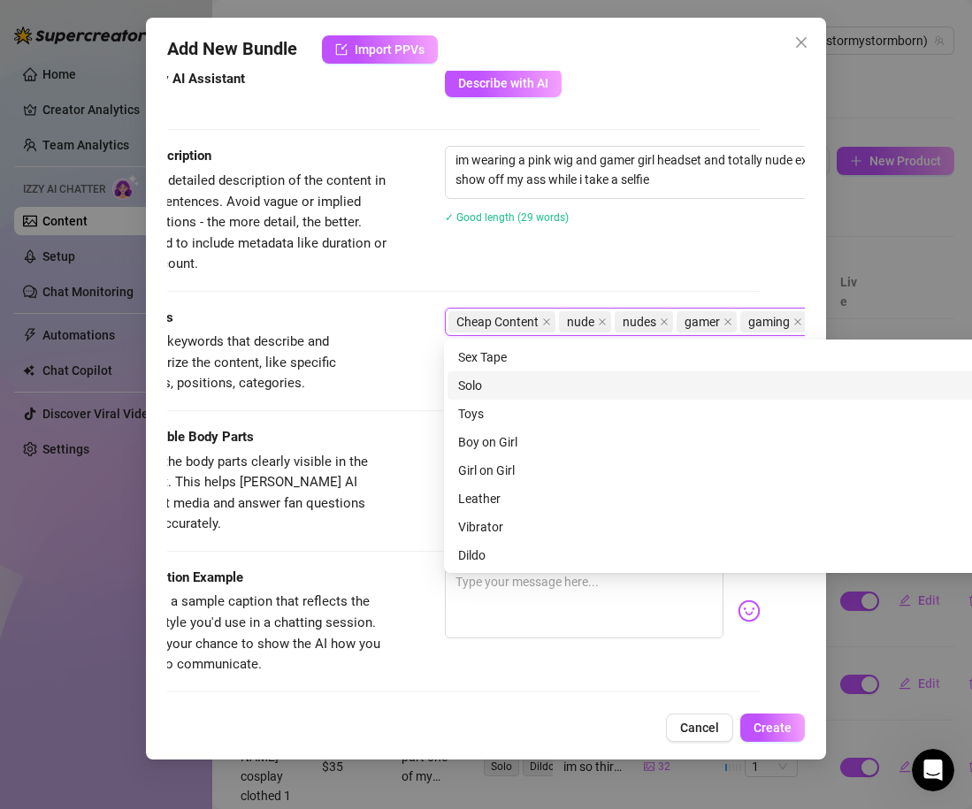
click at [376, 372] on span "Simple keywords that describe and summarize the content, like specific fetishes…" at bounding box center [255, 363] width 265 height 63
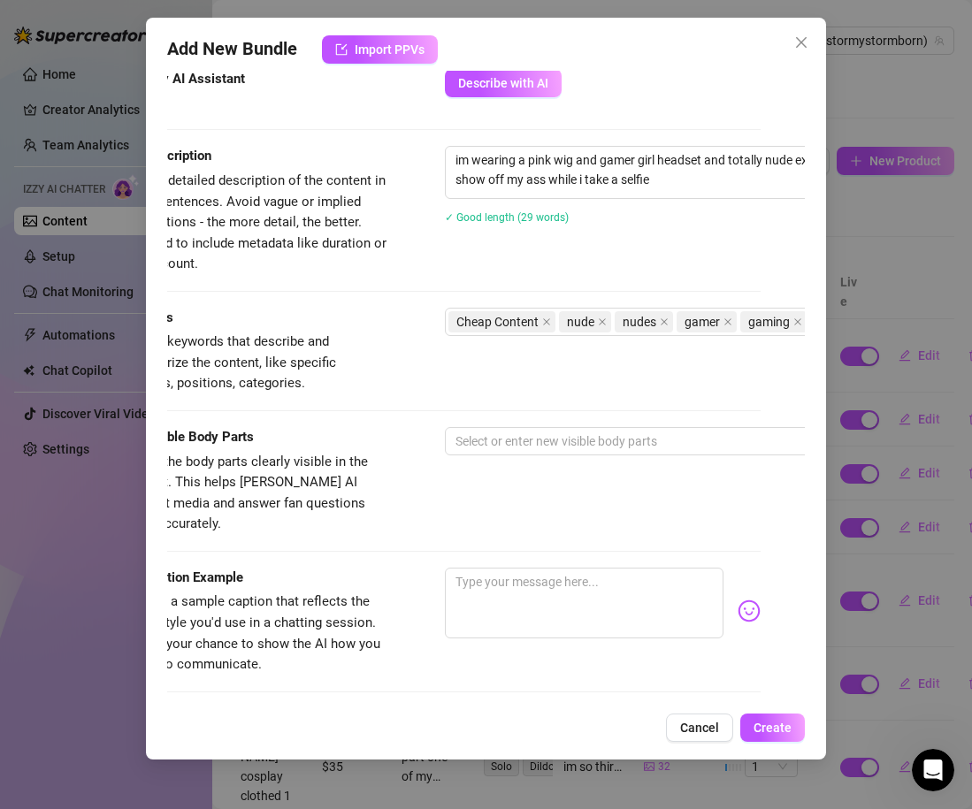
click at [386, 407] on div "Tags Simple keywords that describe and summarize the content, like specific fet…" at bounding box center [442, 367] width 638 height 119
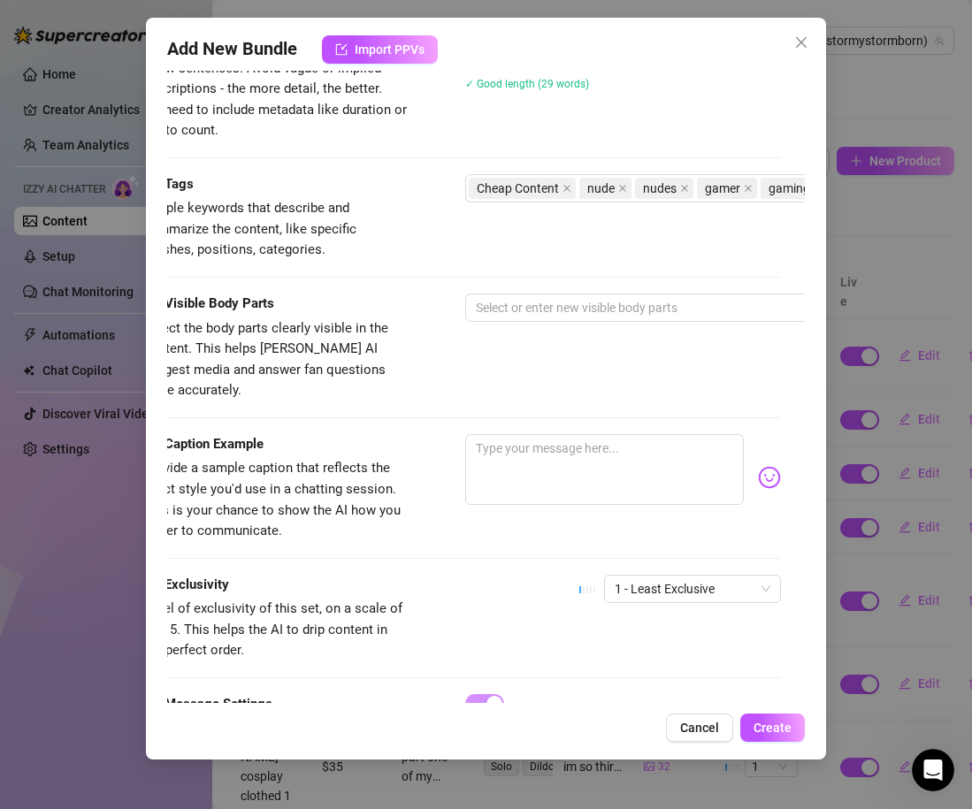
scroll to position [784, 3]
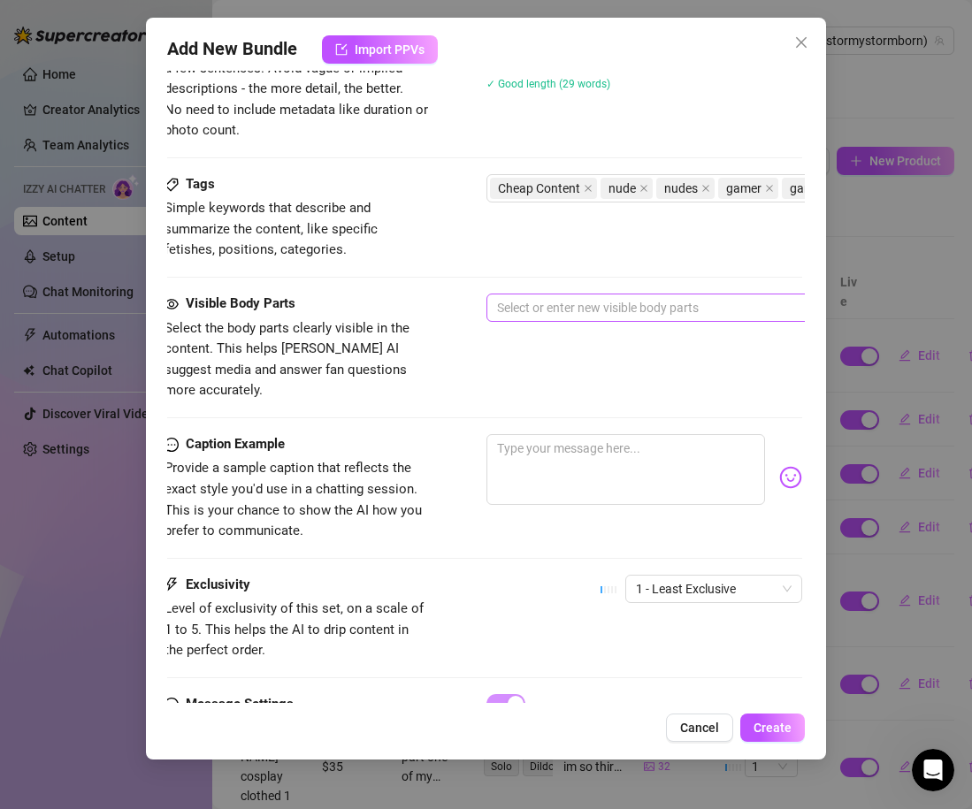
click at [521, 309] on div at bounding box center [786, 307] width 593 height 25
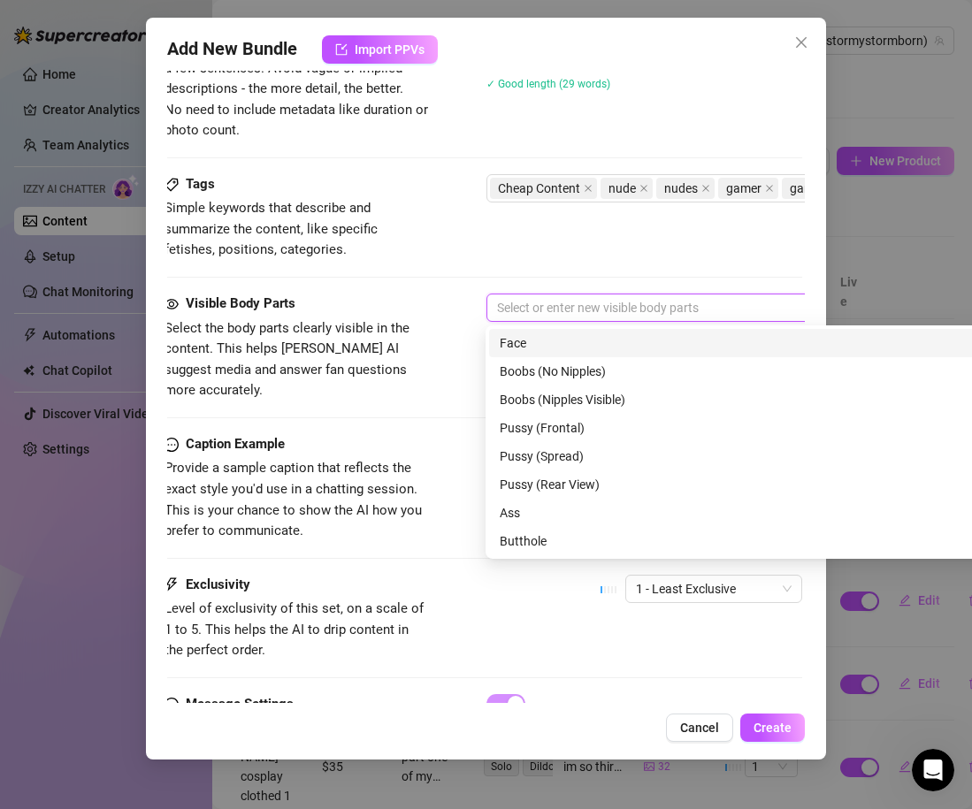
click at [521, 348] on div "Face" at bounding box center [795, 342] width 591 height 19
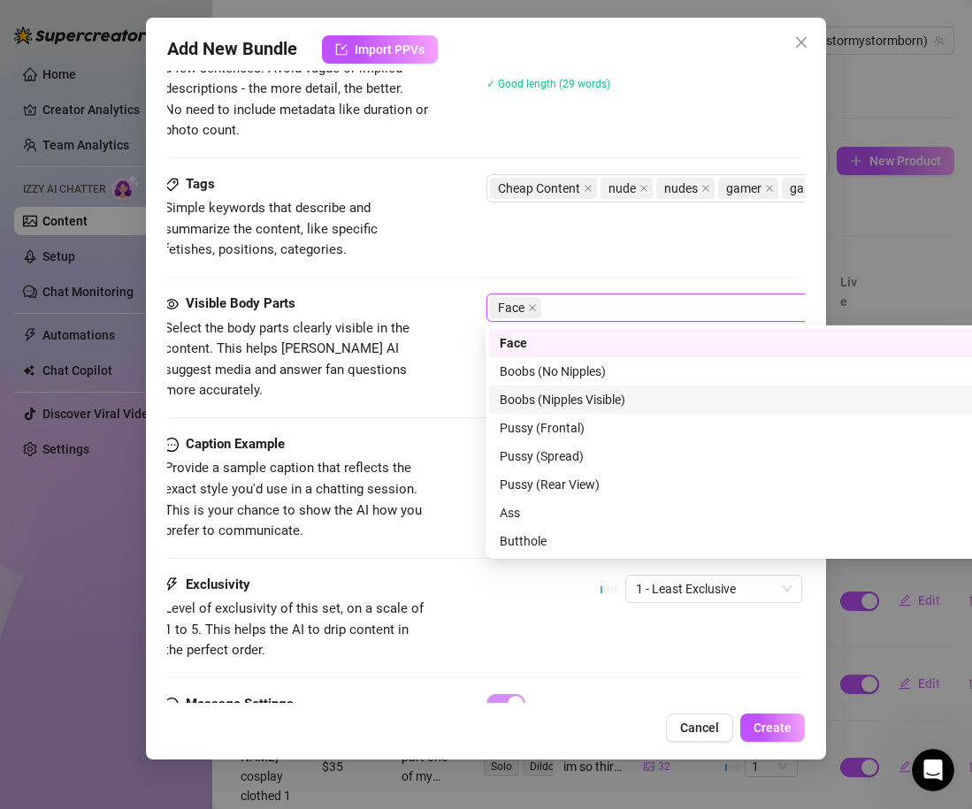
click at [610, 395] on div "Boobs (Nipples Visible)" at bounding box center [795, 399] width 591 height 19
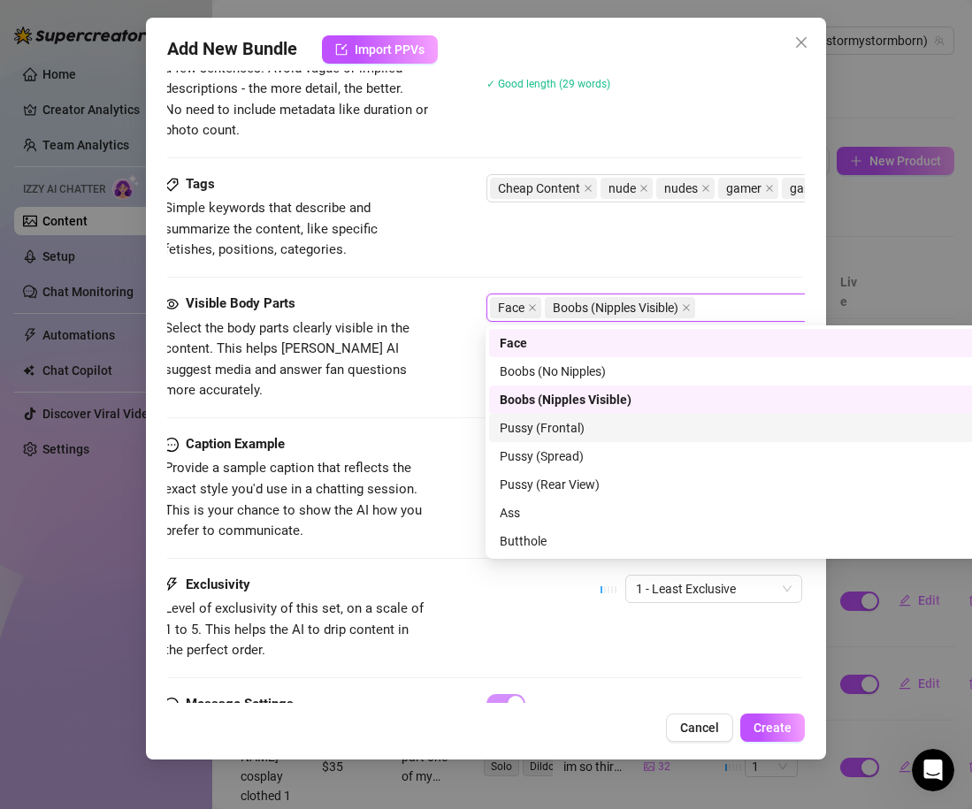
click at [601, 427] on div "Pussy (Frontal)" at bounding box center [795, 427] width 591 height 19
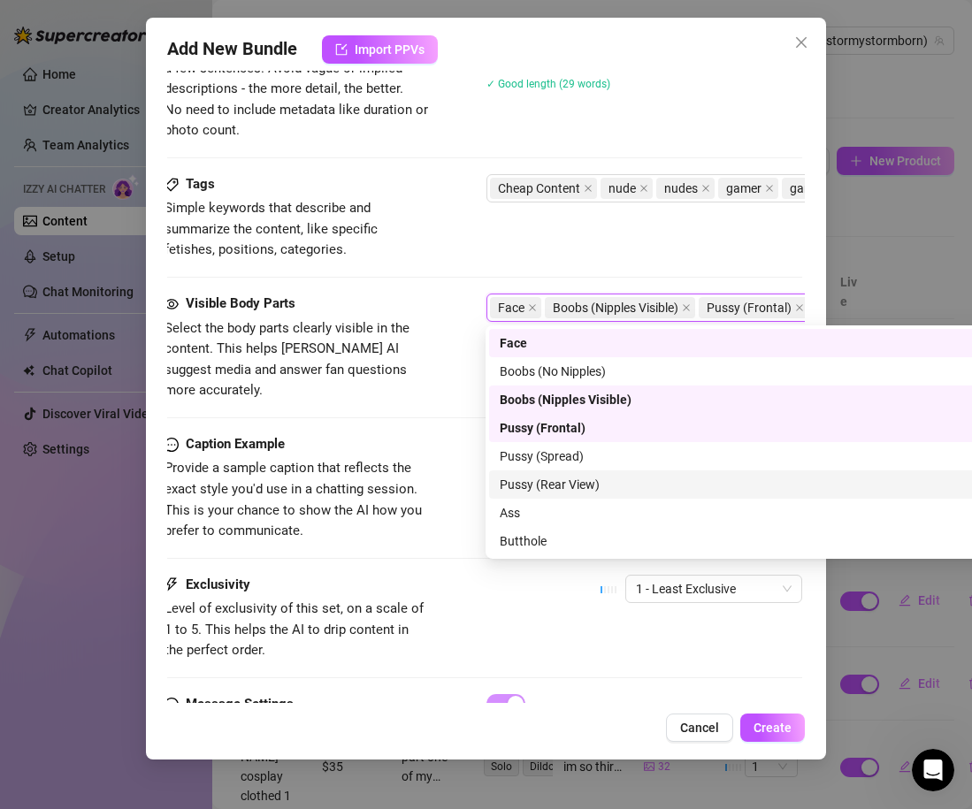
click at [573, 486] on div "Pussy (Rear View)" at bounding box center [795, 484] width 591 height 19
click at [572, 486] on div "Pussy (Rear View)" at bounding box center [789, 484] width 578 height 19
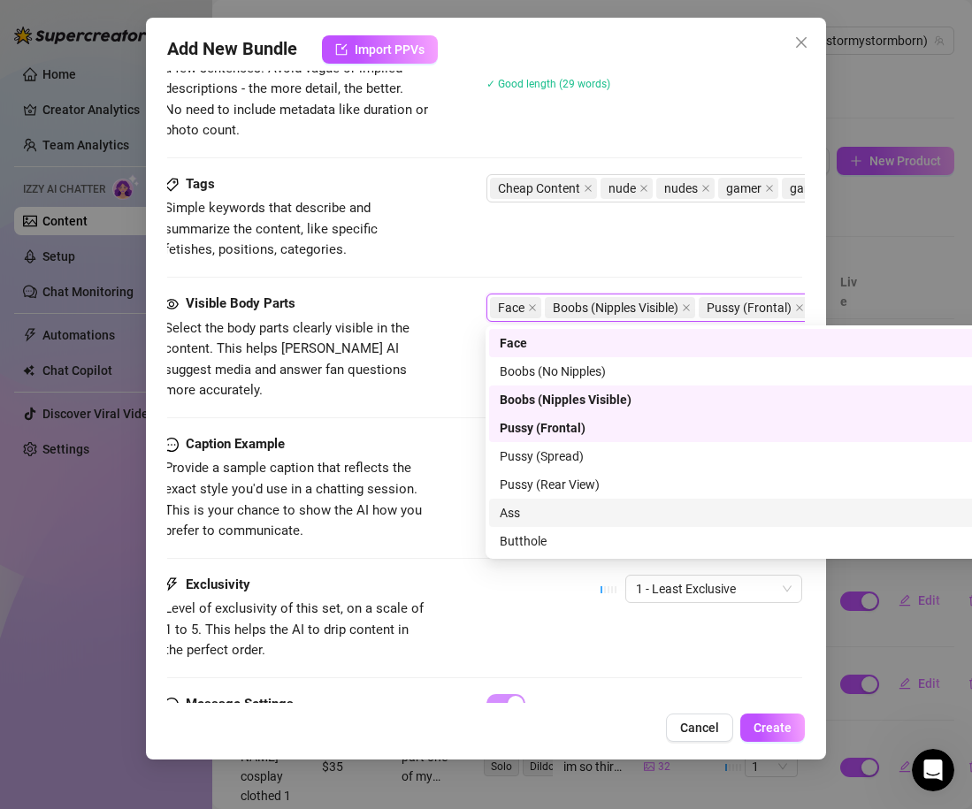
click at [561, 516] on div "Ass" at bounding box center [795, 512] width 591 height 19
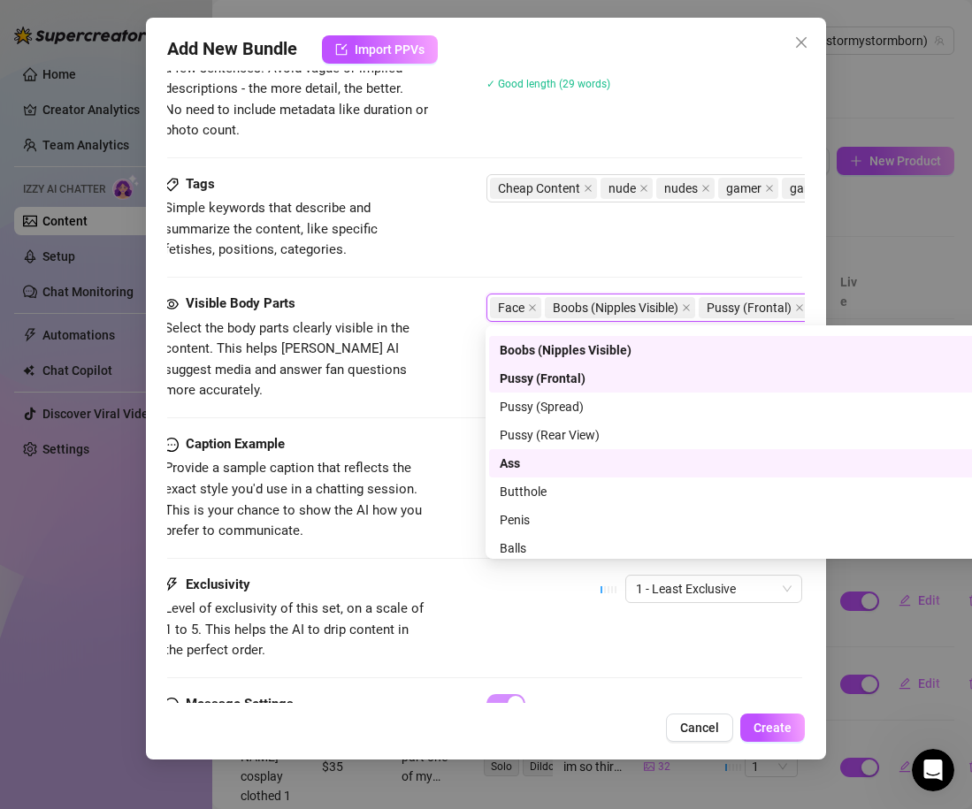
scroll to position [113, 0]
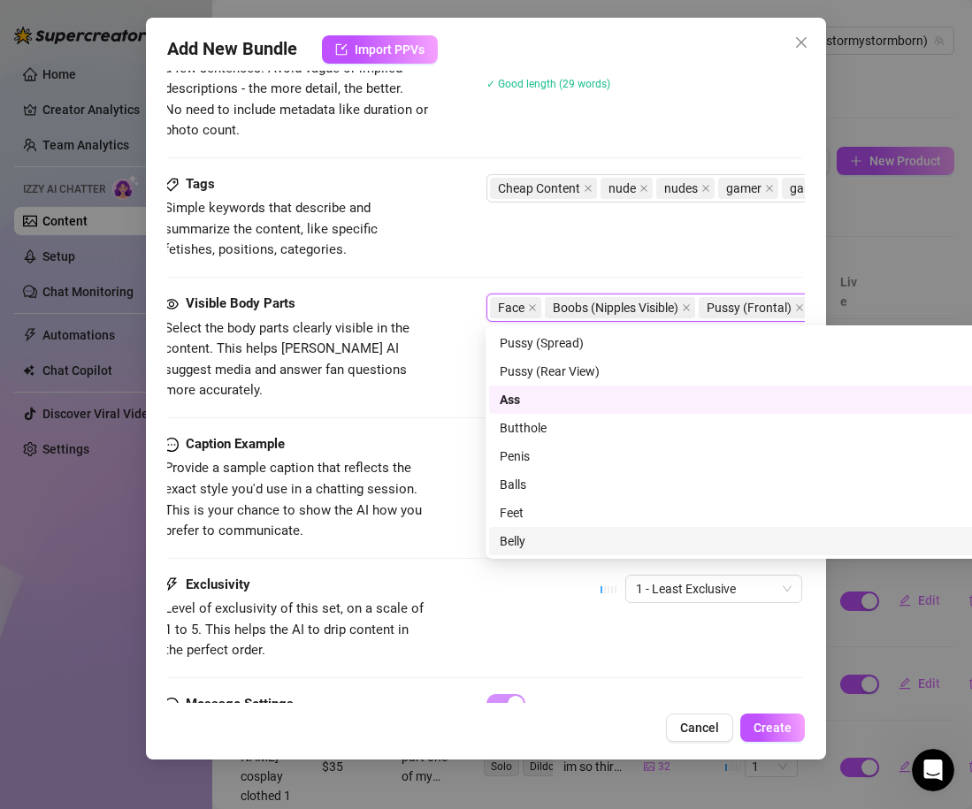
click at [539, 542] on div "Belly" at bounding box center [795, 540] width 591 height 19
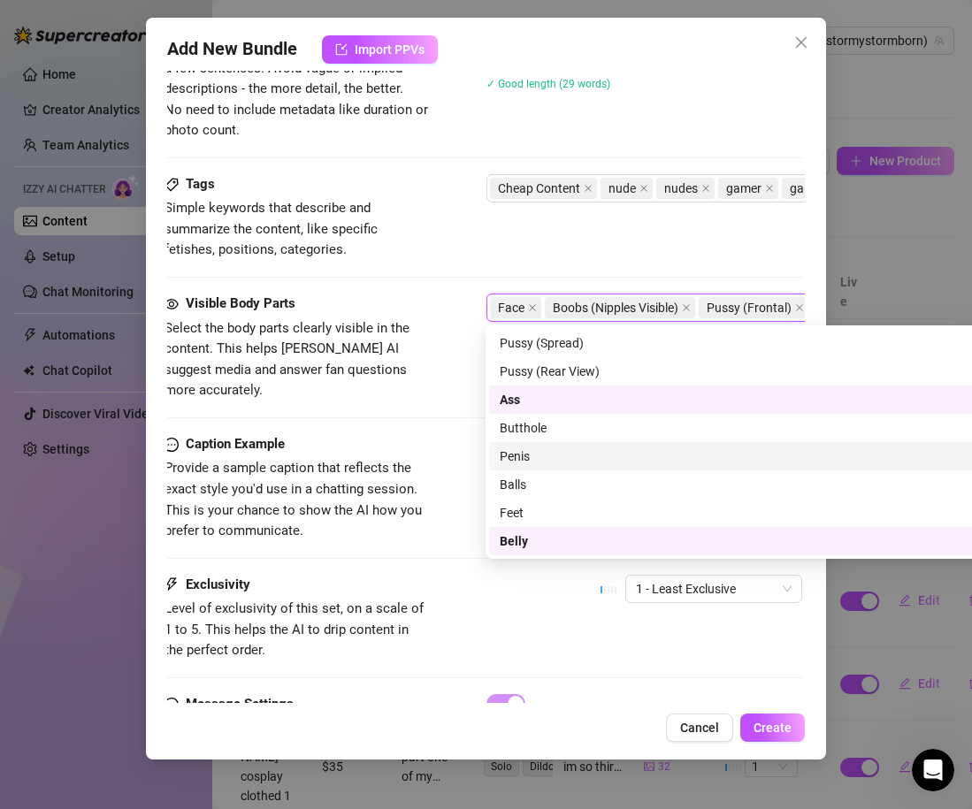
click at [443, 409] on div "Visible Body Parts Select the body parts clearly visible in the content. This h…" at bounding box center [483, 364] width 638 height 141
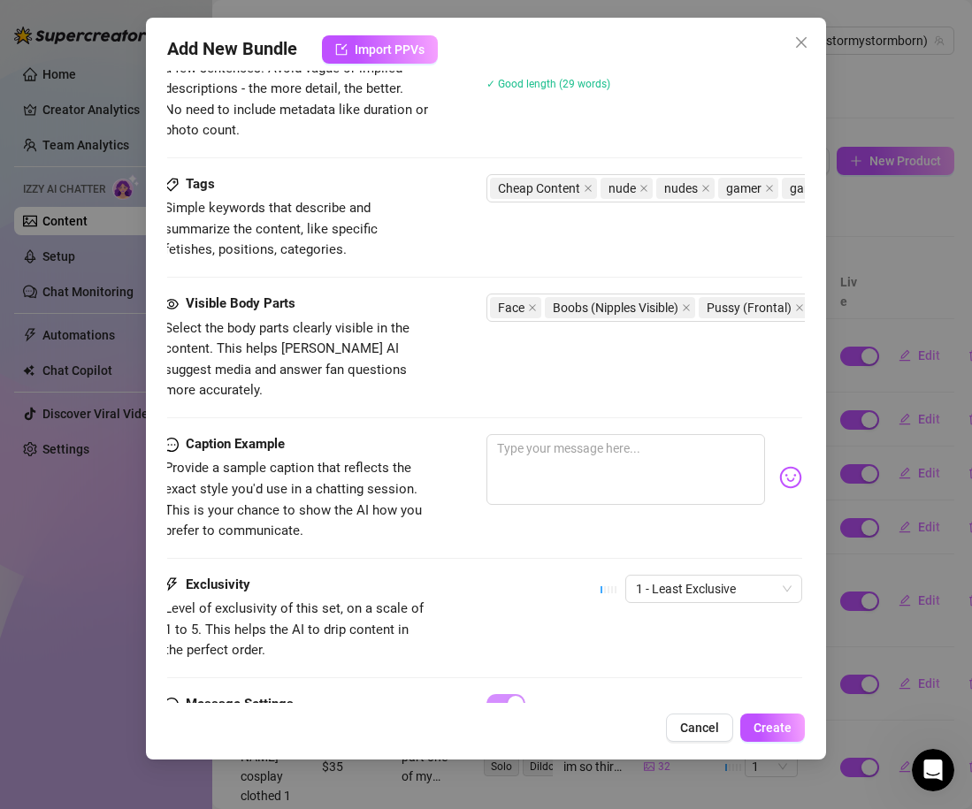
click at [473, 486] on div "Caption Example Provide a sample caption that reflects the exact style you'd us…" at bounding box center [483, 488] width 638 height 108
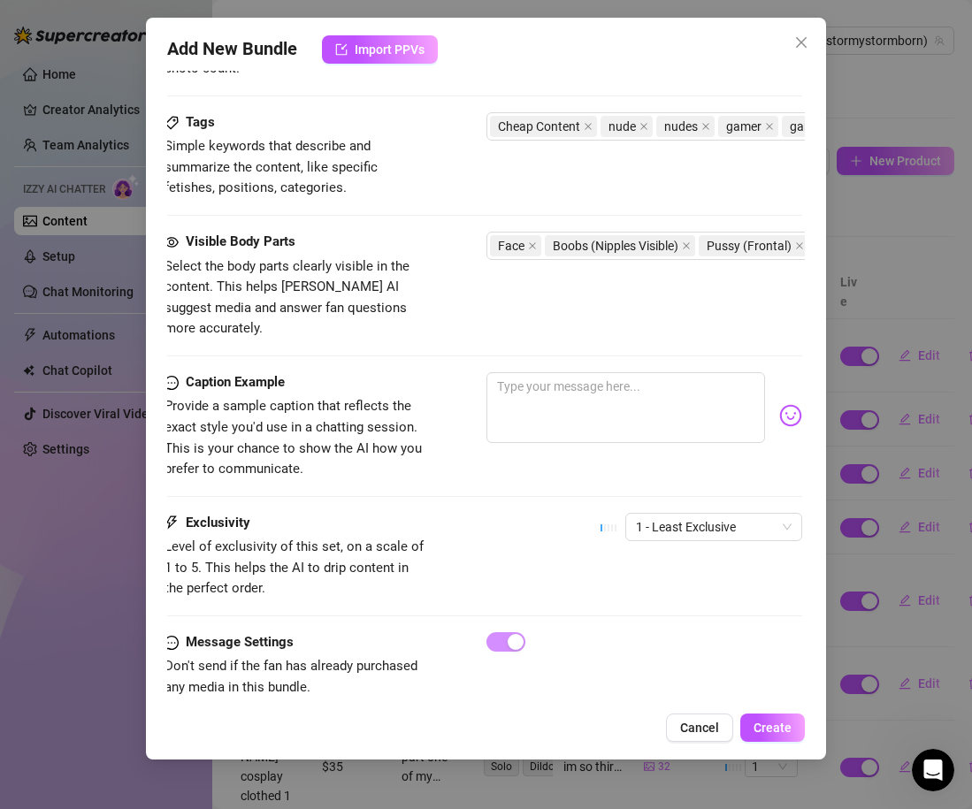
scroll to position [848, 3]
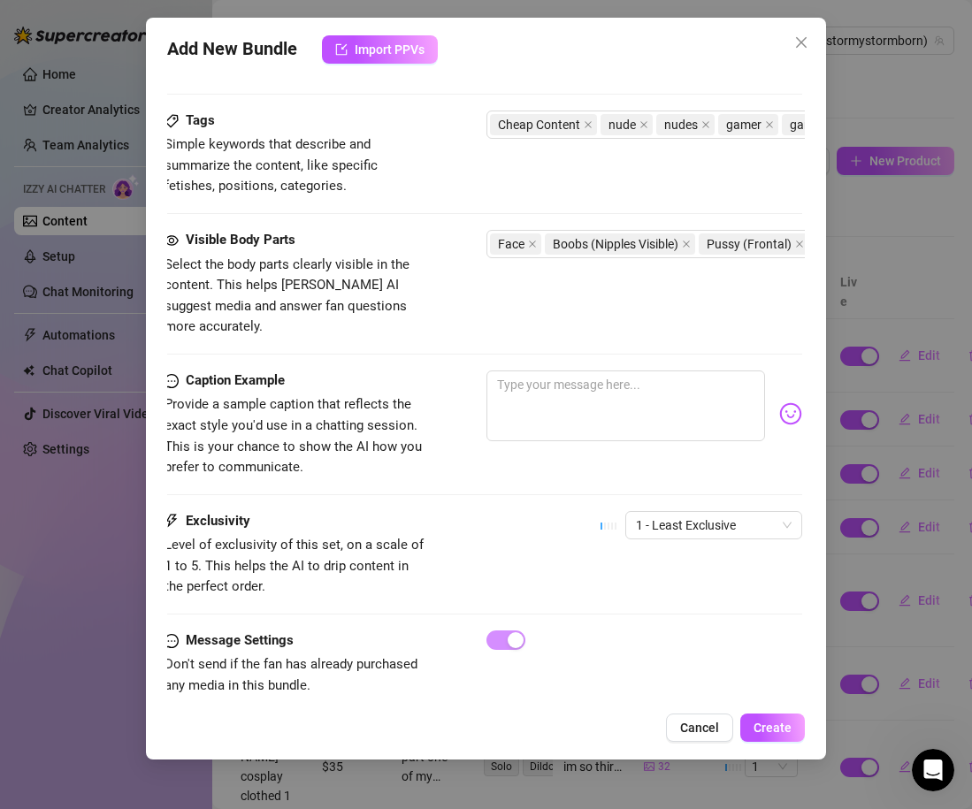
click at [544, 438] on div "Caption Example Provide a sample caption that reflects the exact style you'd us…" at bounding box center [483, 424] width 638 height 108
click at [539, 394] on textarea at bounding box center [625, 405] width 279 height 71
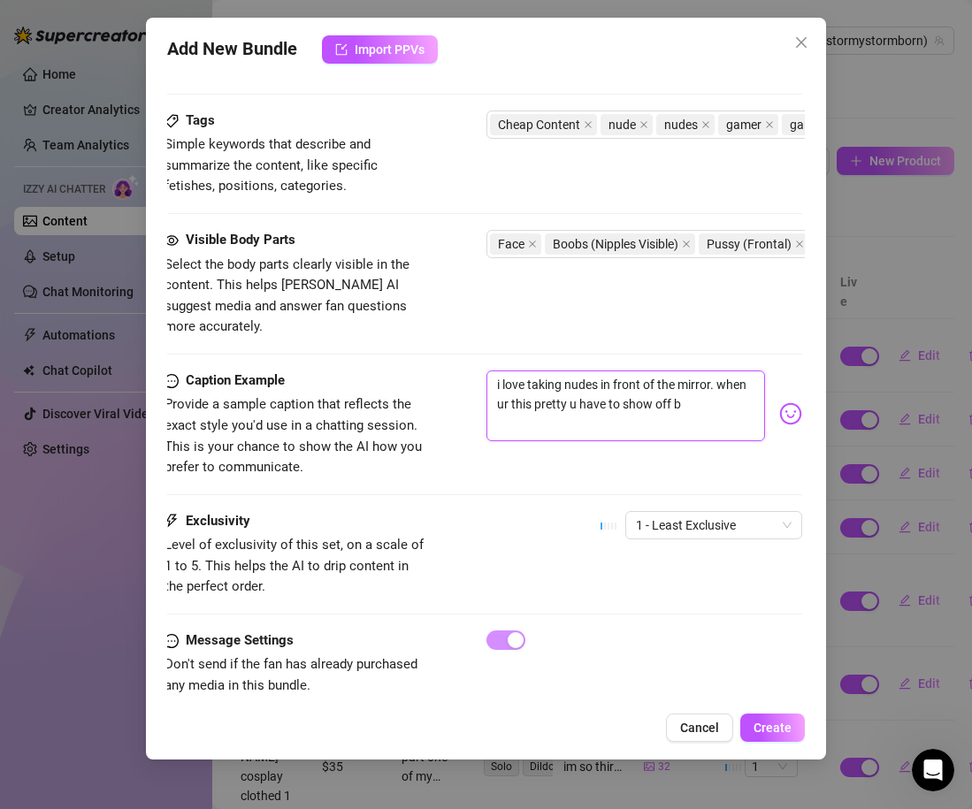
drag, startPoint x: 570, startPoint y: 386, endPoint x: 693, endPoint y: 387, distance: 122.9
click at [693, 387] on textarea "i love taking nudes in front of the mirror. when ur this pretty u have to show …" at bounding box center [625, 405] width 279 height 71
click at [784, 402] on img at bounding box center [790, 413] width 23 height 23
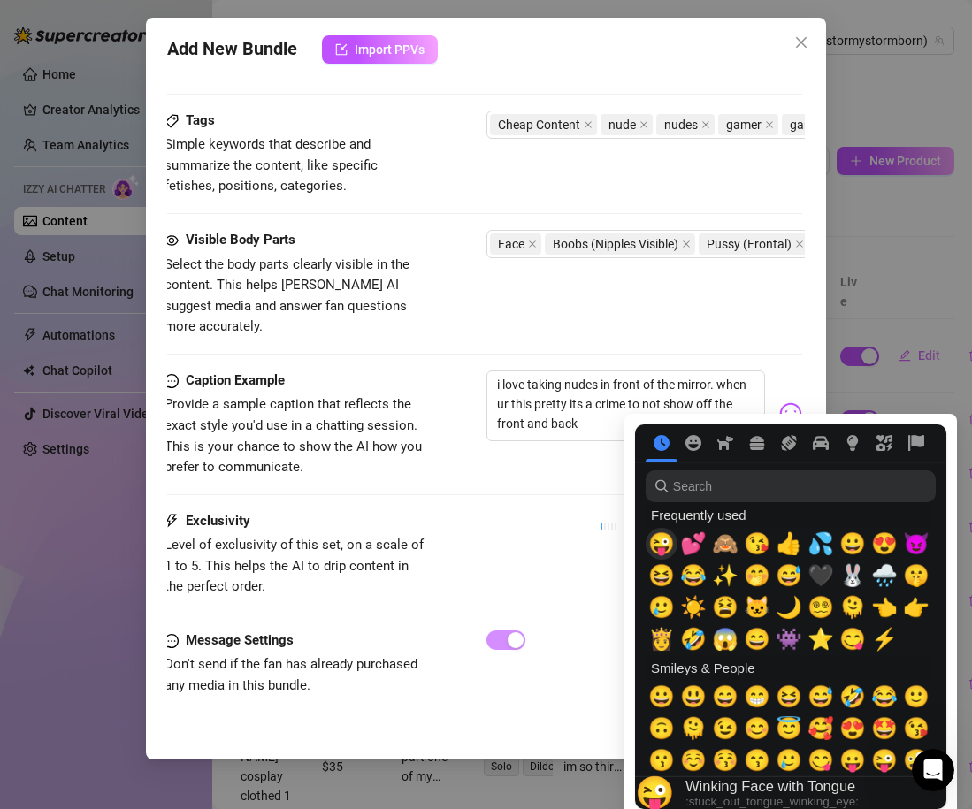
click at [657, 539] on span "😜" at bounding box center [661, 543] width 27 height 25
click at [527, 485] on div "Caption Example Provide a sample caption that reflects the exact style you'd us…" at bounding box center [483, 440] width 638 height 141
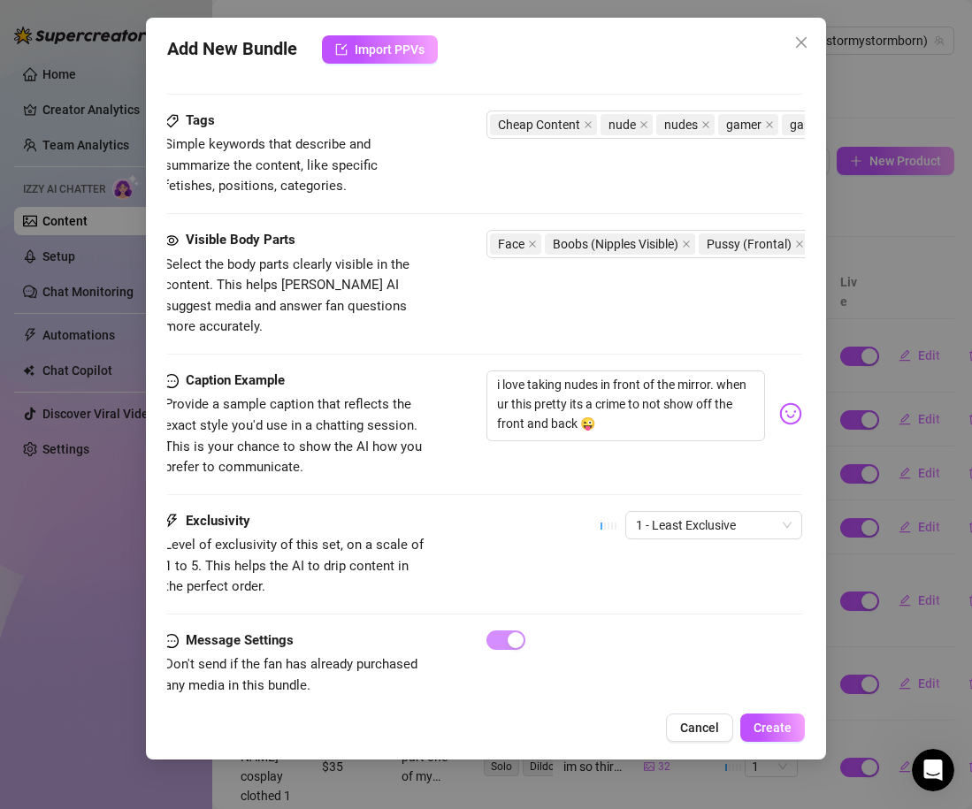
scroll to position [853, 3]
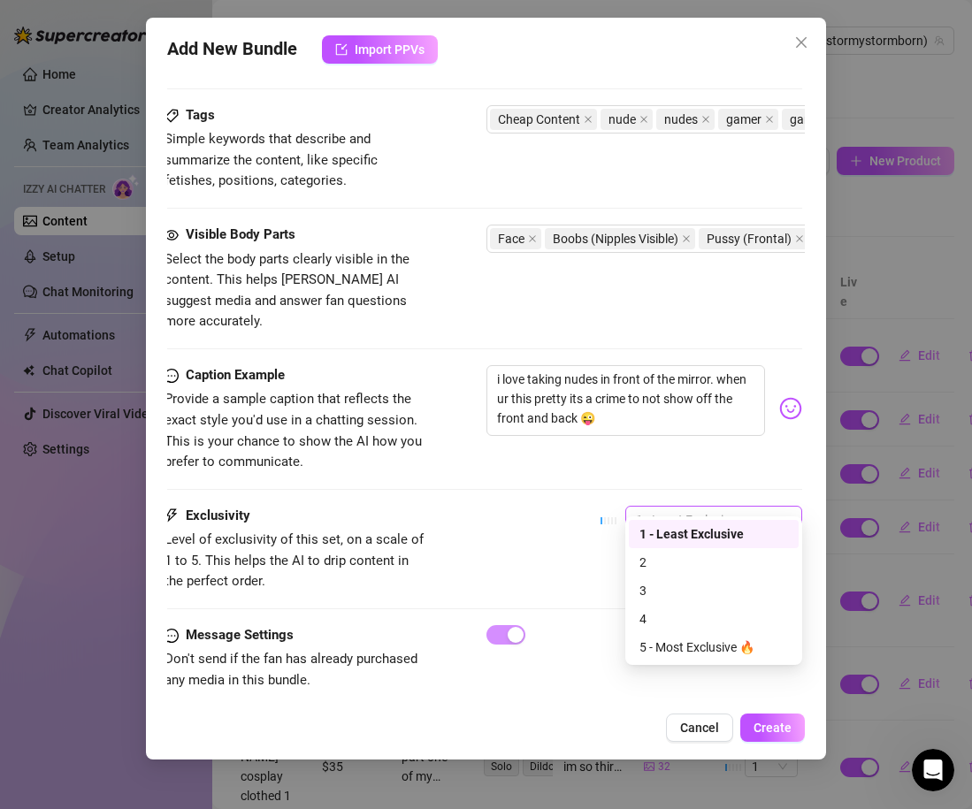
click at [691, 510] on span "1 - Least Exclusive" at bounding box center [714, 520] width 156 height 27
click at [665, 595] on div "3" at bounding box center [713, 590] width 149 height 19
click at [535, 522] on div "Exclusivity Level of exclusivity of this set, on a scale of 1 to 5. This helps …" at bounding box center [483, 549] width 638 height 87
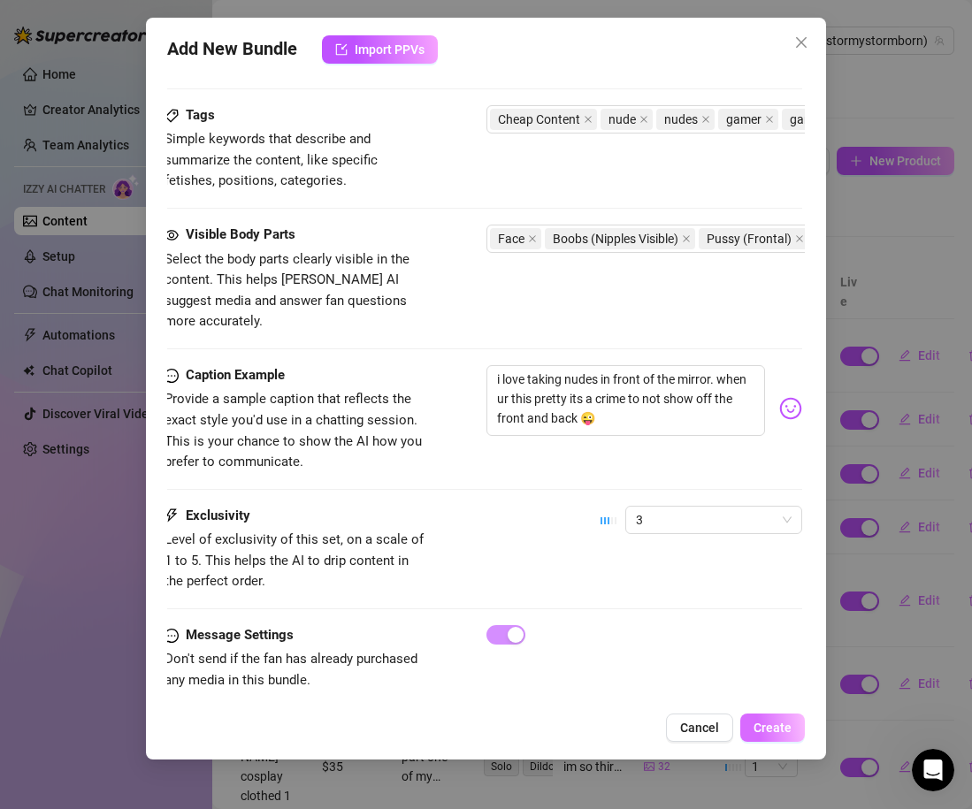
click at [775, 730] on span "Create" at bounding box center [772, 728] width 38 height 14
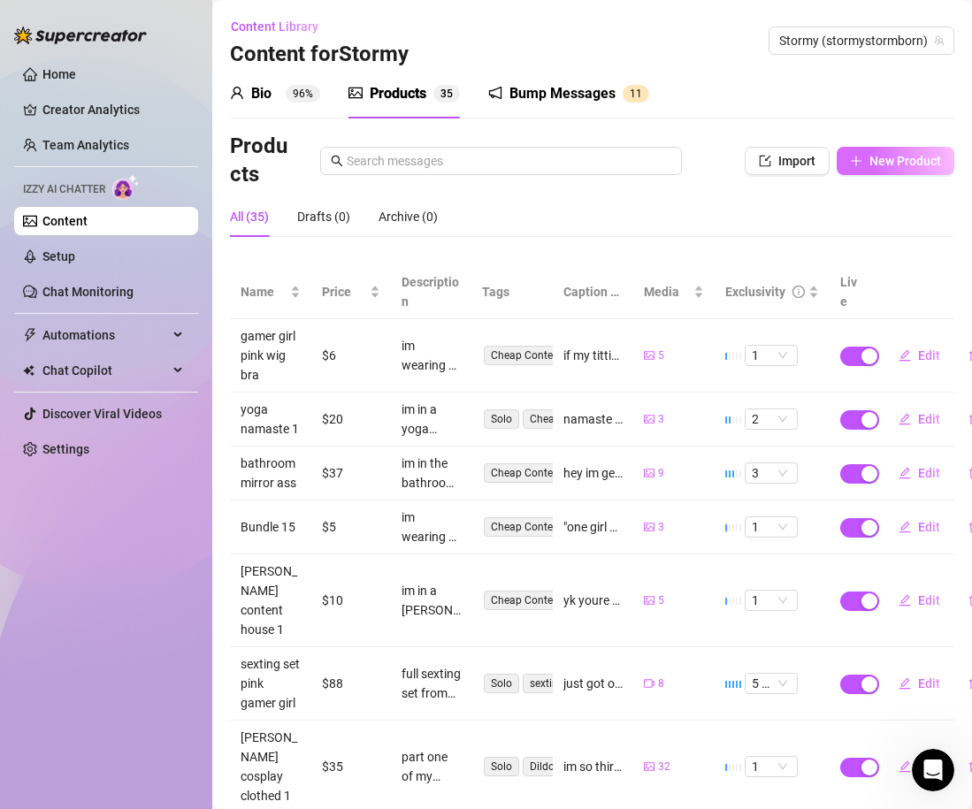
click at [882, 174] on button "New Product" at bounding box center [895, 161] width 118 height 28
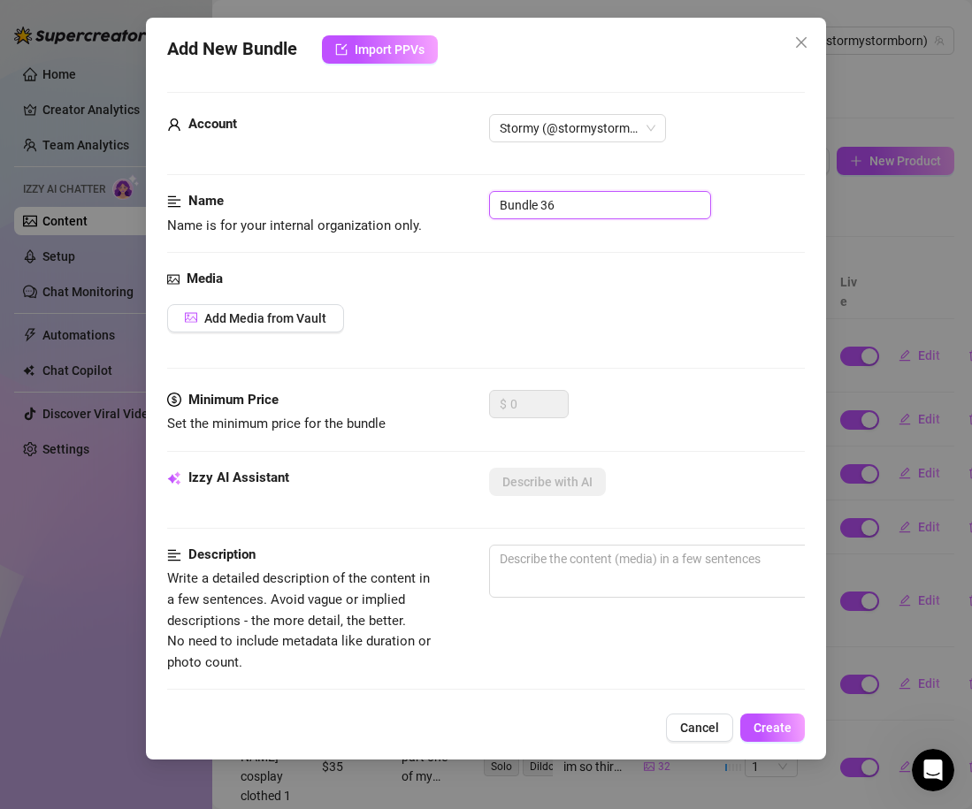
click at [525, 218] on input "Bundle 36" at bounding box center [600, 205] width 222 height 28
click at [247, 344] on div "Media Add Media from Vault" at bounding box center [486, 329] width 638 height 121
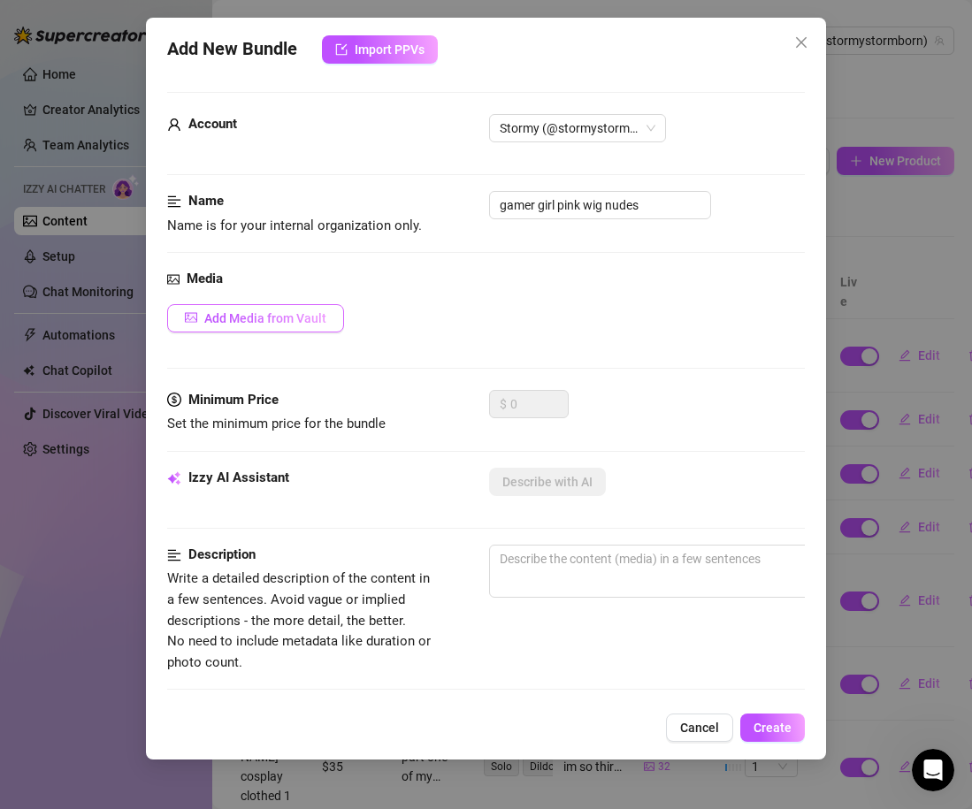
click at [243, 332] on button "Add Media from Vault" at bounding box center [255, 318] width 177 height 28
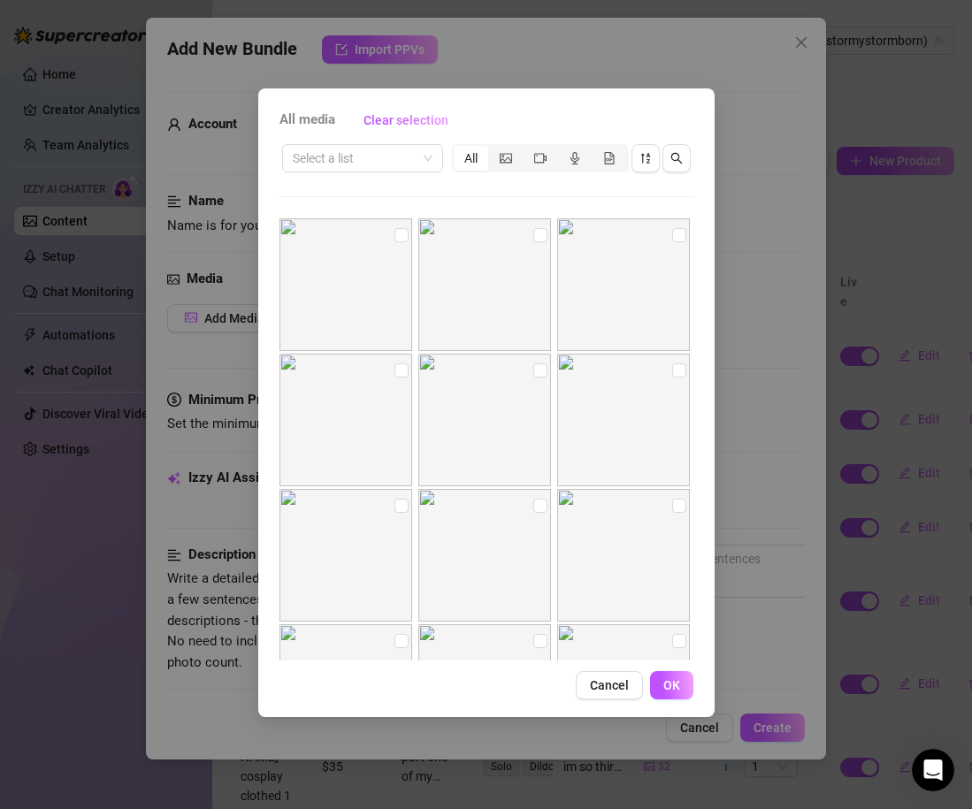
click at [241, 323] on div "All media Clear selection Select a list All 00:05 00:03 00:06 00:12 00:10 00:15…" at bounding box center [486, 404] width 972 height 809
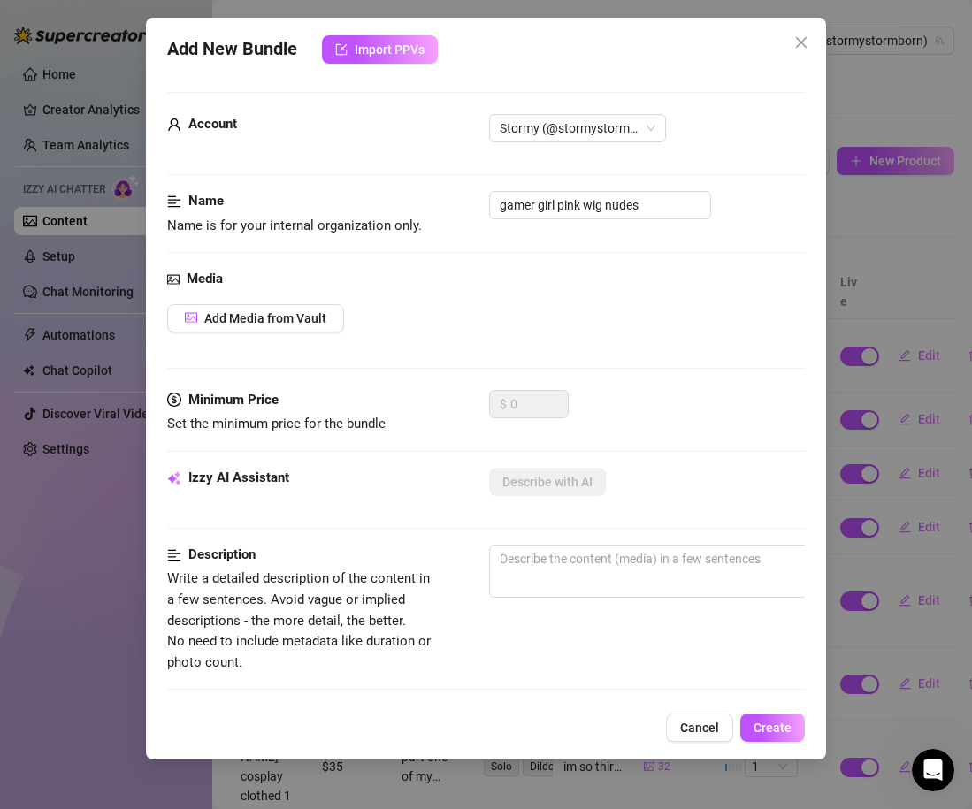
click at [241, 323] on span "Add Media from Vault" at bounding box center [265, 318] width 122 height 14
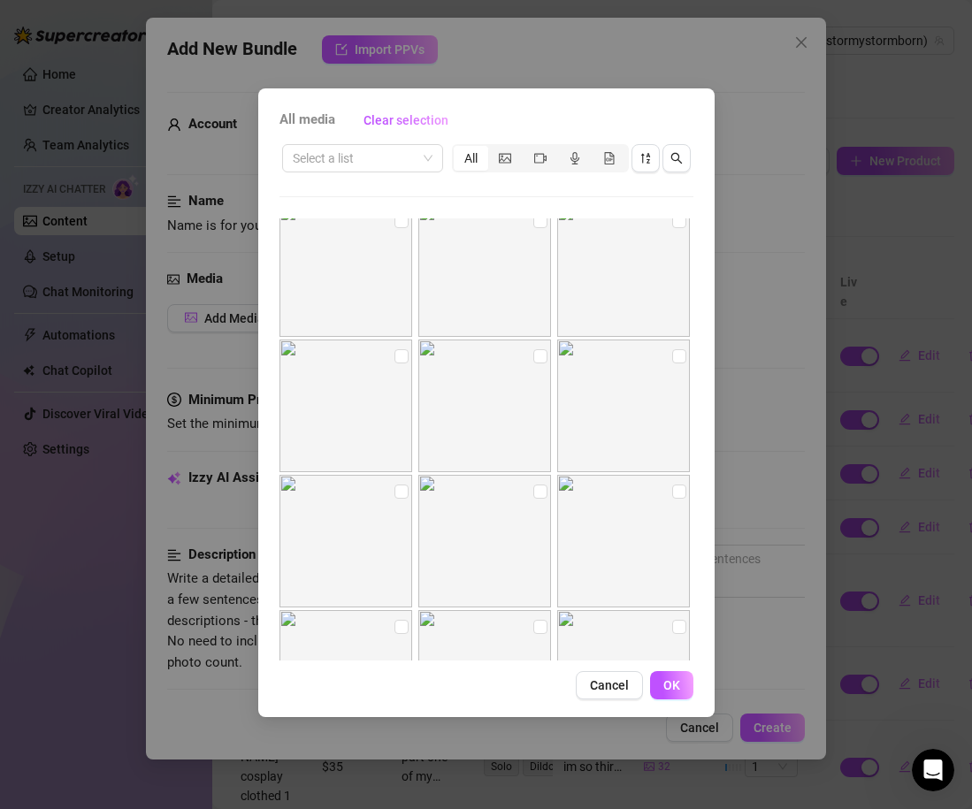
scroll to position [6924, 0]
click at [395, 351] on input "checkbox" at bounding box center [401, 347] width 14 height 14
click at [534, 345] on input "checkbox" at bounding box center [540, 347] width 14 height 14
click at [680, 672] on button "OK" at bounding box center [671, 685] width 43 height 28
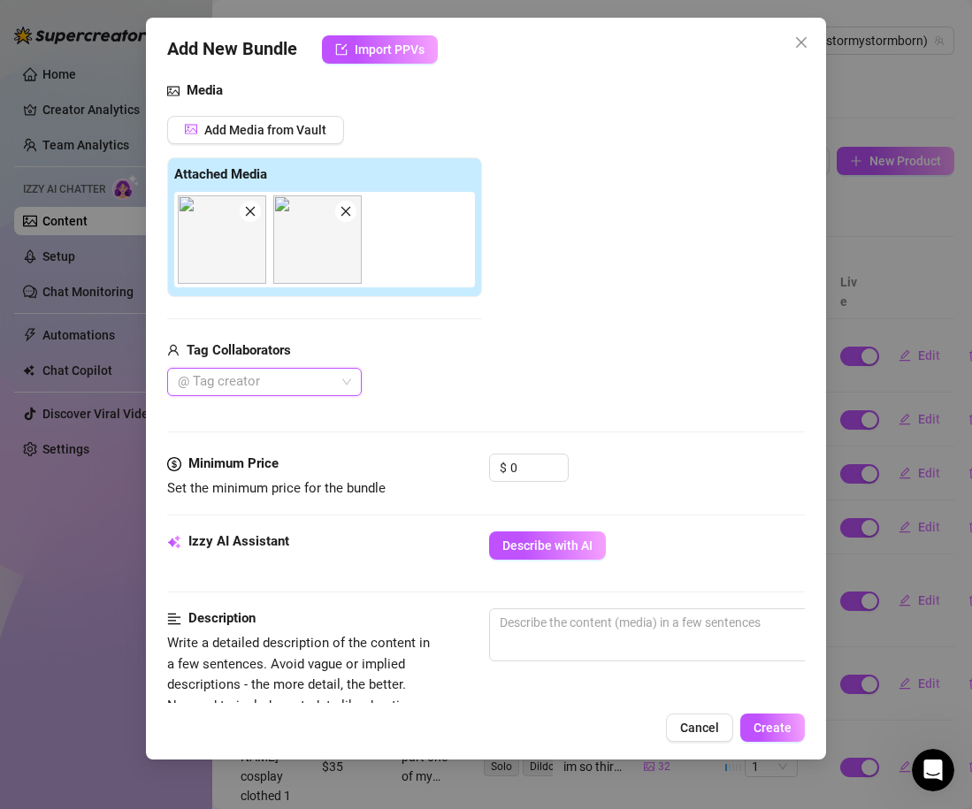
scroll to position [189, 0]
click at [534, 459] on input "0" at bounding box center [538, 467] width 57 height 27
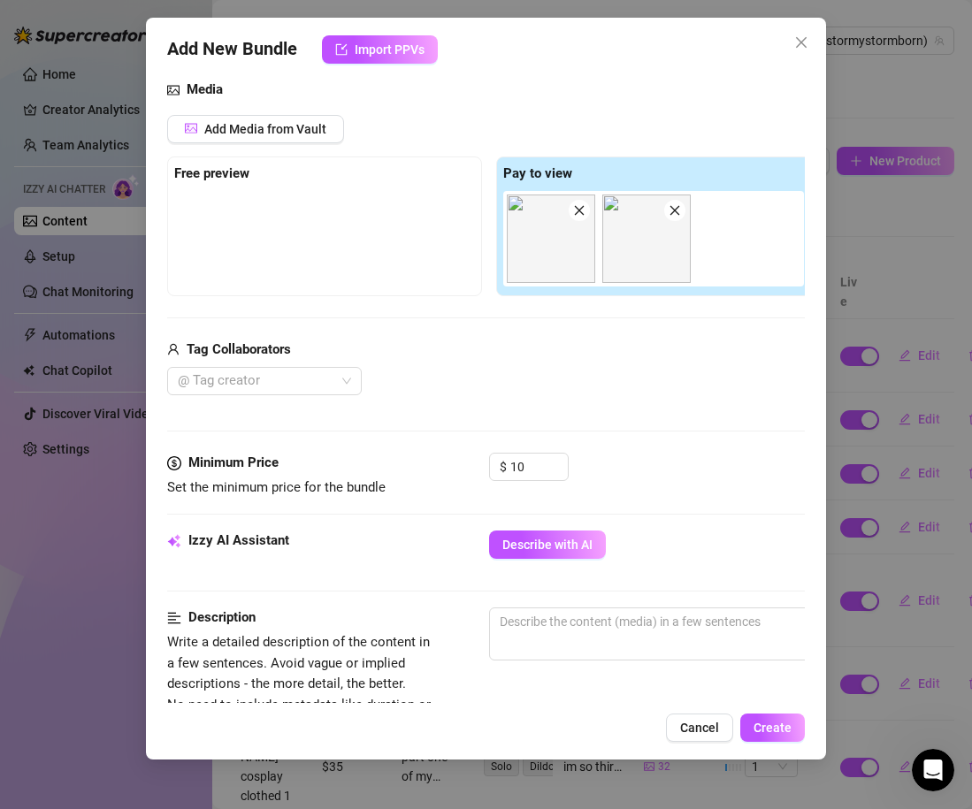
drag, startPoint x: 556, startPoint y: 437, endPoint x: 546, endPoint y: 437, distance: 10.6
click at [555, 437] on div "Media Add Media from Vault Free preview Pay to view Tag Collaborators @ Tag cre…" at bounding box center [486, 266] width 638 height 373
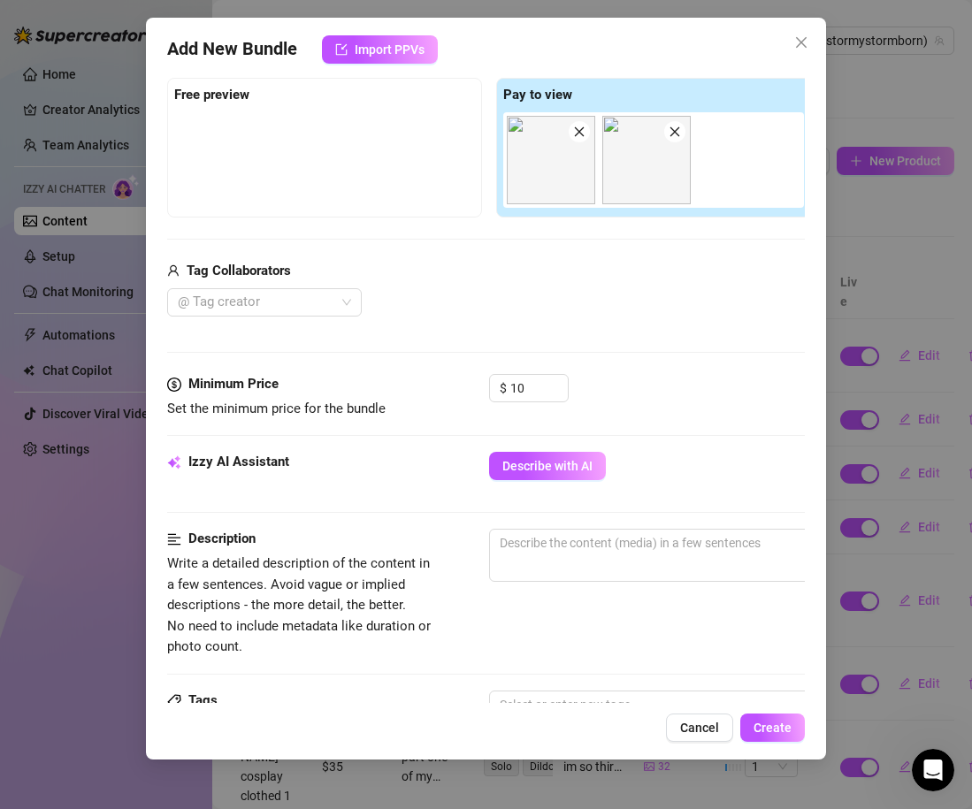
scroll to position [276, 0]
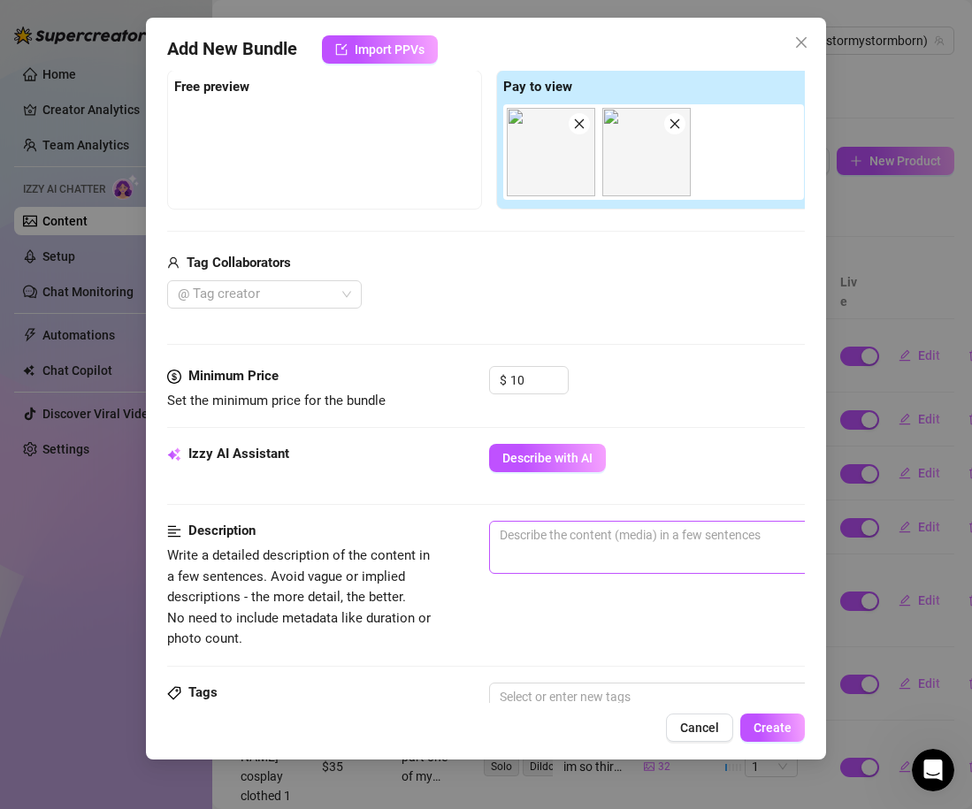
click at [557, 572] on span "0 / 1000" at bounding box center [798, 547] width 619 height 53
click at [556, 554] on span "0 / 1000" at bounding box center [798, 547] width 619 height 53
click at [560, 544] on textarea at bounding box center [798, 535] width 617 height 27
paste textarea "im wearing a pink wig and gamer girl headset and totally nude exposing titties …"
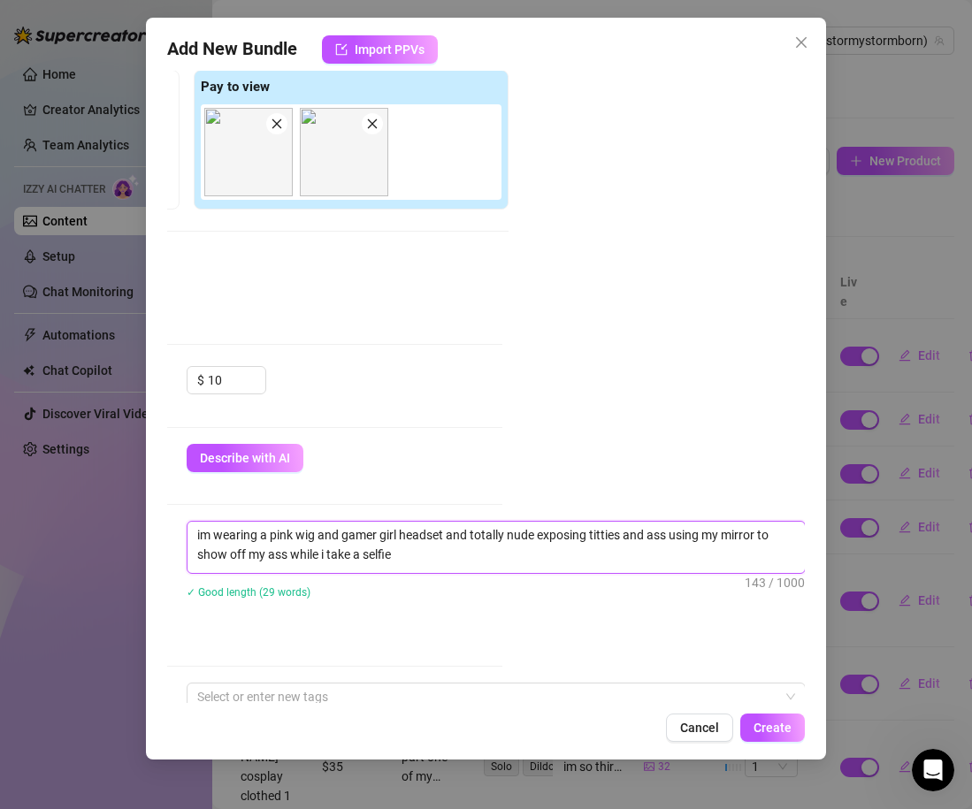
scroll to position [275, 302]
drag, startPoint x: 627, startPoint y: 535, endPoint x: 653, endPoint y: 557, distance: 33.9
click at [653, 557] on textarea "im wearing a pink wig and gamer girl headset and totally nude exposing titties …" at bounding box center [495, 546] width 617 height 46
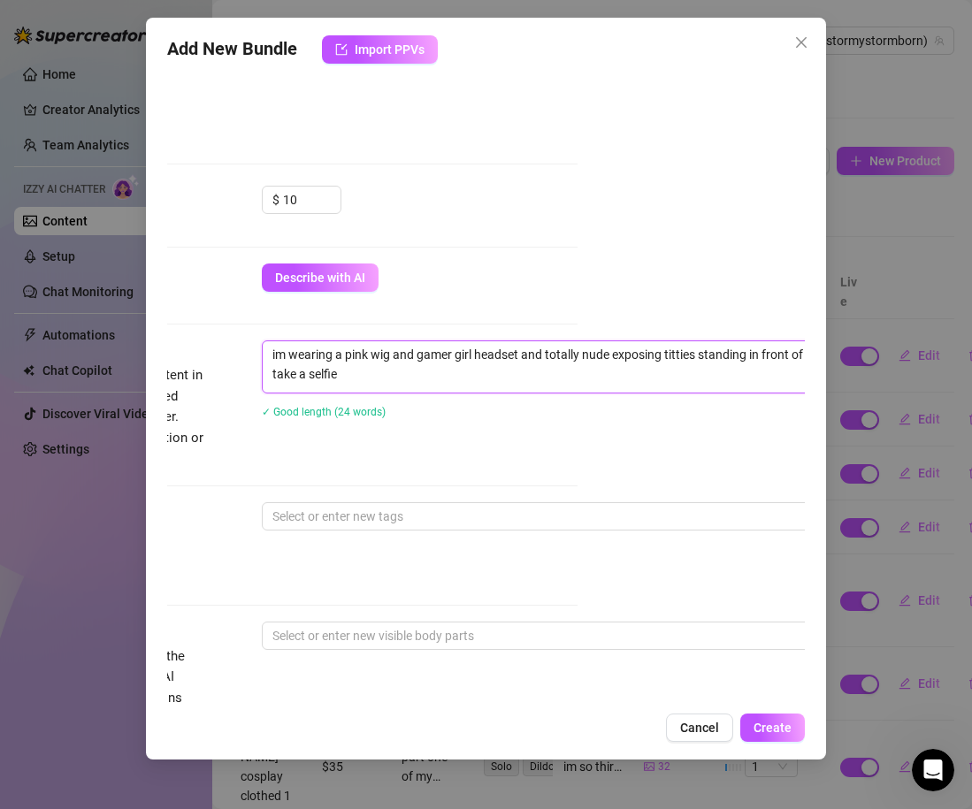
scroll to position [456, 200]
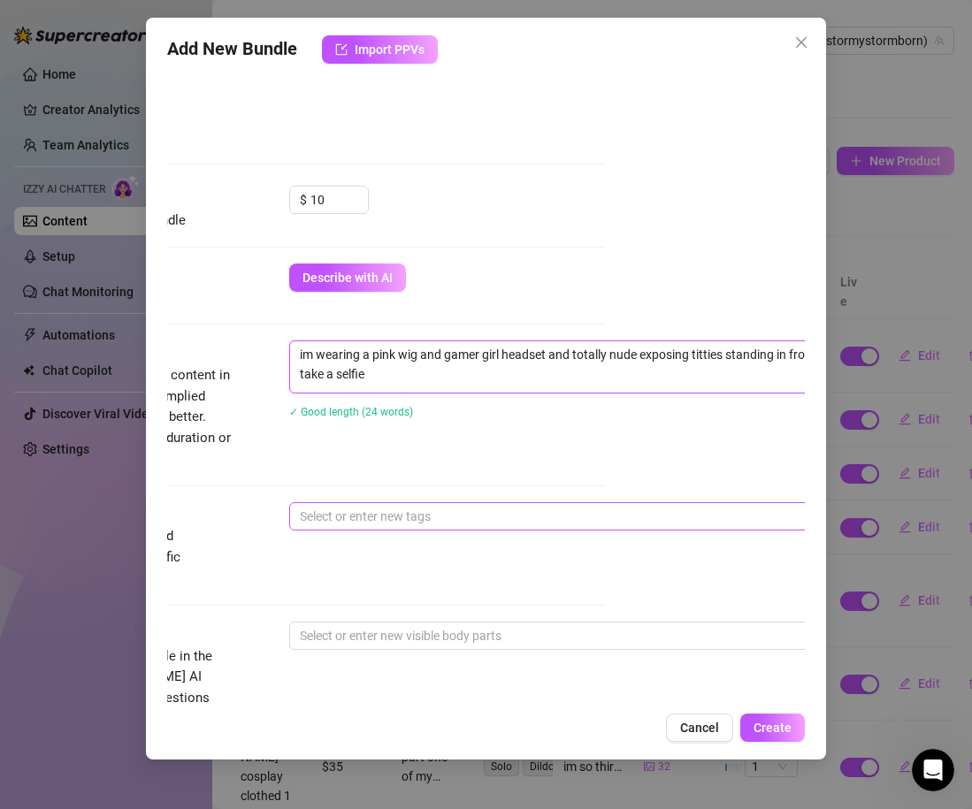
click at [500, 507] on div at bounding box center [589, 516] width 593 height 25
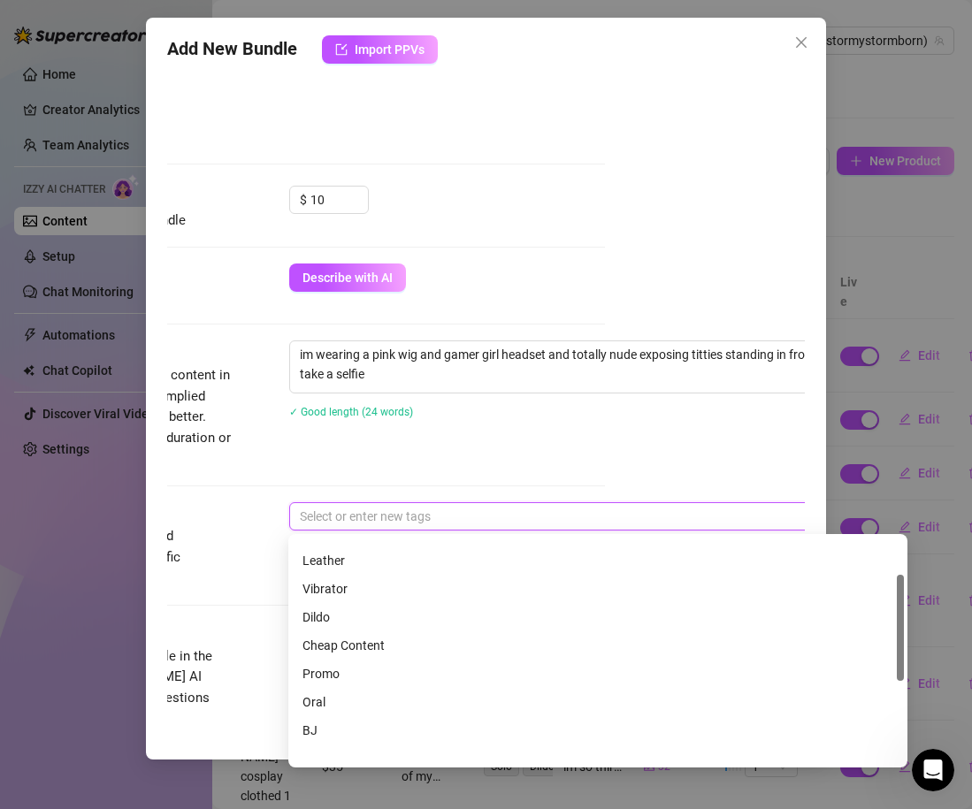
scroll to position [146, 0]
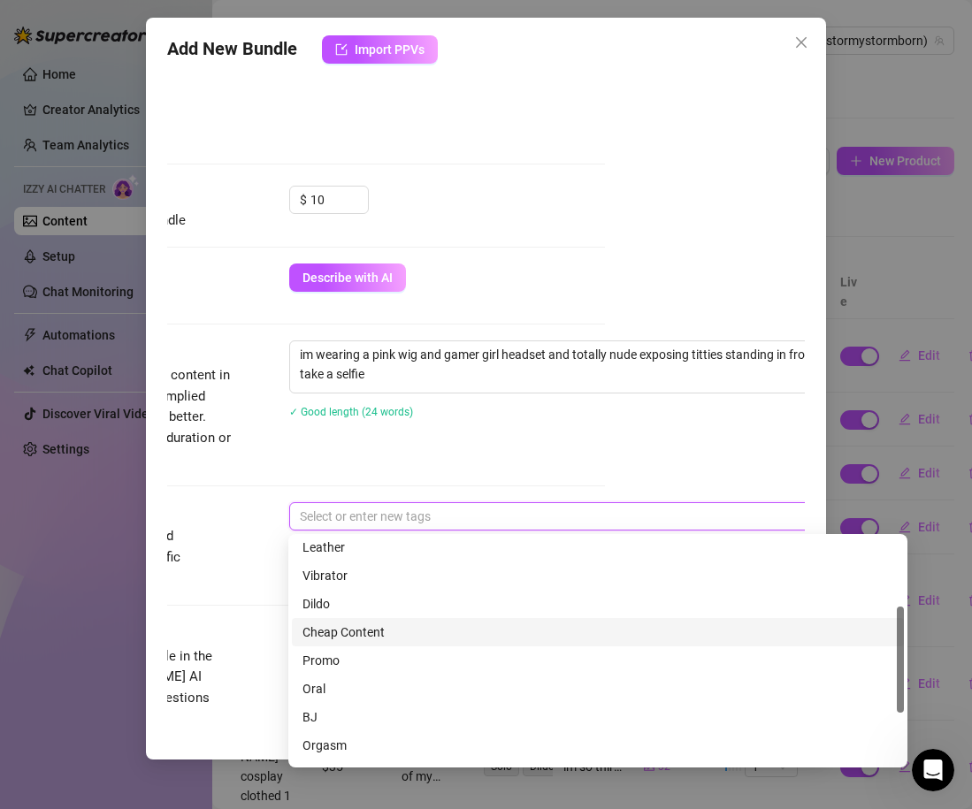
click at [372, 635] on div "Cheap Content" at bounding box center [597, 632] width 591 height 19
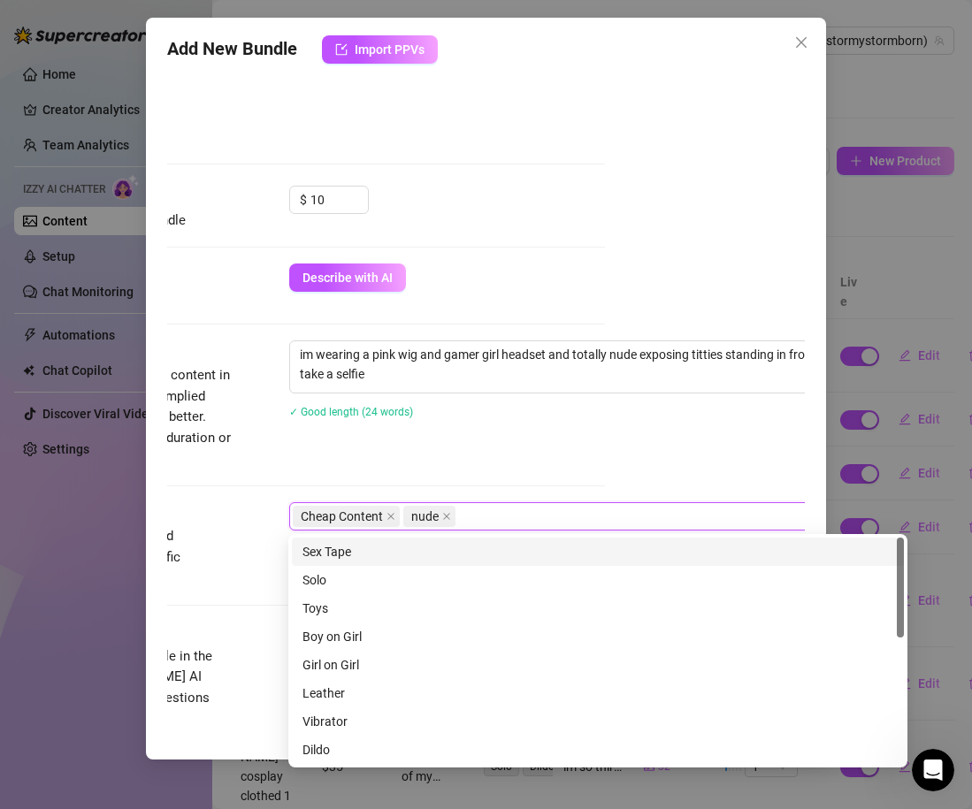
click at [328, 534] on div "Sex Tape Solo Sex Tape Solo Toys Boy on Girl Girl on Girl Leather Vibrator Dild…" at bounding box center [597, 650] width 619 height 233
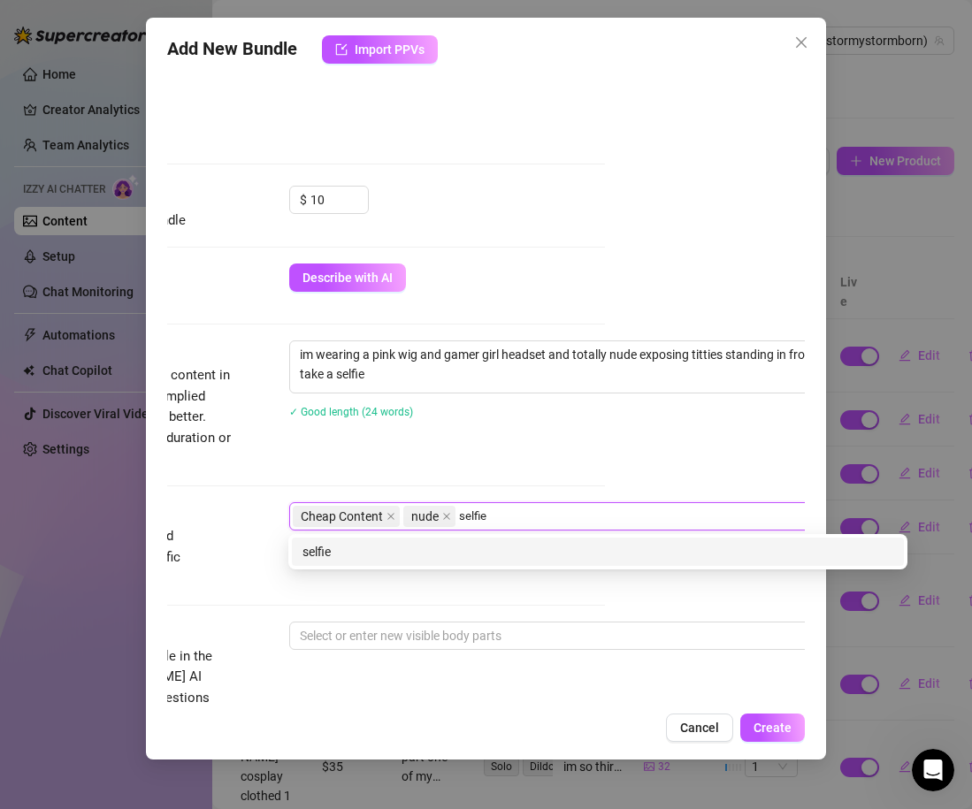
click at [407, 547] on div "selfie" at bounding box center [597, 551] width 591 height 19
click at [367, 564] on div "mirror" at bounding box center [598, 552] width 612 height 28
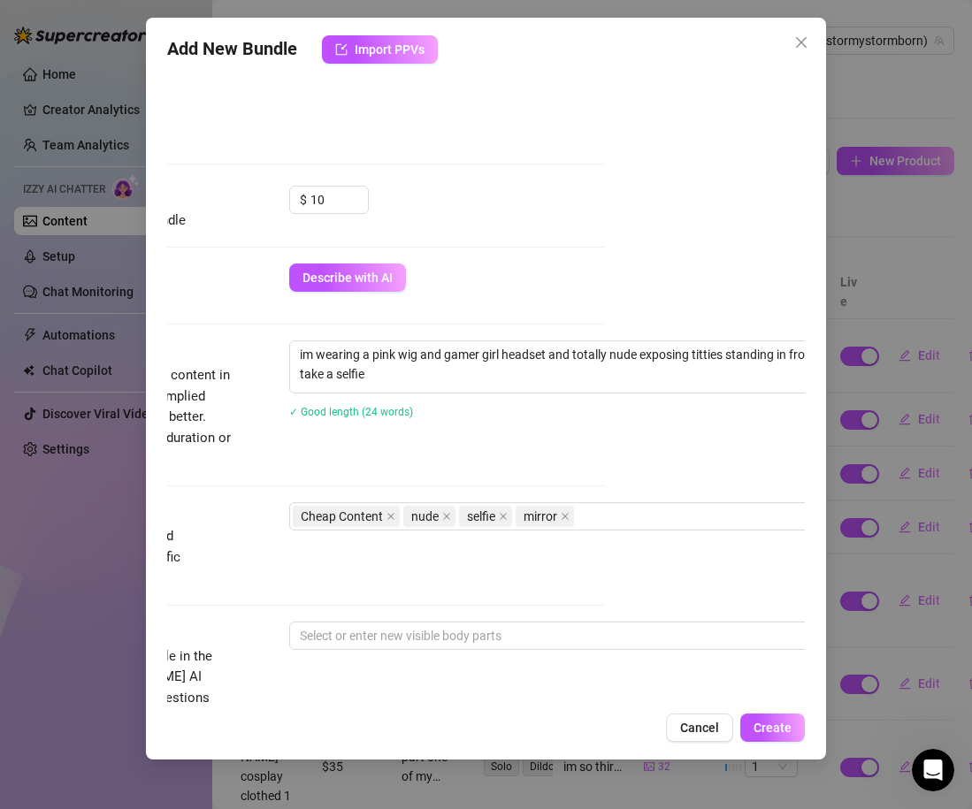
click at [446, 475] on div "Description Write a detailed description of the content in a few sentences. Avo…" at bounding box center [286, 420] width 638 height 161
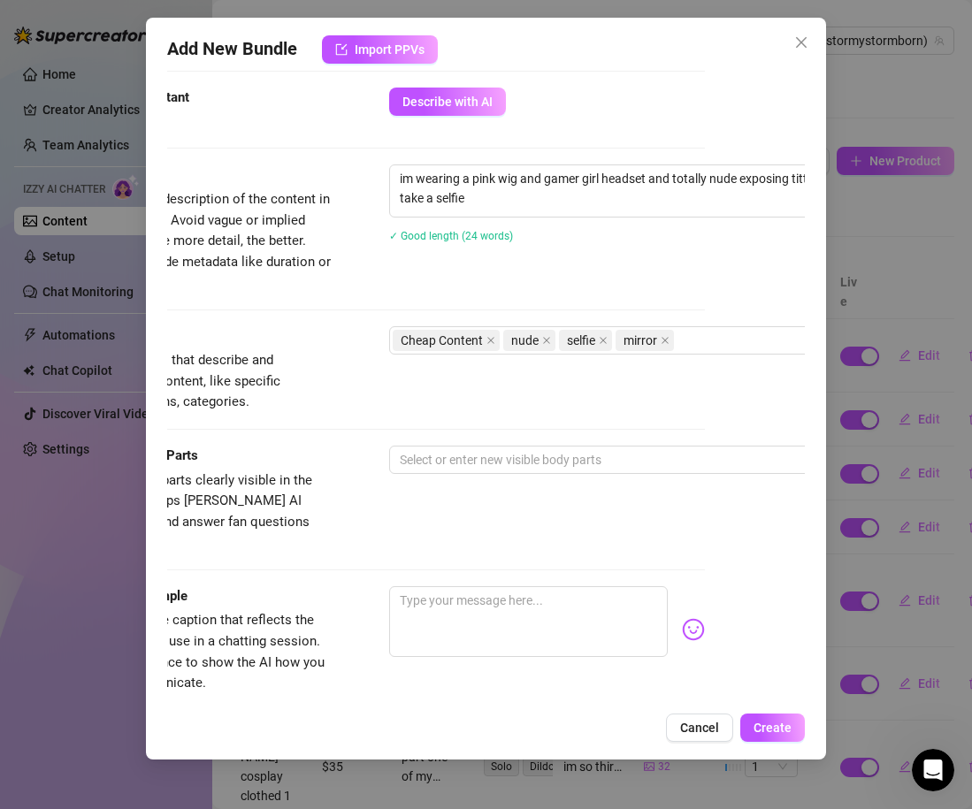
scroll to position [634, 100]
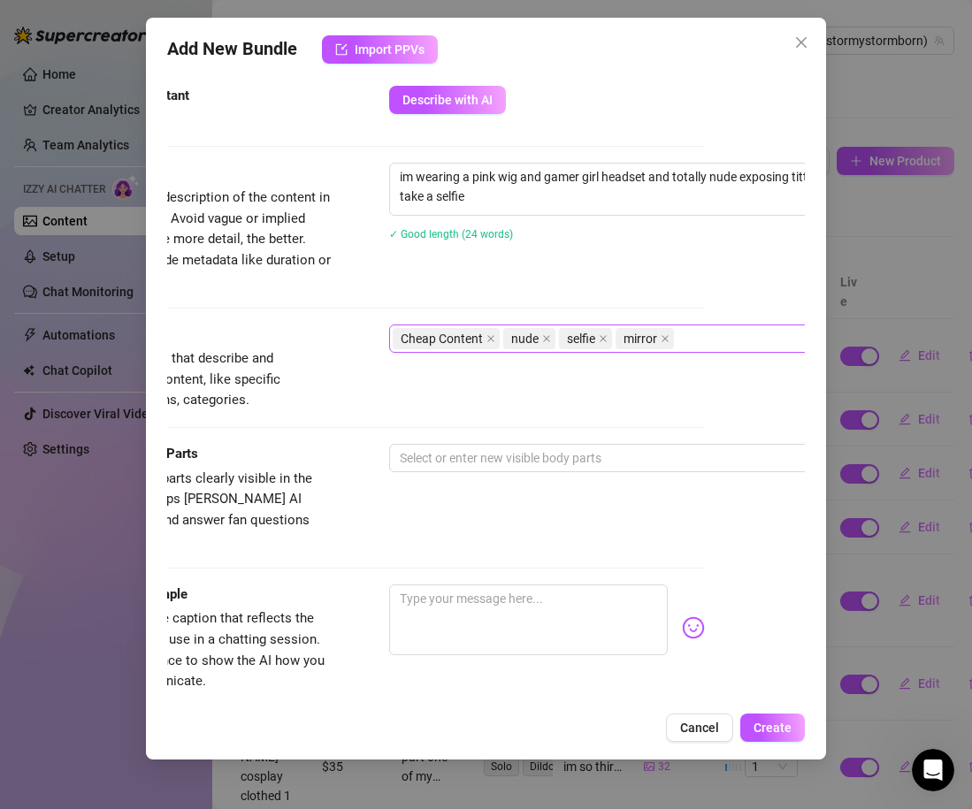
click at [691, 334] on div "Cheap Content nude selfie mirror" at bounding box center [689, 338] width 593 height 25
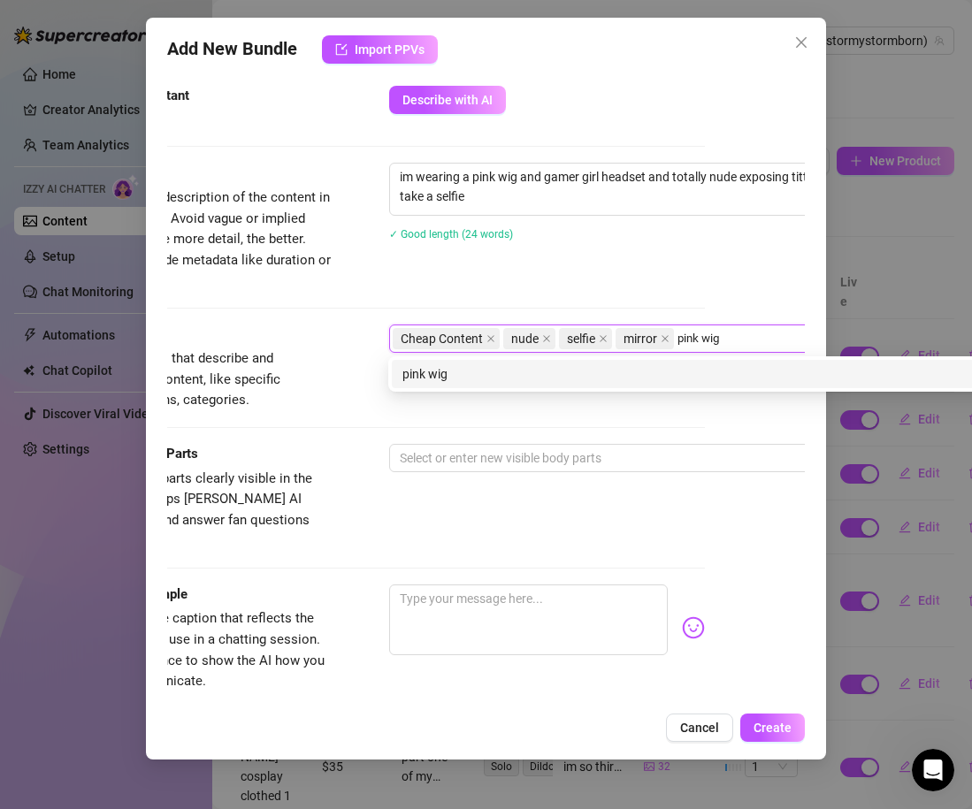
click at [630, 370] on div "pink wig" at bounding box center [697, 373] width 591 height 19
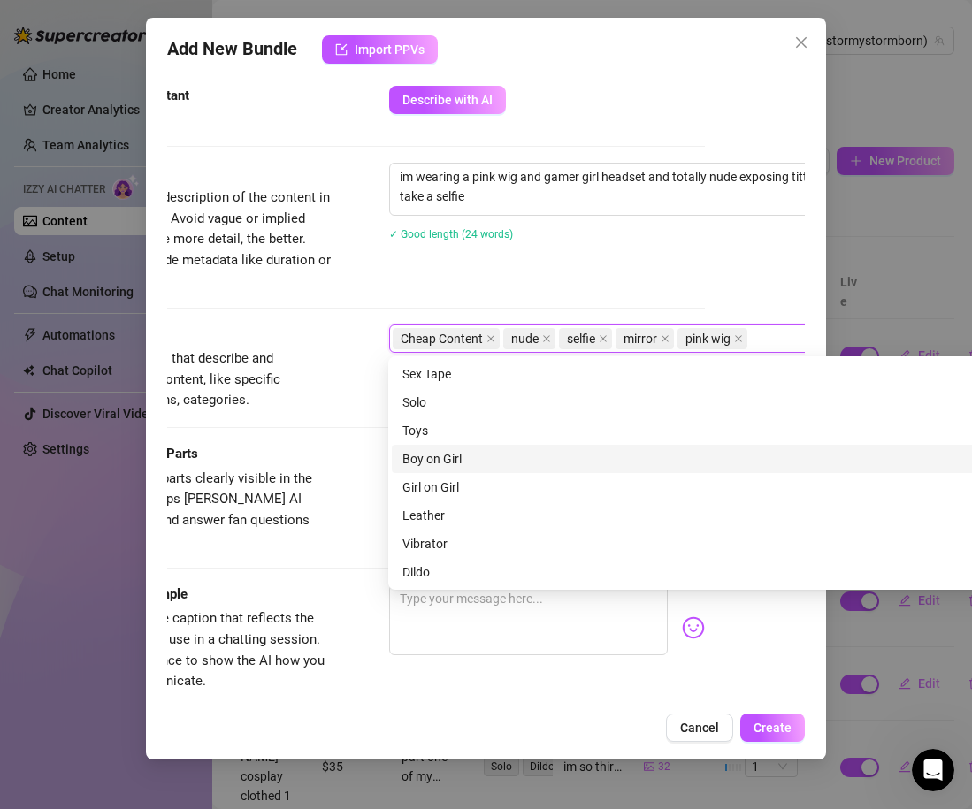
click at [293, 453] on div "Visible Body Parts" at bounding box center [199, 454] width 265 height 21
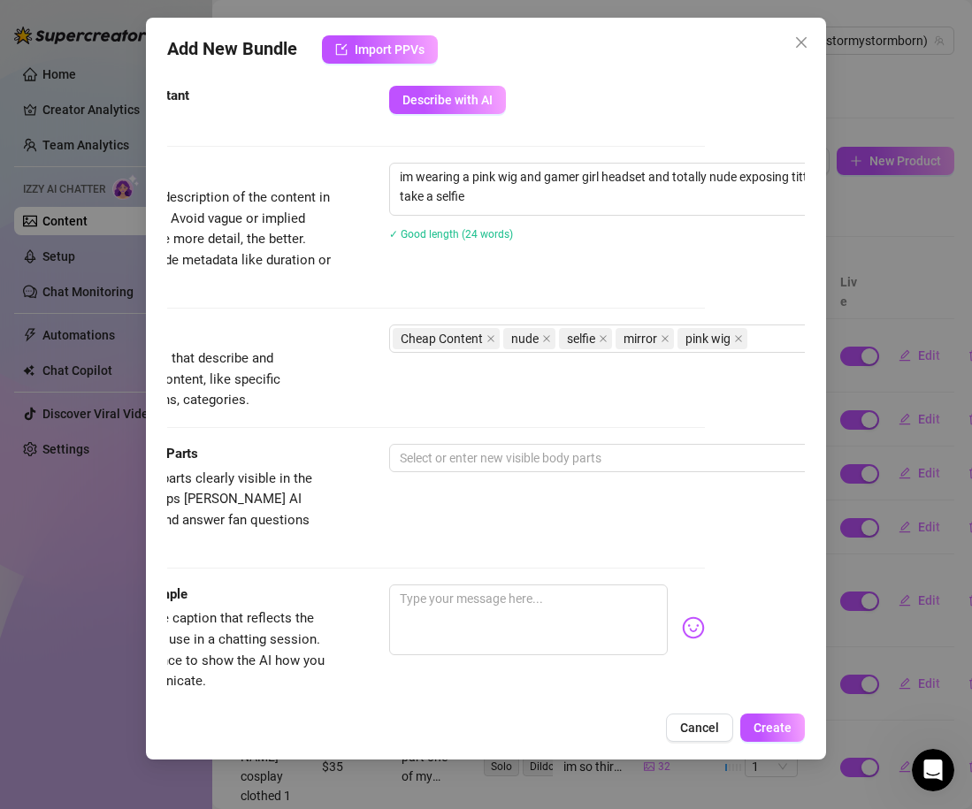
click at [334, 488] on div "Visible Body Parts Select the body parts clearly visible in the content. This h…" at bounding box center [386, 498] width 638 height 108
click at [430, 443] on div "Tags Simple keywords that describe and summarize the content, like specific fet…" at bounding box center [386, 384] width 638 height 119
click at [436, 456] on div at bounding box center [689, 458] width 593 height 25
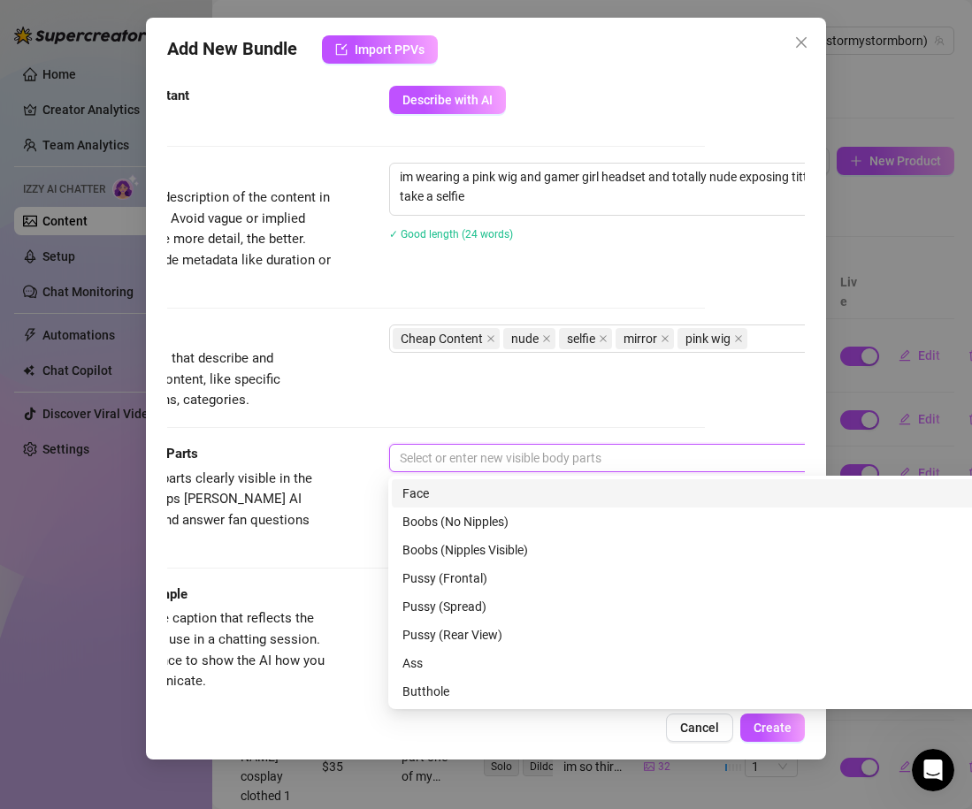
click at [437, 493] on div "Face" at bounding box center [697, 493] width 591 height 19
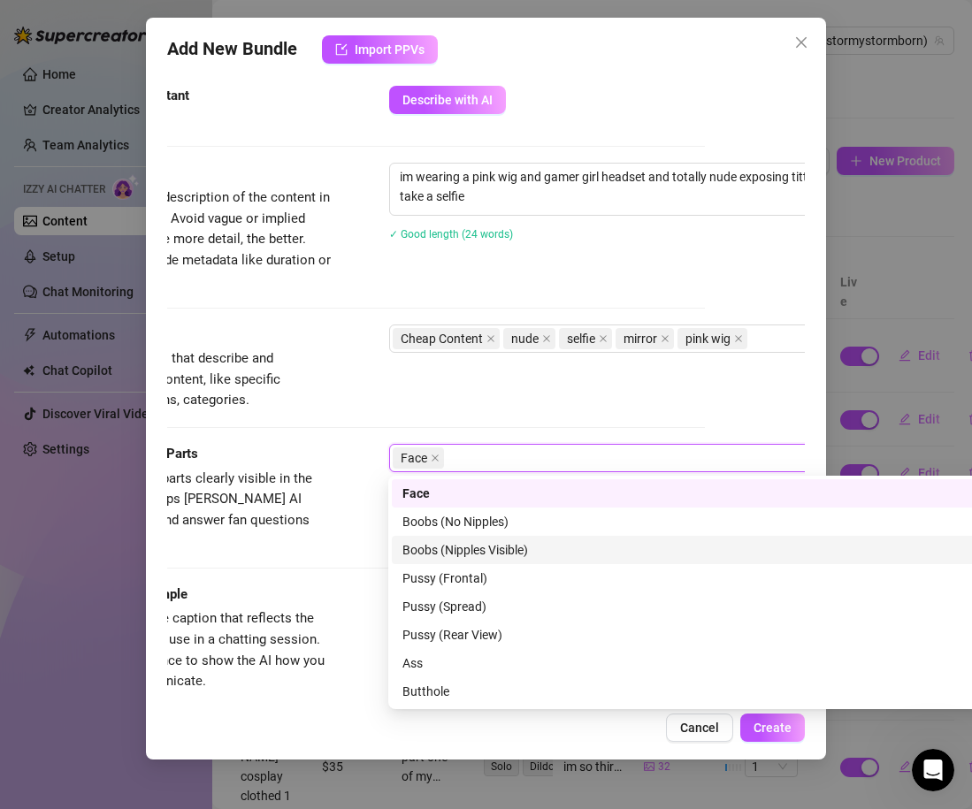
click at [471, 546] on div "Boobs (Nipples Visible)" at bounding box center [697, 549] width 591 height 19
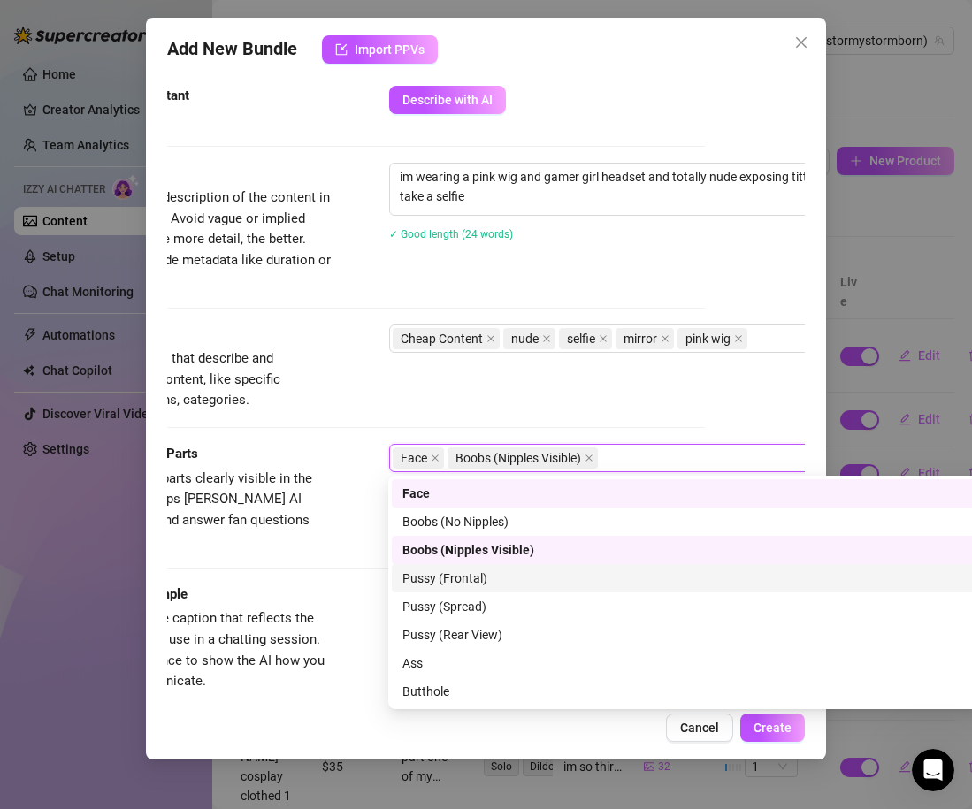
click at [469, 588] on div "Pussy (Frontal)" at bounding box center [698, 578] width 612 height 28
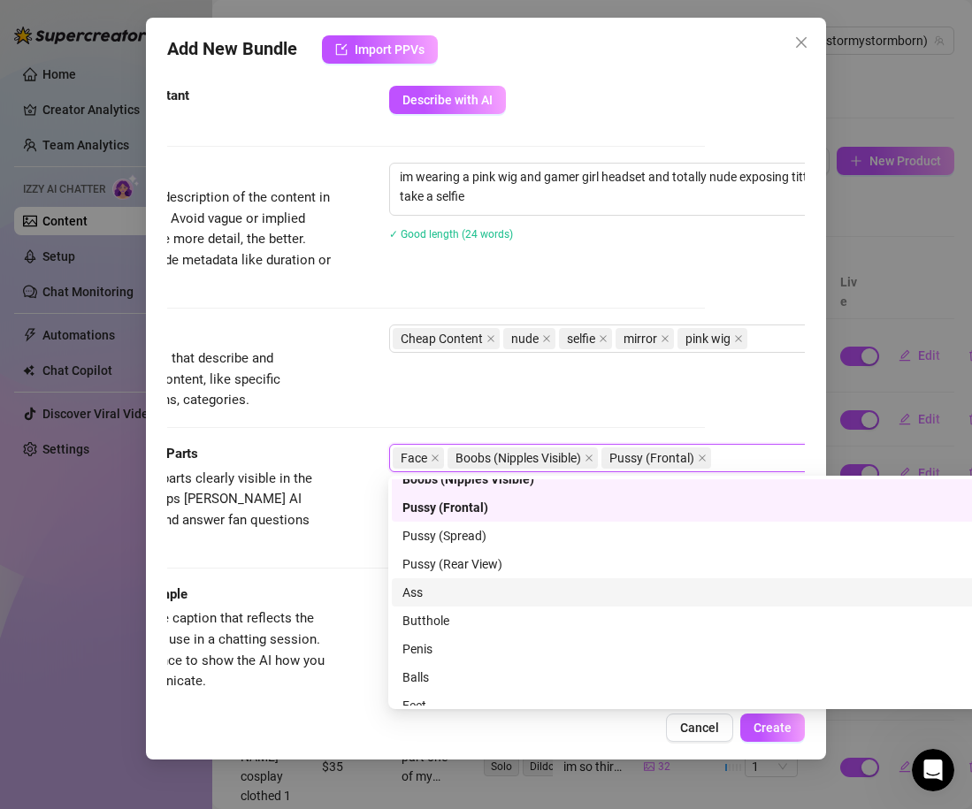
scroll to position [113, 0]
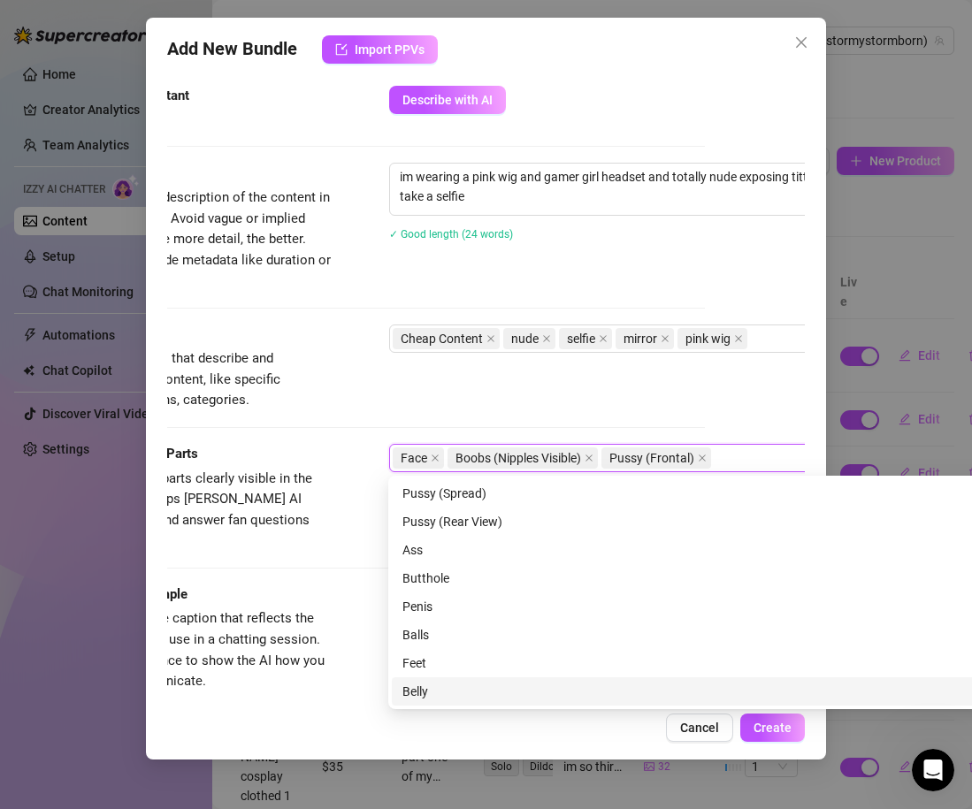
click at [411, 691] on div "Belly" at bounding box center [697, 691] width 591 height 19
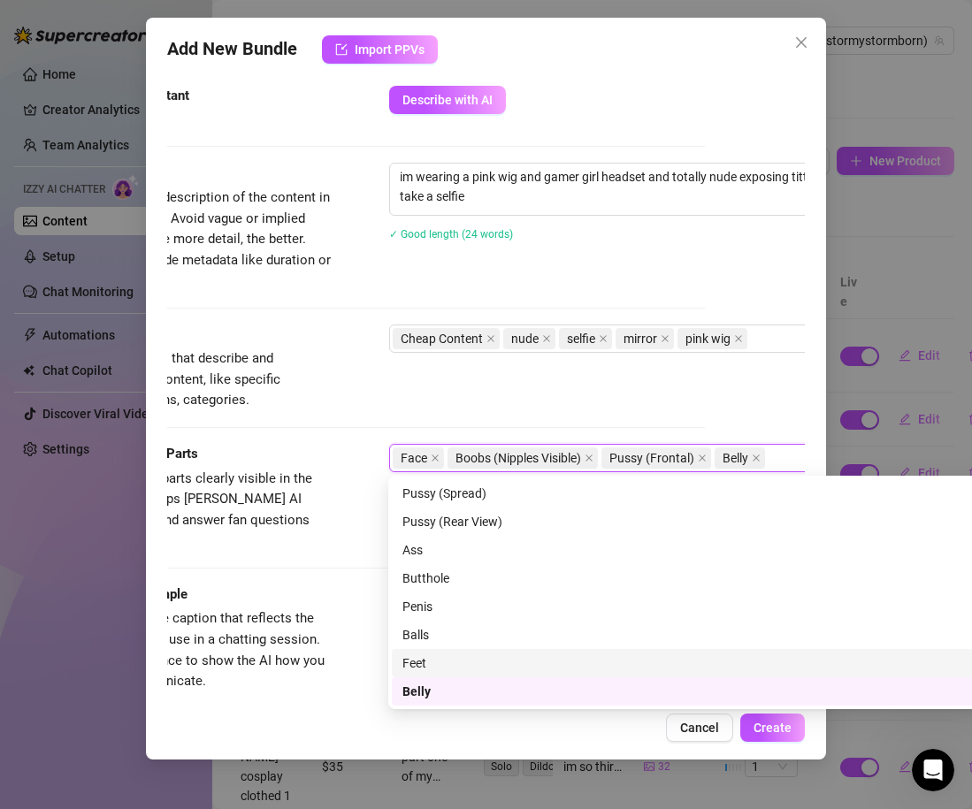
click at [309, 500] on span "Select the body parts clearly visible in the content. This helps [PERSON_NAME] …" at bounding box center [189, 509] width 245 height 79
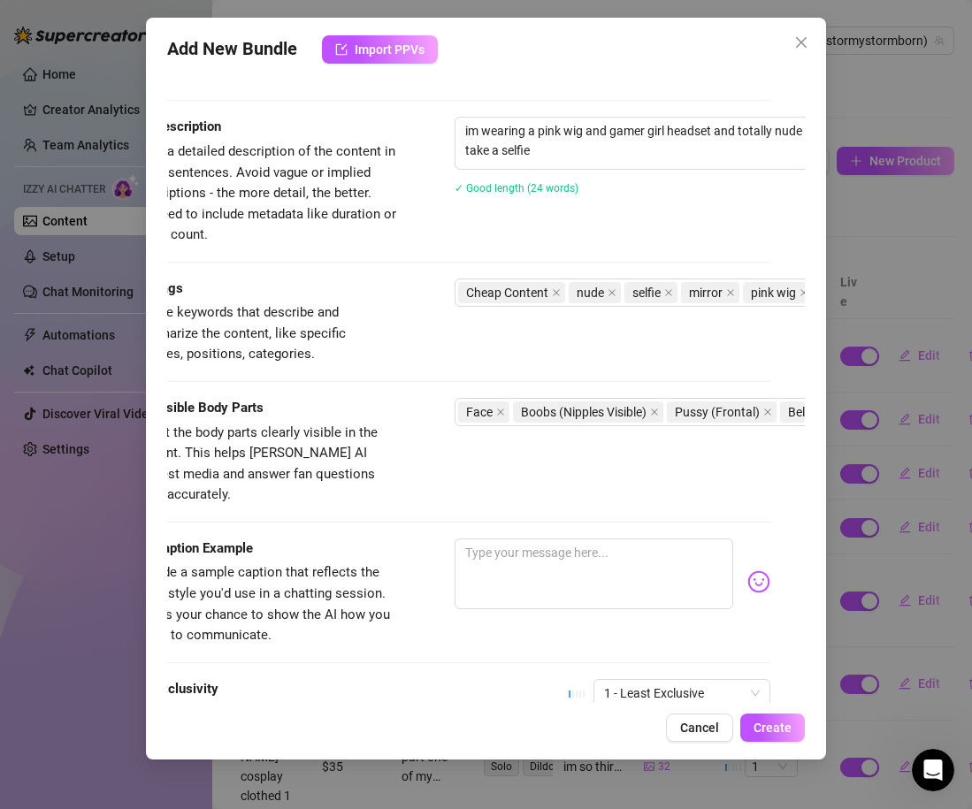
scroll to position [680, 0]
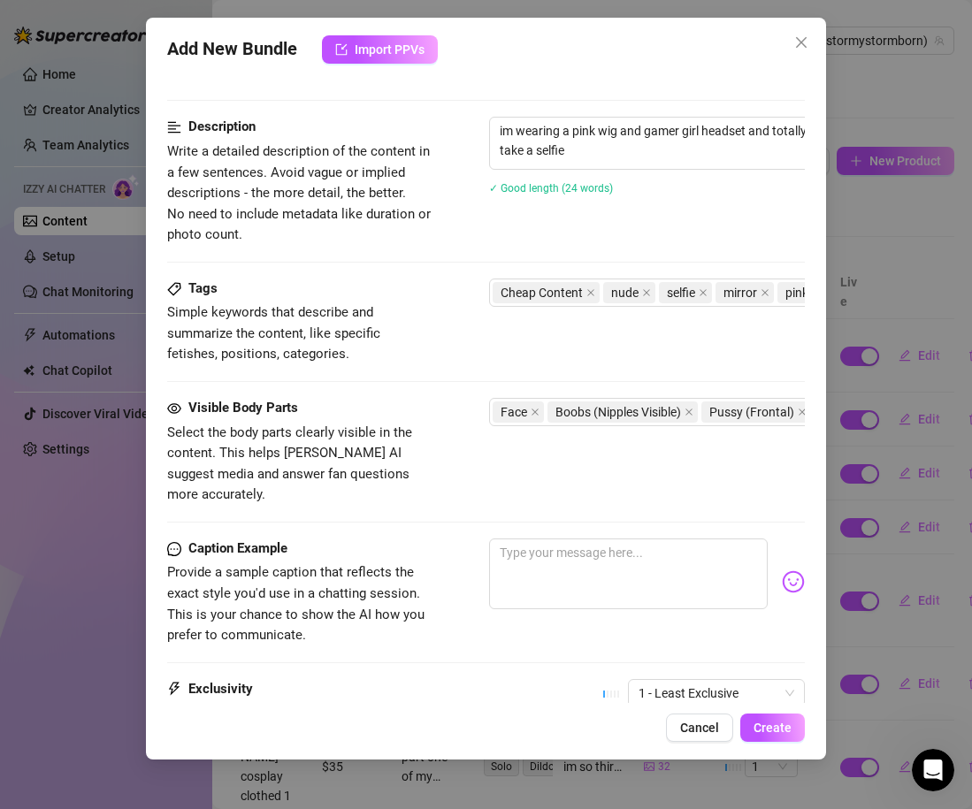
click at [500, 593] on div at bounding box center [647, 582] width 316 height 87
click at [508, 577] on textarea at bounding box center [628, 574] width 279 height 71
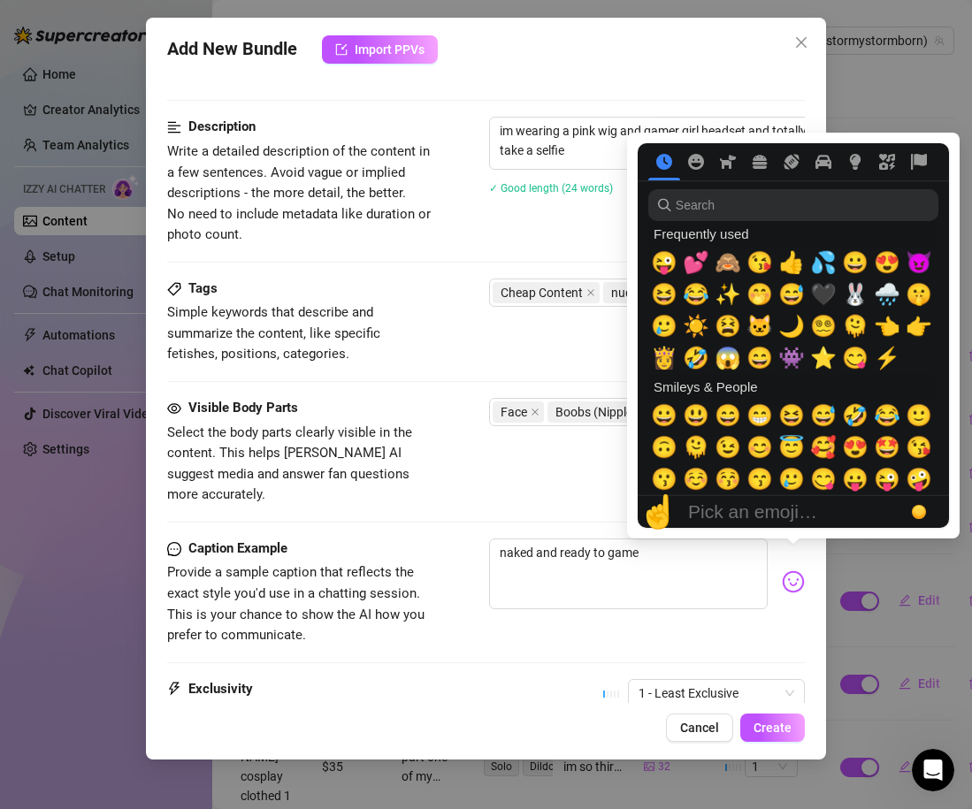
click at [787, 570] on img at bounding box center [793, 581] width 23 height 23
click at [792, 352] on span "👾" at bounding box center [791, 358] width 27 height 25
click at [694, 262] on span "💕" at bounding box center [696, 262] width 27 height 25
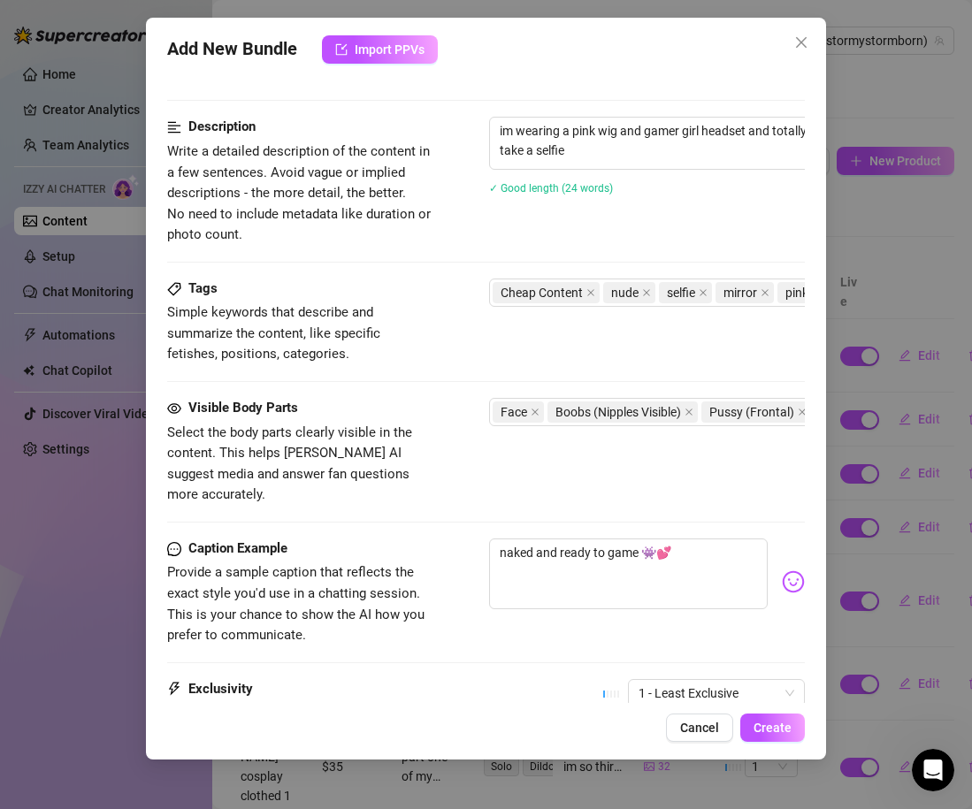
click at [455, 616] on div "Caption Example Provide a sample caption that reflects the exact style you'd us…" at bounding box center [486, 593] width 638 height 108
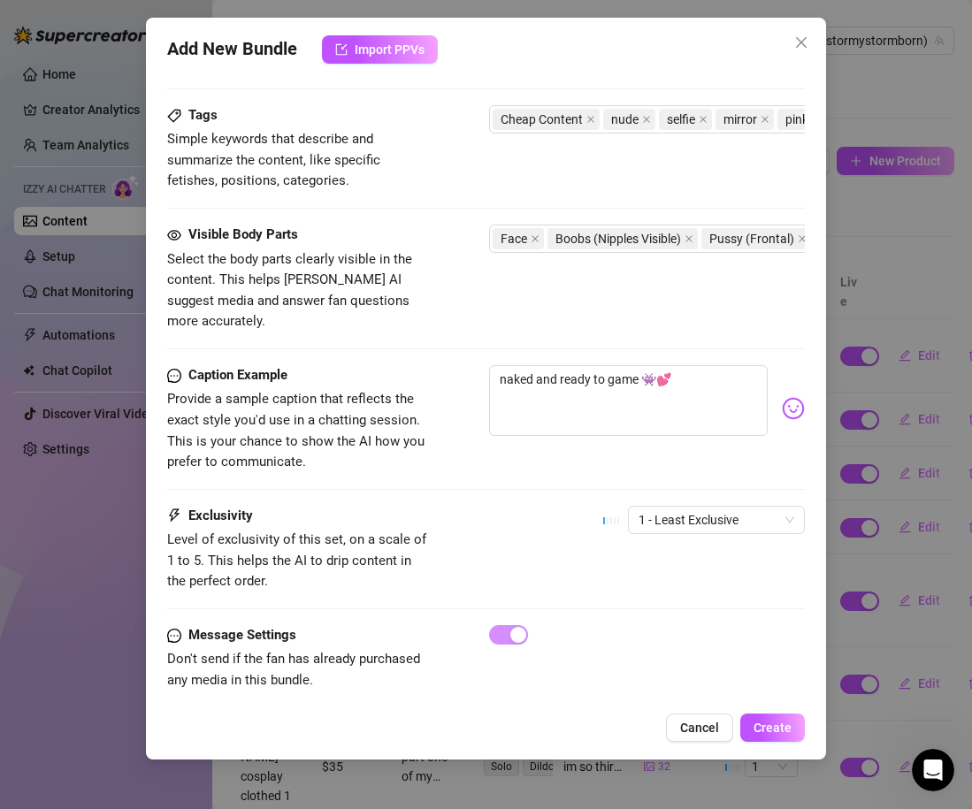
scroll to position [853, 0]
click at [691, 511] on span "1 - Least Exclusive" at bounding box center [716, 520] width 156 height 27
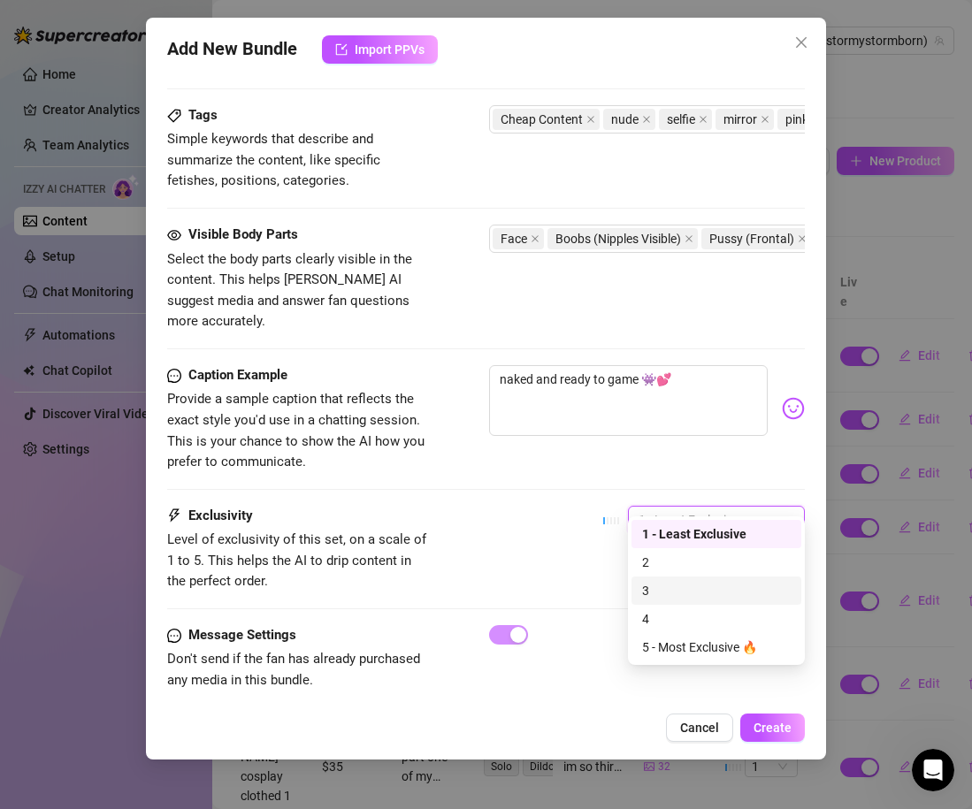
click at [668, 600] on div "3" at bounding box center [716, 590] width 149 height 19
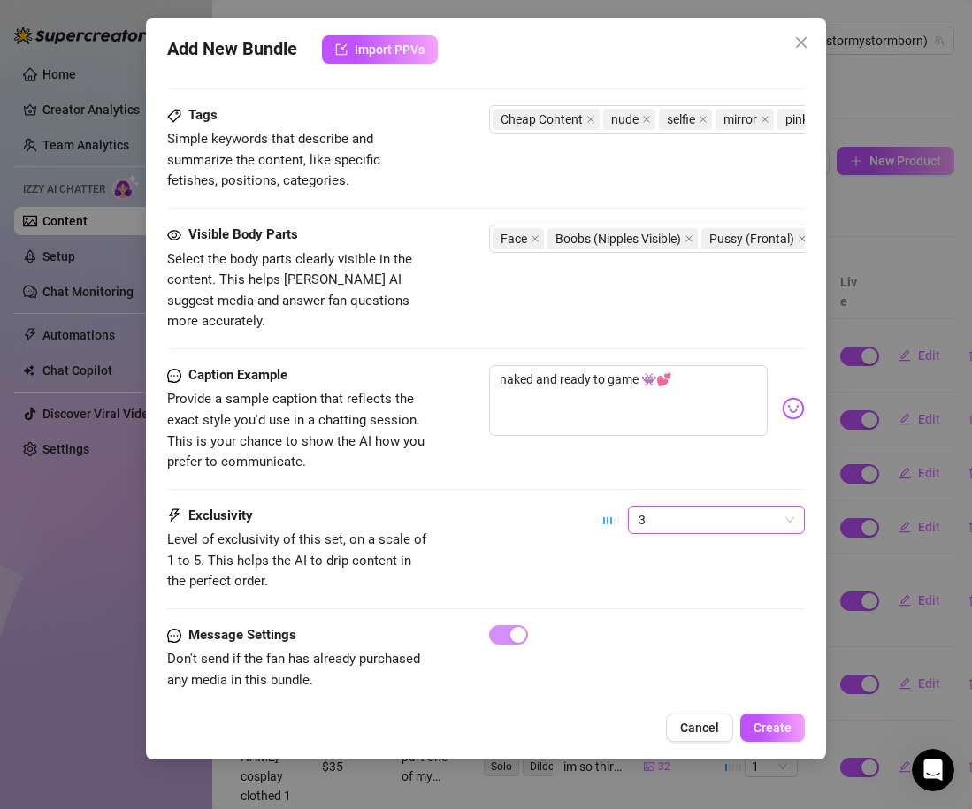
click at [580, 580] on div "Exclusivity Level of exclusivity of this set, on a scale of 1 to 5. This helps …" at bounding box center [486, 565] width 638 height 119
click at [768, 725] on span "Create" at bounding box center [772, 728] width 38 height 14
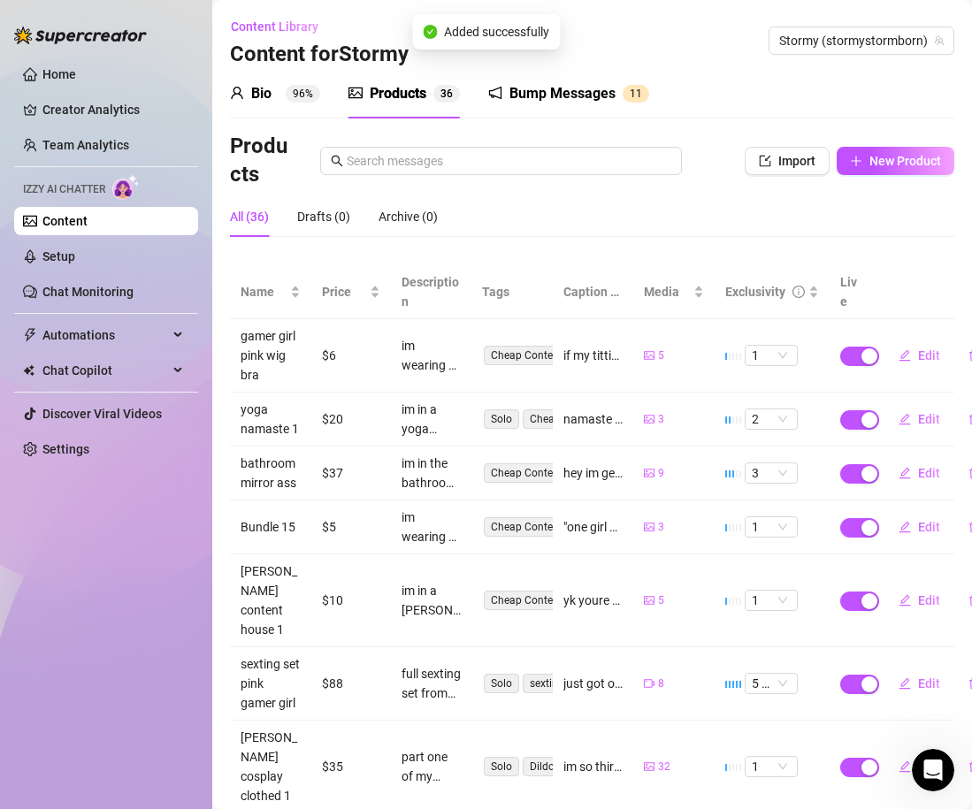
click at [879, 178] on div "Products Import New Product" at bounding box center [592, 161] width 724 height 57
click at [879, 162] on span "New Product" at bounding box center [905, 161] width 72 height 14
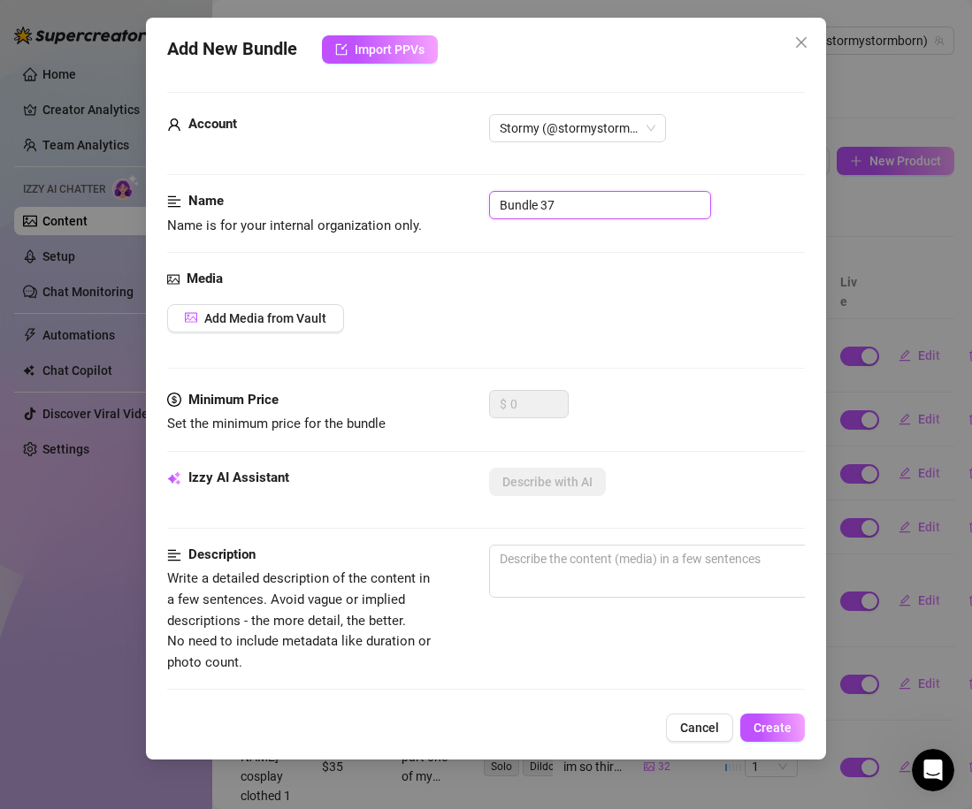
click at [554, 207] on input "Bundle 37" at bounding box center [600, 205] width 222 height 28
click at [297, 312] on span "Add Media from Vault" at bounding box center [265, 318] width 122 height 14
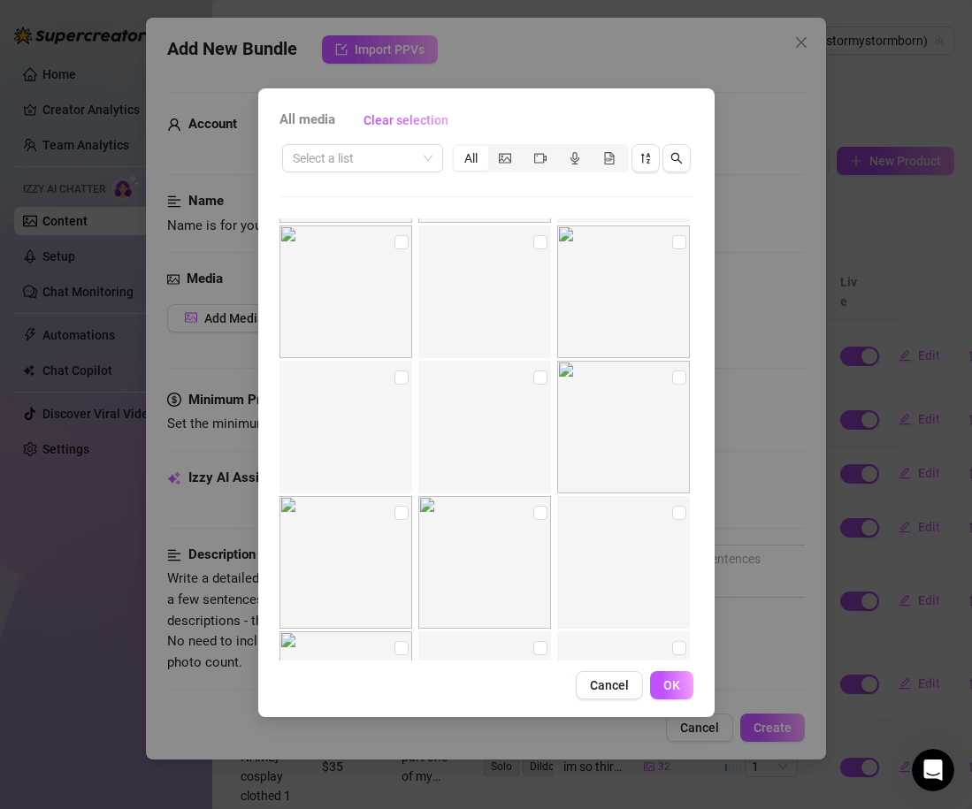
scroll to position [7006, 0]
click at [674, 263] on input "checkbox" at bounding box center [679, 264] width 14 height 14
click at [397, 395] on input "checkbox" at bounding box center [401, 400] width 14 height 14
click at [539, 401] on input "checkbox" at bounding box center [540, 400] width 14 height 14
click at [681, 401] on input "checkbox" at bounding box center [679, 400] width 14 height 14
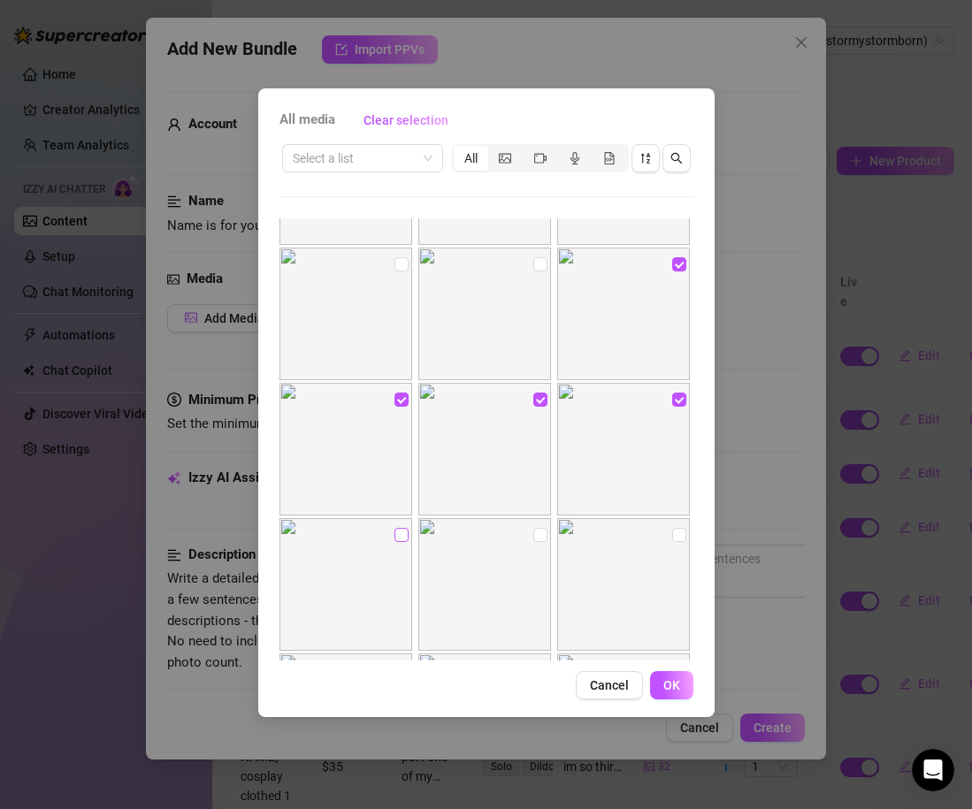
click at [394, 530] on input "checkbox" at bounding box center [401, 535] width 14 height 14
click at [538, 538] on input "checkbox" at bounding box center [540, 535] width 14 height 14
click at [679, 535] on input "checkbox" at bounding box center [679, 535] width 14 height 14
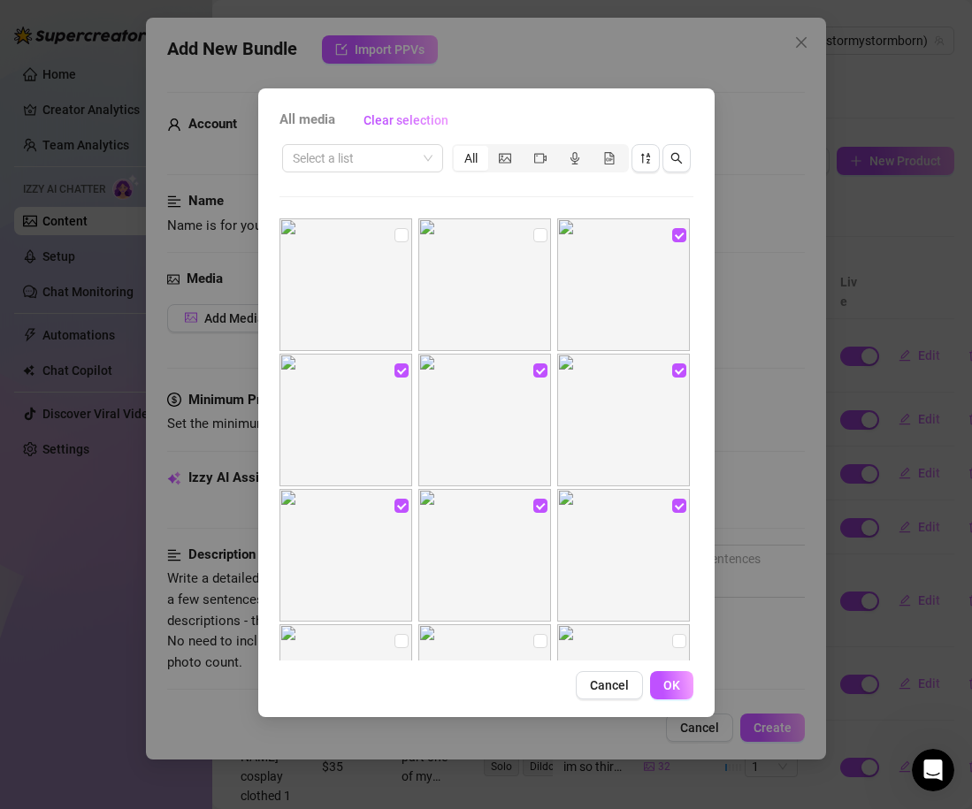
scroll to position [7034, 0]
click at [678, 509] on input "checkbox" at bounding box center [679, 507] width 14 height 14
click at [539, 509] on input "checkbox" at bounding box center [540, 507] width 14 height 14
click at [393, 508] on img at bounding box center [345, 556] width 133 height 133
click at [401, 509] on input "checkbox" at bounding box center [401, 507] width 14 height 14
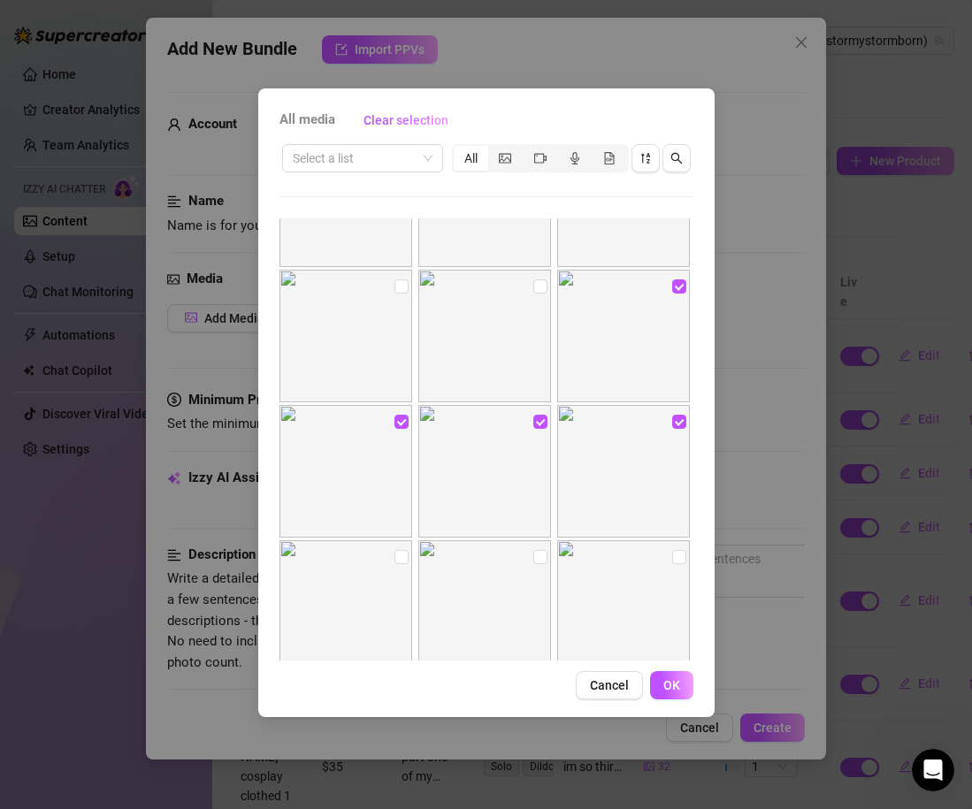
scroll to position [6986, 0]
click at [675, 686] on span "OK" at bounding box center [671, 685] width 17 height 14
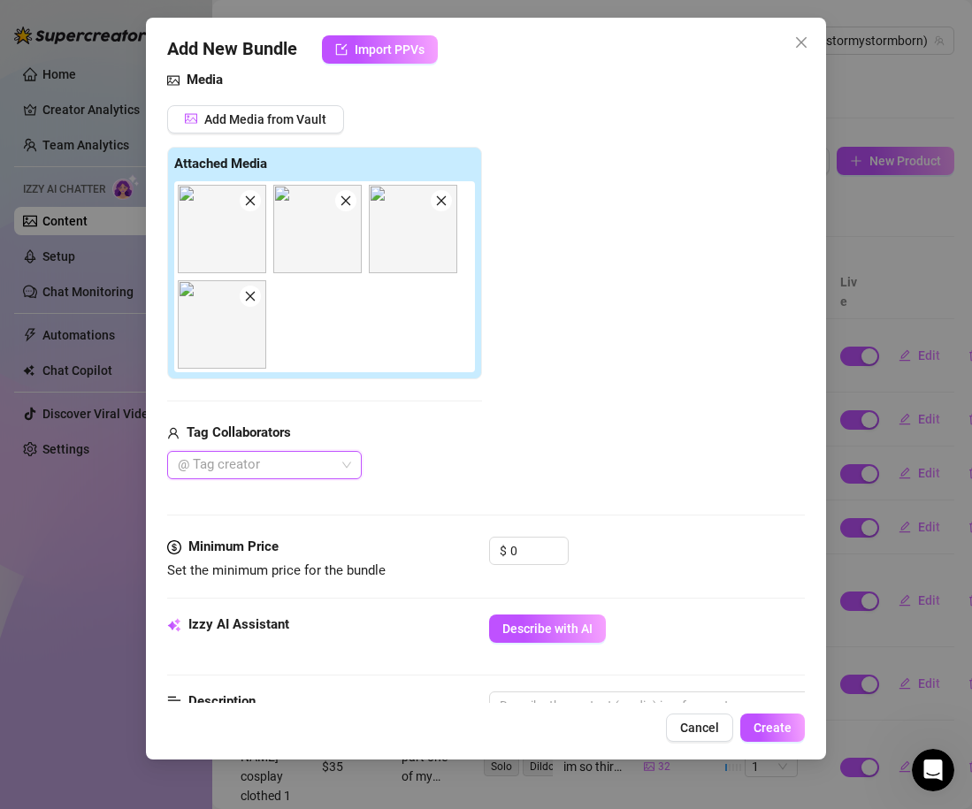
scroll to position [210, 0]
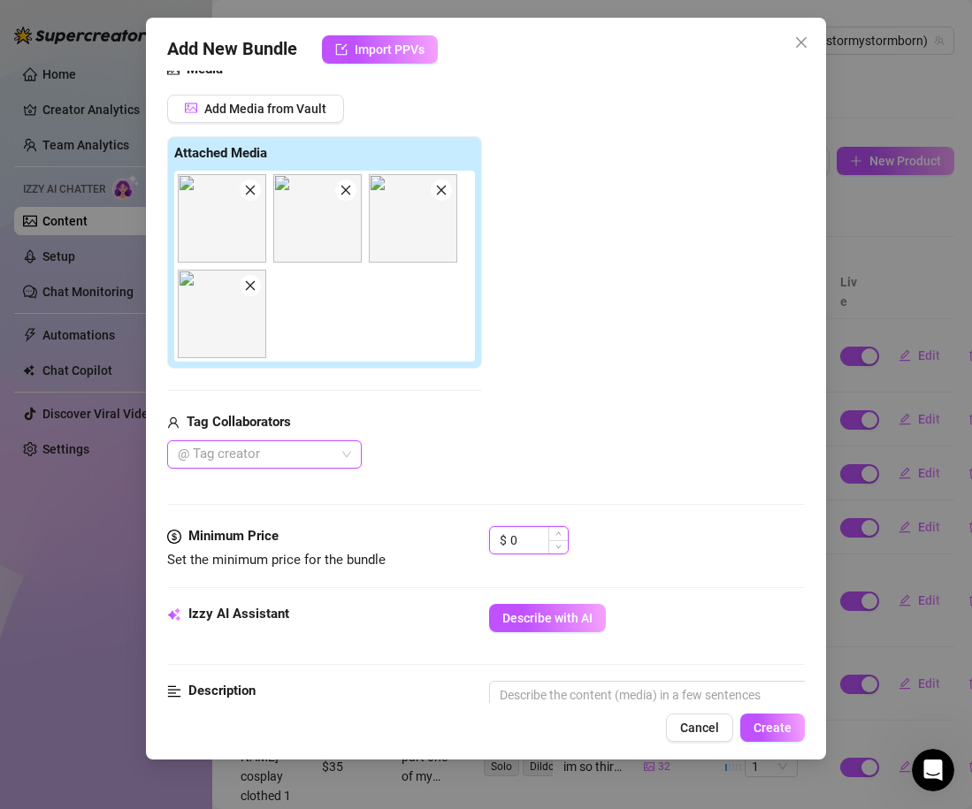
click at [520, 543] on input "0" at bounding box center [538, 540] width 57 height 27
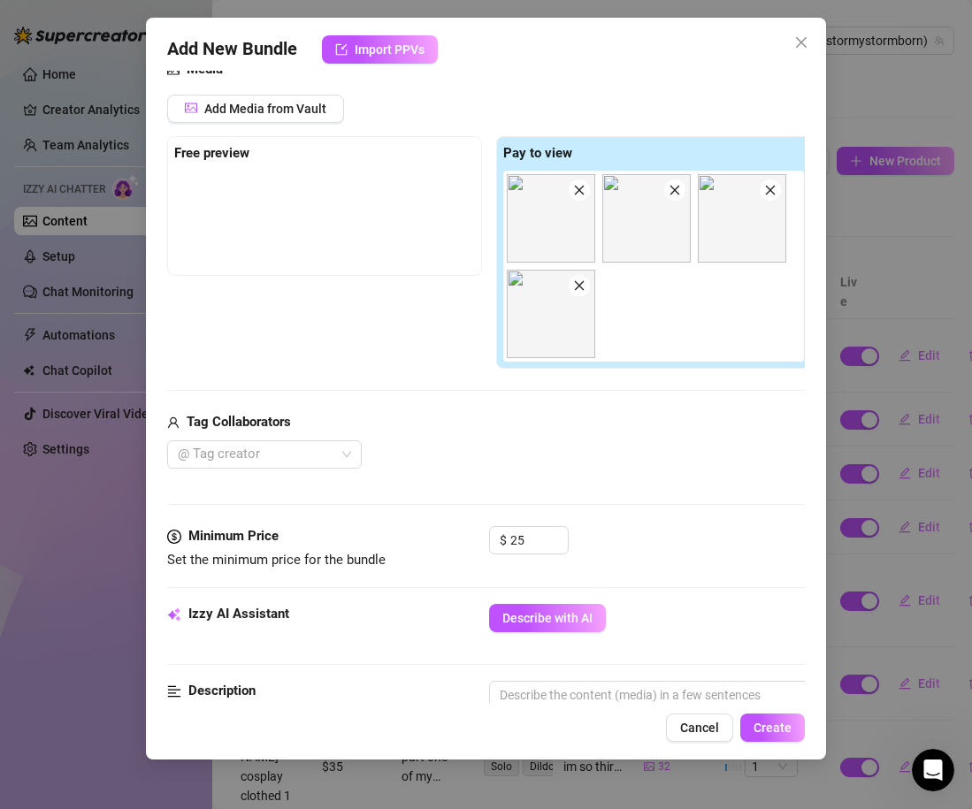
click at [624, 510] on div "Media Add Media from Vault Free preview Pay to view Tag Collaborators @ Tag cre…" at bounding box center [486, 292] width 638 height 467
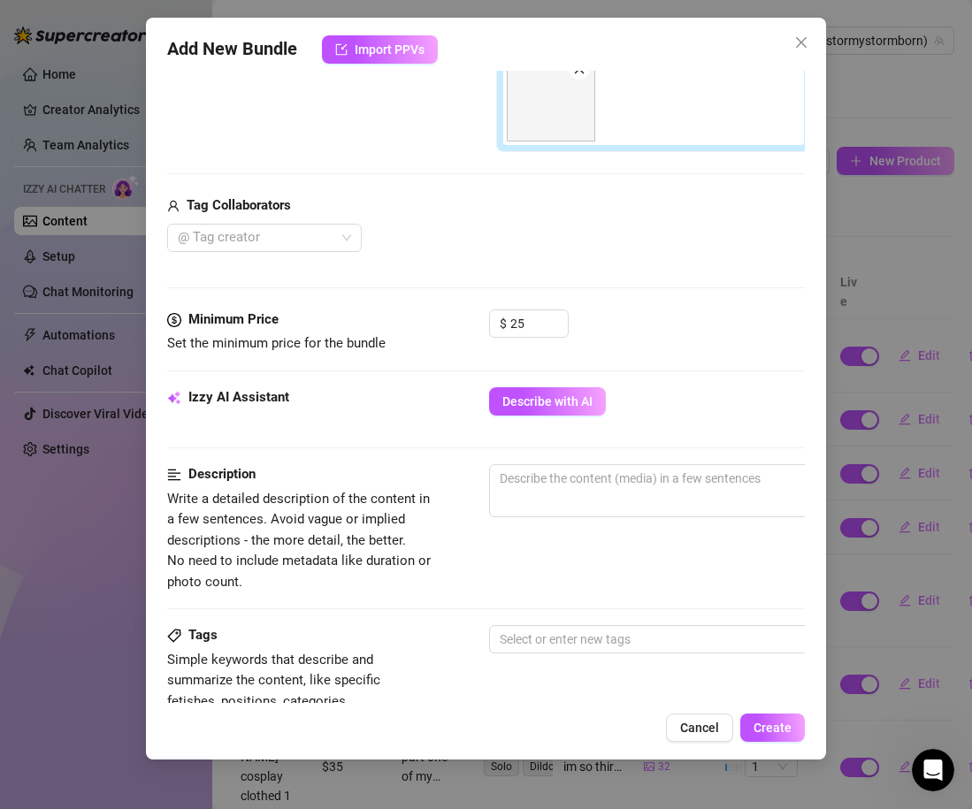
scroll to position [470, 0]
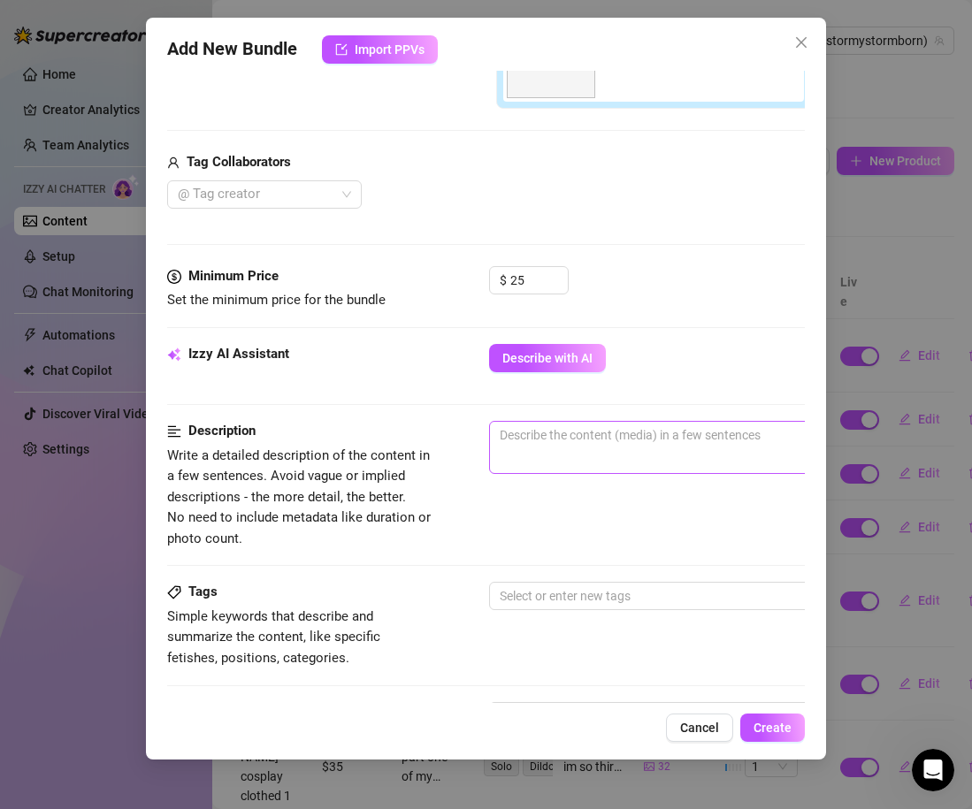
click at [544, 462] on span "0 / 1000" at bounding box center [798, 447] width 619 height 53
click at [539, 450] on span "0 / 1000" at bounding box center [798, 447] width 619 height 53
click at [529, 439] on textarea at bounding box center [798, 435] width 617 height 27
paste textarea "im wearing a pink wig and gamer girl headset and totally nude exposing titties …"
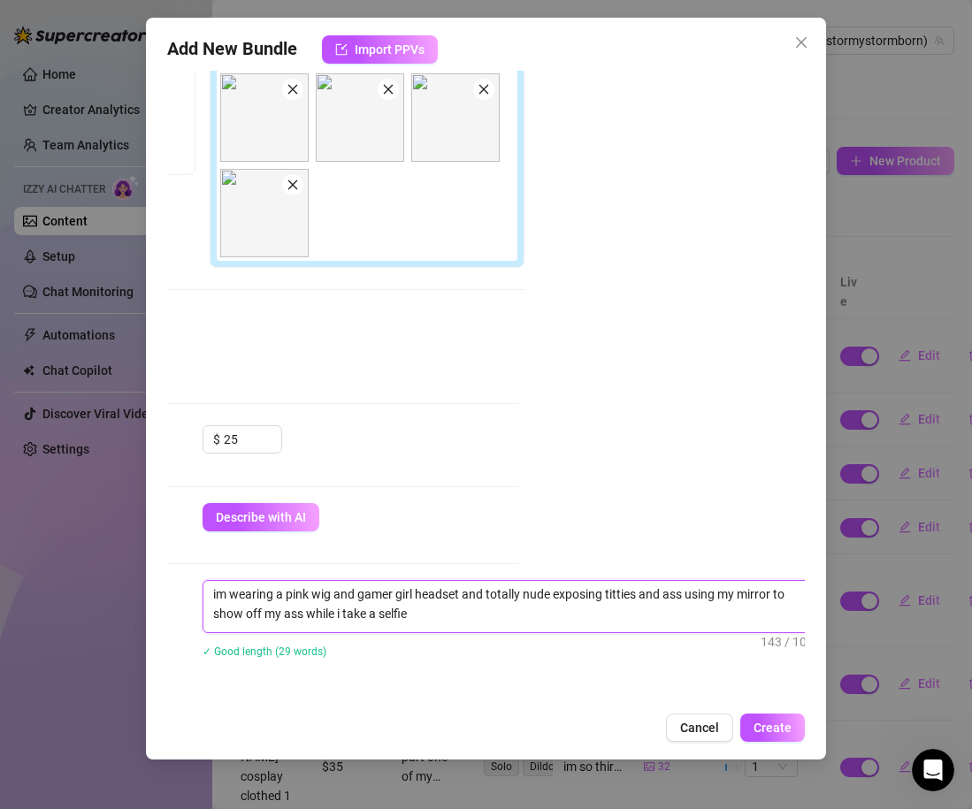
scroll to position [313, 286]
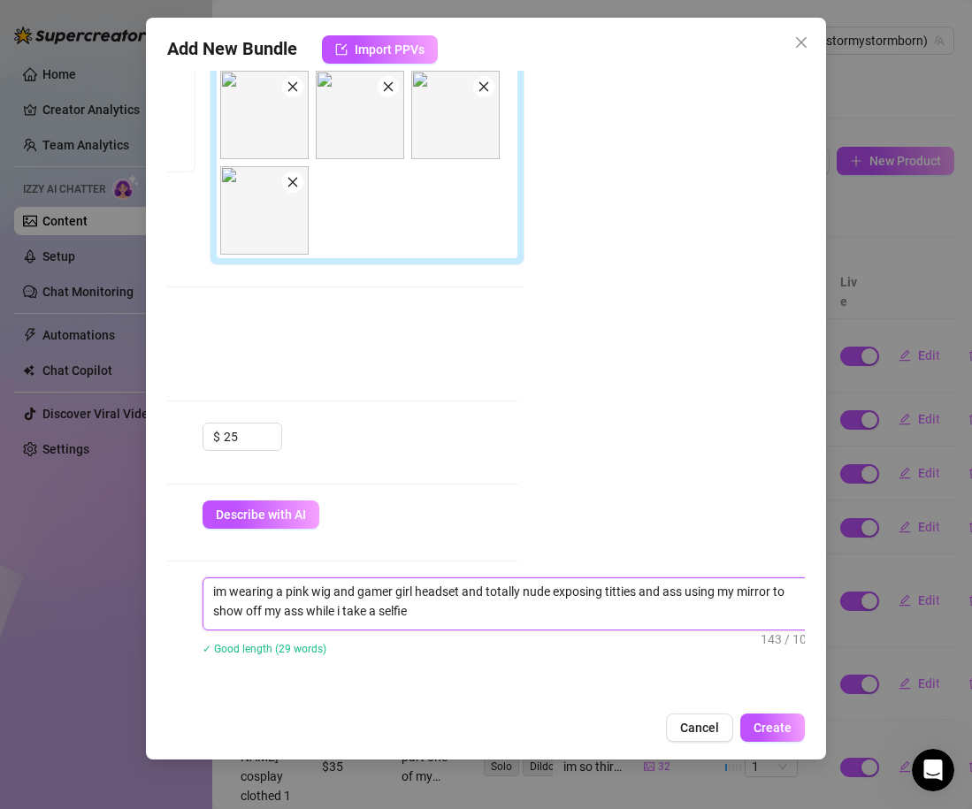
drag, startPoint x: 661, startPoint y: 592, endPoint x: 691, endPoint y: 638, distance: 53.7
click at [694, 644] on div "im wearing a pink wig and gamer girl headset and totally nude exposing titties …" at bounding box center [511, 627] width 619 height 101
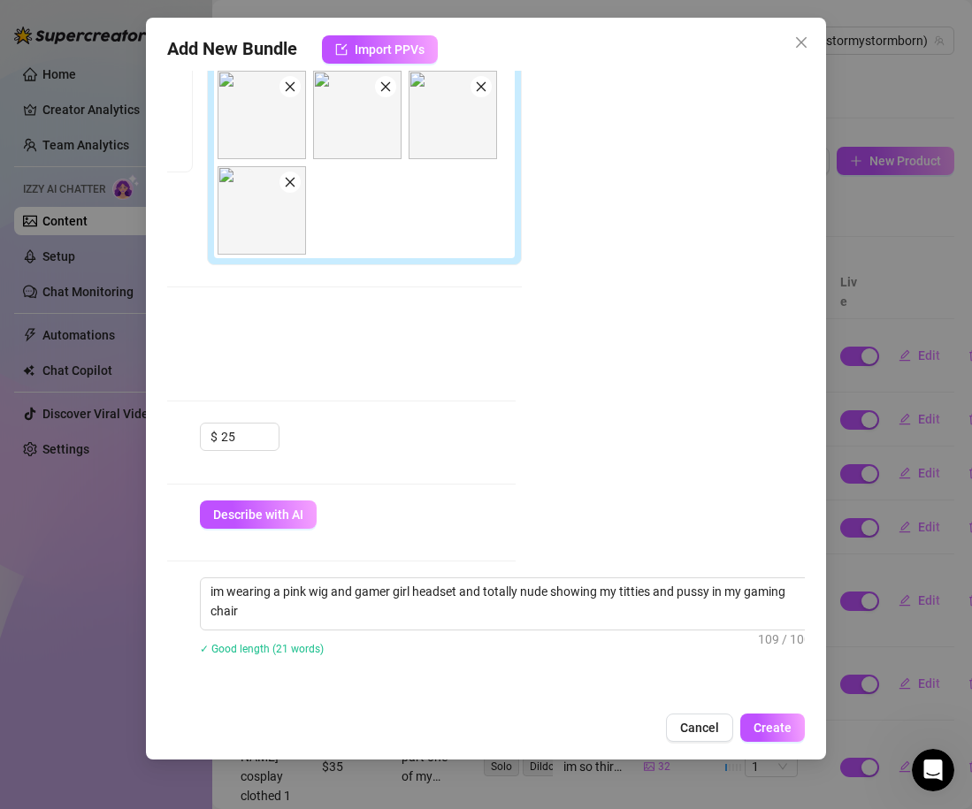
click at [602, 522] on div "Account Stormy (@stormystormborn) Name Name is for your internal organization o…" at bounding box center [486, 387] width 638 height 632
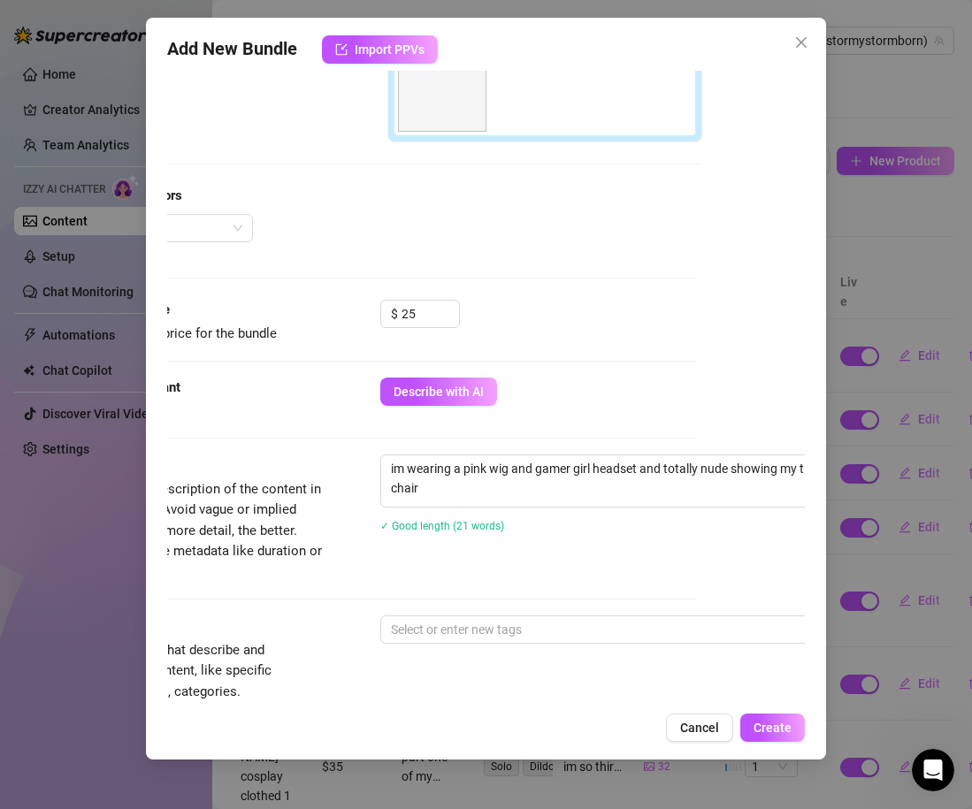
scroll to position [438, 109]
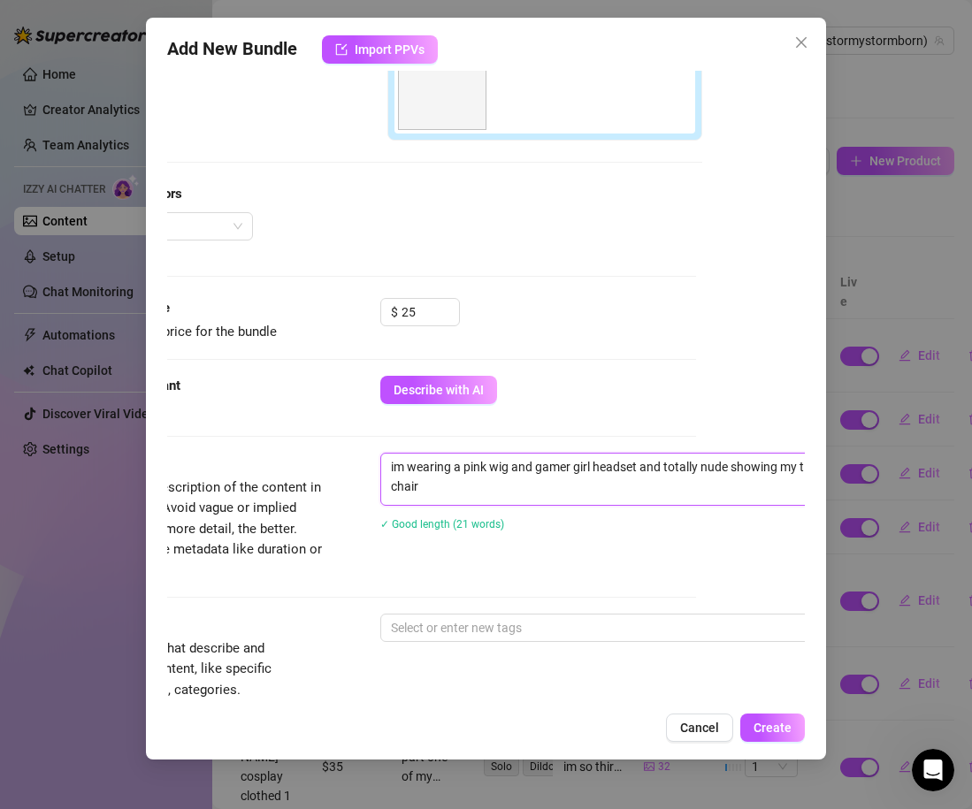
drag, startPoint x: 455, startPoint y: 480, endPoint x: 381, endPoint y: 447, distance: 80.4
click at [381, 447] on form "Account Stormy (@stormystormborn) Name Name is for your internal organization o…" at bounding box center [377, 443] width 638 height 1578
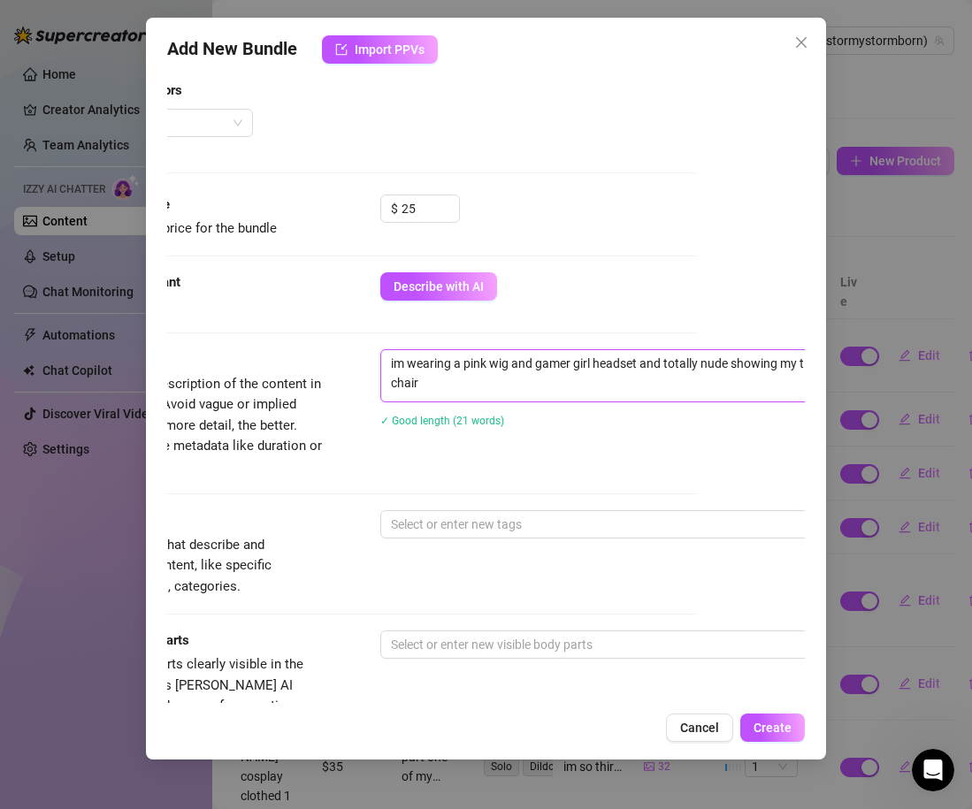
scroll to position [572, 109]
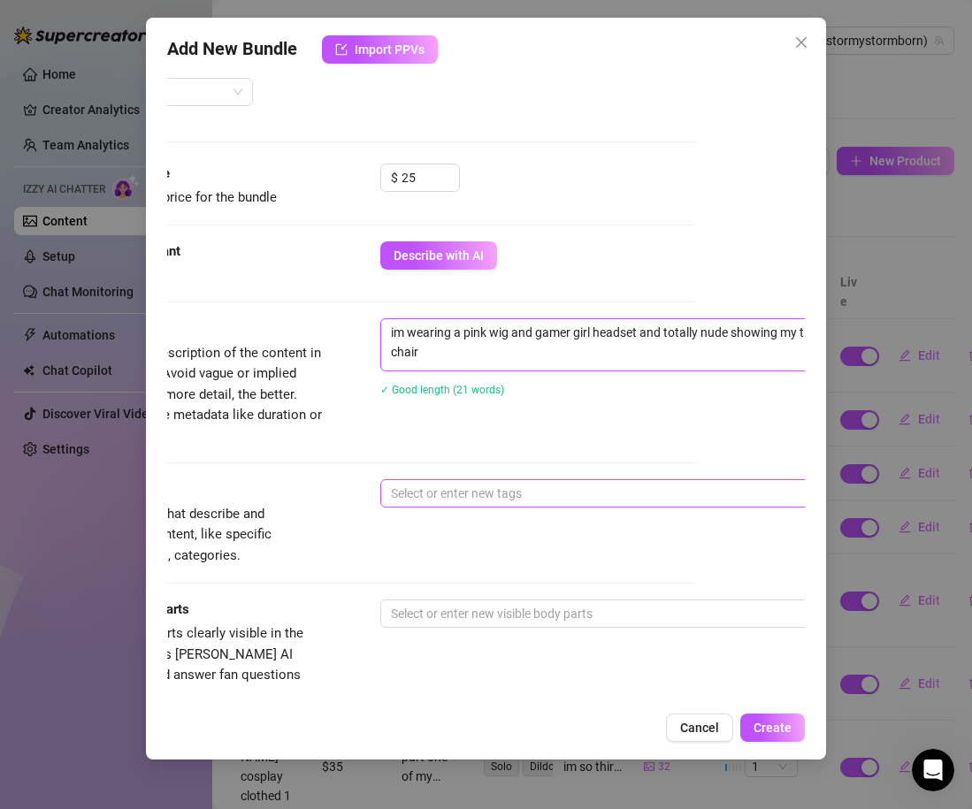
click at [409, 490] on div at bounding box center [680, 493] width 593 height 25
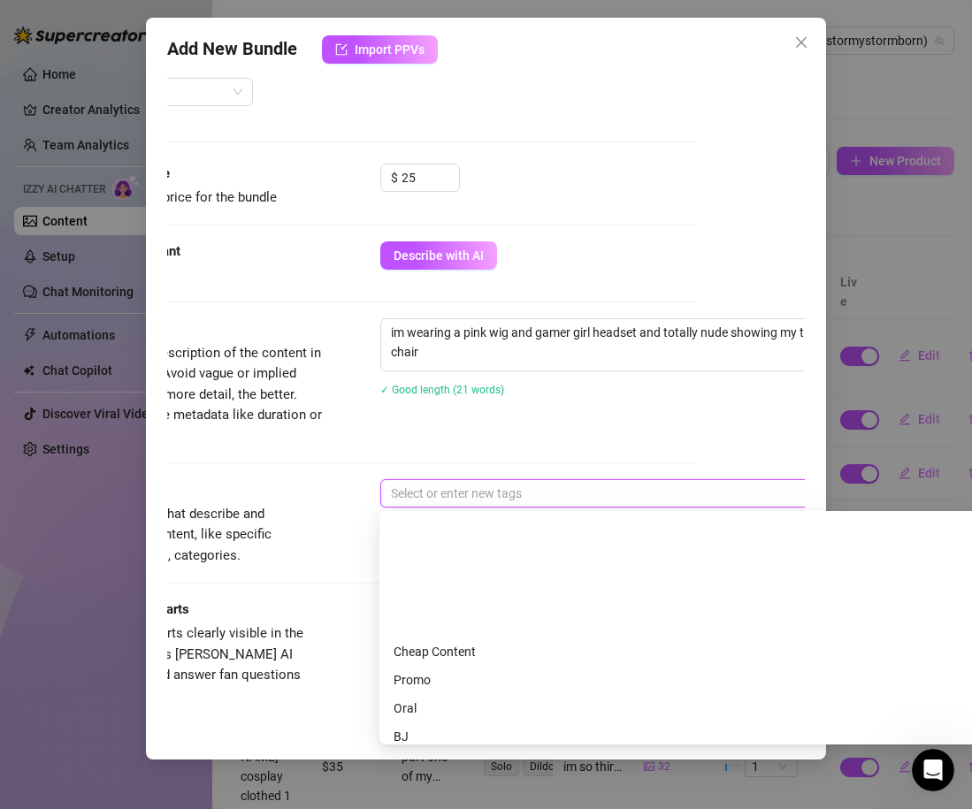
scroll to position [0, 0]
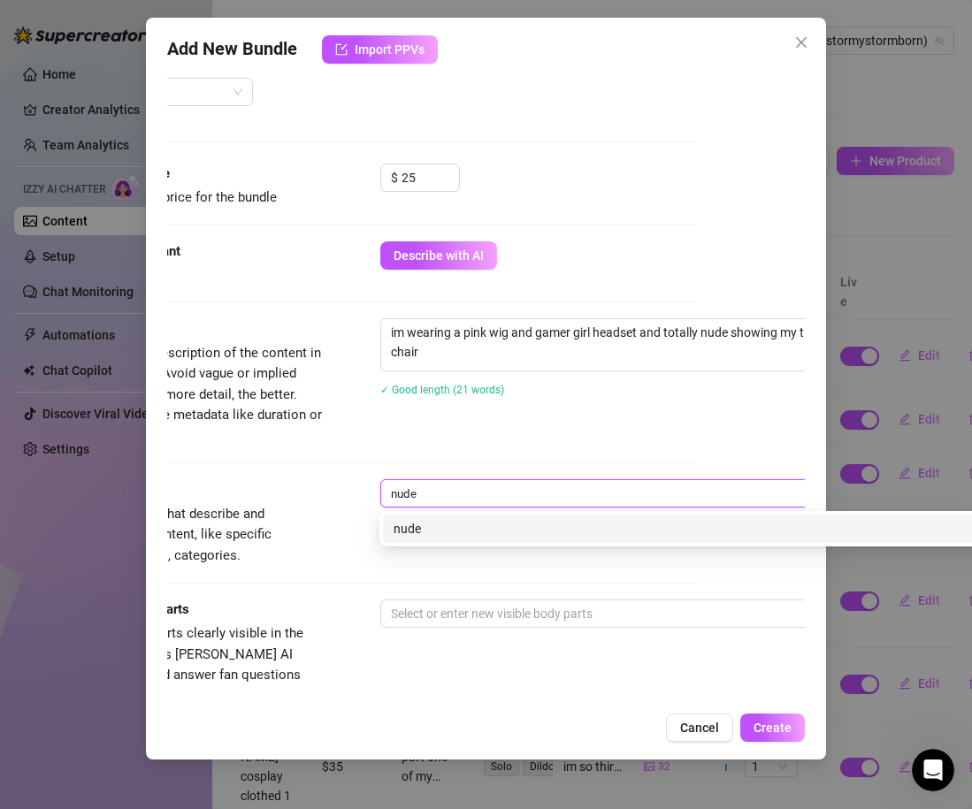
click at [402, 534] on div "nude" at bounding box center [688, 528] width 591 height 19
click at [404, 535] on div "nudes" at bounding box center [688, 528] width 591 height 19
click at [400, 535] on div "pink wig" at bounding box center [688, 528] width 591 height 19
click at [401, 536] on div "gamer" at bounding box center [688, 528] width 591 height 19
click at [443, 530] on div "pussy" at bounding box center [688, 528] width 591 height 19
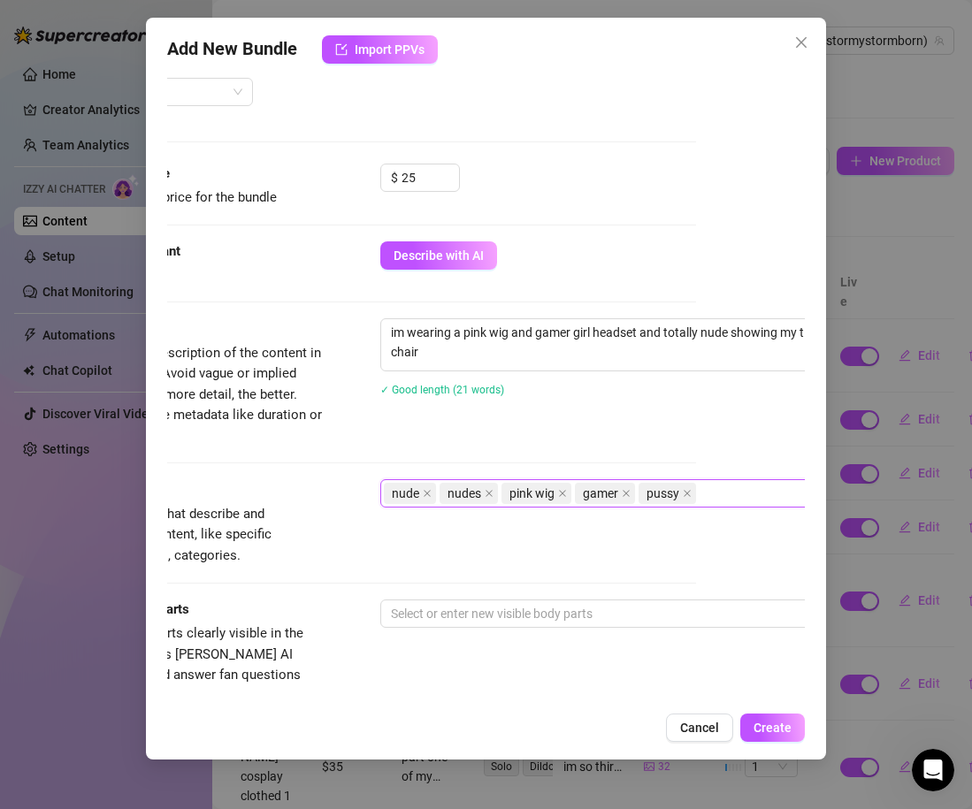
click at [317, 519] on span "Simple keywords that describe and summarize the content, like specific fetishes…" at bounding box center [190, 535] width 265 height 63
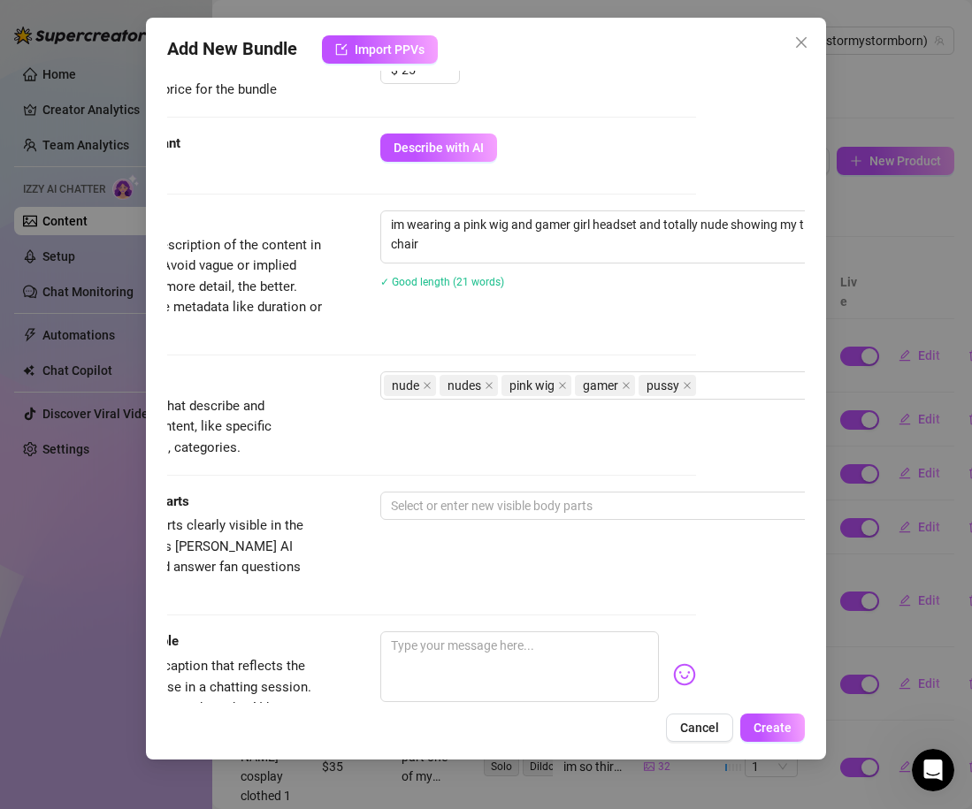
scroll to position [740, 109]
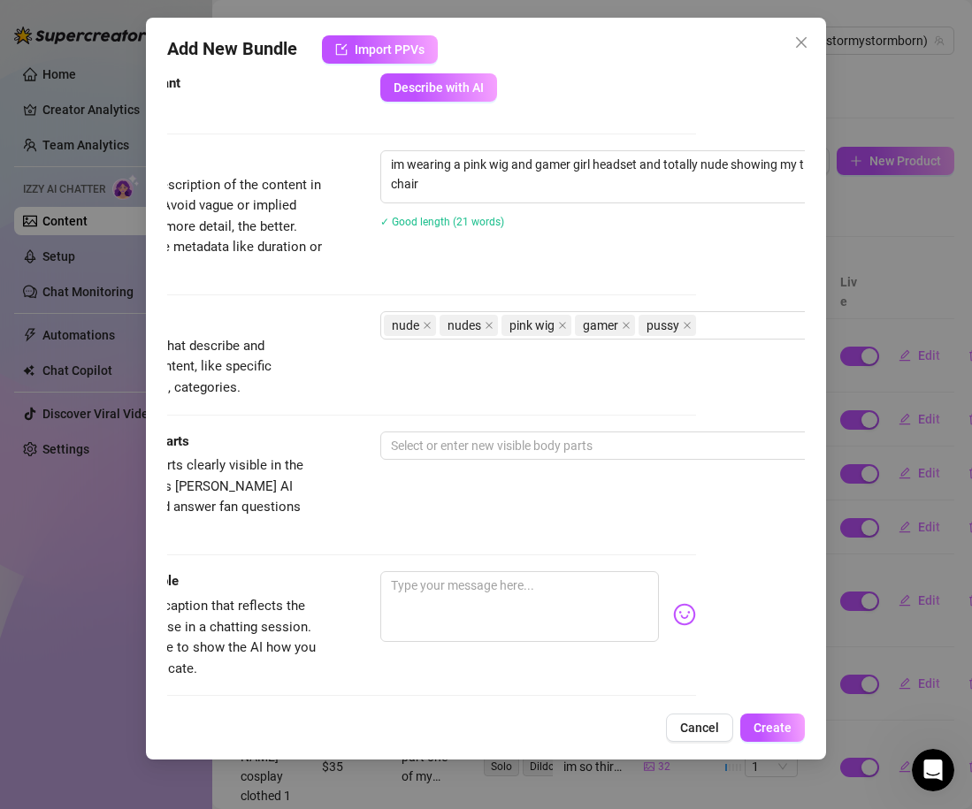
click at [453, 427] on div "Tags Simple keywords that describe and summarize the content, like specific fet…" at bounding box center [377, 370] width 638 height 119
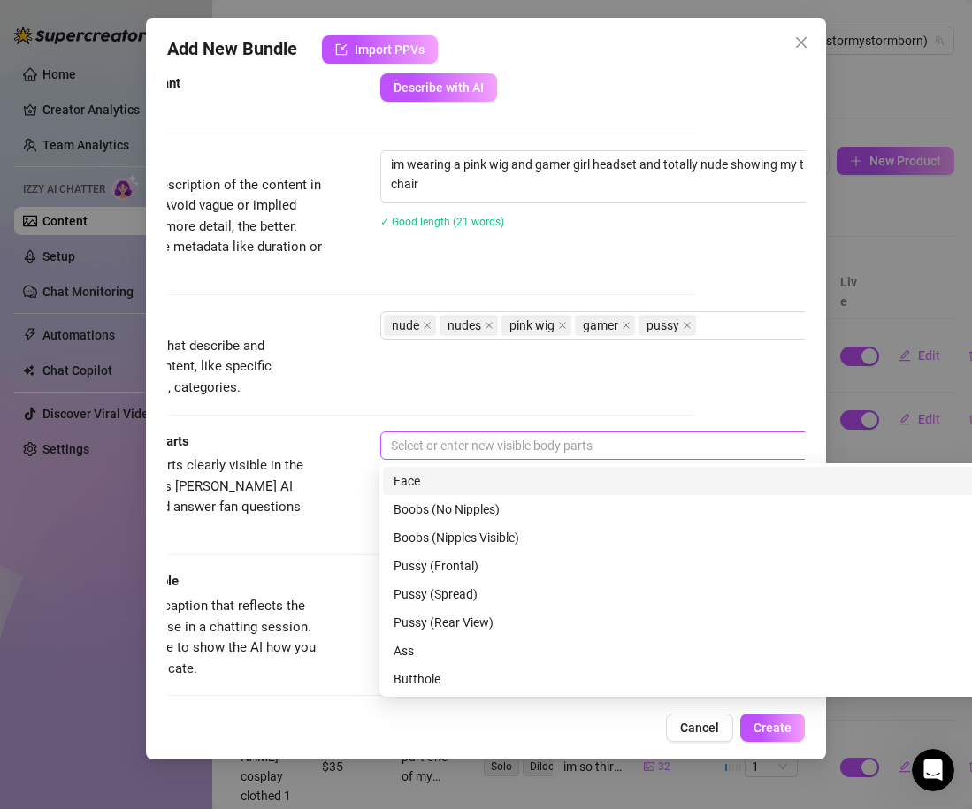
click at [453, 442] on div at bounding box center [680, 445] width 593 height 25
click at [468, 485] on div "Face" at bounding box center [688, 480] width 591 height 19
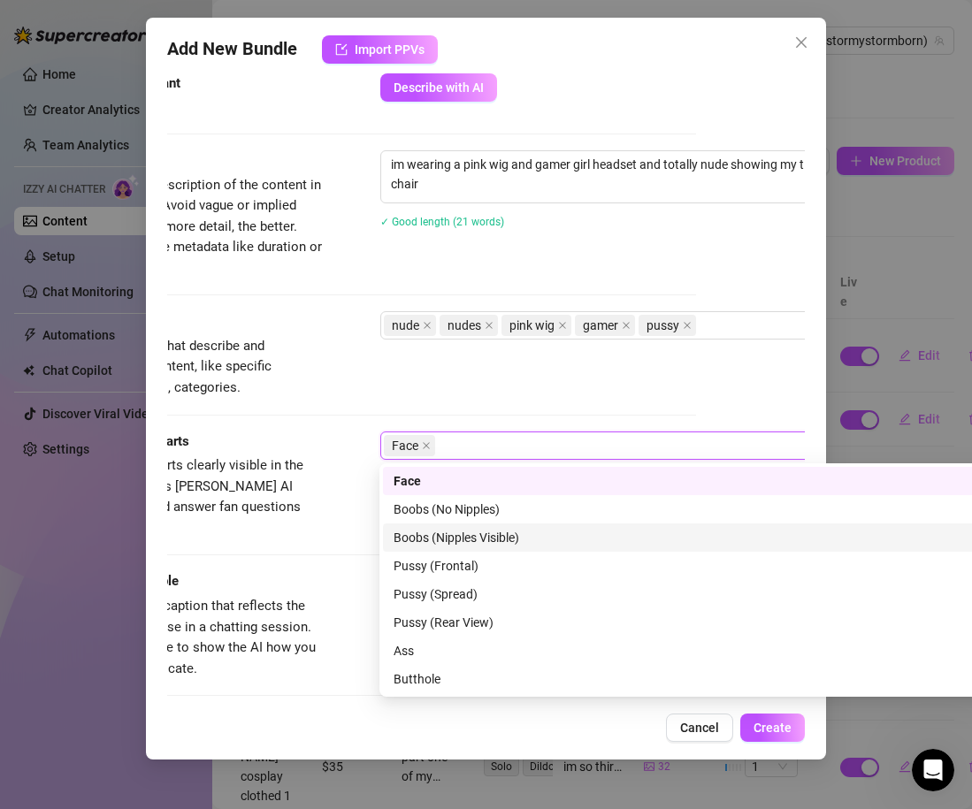
click at [469, 537] on div "Boobs (Nipples Visible)" at bounding box center [688, 537] width 591 height 19
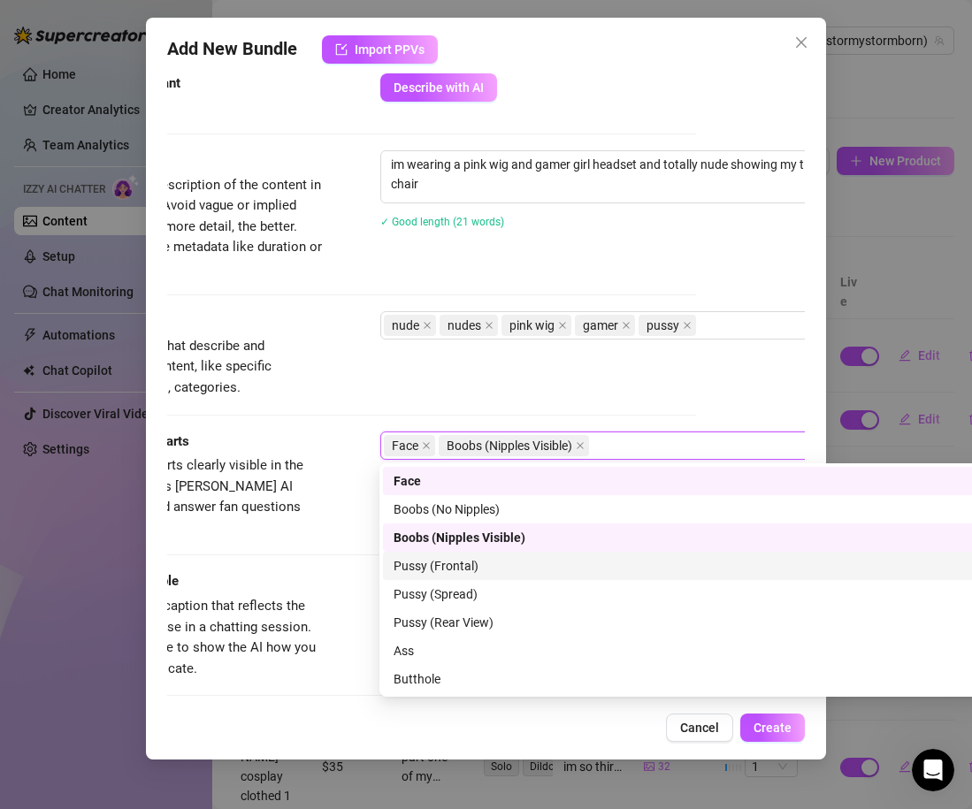
click at [452, 567] on div "Pussy (Frontal)" at bounding box center [688, 565] width 591 height 19
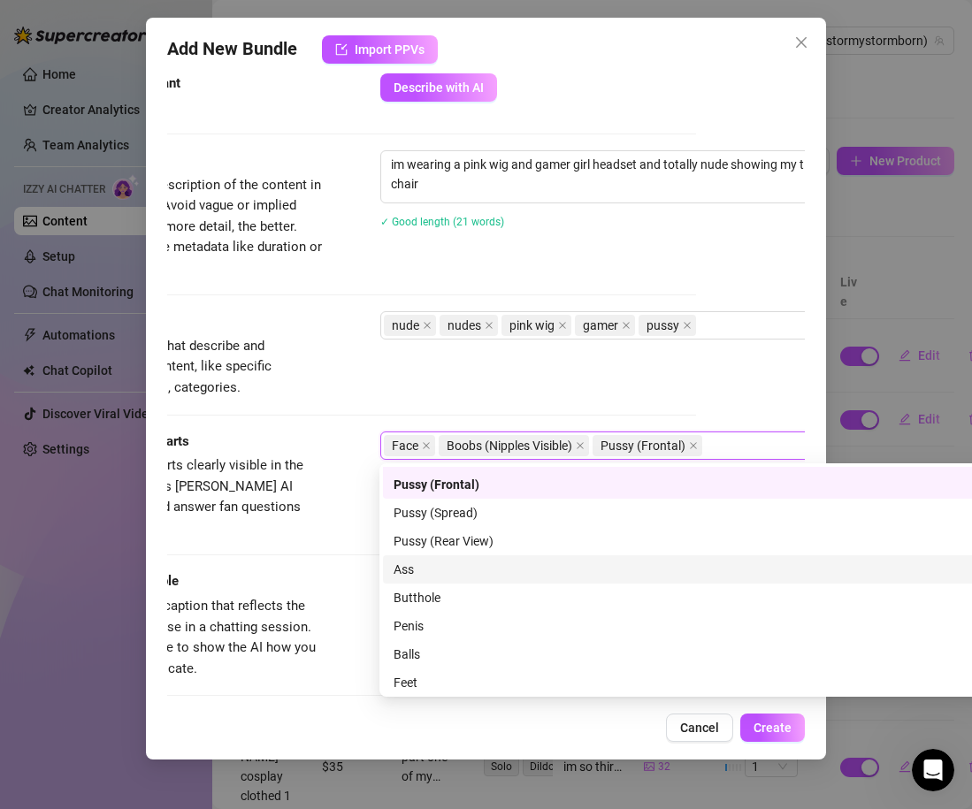
scroll to position [113, 0]
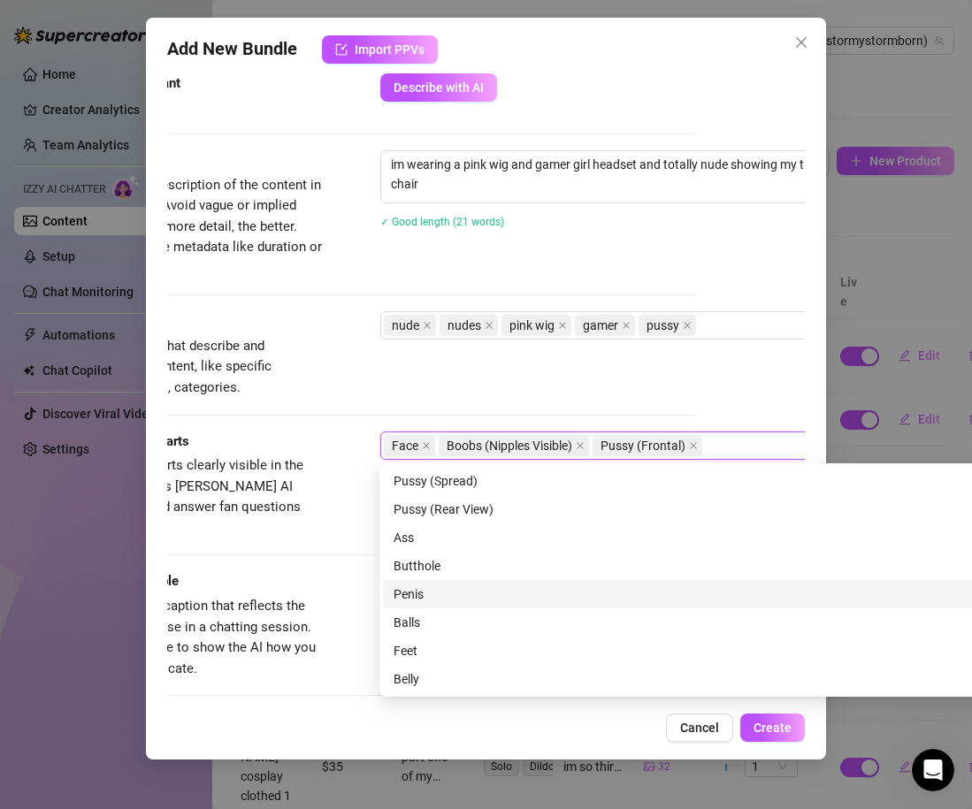
click at [333, 490] on div "Visible Body Parts Select the body parts clearly visible in the content. This h…" at bounding box center [377, 486] width 638 height 108
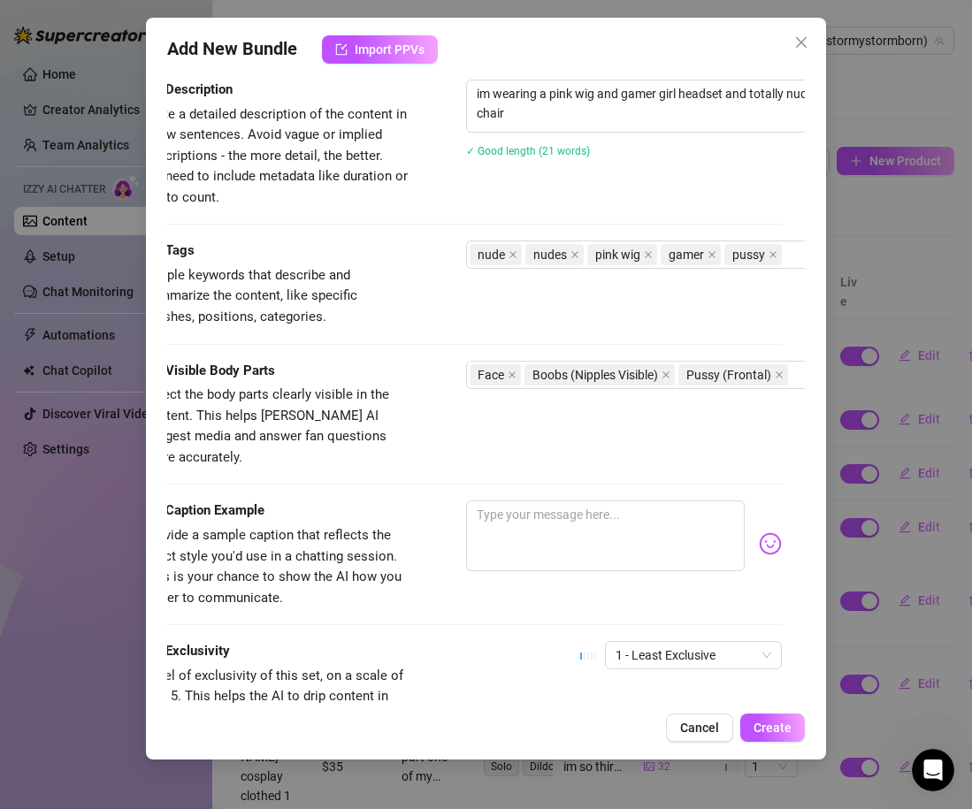
scroll to position [811, 0]
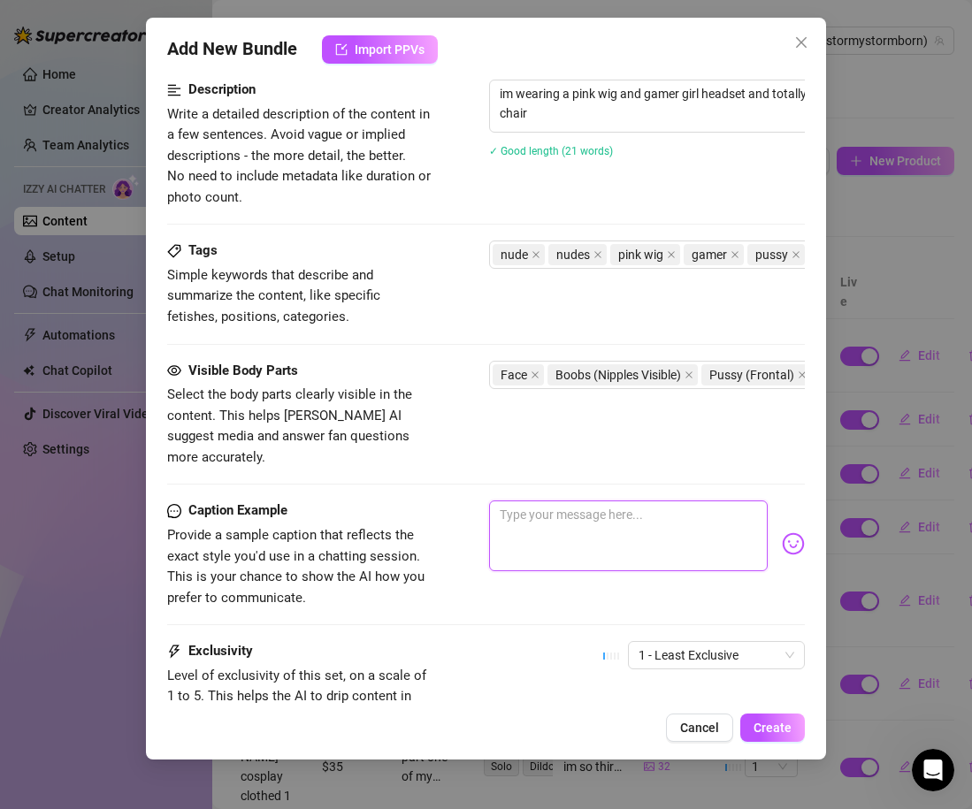
click at [512, 515] on textarea at bounding box center [628, 535] width 279 height 71
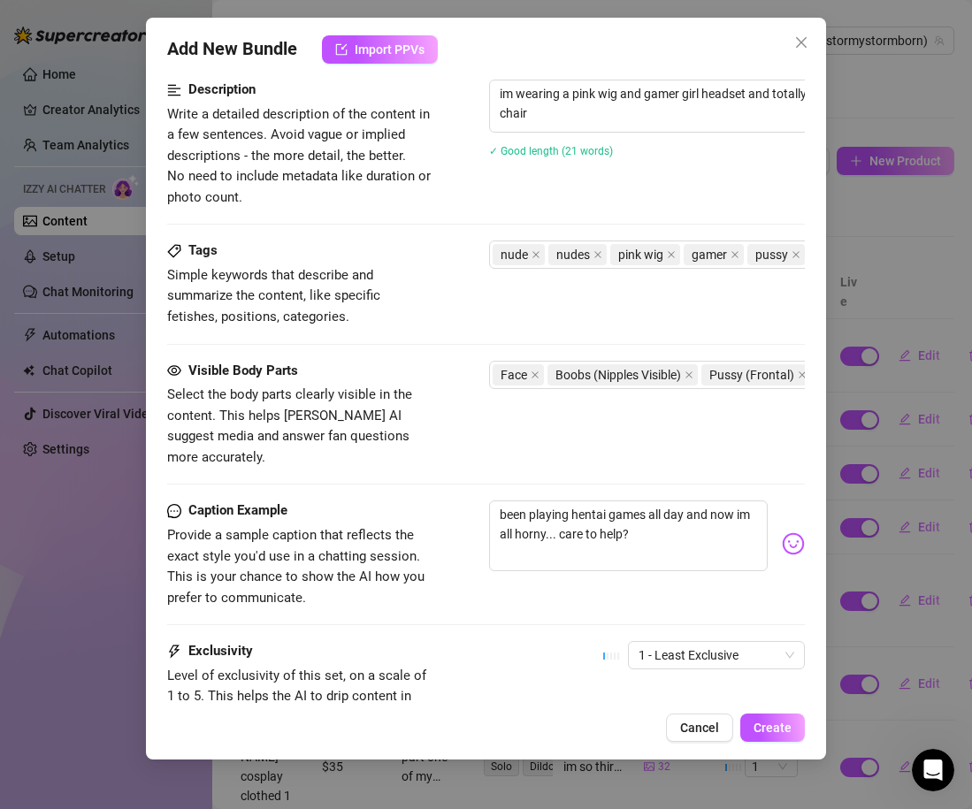
click at [798, 532] on img at bounding box center [793, 543] width 23 height 23
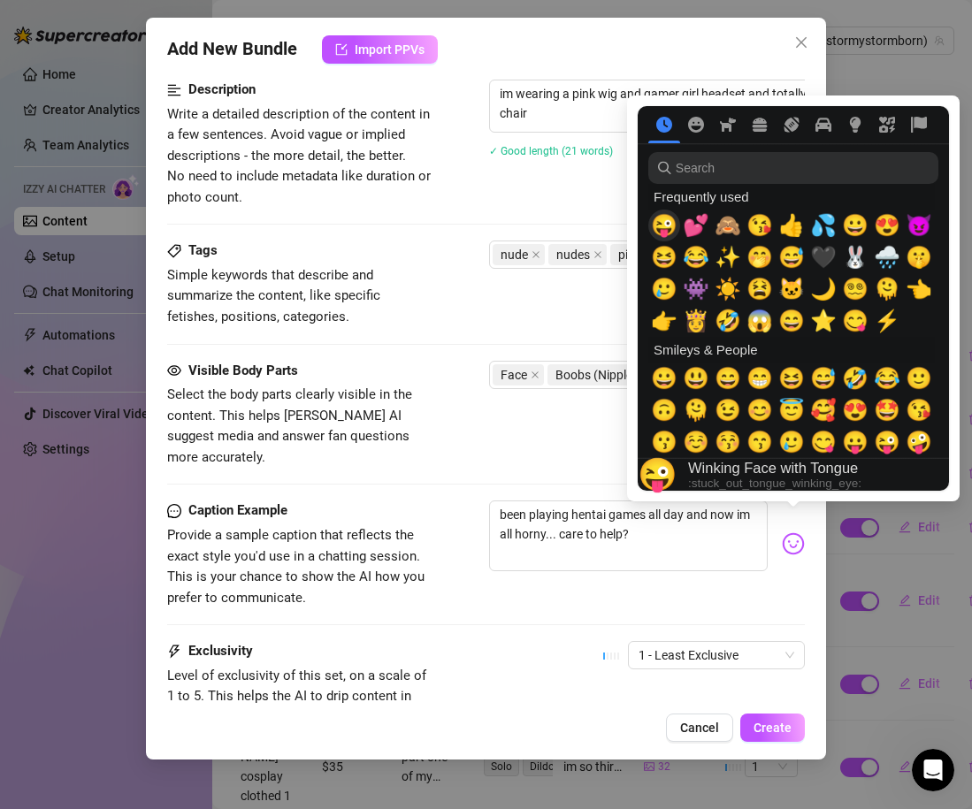
click at [670, 234] on span "😜" at bounding box center [664, 225] width 27 height 25
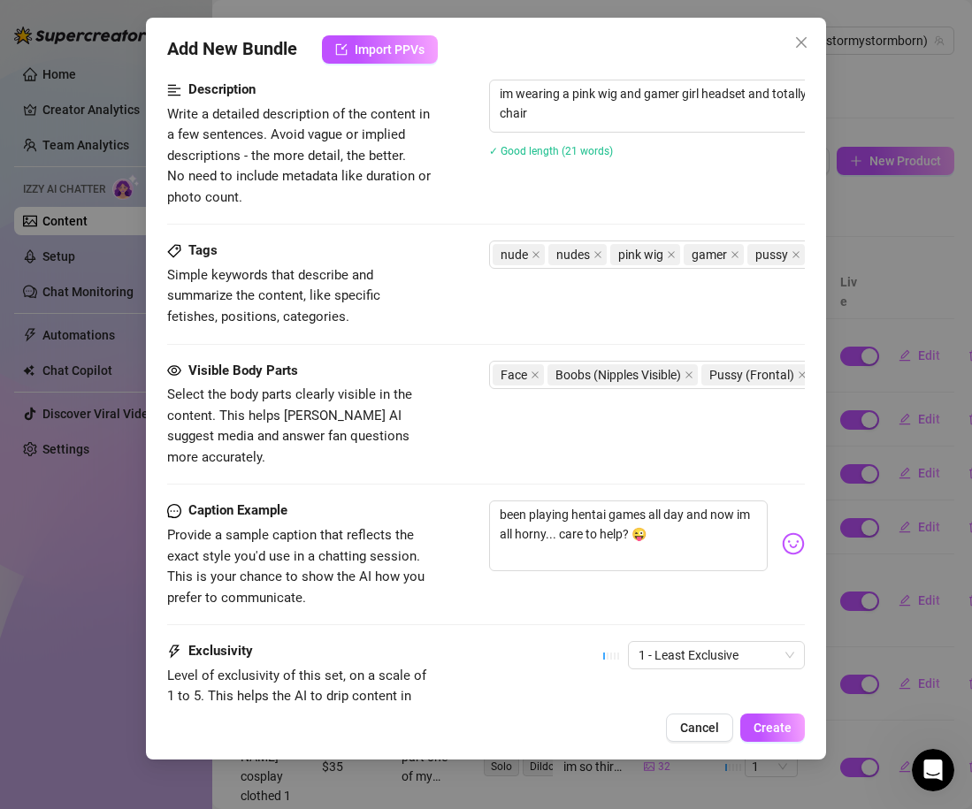
click at [522, 572] on div "Caption Example Provide a sample caption that reflects the exact style you'd us…" at bounding box center [486, 554] width 638 height 108
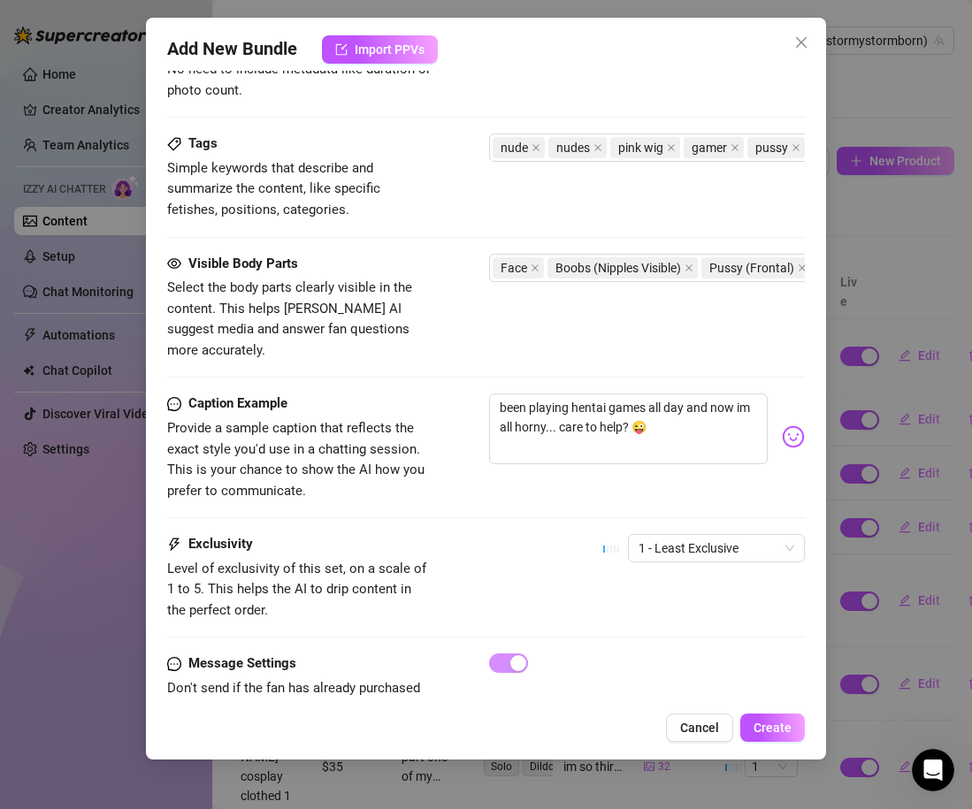
scroll to position [939, 0]
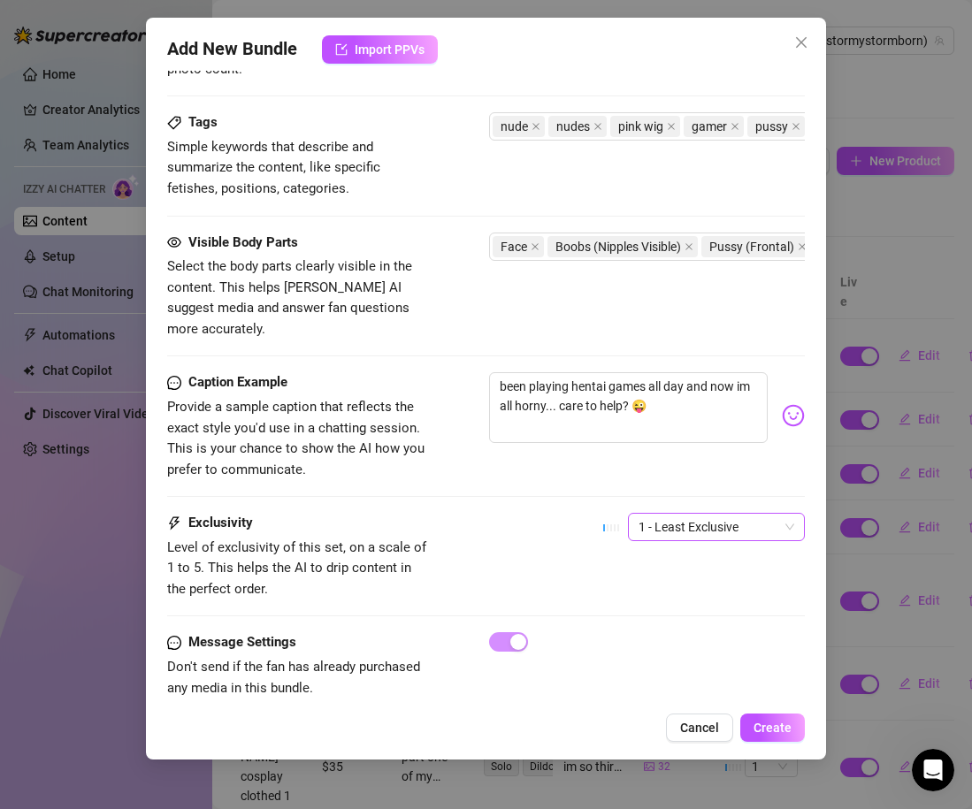
click at [677, 514] on span "1 - Least Exclusive" at bounding box center [716, 527] width 156 height 27
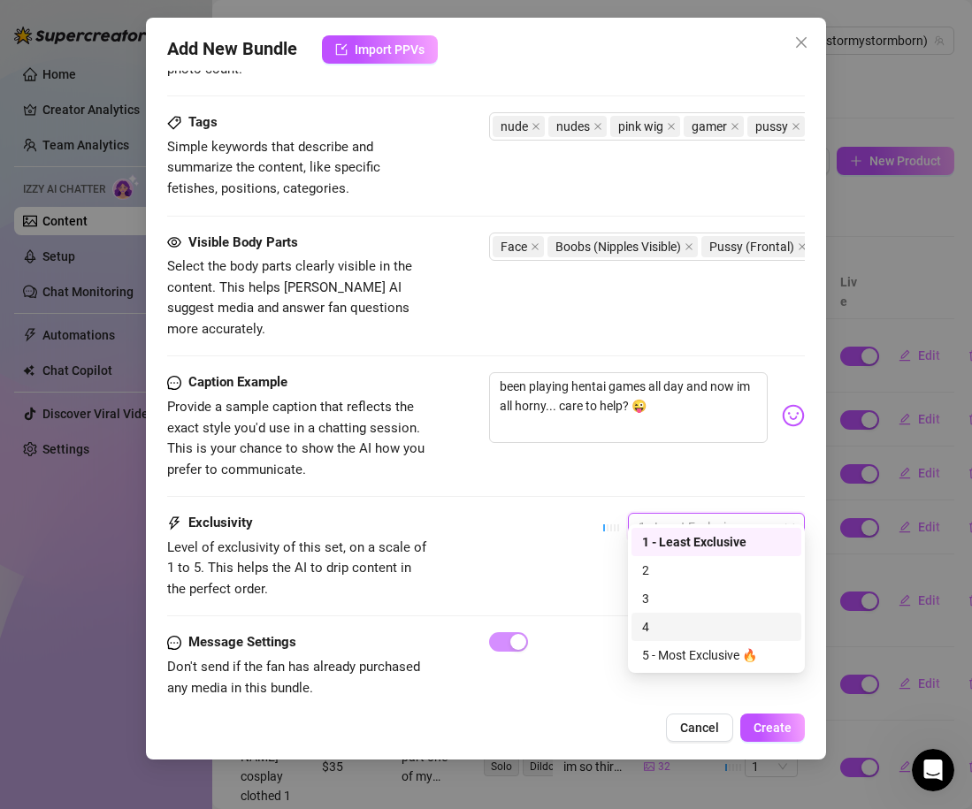
click at [668, 639] on div "4" at bounding box center [716, 627] width 170 height 28
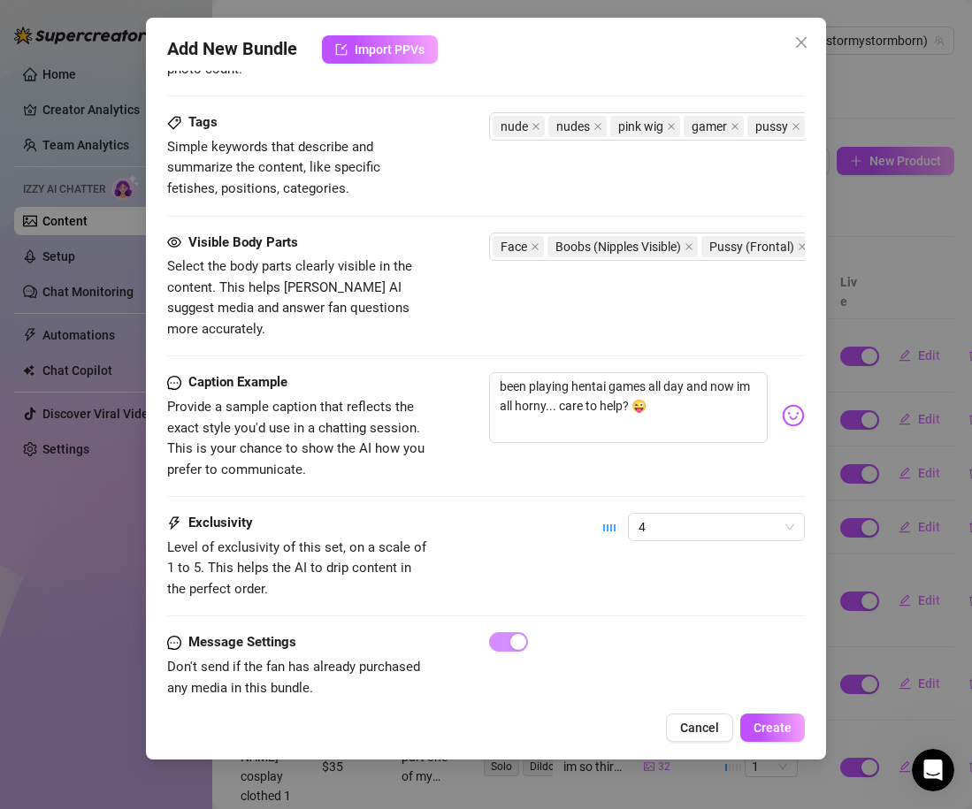
click at [527, 513] on div "Exclusivity Level of exclusivity of this set, on a scale of 1 to 5. This helps …" at bounding box center [486, 556] width 638 height 87
click at [691, 514] on span "4" at bounding box center [716, 527] width 156 height 27
click at [558, 561] on div "Exclusivity Level of exclusivity of this set, on a scale of 1 to 5. This helps …" at bounding box center [486, 556] width 638 height 87
click at [684, 515] on span "4" at bounding box center [716, 527] width 156 height 27
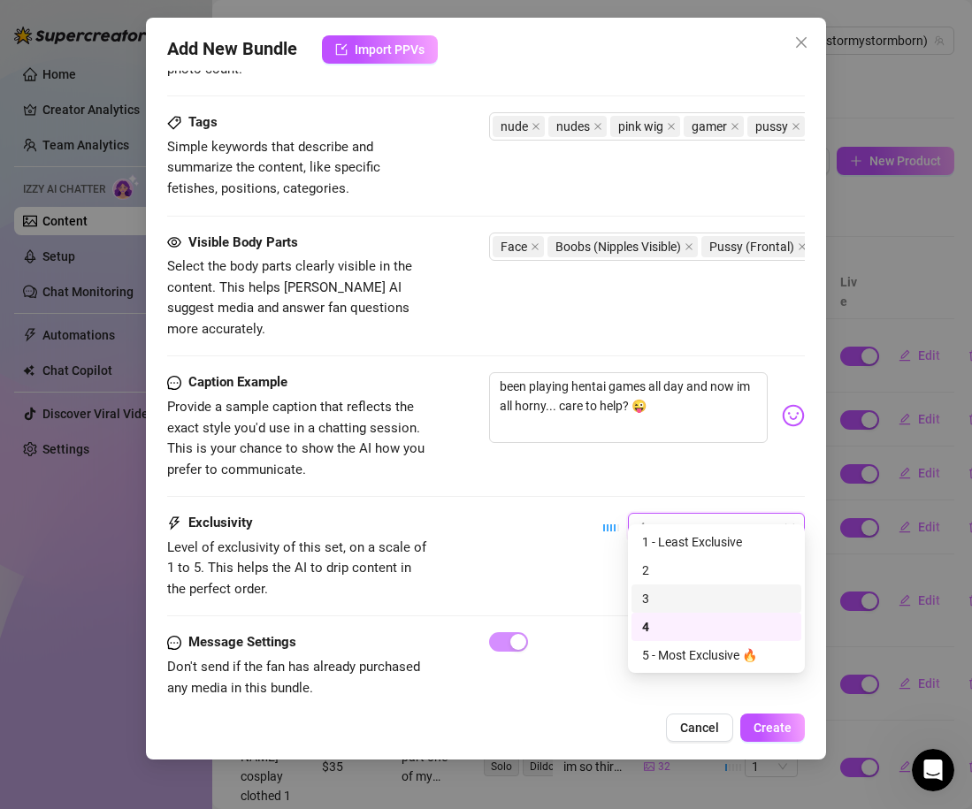
click at [505, 549] on div "Exclusivity Level of exclusivity of this set, on a scale of 1 to 5. This helps …" at bounding box center [486, 556] width 638 height 87
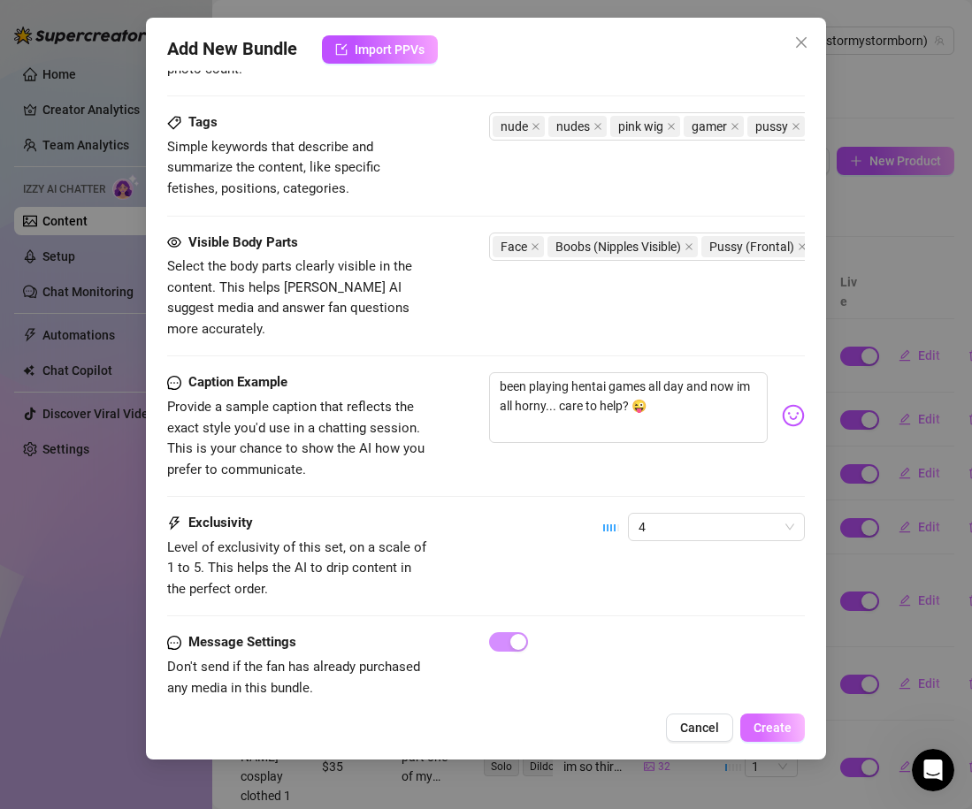
click at [762, 727] on span "Create" at bounding box center [772, 728] width 38 height 14
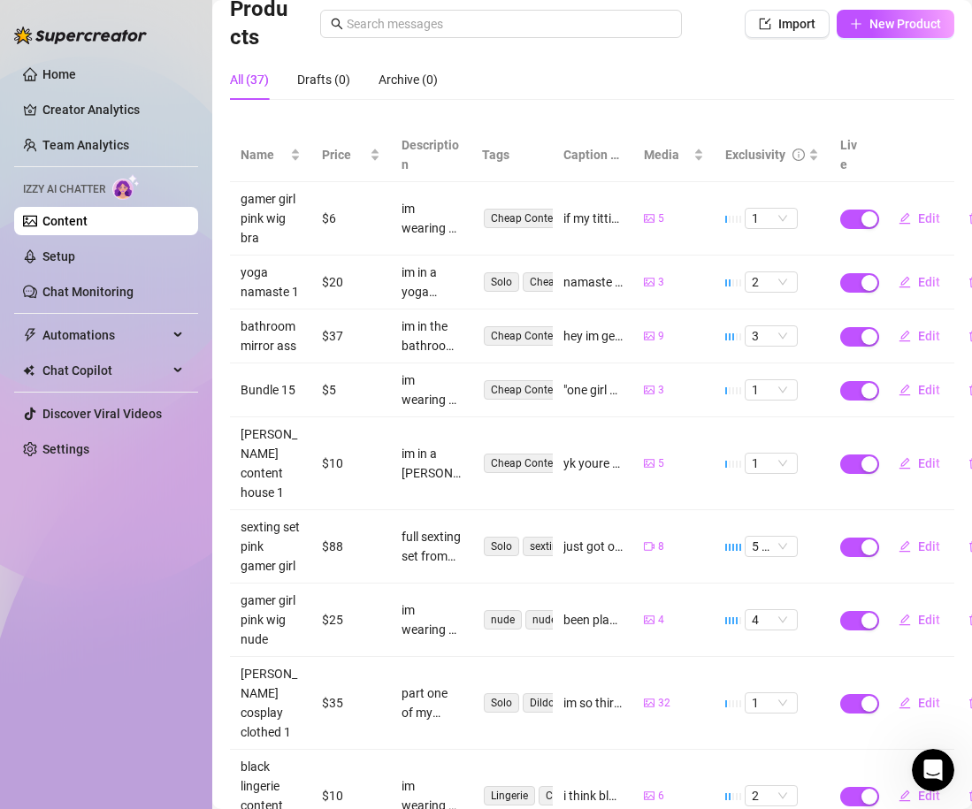
scroll to position [308, 0]
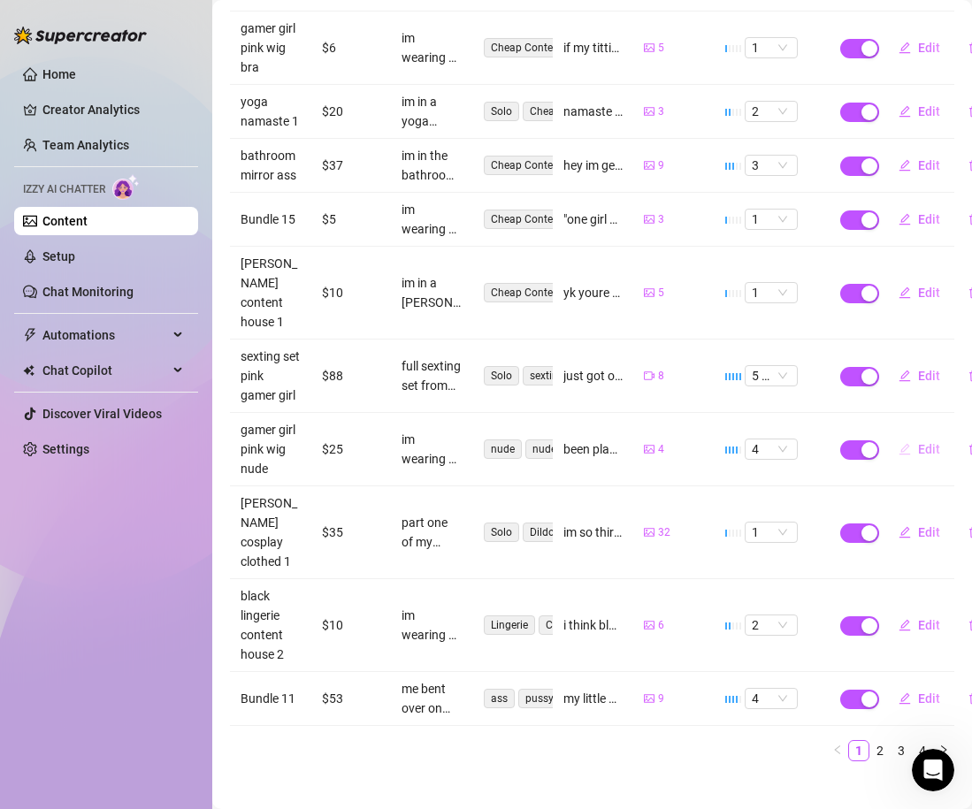
click at [915, 457] on button "Edit" at bounding box center [919, 449] width 70 height 28
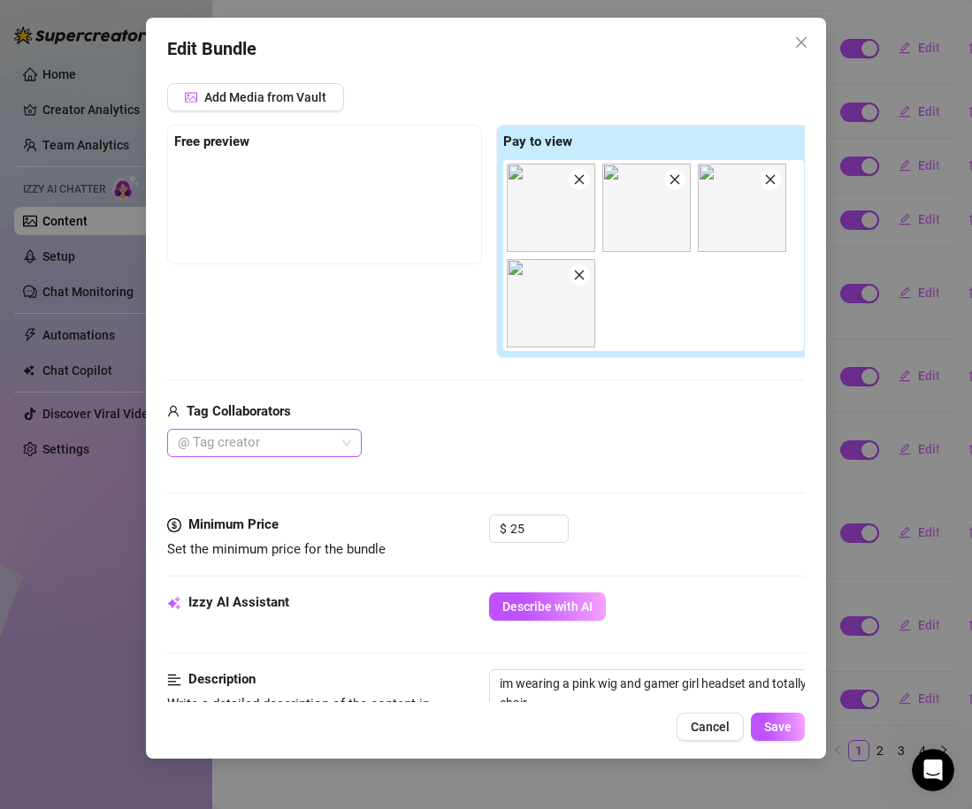
scroll to position [233, 0]
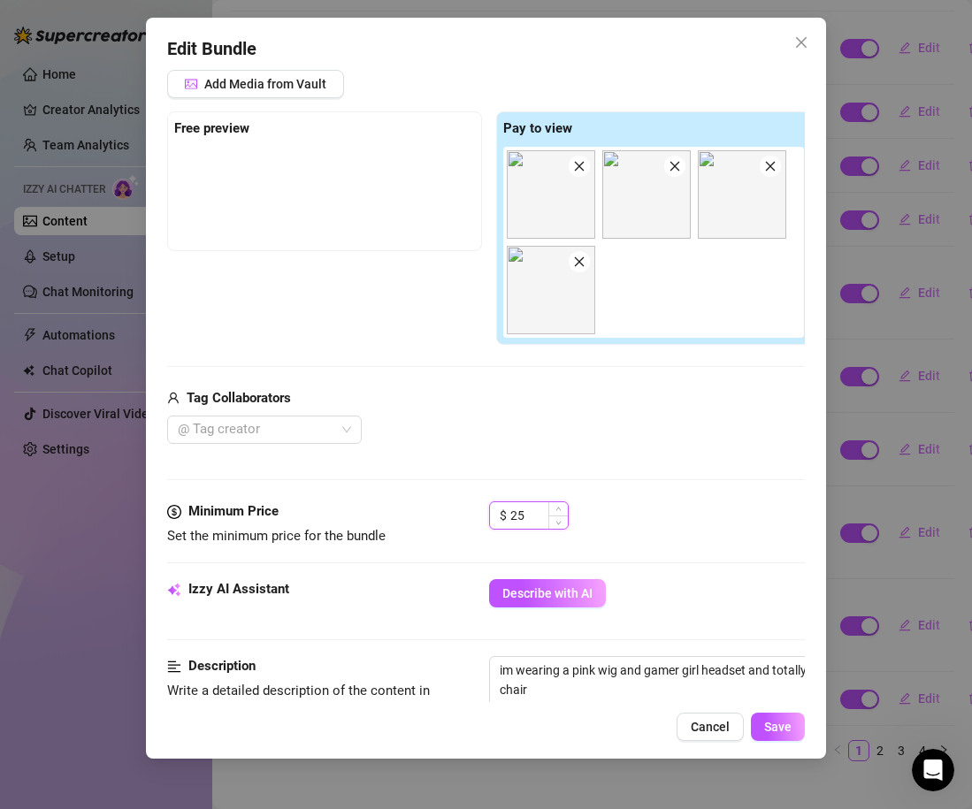
click at [529, 517] on input "25" at bounding box center [538, 515] width 57 height 27
click at [717, 749] on div "Edit Bundle Account Stormy (@stormystormborn) Name Name is for your internal or…" at bounding box center [486, 388] width 680 height 741
click at [714, 737] on button "Cancel" at bounding box center [709, 727] width 67 height 28
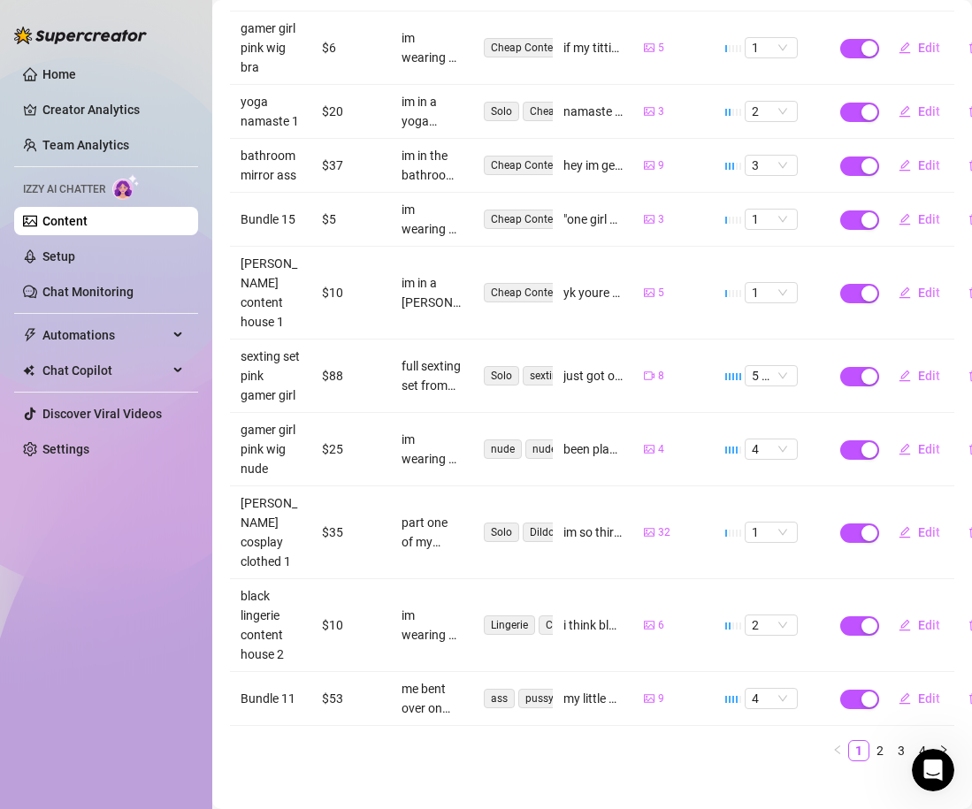
scroll to position [0, 0]
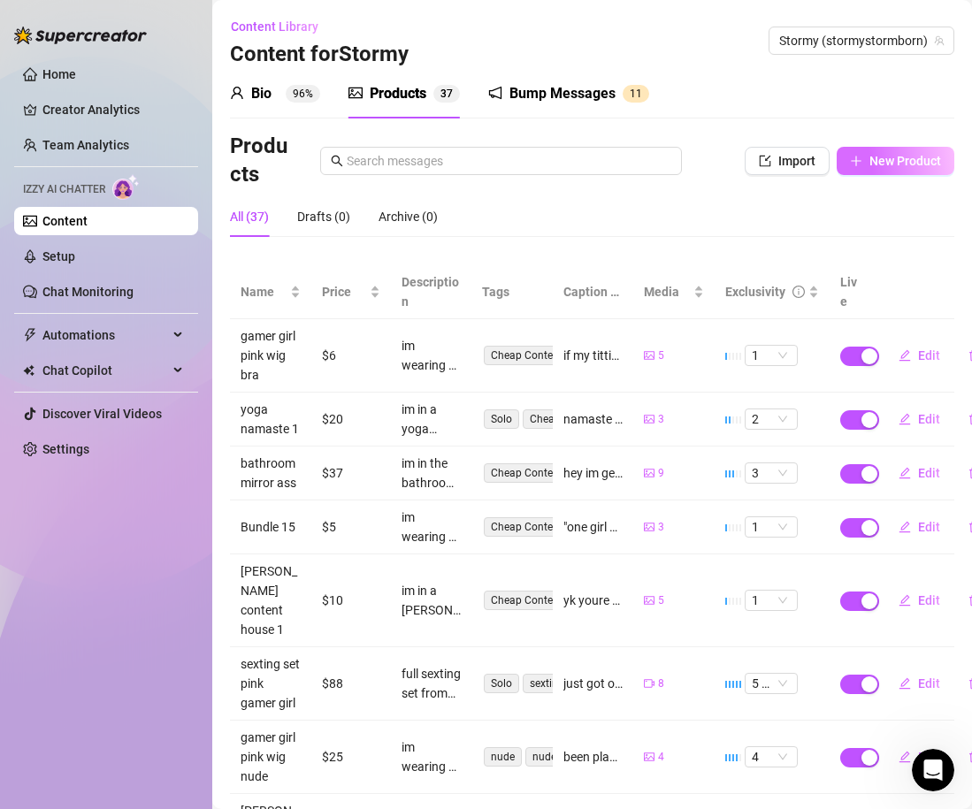
click at [886, 167] on span "New Product" at bounding box center [905, 161] width 72 height 14
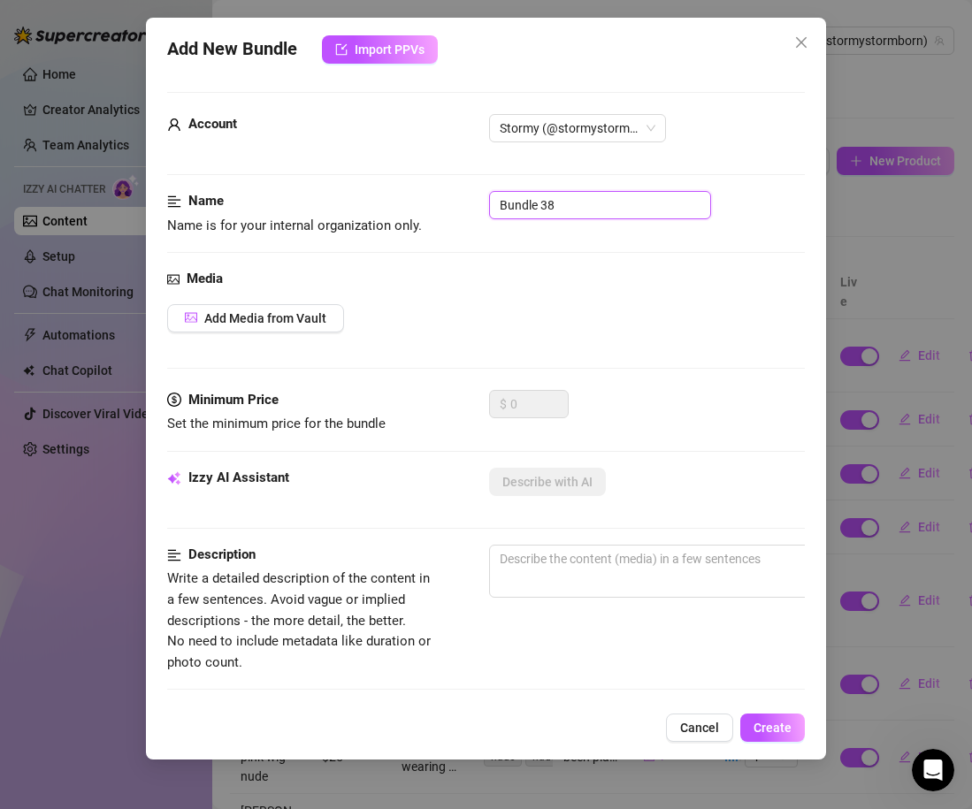
click at [574, 213] on input "Bundle 38" at bounding box center [600, 205] width 222 height 28
click at [309, 320] on span "Add Media from Vault" at bounding box center [265, 318] width 122 height 14
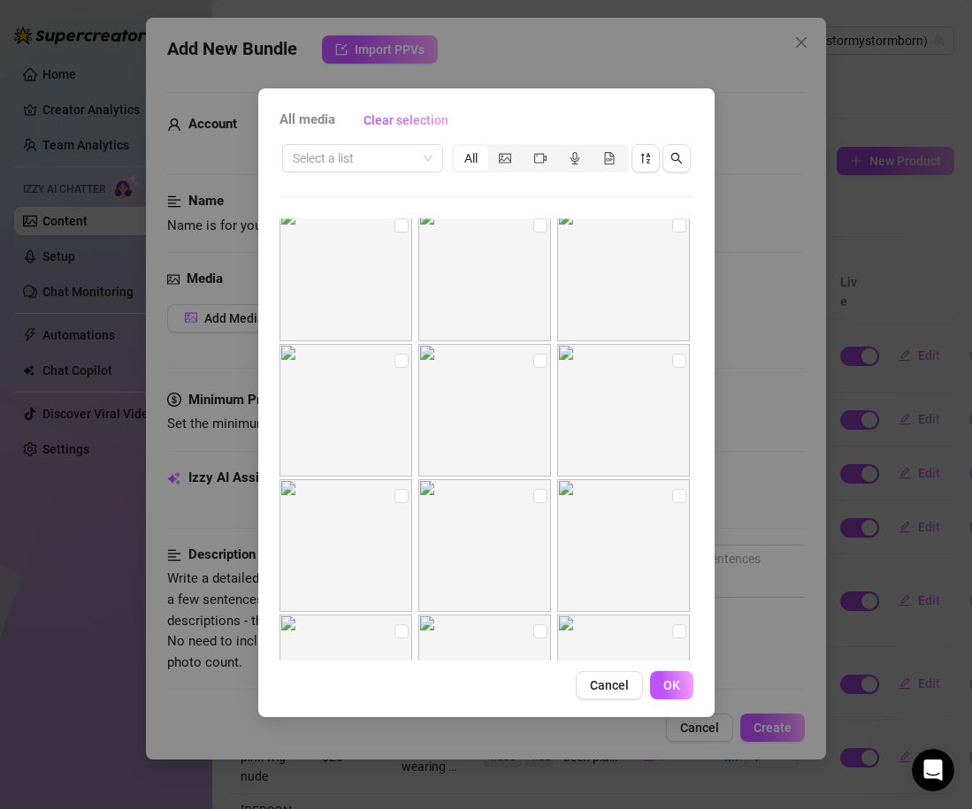
scroll to position [7147, 0]
click at [401, 393] on input "checkbox" at bounding box center [401, 393] width 14 height 14
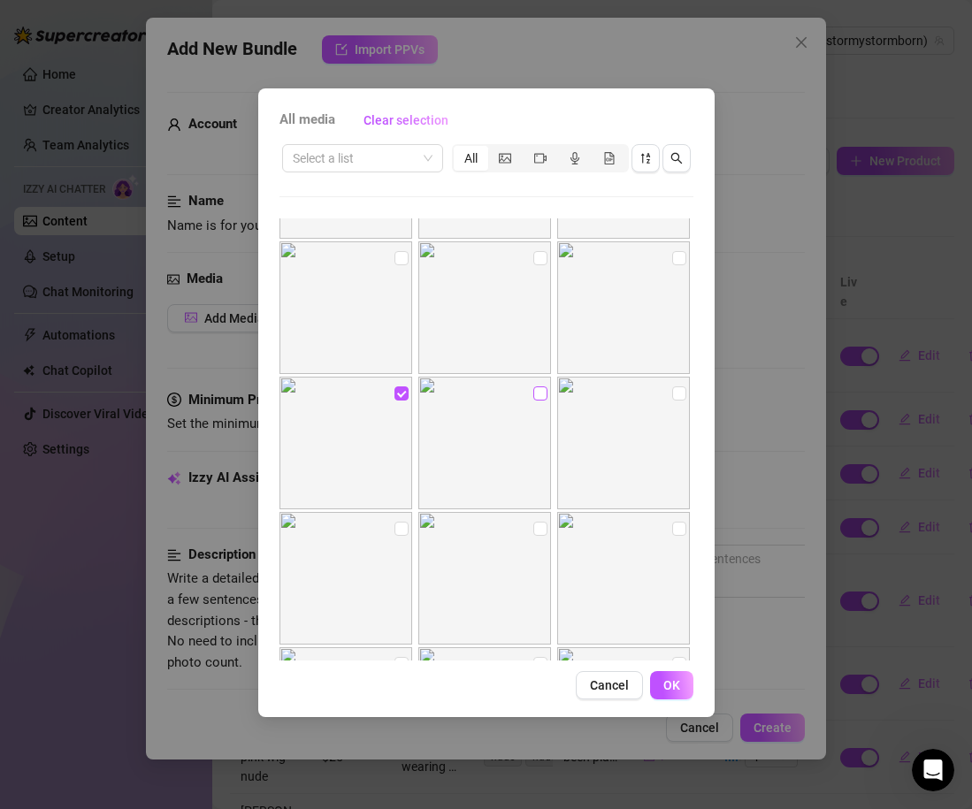
click at [546, 391] on input "checkbox" at bounding box center [540, 393] width 14 height 14
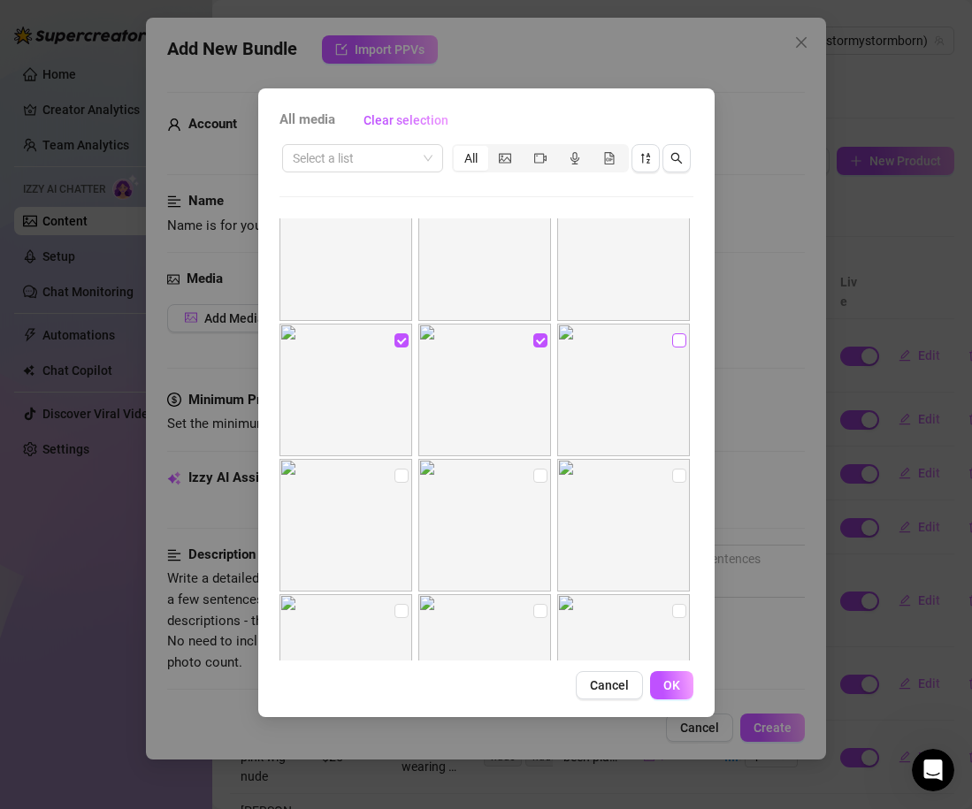
click at [676, 341] on input "checkbox" at bounding box center [679, 340] width 14 height 14
click at [400, 481] on input "checkbox" at bounding box center [401, 476] width 14 height 14
click at [538, 476] on input "checkbox" at bounding box center [540, 476] width 14 height 14
click at [676, 477] on input "checkbox" at bounding box center [679, 476] width 14 height 14
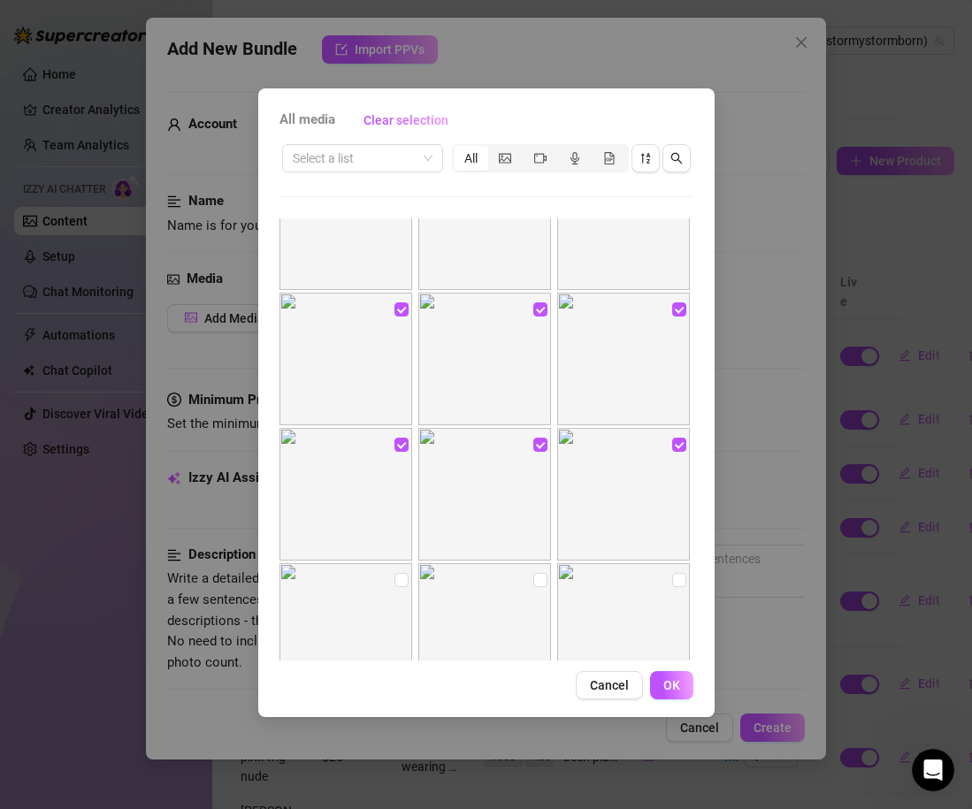
scroll to position [7214, 0]
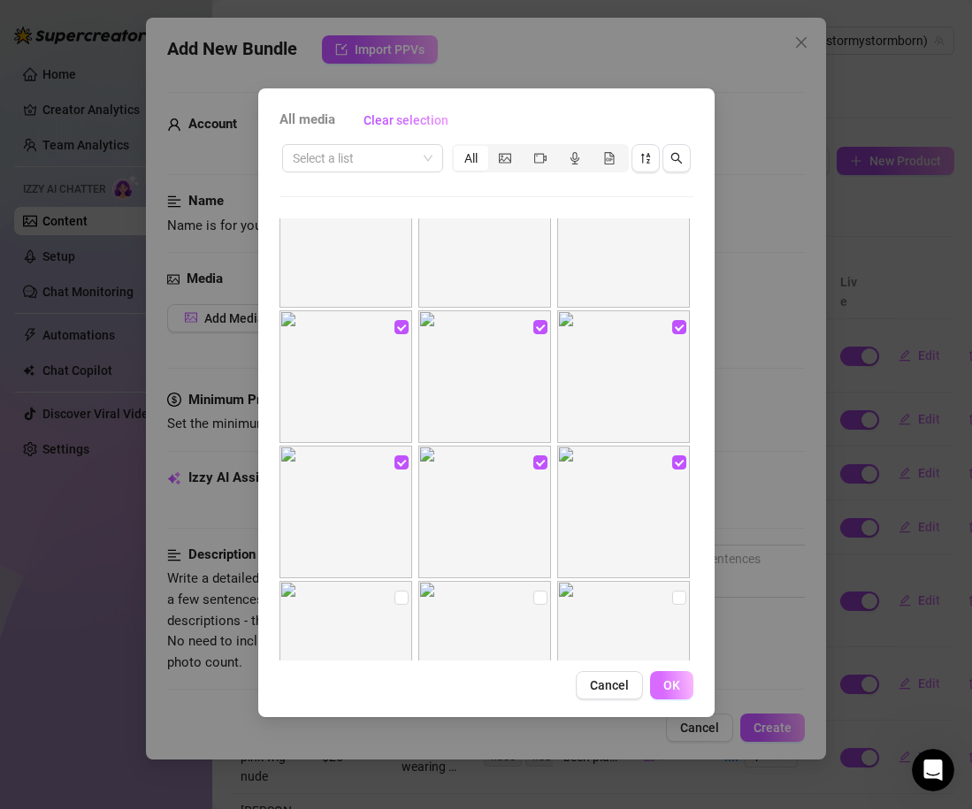
click at [660, 693] on button "OK" at bounding box center [671, 685] width 43 height 28
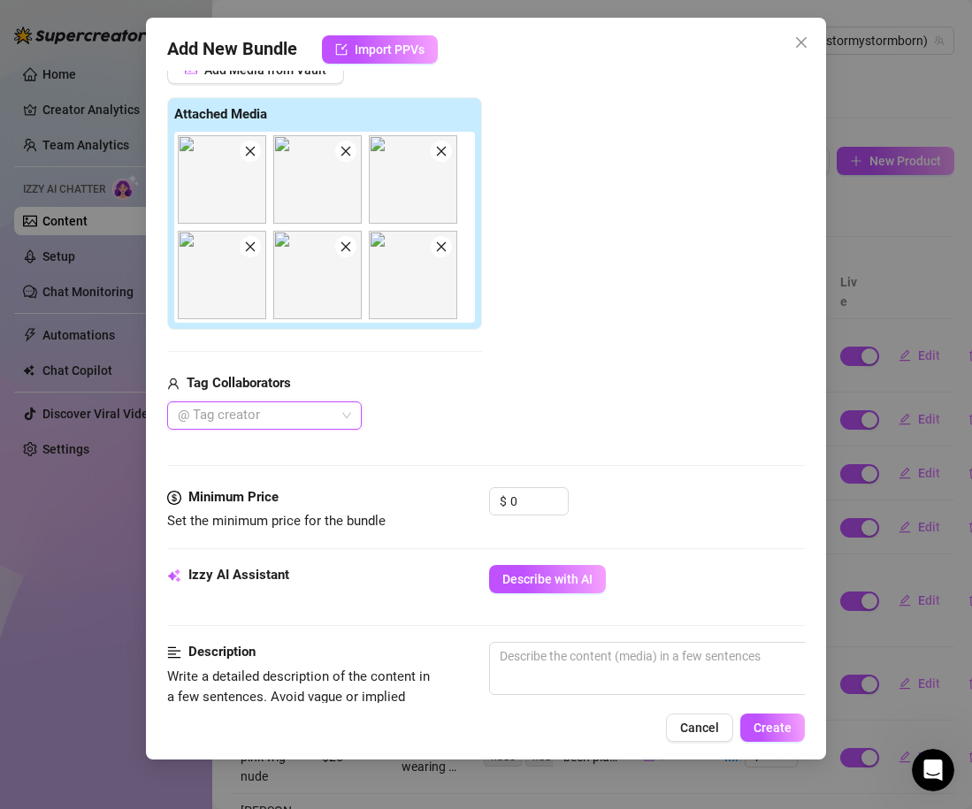
scroll to position [342, 0]
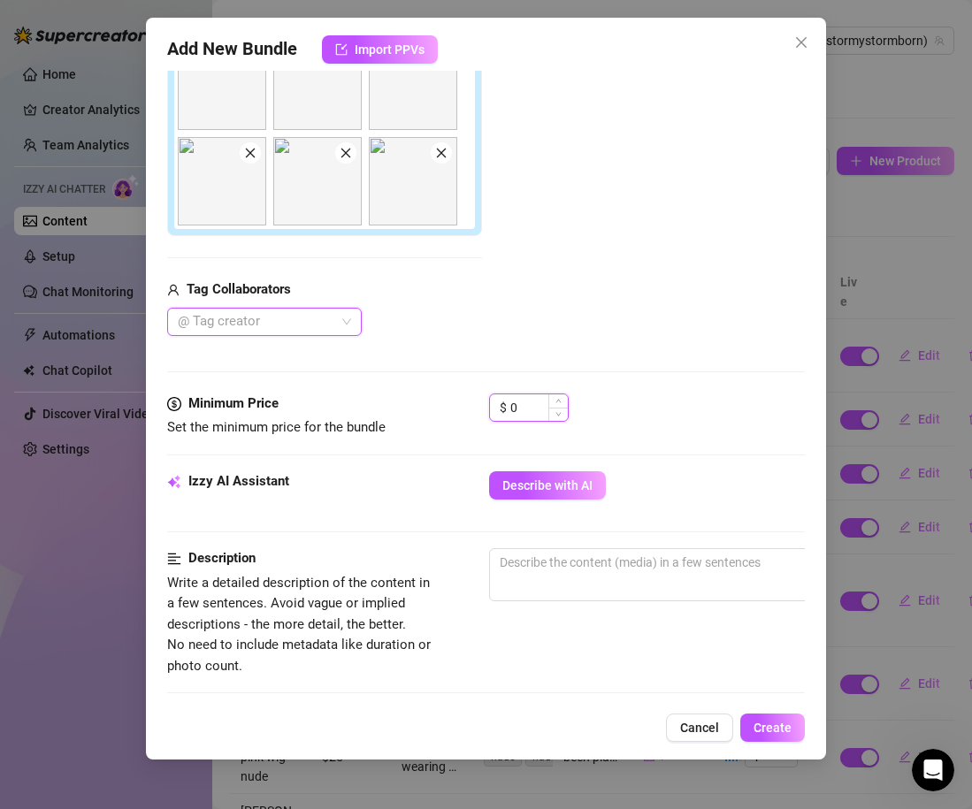
click at [534, 406] on input "0" at bounding box center [538, 407] width 57 height 27
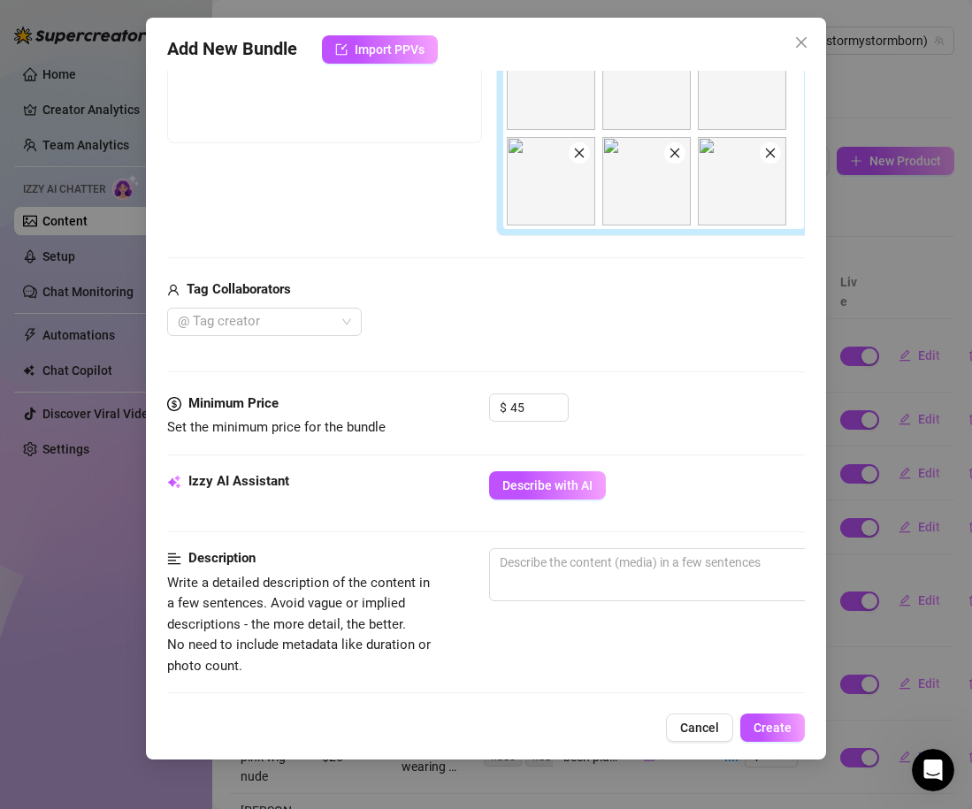
click at [637, 369] on div "Media Add Media from Vault Free preview Pay to view Tag Collaborators @ Tag cre…" at bounding box center [486, 160] width 638 height 467
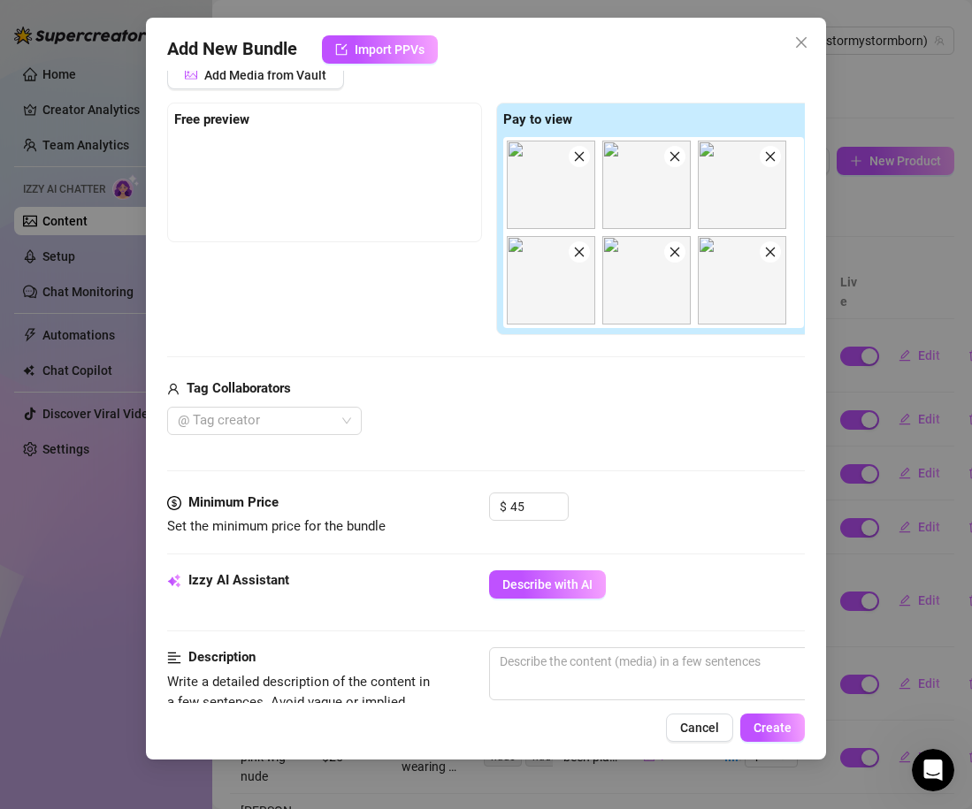
scroll to position [226, 0]
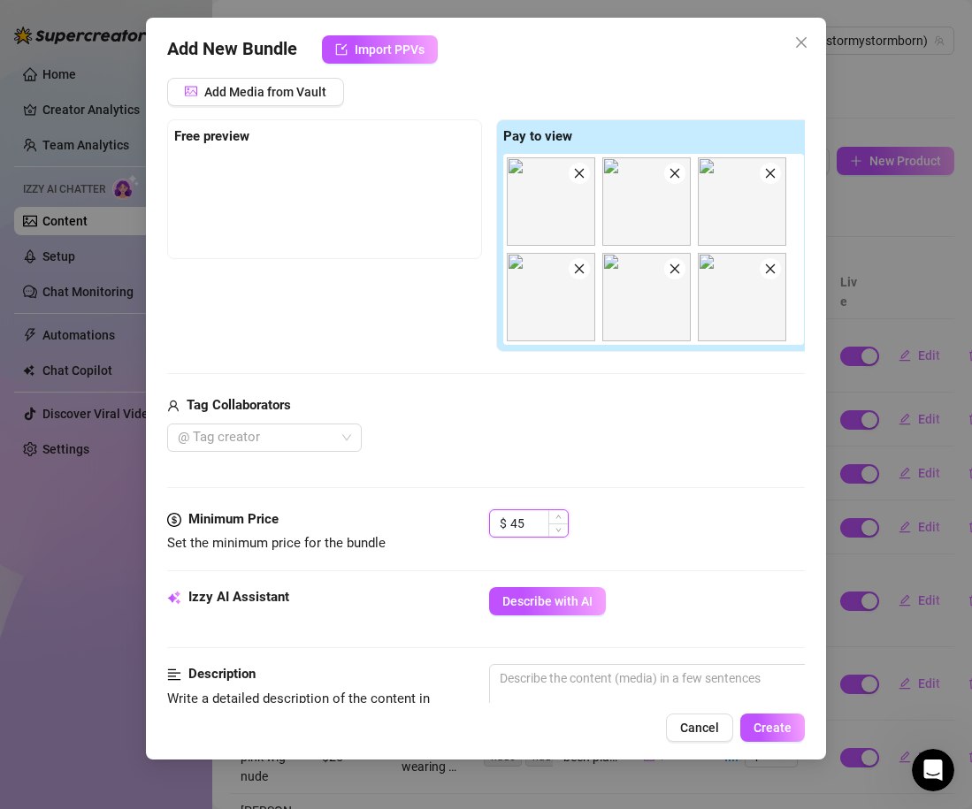
click at [520, 525] on input "45" at bounding box center [538, 523] width 57 height 27
click at [653, 480] on div "Media Add Media from Vault Free preview Pay to view Tag Collaborators @ Tag cre…" at bounding box center [486, 275] width 638 height 467
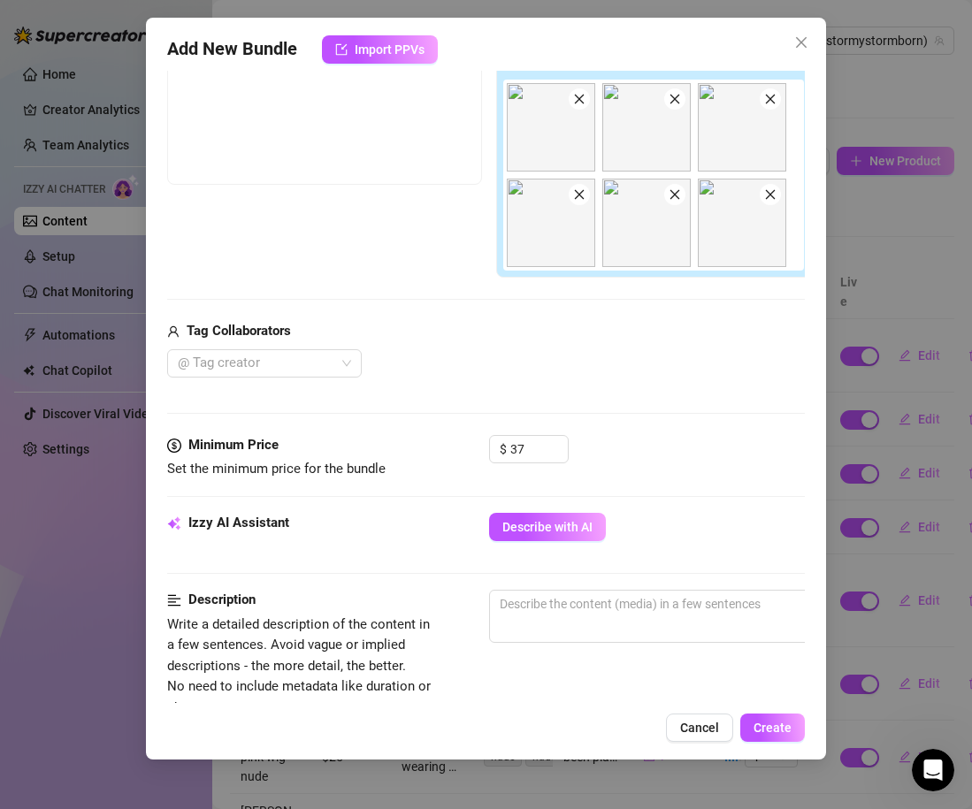
scroll to position [339, 0]
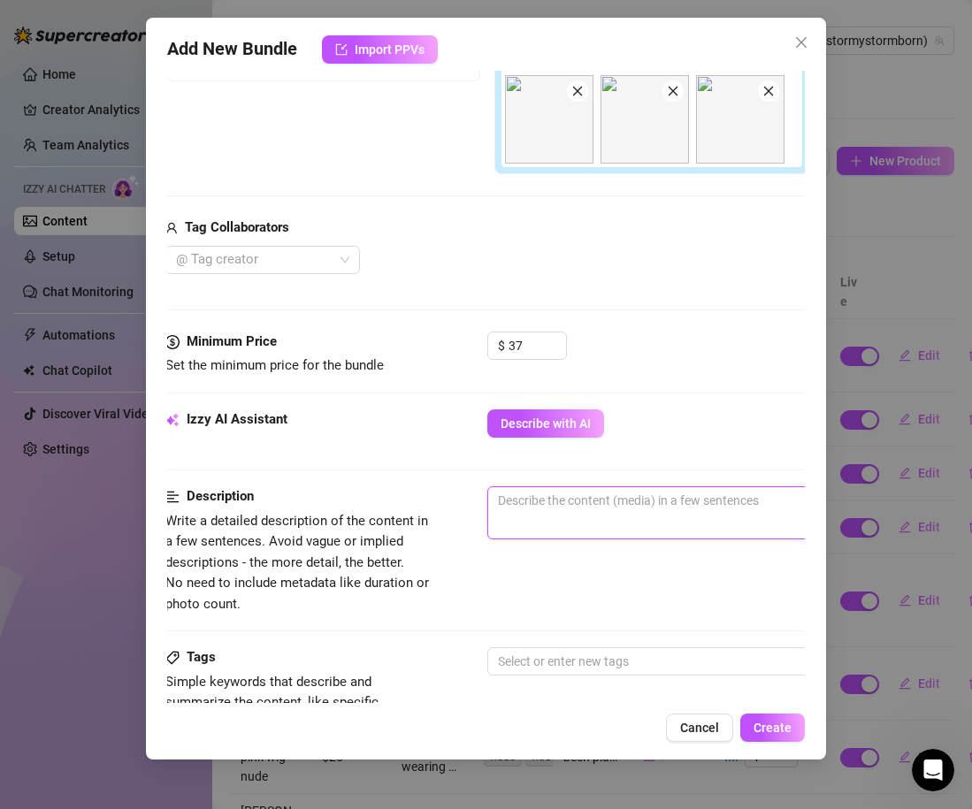
click at [630, 501] on textarea at bounding box center [796, 500] width 617 height 27
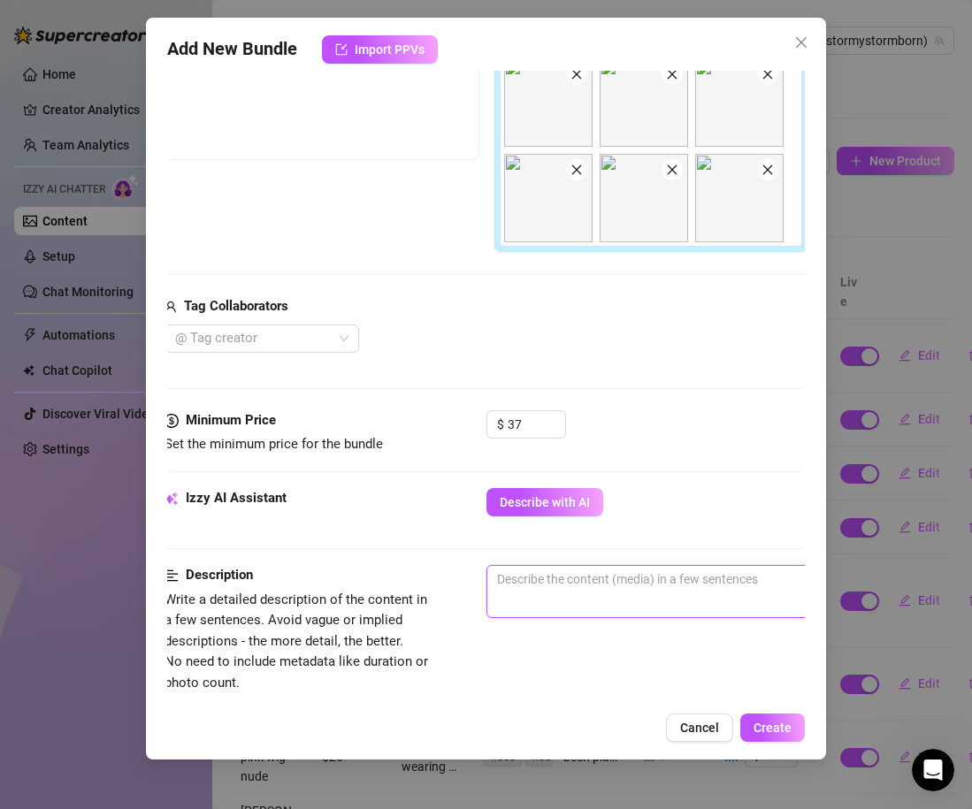
scroll to position [325, 8]
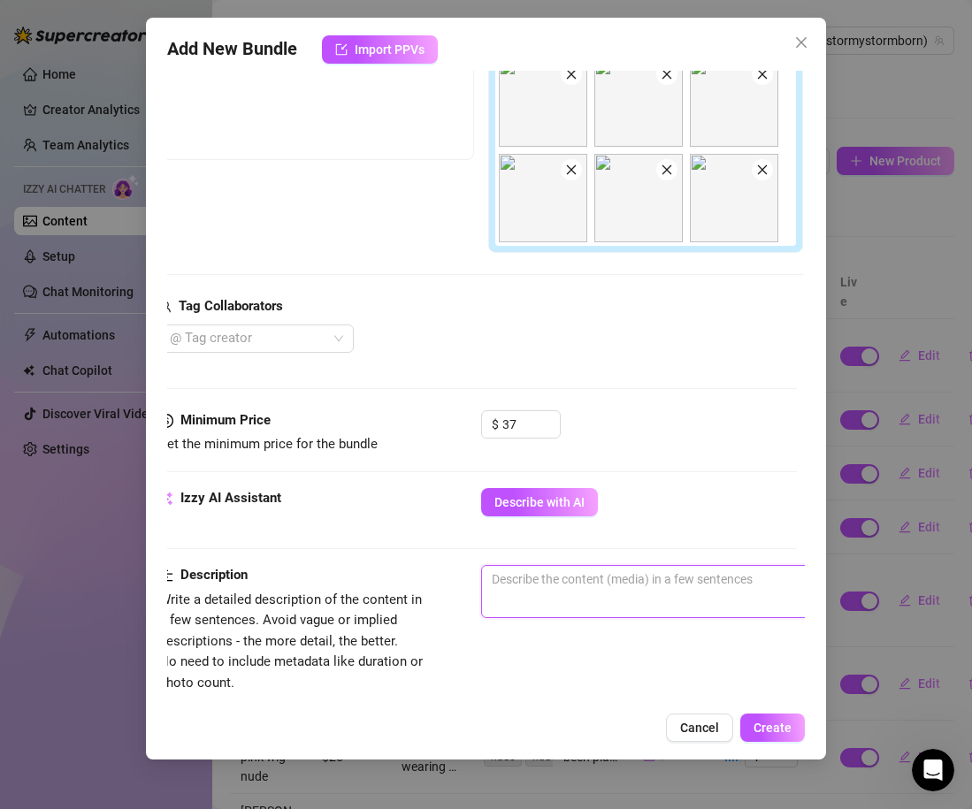
paste textarea "im wearing a pink wig and gamer girl headset and totally nude showing my tittie…"
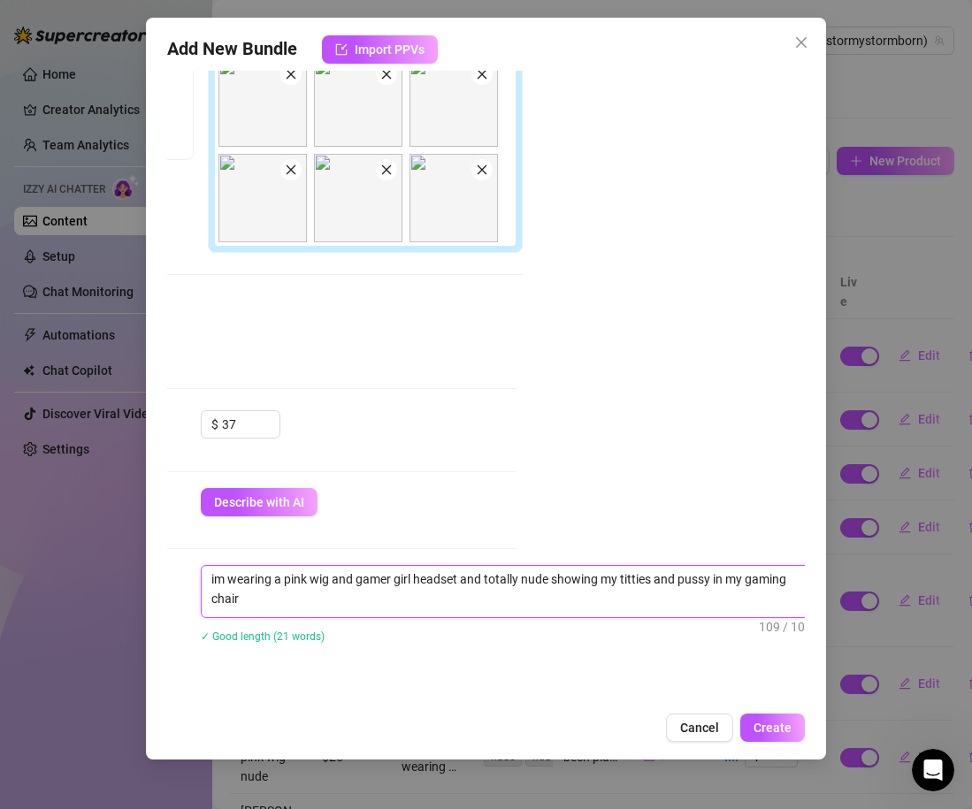
scroll to position [325, 302]
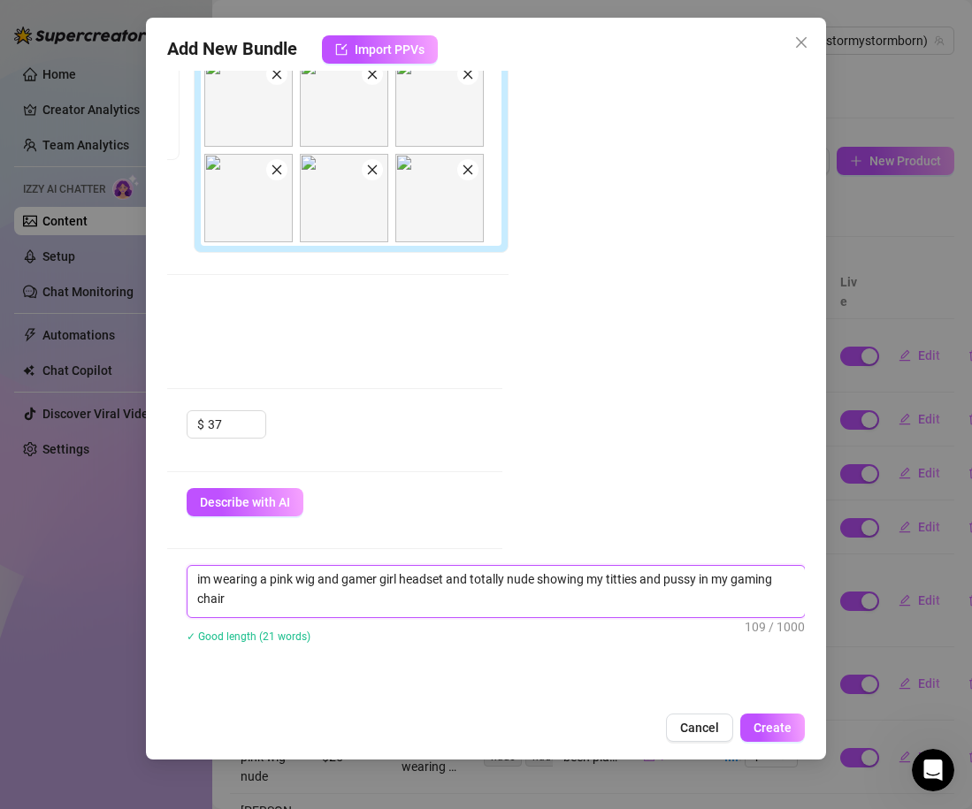
click at [254, 118] on img at bounding box center [248, 102] width 88 height 88
click at [255, 433] on span "Decrease Value" at bounding box center [255, 430] width 19 height 16
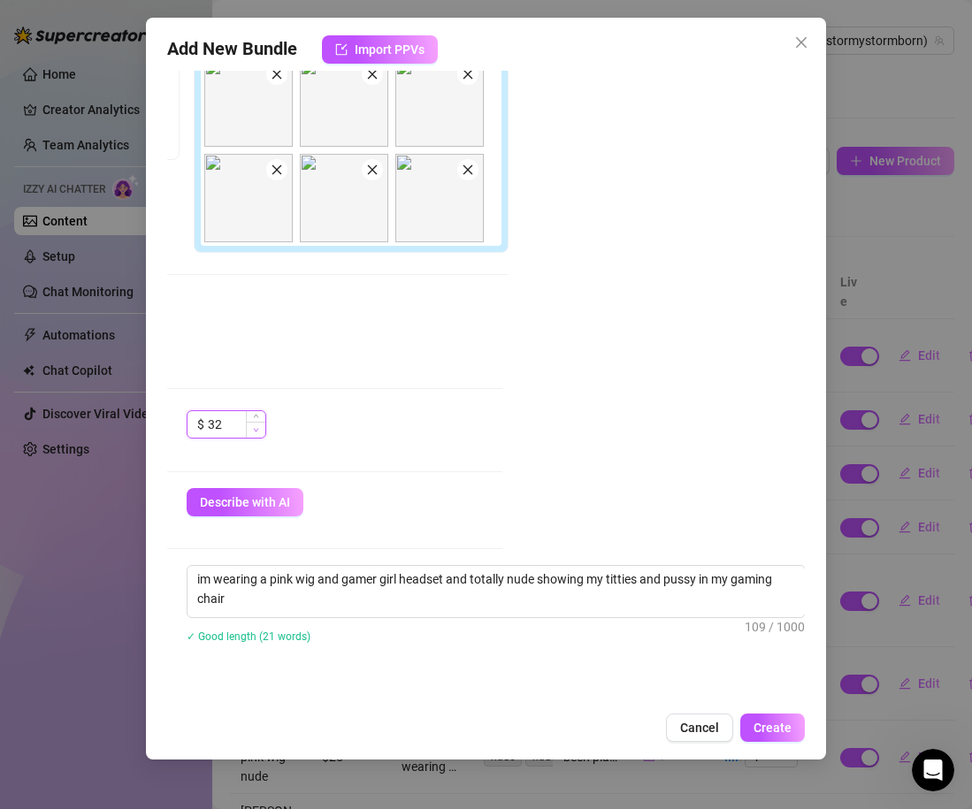
click at [255, 433] on span "Decrease Value" at bounding box center [255, 430] width 19 height 16
click at [254, 432] on icon "down" at bounding box center [256, 430] width 6 height 6
click at [403, 470] on div "Minimum Price Set the minimum price for the bundle $ 30" at bounding box center [184, 449] width 638 height 78
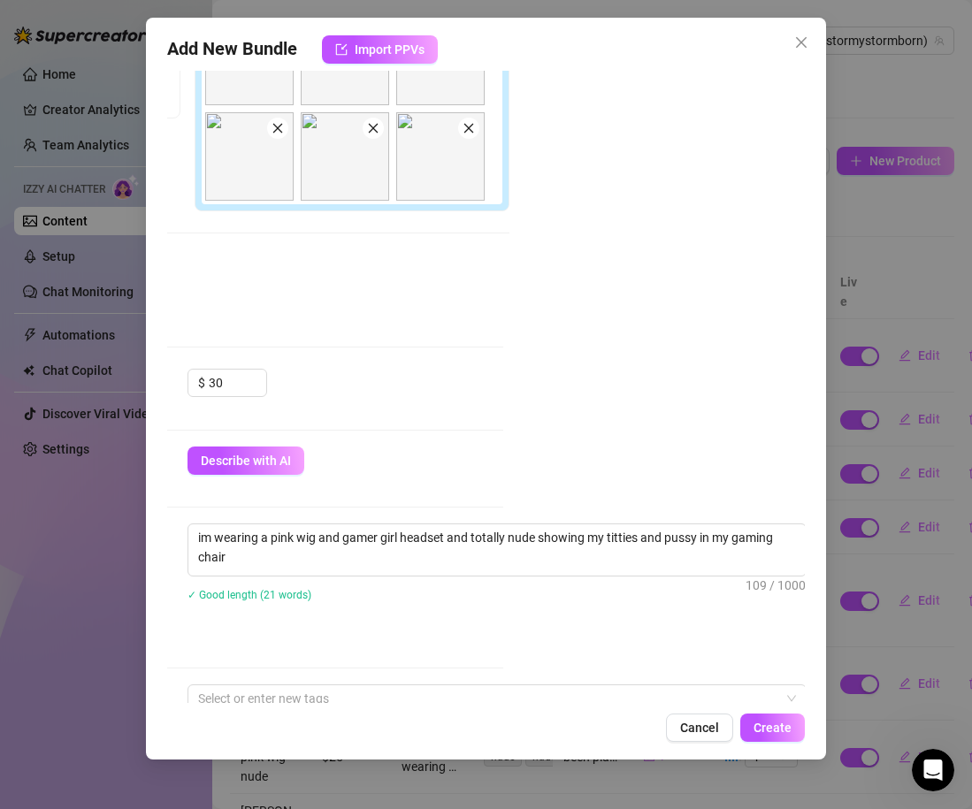
scroll to position [403, 302]
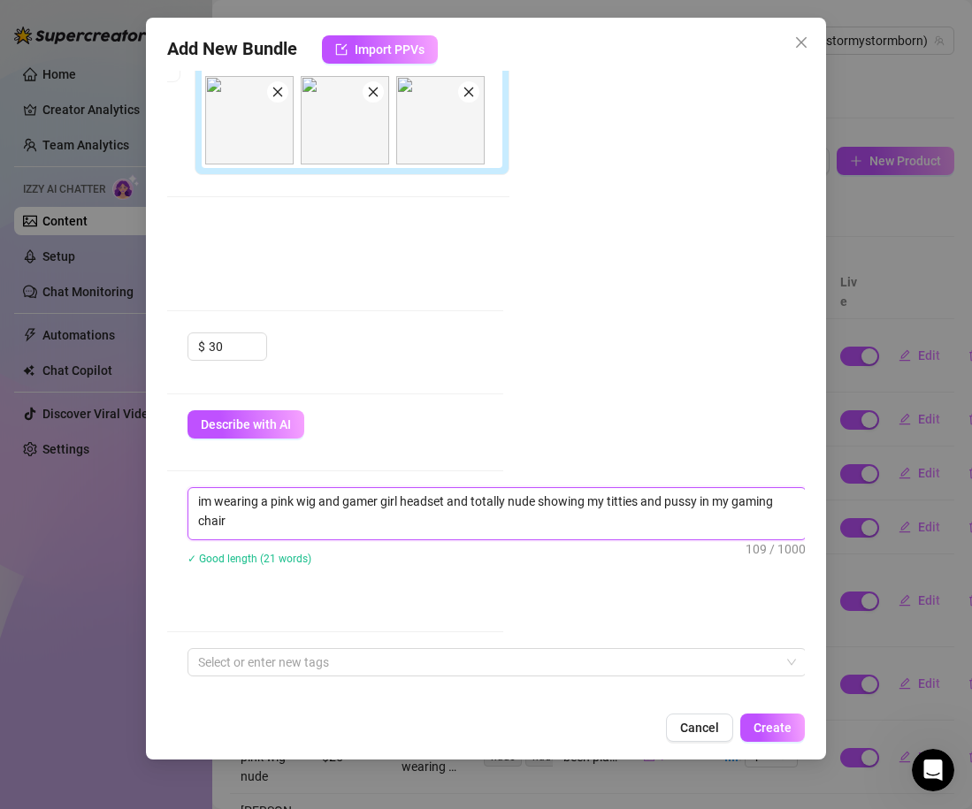
click at [393, 531] on textarea "im wearing a pink wig and gamer girl headset and totally nude showing my tittie…" at bounding box center [496, 511] width 617 height 46
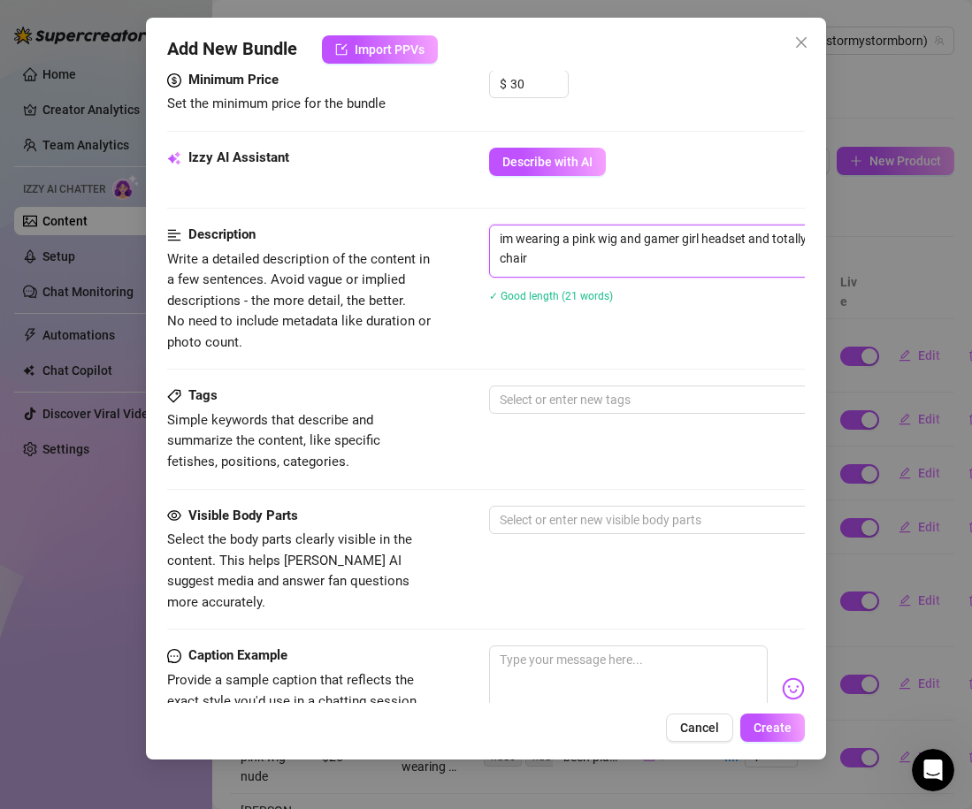
scroll to position [668, 10]
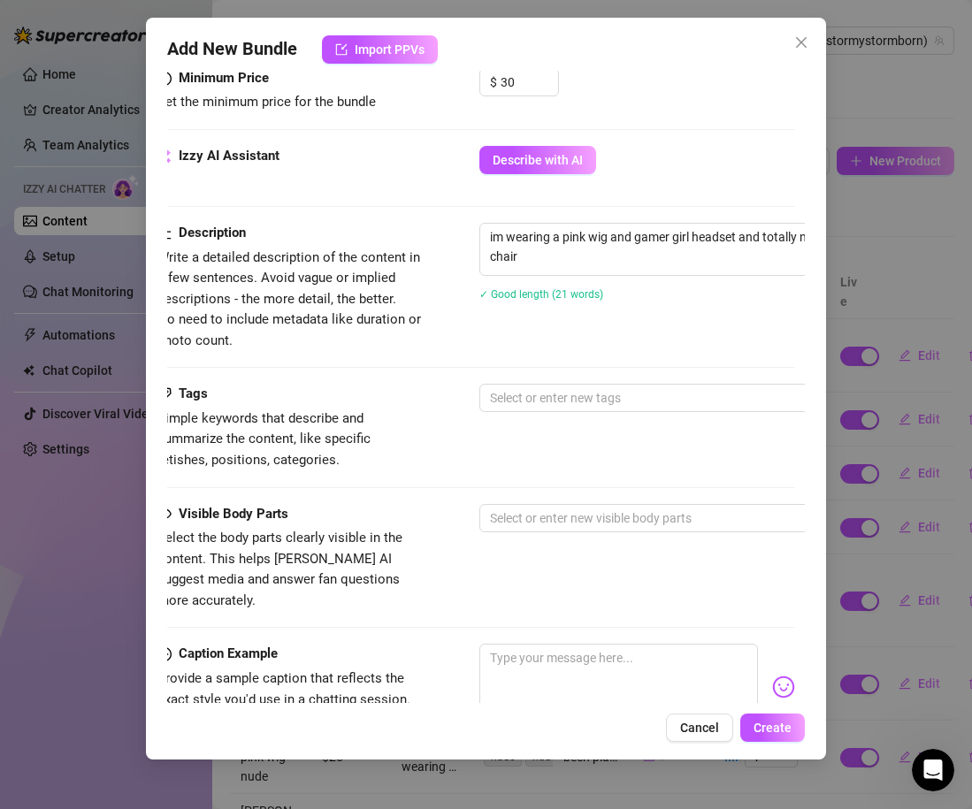
click at [574, 383] on div "Description Write a detailed description of the content in a few sentences. Avo…" at bounding box center [476, 303] width 638 height 161
click at [577, 391] on div at bounding box center [779, 398] width 593 height 25
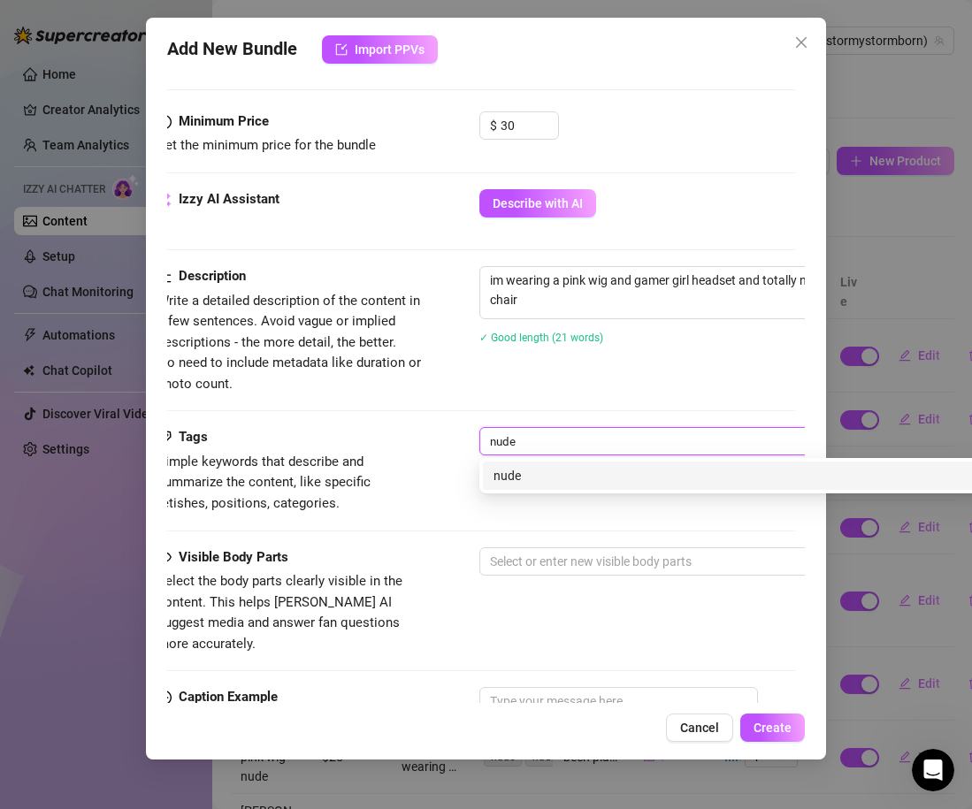
scroll to position [623, 10]
click at [531, 474] on div "nude" at bounding box center [788, 477] width 591 height 19
click at [531, 483] on div "nudes" at bounding box center [788, 477] width 591 height 19
click at [517, 481] on div "pink wig" at bounding box center [788, 477] width 591 height 19
click at [566, 480] on div "pussy" at bounding box center [788, 477] width 591 height 19
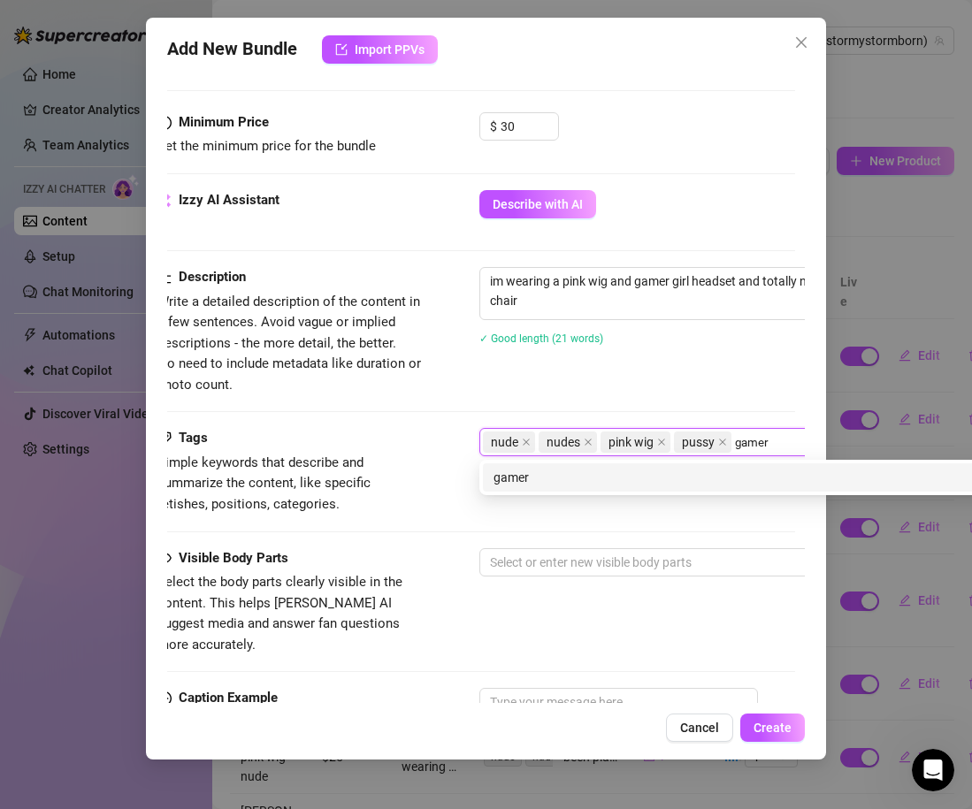
click at [501, 480] on div "gamer" at bounding box center [788, 477] width 591 height 19
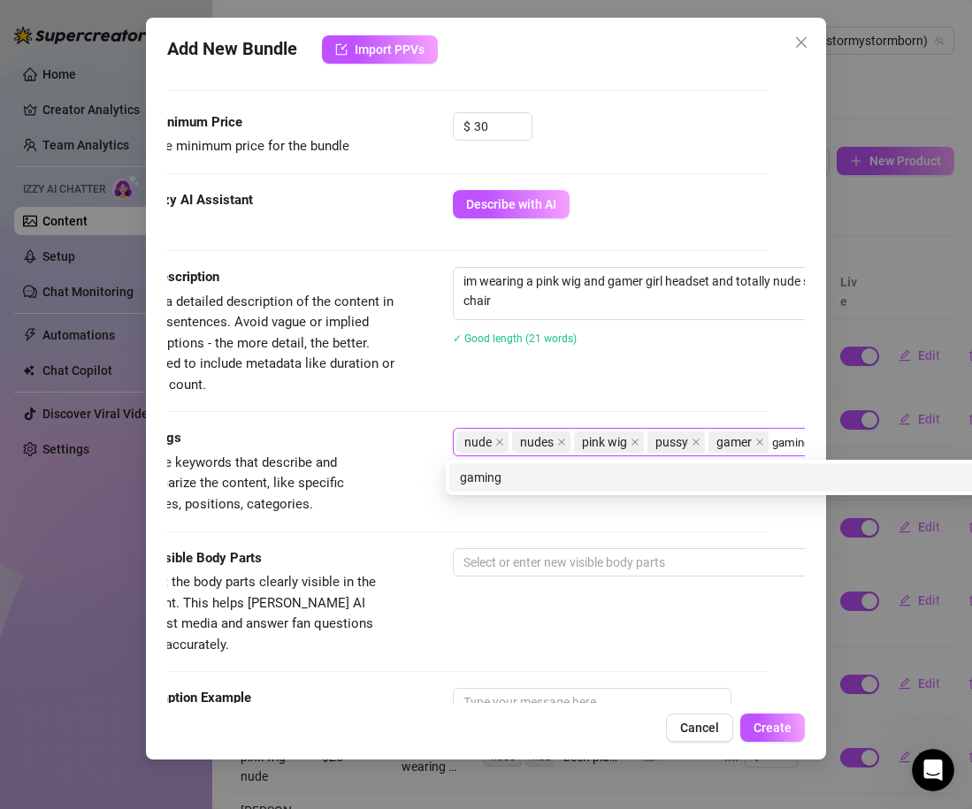
scroll to position [623, 42]
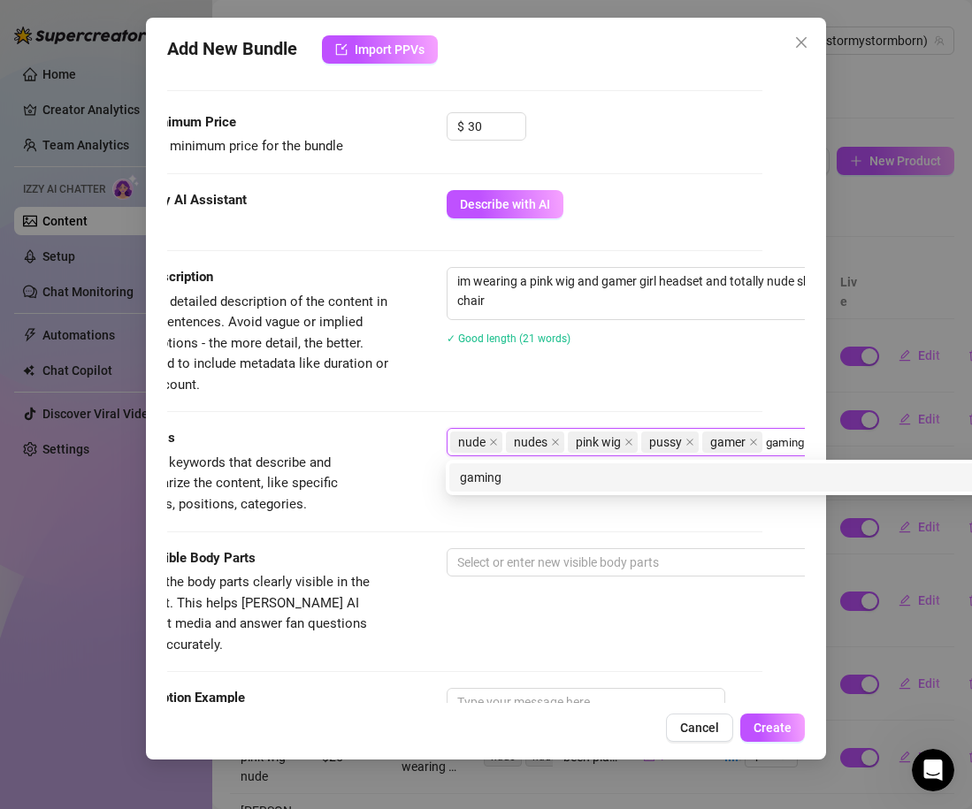
click at [525, 470] on div "gaming" at bounding box center [755, 477] width 591 height 19
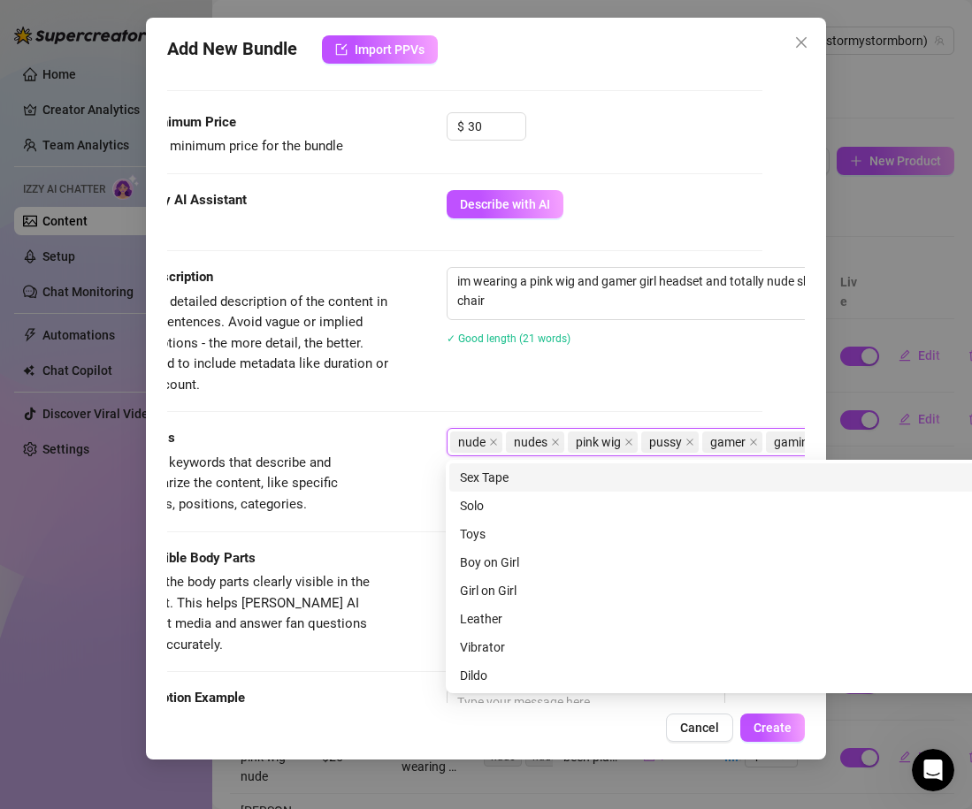
click at [338, 483] on span "Simple keywords that describe and summarize the content, like specific fetishes…" at bounding box center [231, 483] width 213 height 57
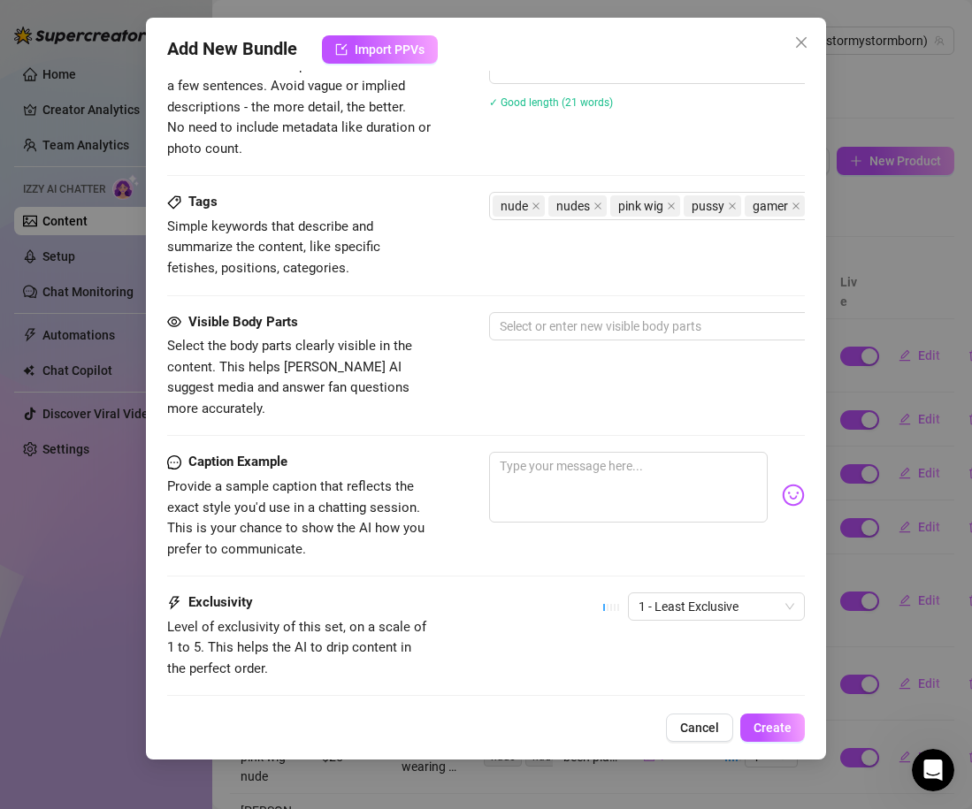
scroll to position [870, 0]
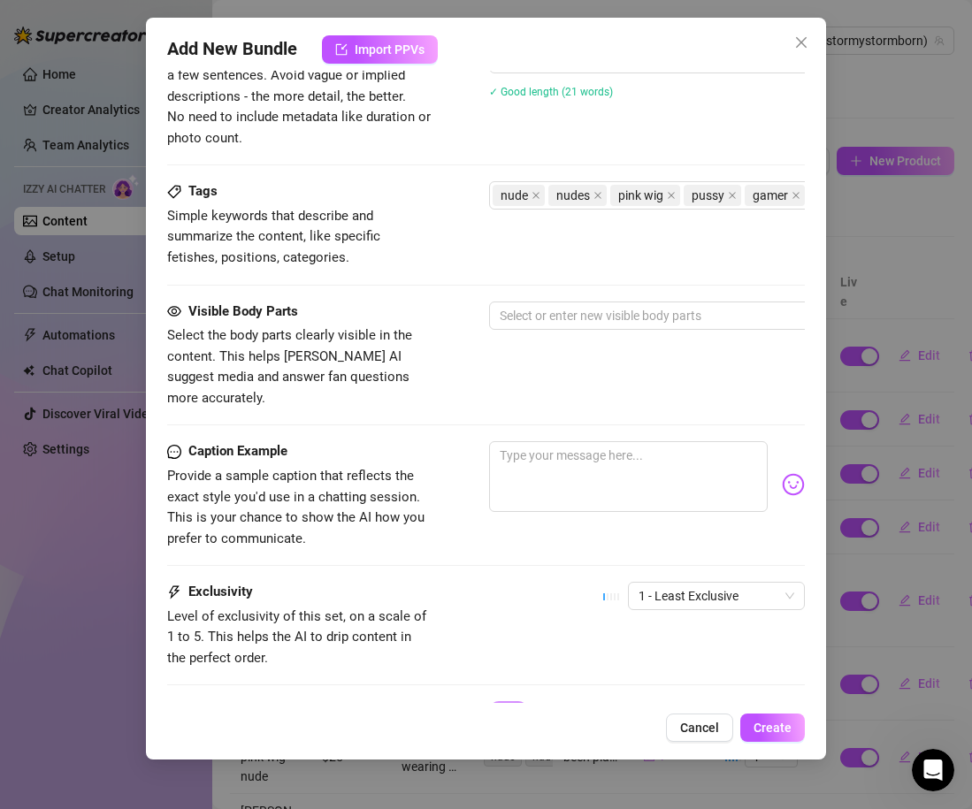
click at [555, 298] on div "Tags Simple keywords that describe and summarize the content, like specific fet…" at bounding box center [486, 240] width 638 height 119
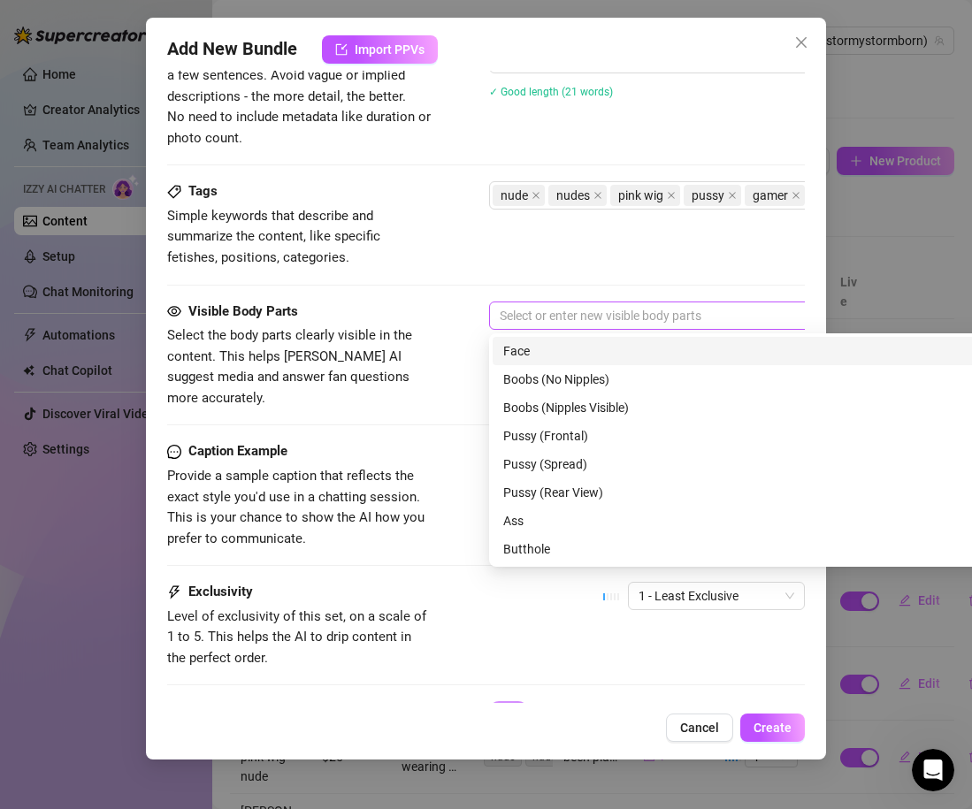
click at [556, 306] on div at bounding box center [789, 315] width 593 height 25
click at [546, 359] on div "Face" at bounding box center [798, 350] width 591 height 19
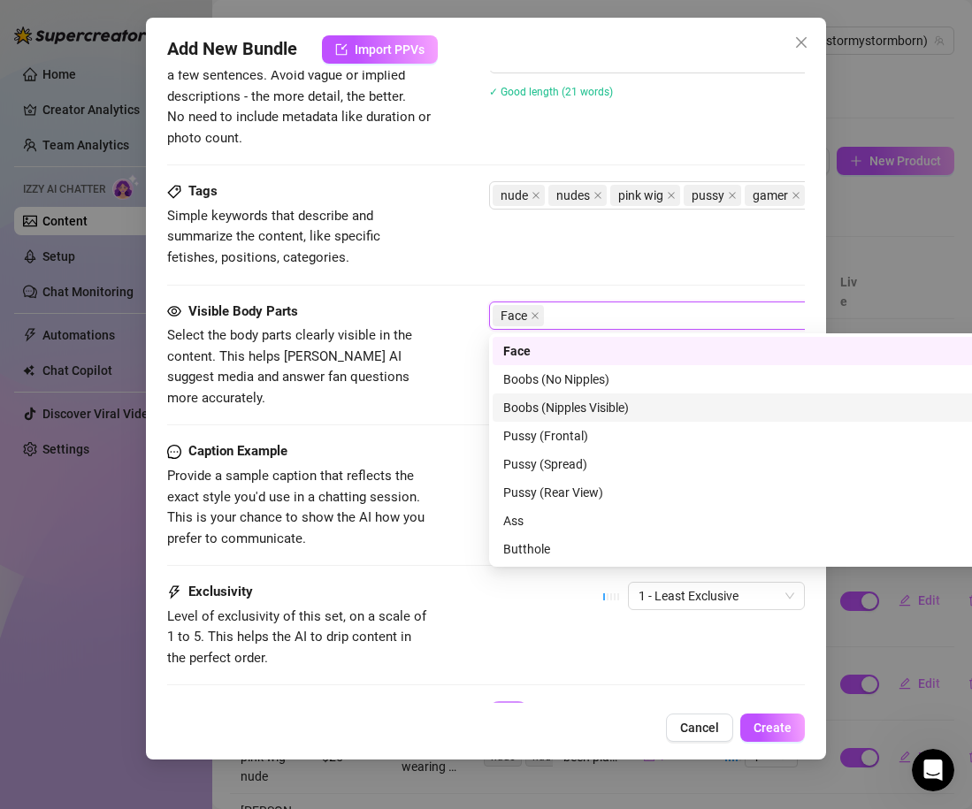
click at [553, 401] on div "Boobs (Nipples Visible)" at bounding box center [798, 407] width 591 height 19
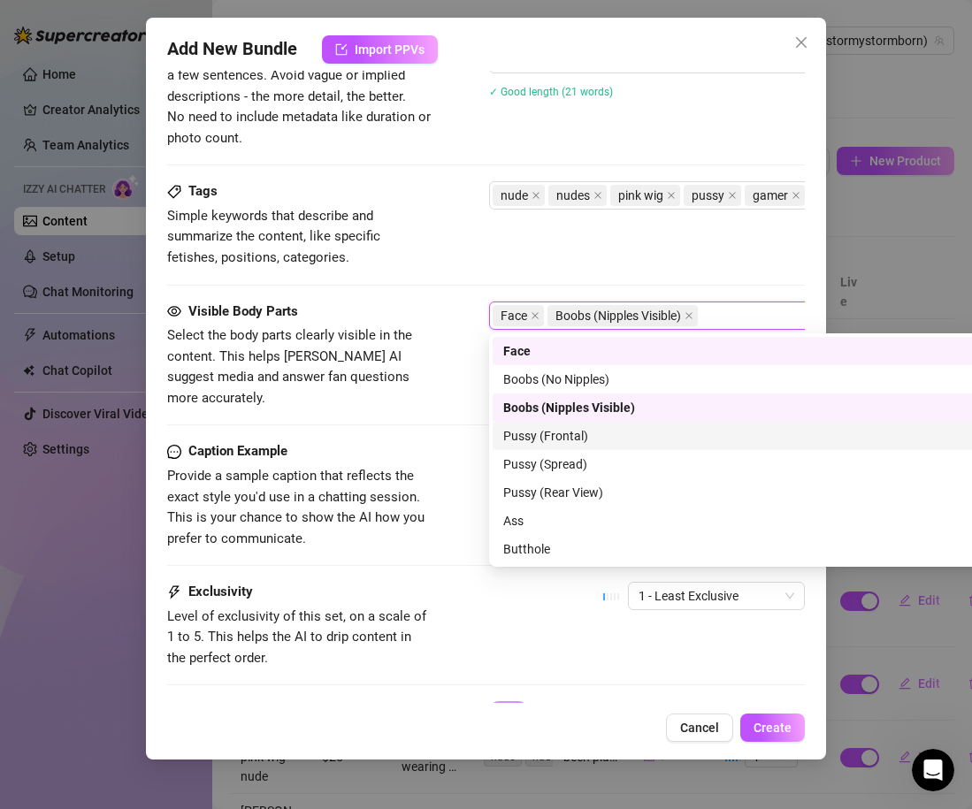
click at [546, 437] on div "Pussy (Frontal)" at bounding box center [798, 435] width 591 height 19
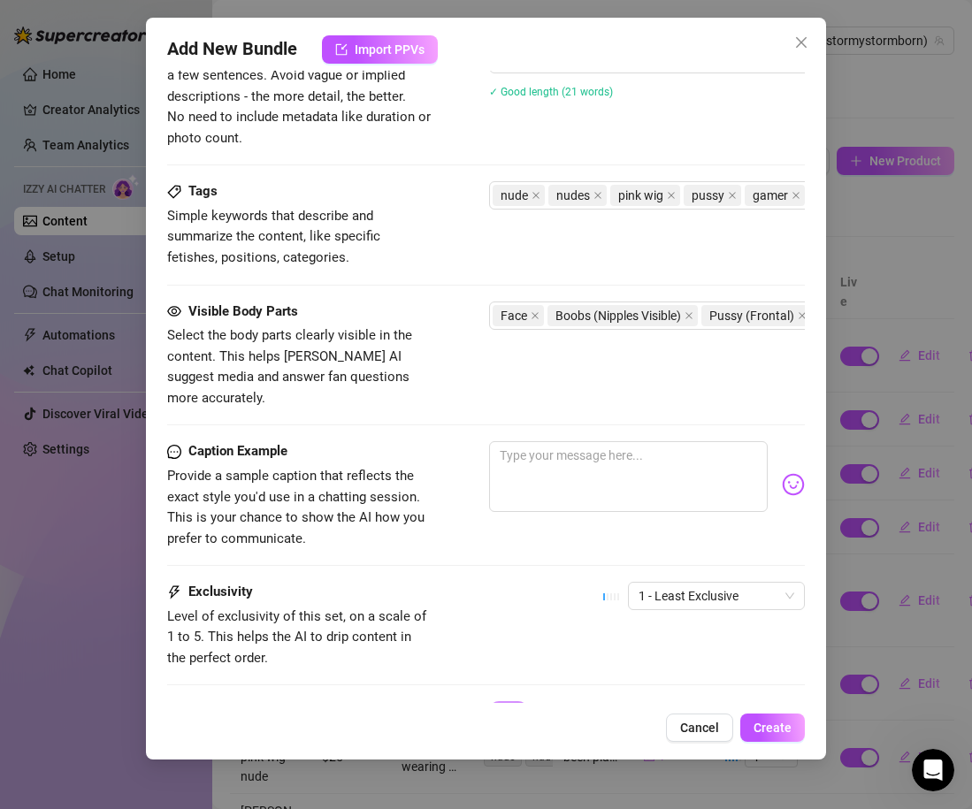
click at [464, 455] on div "Caption Example Provide a sample caption that reflects the exact style you'd us…" at bounding box center [486, 495] width 638 height 108
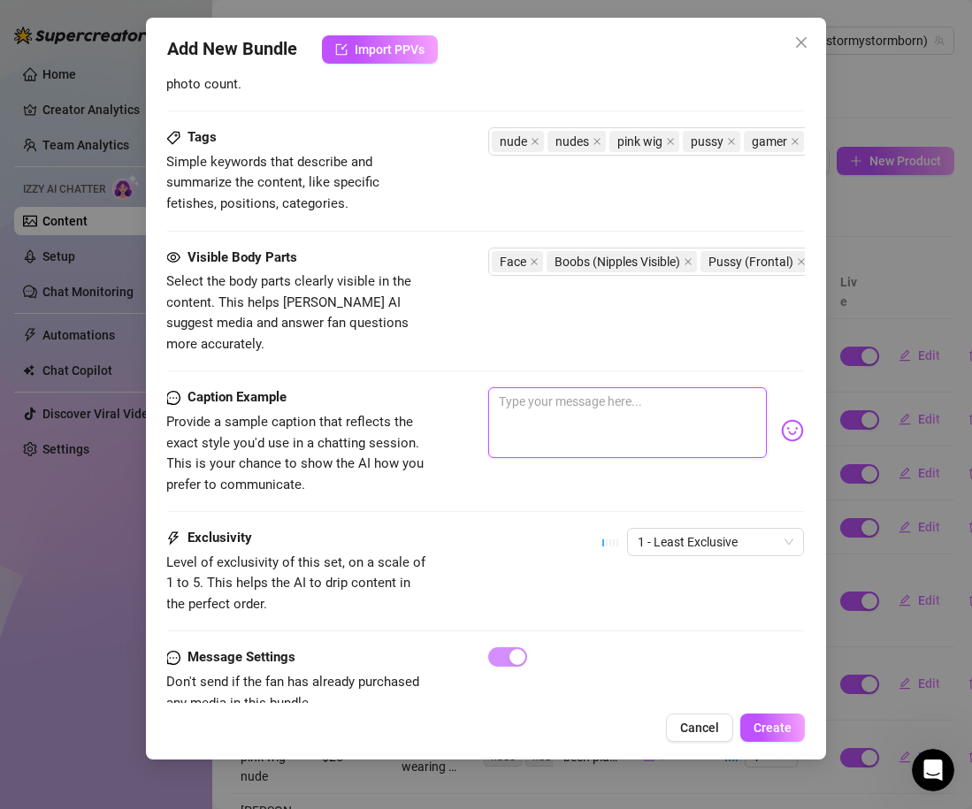
click at [531, 391] on textarea at bounding box center [627, 422] width 279 height 71
click at [505, 387] on textarea "hard to game when you keep making me touch myself" at bounding box center [627, 422] width 279 height 71
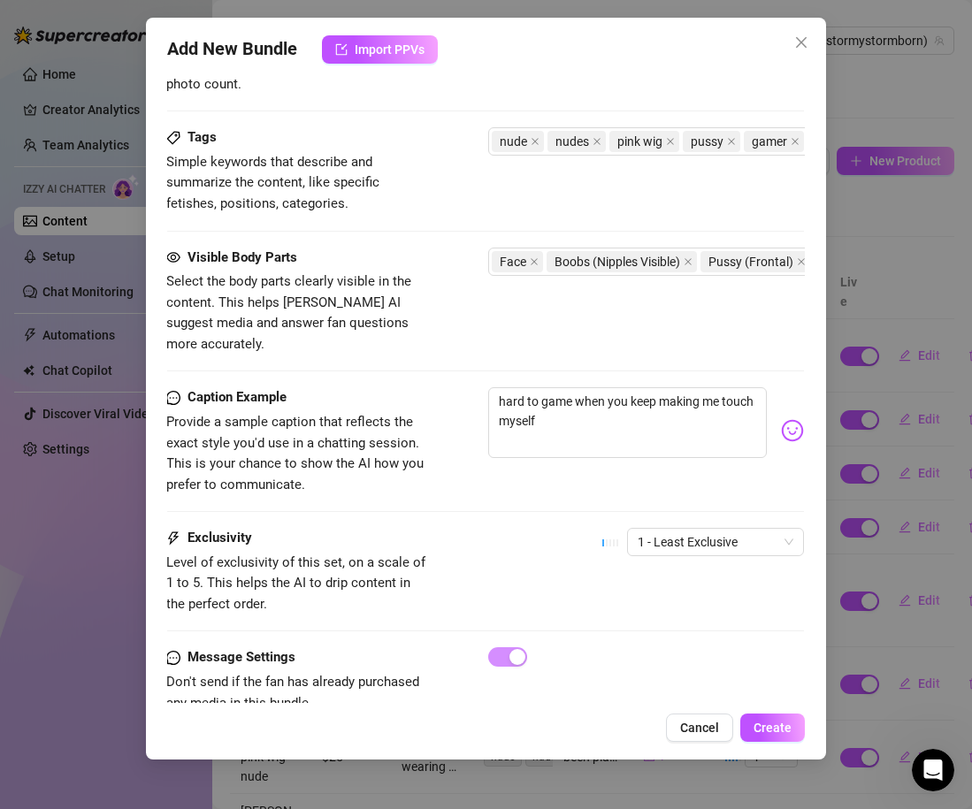
click at [548, 456] on div "Caption Example Provide a sample caption that reflects the exact style you'd us…" at bounding box center [485, 441] width 638 height 108
click at [672, 529] on span "1 - Least Exclusive" at bounding box center [716, 542] width 156 height 27
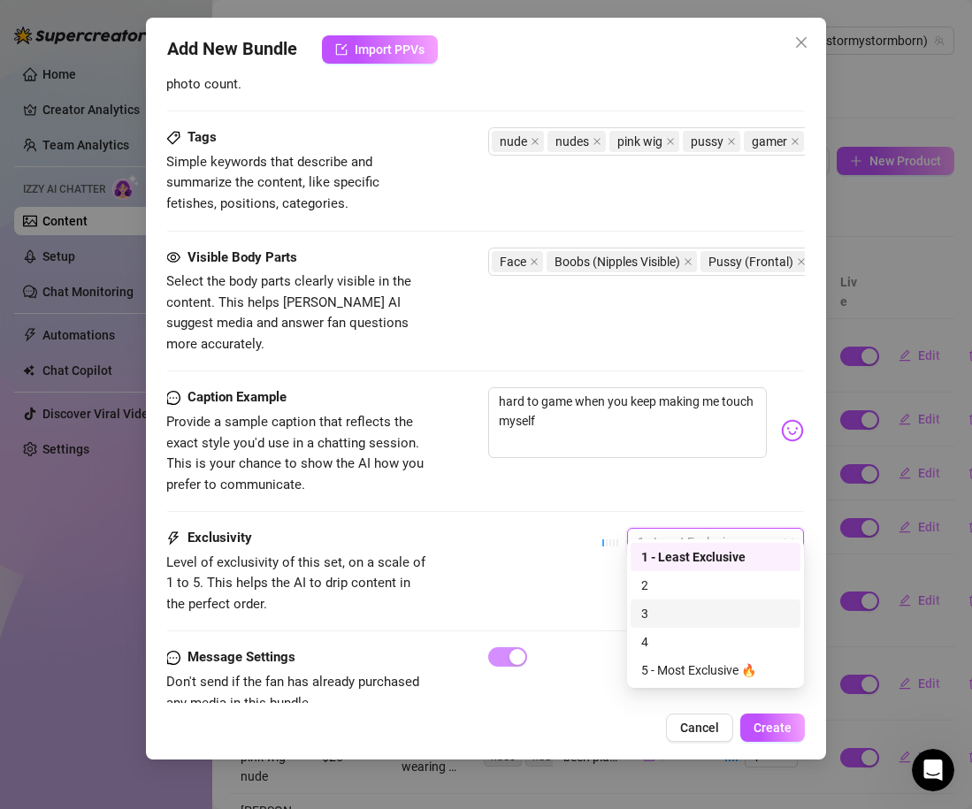
click at [675, 616] on div "3" at bounding box center [715, 613] width 149 height 19
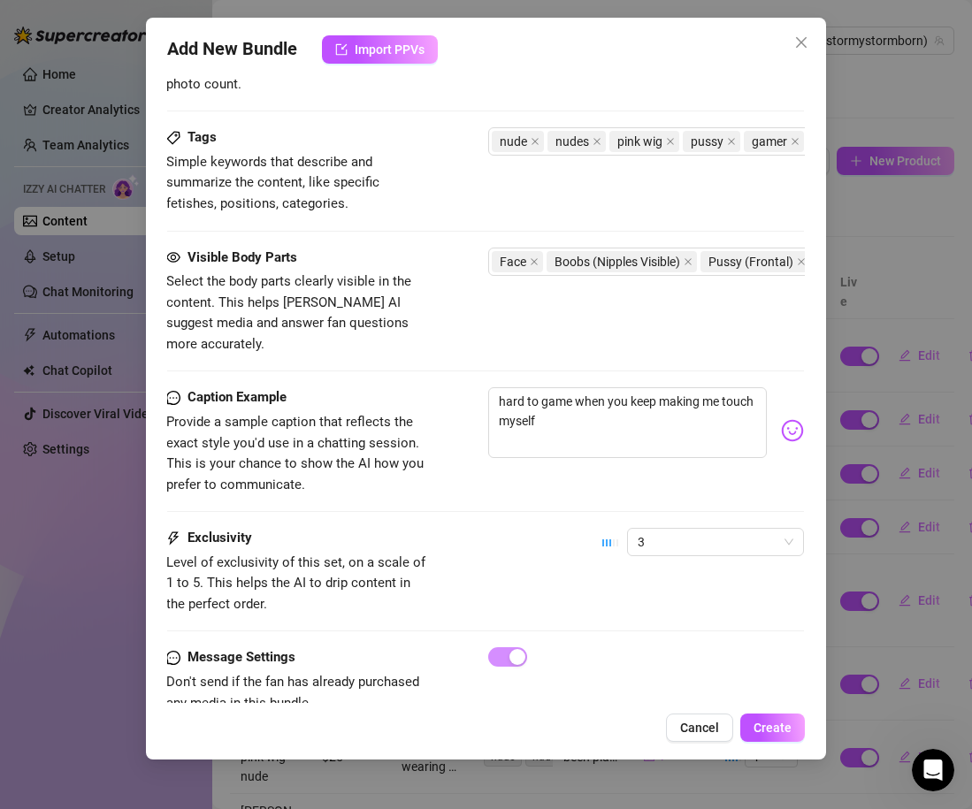
click at [584, 569] on div "Exclusivity Level of exclusivity of this set, on a scale of 1 to 5. This helps …" at bounding box center [485, 571] width 638 height 87
click at [767, 736] on button "Create" at bounding box center [772, 728] width 65 height 28
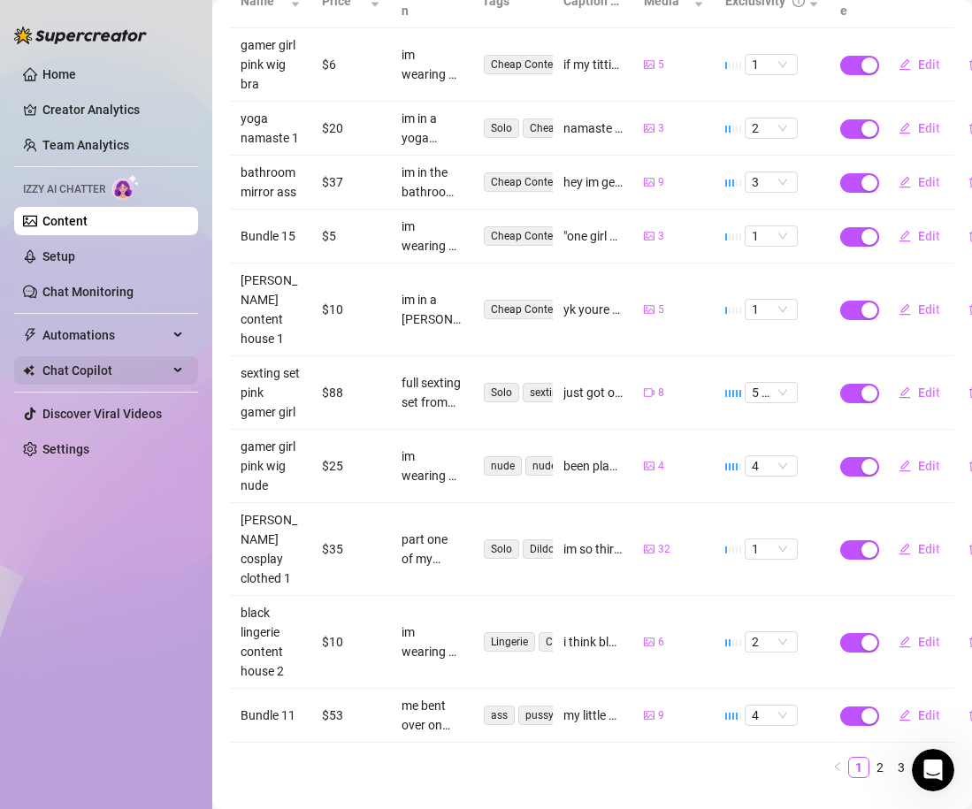
scroll to position [308, 0]
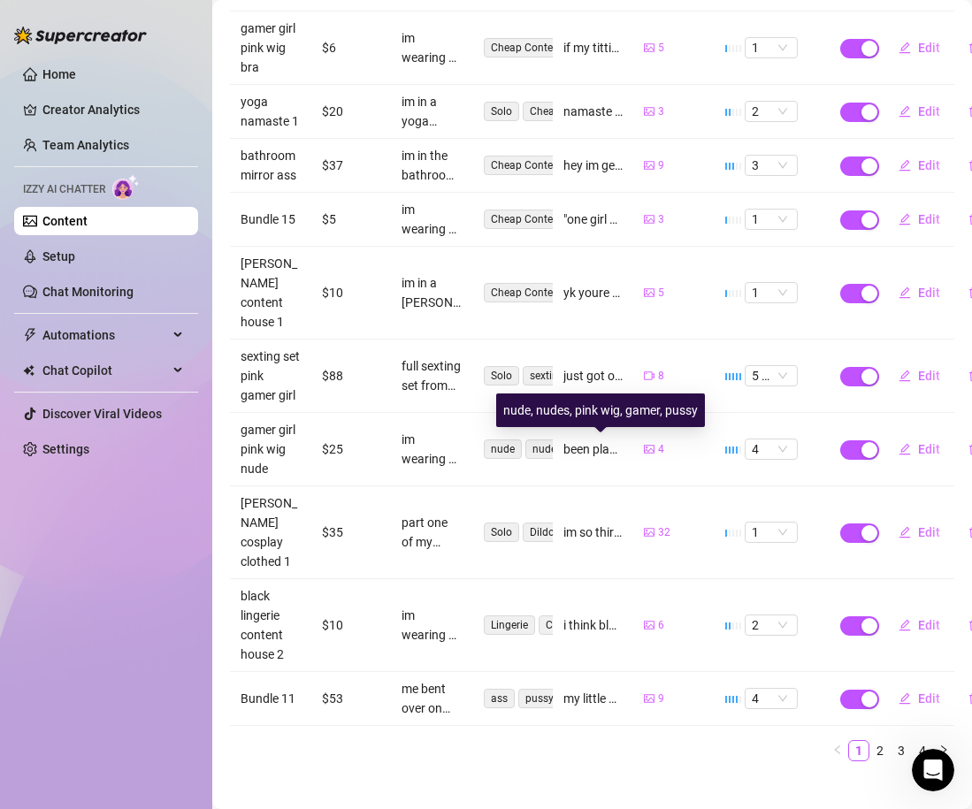
click at [495, 455] on span "nude" at bounding box center [503, 448] width 38 height 19
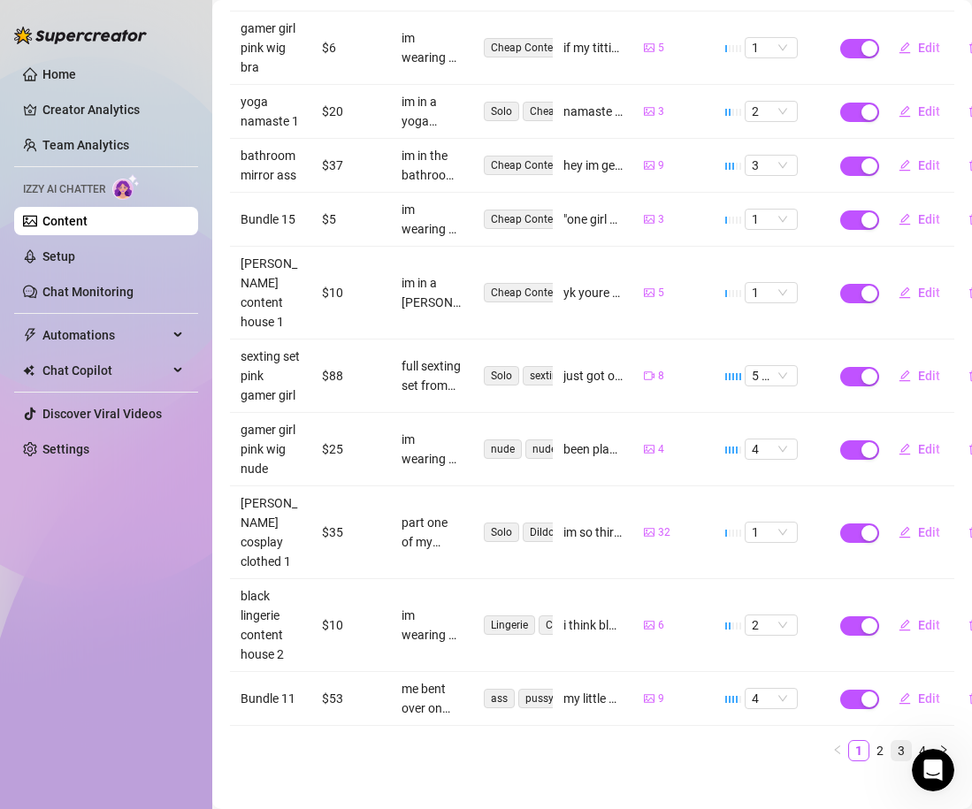
click at [891, 741] on link "3" at bounding box center [900, 750] width 19 height 19
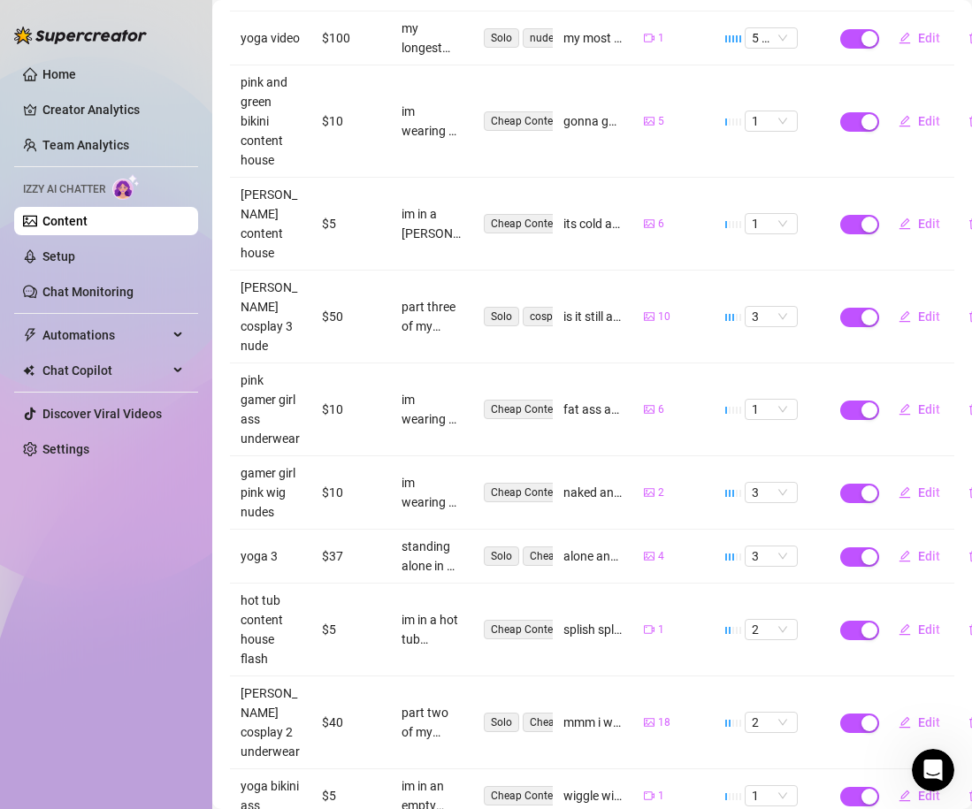
scroll to position [0, 0]
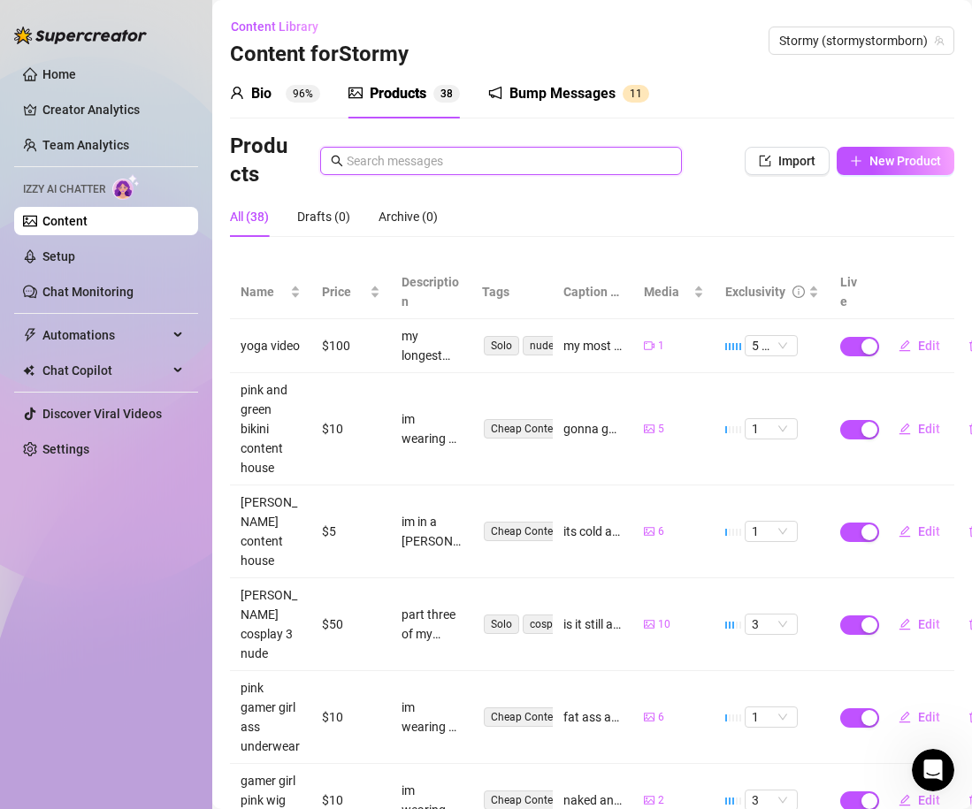
click at [481, 151] on input "text" at bounding box center [509, 160] width 325 height 19
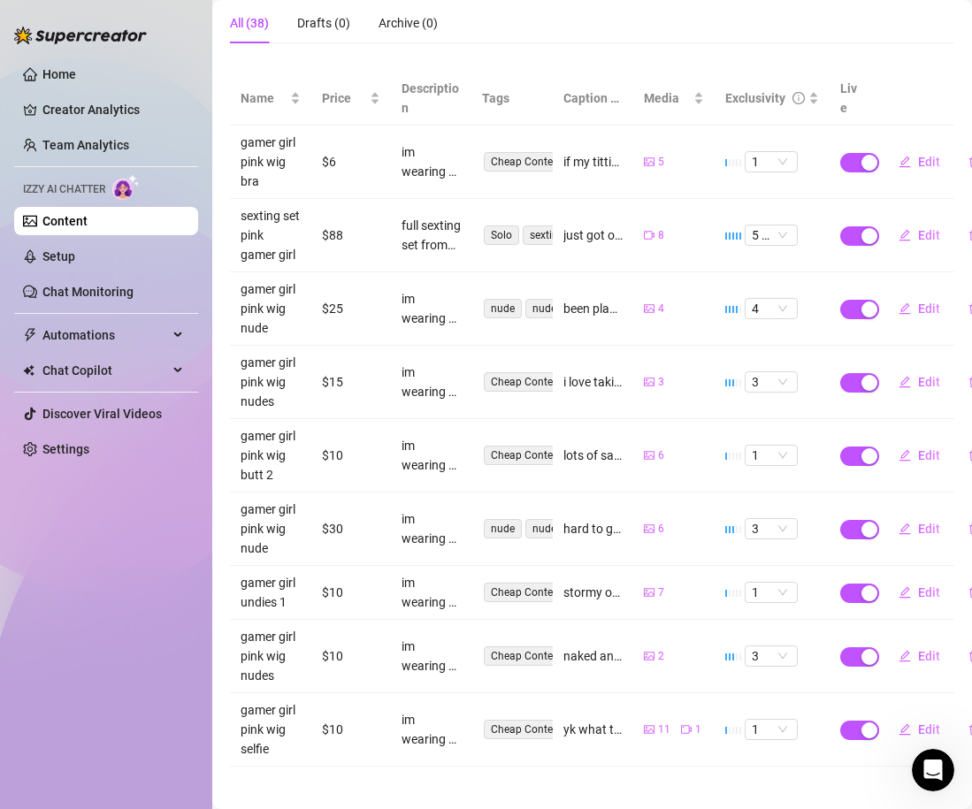
scroll to position [204, 0]
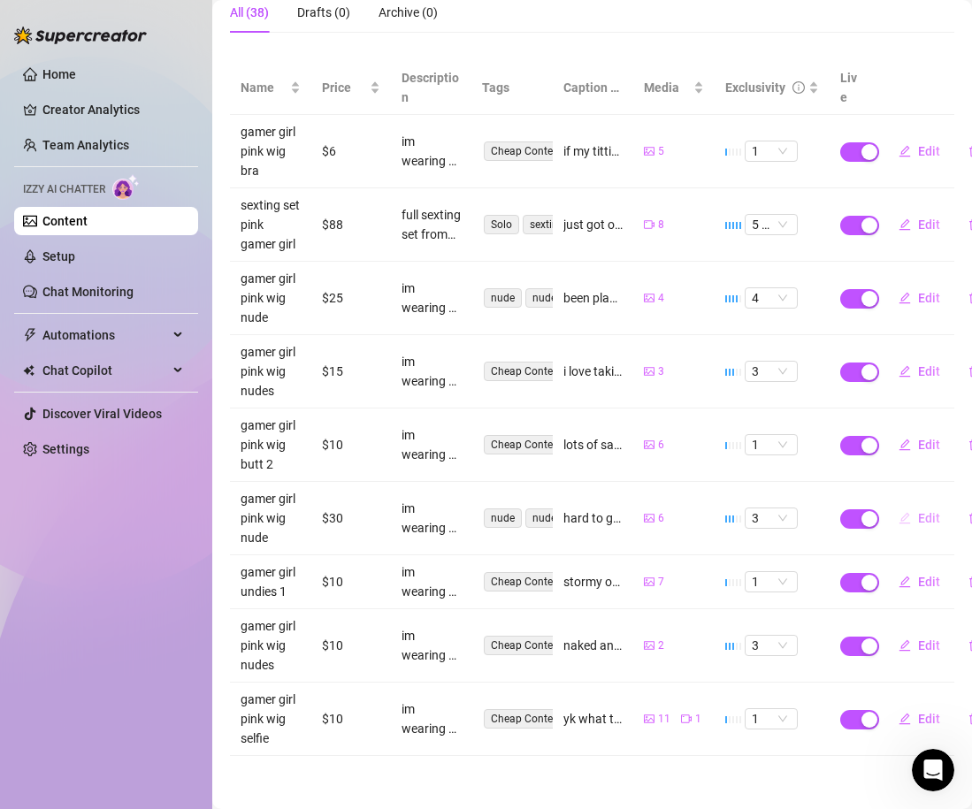
click at [916, 516] on button "Edit" at bounding box center [919, 518] width 70 height 28
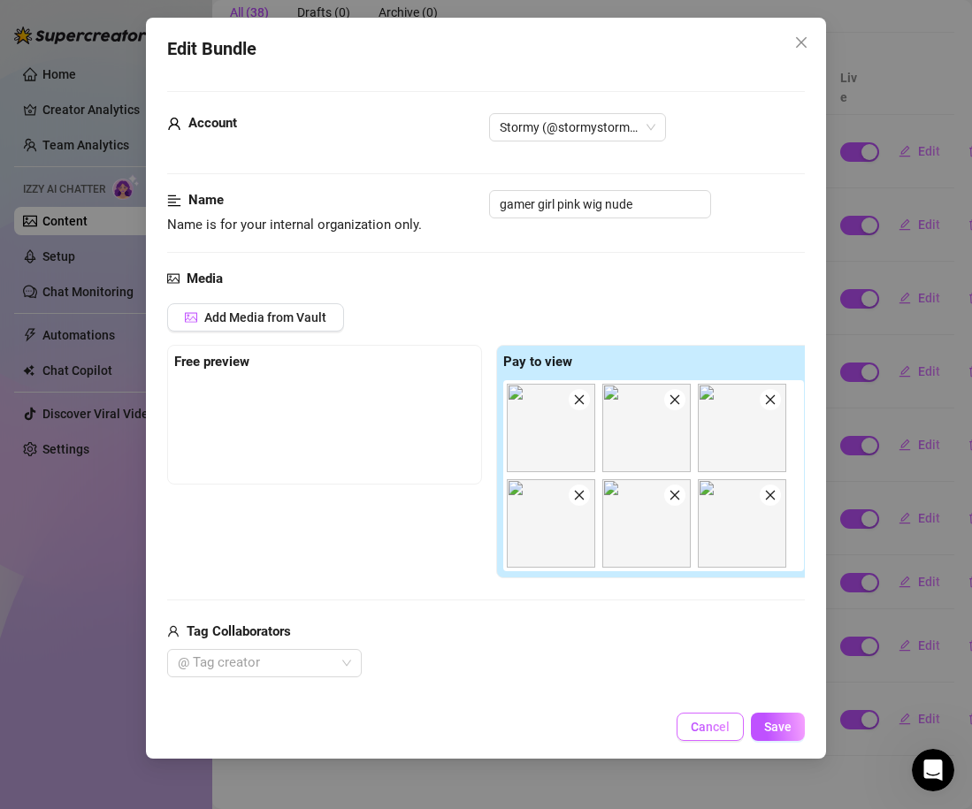
click at [714, 718] on button "Cancel" at bounding box center [709, 727] width 67 height 28
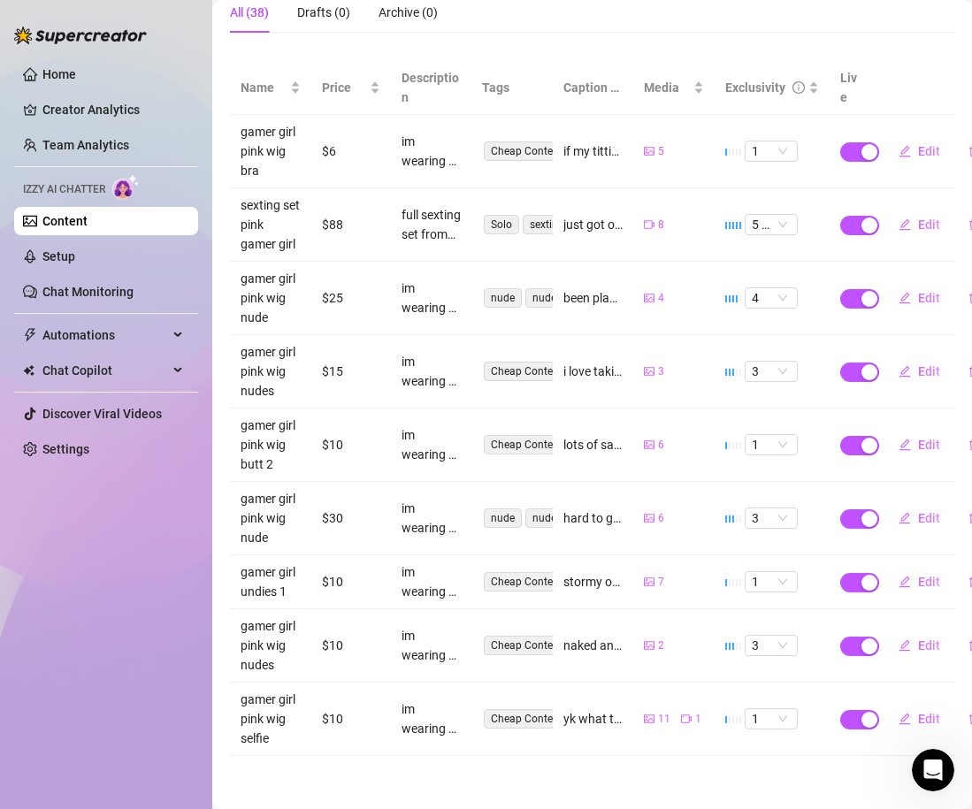
scroll to position [0, 0]
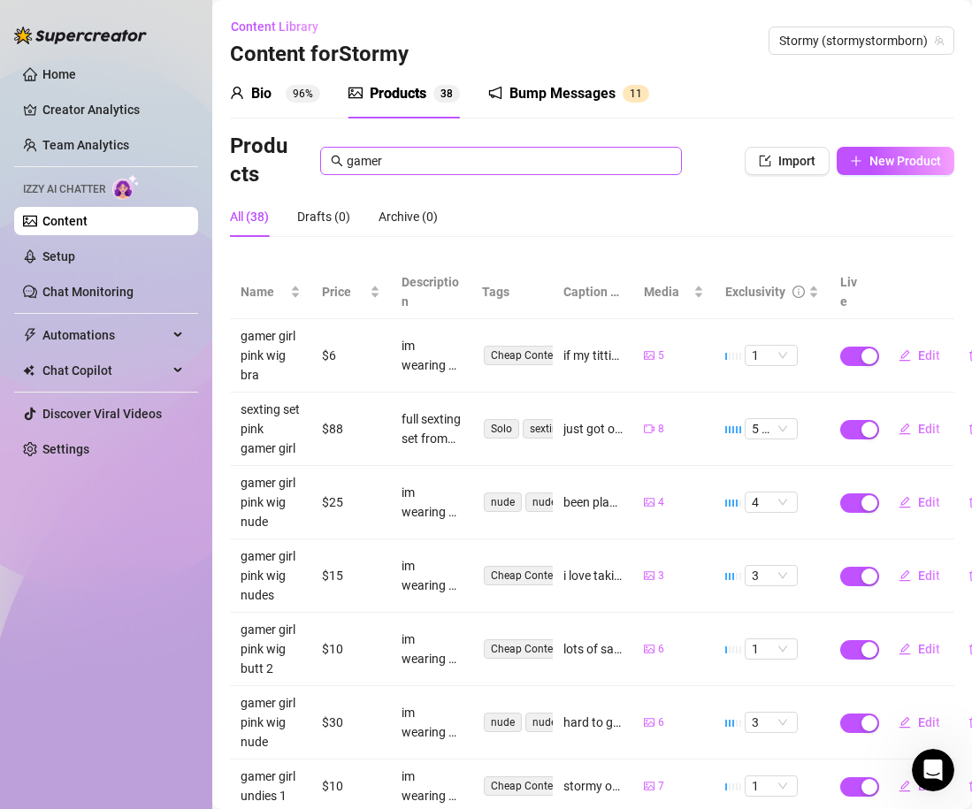
click at [560, 173] on span "gamer" at bounding box center [501, 161] width 362 height 28
click at [538, 160] on input "gamer" at bounding box center [509, 160] width 325 height 19
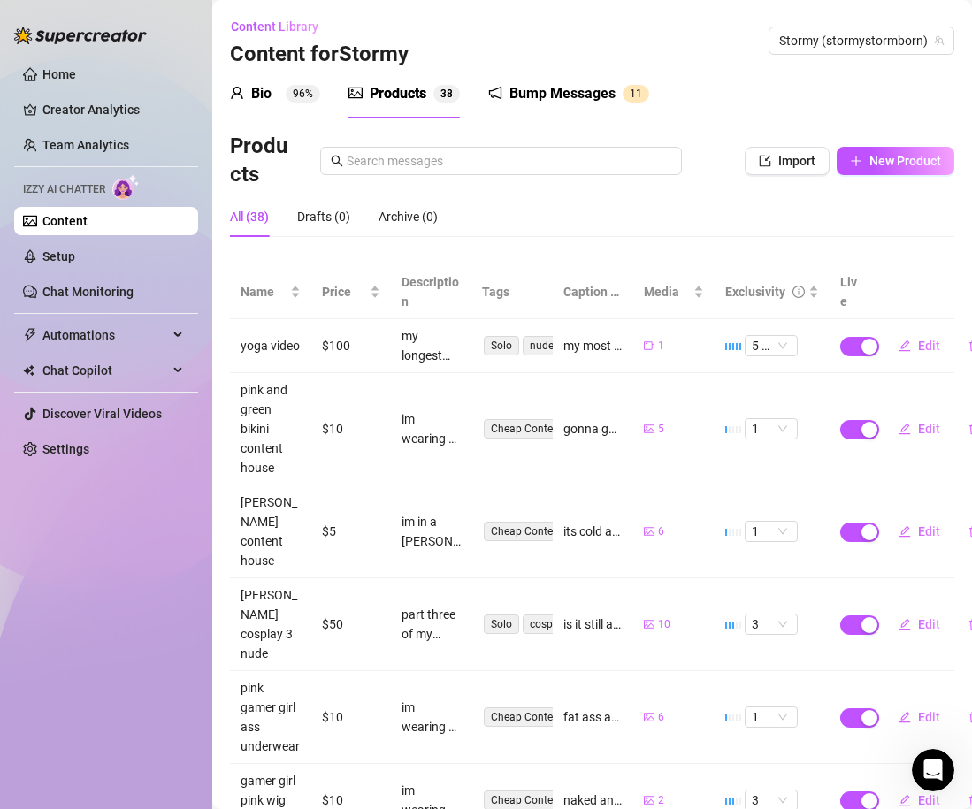
click at [556, 196] on div "All (38) Drafts (0) Archive (0)" at bounding box center [592, 216] width 724 height 41
click at [904, 157] on span "New Product" at bounding box center [905, 161] width 72 height 14
click at [899, 153] on button "New Product" at bounding box center [895, 161] width 118 height 28
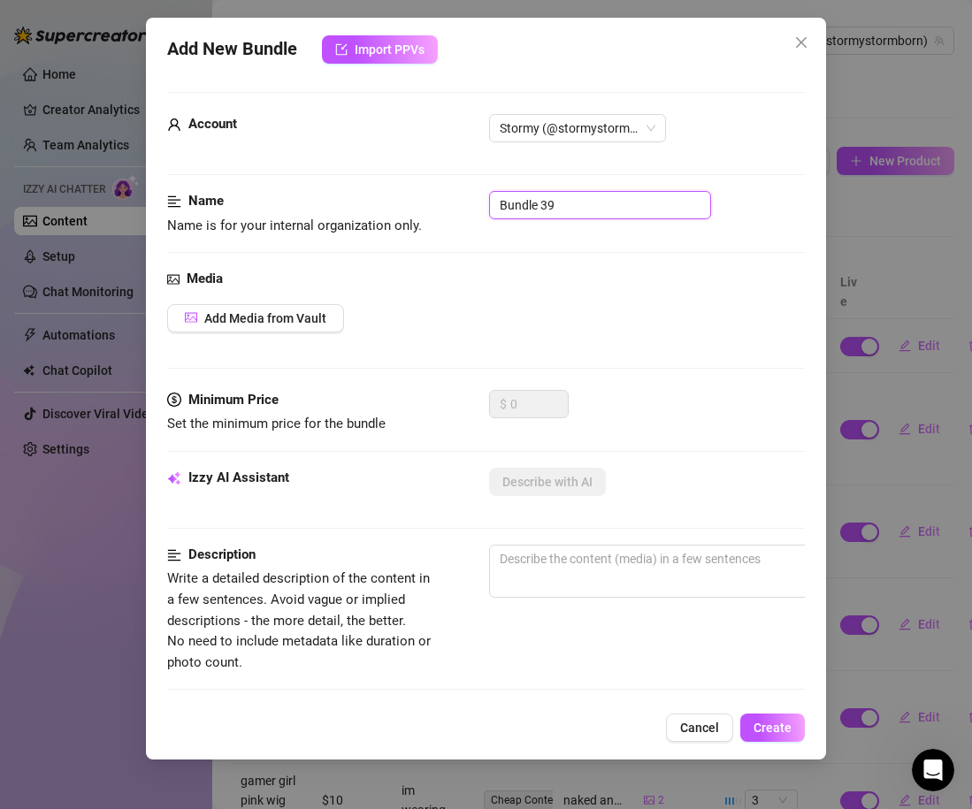
click at [592, 217] on input "Bundle 39" at bounding box center [600, 205] width 222 height 28
click at [462, 273] on div "Media" at bounding box center [486, 279] width 638 height 21
click at [271, 325] on button "Add Media from Vault" at bounding box center [255, 318] width 177 height 28
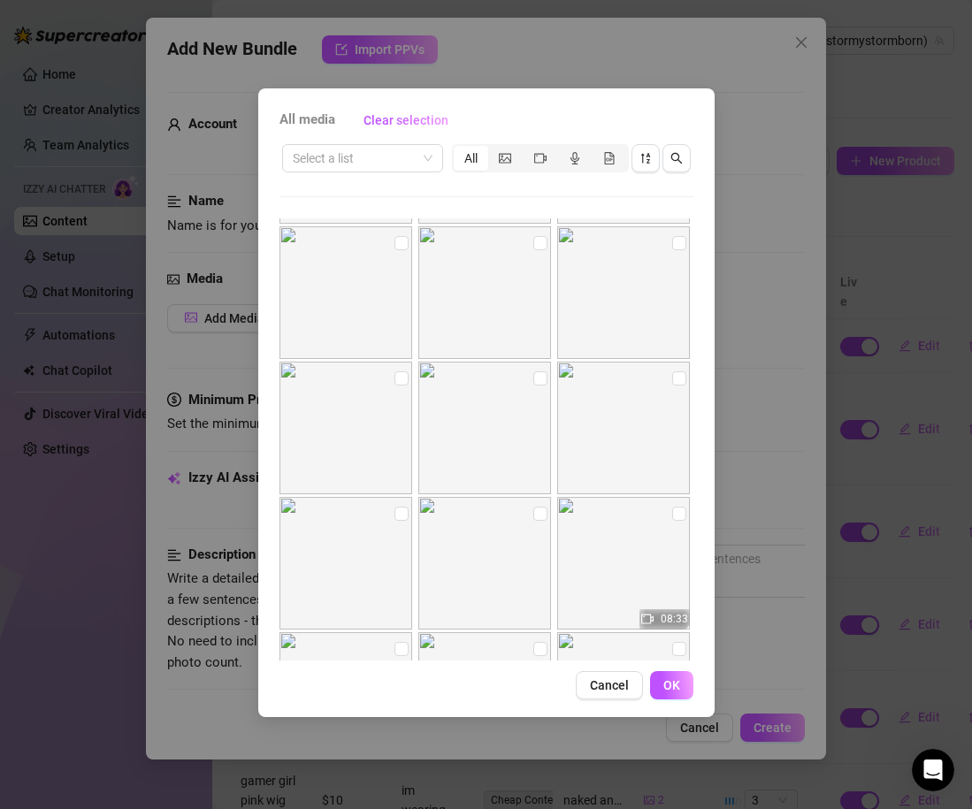
scroll to position [7444, 0]
click at [400, 377] on label at bounding box center [401, 367] width 14 height 19
click at [400, 375] on input "checkbox" at bounding box center [401, 368] width 14 height 14
click at [538, 370] on input "checkbox" at bounding box center [540, 368] width 14 height 14
click at [684, 373] on input "checkbox" at bounding box center [679, 368] width 14 height 14
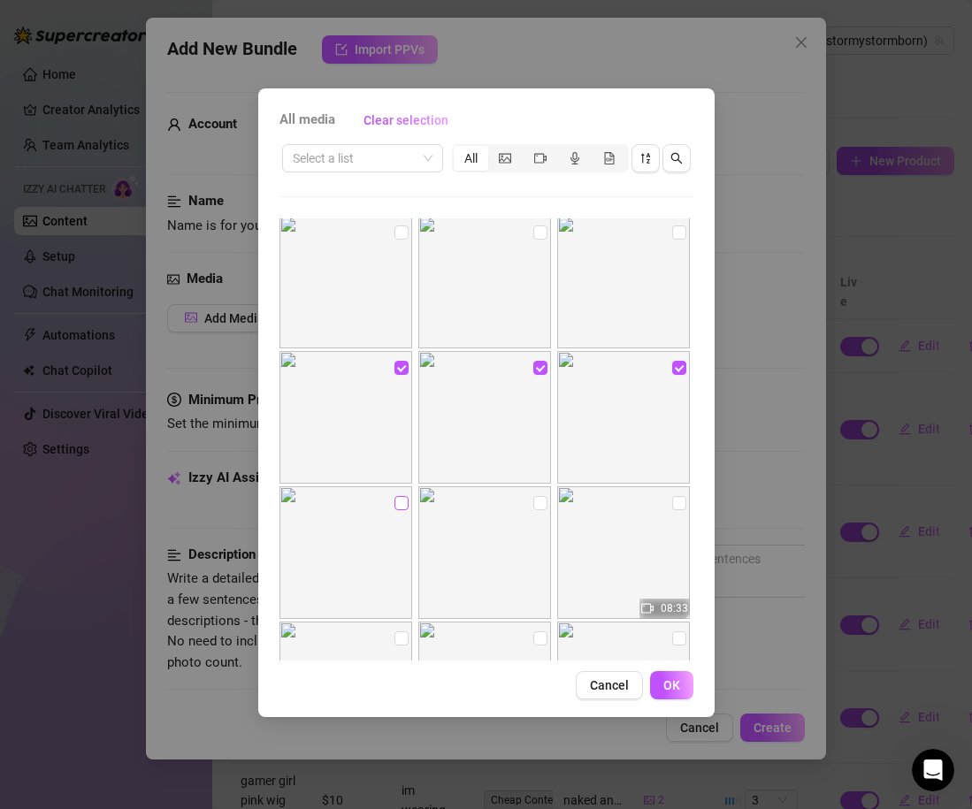
click at [401, 500] on input "checkbox" at bounding box center [401, 503] width 14 height 14
click at [539, 504] on input "checkbox" at bounding box center [540, 503] width 14 height 14
click at [680, 688] on button "OK" at bounding box center [671, 685] width 43 height 28
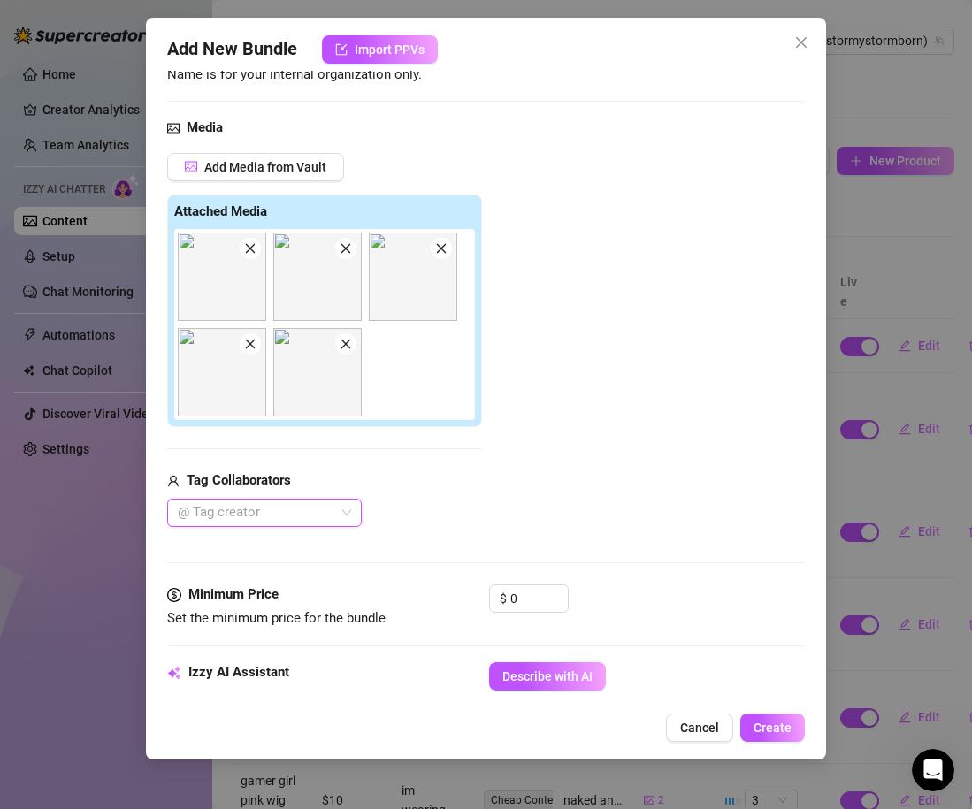
scroll to position [193, 0]
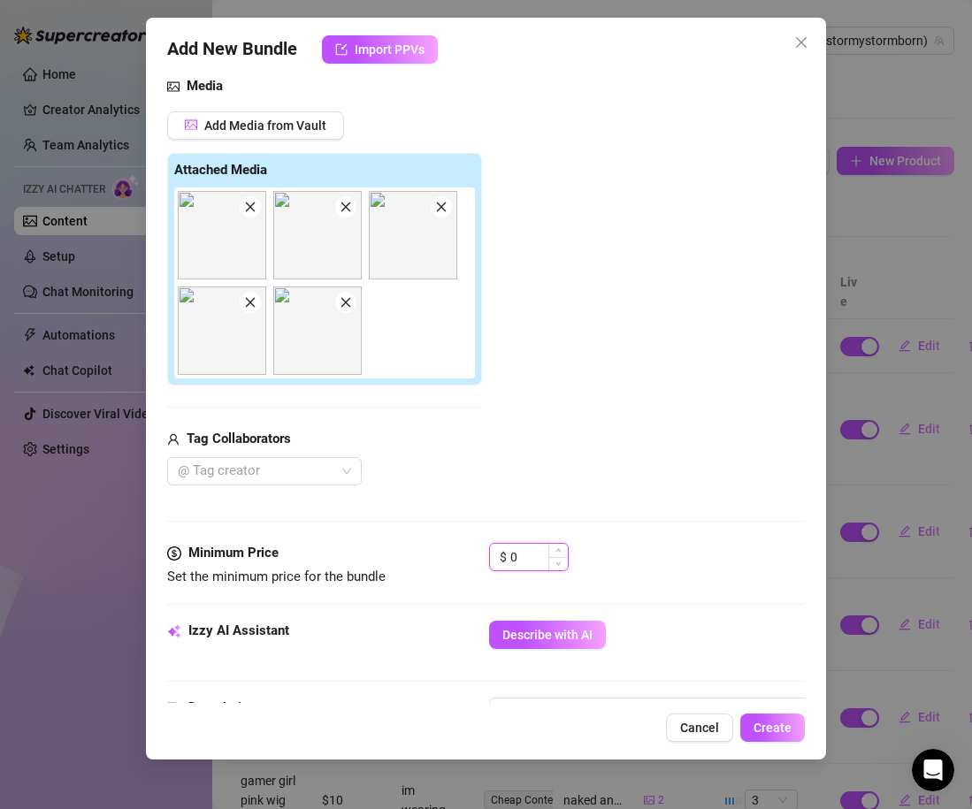
click at [528, 555] on input "0" at bounding box center [538, 557] width 57 height 27
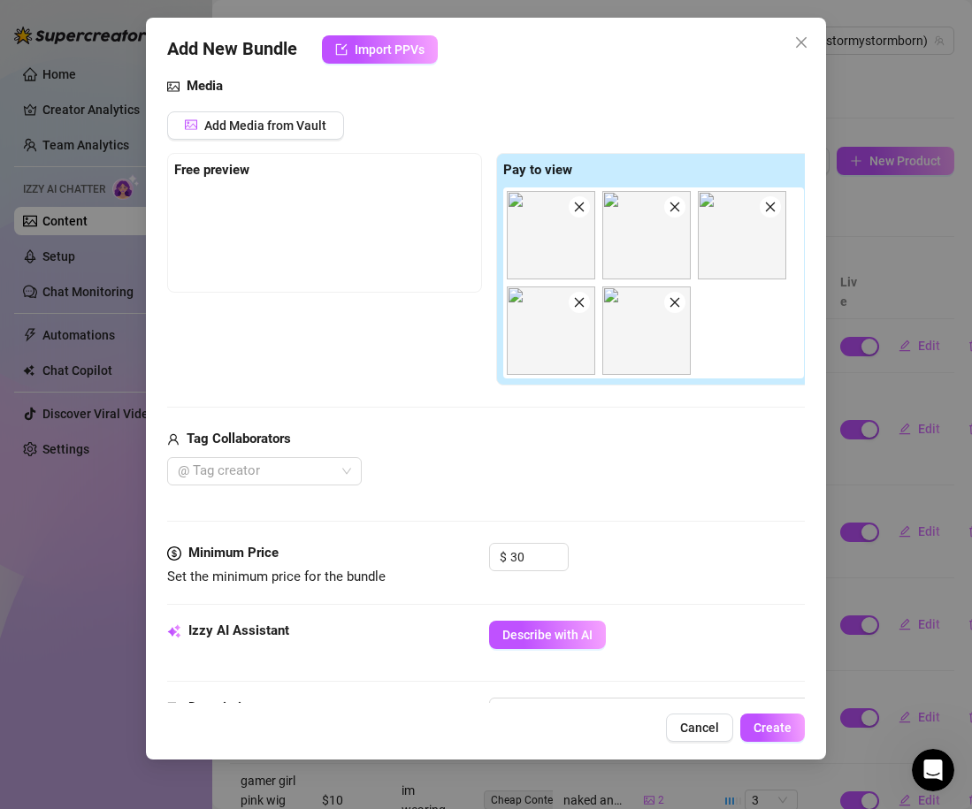
click at [569, 528] on div "Media Add Media from Vault Free preview Pay to view Tag Collaborators @ Tag cre…" at bounding box center [486, 309] width 638 height 467
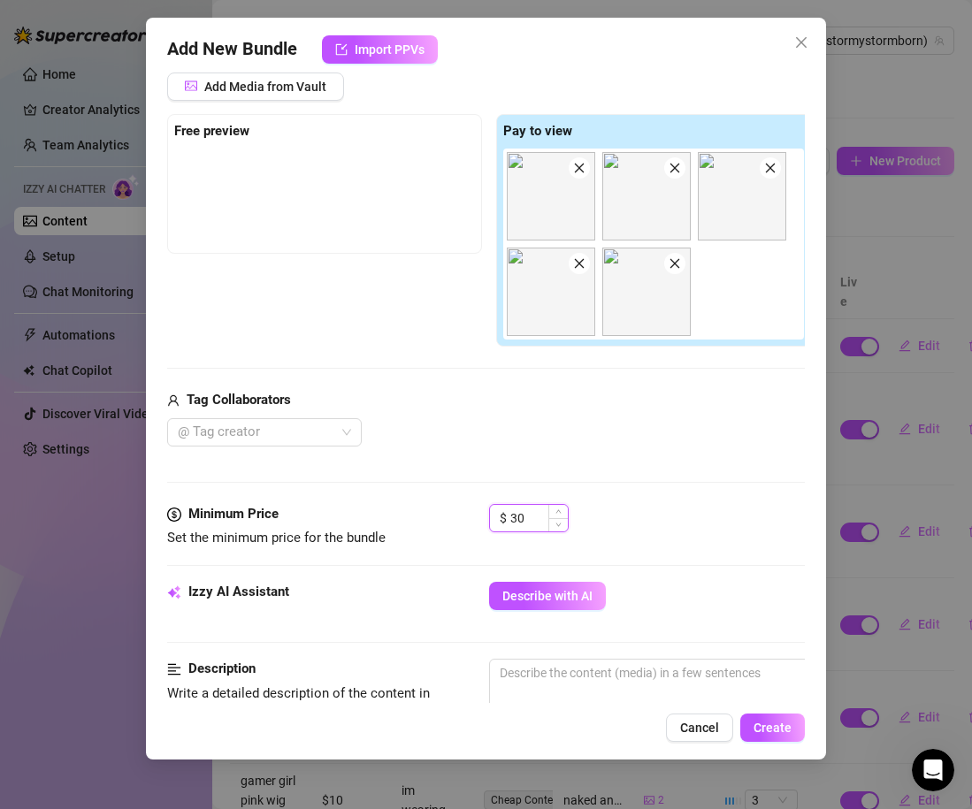
click at [541, 514] on input "30" at bounding box center [538, 518] width 57 height 27
click at [646, 455] on div "Media Add Media from Vault Free preview Pay to view Tag Collaborators @ Tag cre…" at bounding box center [486, 270] width 638 height 467
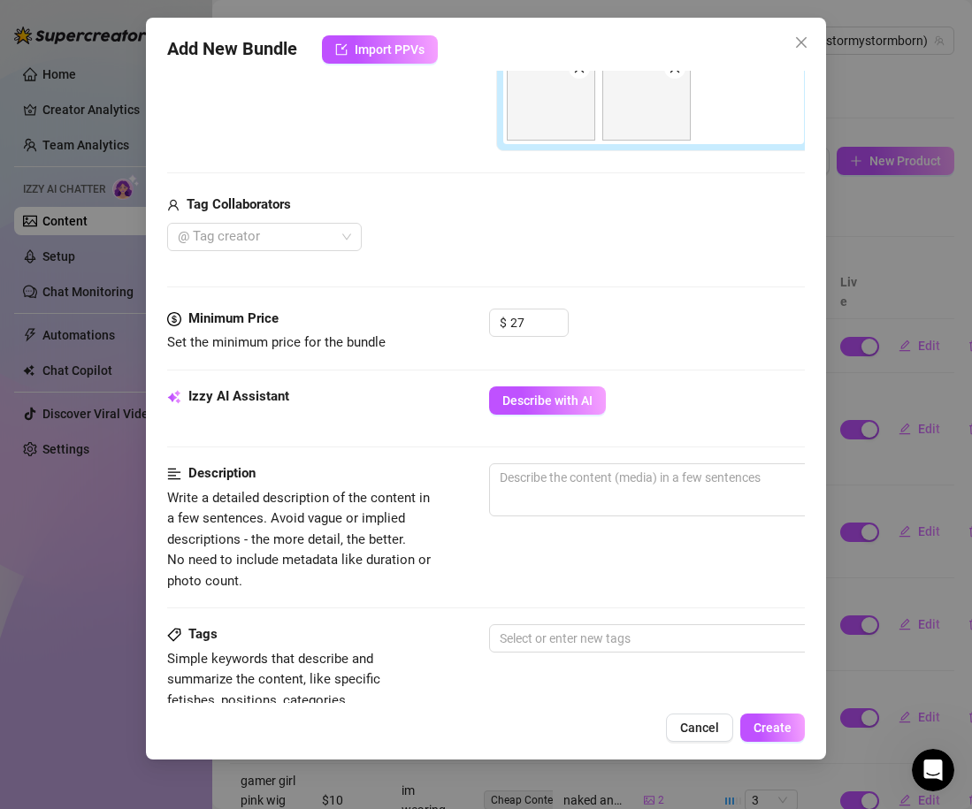
scroll to position [494, 0]
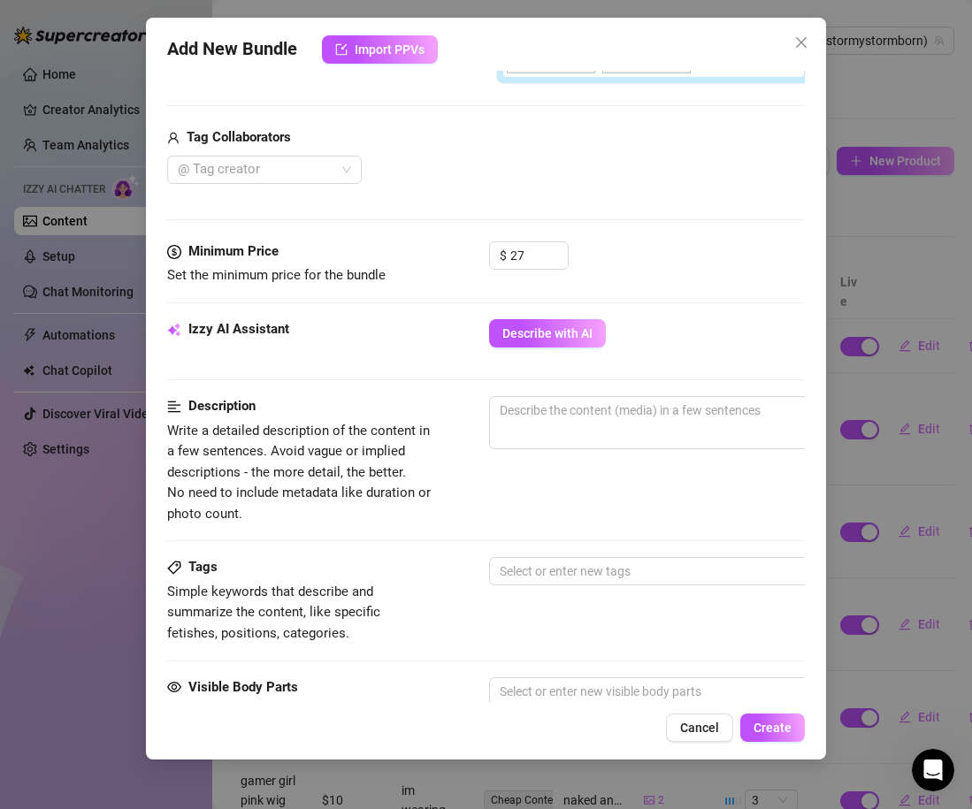
click at [635, 455] on div at bounding box center [798, 467] width 619 height 28
click at [606, 392] on div "Izzy AI Assistant Describe with AI" at bounding box center [486, 357] width 638 height 77
click at [611, 419] on textarea at bounding box center [798, 410] width 617 height 27
paste textarea "im wearing a pink wig and gamer girl headset and totally nude showing my tittie…"
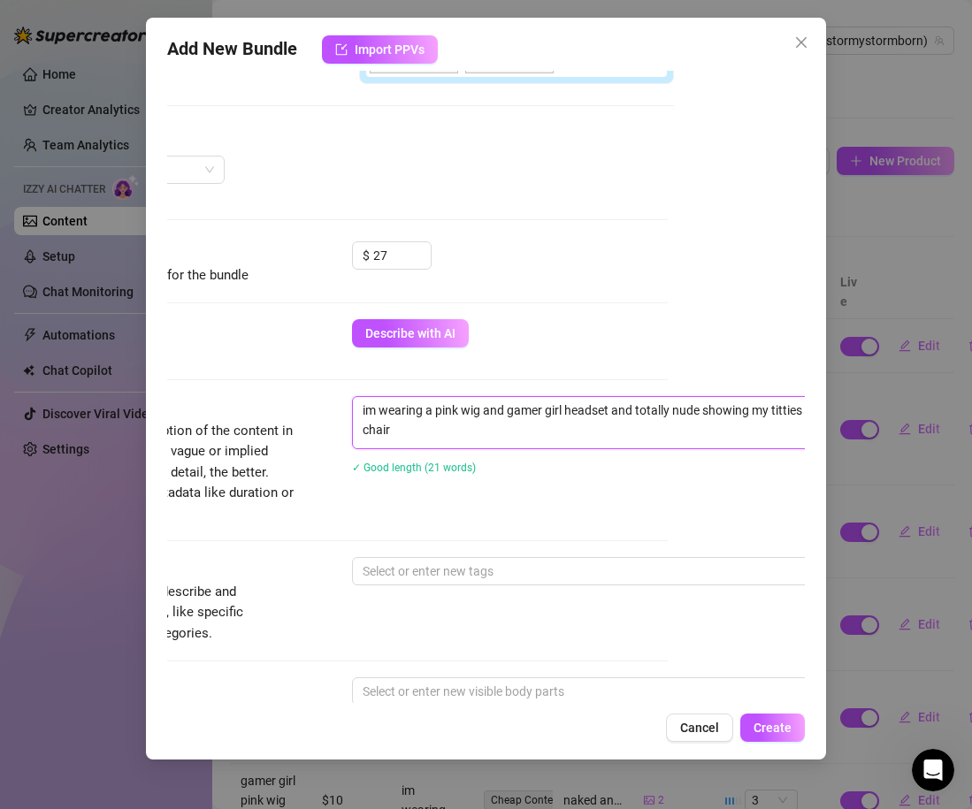
scroll to position [494, 150]
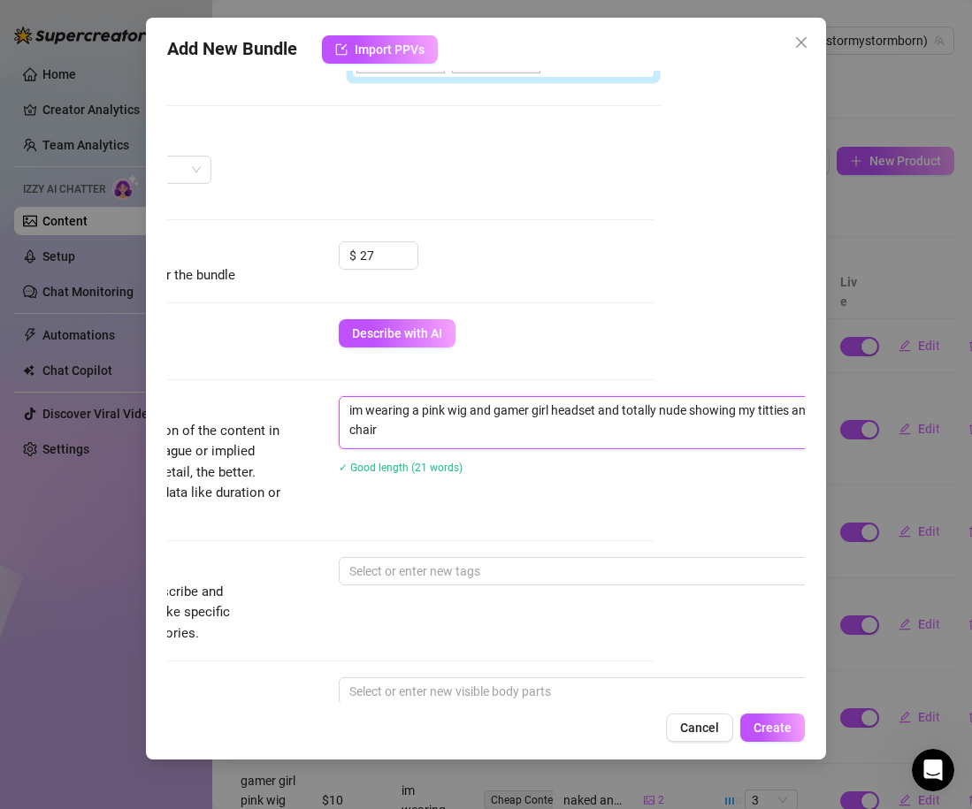
click at [584, 409] on textarea "im wearing a pink wig and gamer girl headset and totally nude showing my tittie…" at bounding box center [648, 420] width 617 height 46
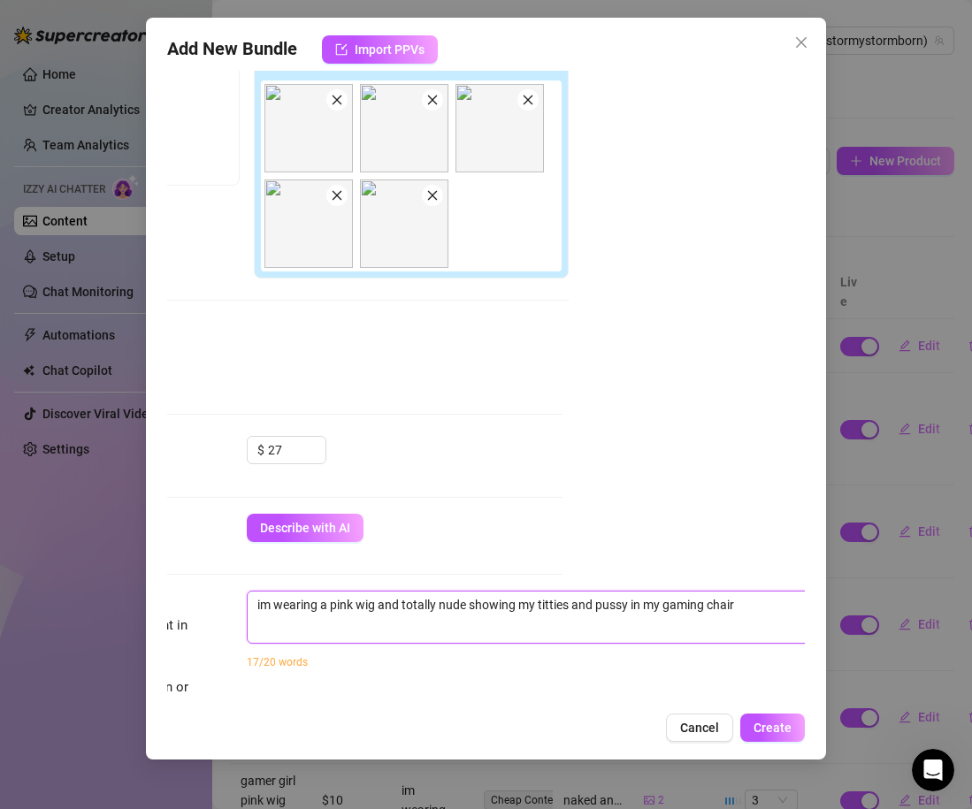
scroll to position [300, 243]
click at [584, 592] on textarea "im wearing a pink wig and totally nude showing my titties and pussy in my gamin…" at bounding box center [555, 605] width 617 height 27
drag, startPoint x: 600, startPoint y: 605, endPoint x: 746, endPoint y: 604, distance: 145.9
click at [747, 605] on textarea "im wearing a pink wig and totally nude showing my titties and pussy in my gamin…" at bounding box center [555, 605] width 617 height 27
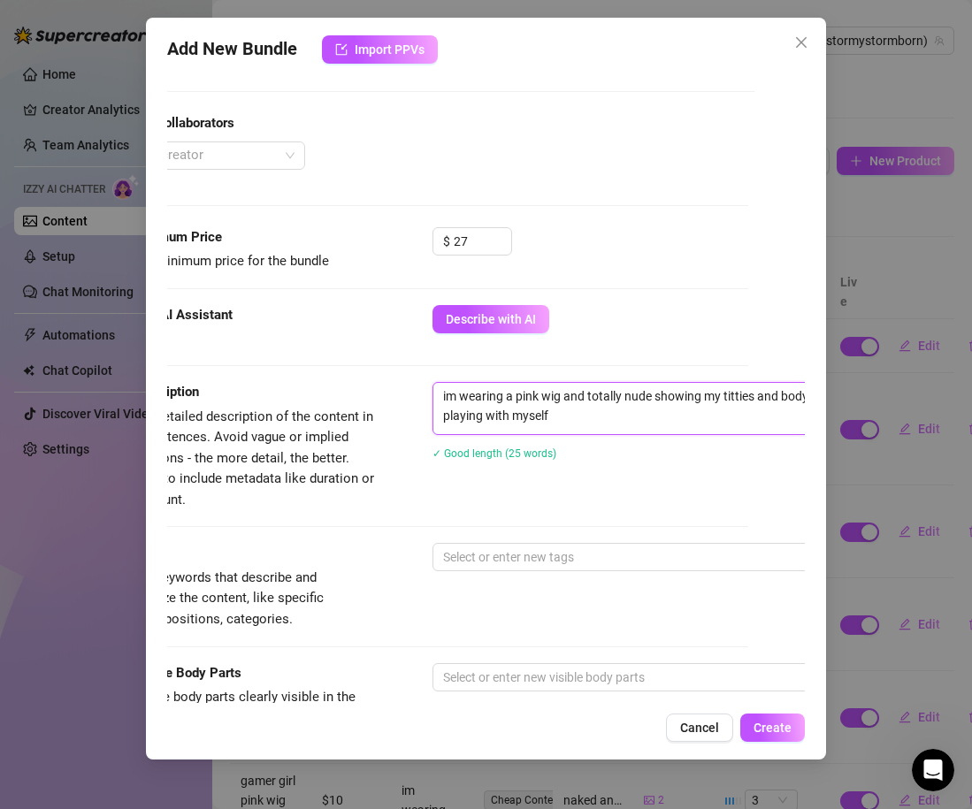
scroll to position [538, 57]
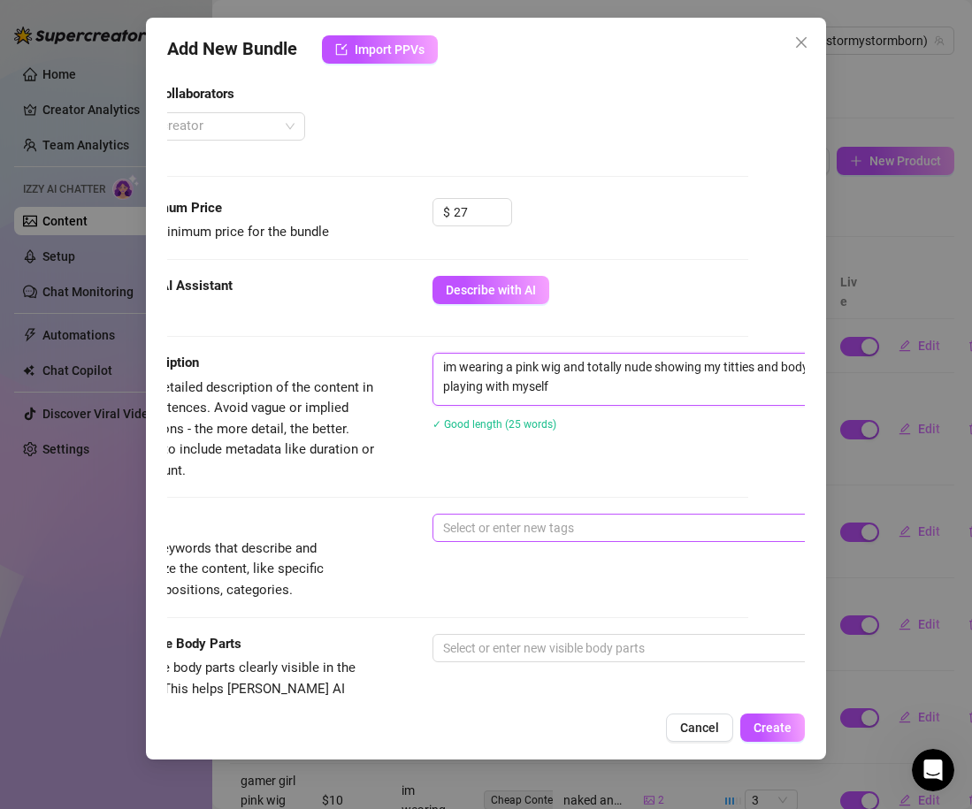
click at [630, 530] on div at bounding box center [732, 528] width 593 height 25
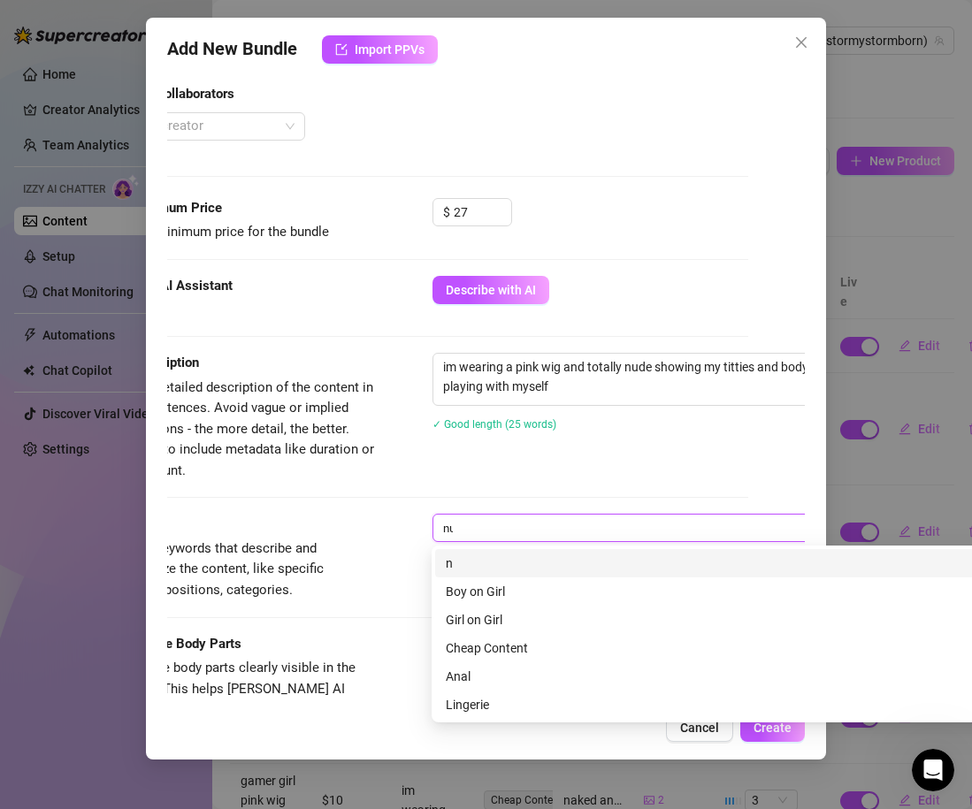
type input "nude"
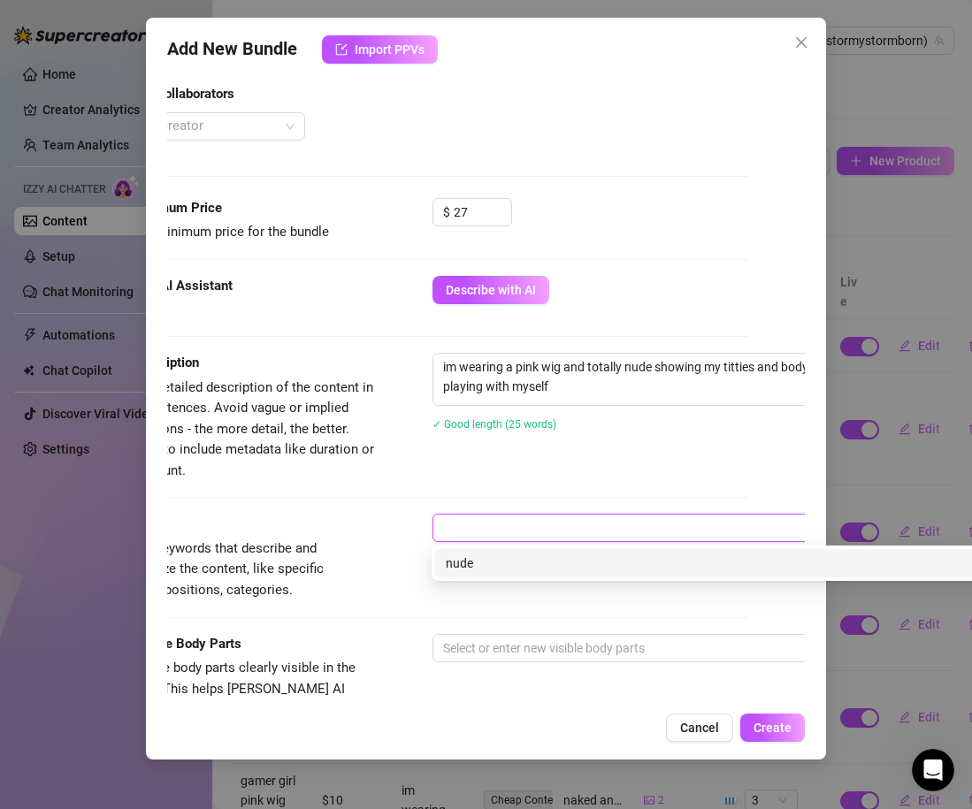
click at [493, 539] on div "nude" at bounding box center [732, 528] width 593 height 25
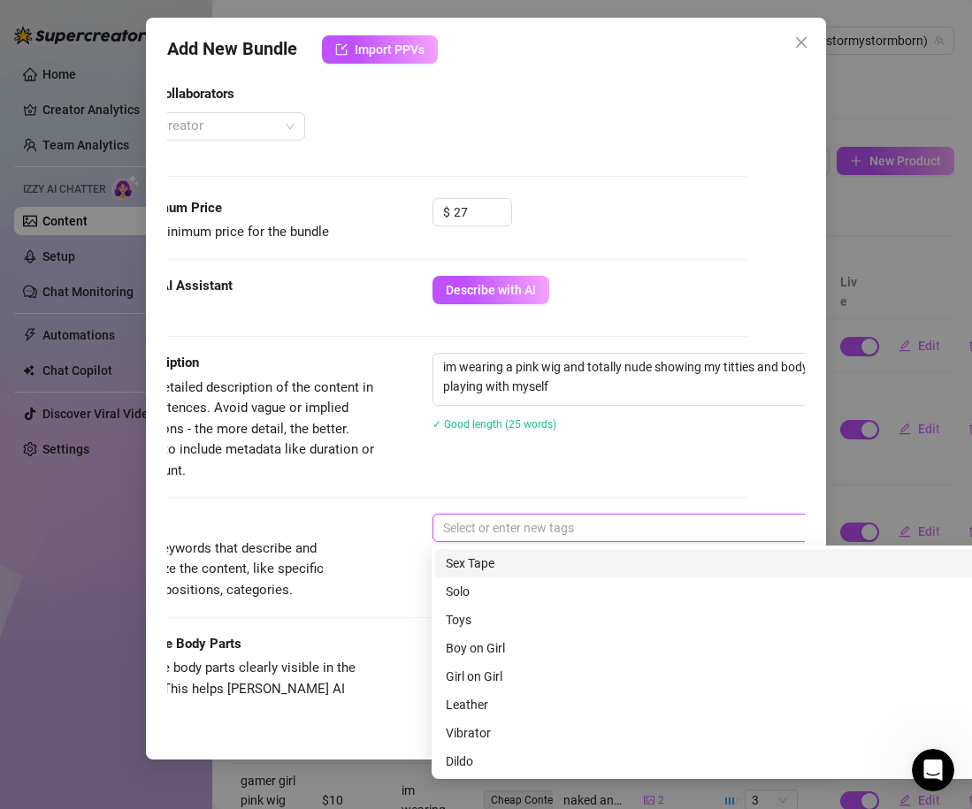
click at [472, 528] on div at bounding box center [732, 528] width 593 height 25
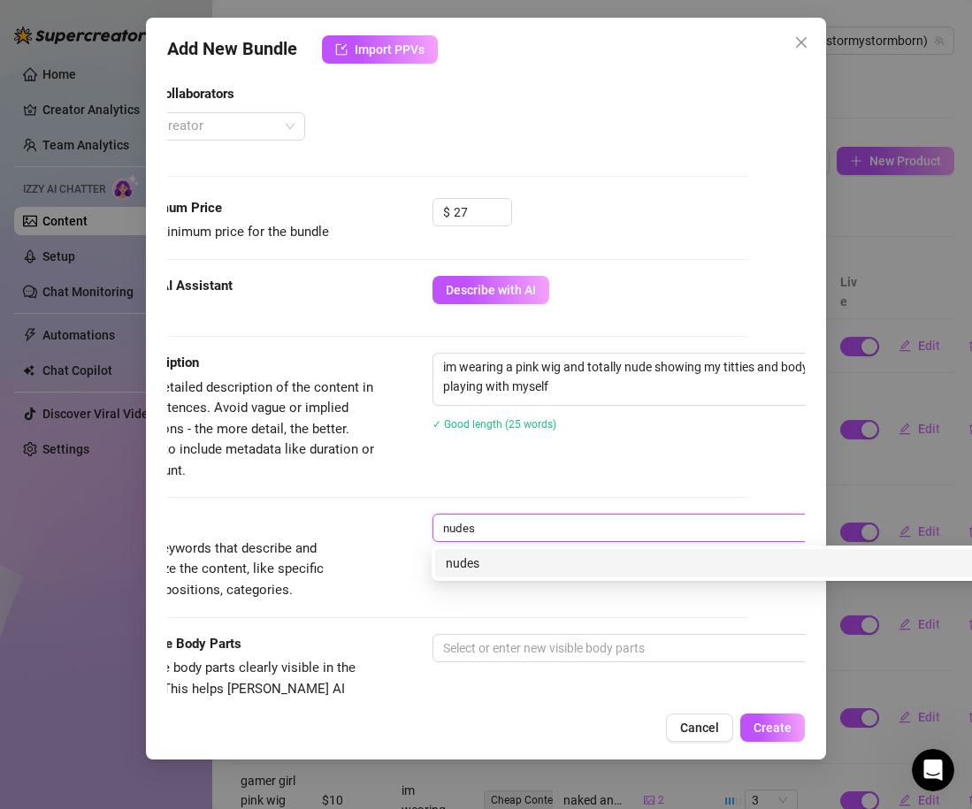
type input "nude"
click at [465, 569] on div "nude" at bounding box center [741, 563] width 591 height 19
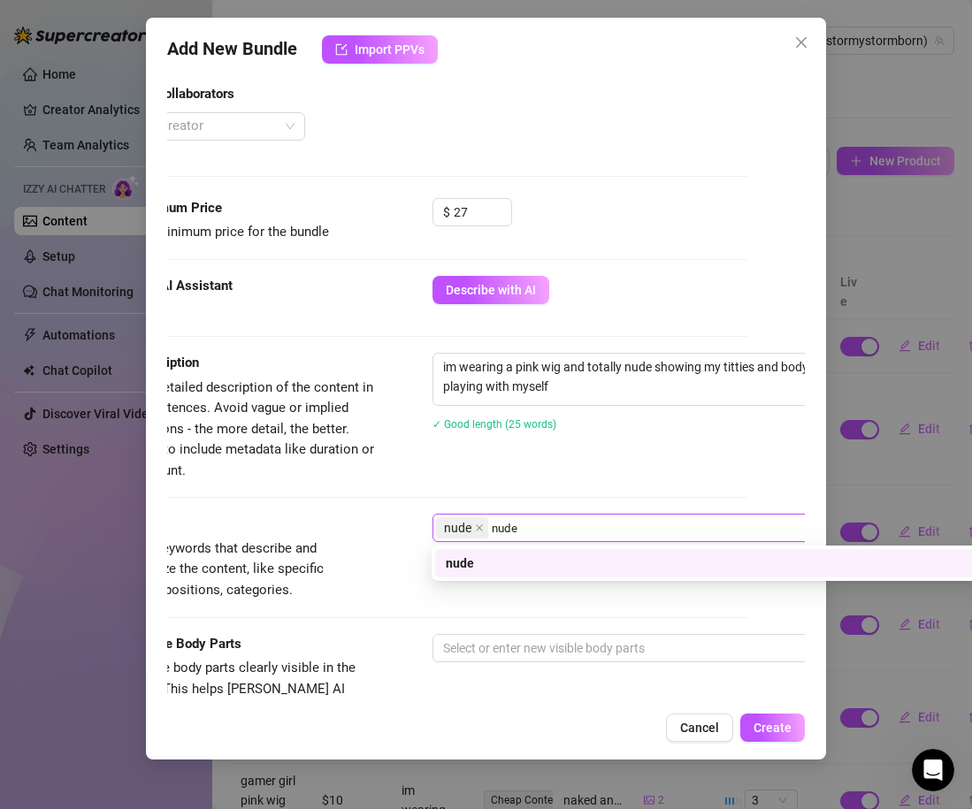
type input "nudes"
click at [498, 561] on div "nudes" at bounding box center [741, 563] width 591 height 19
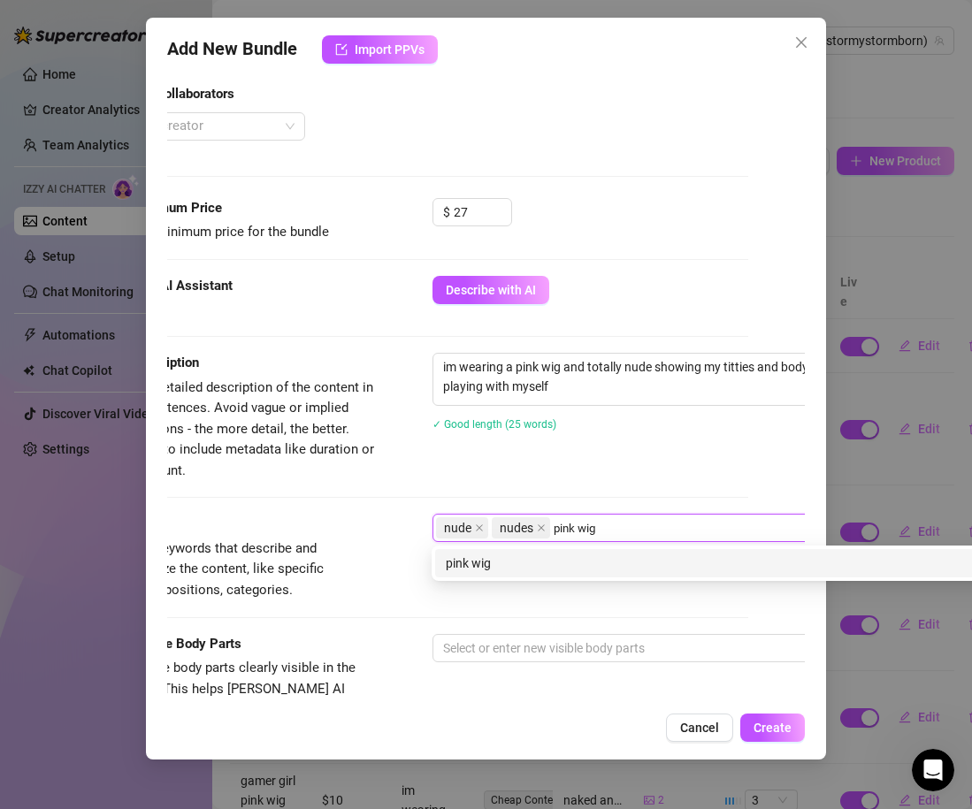
type input "pink wig"
click at [502, 579] on div "pink wig pink wig" at bounding box center [741, 563] width 619 height 35
type input "b"
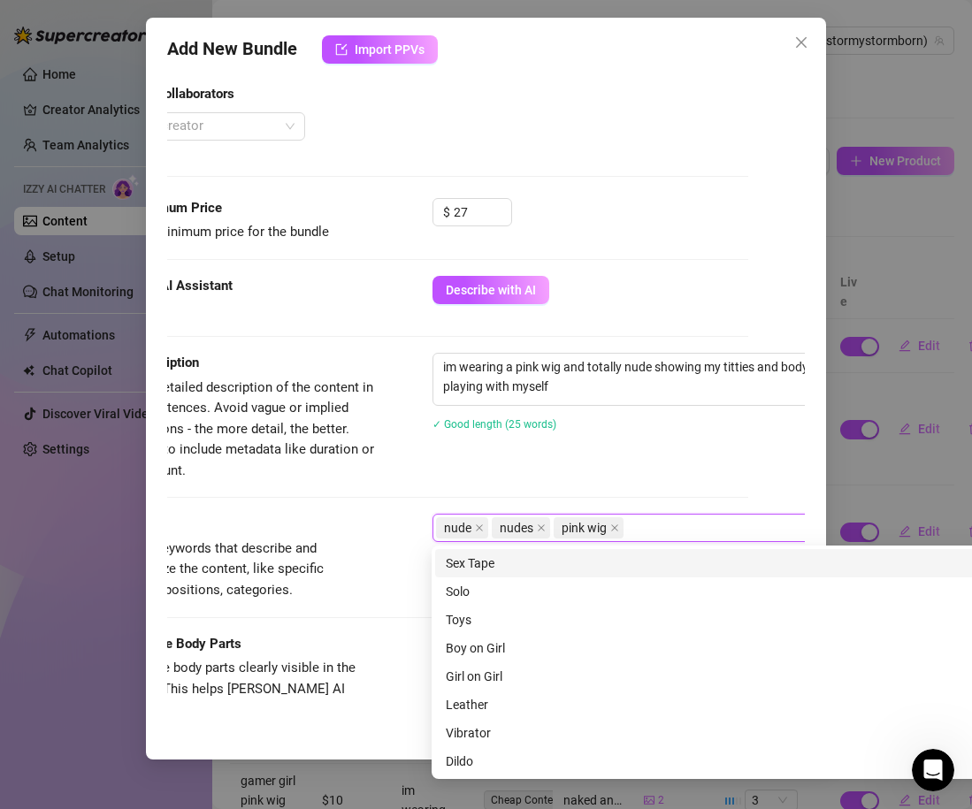
click at [620, 491] on div "Description Write a detailed description of the content in a few sentences. Avo…" at bounding box center [430, 433] width 638 height 161
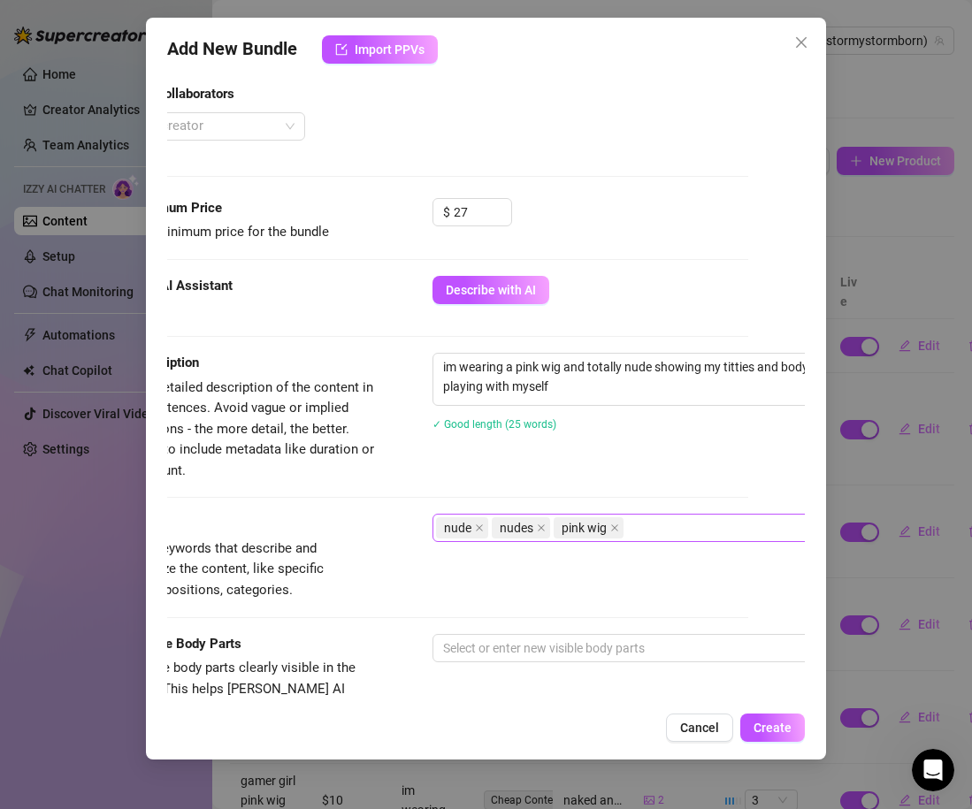
click at [645, 524] on div "nude nudes pink wig" at bounding box center [732, 528] width 593 height 25
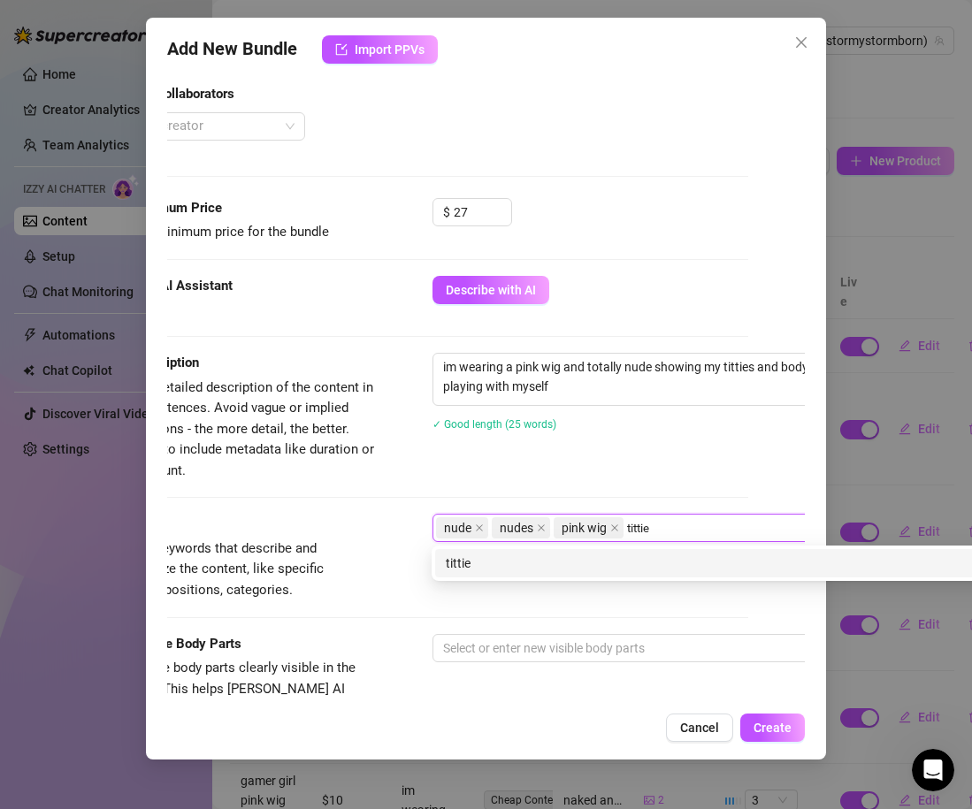
type input "titties"
click at [589, 575] on div "titties" at bounding box center [741, 563] width 612 height 28
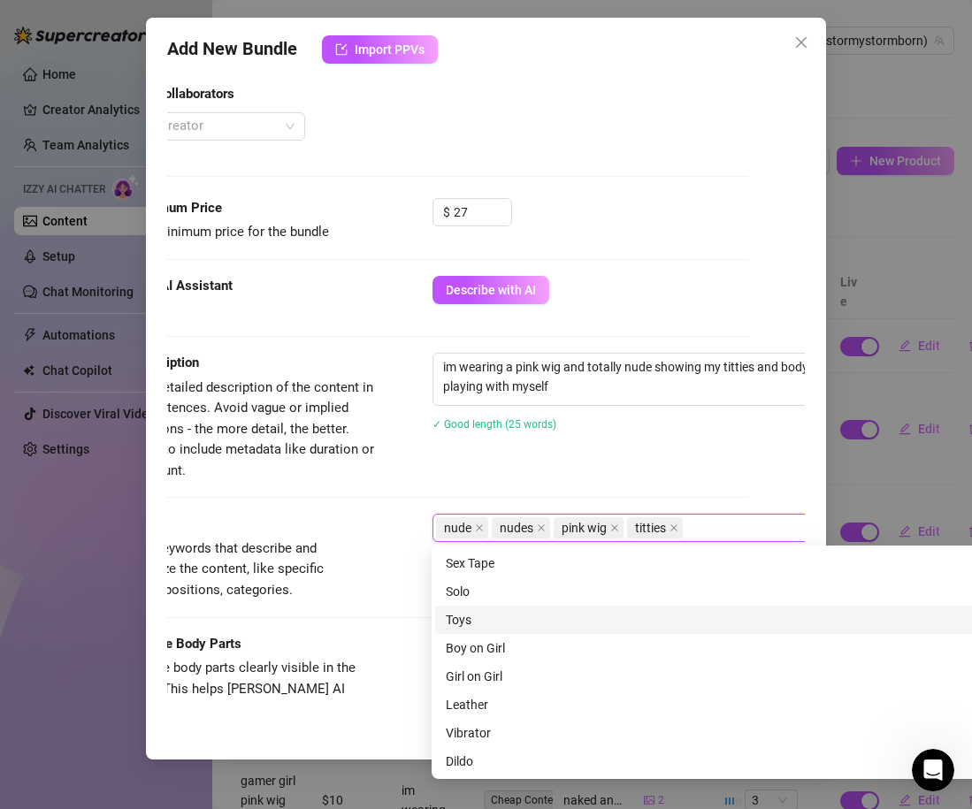
click at [323, 591] on span "Simple keywords that describe and summarize the content, like specific fetishes…" at bounding box center [243, 570] width 265 height 63
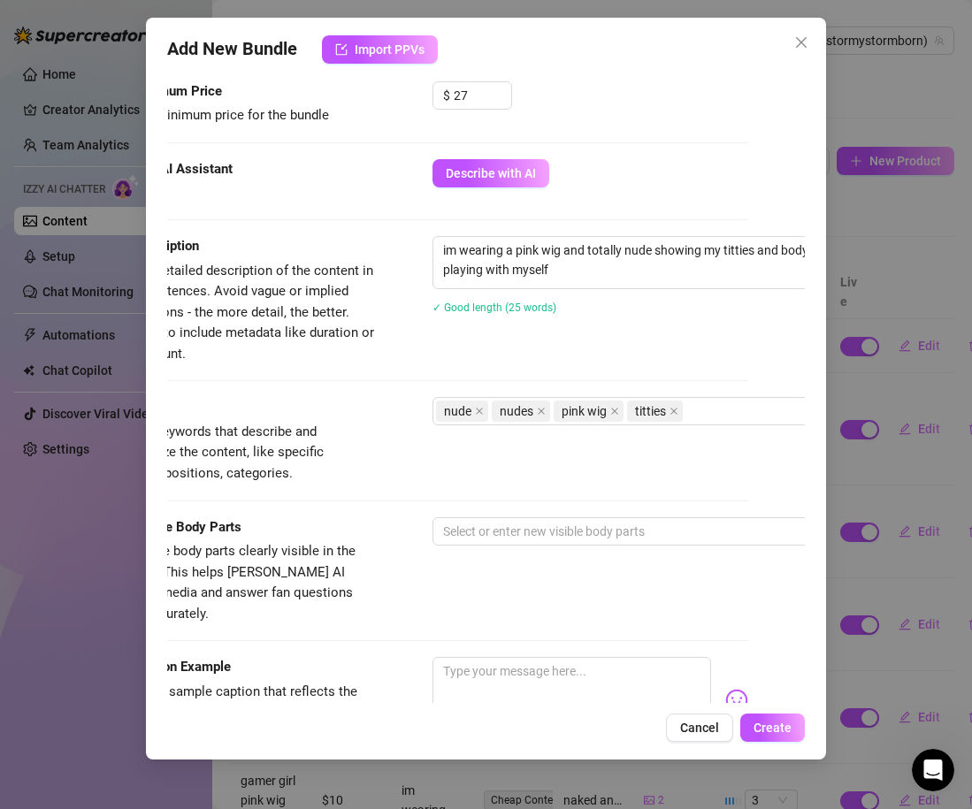
scroll to position [657, 57]
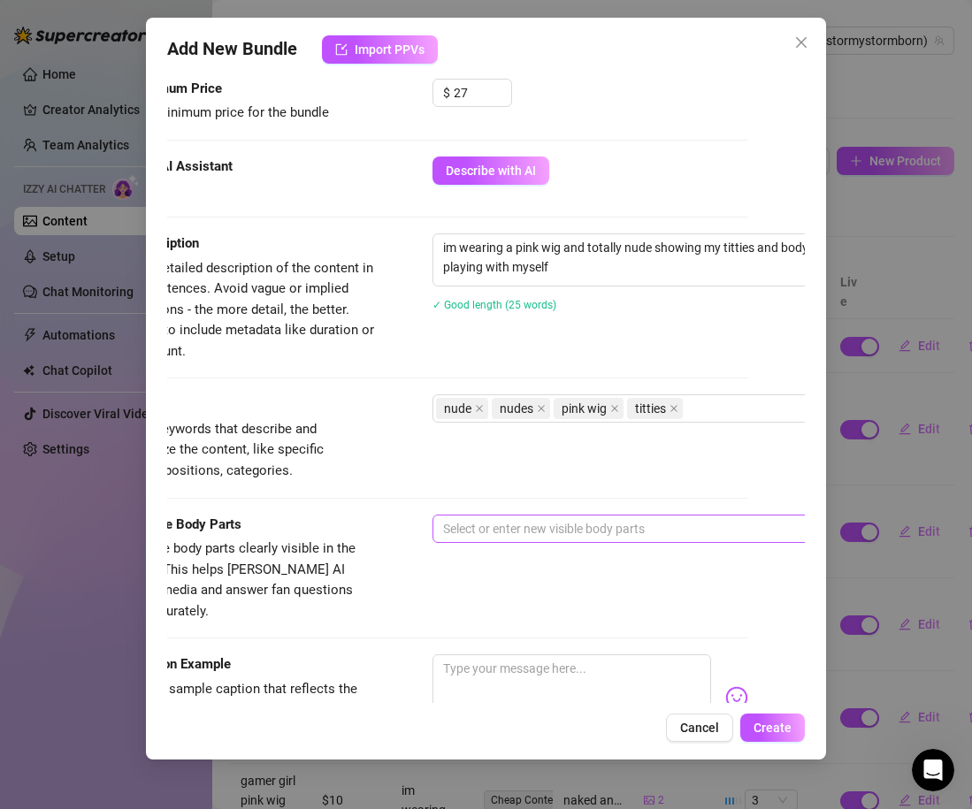
click at [462, 517] on div at bounding box center [732, 528] width 593 height 25
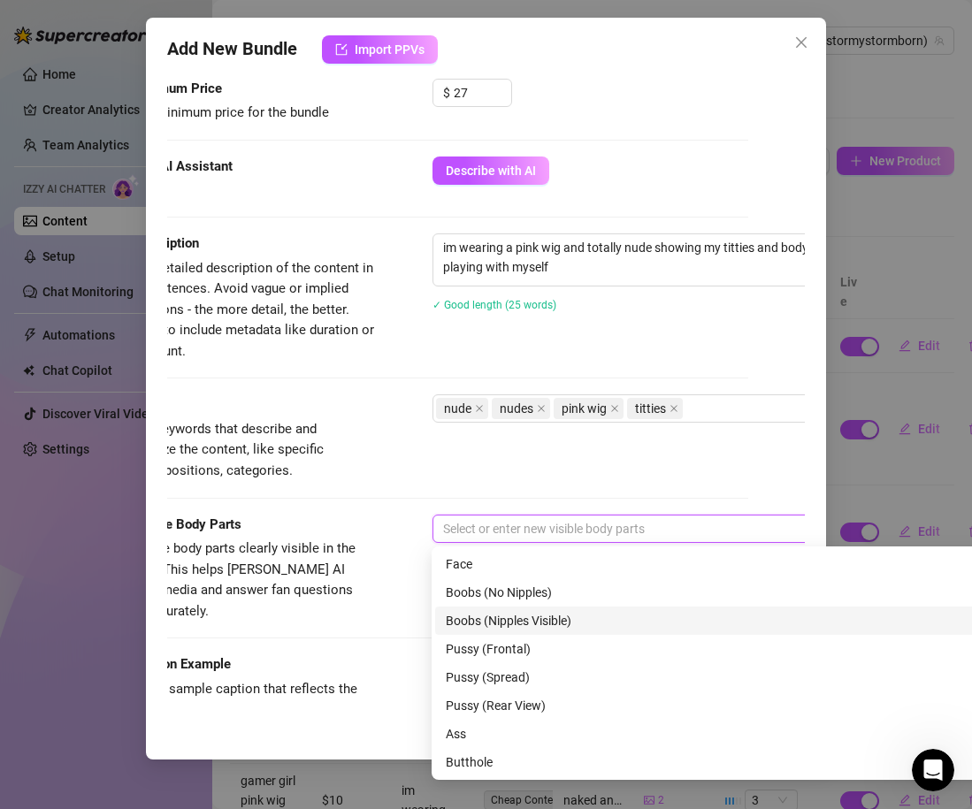
click at [502, 620] on div "Boobs (Nipples Visible)" at bounding box center [741, 620] width 591 height 19
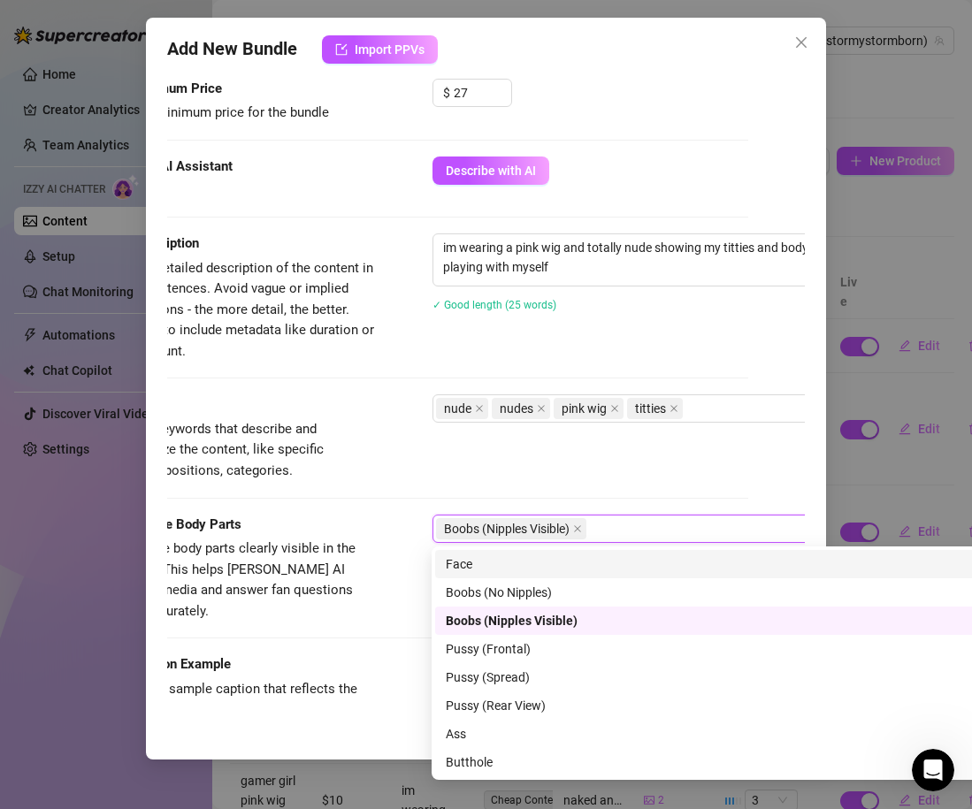
click at [469, 569] on div "Face" at bounding box center [741, 563] width 591 height 19
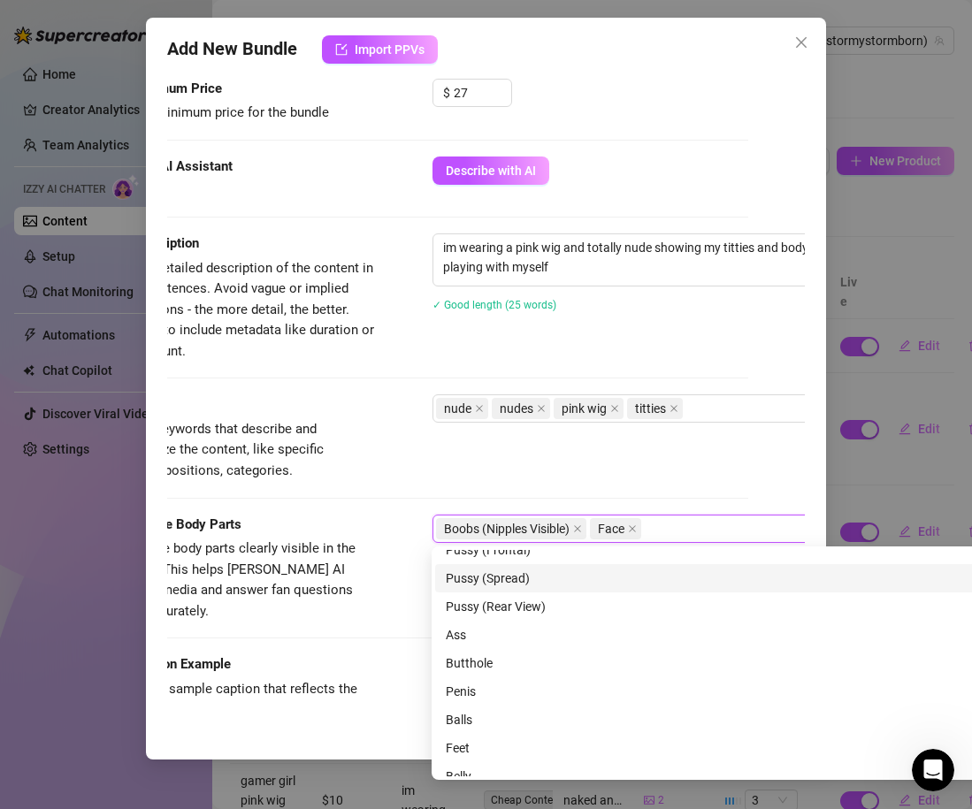
scroll to position [113, 0]
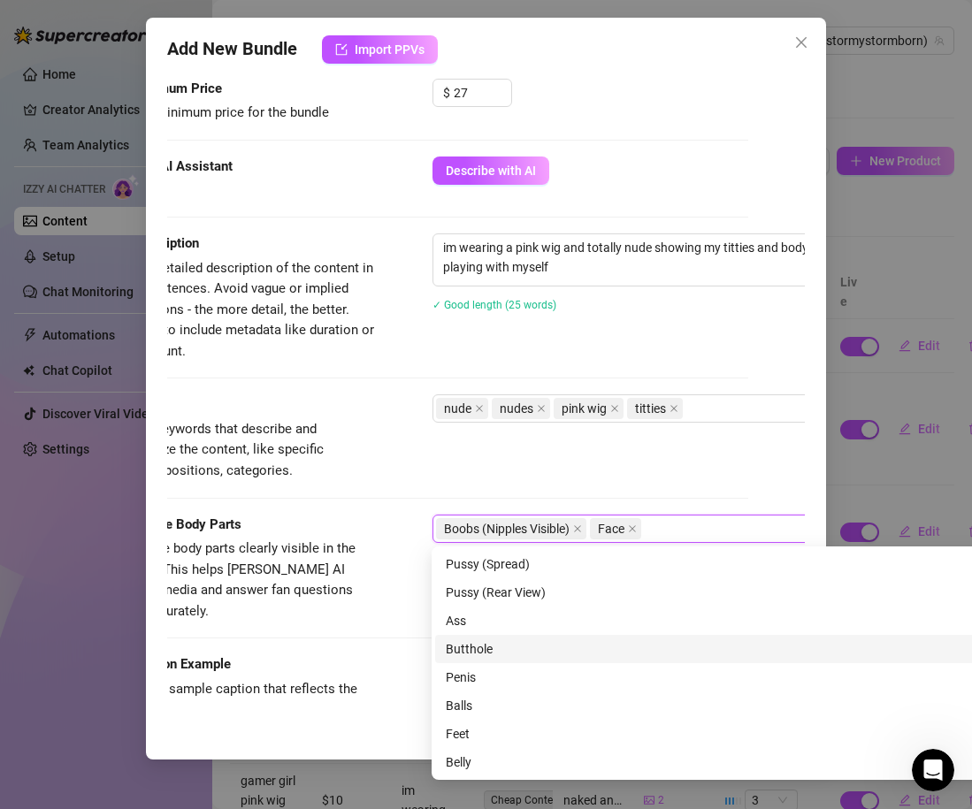
click at [473, 619] on div "Ass" at bounding box center [741, 620] width 591 height 19
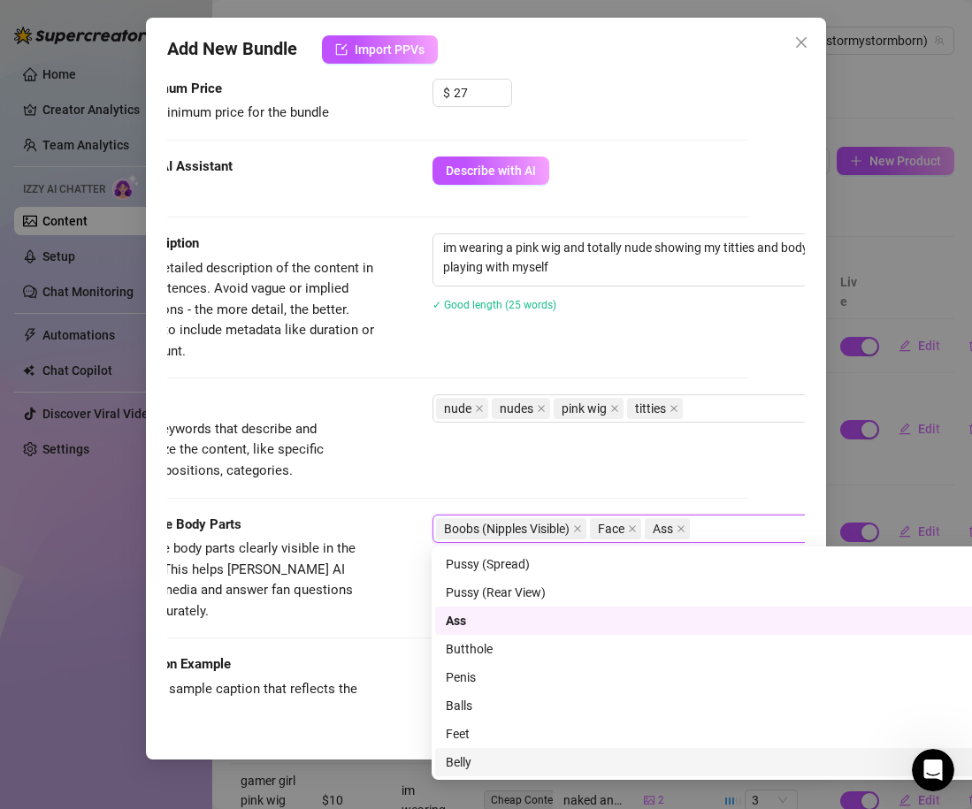
click at [500, 760] on div "Belly" at bounding box center [741, 761] width 591 height 19
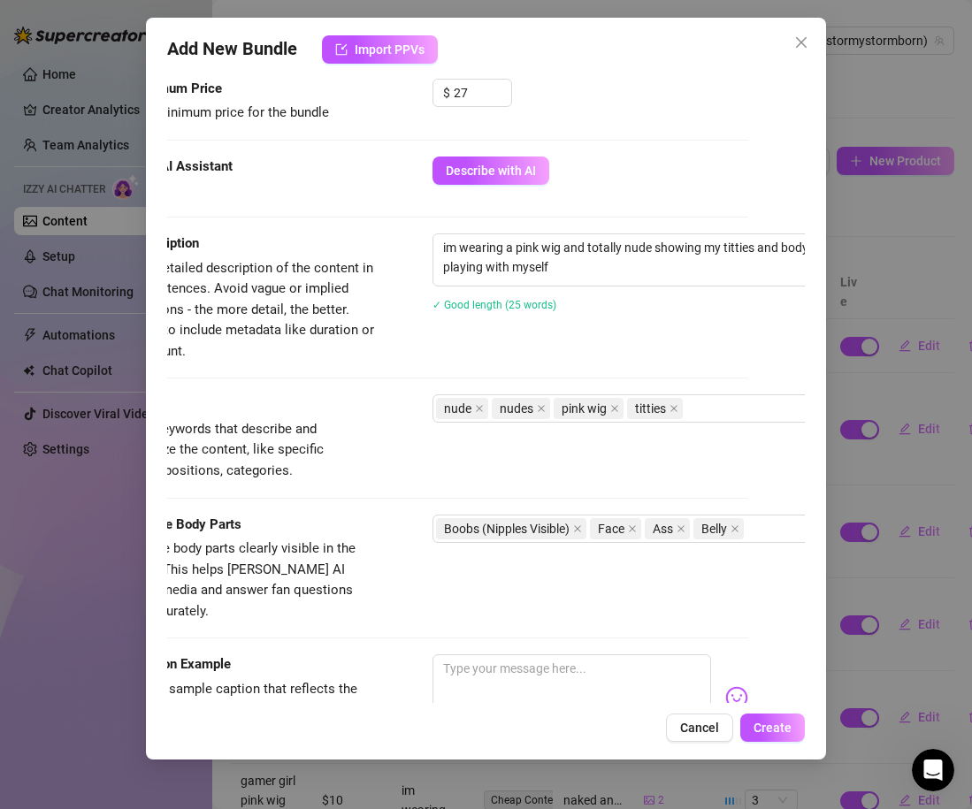
click at [358, 611] on div "Visible Body Parts Select the body parts clearly visible in the content. This h…" at bounding box center [430, 585] width 638 height 141
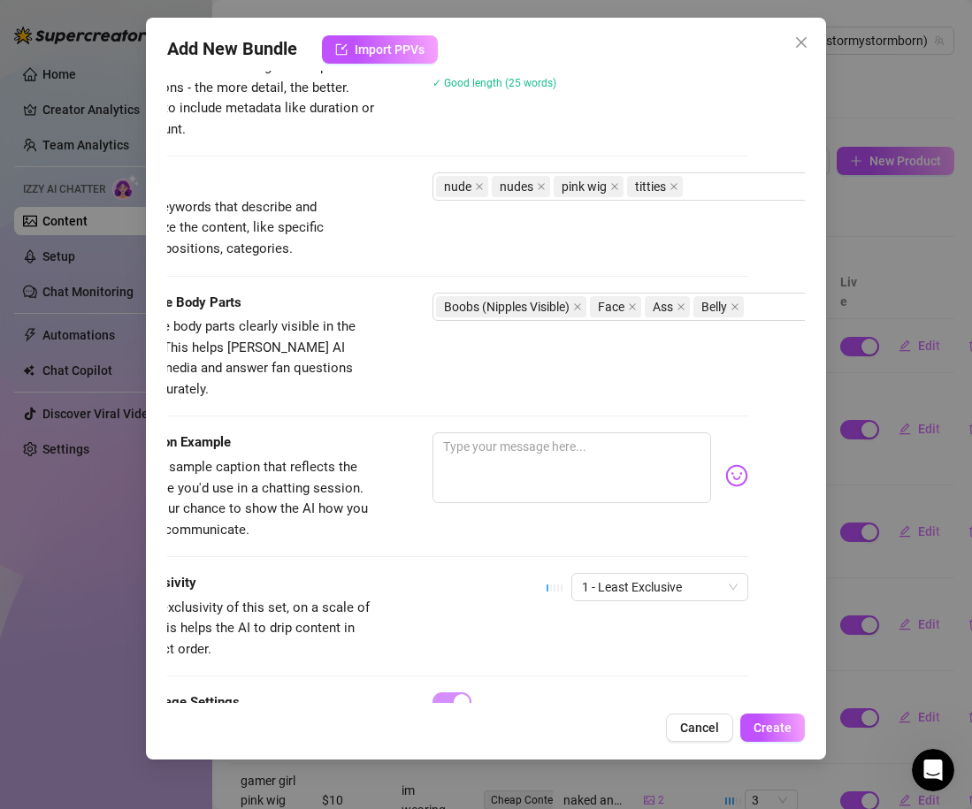
scroll to position [879, 0]
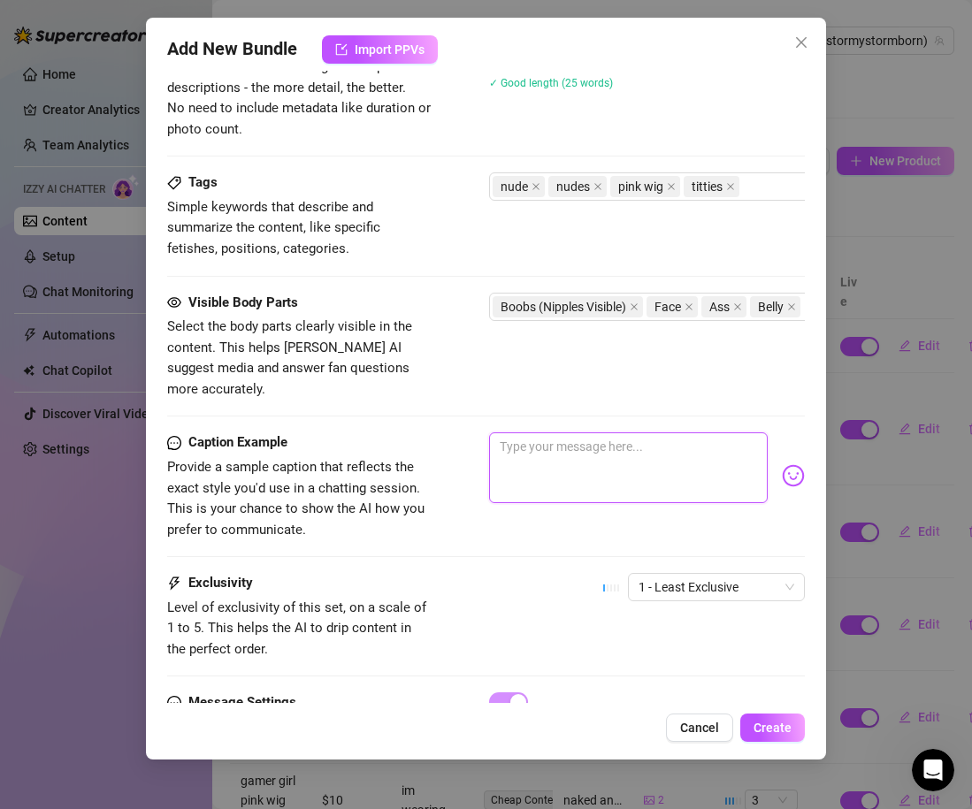
click at [522, 459] on textarea at bounding box center [628, 467] width 279 height 71
type textarea "i"
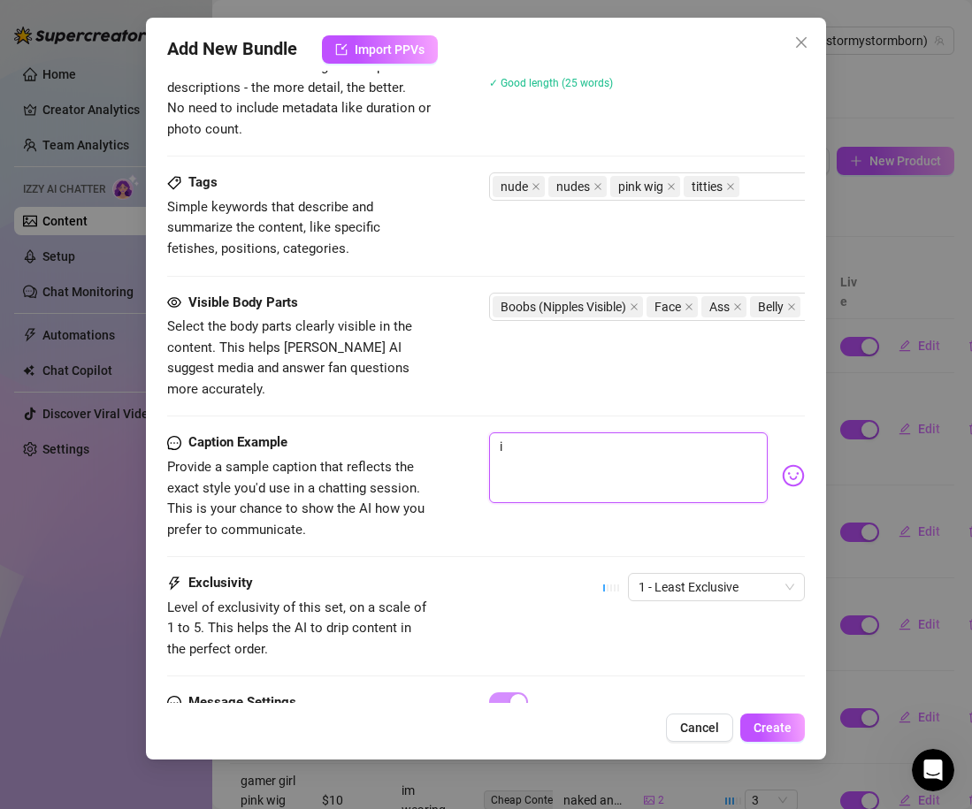
type textarea "i c"
type textarea "i ca"
type textarea "i can"
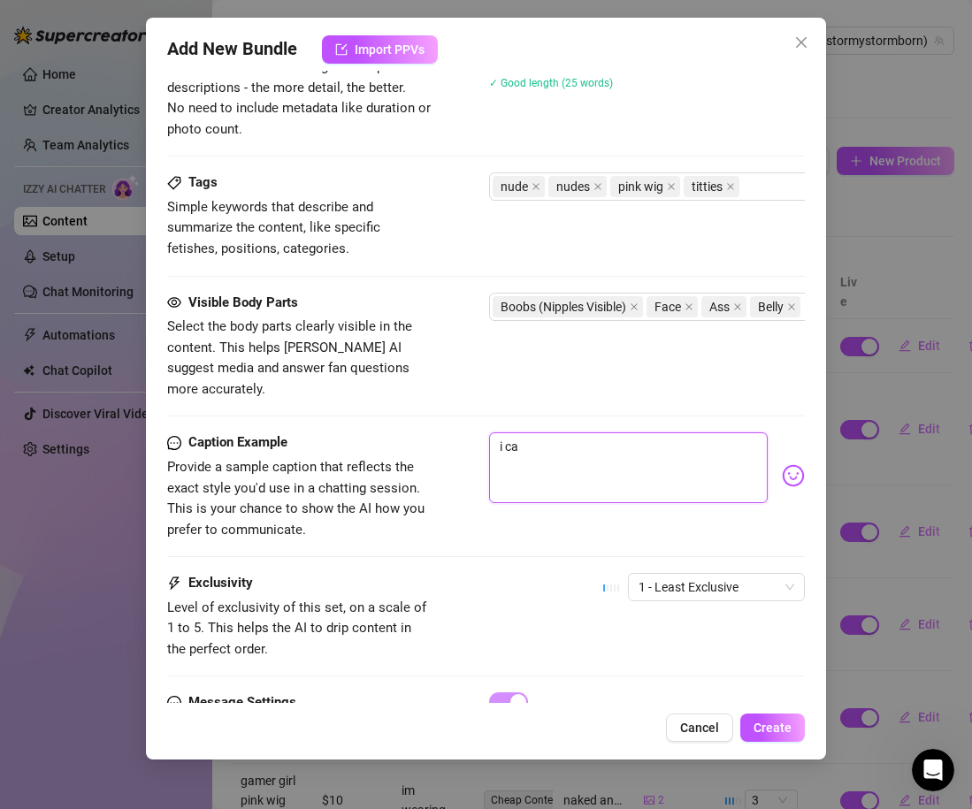
type textarea "i can"
type textarea "i cant"
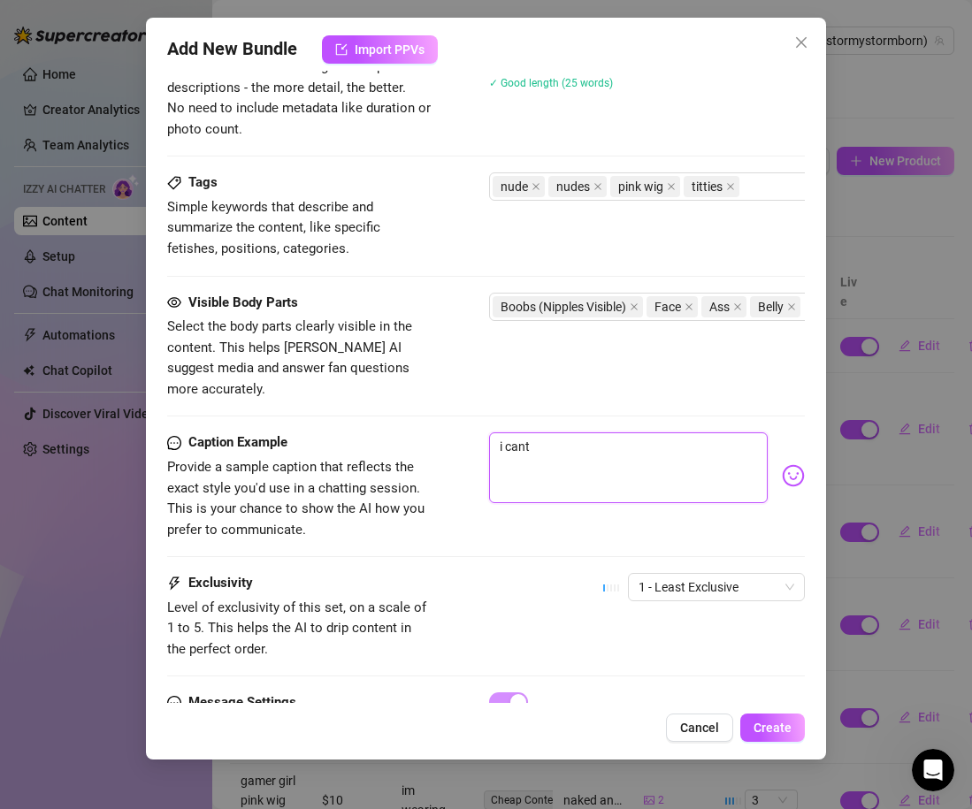
type textarea "i cant h"
type textarea "i cant he"
type textarea "i cant hel"
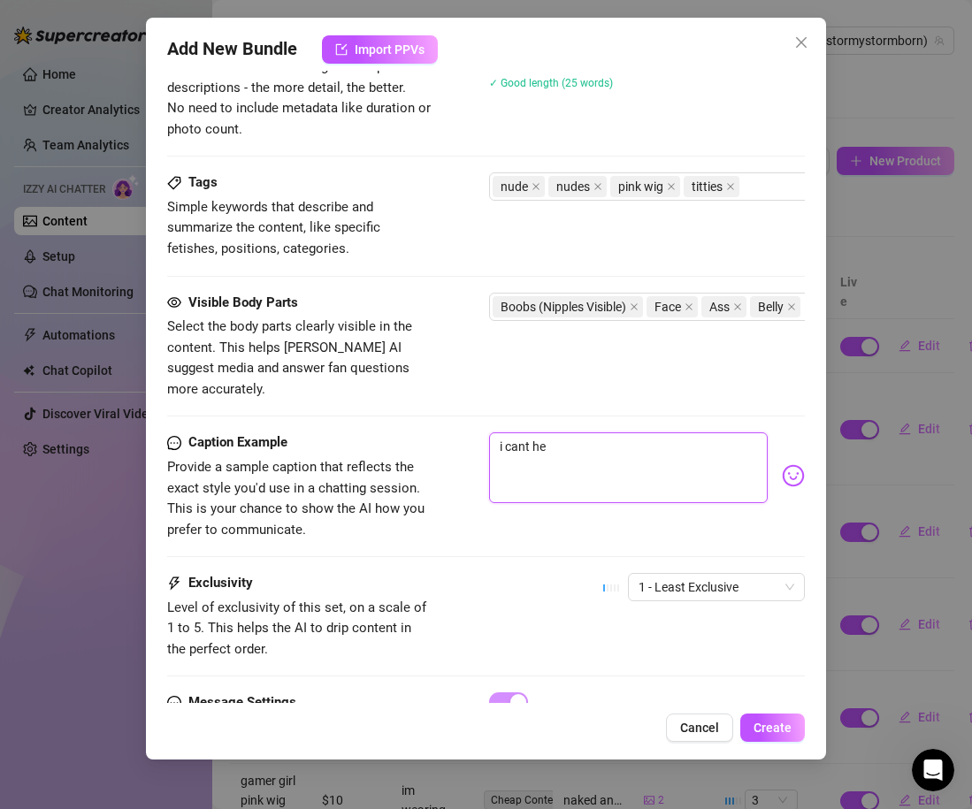
type textarea "i cant hel"
type textarea "i cant help"
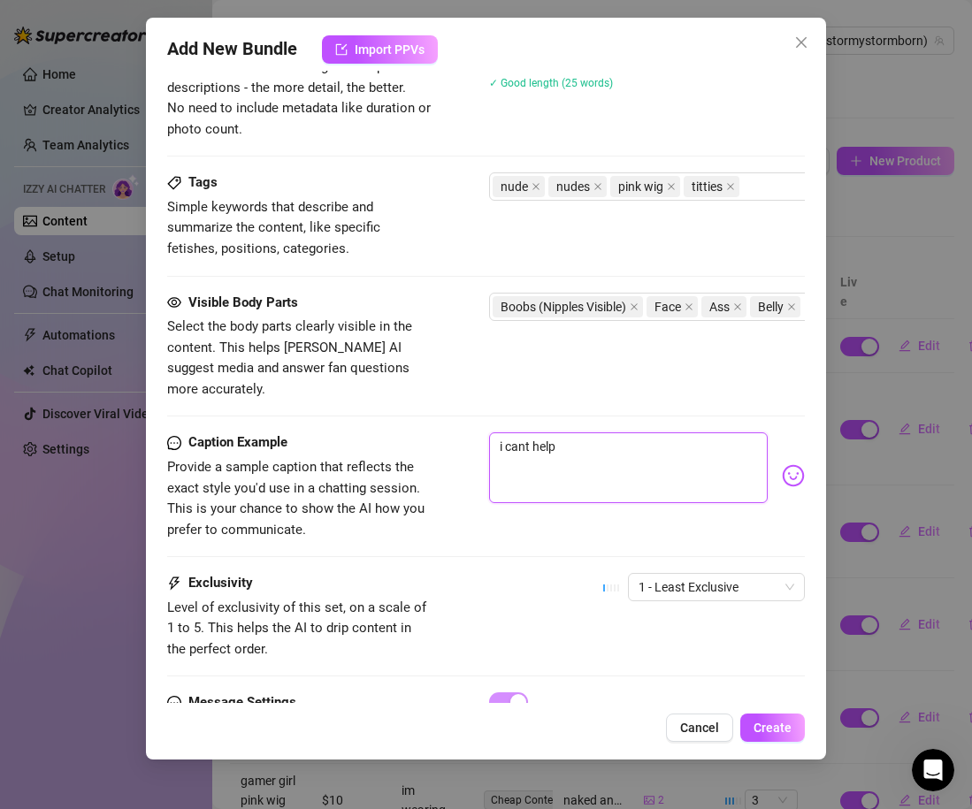
type textarea "i cant help b"
type textarea "i cant help bu"
type textarea "i cant help but"
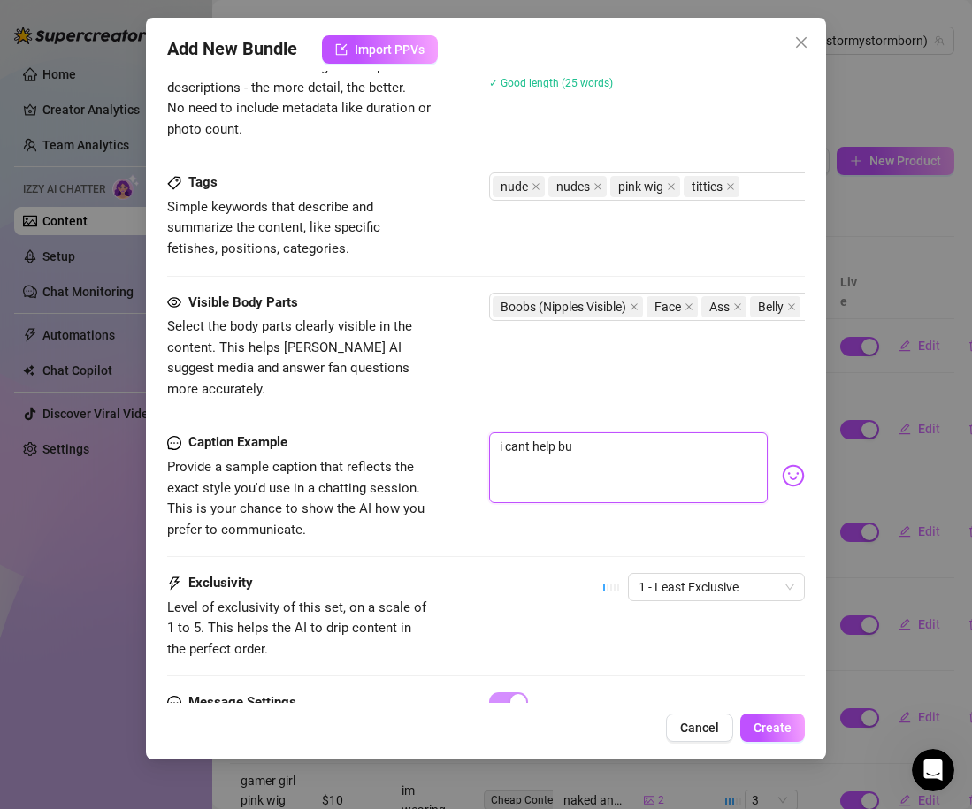
type textarea "i cant help but"
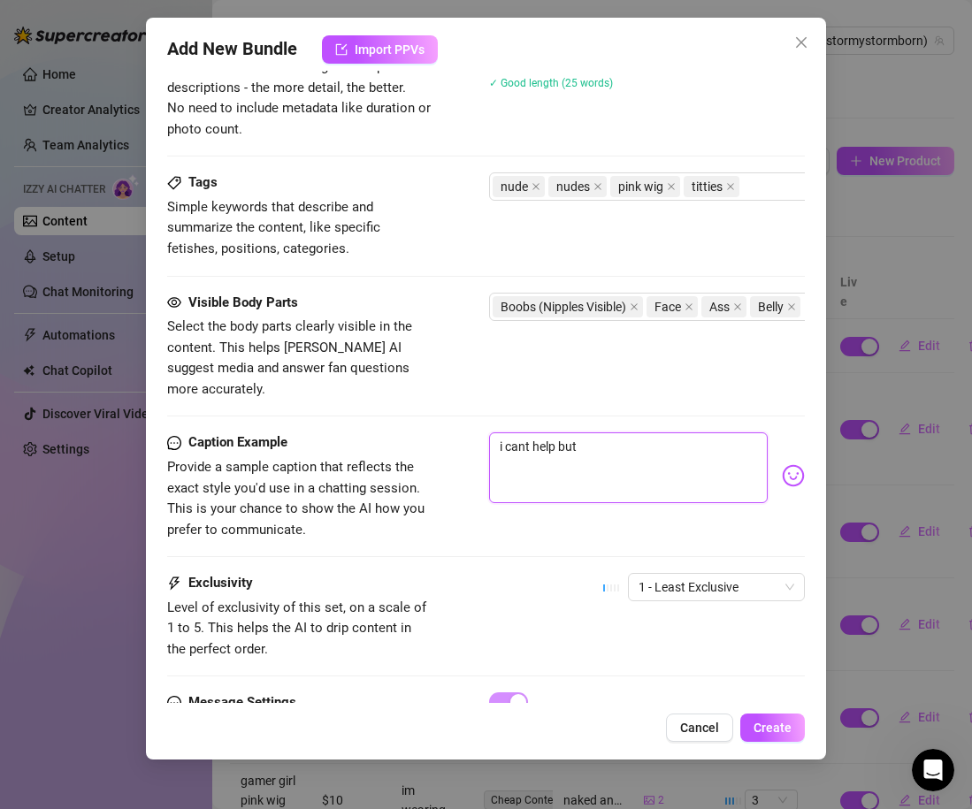
type textarea "i cant help bu"
type textarea "i cant help b"
type textarea "i cant help"
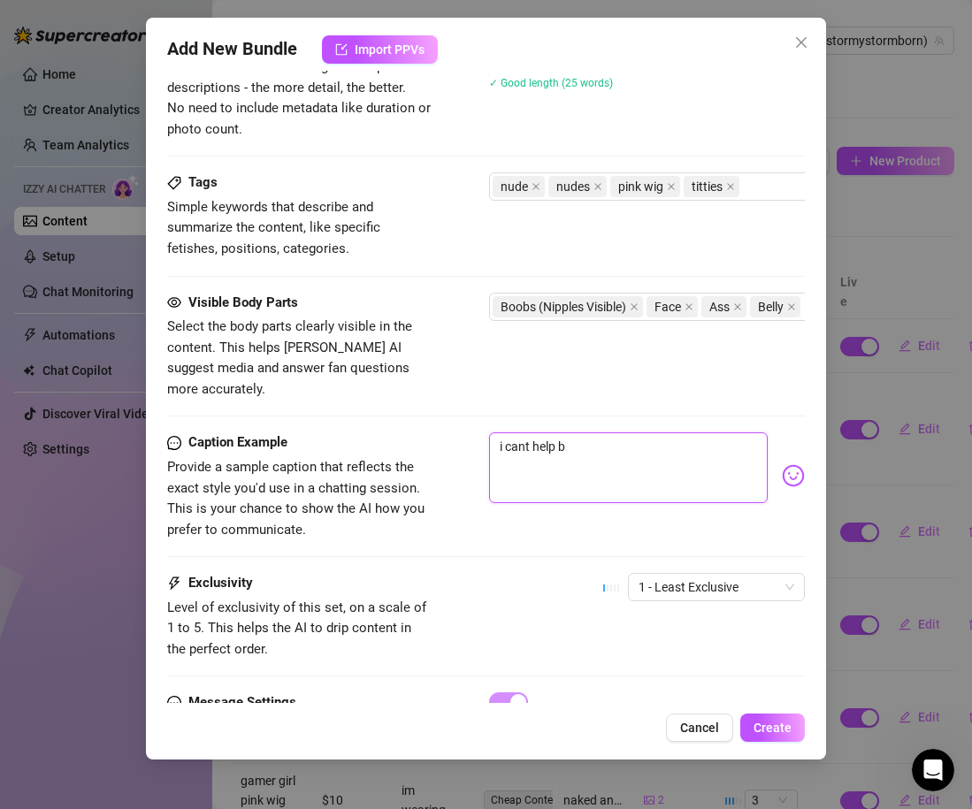
type textarea "i cant help"
type textarea "i cant hel"
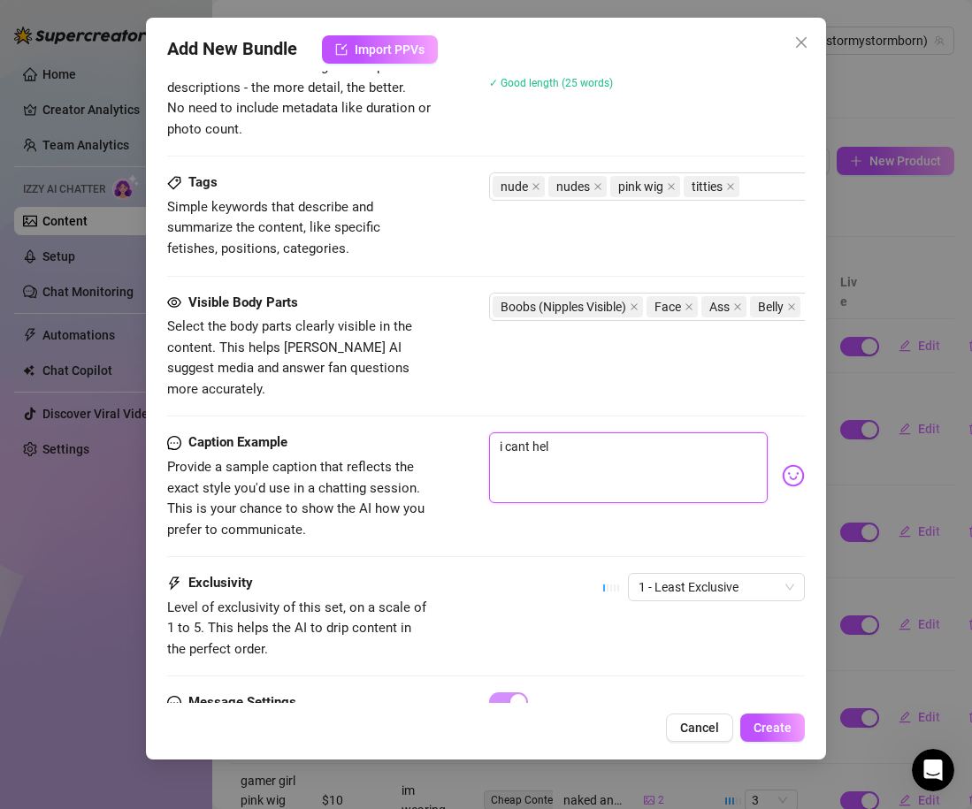
type textarea "i cant he"
type textarea "i cant h"
type textarea "i cant"
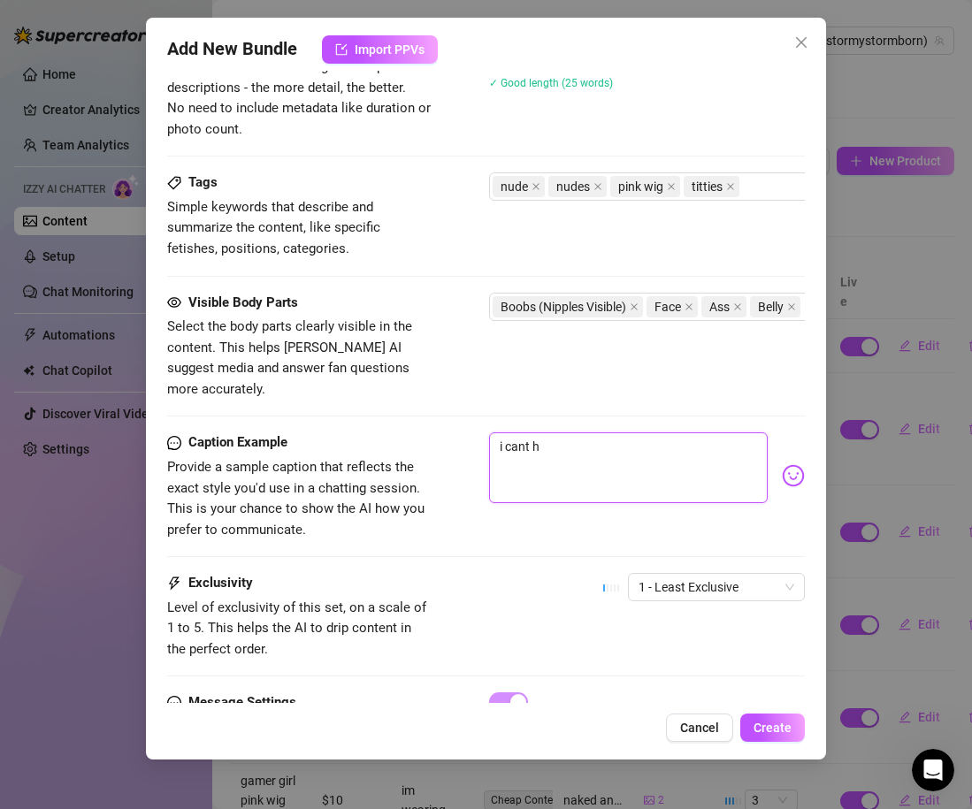
type textarea "i cant"
type textarea "i can"
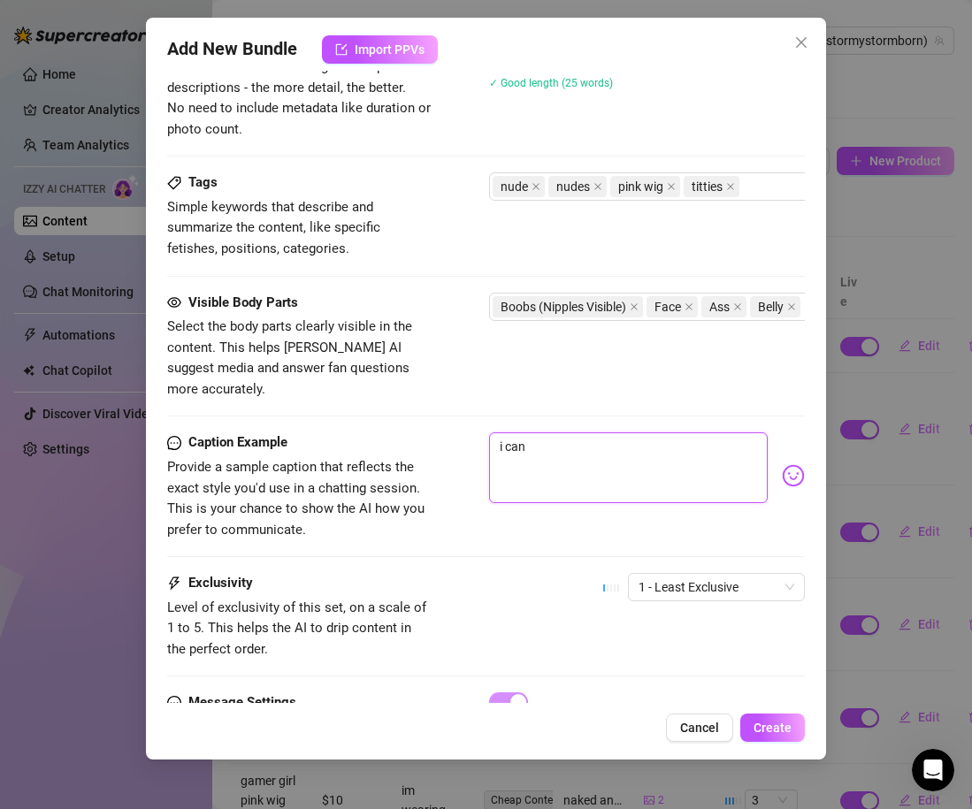
type textarea "i ca"
type textarea "i c"
type textarea "i"
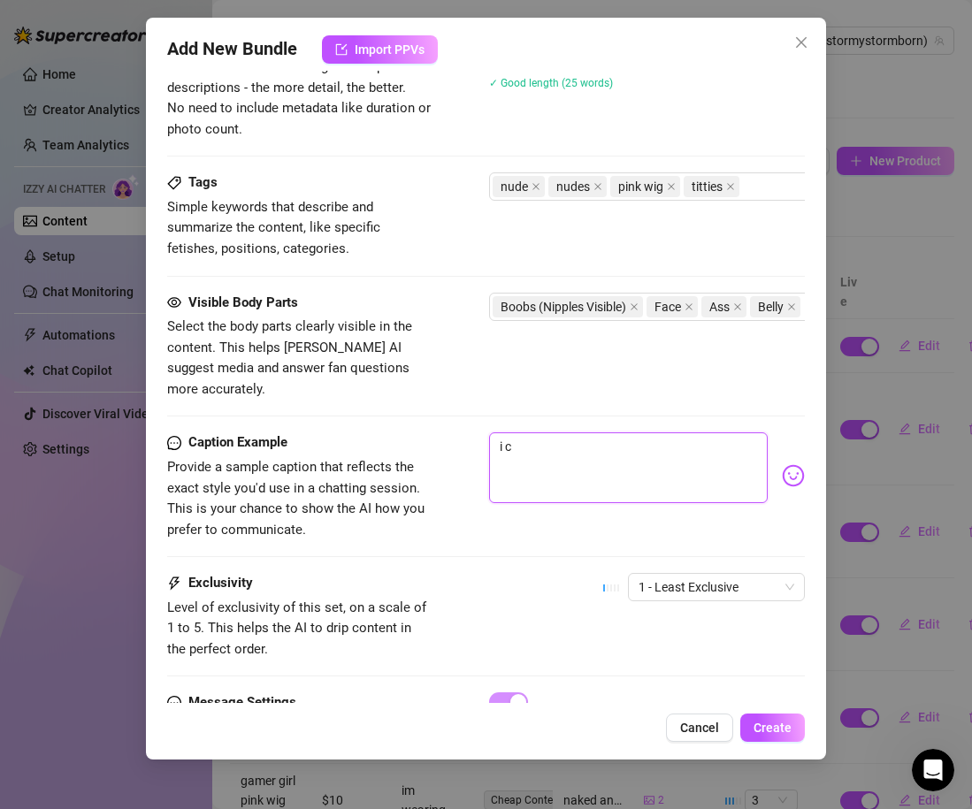
type textarea "i"
type textarea "i m"
type textarea "i ma"
type textarea "i mad"
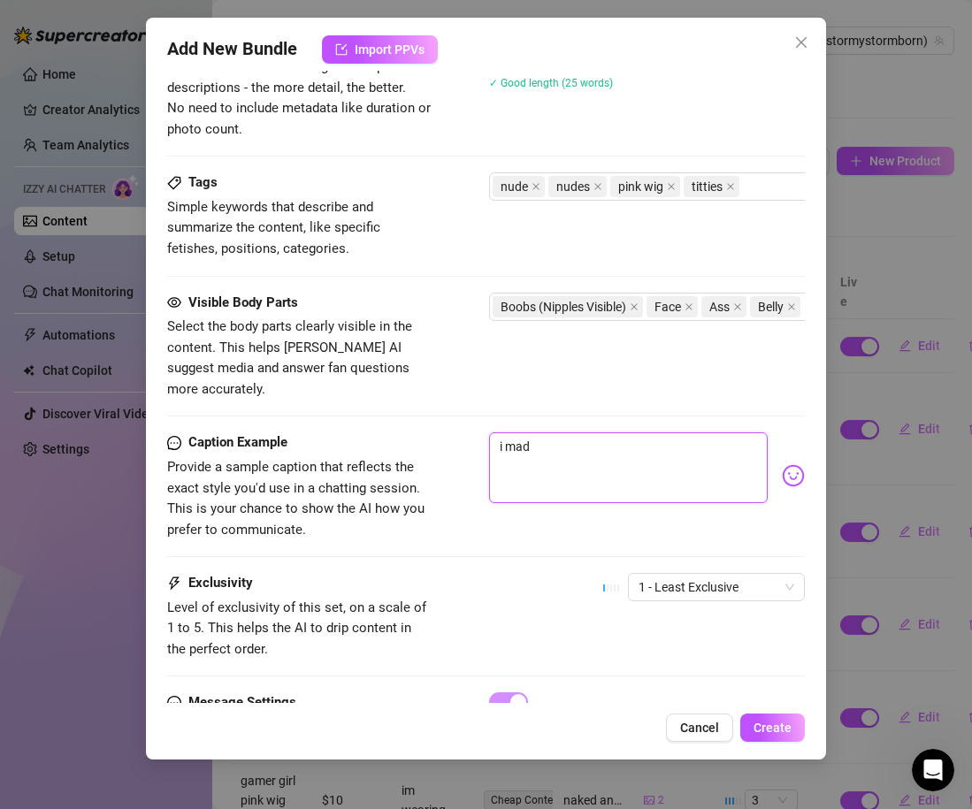
type textarea "i made"
type textarea "i made s"
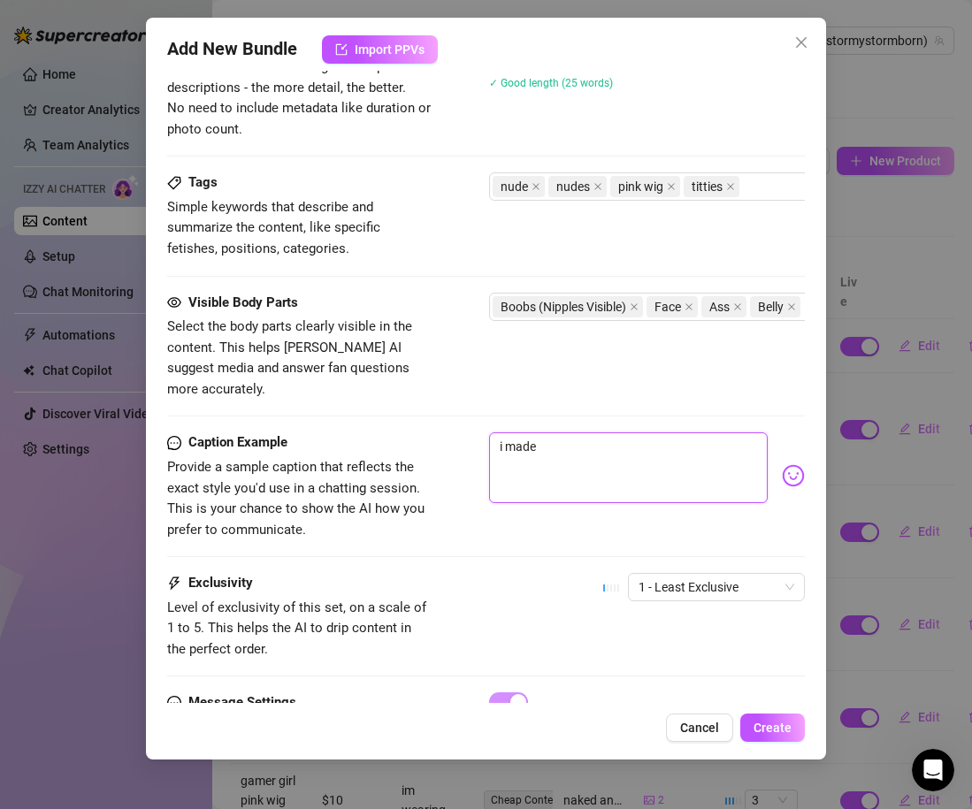
type textarea "i made s"
type textarea "i made su"
type textarea "i made suh"
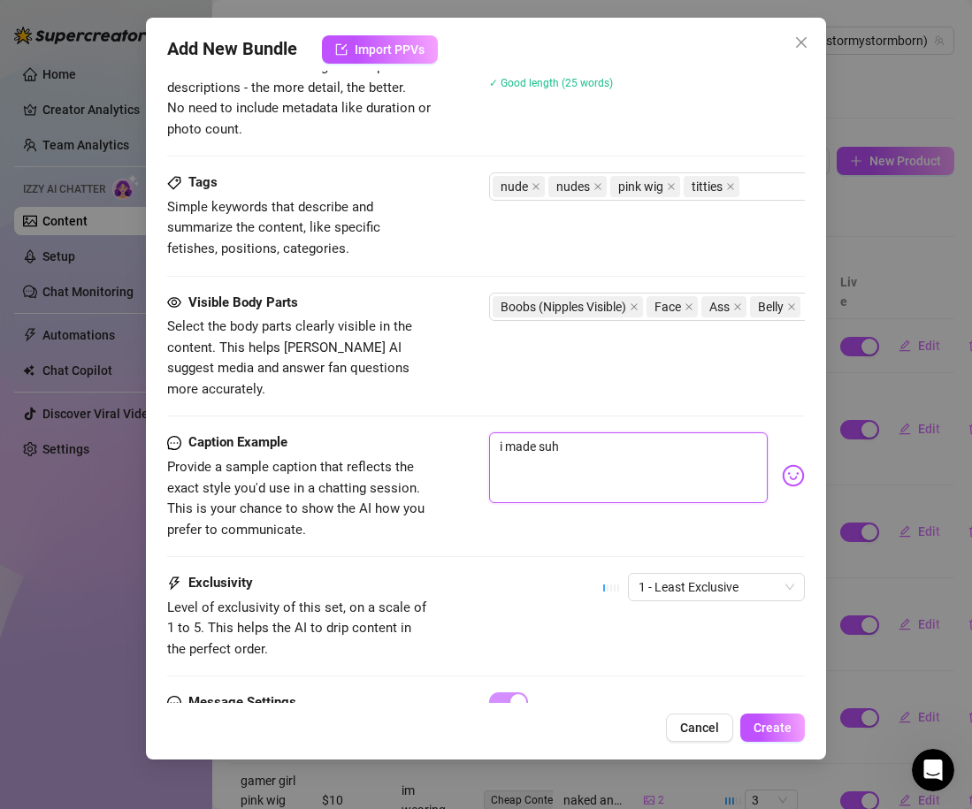
type textarea "i made suh"
type textarea "i made suh a"
type textarea "i made suh"
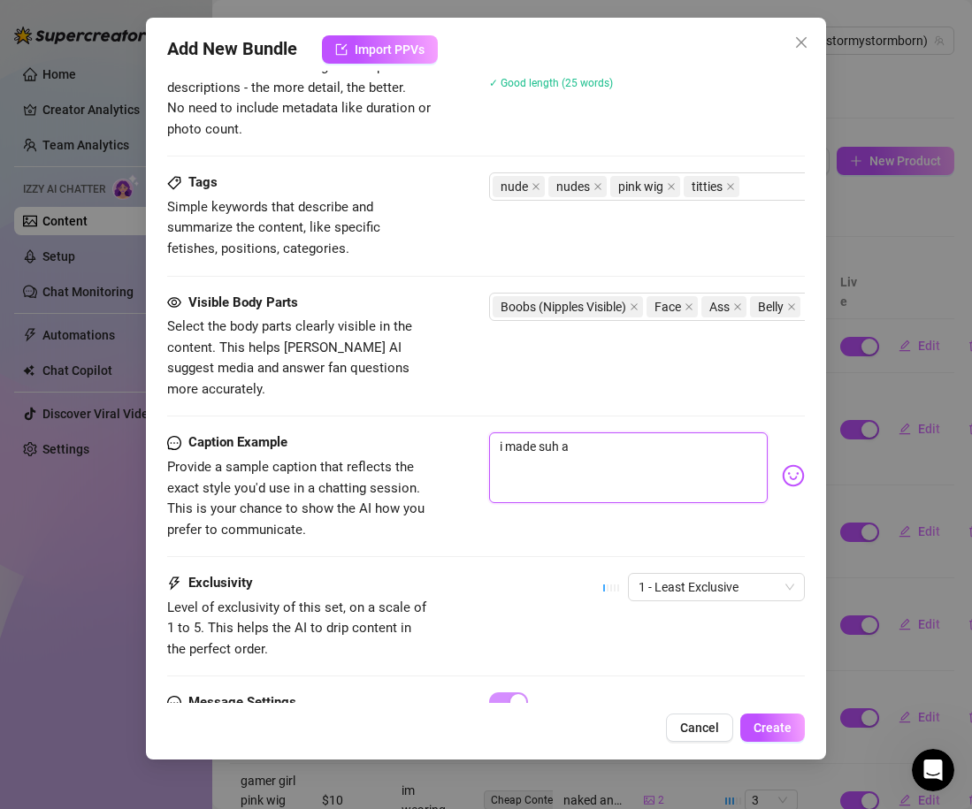
type textarea "i made suh"
type textarea "i made su"
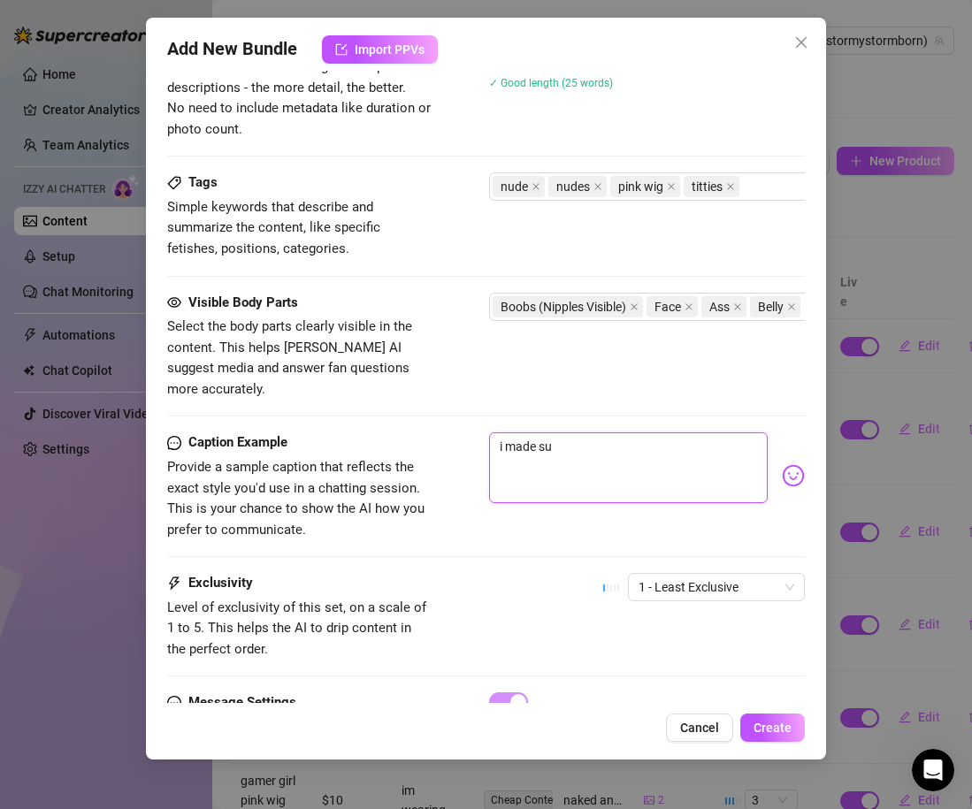
type textarea "i made s"
type textarea "i made"
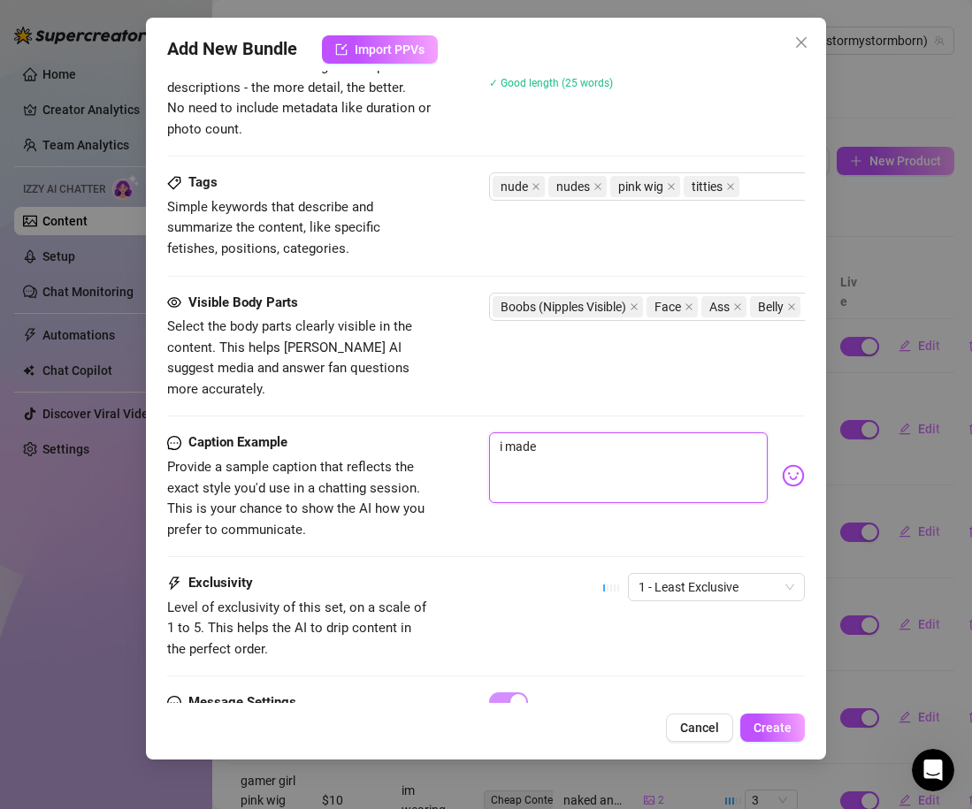
type textarea "i made"
type textarea "i mad"
type textarea "i ma"
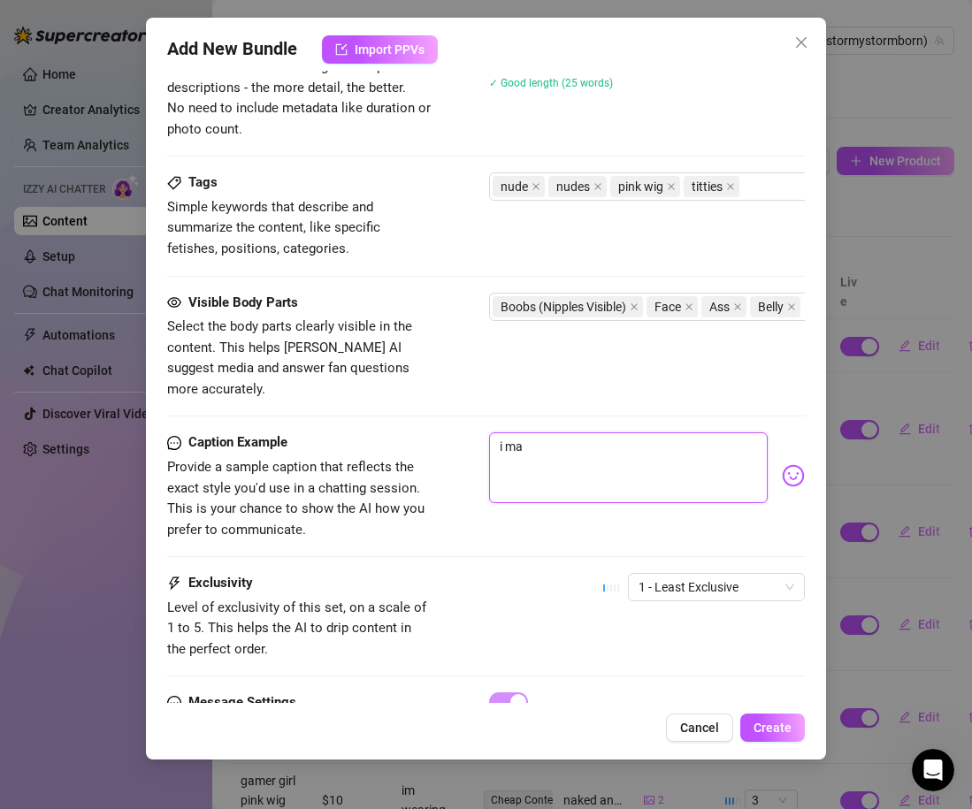
type textarea "i m"
type textarea "i"
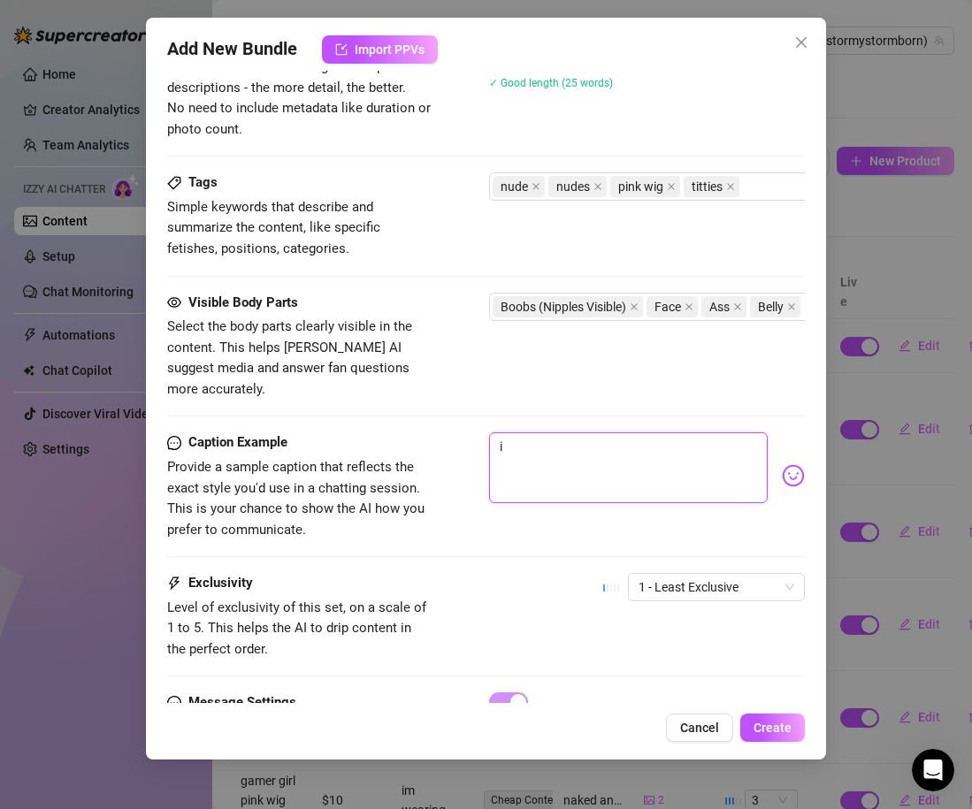
type textarea "i"
type textarea "Type your message here..."
type textarea "w"
type textarea "wa"
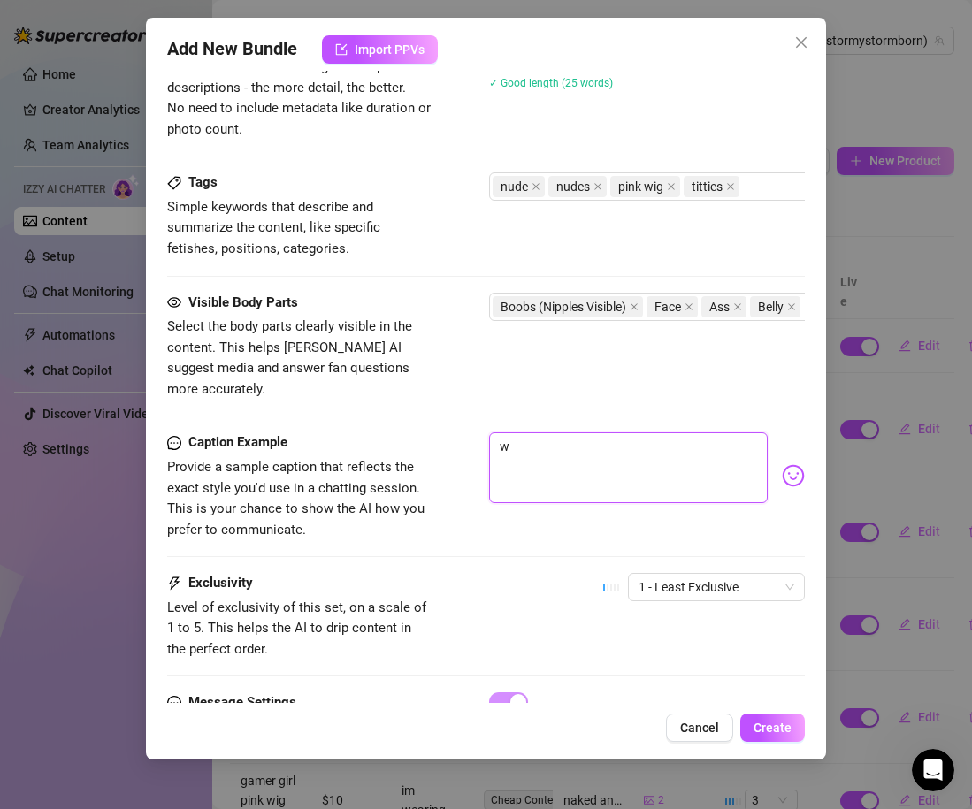
type textarea "wa"
type textarea "wan"
type textarea "wann"
type textarea "wanna"
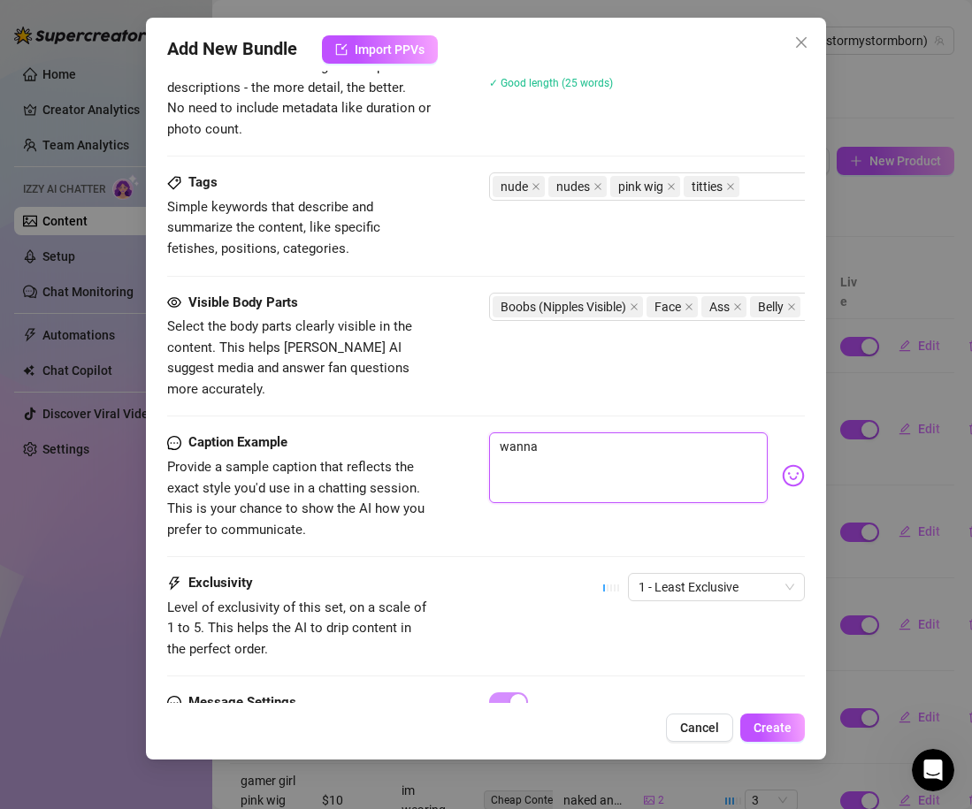
type textarea "wanna"
type textarea "wanna c"
type textarea "wanna co"
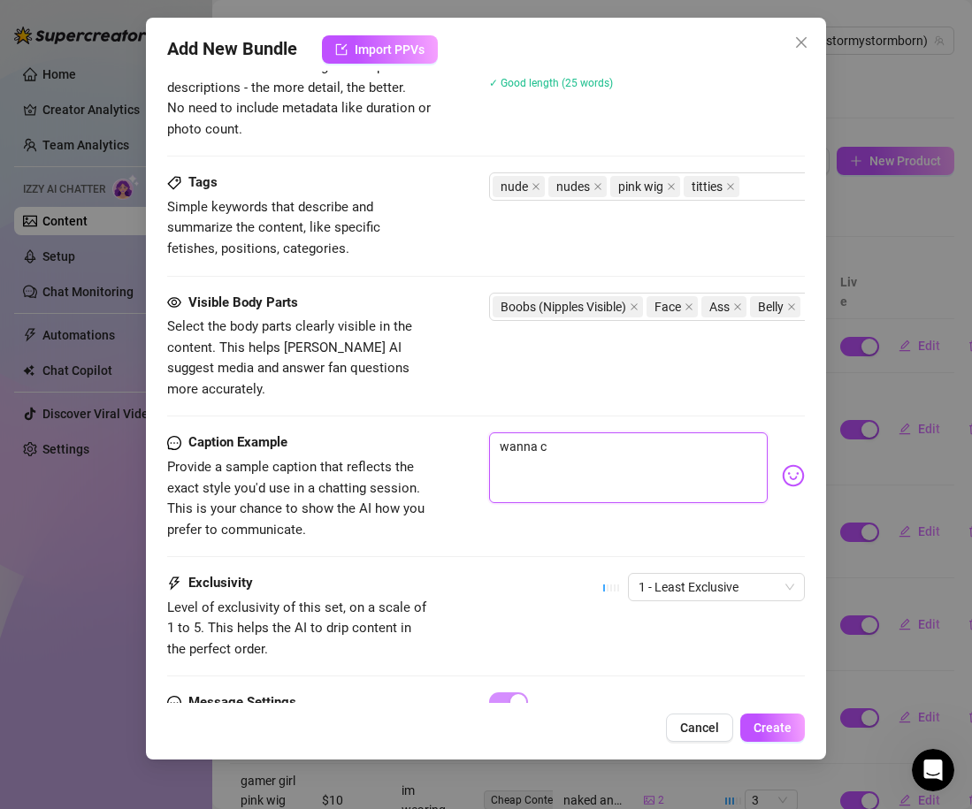
type textarea "wanna co"
type textarea "wanna c"
type textarea "wanna cu"
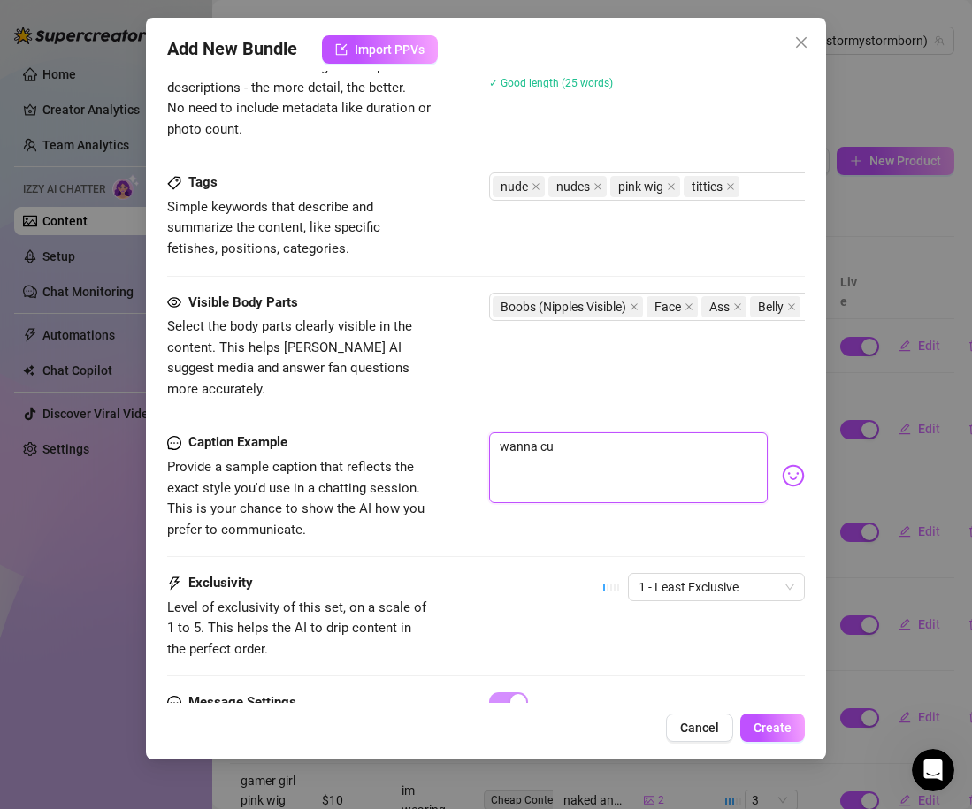
type textarea "wanna cum"
type textarea "wanna cum p"
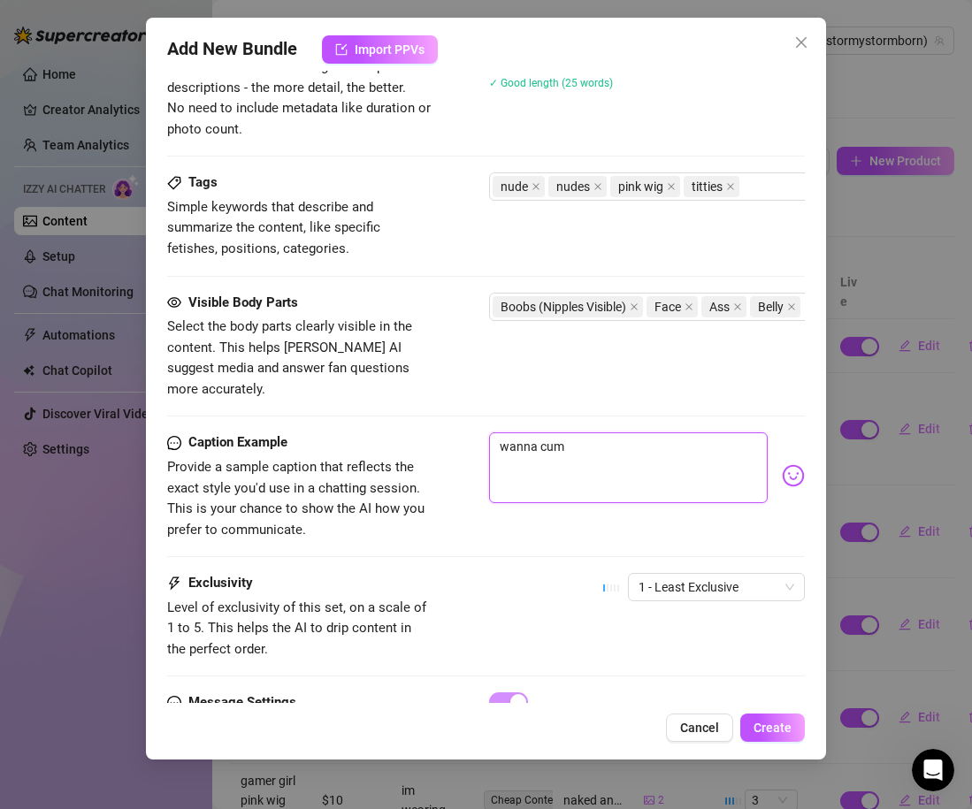
type textarea "wanna cum p"
type textarea "wanna cum pl"
type textarea "wanna cum pla"
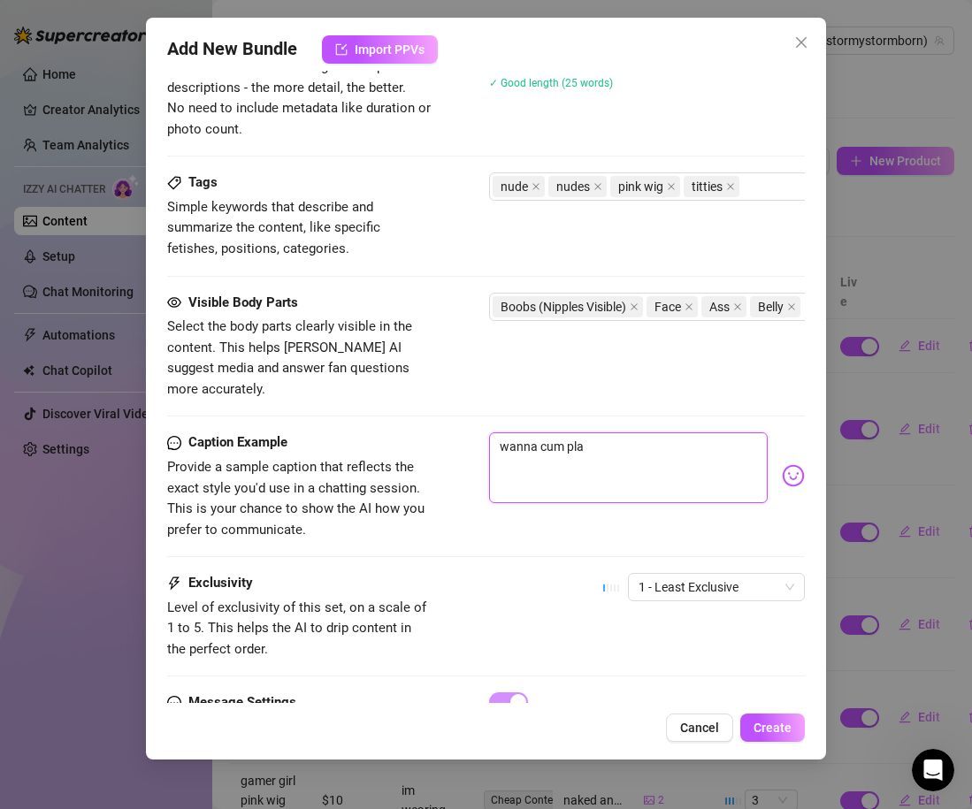
type textarea "wanna cum play"
type textarea "wanna cum play w"
type textarea "wanna cum play wi"
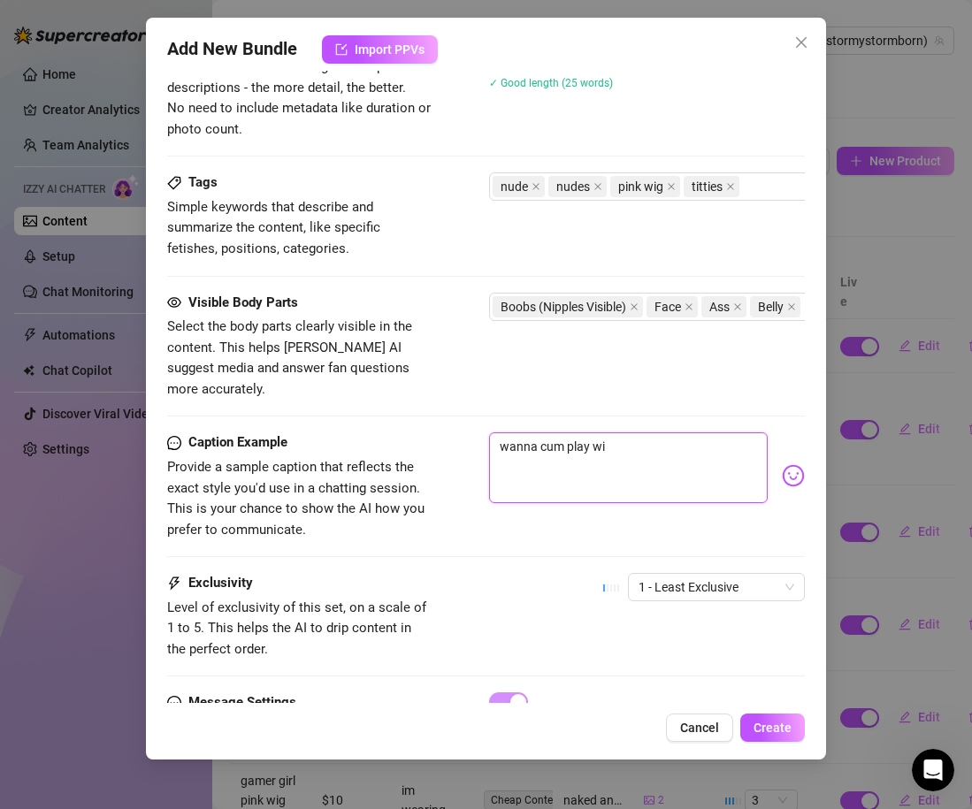
type textarea "wanna cum play wit"
type textarea "wanna cum play with"
type textarea "wanna cum play with m"
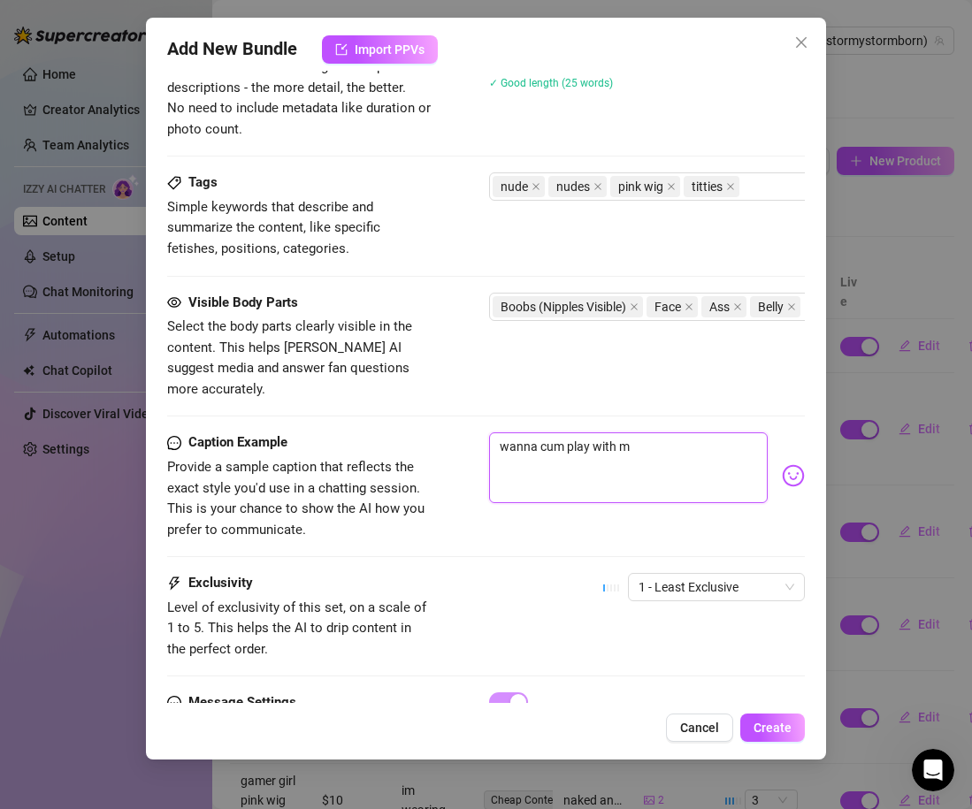
type textarea "wanna cum play with me"
type textarea "wanna cum play with me?"
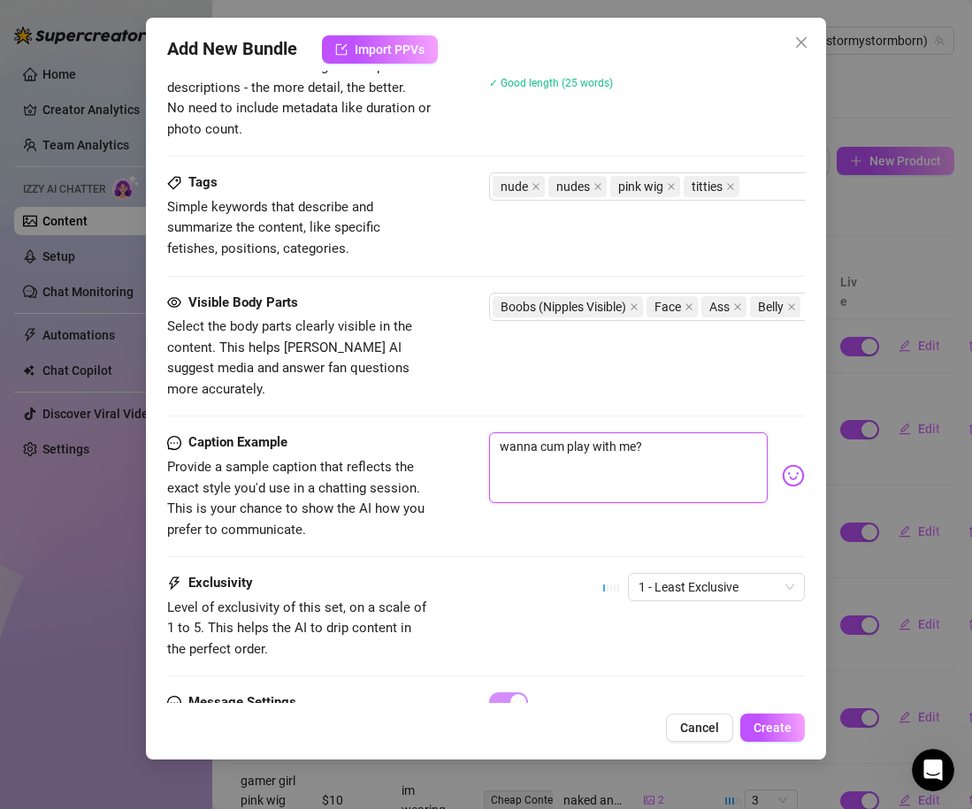
type textarea "wanna cum play with me?"
type textarea "wanna cum play with me? b"
type textarea "wanna cum play with me? be"
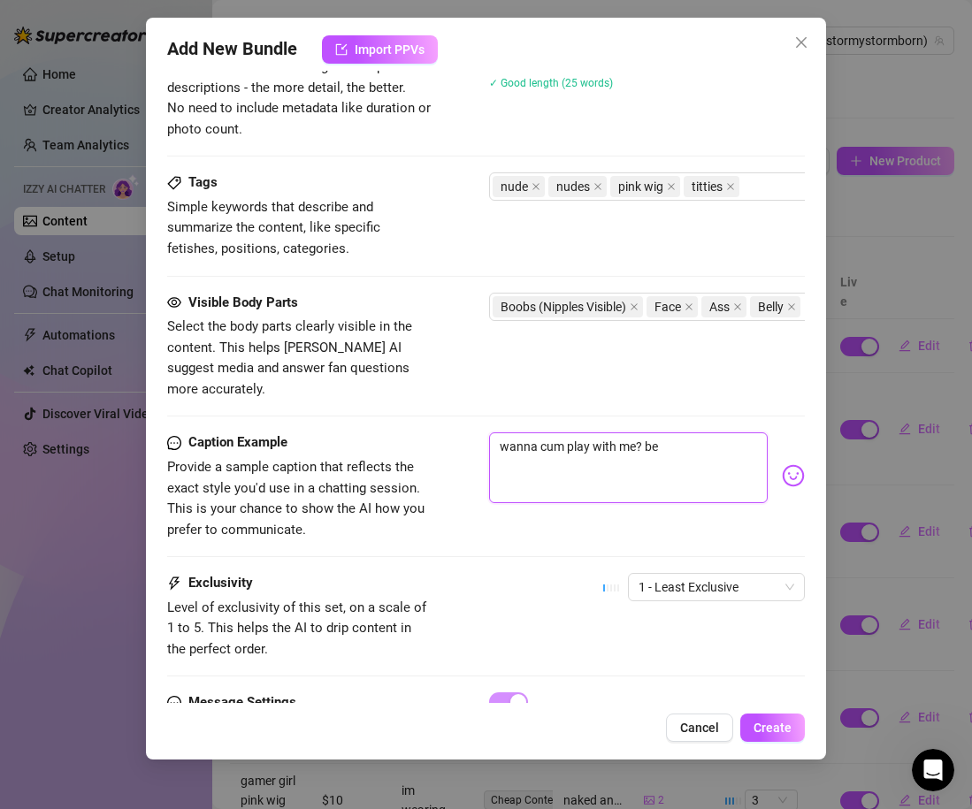
type textarea "wanna cum play with me? be"
type textarea "wanna cum play with me? be n"
type textarea "wanna cum play with me? be ni"
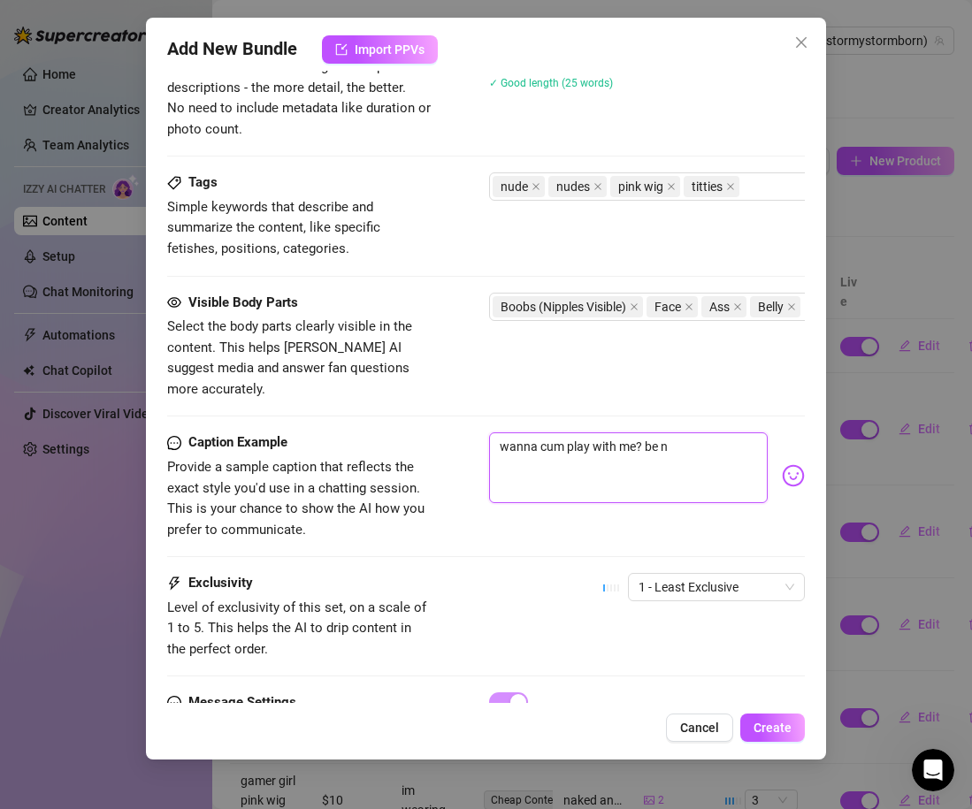
type textarea "wanna cum play with me? be ni"
type textarea "wanna cum play with me? be nic"
type textarea "wanna cum play with me? be nice"
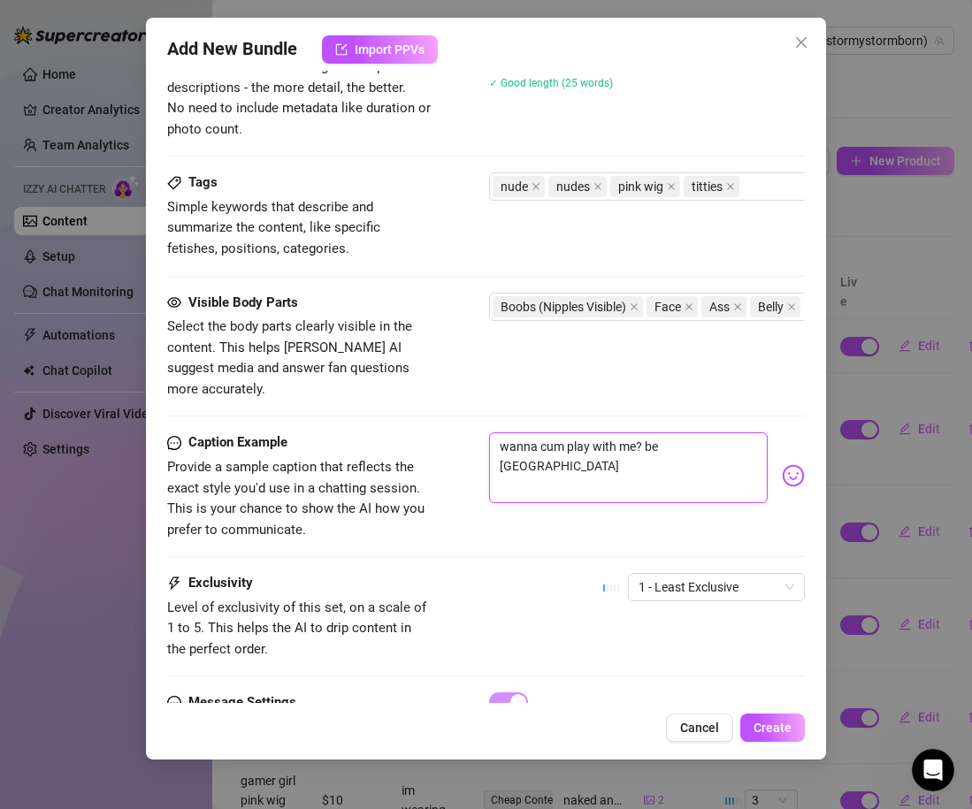
type textarea "wanna cum play with me? be nic"
type textarea "wanna cum play with me? be ni"
type textarea "wanna cum play with me? be n"
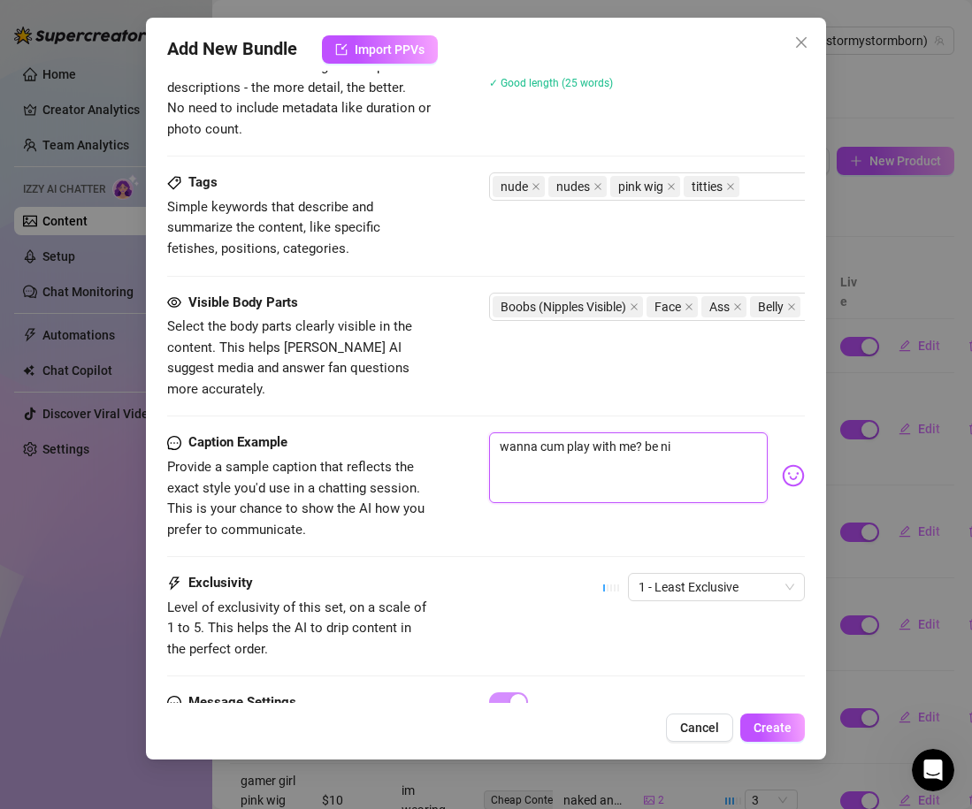
type textarea "wanna cum play with me? be n"
type textarea "wanna cum play with me? be"
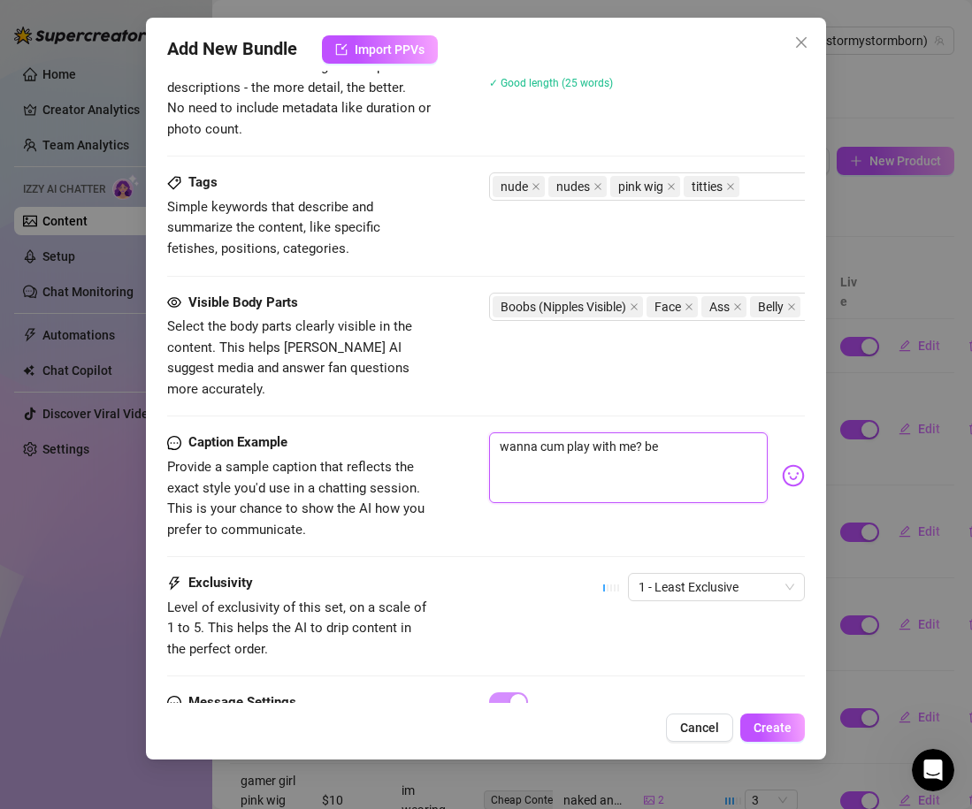
type textarea "wanna cum play with me? b"
type textarea "wanna cum play with me?"
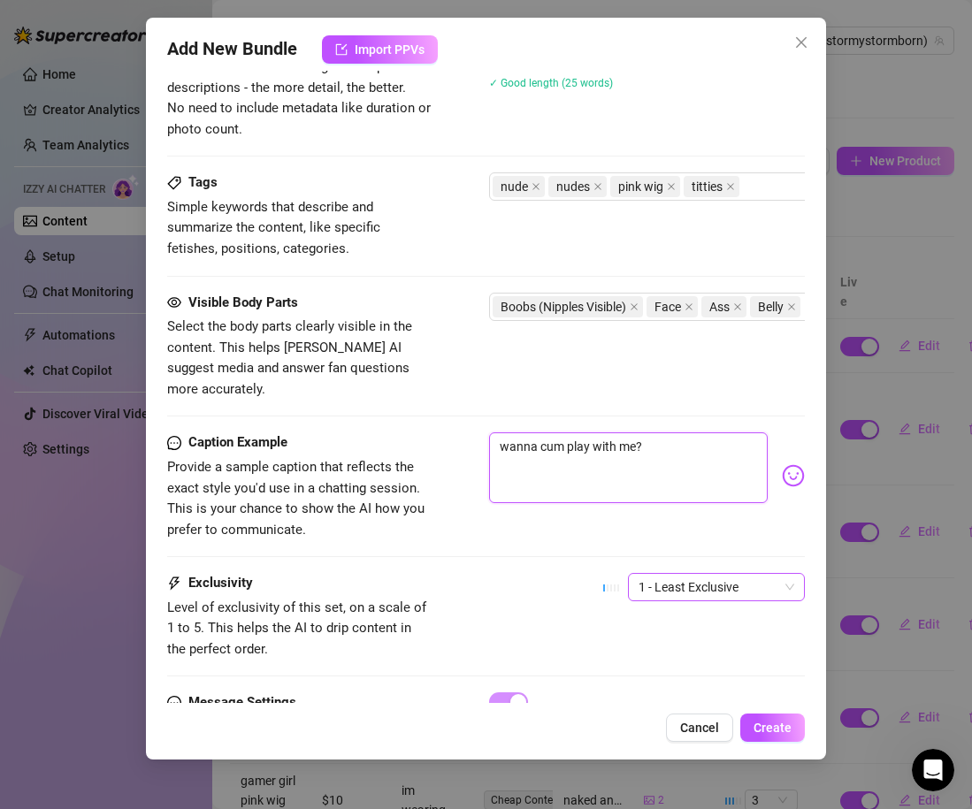
click at [668, 578] on span "1 - Least Exclusive" at bounding box center [716, 587] width 156 height 27
type textarea "wanna cum play with me?"
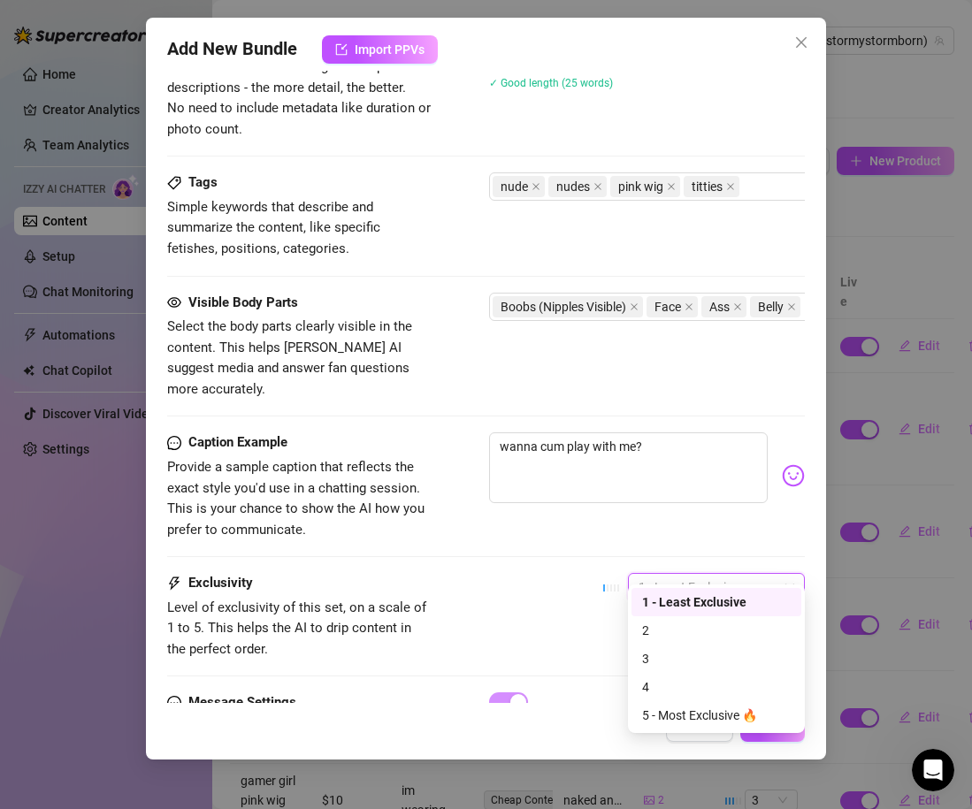
click at [668, 578] on span "1 - Least Exclusive" at bounding box center [716, 587] width 156 height 27
click at [679, 650] on div "3" at bounding box center [716, 658] width 149 height 19
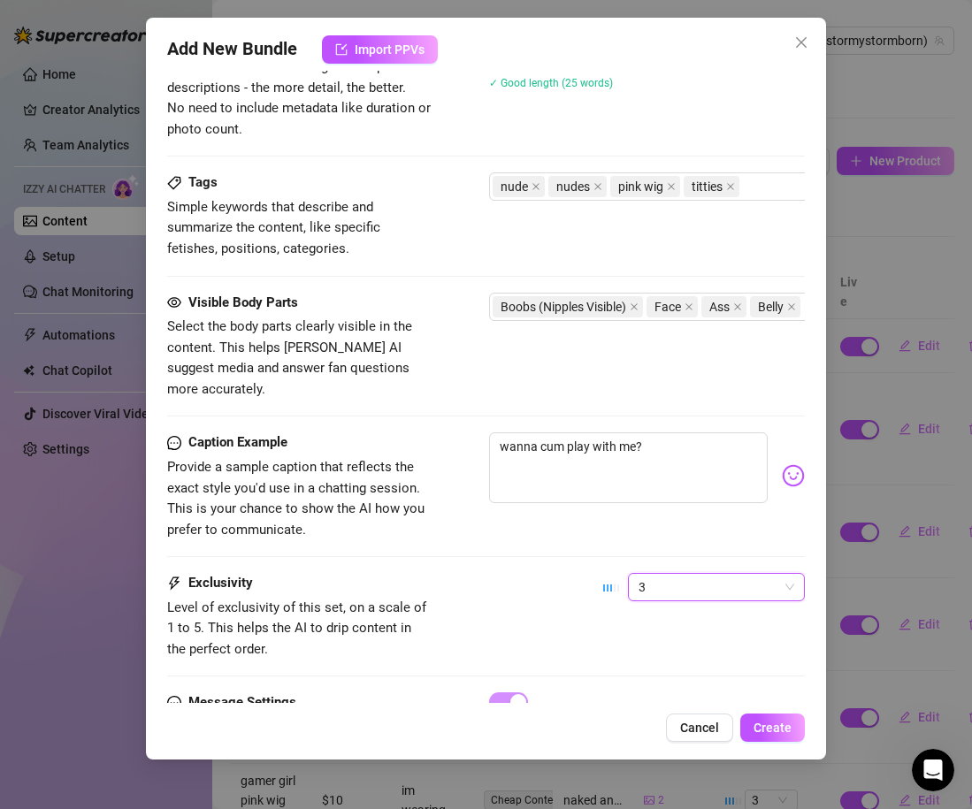
click at [580, 591] on div "Exclusivity Level of exclusivity of this set, on a scale of 1 to 5. This helps …" at bounding box center [486, 616] width 638 height 87
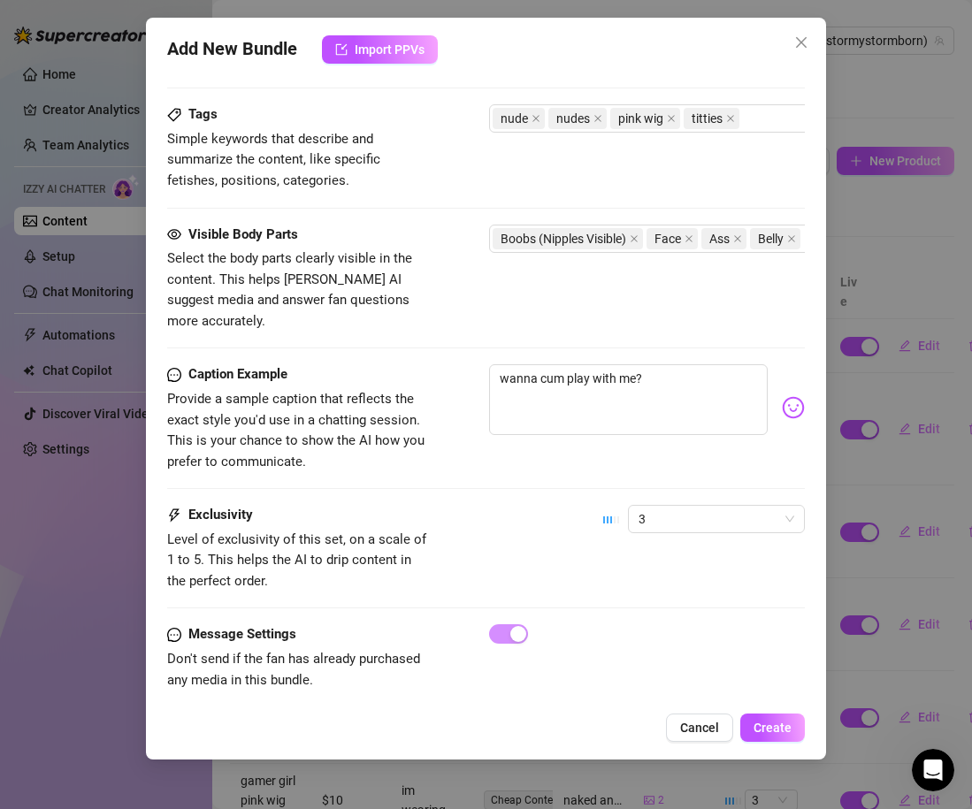
click at [779, 744] on div "Add New Bundle Import PPVs Account Stormy (@stormystormborn) Name Name is for y…" at bounding box center [486, 389] width 680 height 742
click at [773, 736] on button "Create" at bounding box center [772, 728] width 65 height 28
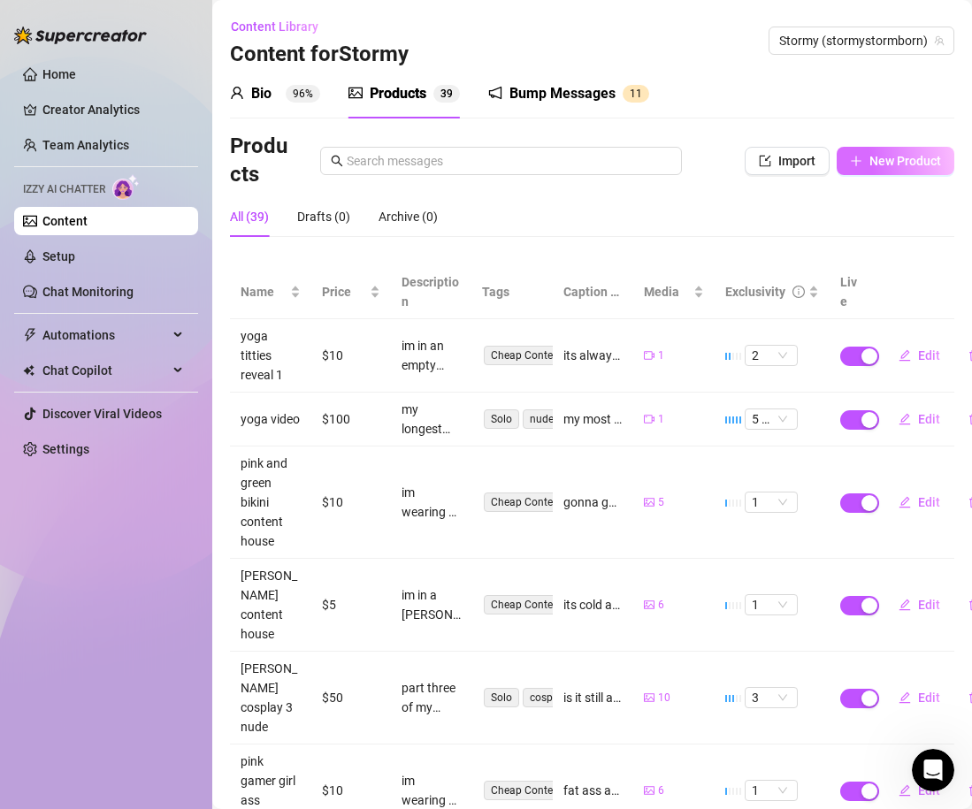
click at [867, 164] on button "New Product" at bounding box center [895, 161] width 118 height 28
type textarea "Type your message here..."
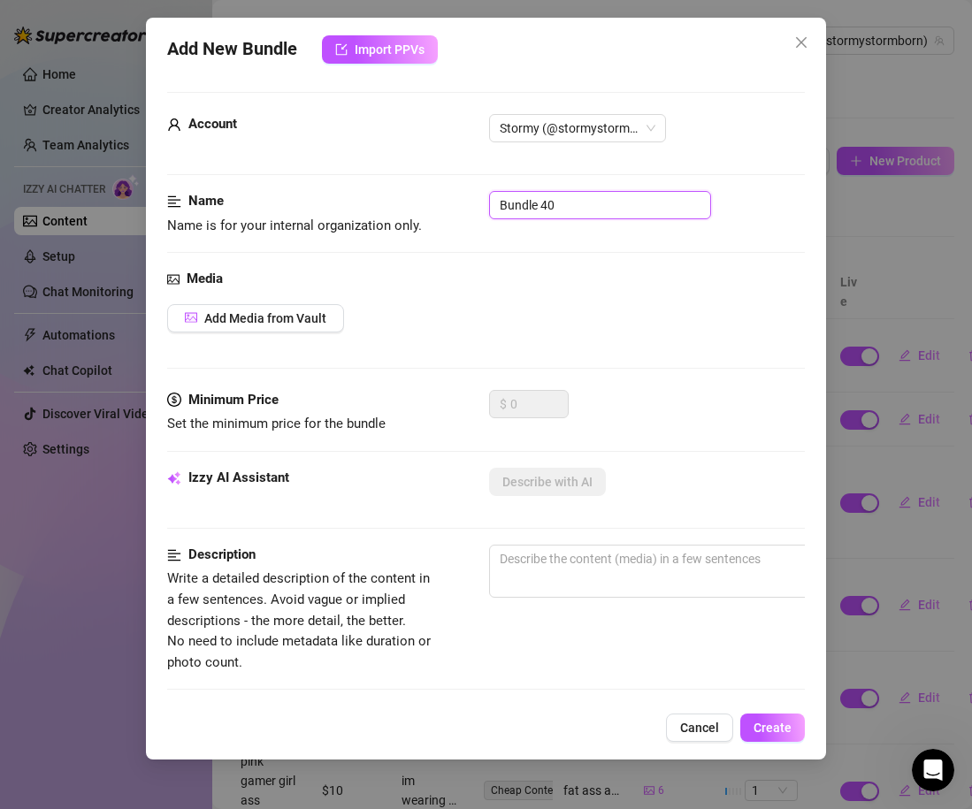
click at [510, 200] on input "Bundle 40" at bounding box center [600, 205] width 222 height 28
type input "gamer girl pink wig vibrator"
click at [325, 296] on div "Media Add Media from Vault" at bounding box center [486, 329] width 638 height 121
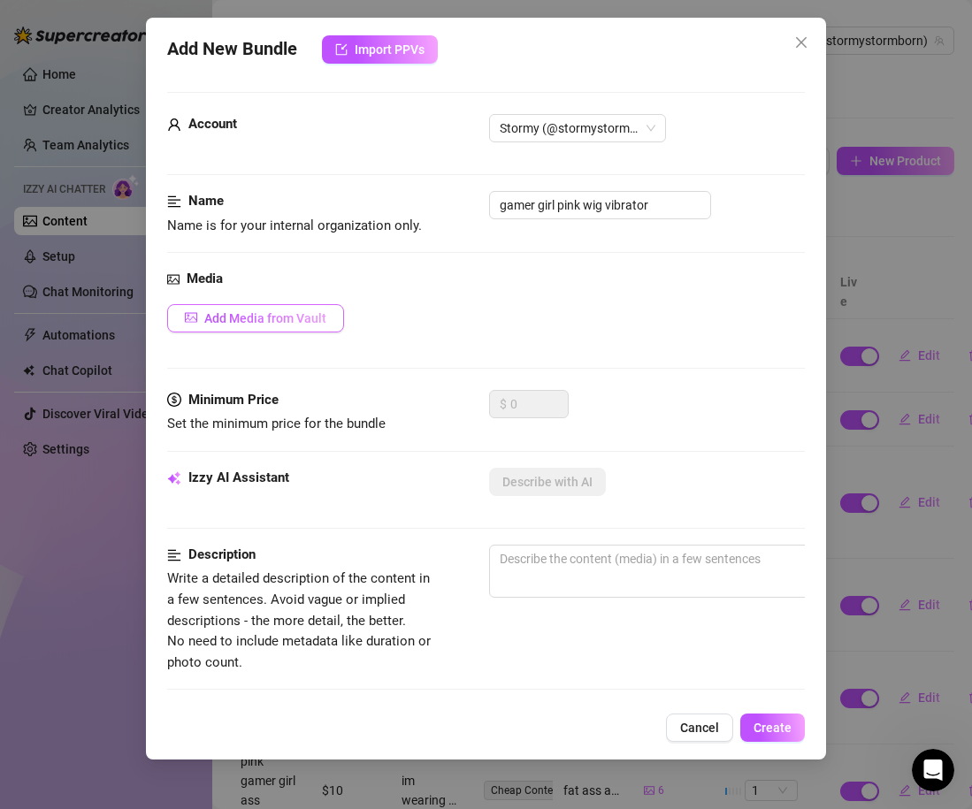
click at [317, 313] on span "Add Media from Vault" at bounding box center [265, 318] width 122 height 14
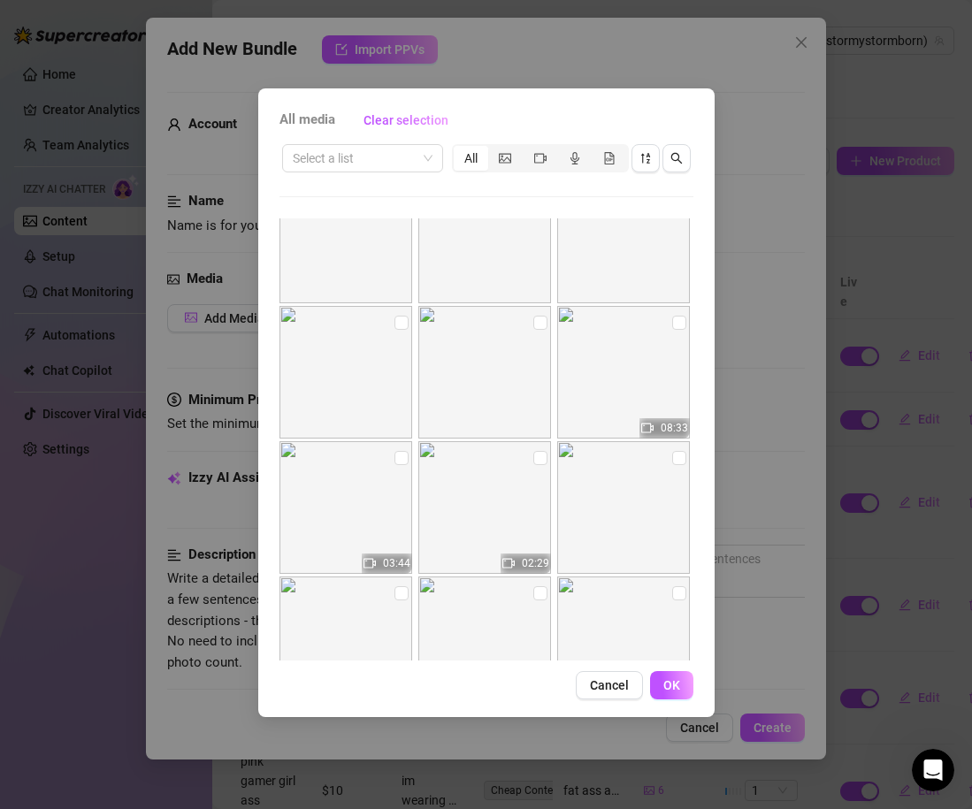
scroll to position [7634, 0]
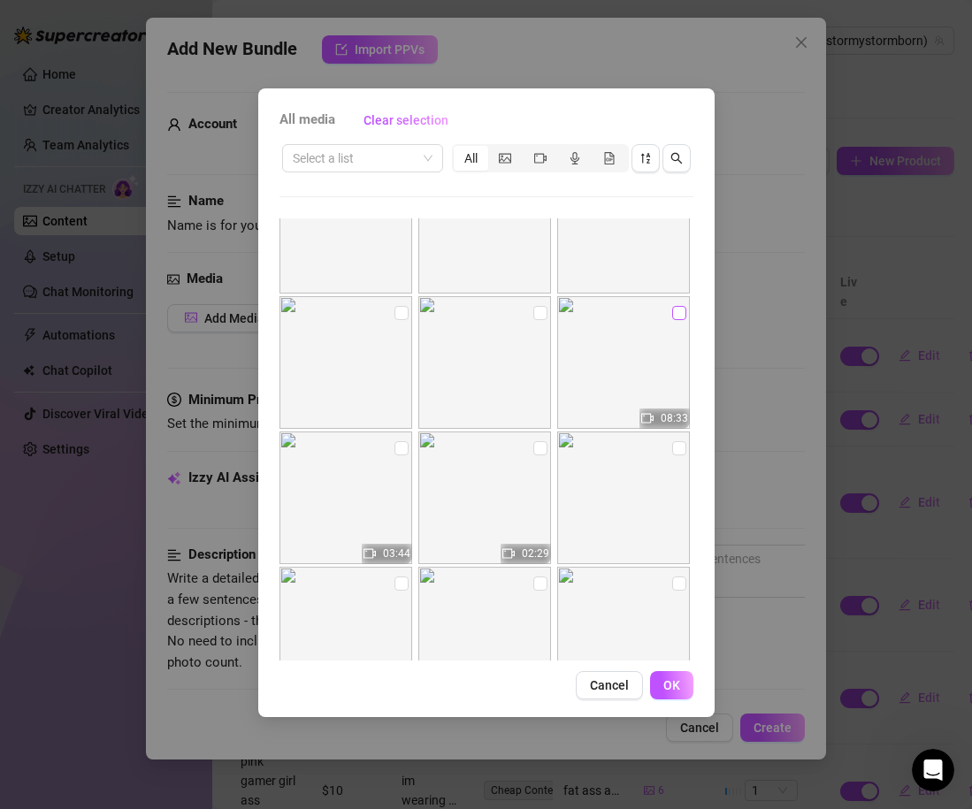
click at [676, 321] on label at bounding box center [679, 312] width 14 height 19
click at [676, 320] on input "checkbox" at bounding box center [679, 313] width 14 height 14
checkbox input "true"
click at [673, 690] on span "OK" at bounding box center [671, 685] width 17 height 14
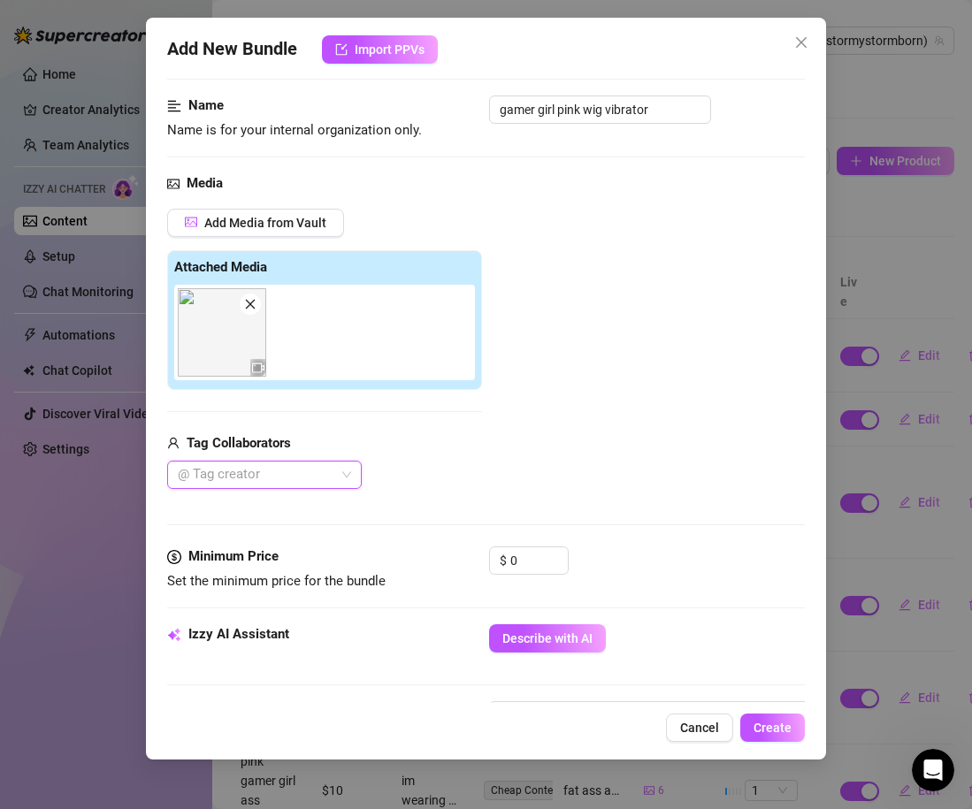
scroll to position [110, 0]
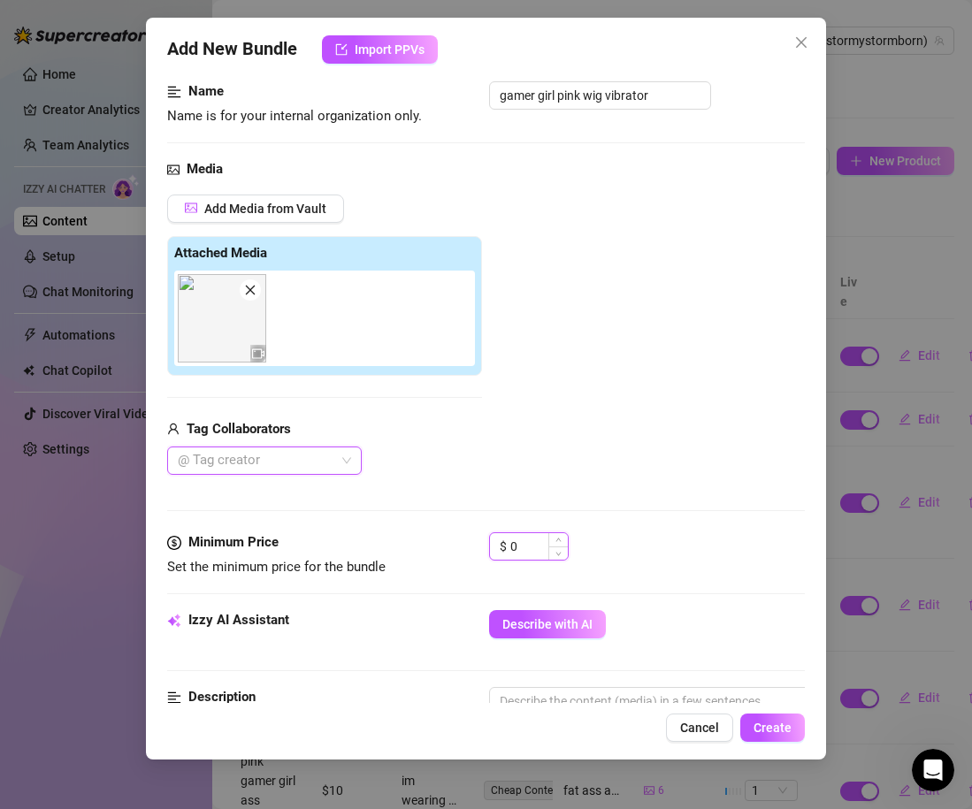
click at [534, 543] on input "0" at bounding box center [538, 546] width 57 height 27
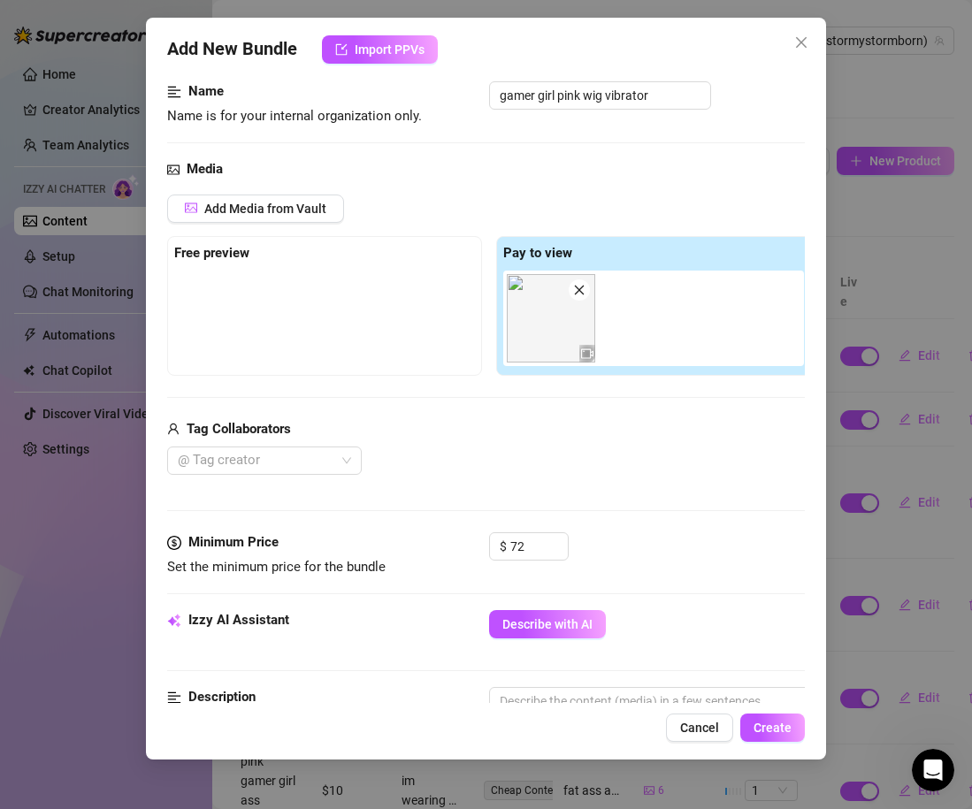
click at [561, 478] on div "Media Add Media from Vault Free preview Pay to view Tag Collaborators @ Tag cre…" at bounding box center [486, 345] width 638 height 373
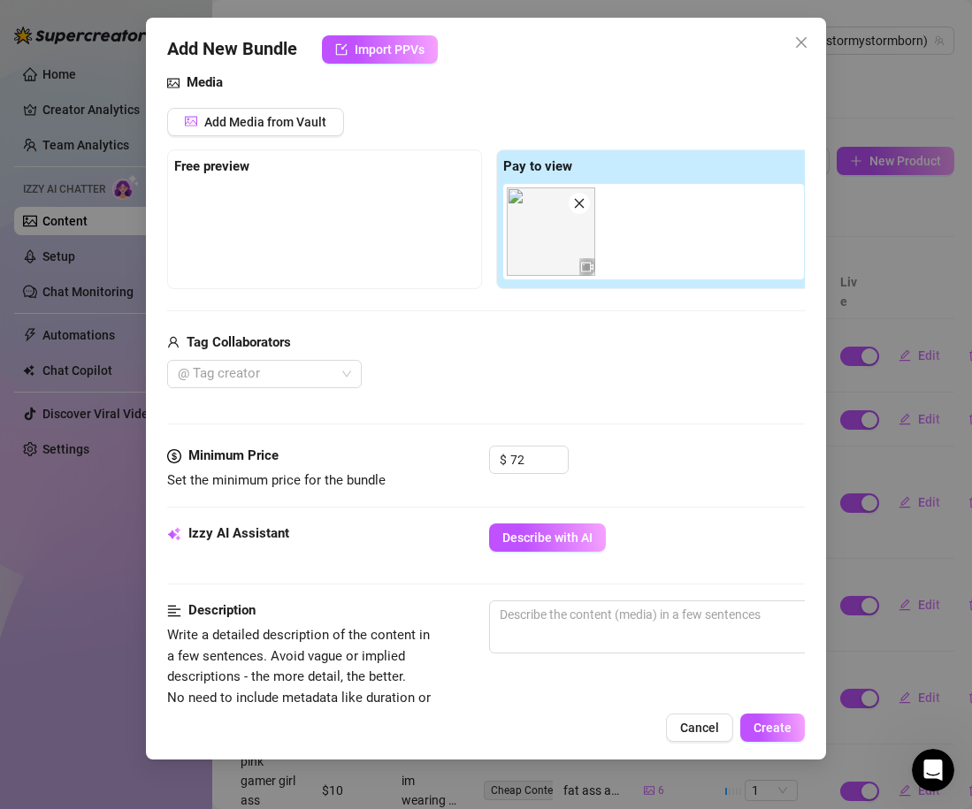
scroll to position [200, 0]
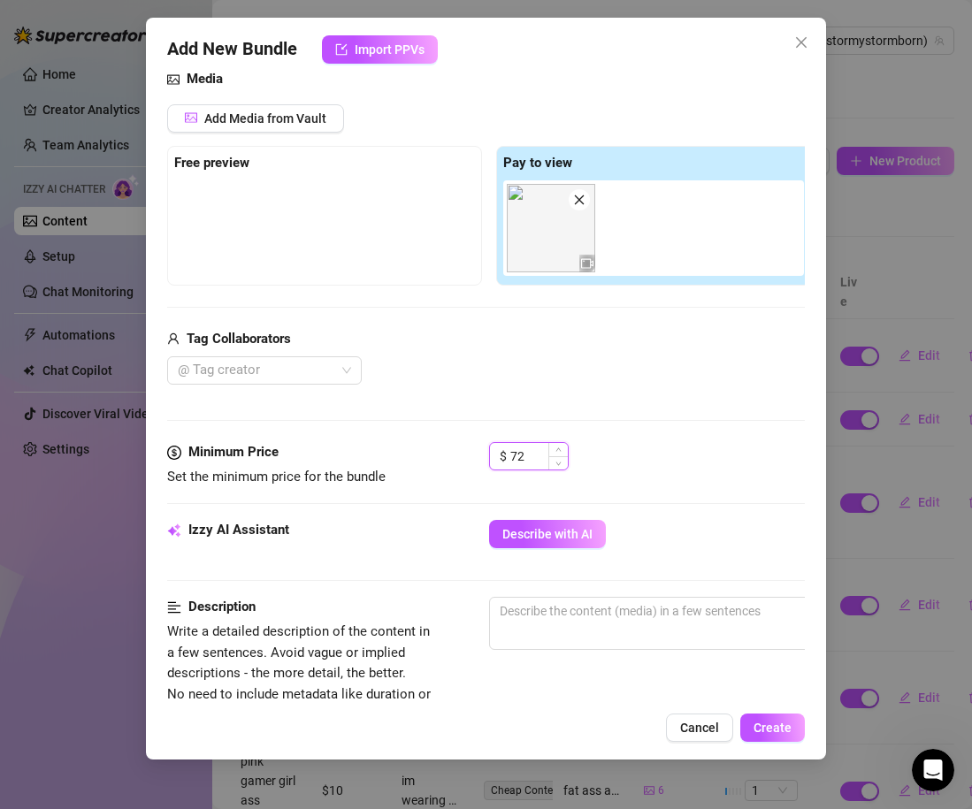
click at [517, 449] on input "72" at bounding box center [538, 456] width 57 height 27
type input "53"
click at [614, 389] on div "Media Add Media from Vault Free preview Pay to view Tag Collaborators @ Tag cre…" at bounding box center [486, 255] width 638 height 373
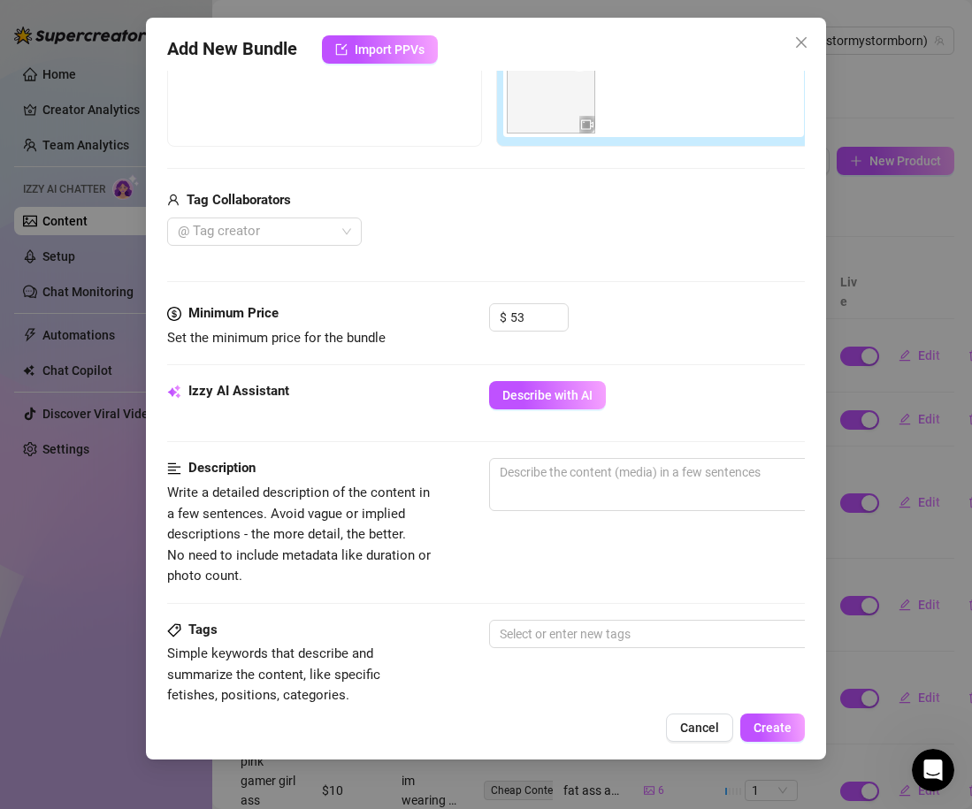
scroll to position [341, 5]
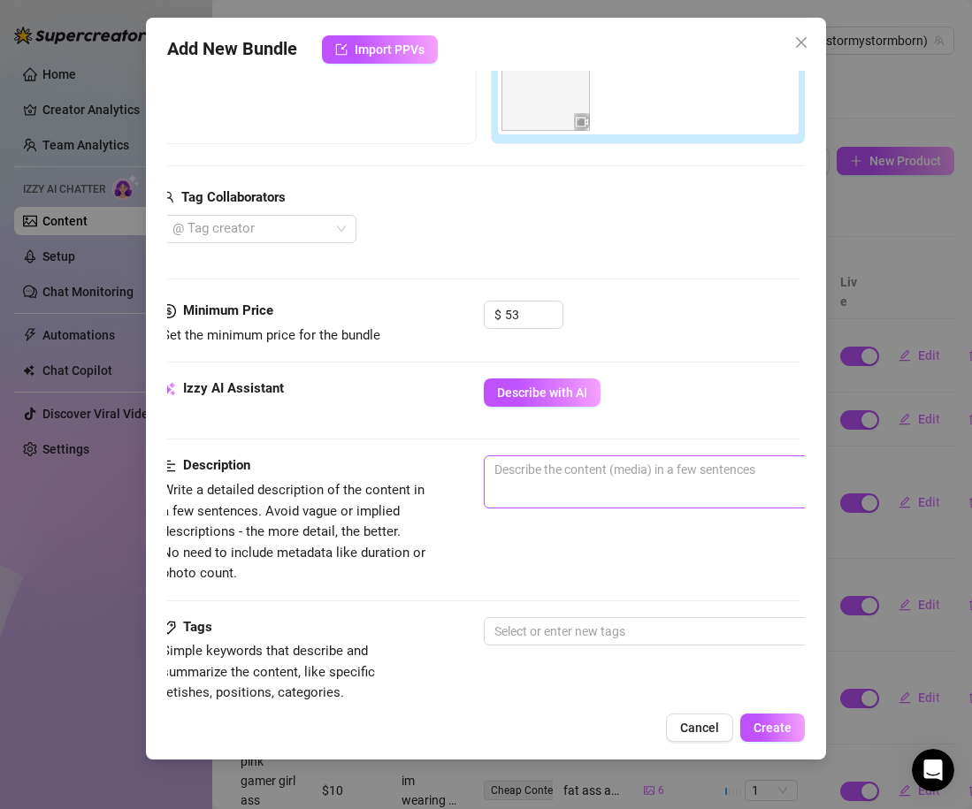
click at [616, 485] on span "0 / 1000" at bounding box center [793, 481] width 619 height 53
click at [602, 472] on textarea at bounding box center [793, 469] width 617 height 27
type textarea "a"
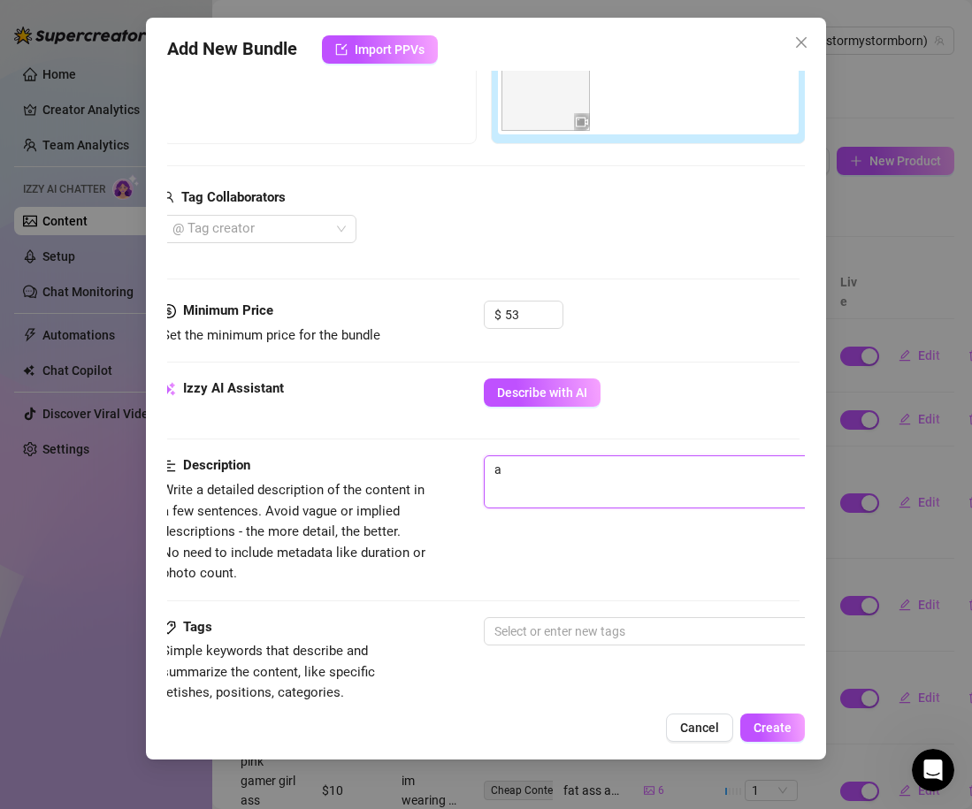
type textarea "a"
type textarea "a o"
type textarea "a"
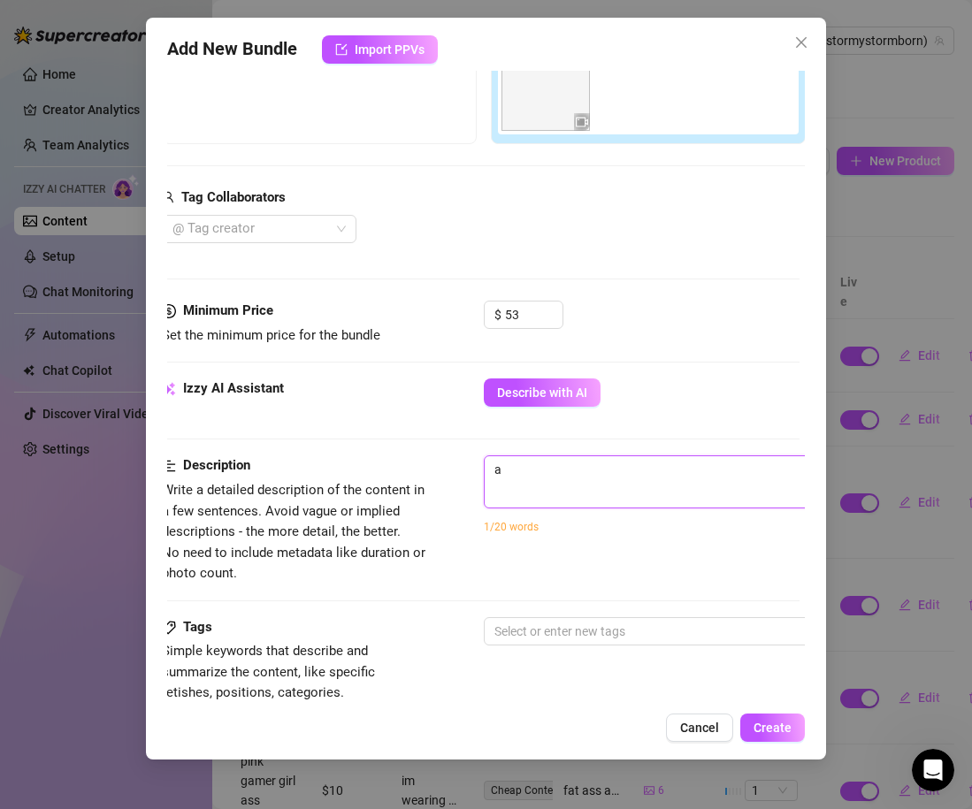
type textarea "a"
type textarea "a l"
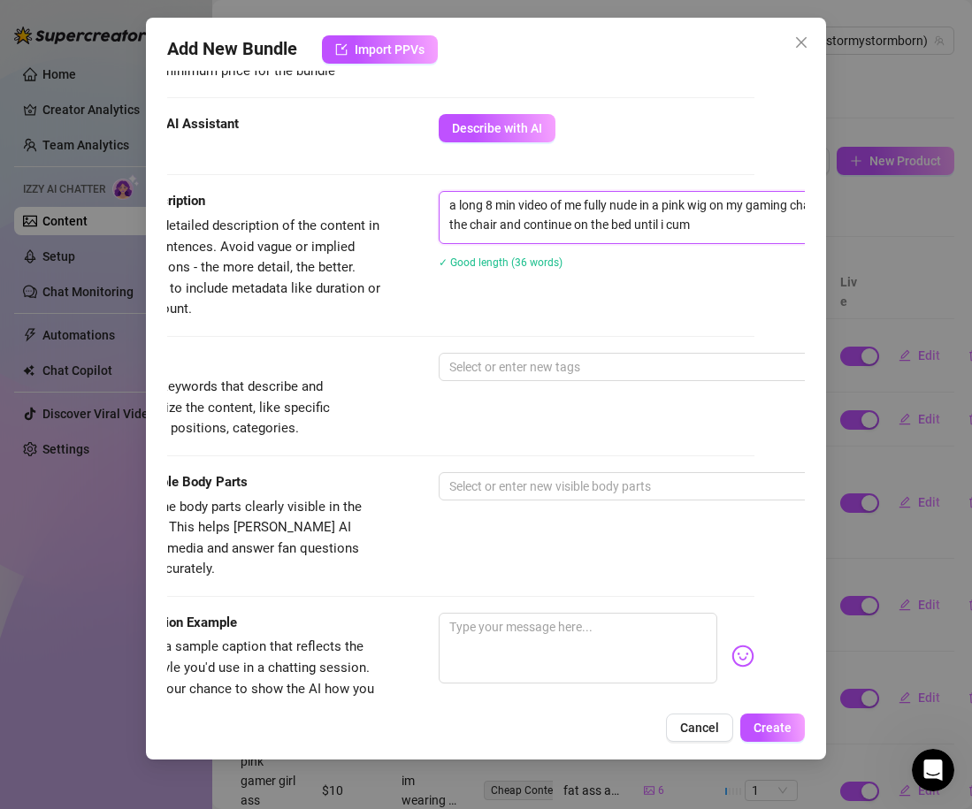
scroll to position [608, 50]
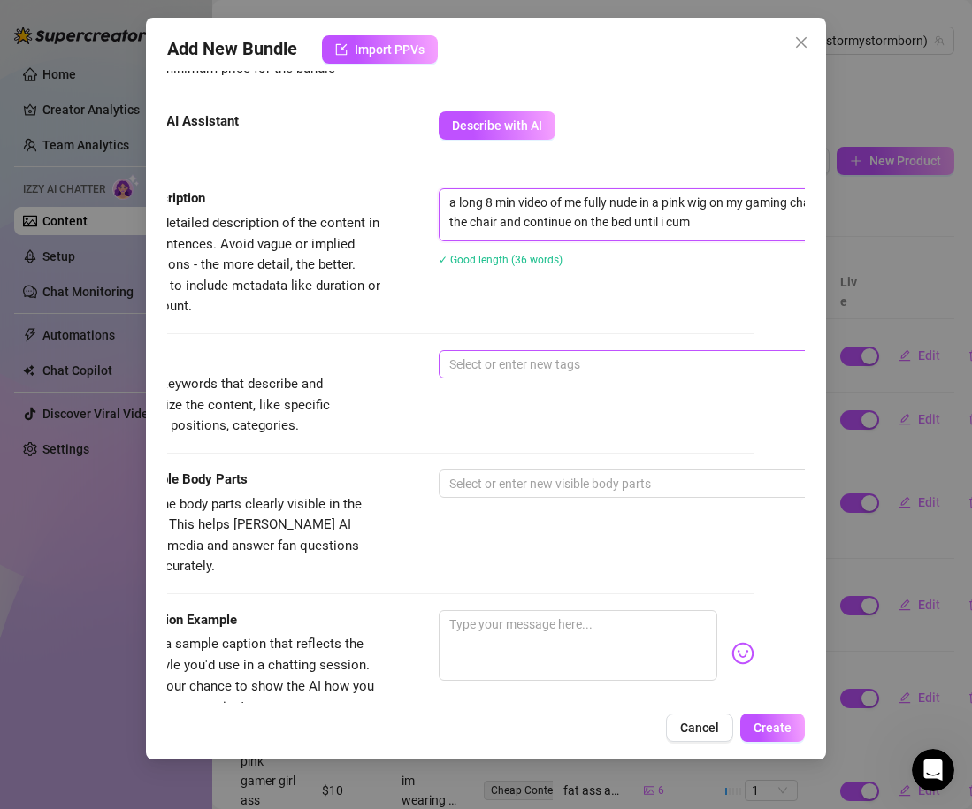
click at [590, 362] on div at bounding box center [738, 364] width 593 height 25
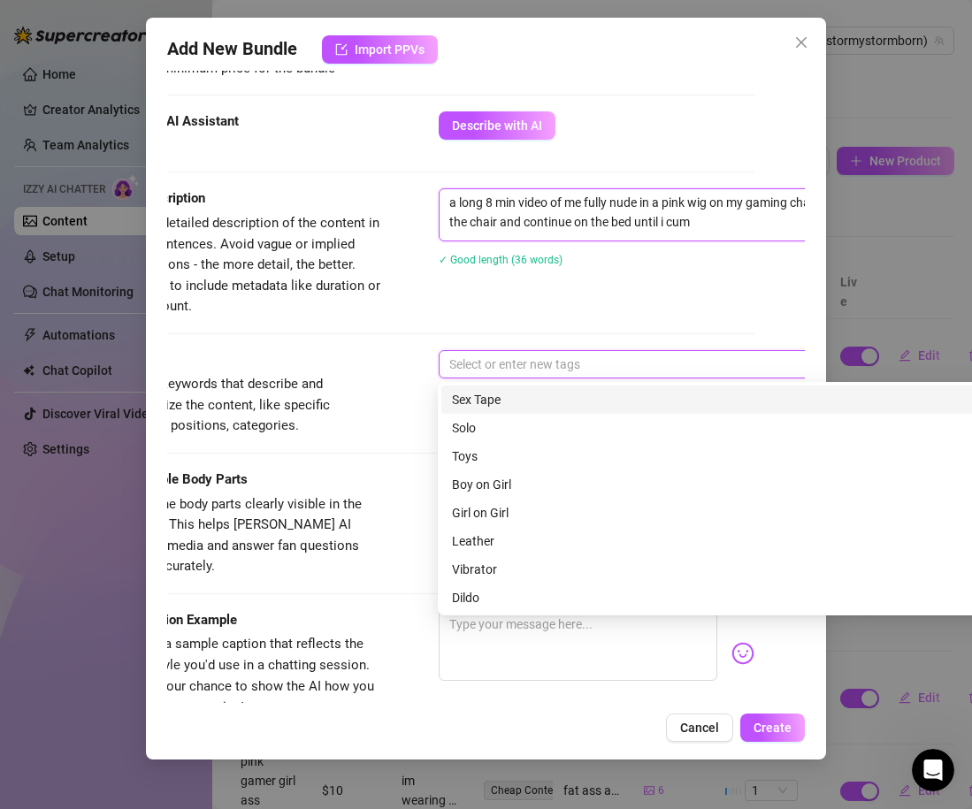
click at [746, 229] on textarea "a long 8 min video of me fully nude in a pink wig on my gaming chair and playin…" at bounding box center [747, 212] width 617 height 46
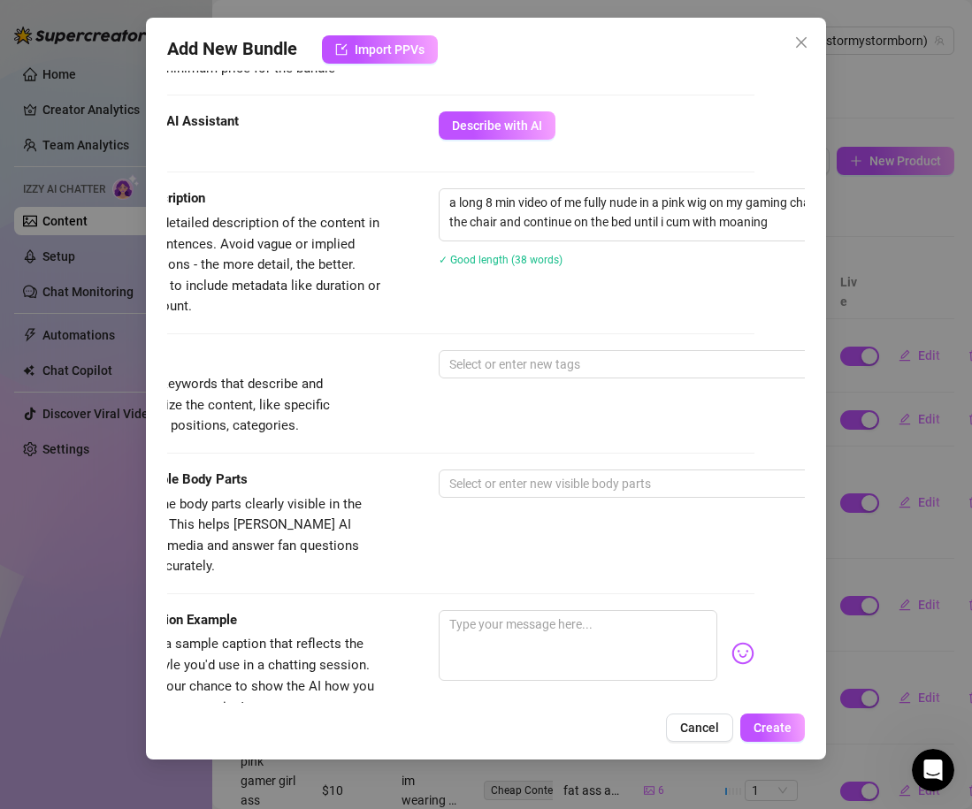
click at [581, 348] on div "Description Write a detailed description of the content in a few sentences. Avo…" at bounding box center [436, 268] width 638 height 161
click at [591, 367] on div at bounding box center [738, 364] width 593 height 25
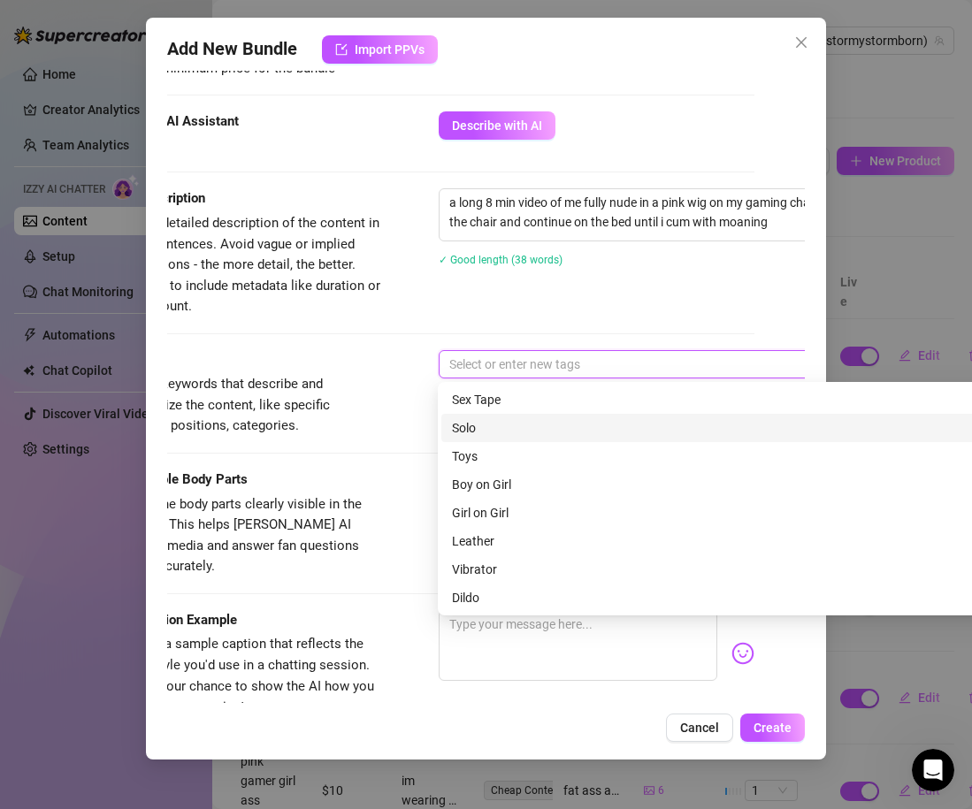
click at [508, 424] on div "Solo" at bounding box center [747, 427] width 591 height 19
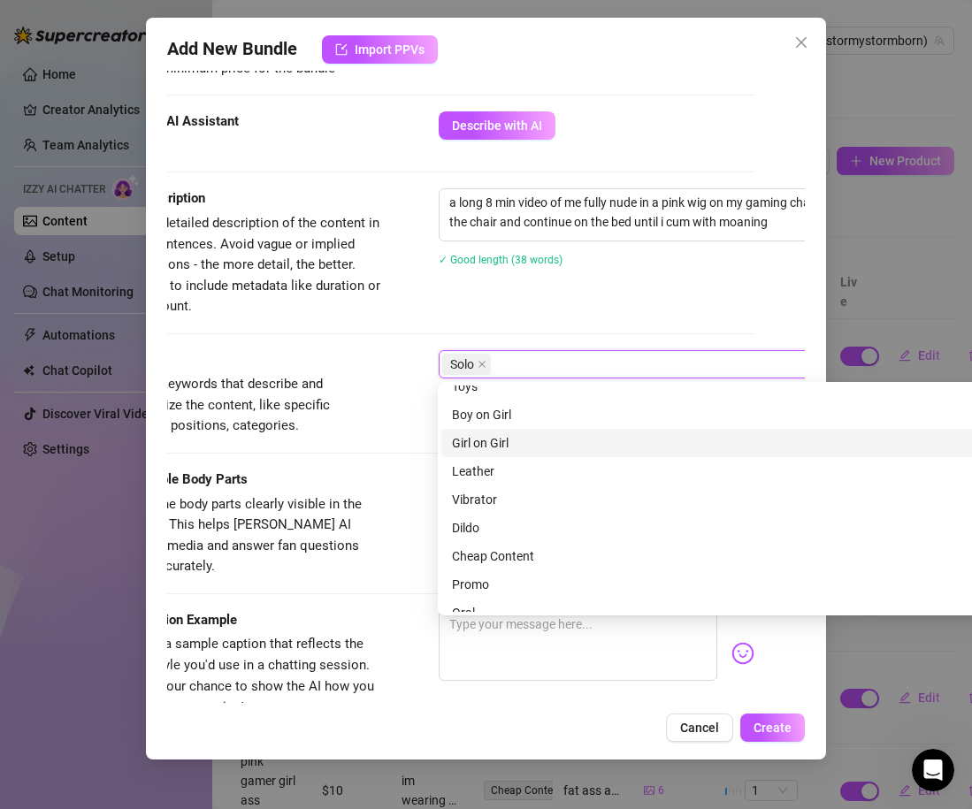
scroll to position [74, 0]
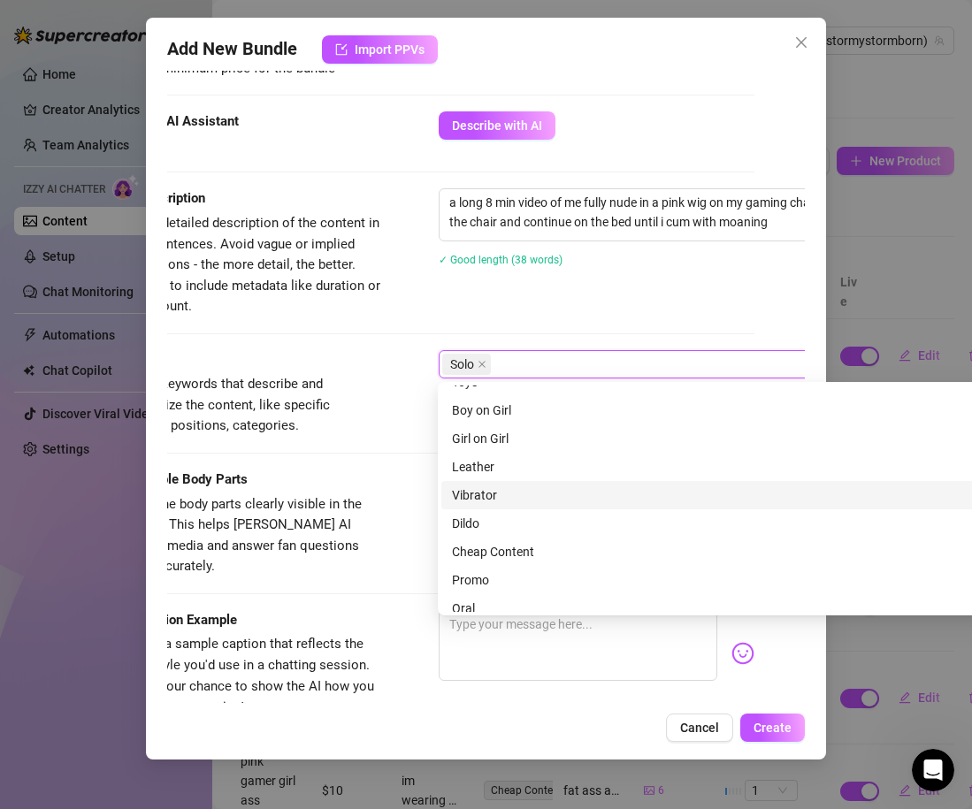
click at [503, 490] on div "Vibrator" at bounding box center [747, 494] width 591 height 19
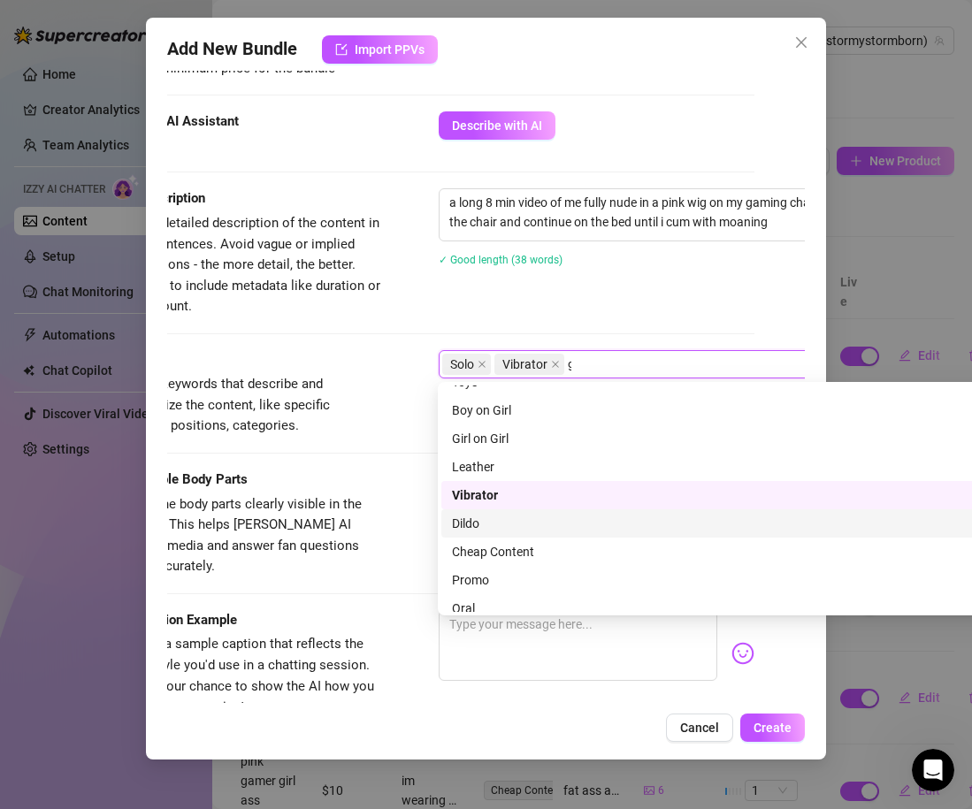
scroll to position [0, 0]
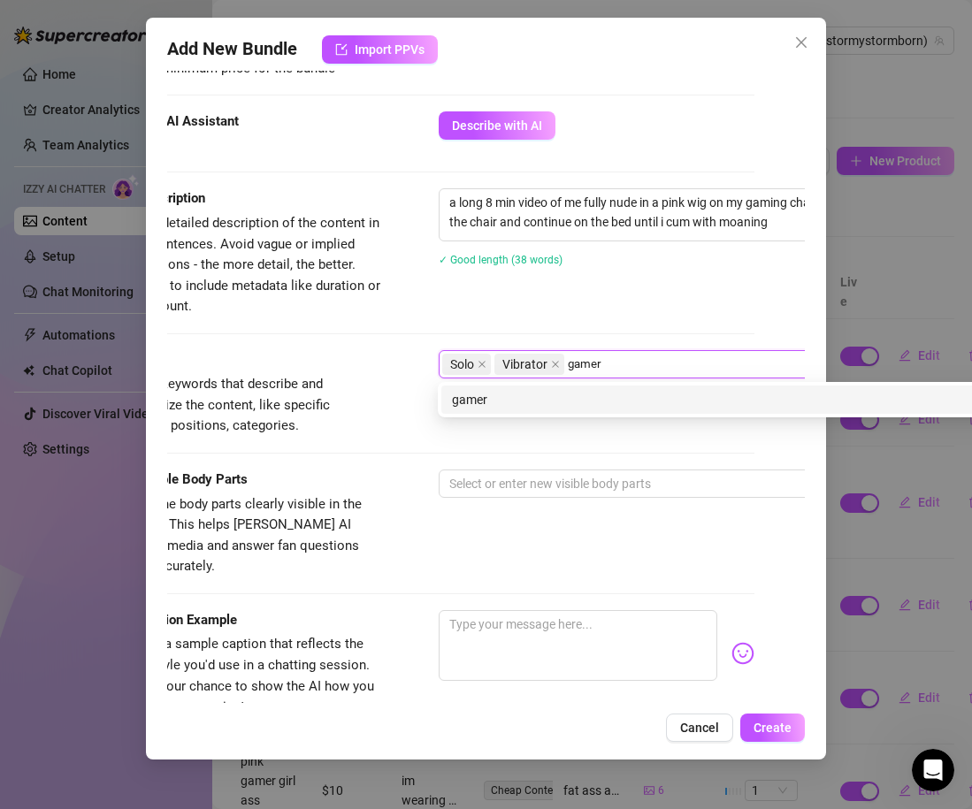
click at [501, 401] on div "gamer" at bounding box center [747, 399] width 591 height 19
click at [475, 396] on div "gaming" at bounding box center [747, 399] width 591 height 19
click at [462, 393] on div "pink wig" at bounding box center [747, 399] width 591 height 19
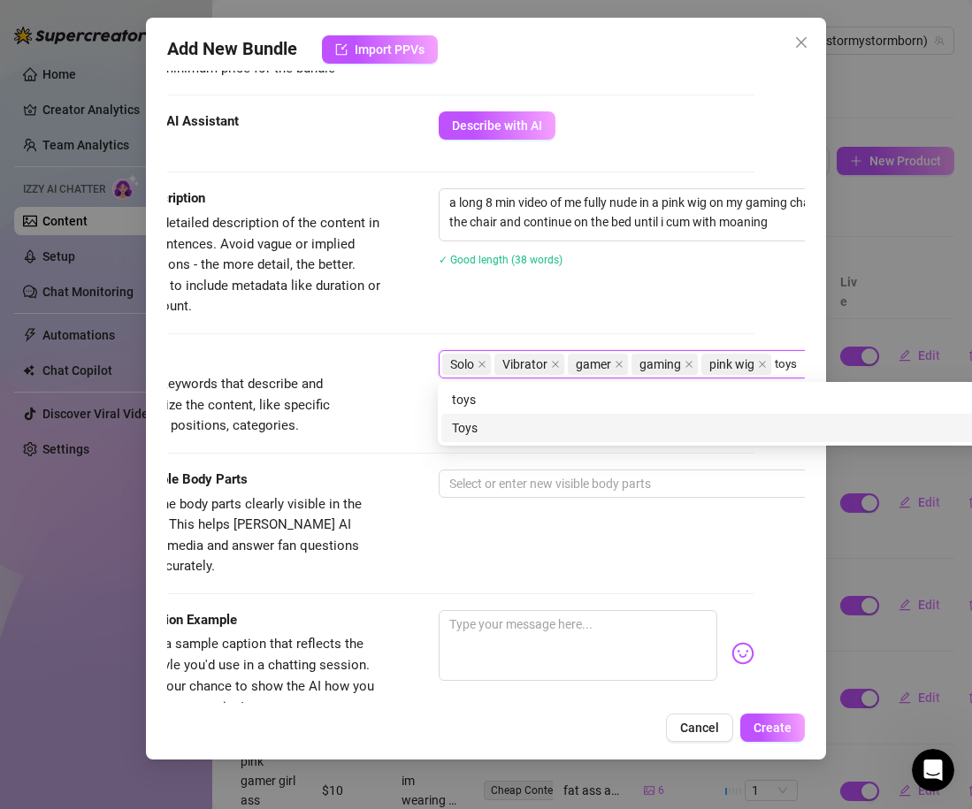
click at [520, 430] on div "Toys" at bounding box center [747, 427] width 591 height 19
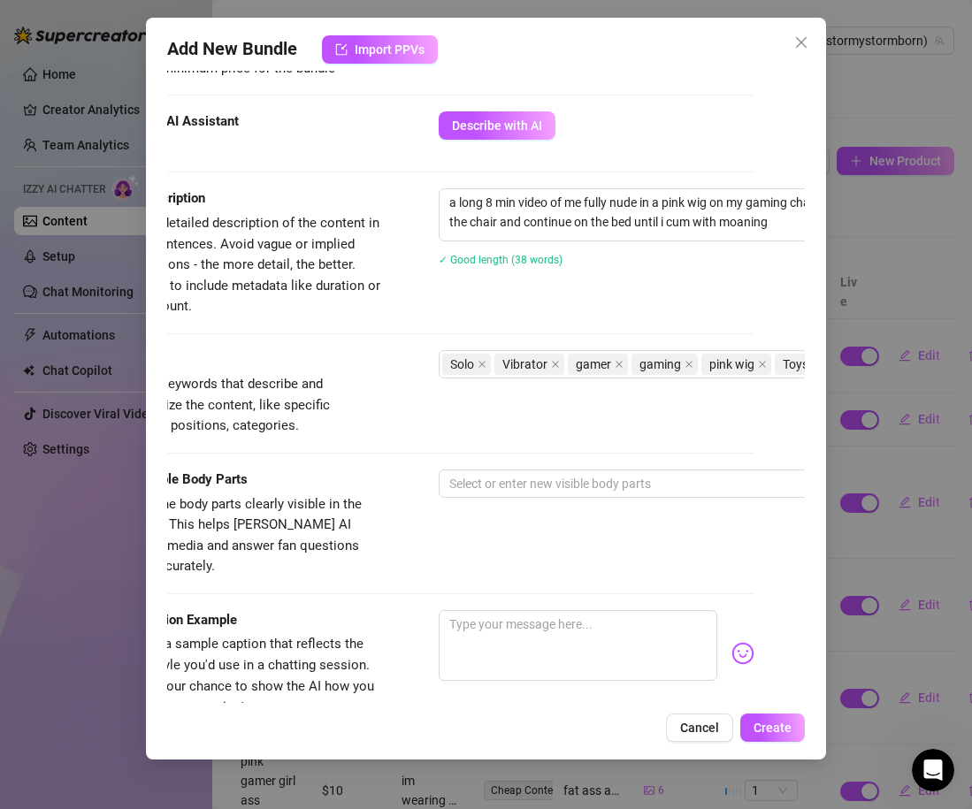
click at [522, 325] on div "Description Write a detailed description of the content in a few sentences. Avo…" at bounding box center [436, 268] width 638 height 161
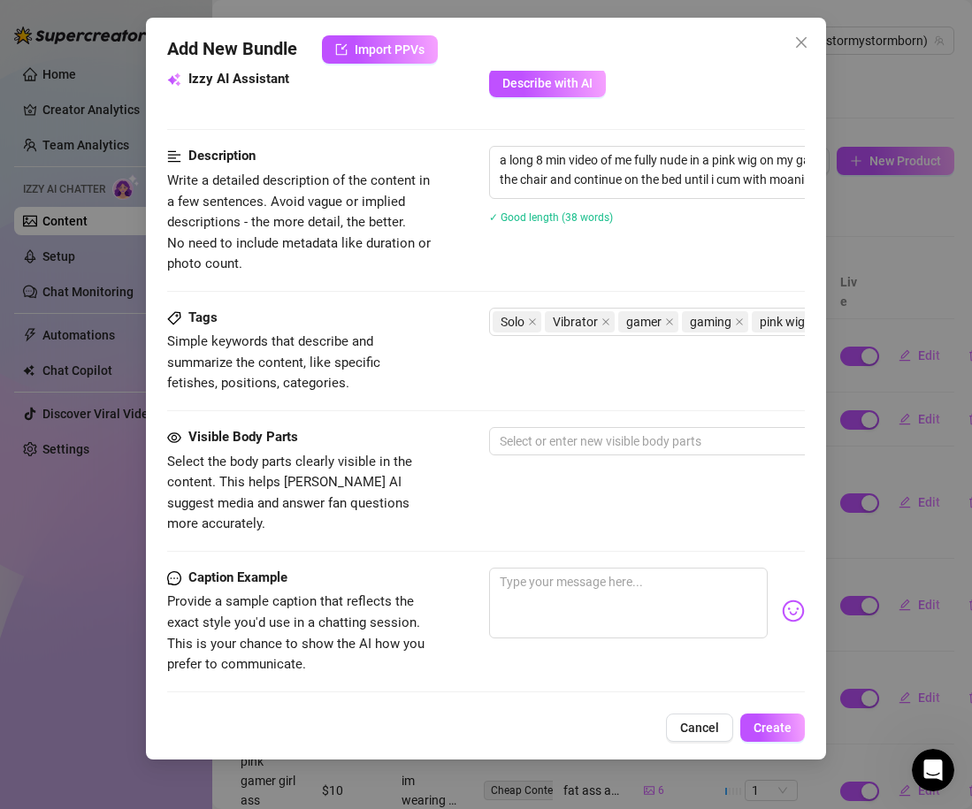
scroll to position [705, 0]
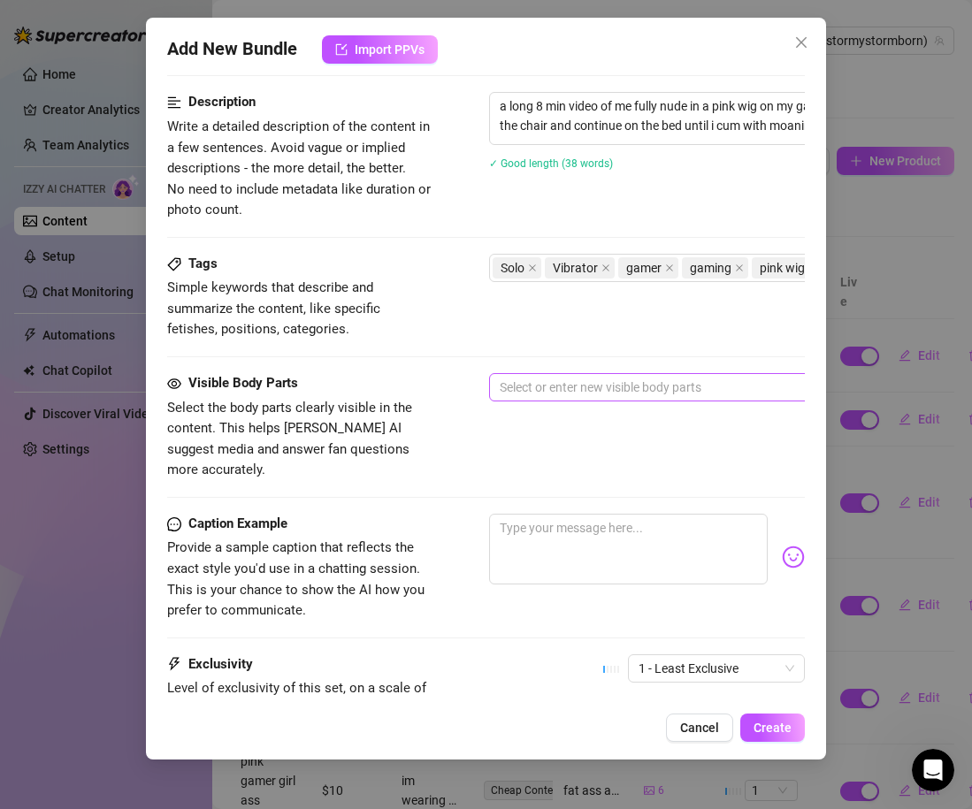
click at [543, 394] on div at bounding box center [789, 387] width 593 height 25
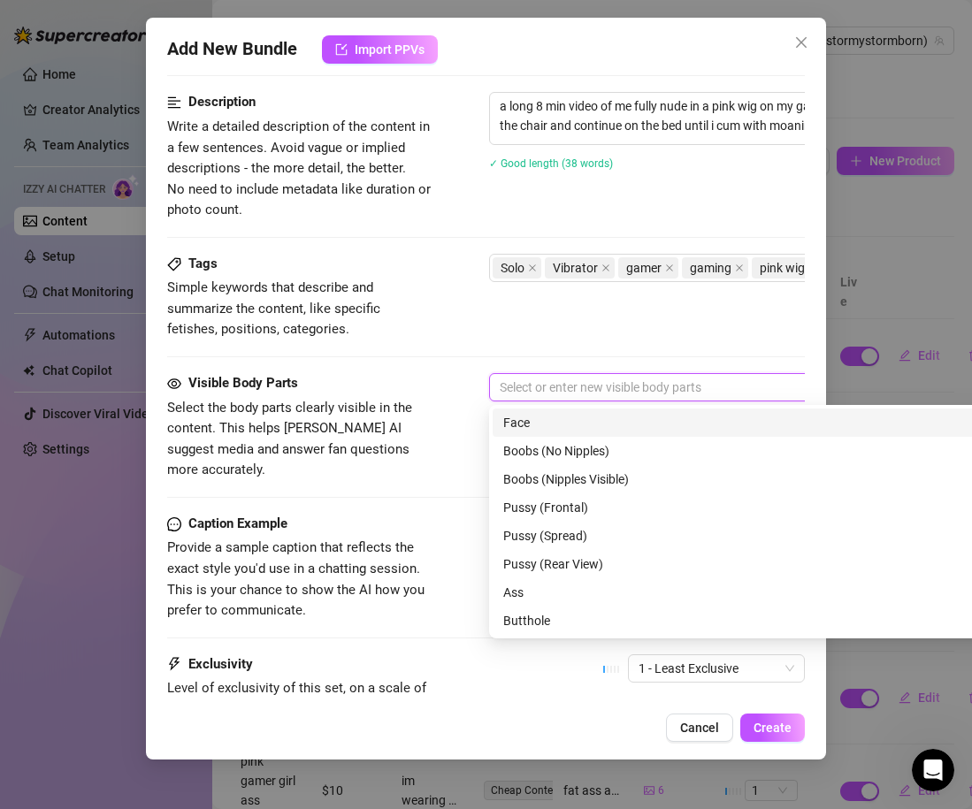
click at [541, 431] on div "Face" at bounding box center [798, 422] width 591 height 19
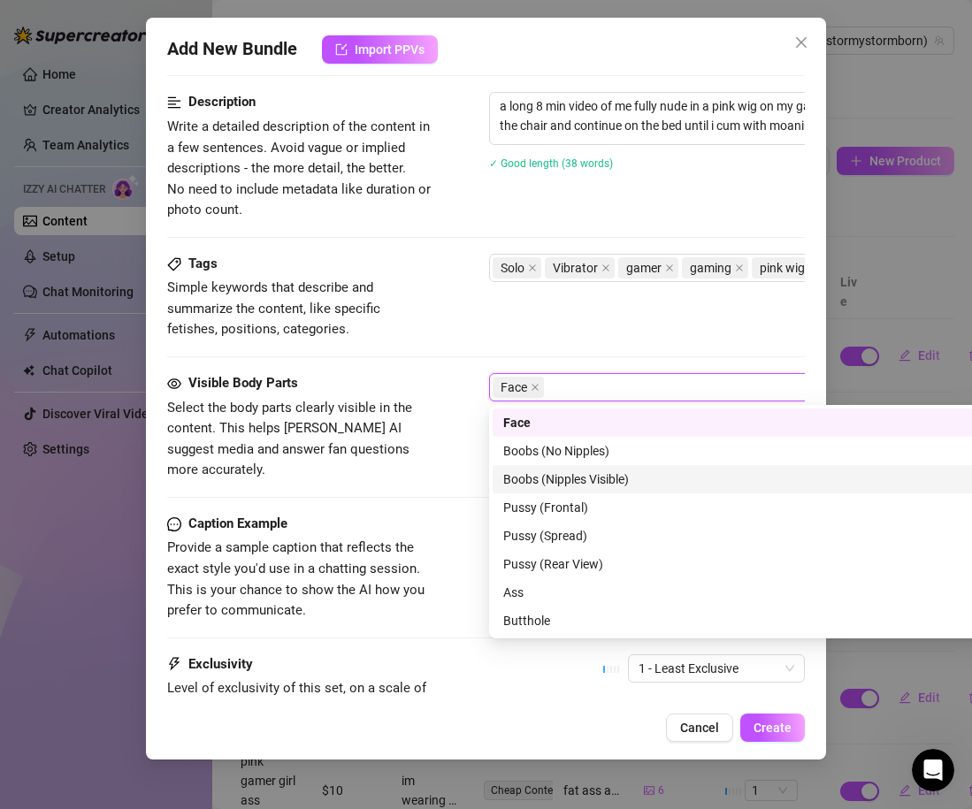
click at [560, 471] on div "Boobs (Nipples Visible)" at bounding box center [798, 479] width 591 height 19
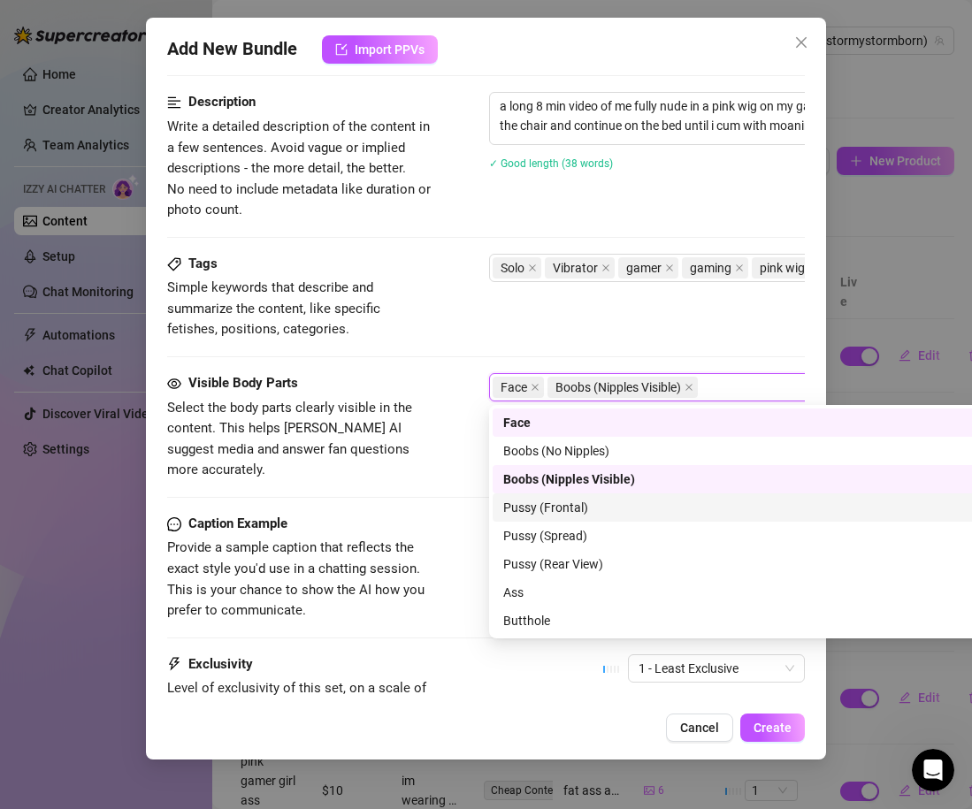
click at [561, 510] on div "Pussy (Frontal)" at bounding box center [798, 507] width 591 height 19
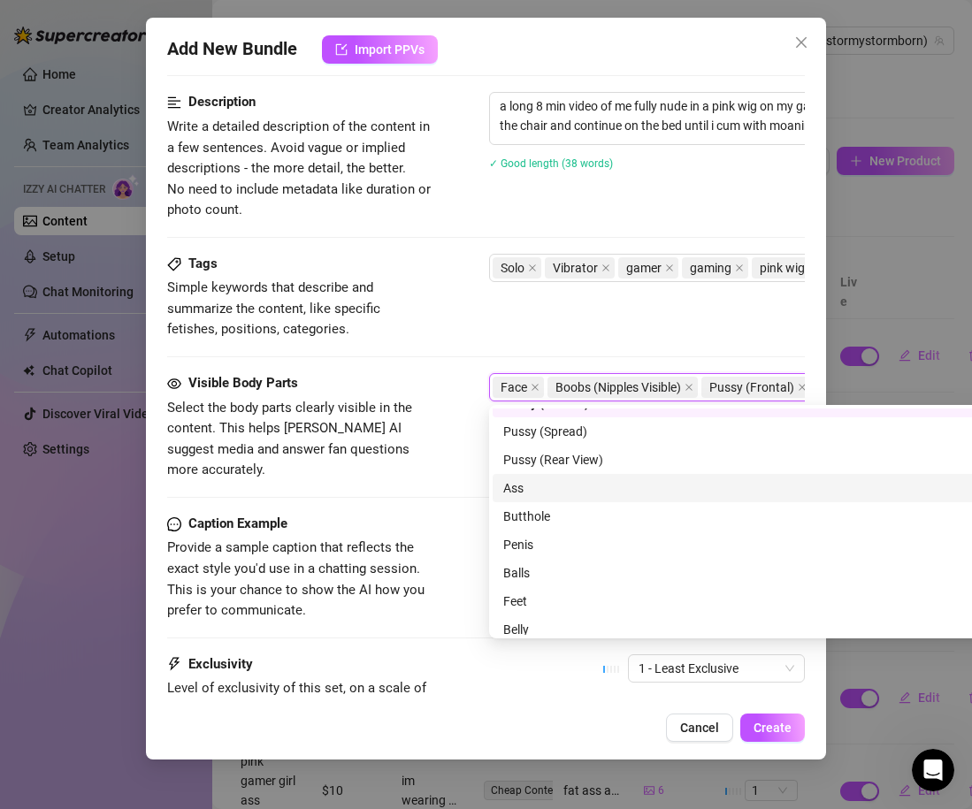
scroll to position [113, 0]
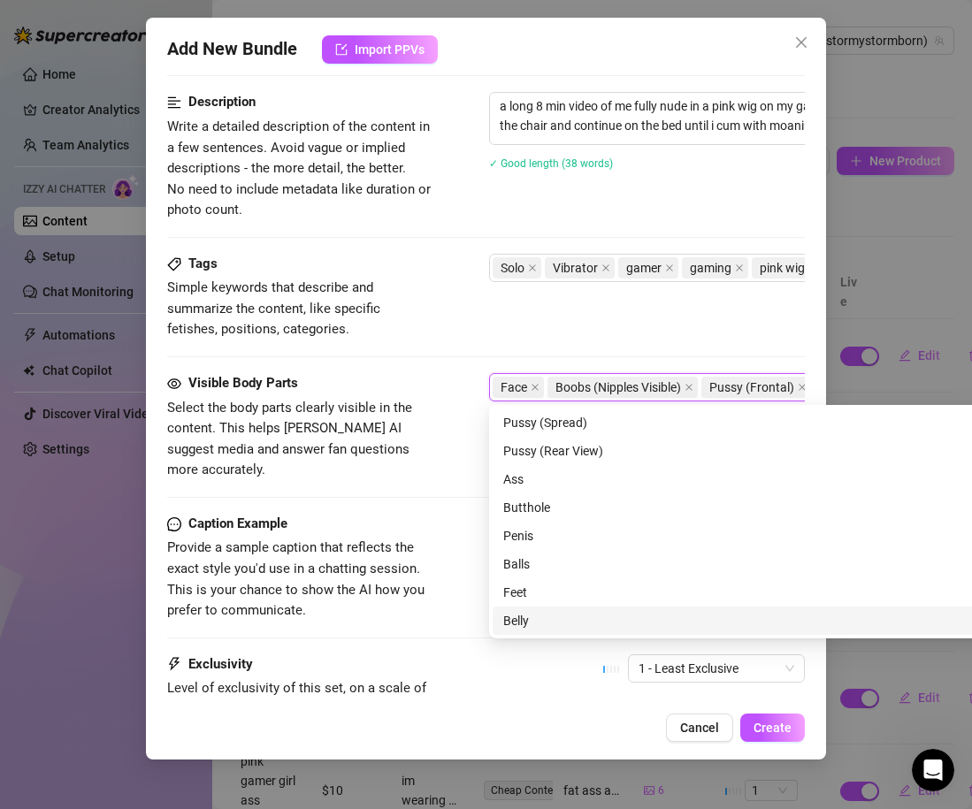
click at [557, 623] on div "Belly" at bounding box center [798, 620] width 591 height 19
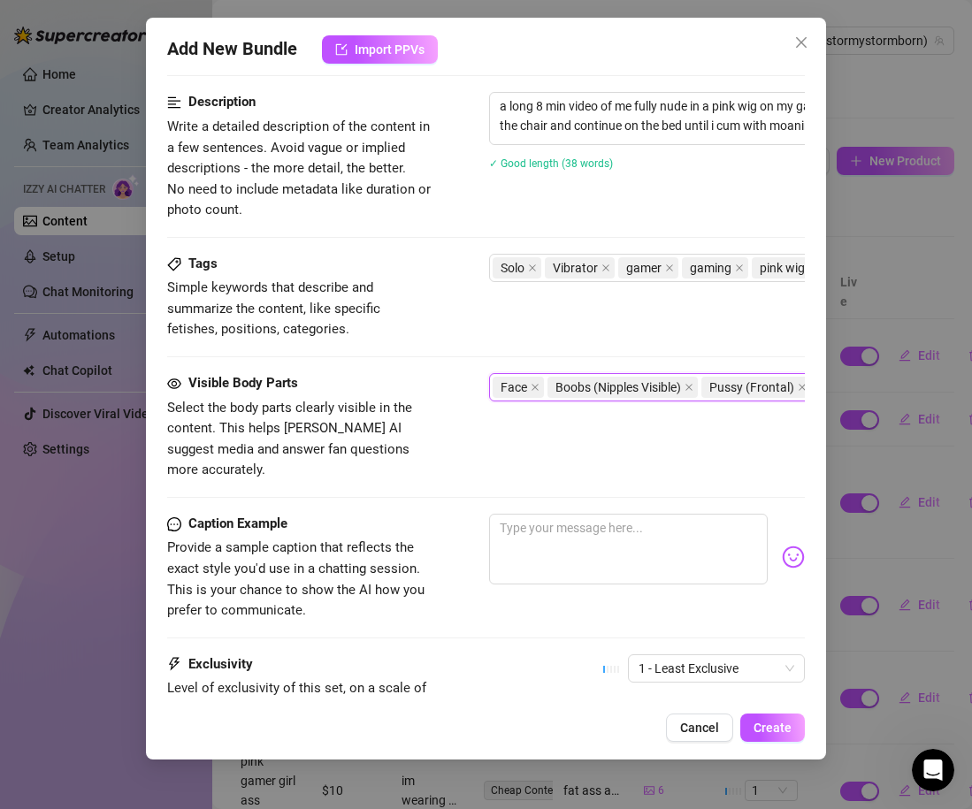
click at [455, 470] on div "Visible Body Parts Select the body parts clearly visible in the content. This h…" at bounding box center [486, 443] width 638 height 141
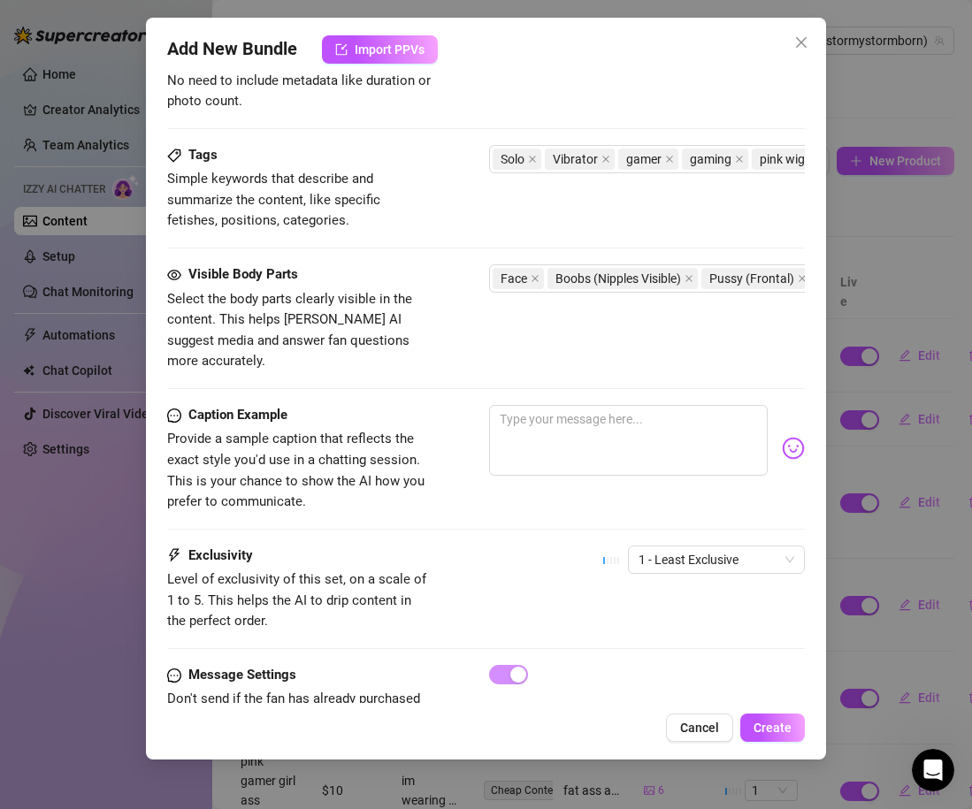
scroll to position [808, 0]
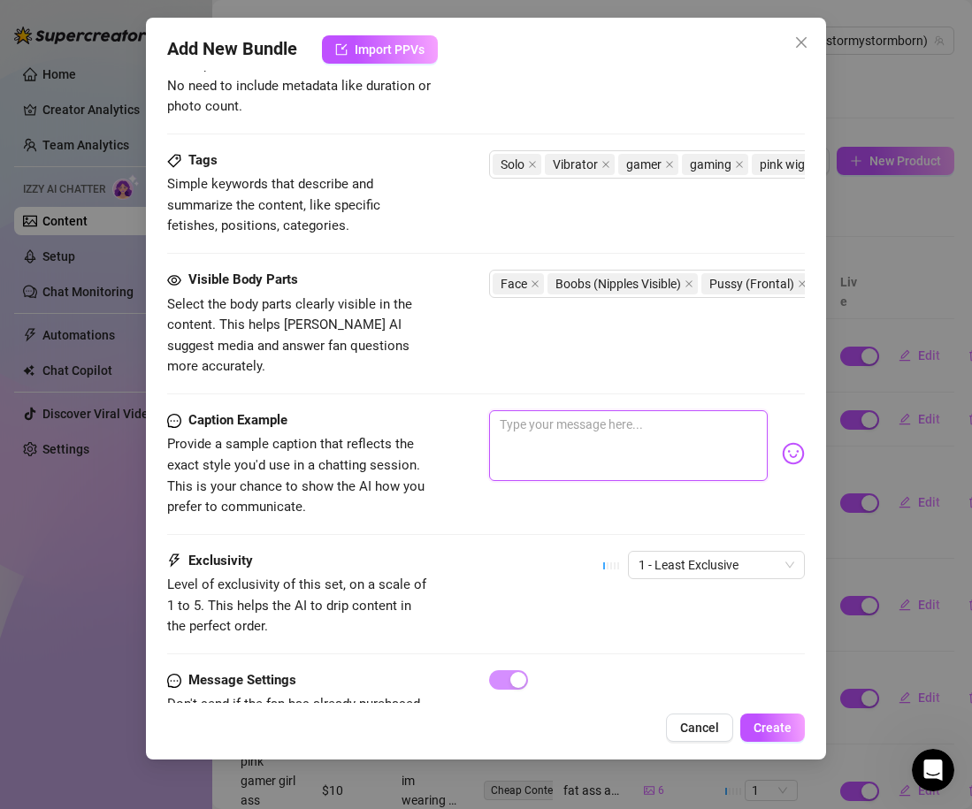
click at [534, 432] on textarea at bounding box center [628, 445] width 279 height 71
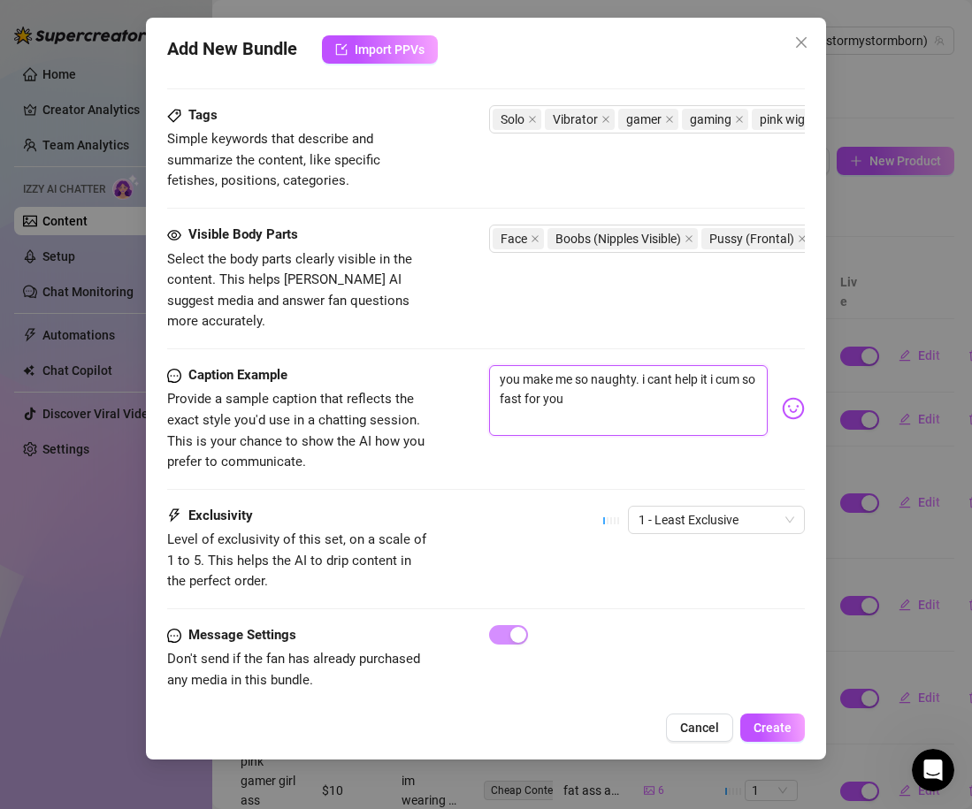
scroll to position [853, 2]
click at [647, 507] on span "1 - Least Exclusive" at bounding box center [715, 520] width 156 height 27
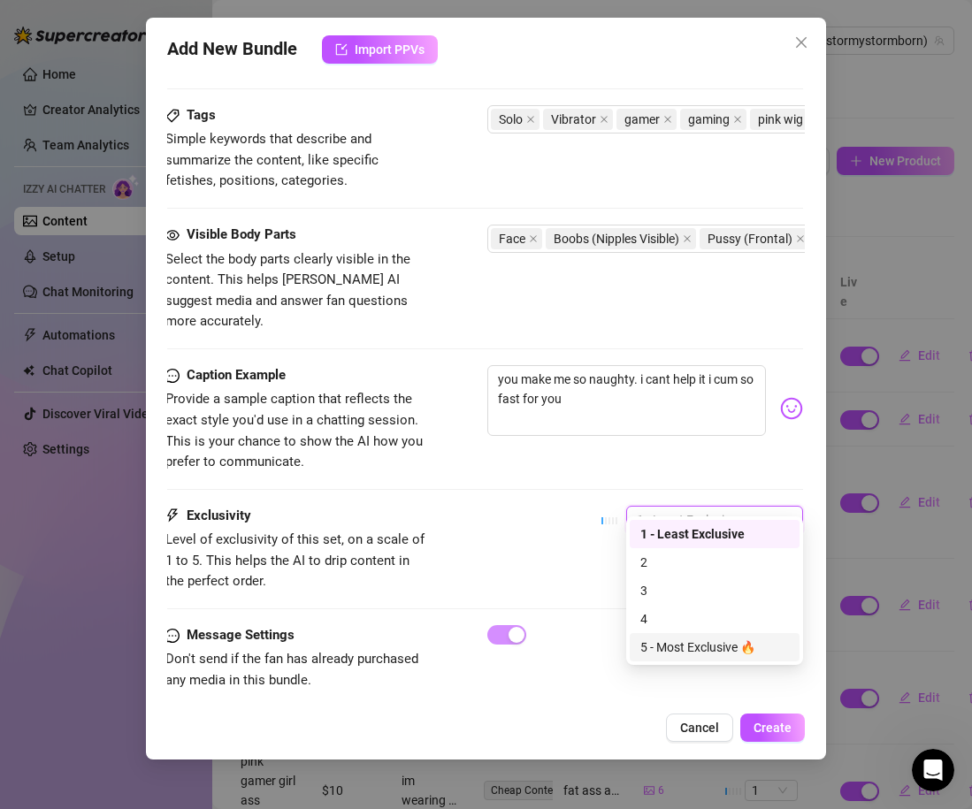
click at [703, 643] on div "5 - Most Exclusive 🔥" at bounding box center [714, 647] width 149 height 19
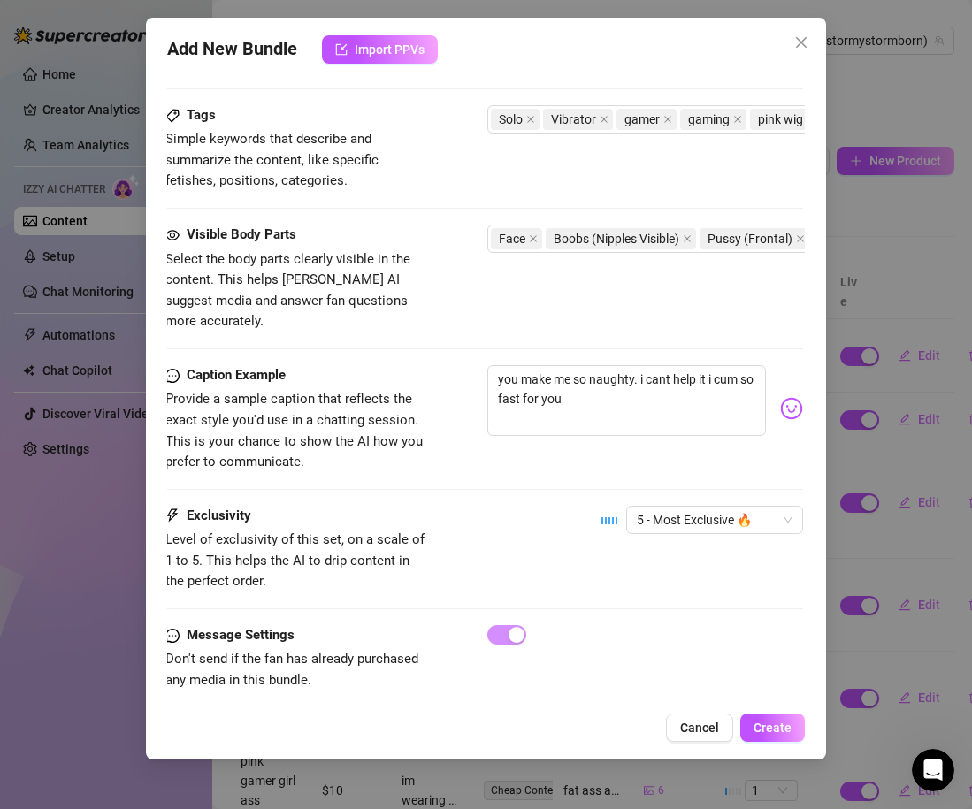
click at [531, 506] on div "Exclusivity Level of exclusivity of this set, on a scale of 1 to 5. This helps …" at bounding box center [484, 549] width 638 height 87
click at [788, 725] on span "Create" at bounding box center [772, 728] width 38 height 14
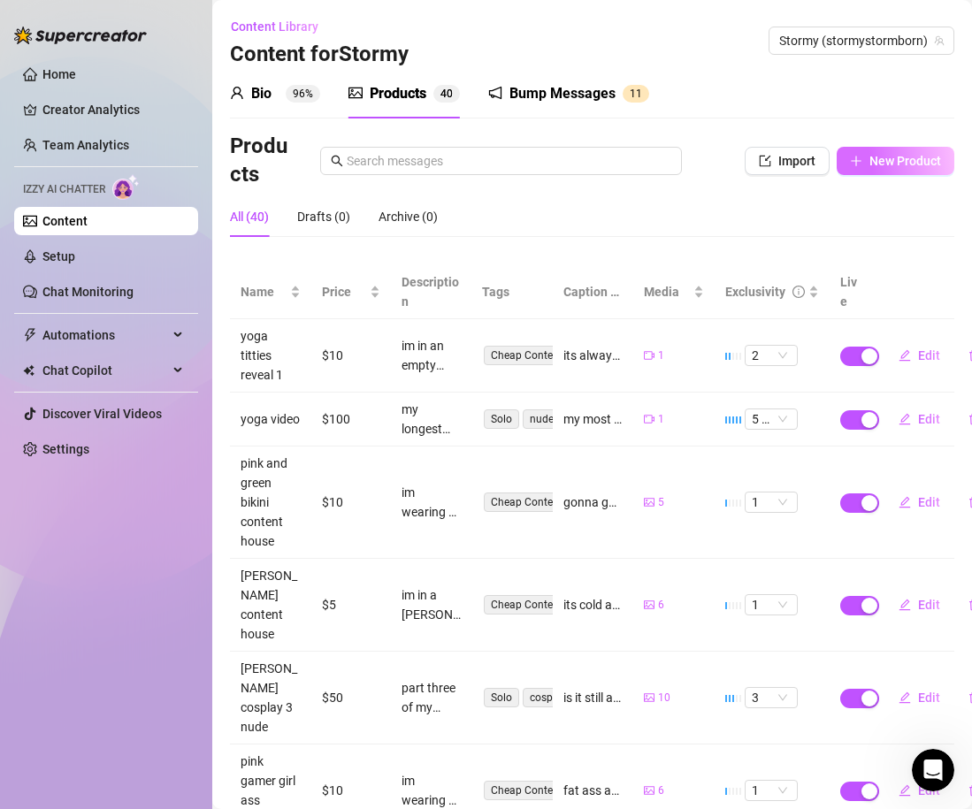
click at [881, 165] on span "New Product" at bounding box center [905, 161] width 72 height 14
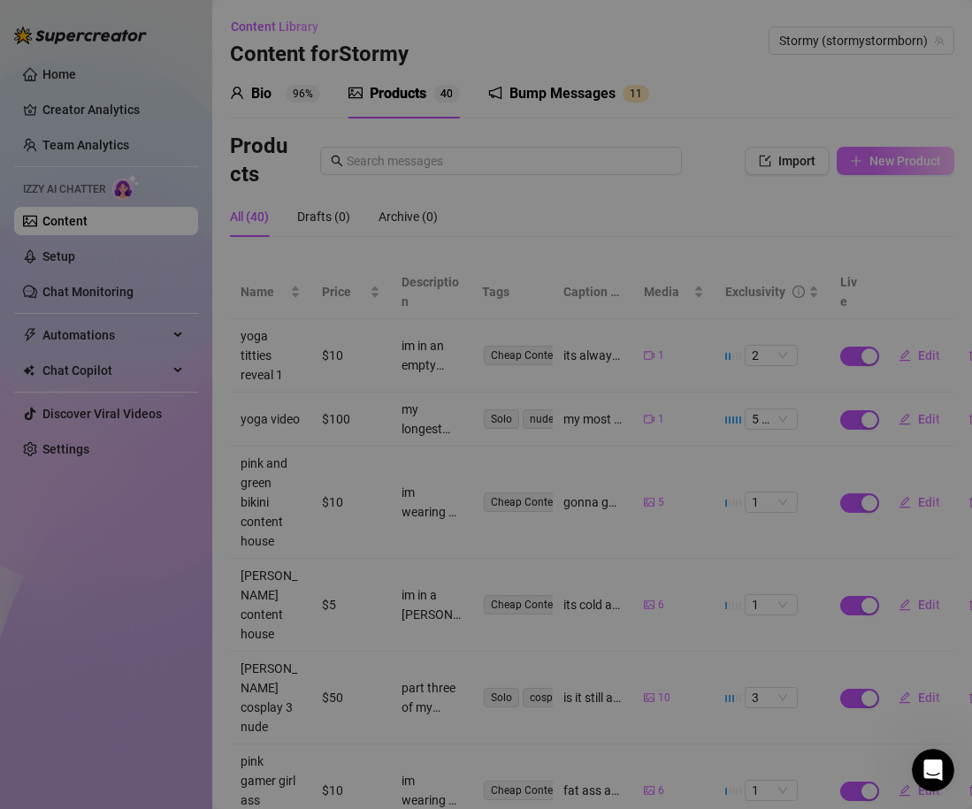
click at [881, 165] on div "Add New Bundle Import PPVs Account 33831579 Name Name is for your internal orga…" at bounding box center [486, 404] width 972 height 809
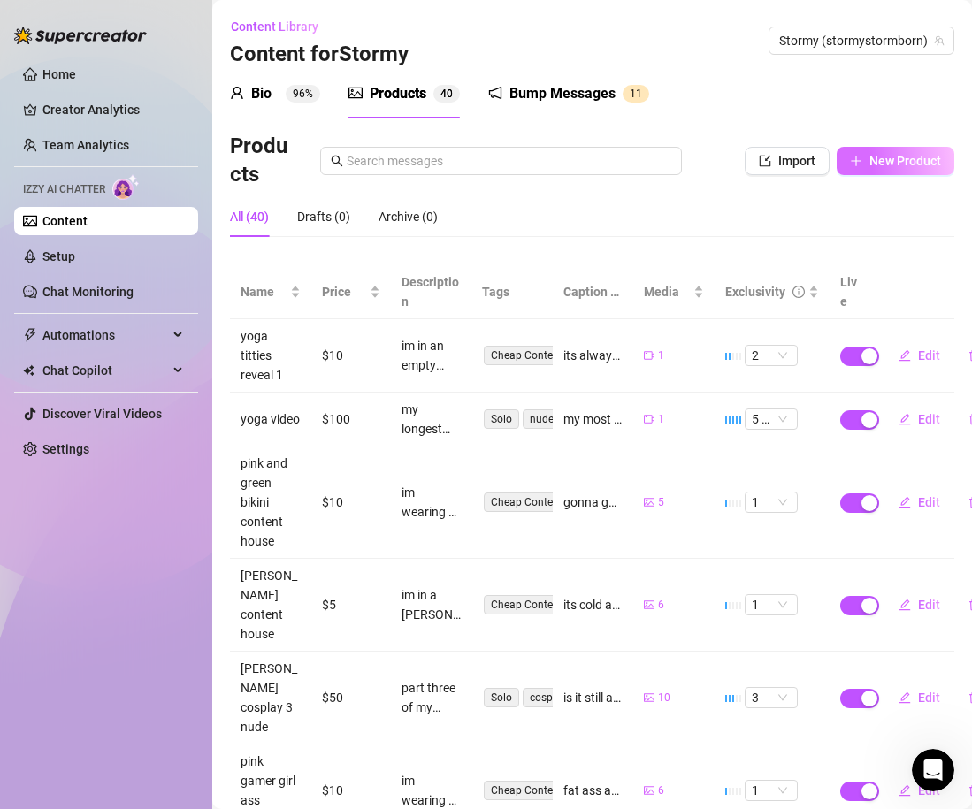
click at [881, 165] on span "New Product" at bounding box center [905, 161] width 72 height 14
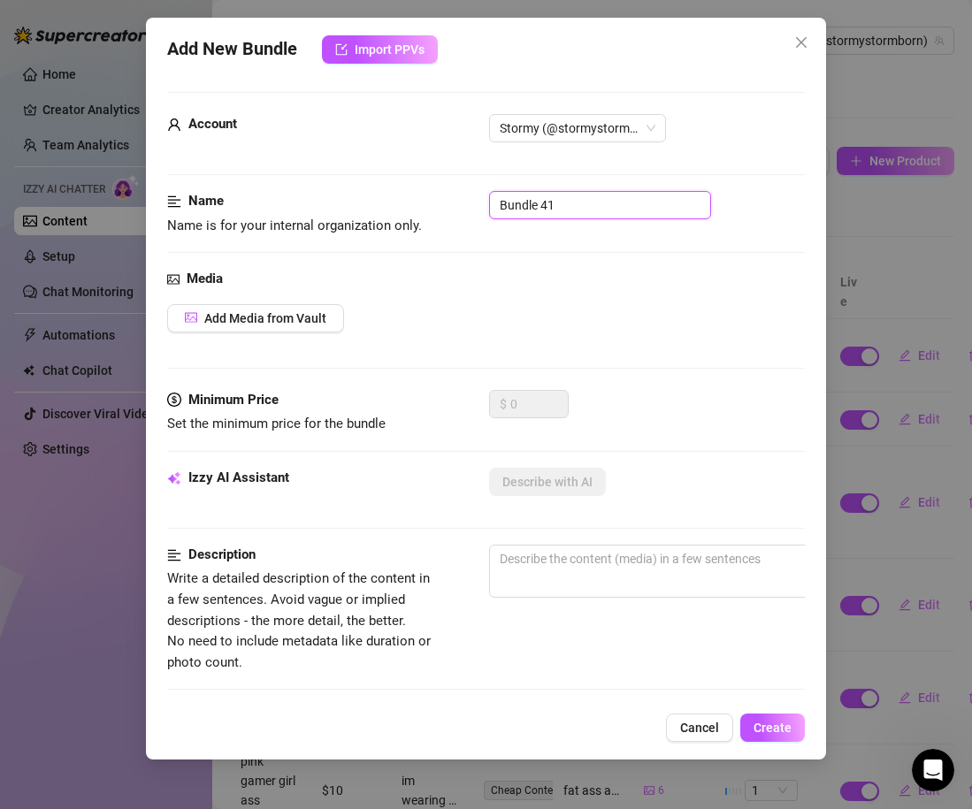
click at [519, 201] on input "Bundle 41" at bounding box center [600, 205] width 222 height 28
click at [275, 307] on button "Add Media from Vault" at bounding box center [255, 318] width 177 height 28
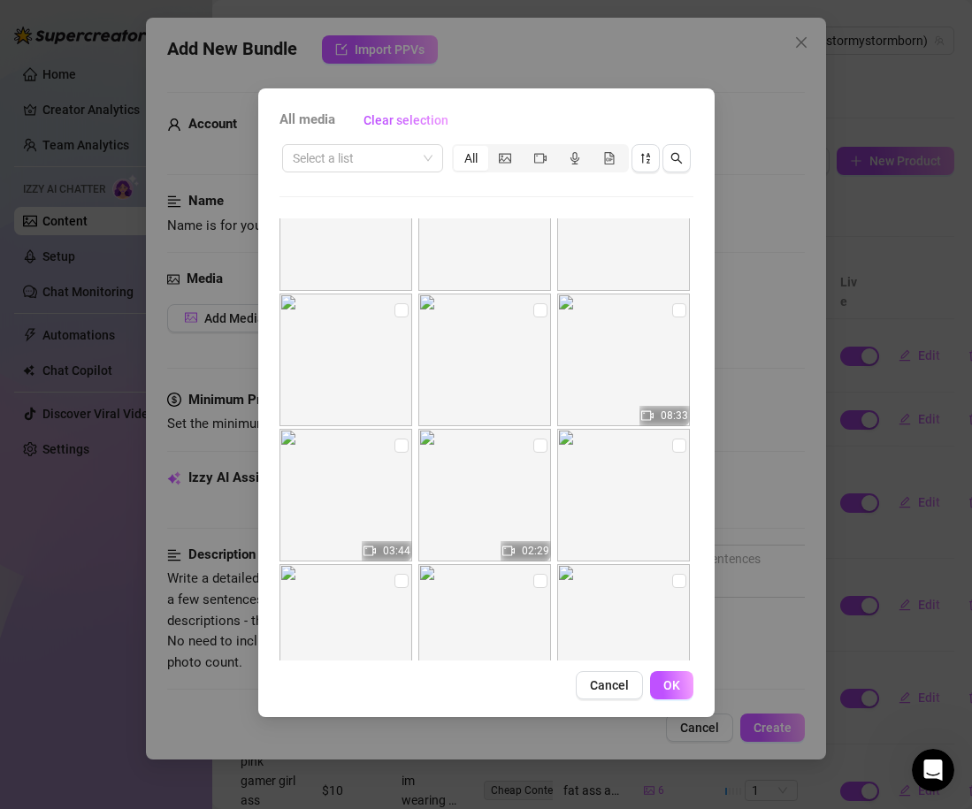
scroll to position [7647, 0]
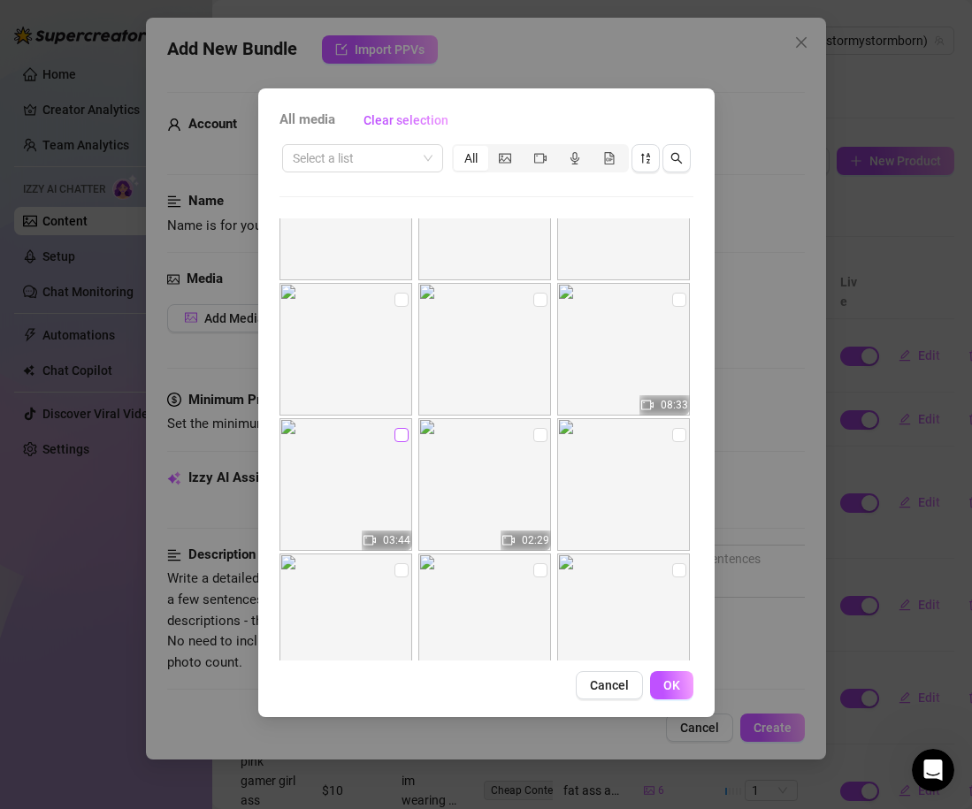
click at [396, 431] on input "checkbox" at bounding box center [401, 435] width 14 height 14
click at [678, 689] on span "OK" at bounding box center [671, 685] width 17 height 14
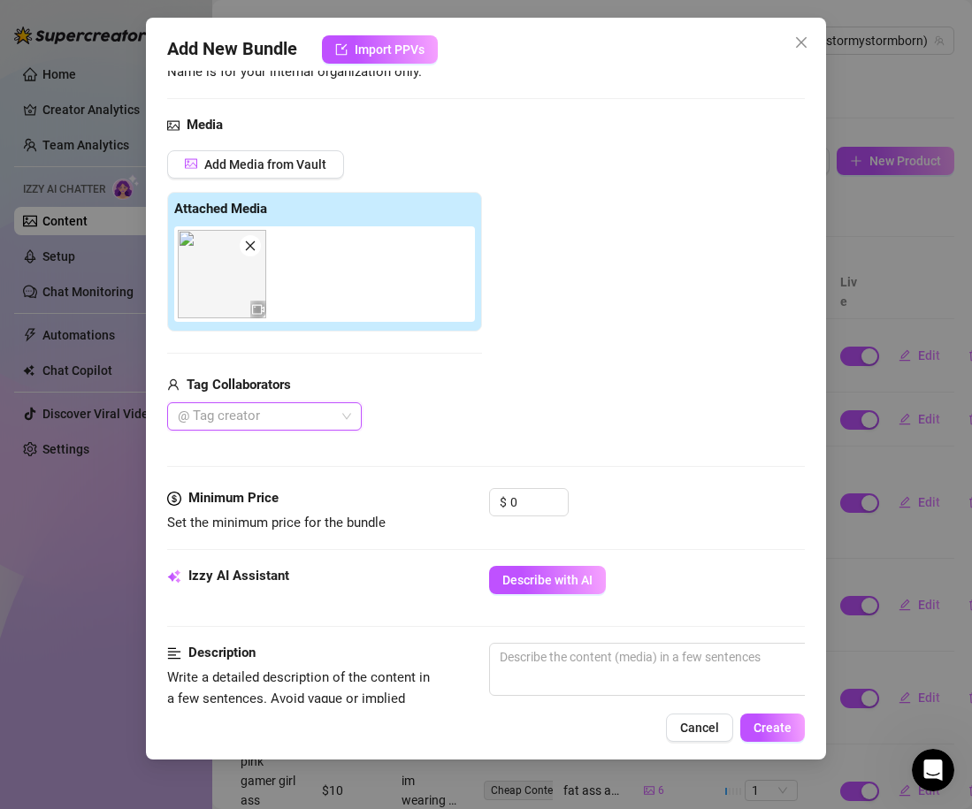
scroll to position [168, 0]
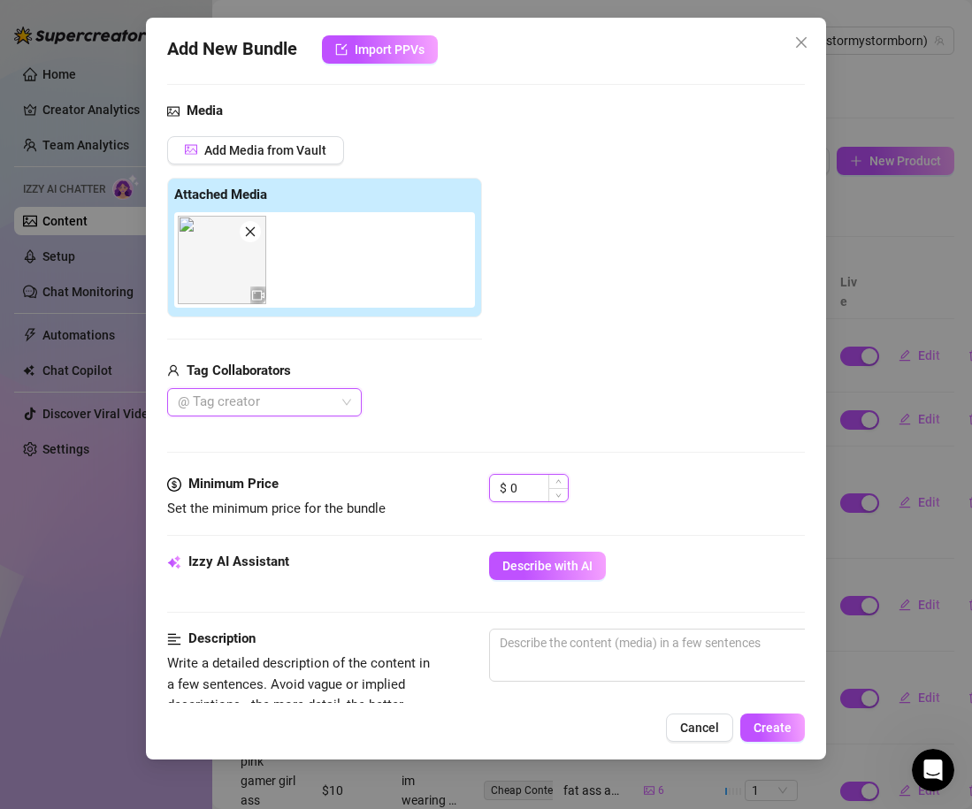
click at [545, 477] on input "0" at bounding box center [538, 488] width 57 height 27
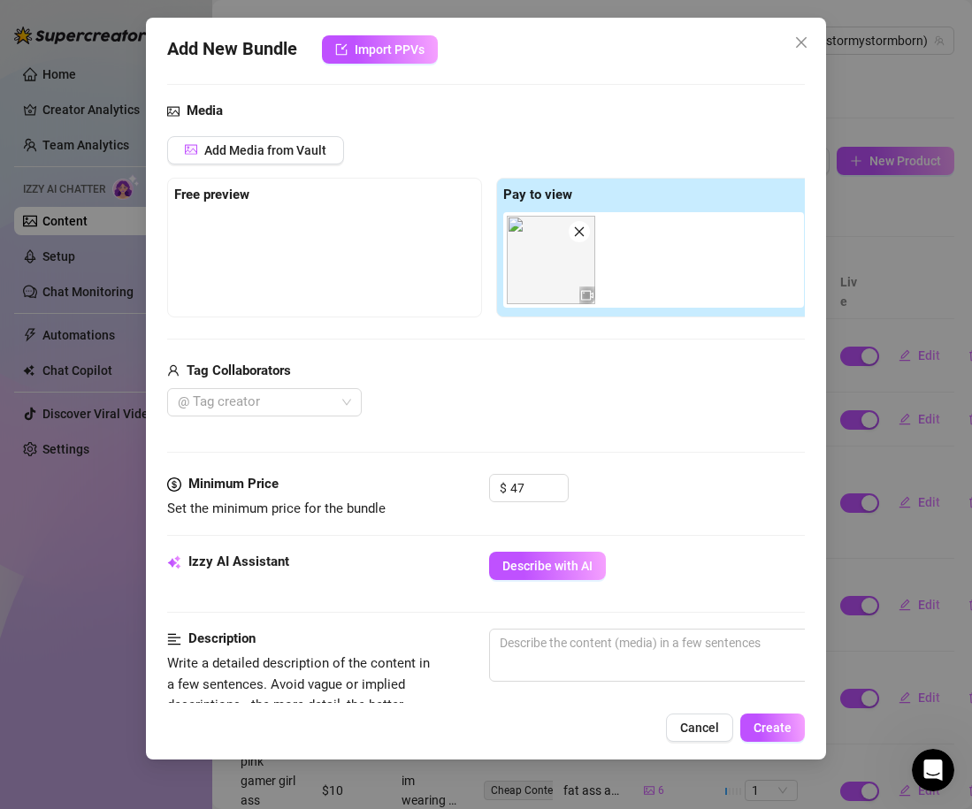
click at [614, 540] on div "Minimum Price Set the minimum price for the bundle $ 47" at bounding box center [486, 513] width 638 height 78
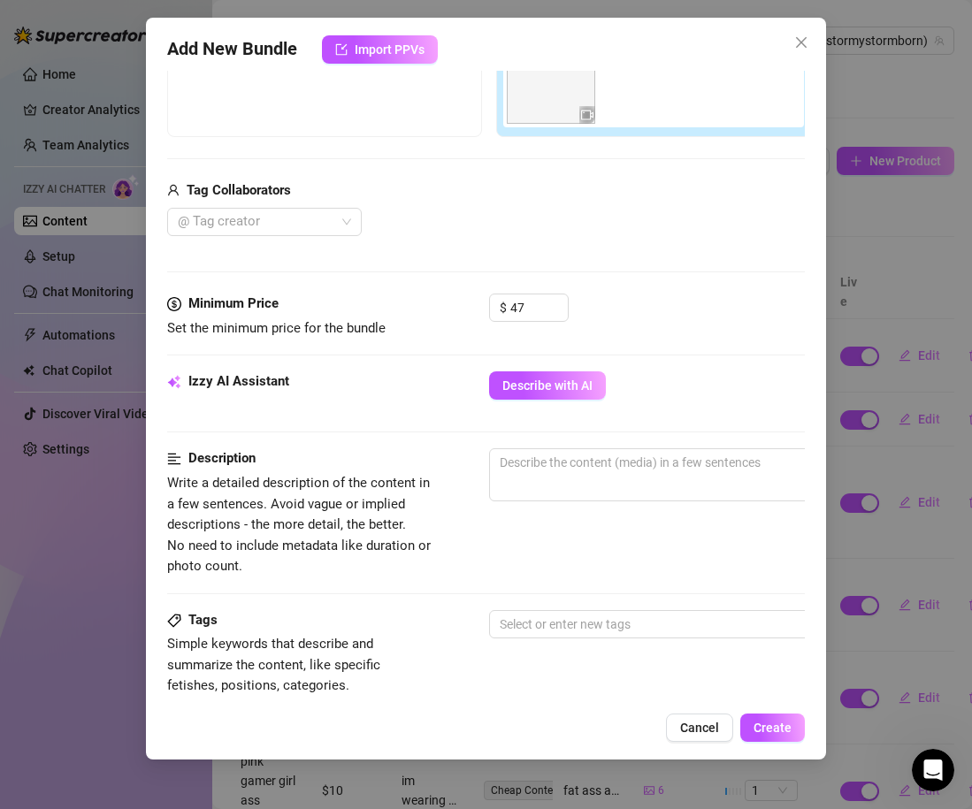
scroll to position [406, 0]
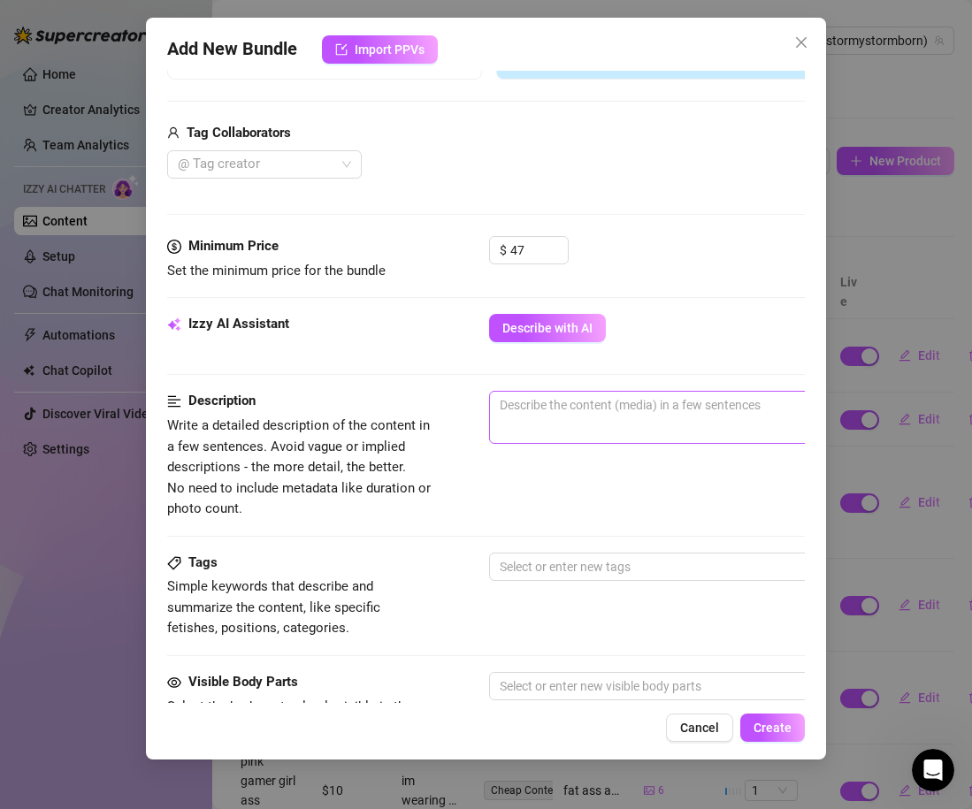
click at [561, 436] on span "0 / 1000" at bounding box center [798, 417] width 619 height 53
click at [554, 423] on span "0 / 1000" at bounding box center [798, 417] width 619 height 53
click at [527, 412] on textarea at bounding box center [798, 405] width 617 height 27
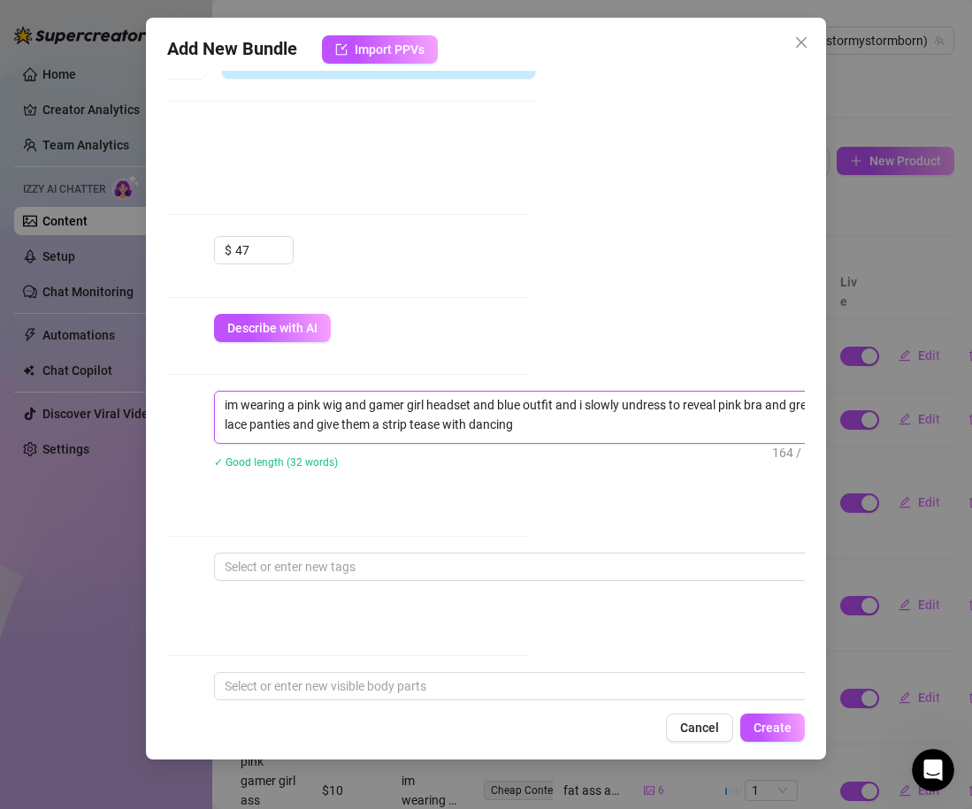
scroll to position [406, 278]
click at [403, 511] on div "Description Write a detailed description of the content in a few sentences. Avo…" at bounding box center [208, 455] width 638 height 128
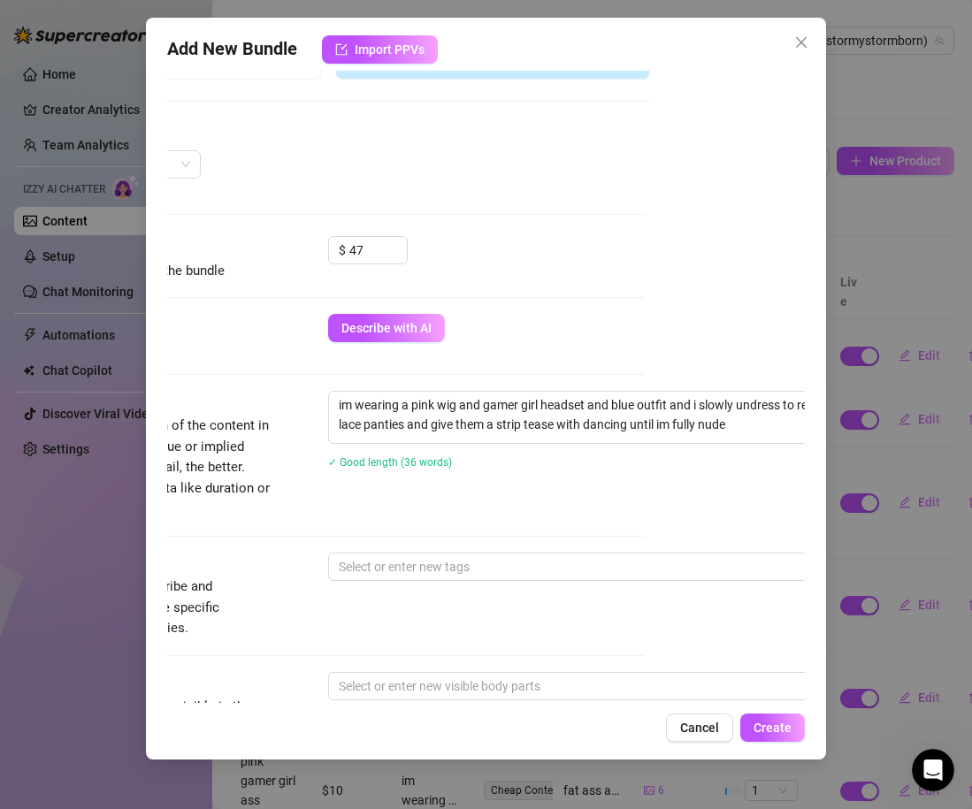
scroll to position [409, 141]
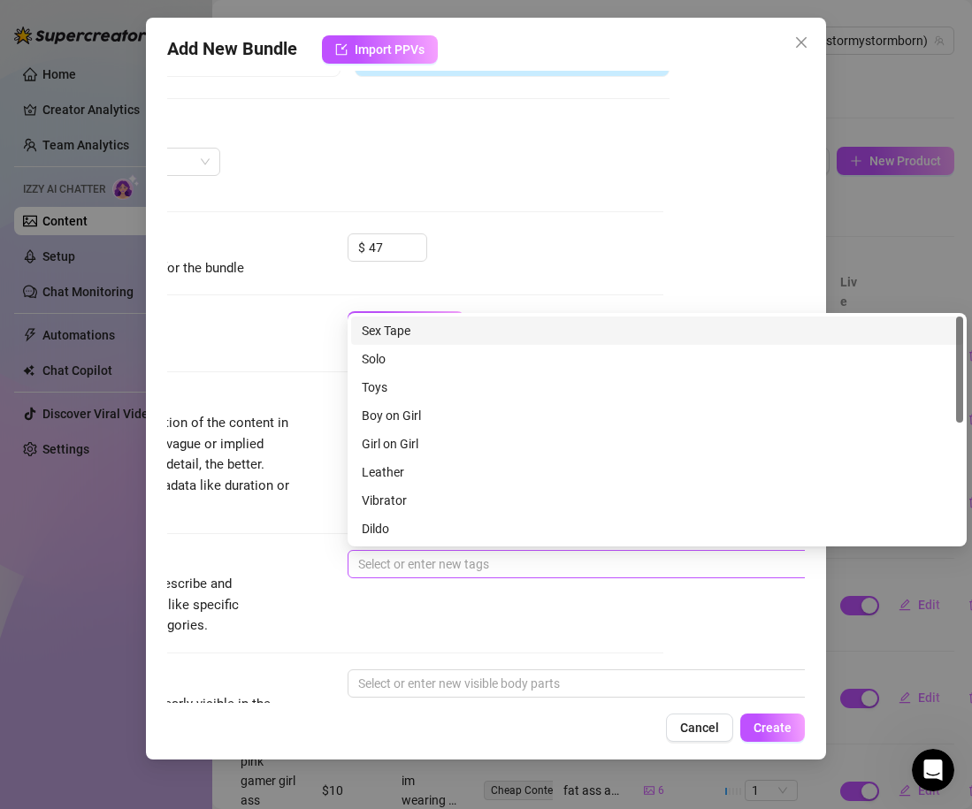
click at [428, 569] on div at bounding box center [647, 564] width 593 height 25
click at [422, 356] on div "Solo" at bounding box center [657, 358] width 591 height 19
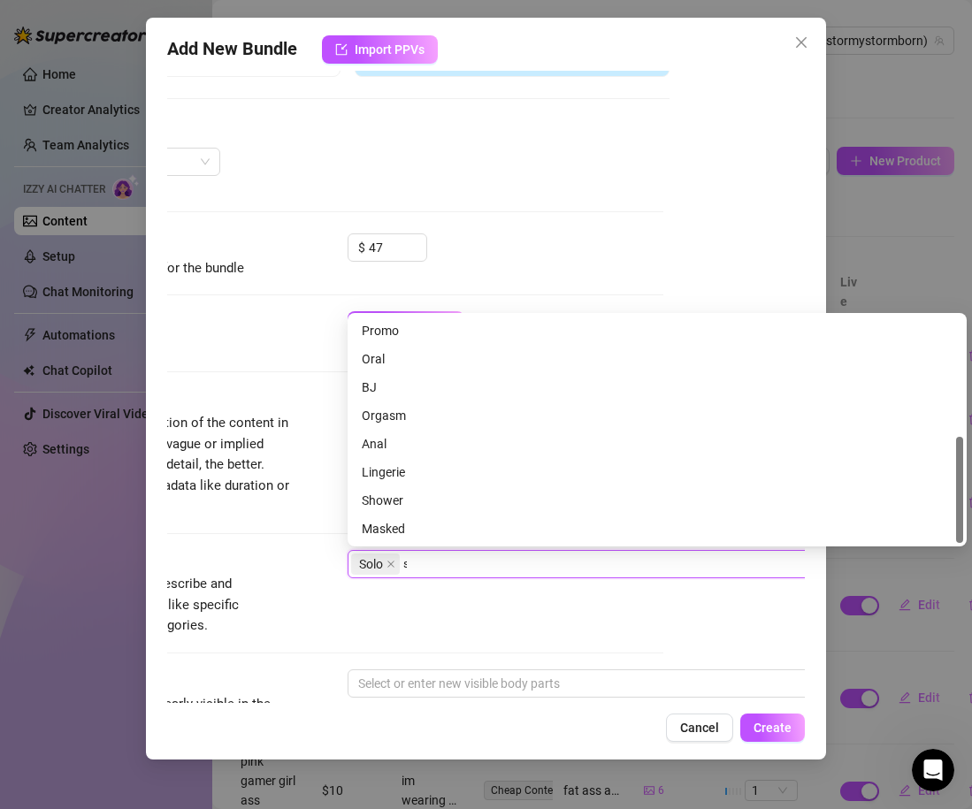
scroll to position [0, 0]
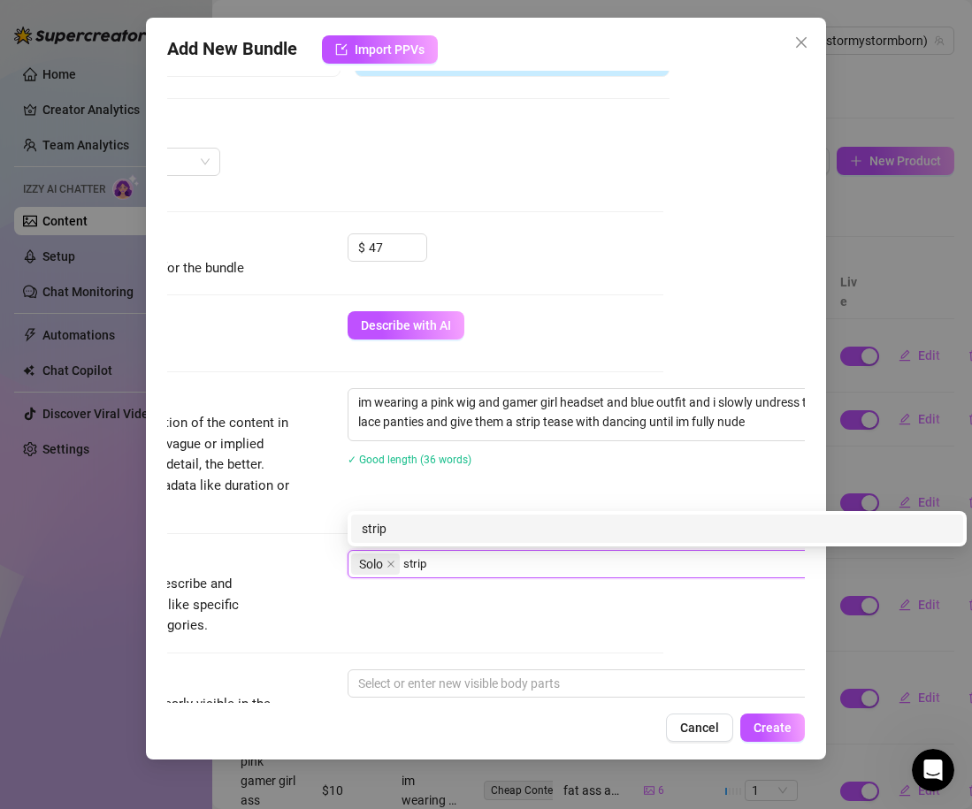
click at [424, 536] on div "strip" at bounding box center [657, 528] width 591 height 19
click at [424, 528] on div "strip tease" at bounding box center [657, 528] width 591 height 19
click at [421, 521] on div "titties" at bounding box center [657, 528] width 591 height 19
click at [446, 519] on div "pussy" at bounding box center [657, 528] width 591 height 19
click at [469, 528] on div "ass" at bounding box center [657, 528] width 591 height 19
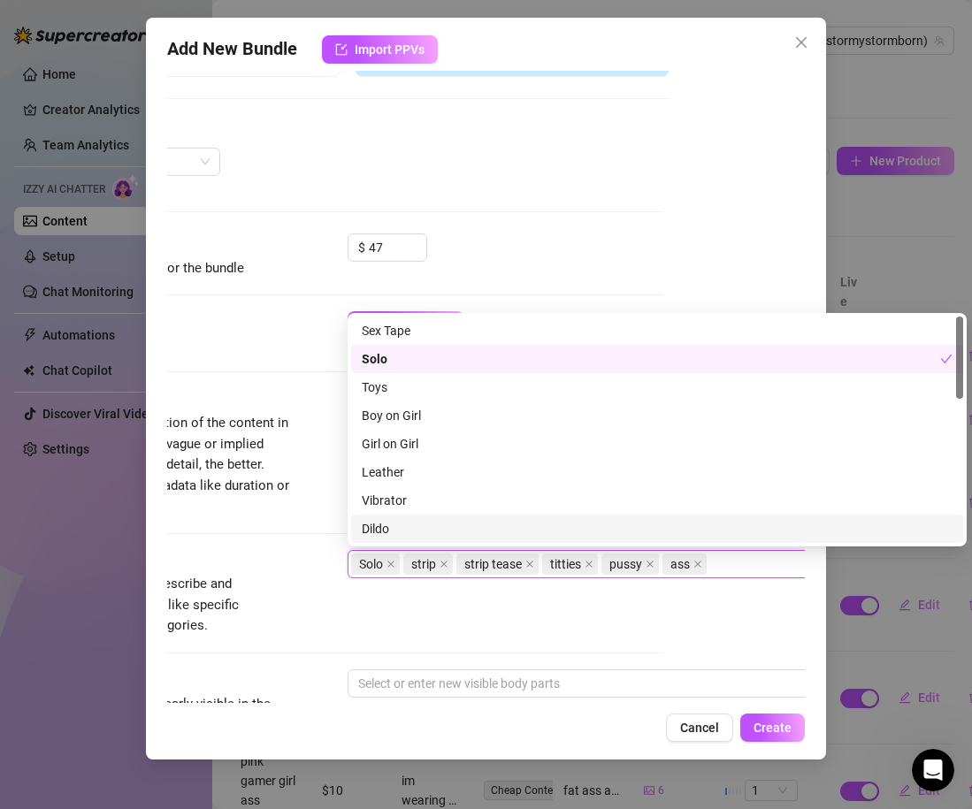
click at [532, 592] on div "Tags Simple keywords that describe and summarize the content, like specific fet…" at bounding box center [345, 593] width 638 height 87
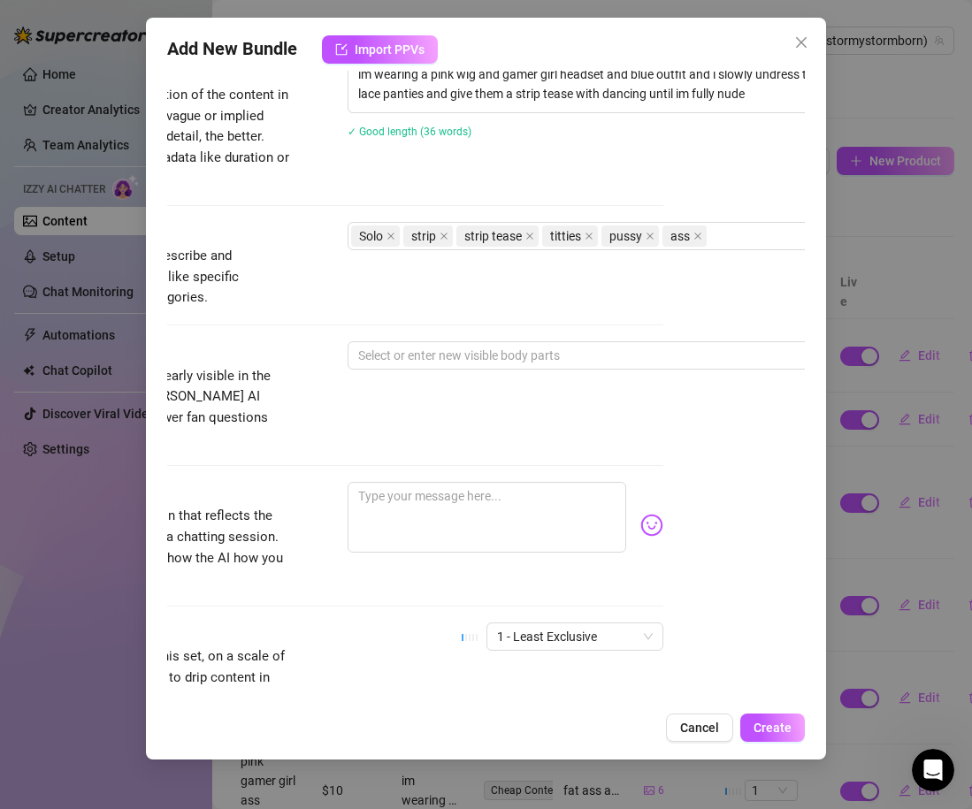
scroll to position [766, 141]
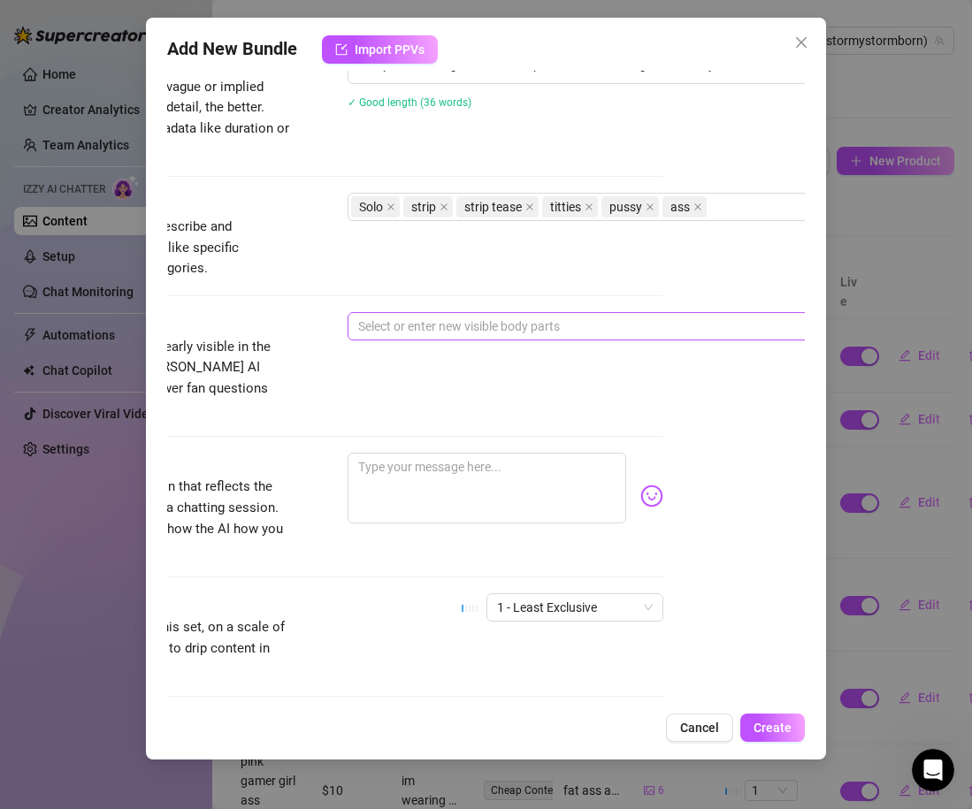
click at [433, 323] on div at bounding box center [647, 326] width 593 height 25
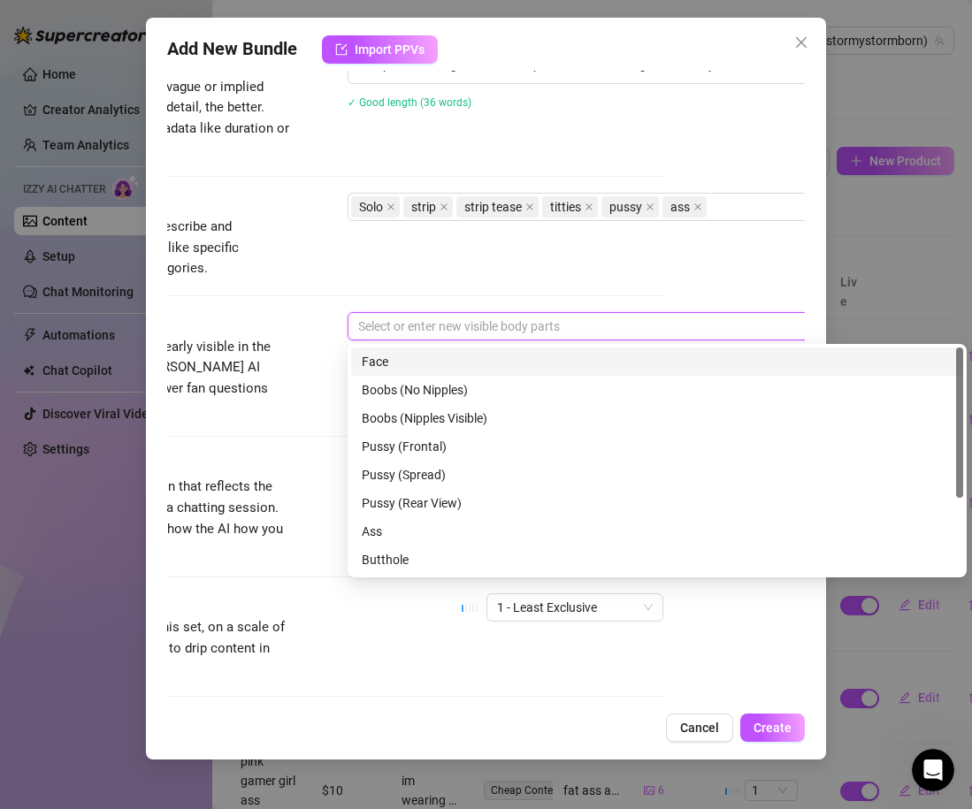
click at [417, 365] on div "Face" at bounding box center [657, 361] width 591 height 19
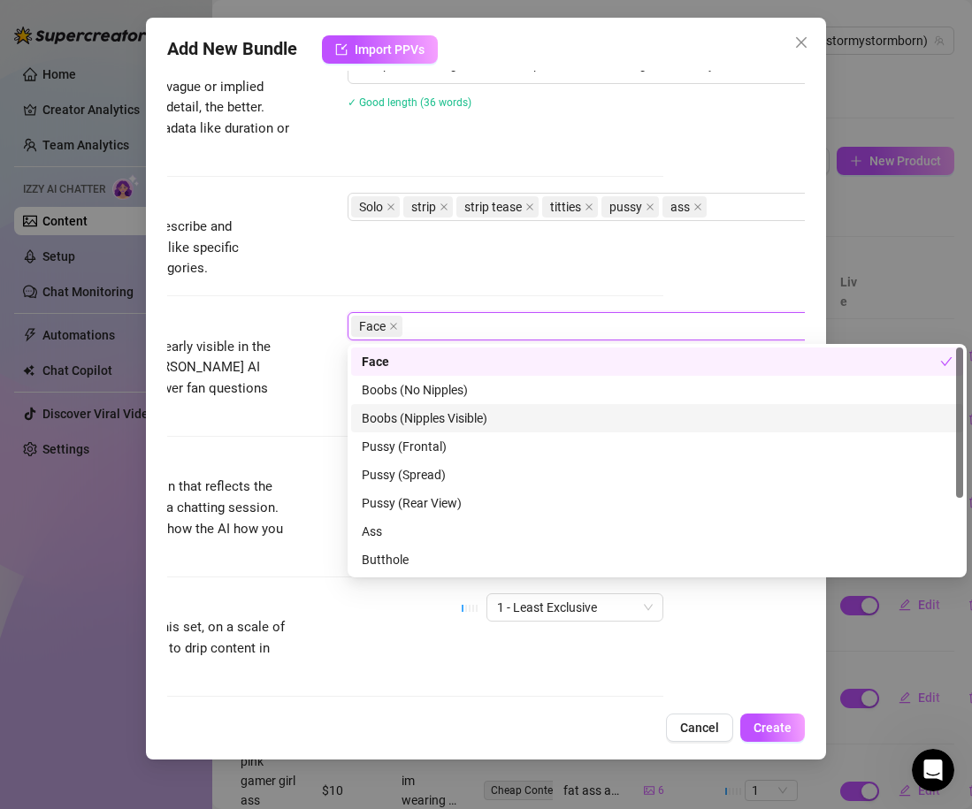
click at [447, 411] on div "Boobs (Nipples Visible)" at bounding box center [657, 418] width 591 height 19
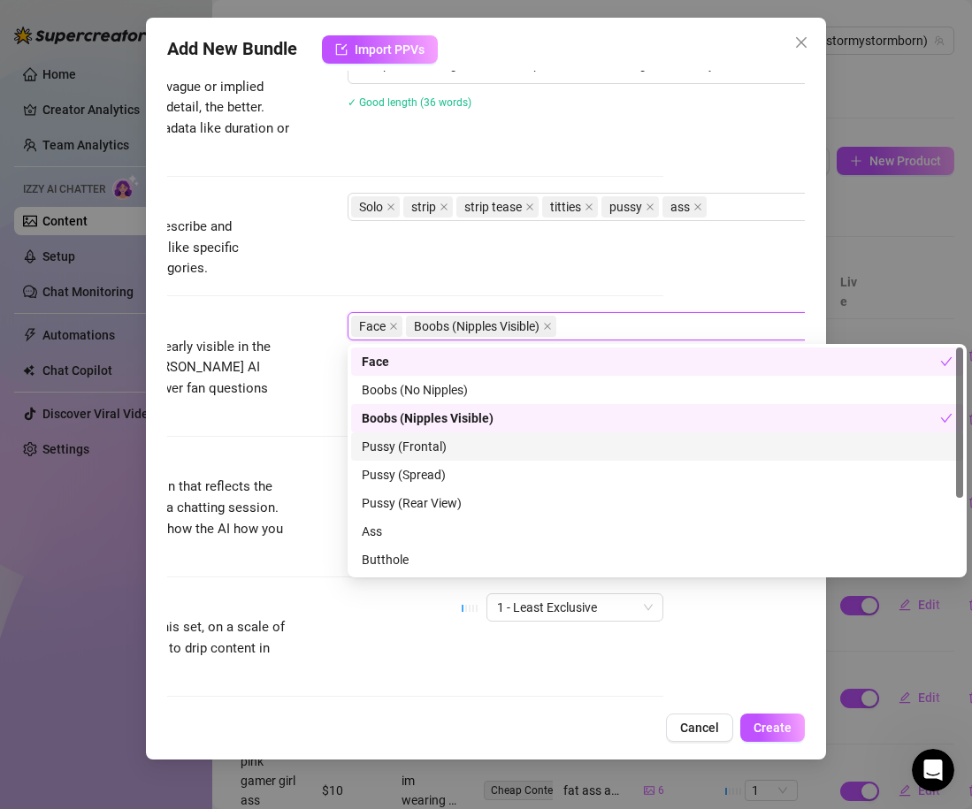
click at [453, 444] on div "Pussy (Frontal)" at bounding box center [657, 446] width 591 height 19
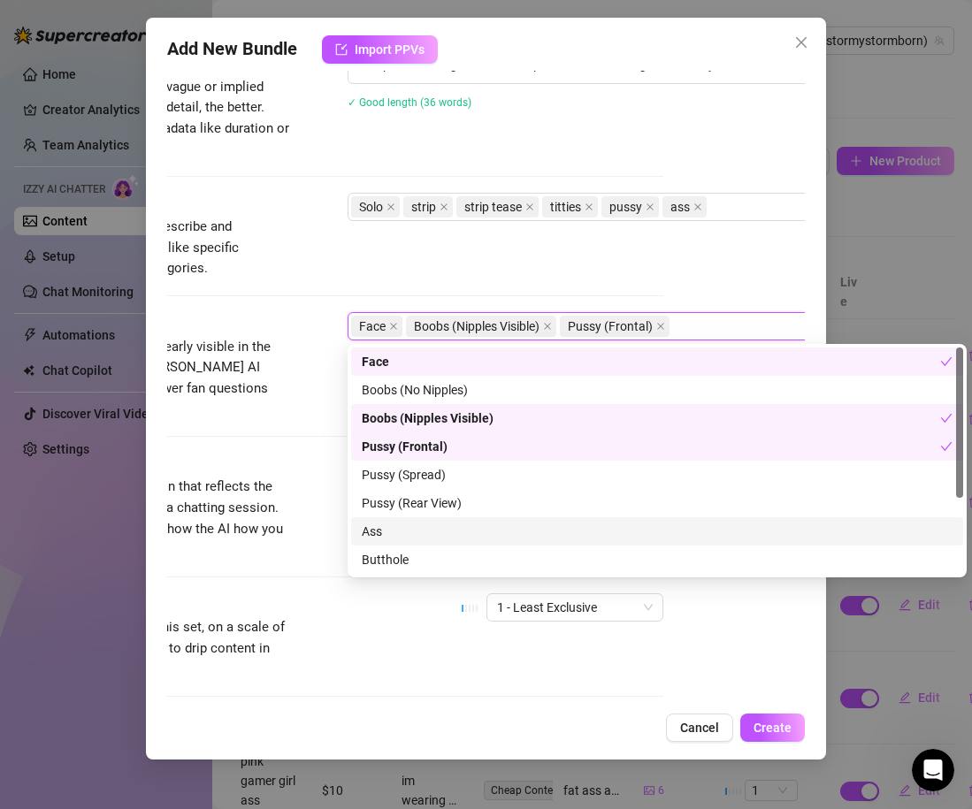
click at [445, 528] on div "Ass" at bounding box center [657, 531] width 591 height 19
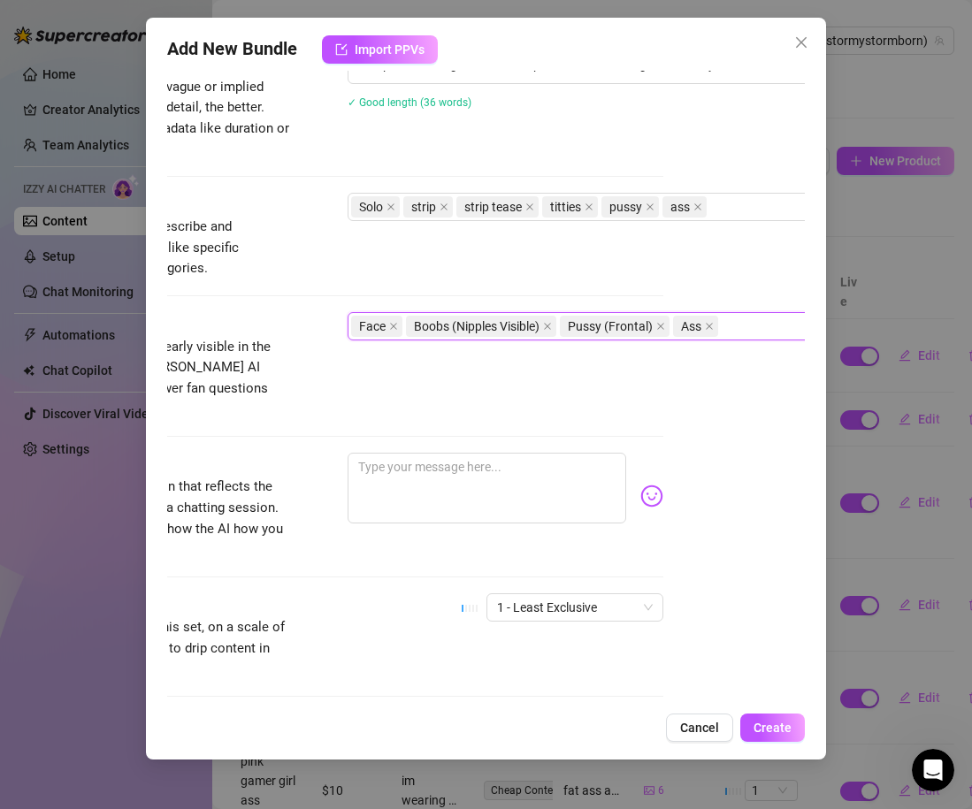
click at [439, 262] on div "Tags Simple keywords that describe and summarize the content, like specific fet…" at bounding box center [345, 236] width 638 height 87
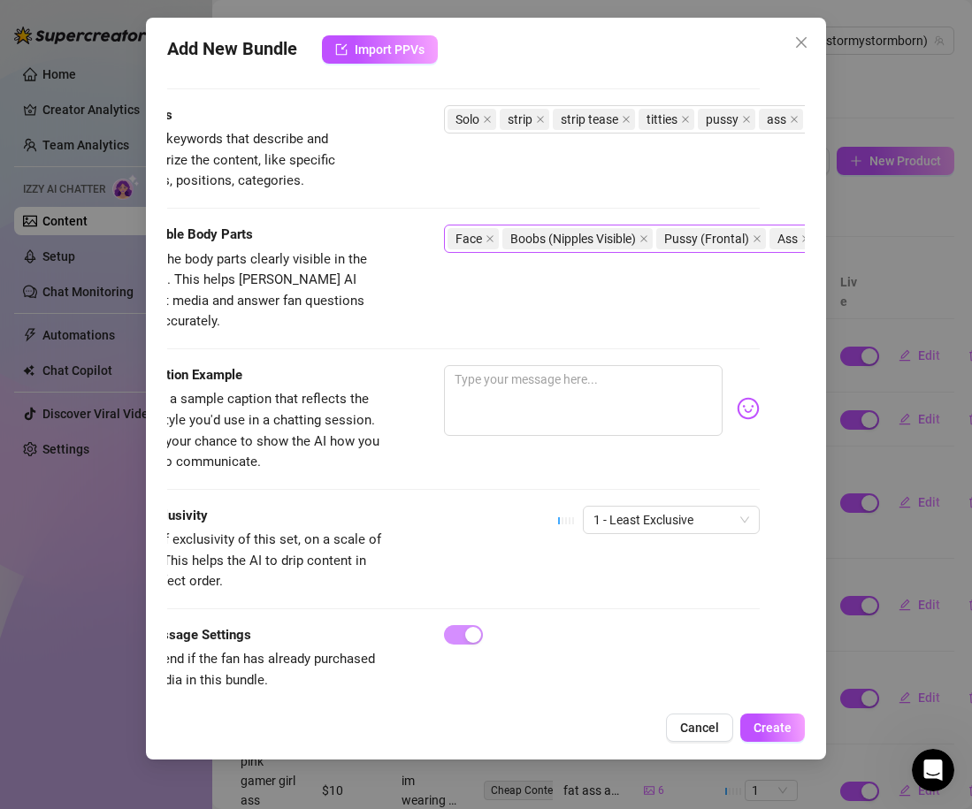
scroll to position [853, 0]
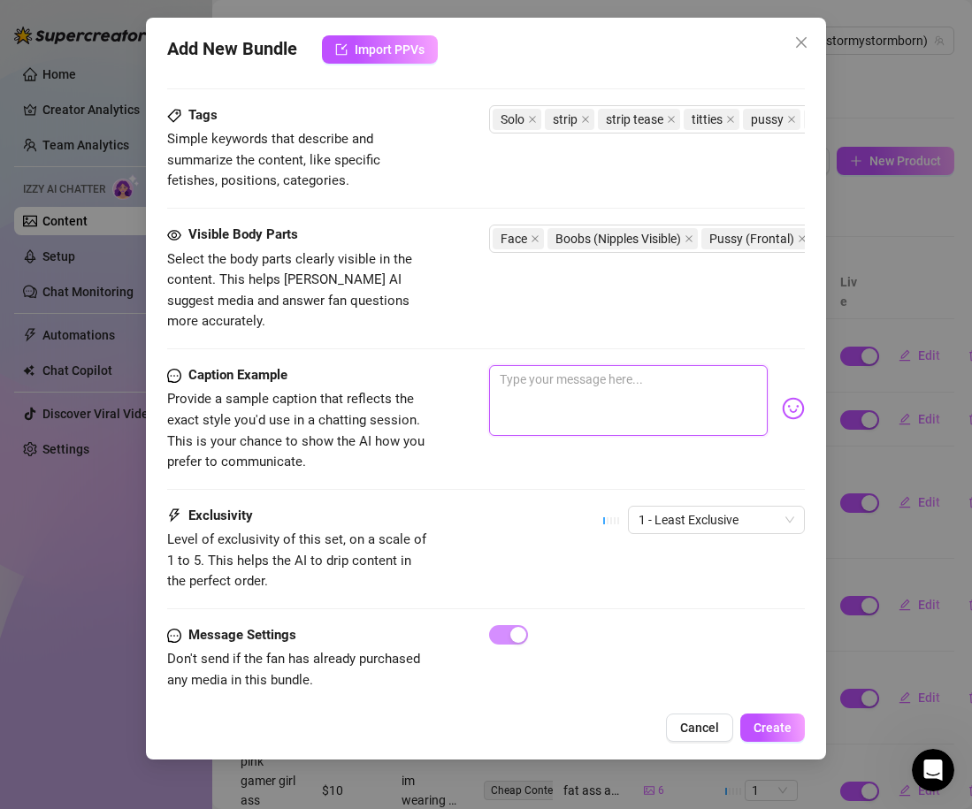
click at [524, 378] on textarea at bounding box center [628, 400] width 279 height 71
drag, startPoint x: 613, startPoint y: 388, endPoint x: 487, endPoint y: 333, distance: 137.0
click at [788, 397] on img at bounding box center [793, 408] width 23 height 23
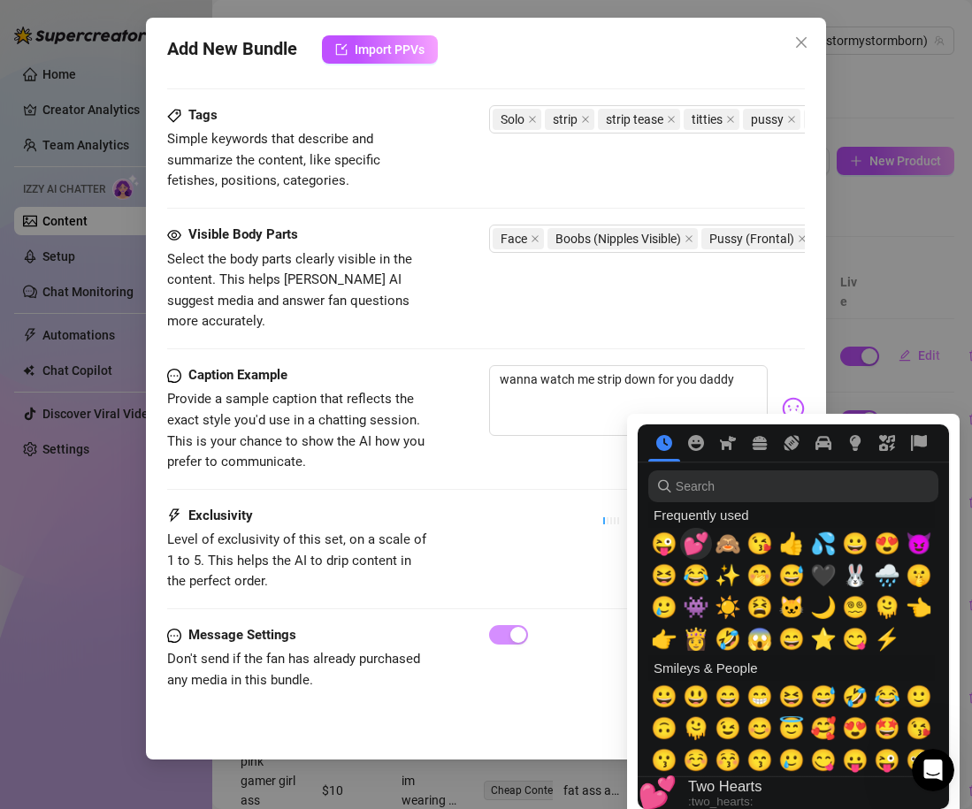
click at [690, 546] on span "💕" at bounding box center [696, 543] width 27 height 25
click at [533, 506] on div "Exclusivity Level of exclusivity of this set, on a scale of 1 to 5. This helps …" at bounding box center [486, 549] width 638 height 87
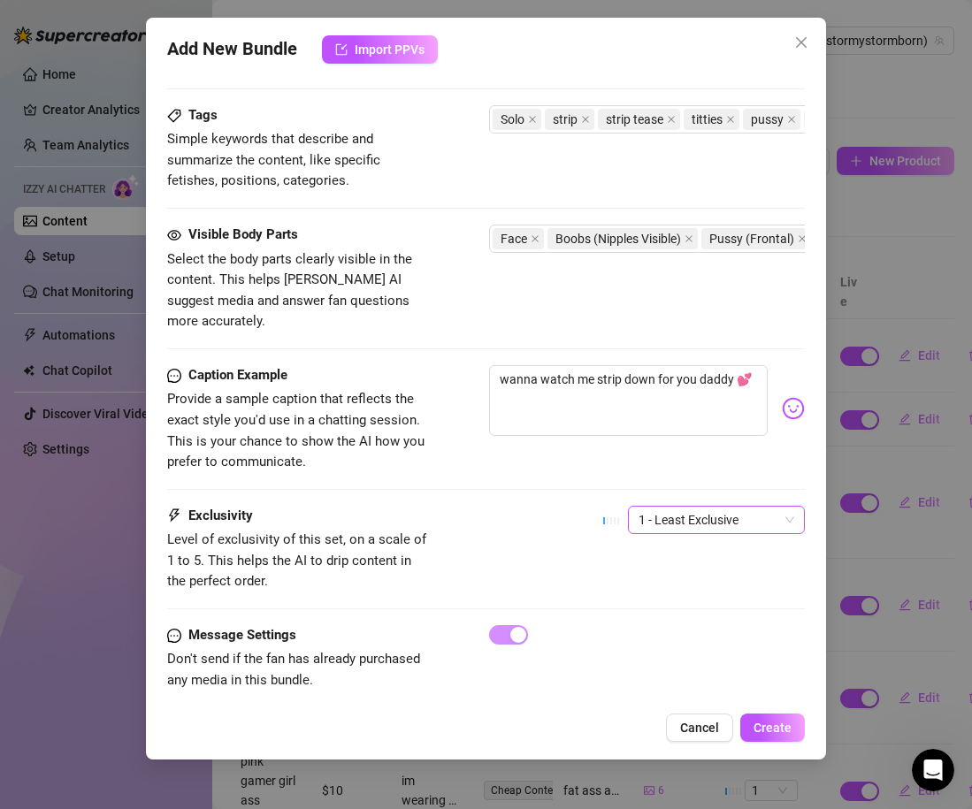
click at [662, 507] on span "1 - Least Exclusive" at bounding box center [716, 520] width 156 height 27
click at [661, 614] on div "4" at bounding box center [716, 618] width 149 height 19
click at [576, 546] on div "Exclusivity Level of exclusivity of this set, on a scale of 1 to 5. This helps …" at bounding box center [486, 549] width 638 height 87
click at [793, 728] on button "Create" at bounding box center [772, 728] width 65 height 28
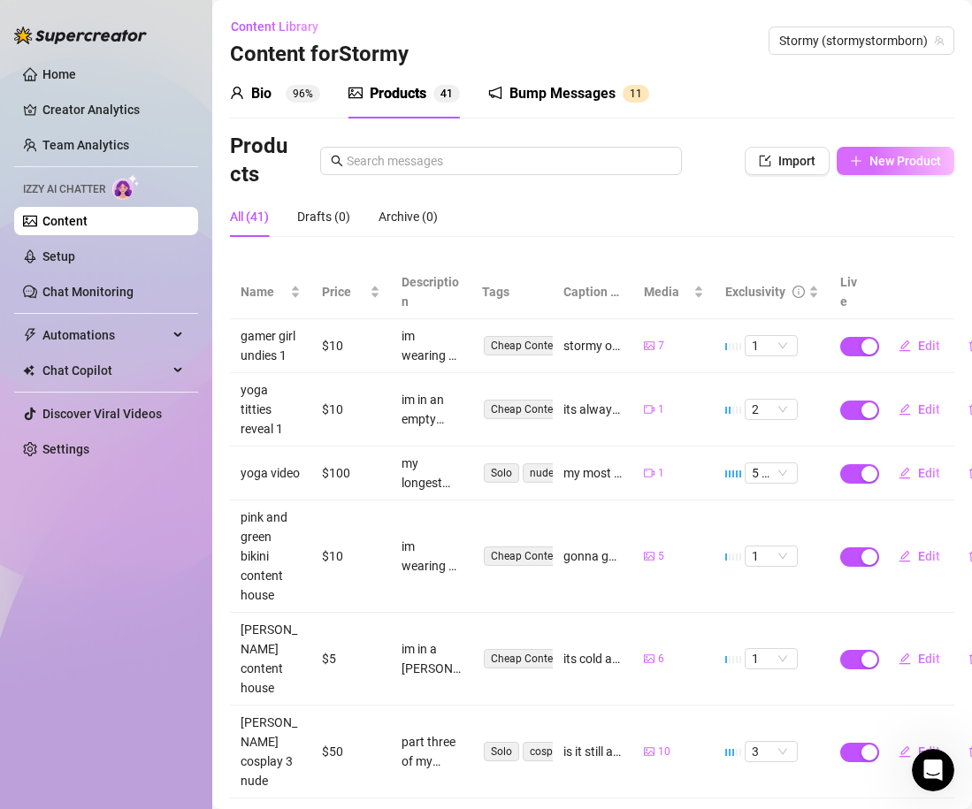
click at [876, 159] on span "New Product" at bounding box center [905, 161] width 72 height 14
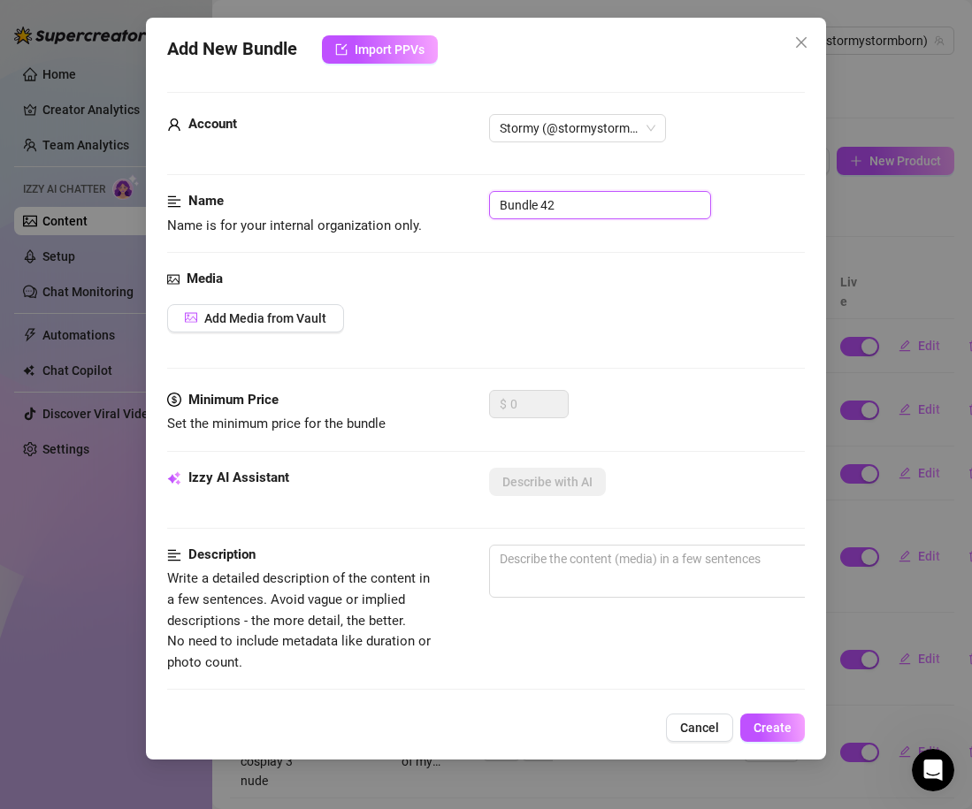
click at [548, 206] on input "Bundle 42" at bounding box center [600, 205] width 222 height 28
click at [319, 323] on span "Add Media from Vault" at bounding box center [265, 318] width 122 height 14
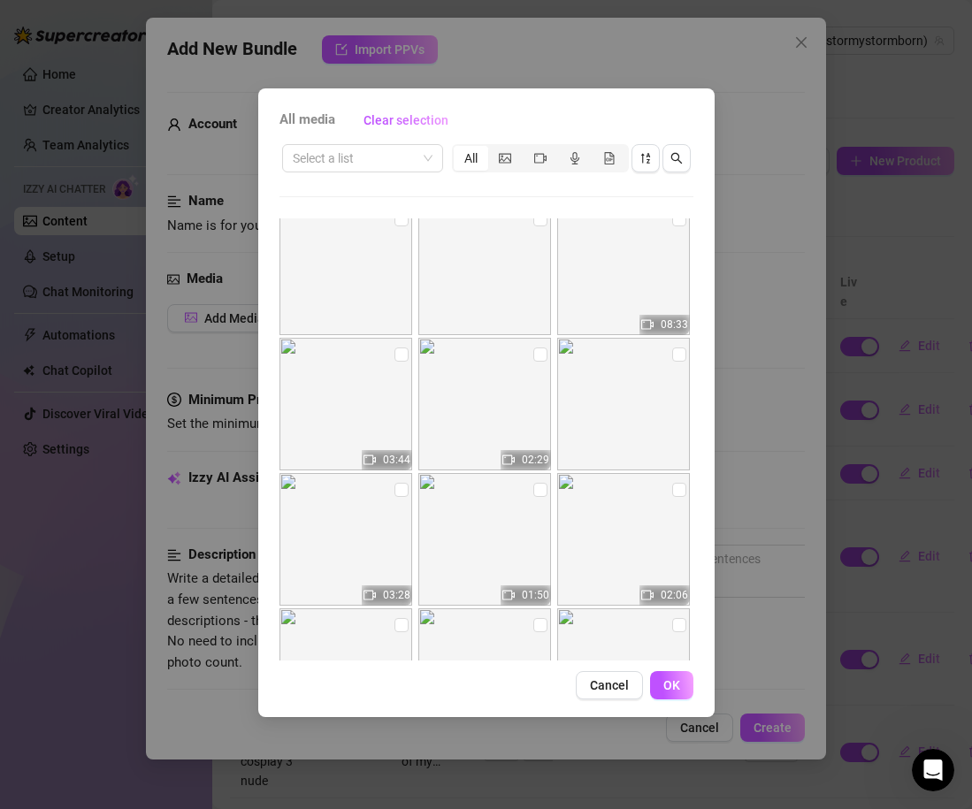
scroll to position [7731, 0]
click at [539, 352] on input "checkbox" at bounding box center [540, 351] width 14 height 14
click at [677, 694] on button "OK" at bounding box center [671, 685] width 43 height 28
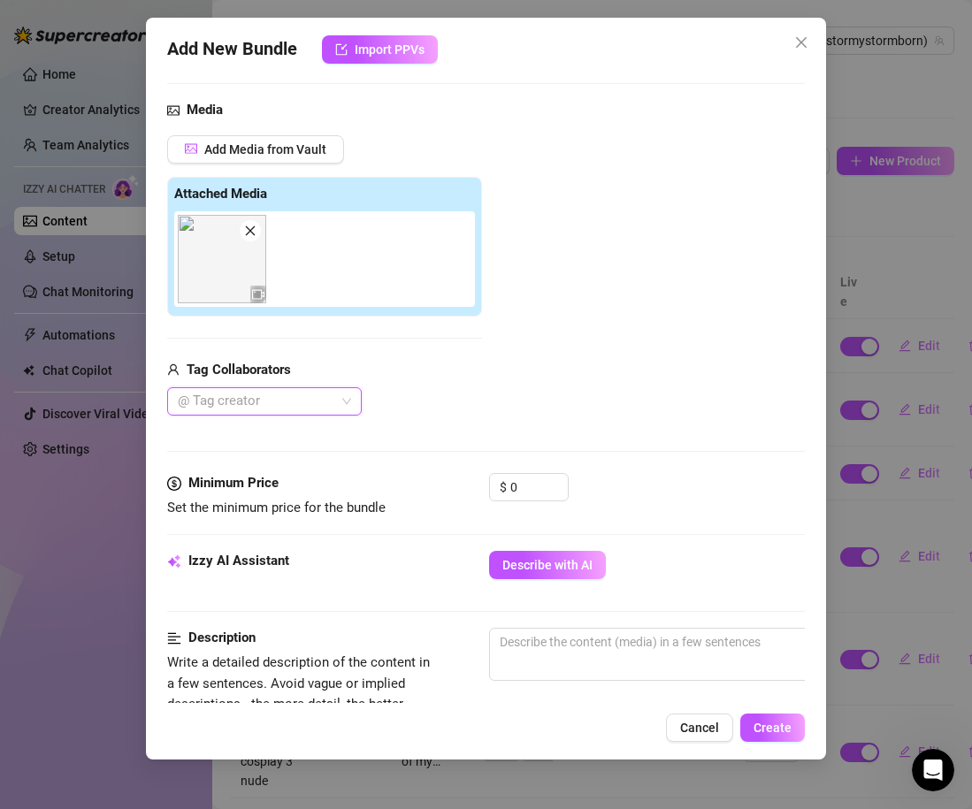
scroll to position [189, 0]
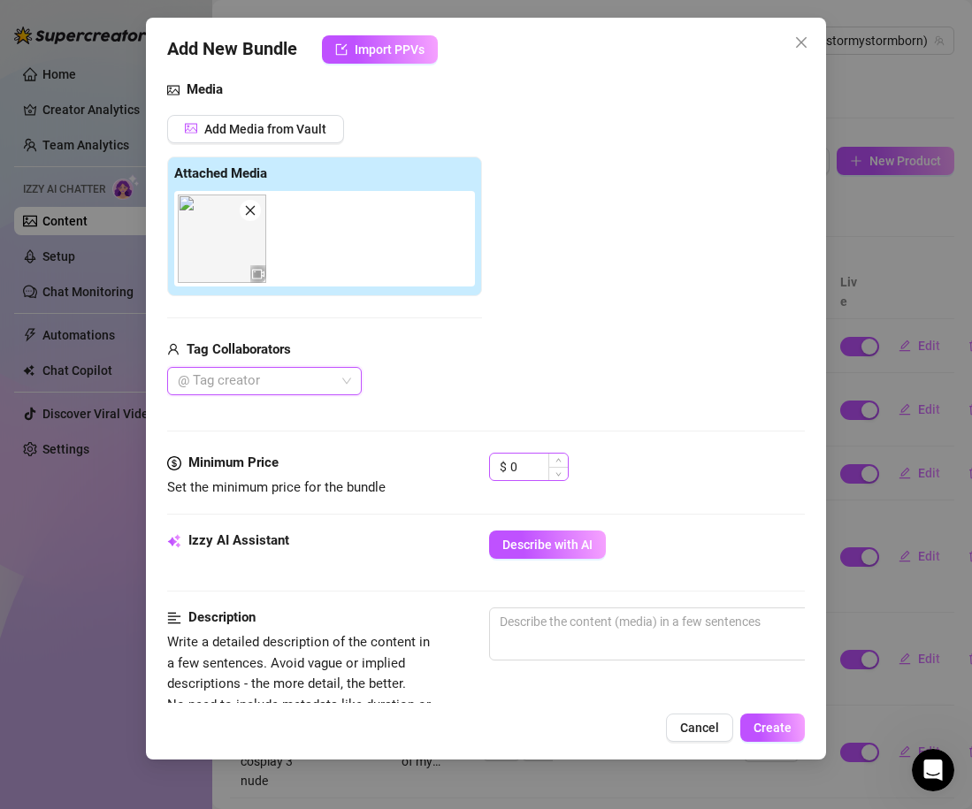
click at [548, 470] on span "Decrease Value" at bounding box center [557, 473] width 19 height 13
click at [529, 470] on input "0" at bounding box center [538, 467] width 57 height 27
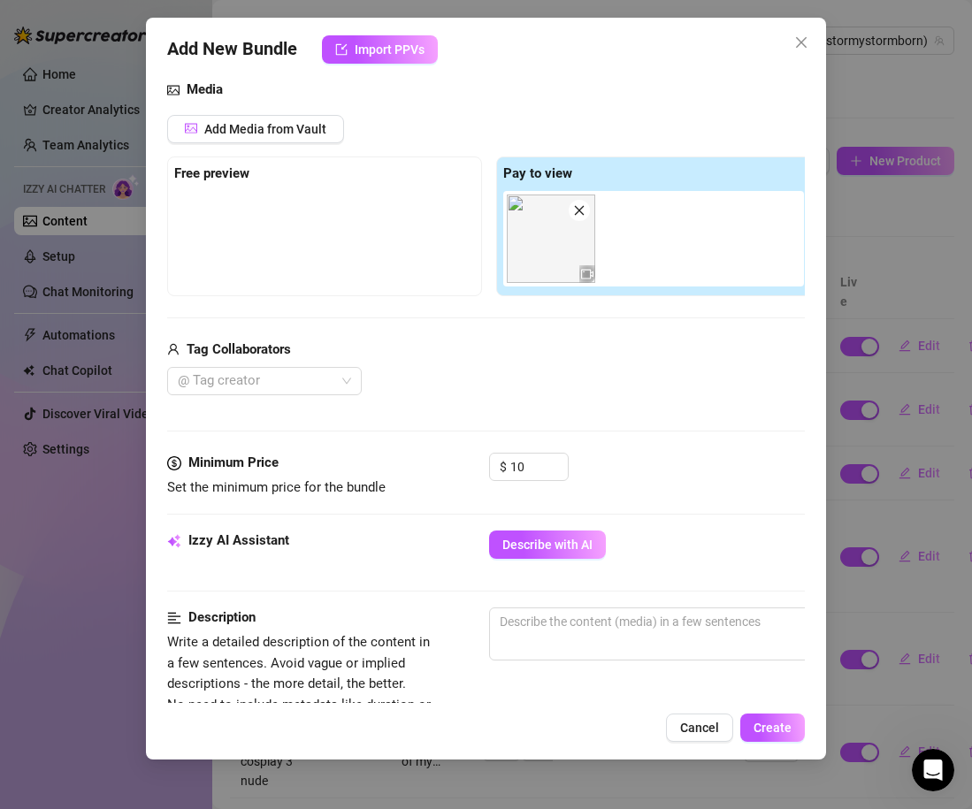
click at [523, 416] on div "Media Add Media from Vault Free preview Pay to view Tag Collaborators @ Tag cre…" at bounding box center [486, 266] width 638 height 373
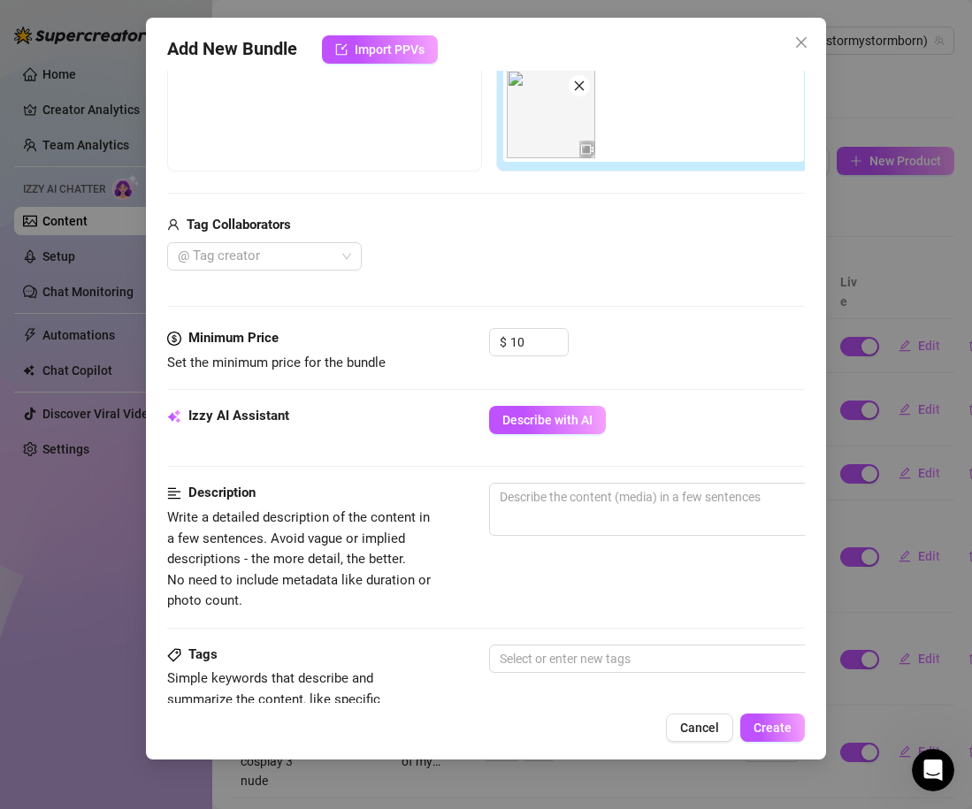
scroll to position [319, 0]
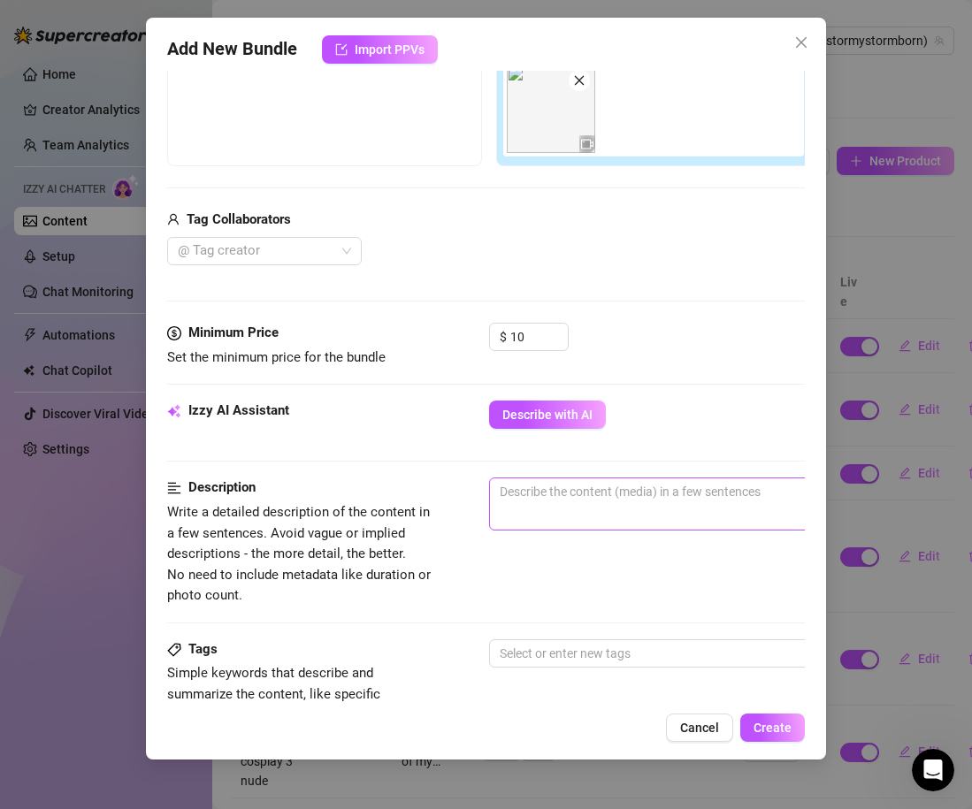
click at [541, 520] on span "0 / 1000" at bounding box center [798, 503] width 619 height 53
click at [538, 498] on textarea at bounding box center [798, 491] width 617 height 27
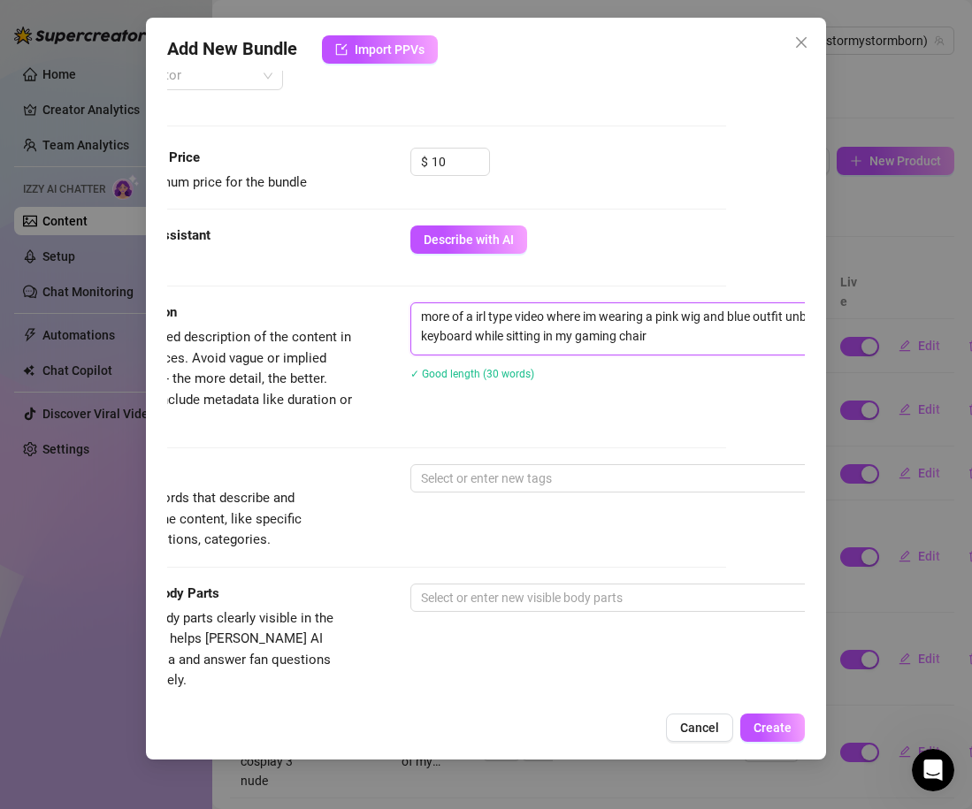
scroll to position [500, 79]
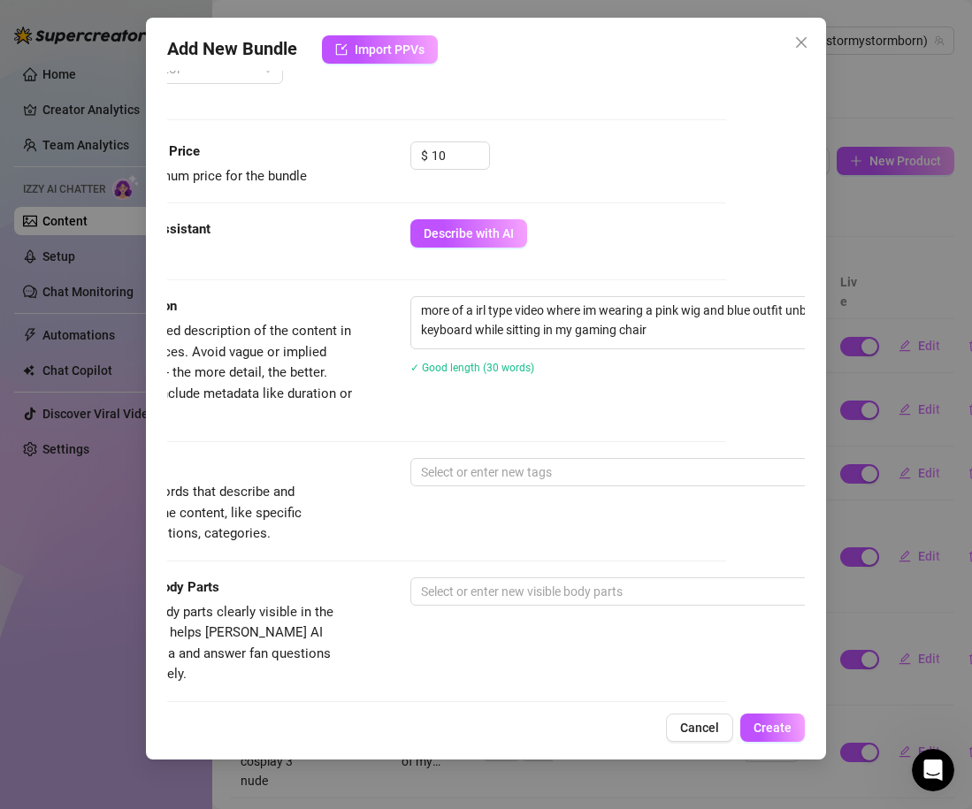
click at [584, 489] on div "Tags Simple keywords that describe and summarize the content, like specific fet…" at bounding box center [407, 501] width 638 height 87
click at [570, 479] on div at bounding box center [710, 472] width 593 height 25
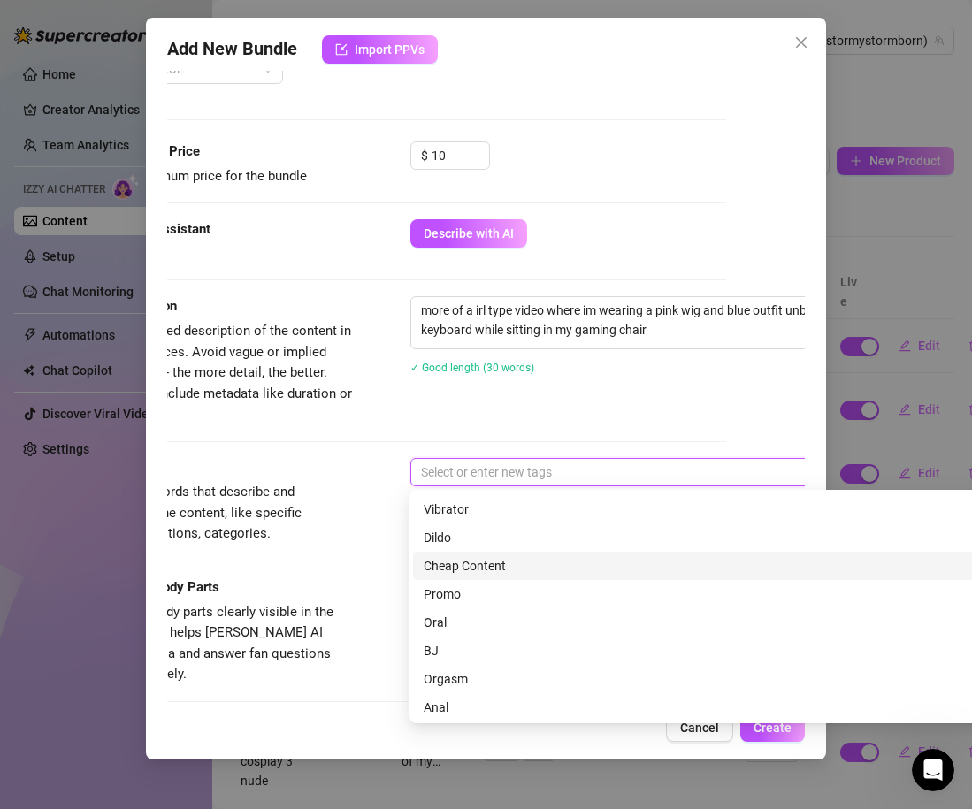
click at [495, 552] on div "Cheap Content" at bounding box center [719, 566] width 612 height 28
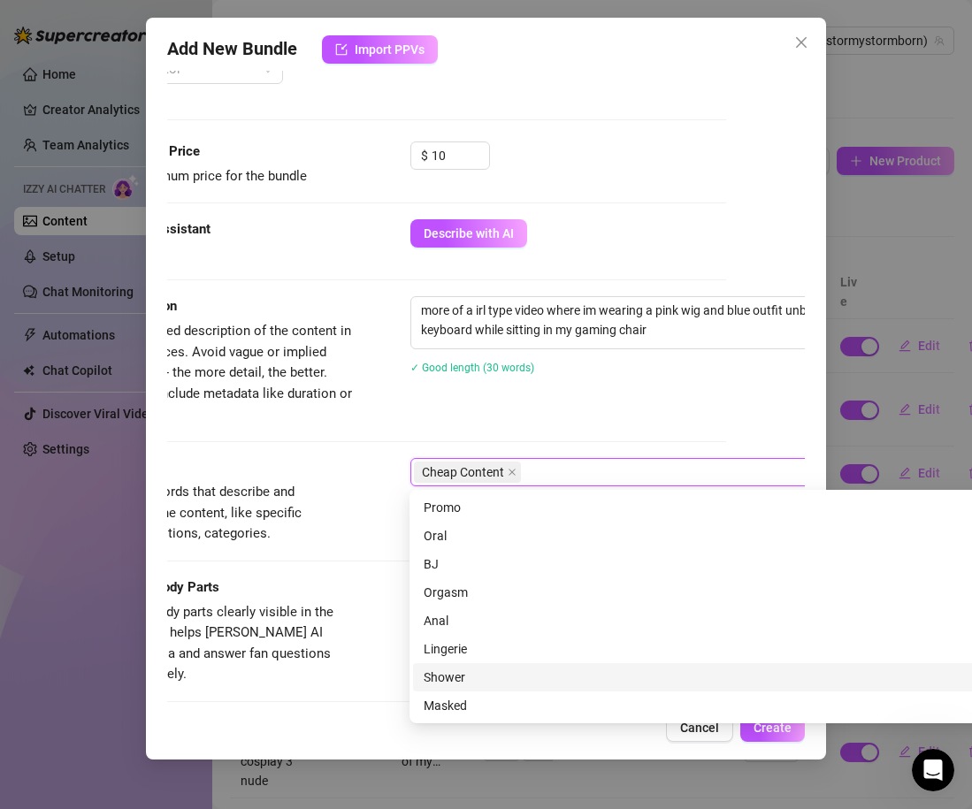
scroll to position [0, 0]
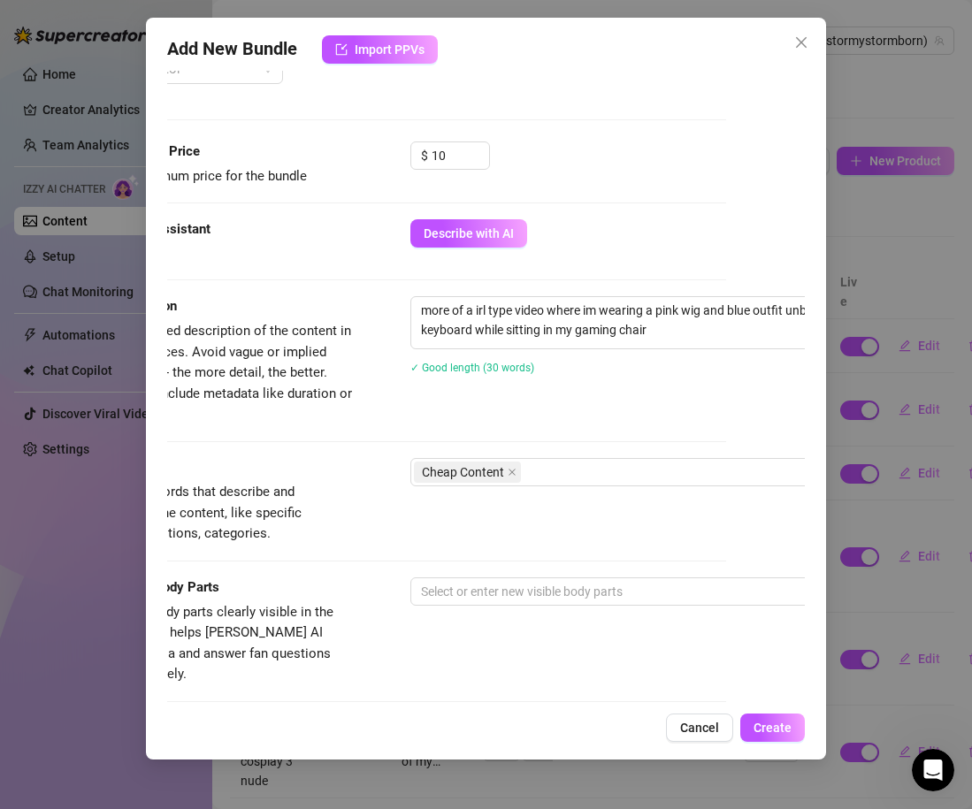
click at [559, 415] on div "Description Write a detailed description of the content in a few sentences. Avo…" at bounding box center [407, 360] width 638 height 128
click at [540, 485] on div "Cheap Content" at bounding box center [719, 472] width 619 height 28
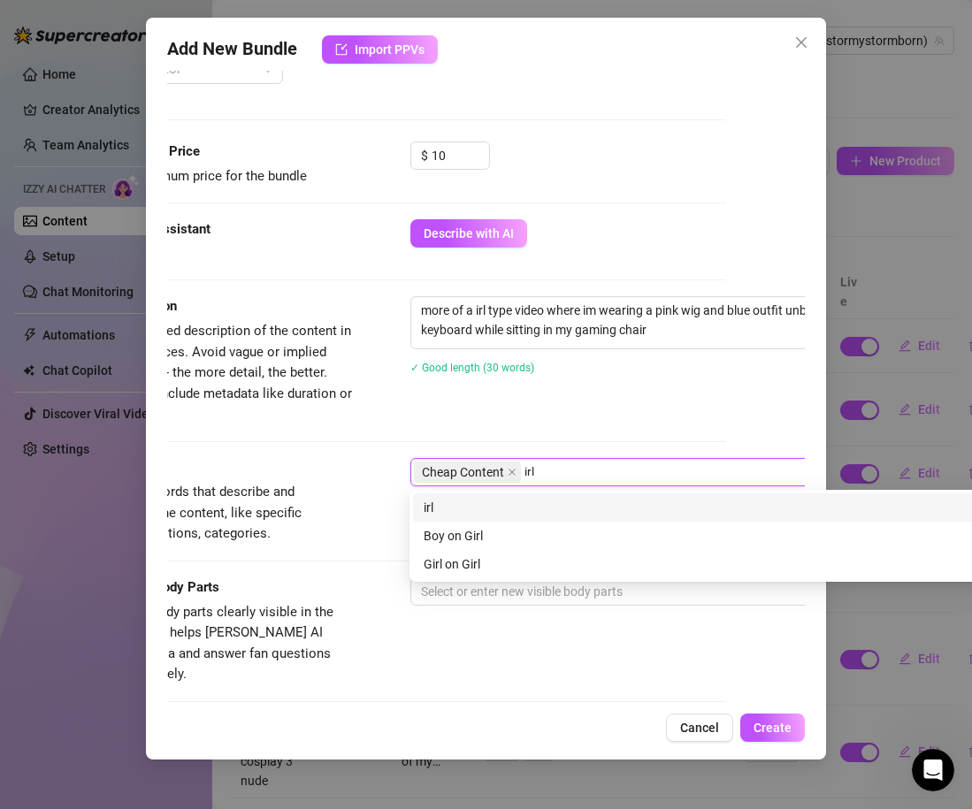
click at [504, 506] on div "irl" at bounding box center [719, 507] width 591 height 19
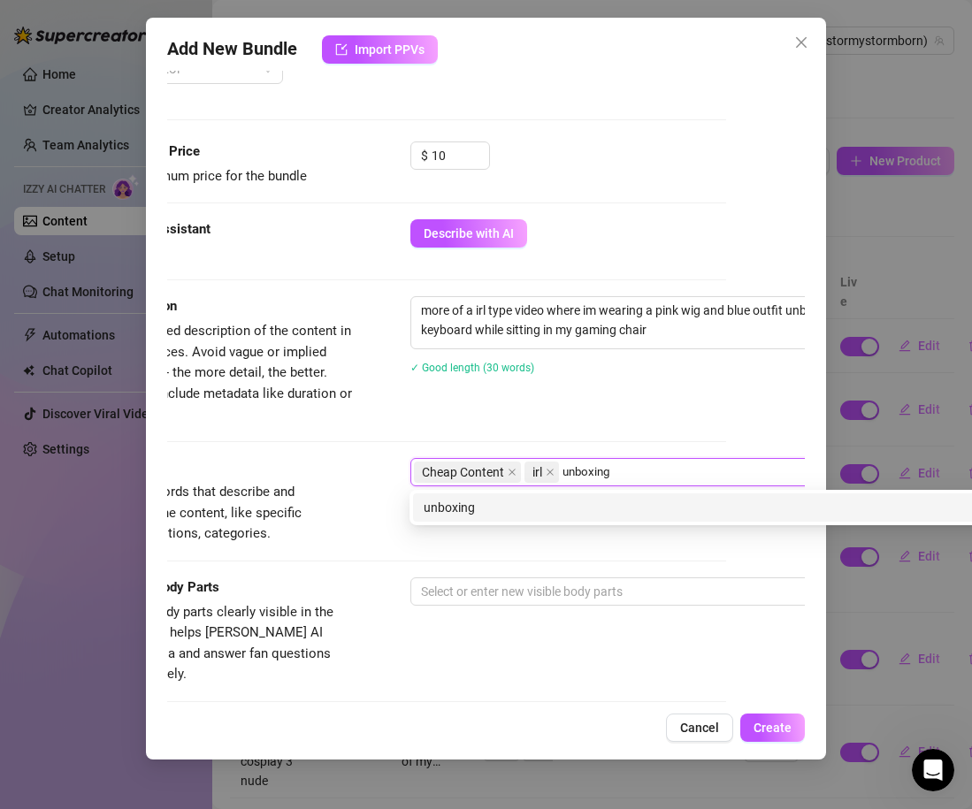
click at [465, 514] on div "unboxing" at bounding box center [719, 507] width 591 height 19
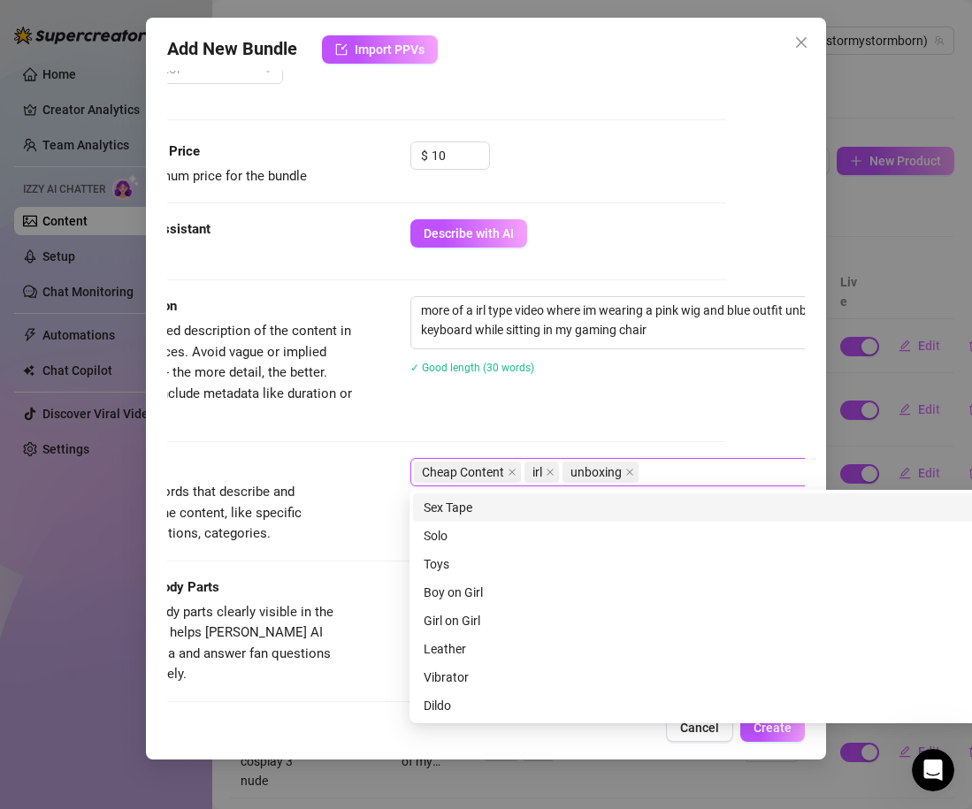
click at [354, 476] on div "Tags Simple keywords that describe and summarize the content, like specific fet…" at bounding box center [407, 501] width 638 height 87
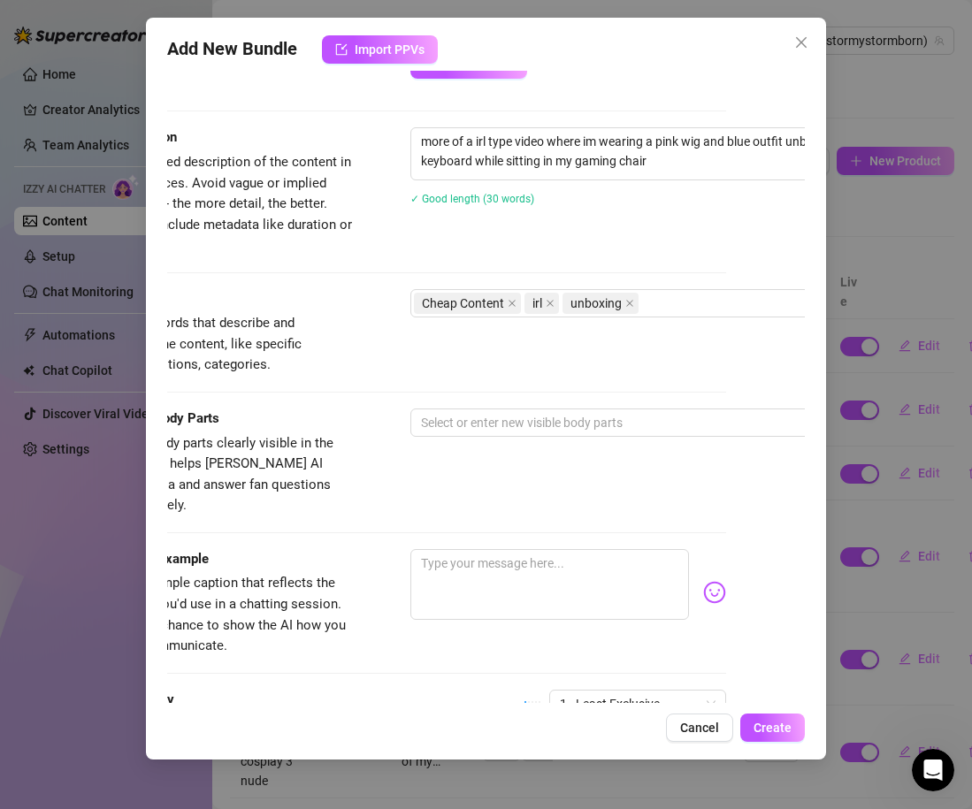
scroll to position [688, 79]
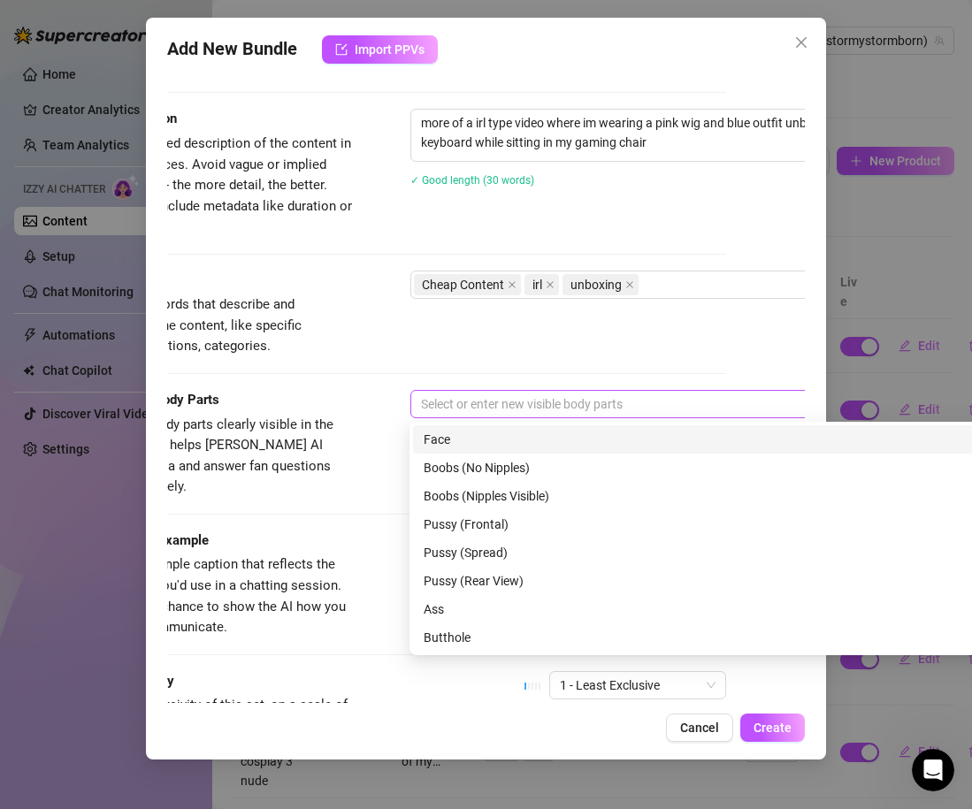
click at [464, 399] on div at bounding box center [710, 404] width 593 height 25
click at [474, 440] on div "Face" at bounding box center [719, 439] width 591 height 19
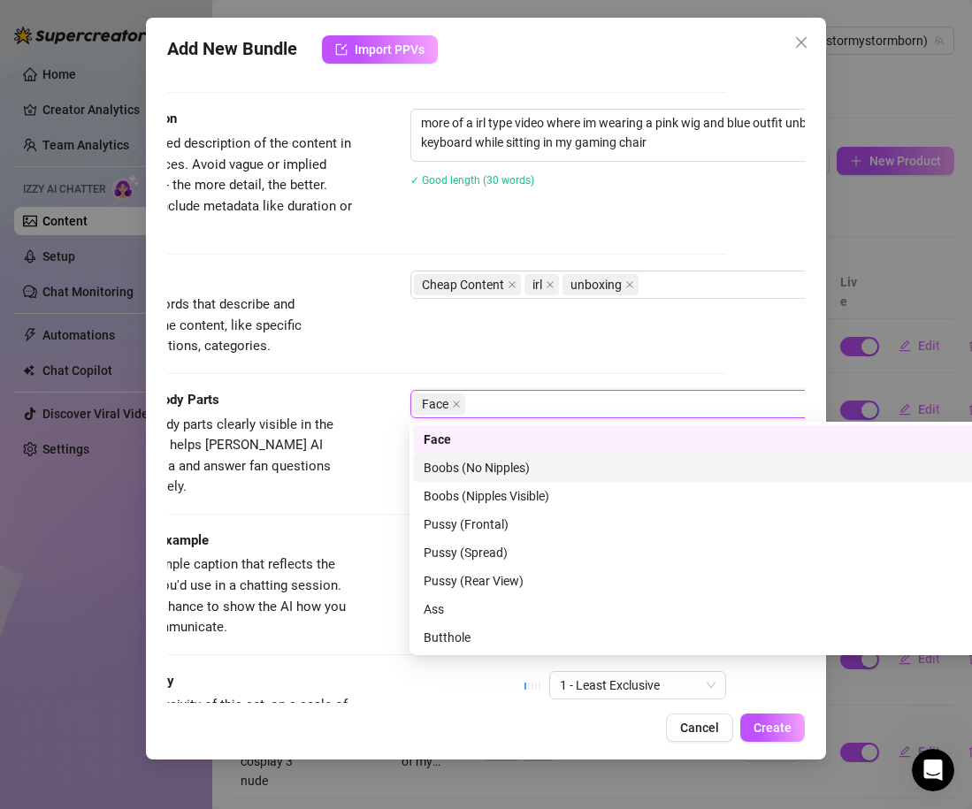
click at [370, 531] on div "Caption Example Provide a sample caption that reflects the exact style you'd us…" at bounding box center [407, 585] width 638 height 108
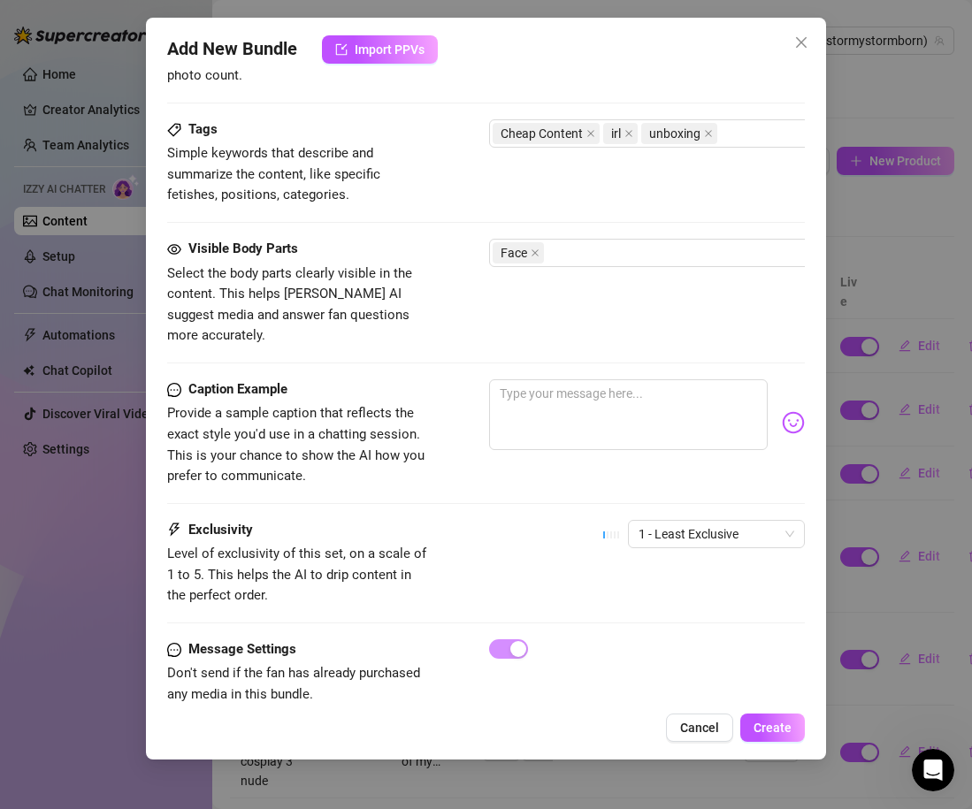
scroll to position [853, 0]
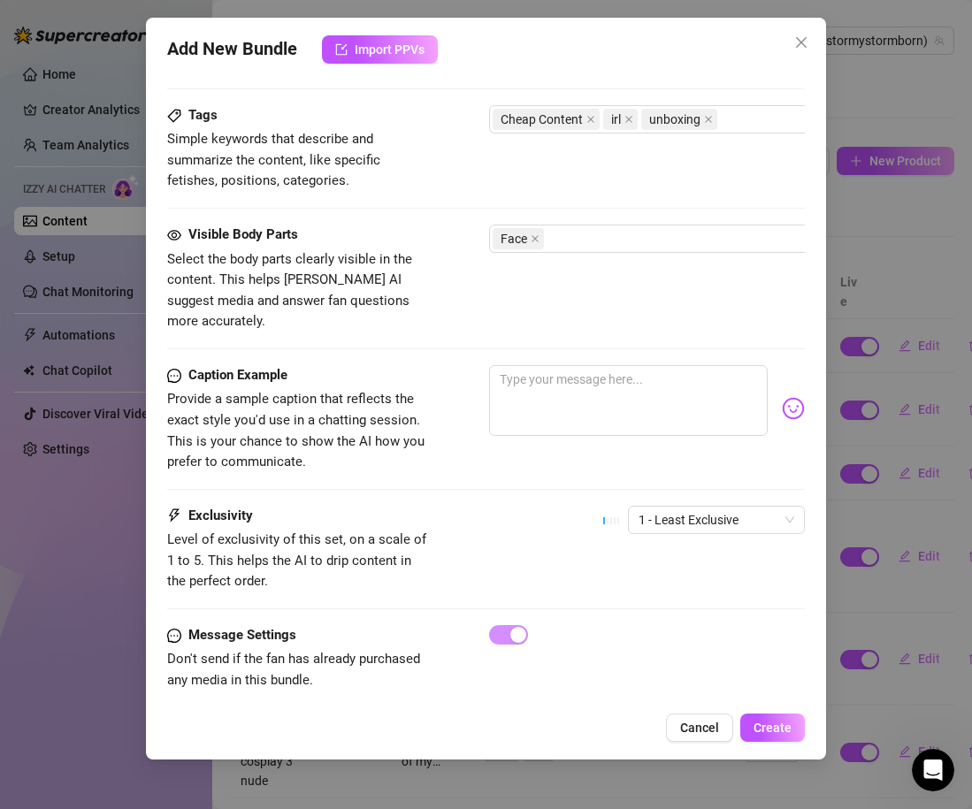
click at [510, 432] on div "Caption Example Provide a sample caption that reflects the exact style you'd us…" at bounding box center [486, 419] width 638 height 108
click at [523, 394] on textarea at bounding box center [628, 400] width 279 height 71
click at [795, 397] on img at bounding box center [793, 408] width 23 height 23
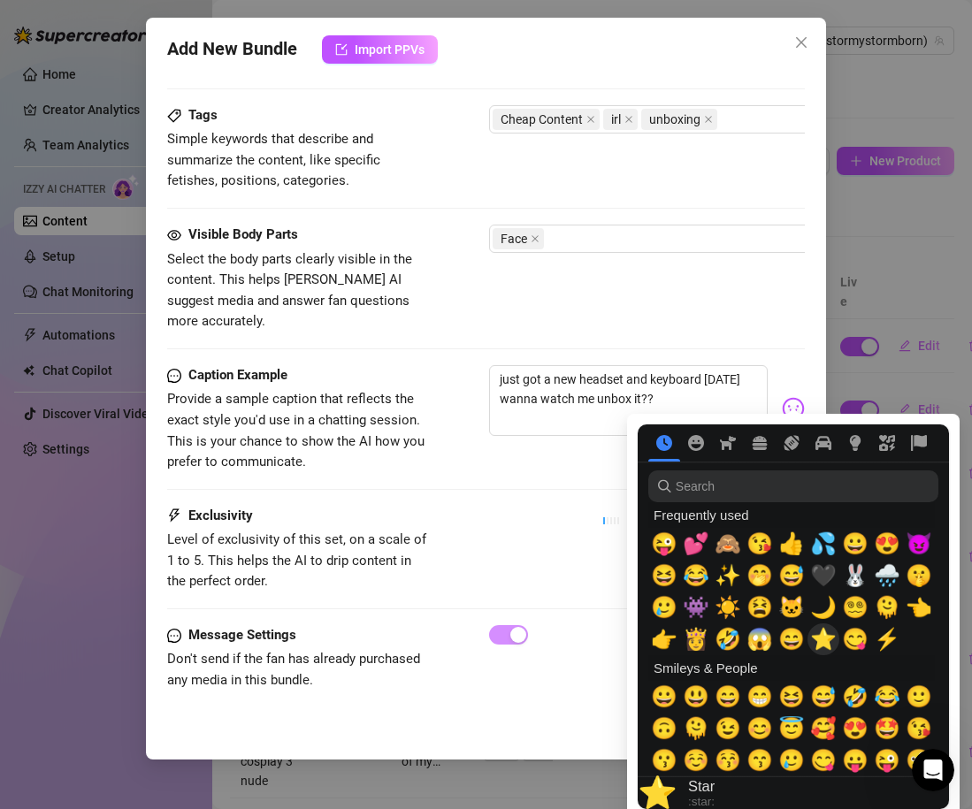
scroll to position [65, 0]
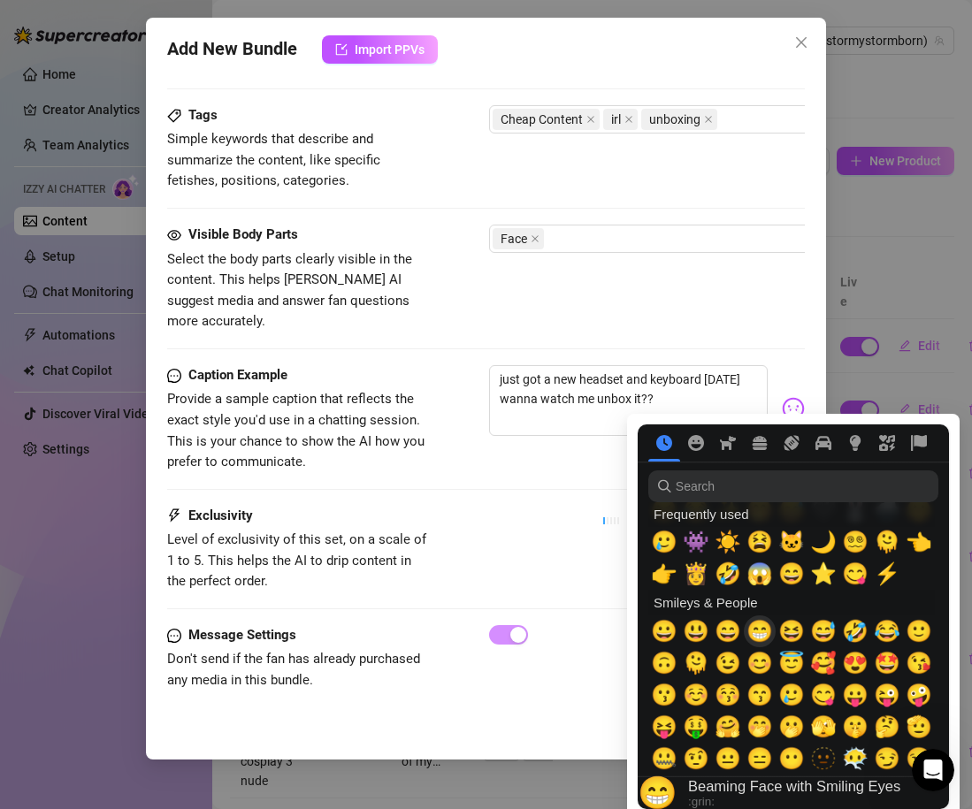
click at [763, 635] on span "😁" at bounding box center [759, 631] width 27 height 25
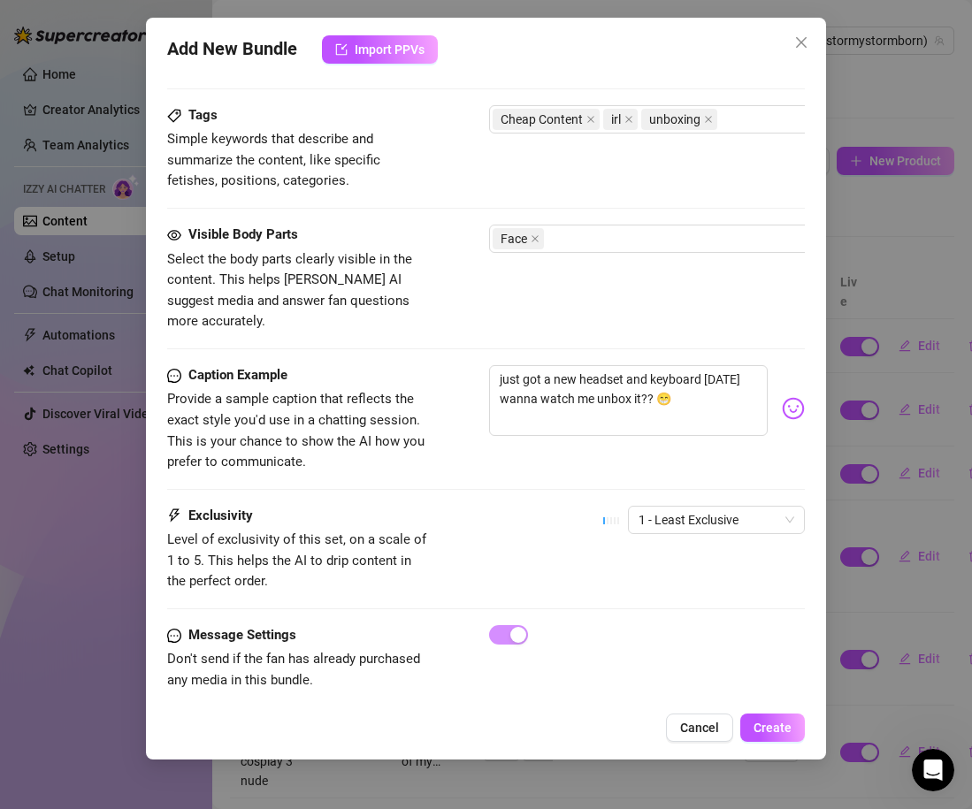
click at [517, 506] on div "Exclusivity Level of exclusivity of this set, on a scale of 1 to 5. This helps …" at bounding box center [486, 549] width 638 height 87
click at [753, 722] on button "Create" at bounding box center [772, 728] width 65 height 28
